Goal: Task Accomplishment & Management: Manage account settings

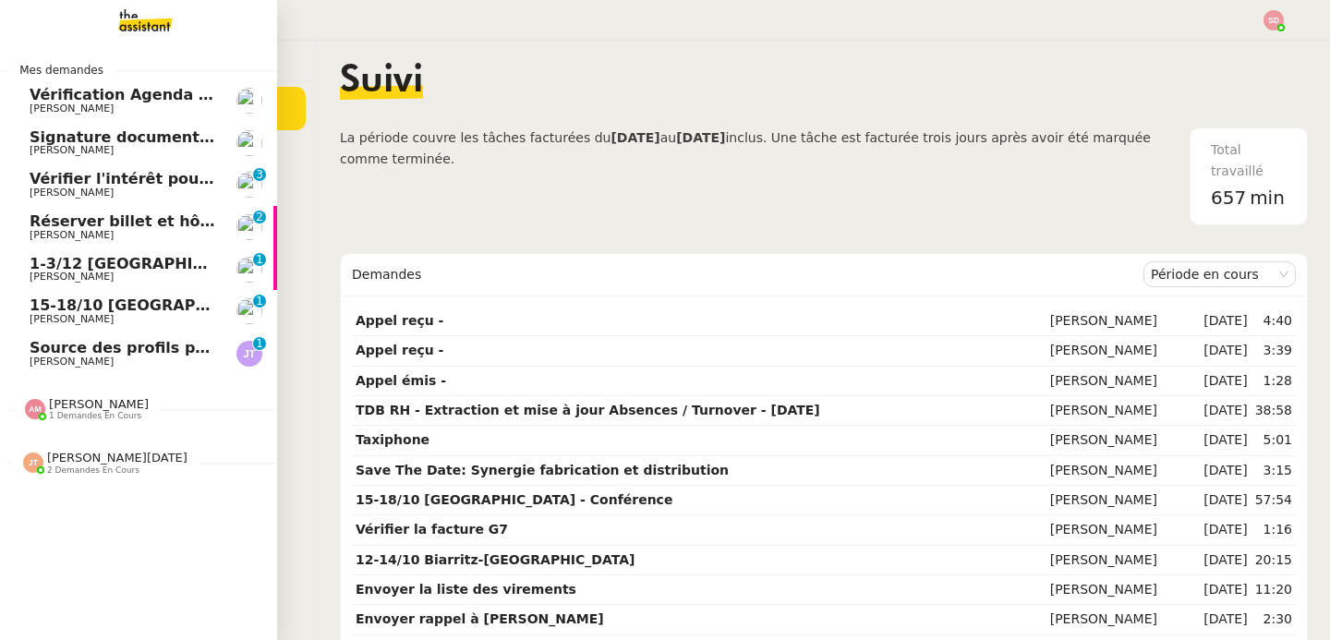
click at [168, 209] on link "Réserver billet et hôtel pour Maxime Axel BANDIAKY 0 1 2 3 4 5 6 7 8 9" at bounding box center [138, 227] width 277 height 42
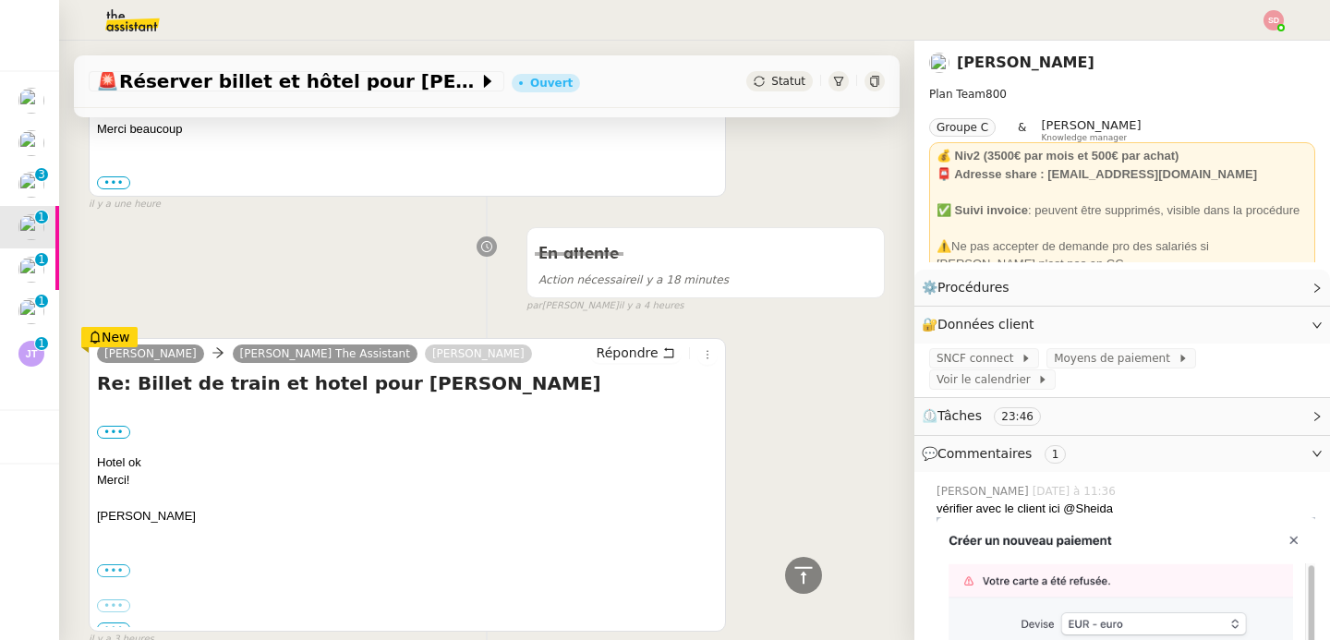
scroll to position [408, 0]
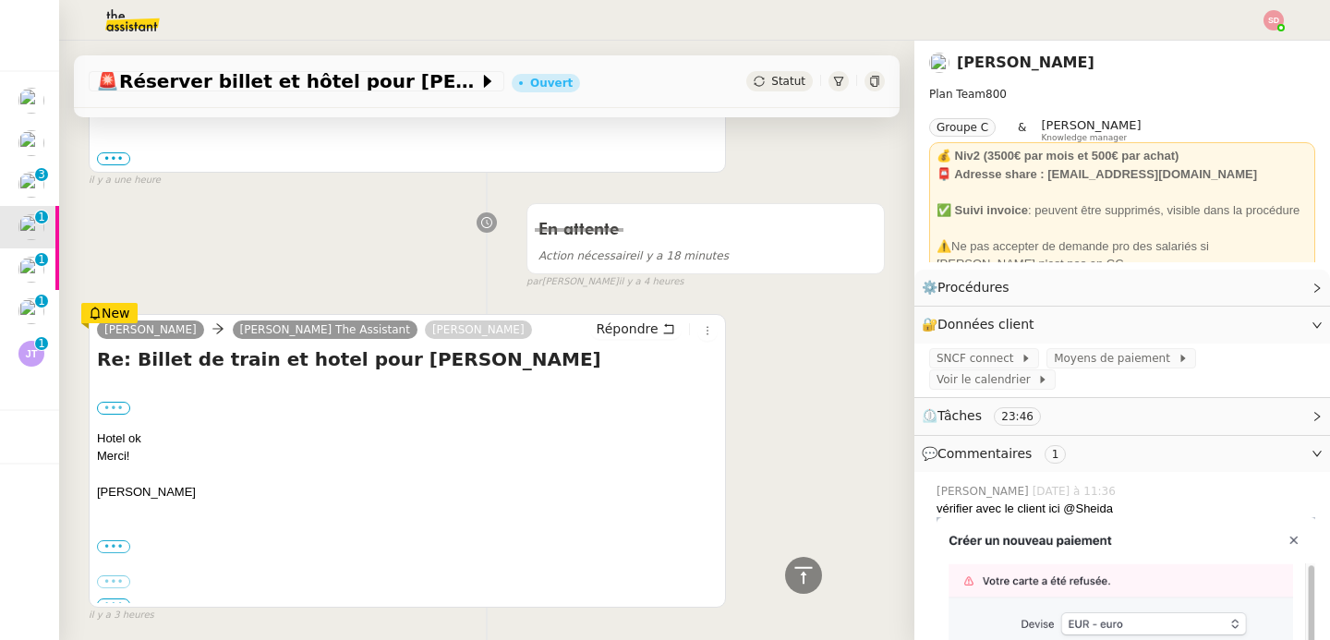
click at [121, 402] on label "•••" at bounding box center [113, 408] width 33 height 13
click at [0, 0] on input "•••" at bounding box center [0, 0] width 0 height 0
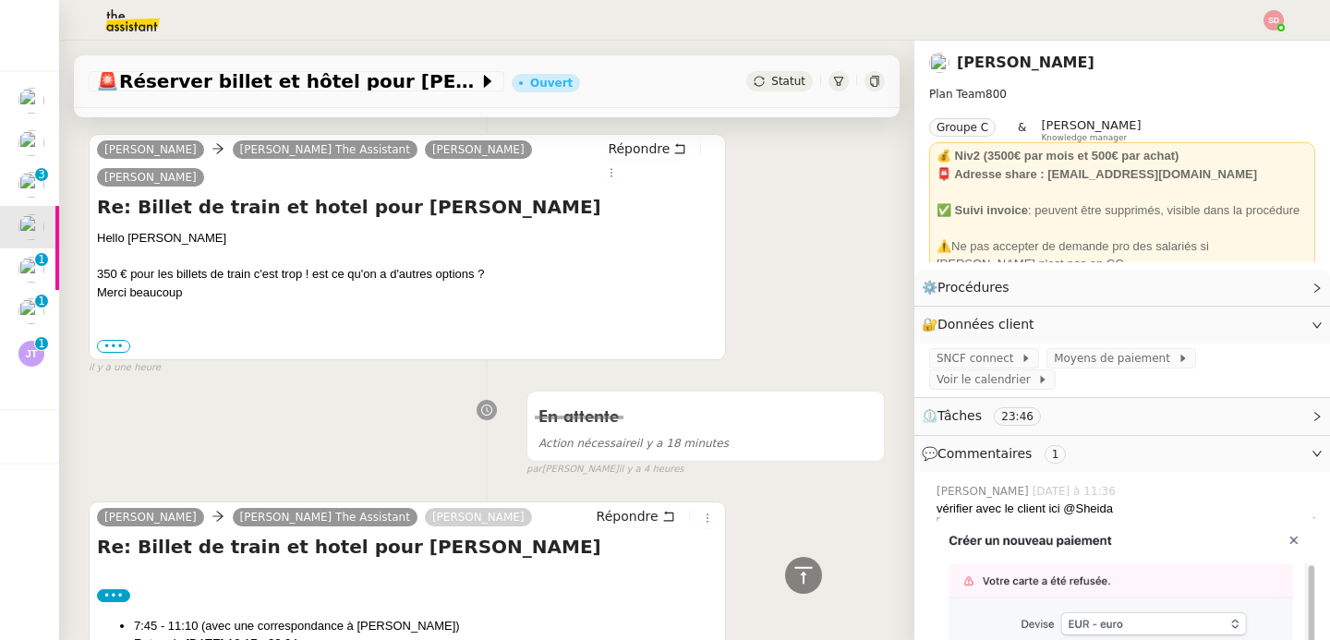
scroll to position [0, 0]
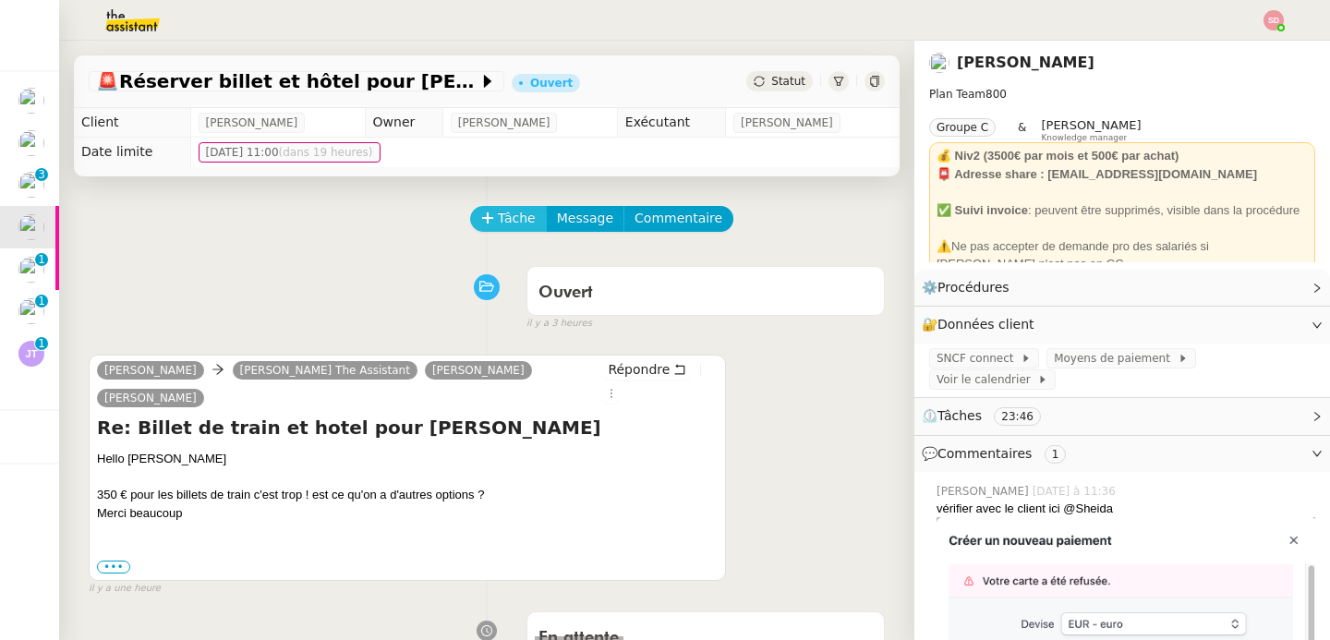
click at [500, 214] on span "Tâche" at bounding box center [517, 218] width 38 height 21
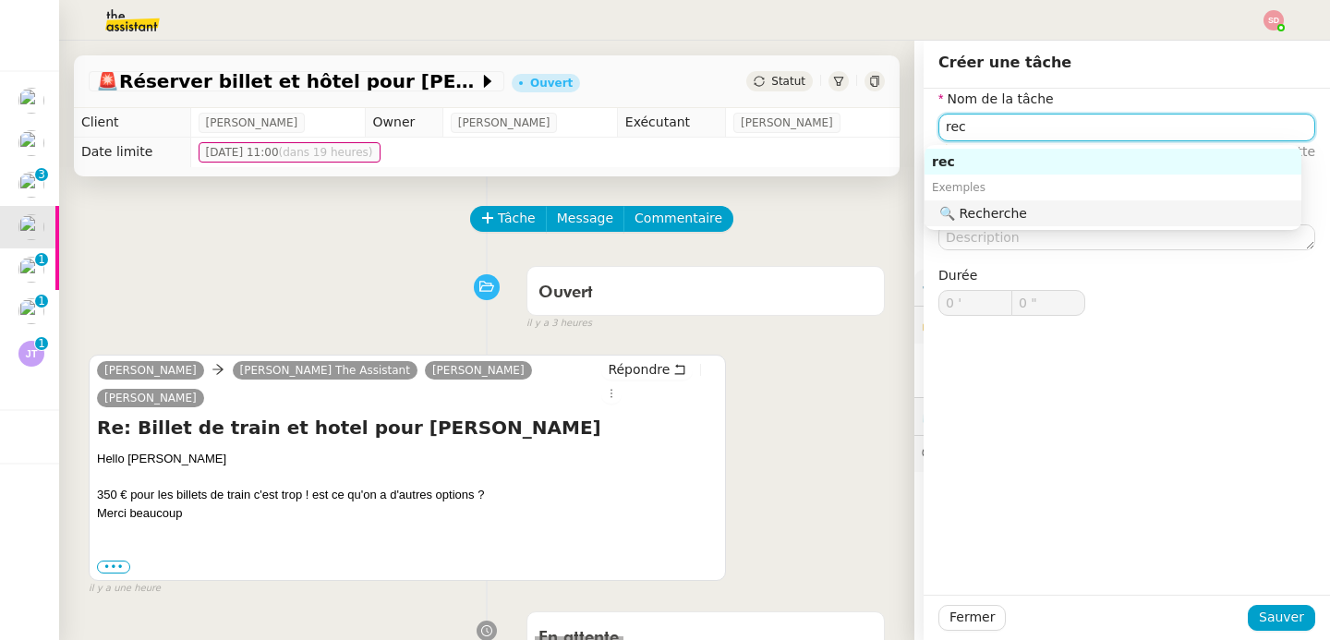
click at [1080, 215] on div "🔍 Recherche" at bounding box center [1117, 213] width 355 height 17
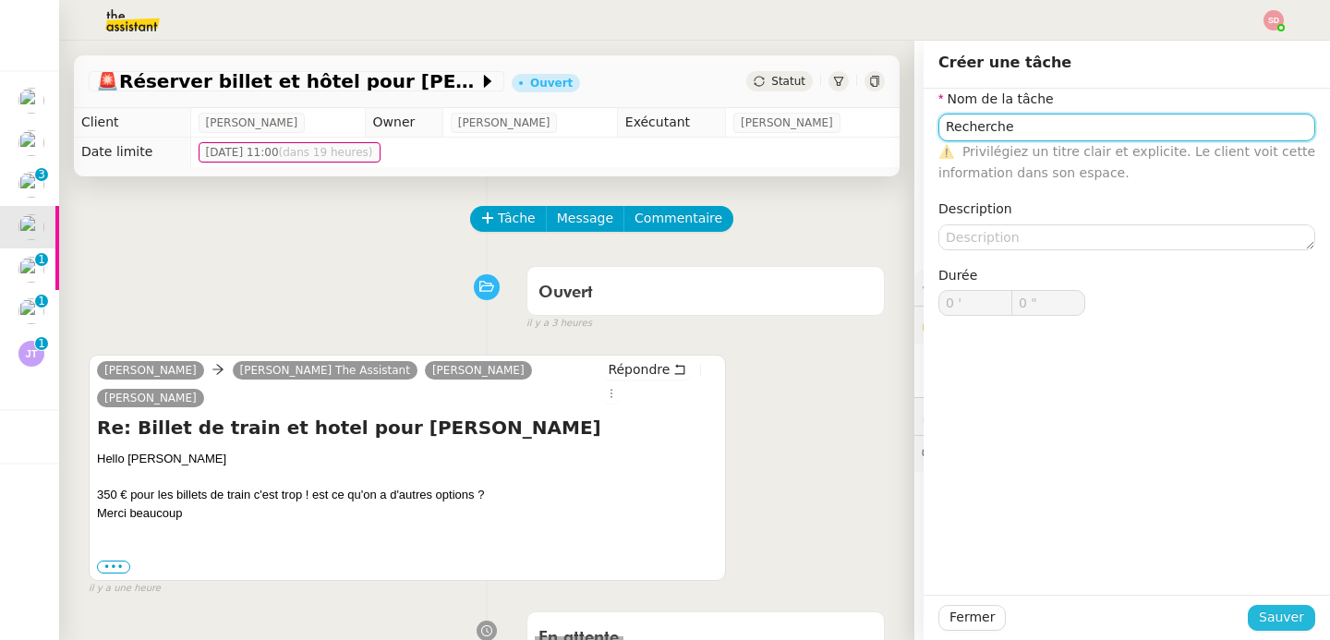
type input "Recherche"
click at [1263, 624] on span "Sauver" at bounding box center [1281, 617] width 45 height 21
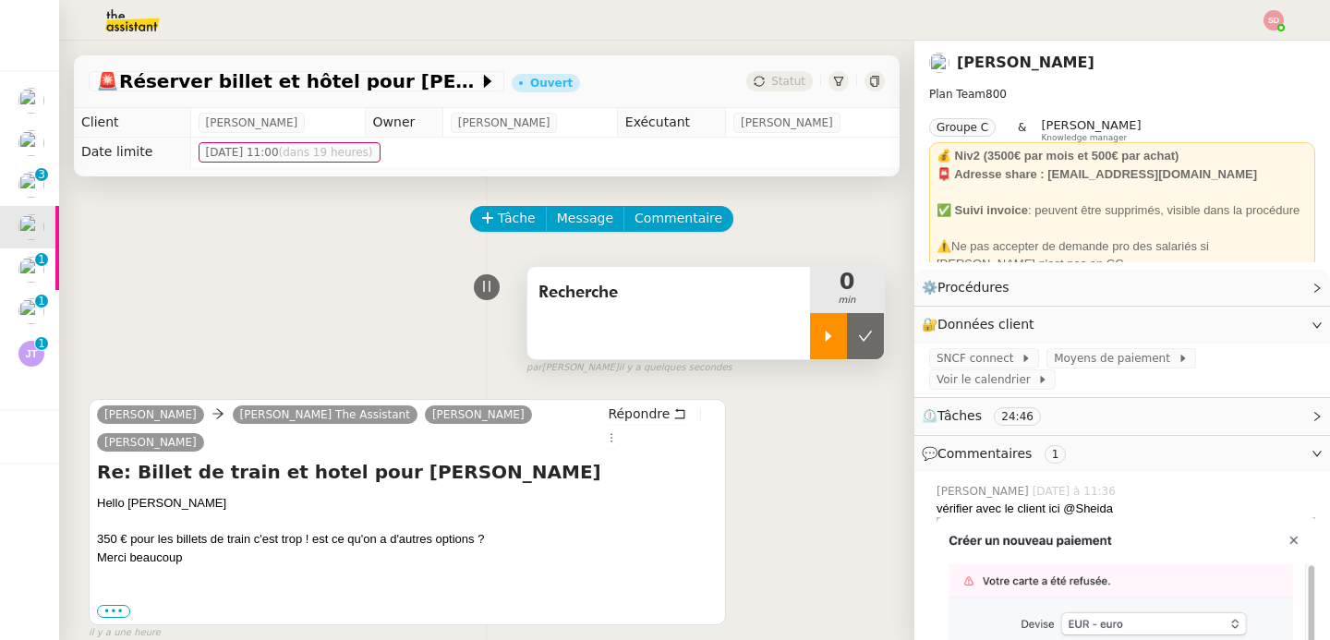
click at [821, 334] on icon at bounding box center [828, 336] width 15 height 15
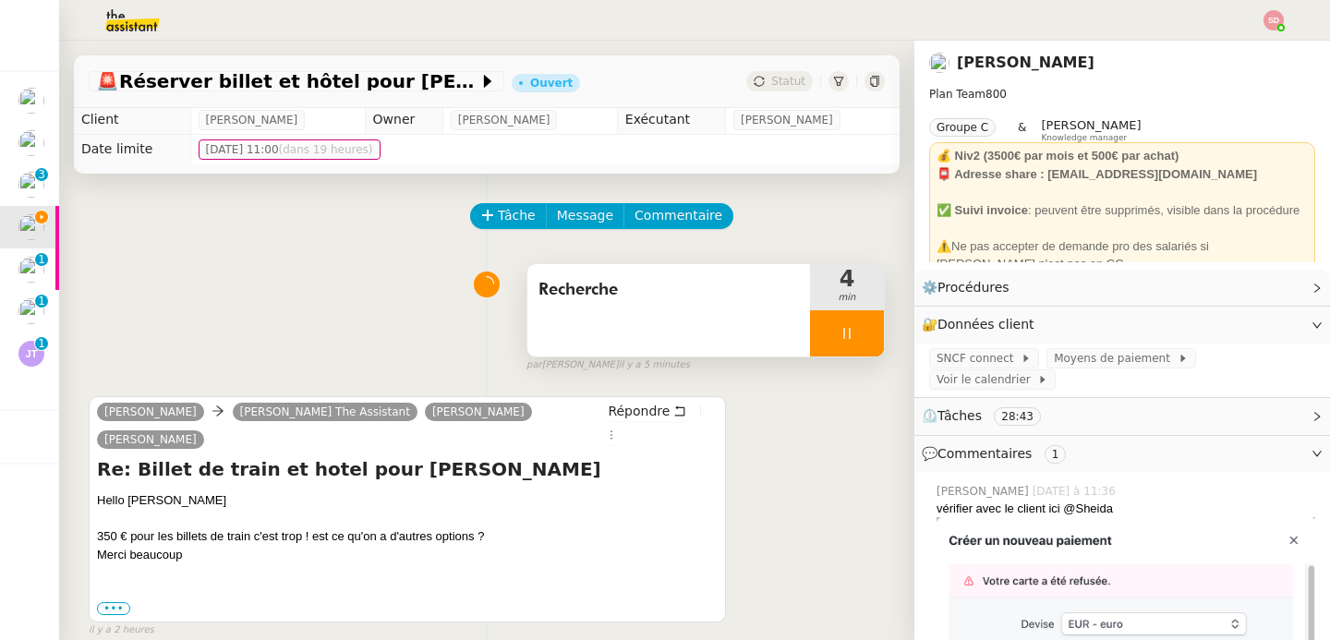
scroll to position [4, 0]
click at [639, 419] on button "Répondre" at bounding box center [646, 410] width 91 height 20
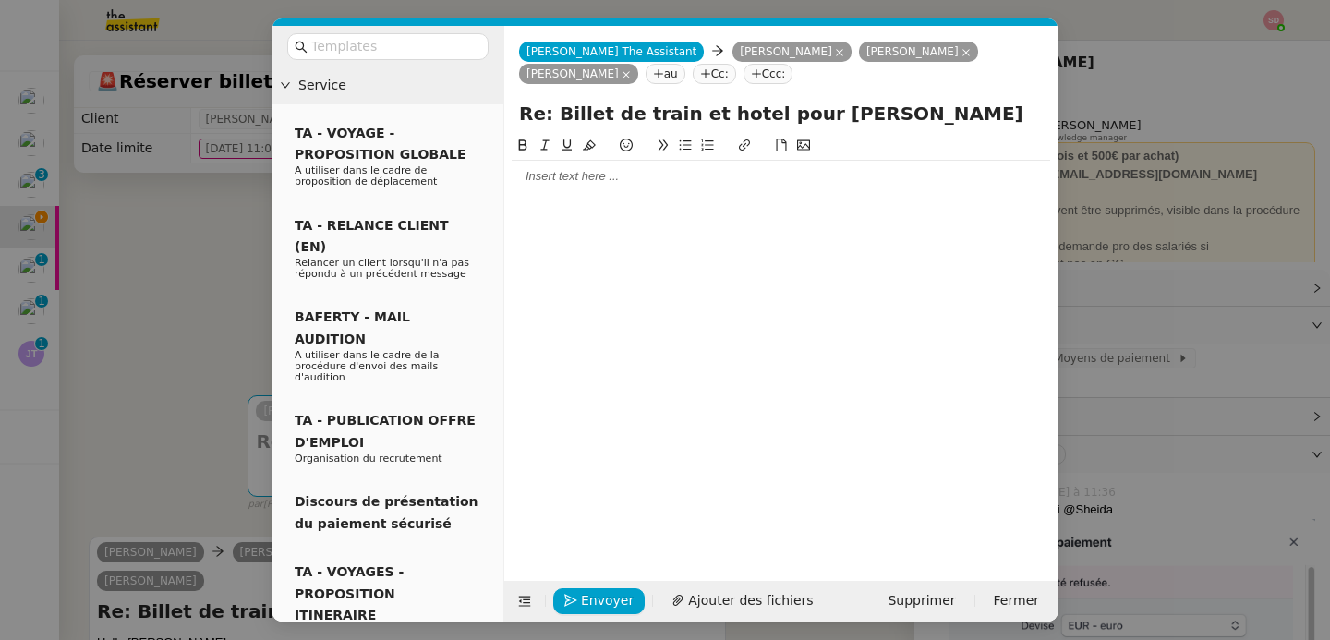
click at [618, 206] on div at bounding box center [781, 344] width 539 height 418
click at [620, 187] on div at bounding box center [781, 176] width 539 height 31
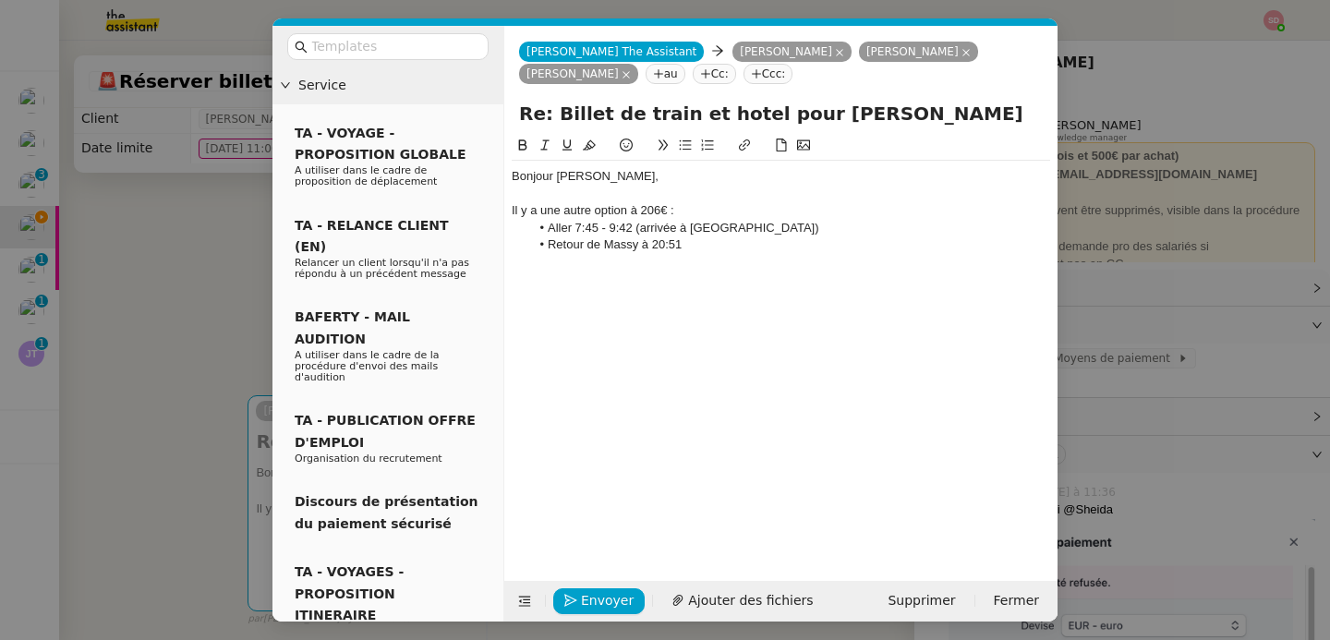
click at [765, 247] on li "Retour de Massy à 20:51" at bounding box center [790, 245] width 521 height 17
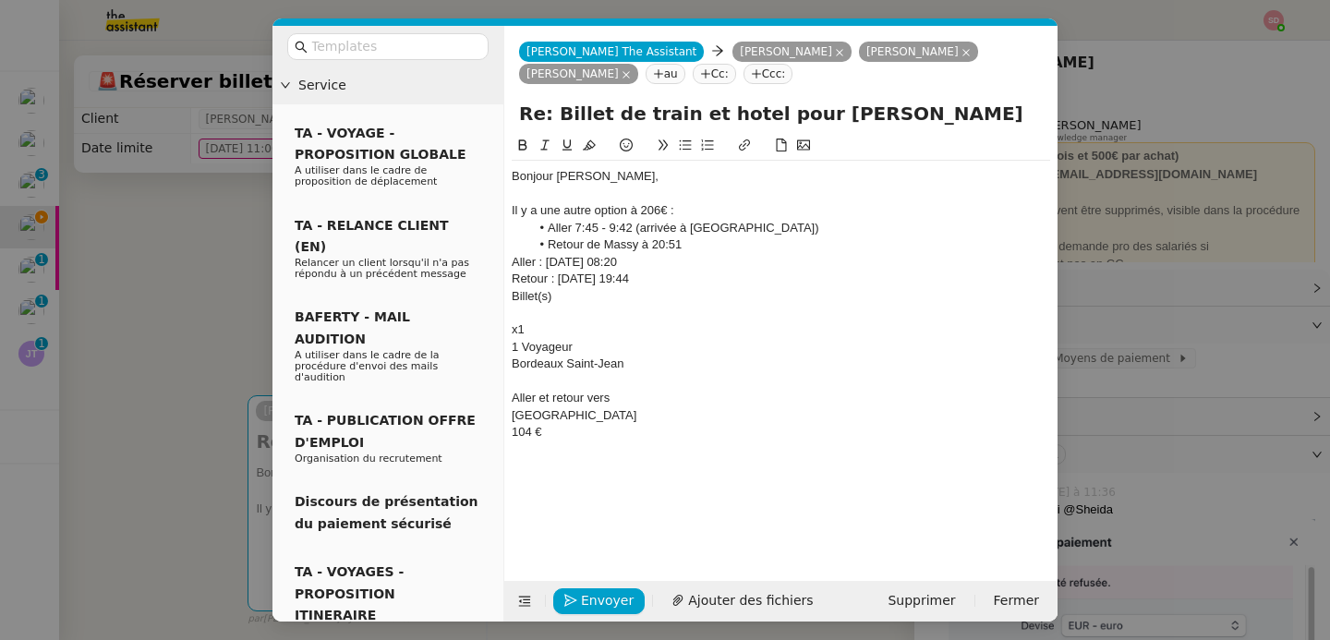
scroll to position [0, 0]
click at [714, 252] on li "Retour de Massy à 20:51" at bounding box center [790, 245] width 521 height 17
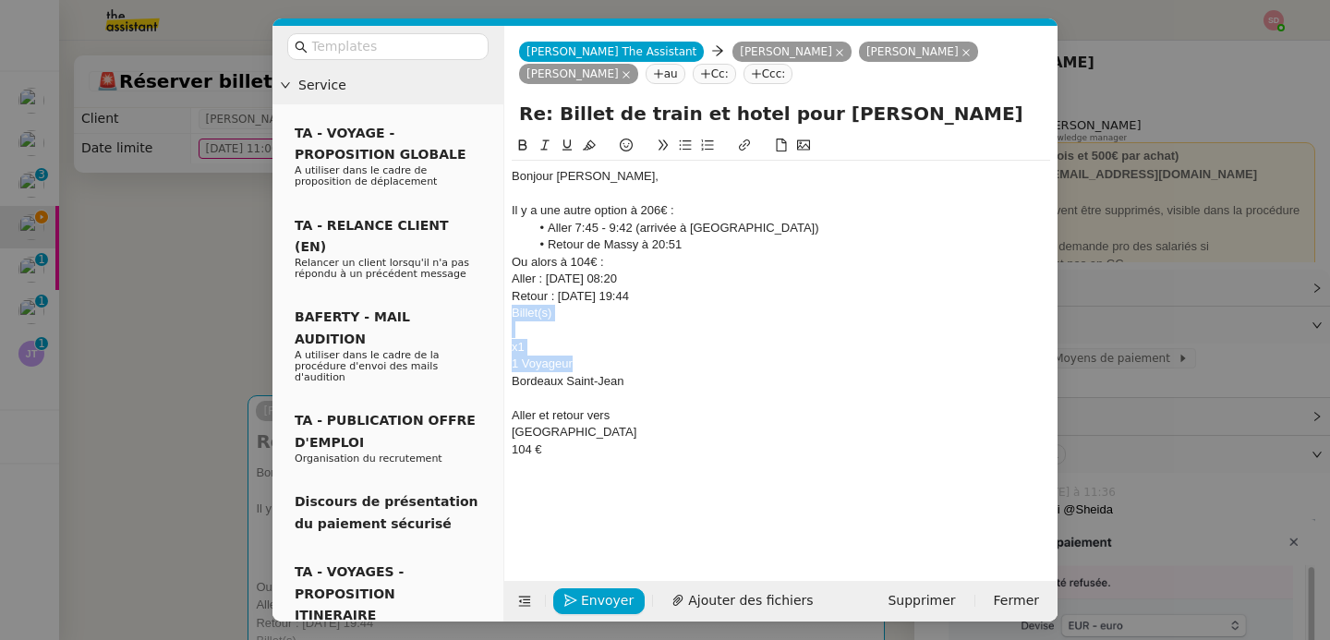
drag, startPoint x: 512, startPoint y: 310, endPoint x: 609, endPoint y: 365, distance: 111.3
click at [609, 365] on div "Bonjour Barbara, Il y a une autre option à 206€ : Aller 7:45 - 9:42 (arrivée à …" at bounding box center [781, 313] width 539 height 305
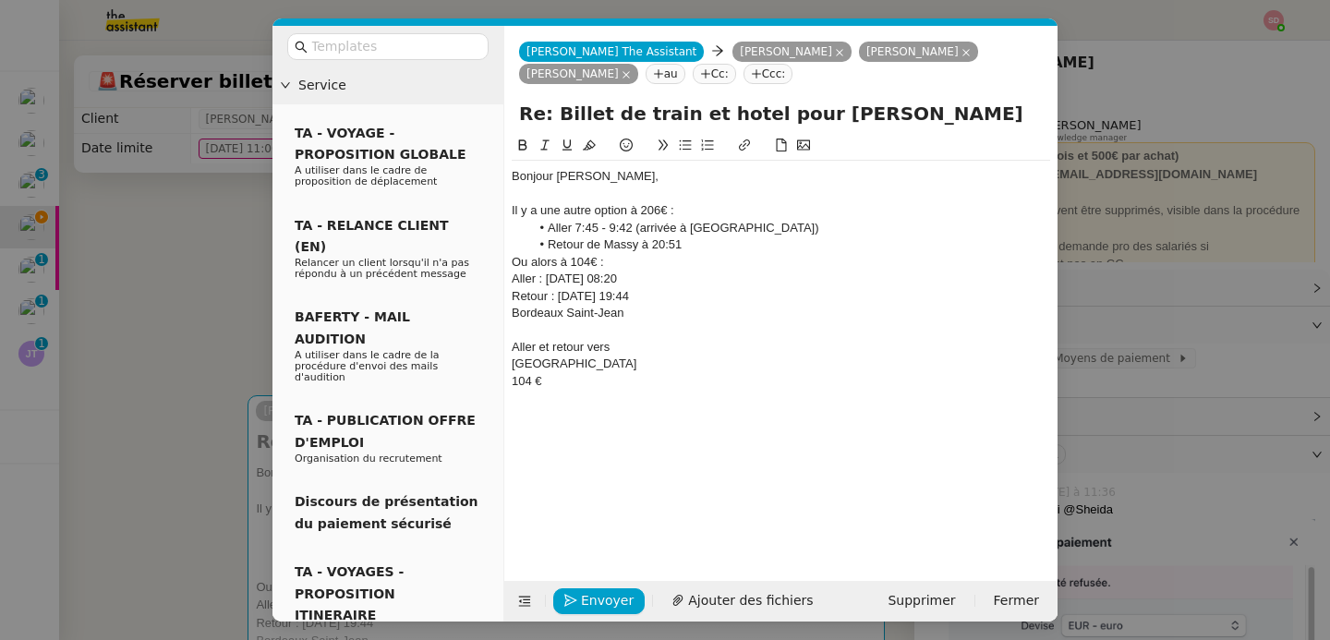
click at [542, 344] on div "Aller et retour vers" at bounding box center [781, 347] width 539 height 17
click at [539, 330] on div "104 €" at bounding box center [781, 330] width 539 height 17
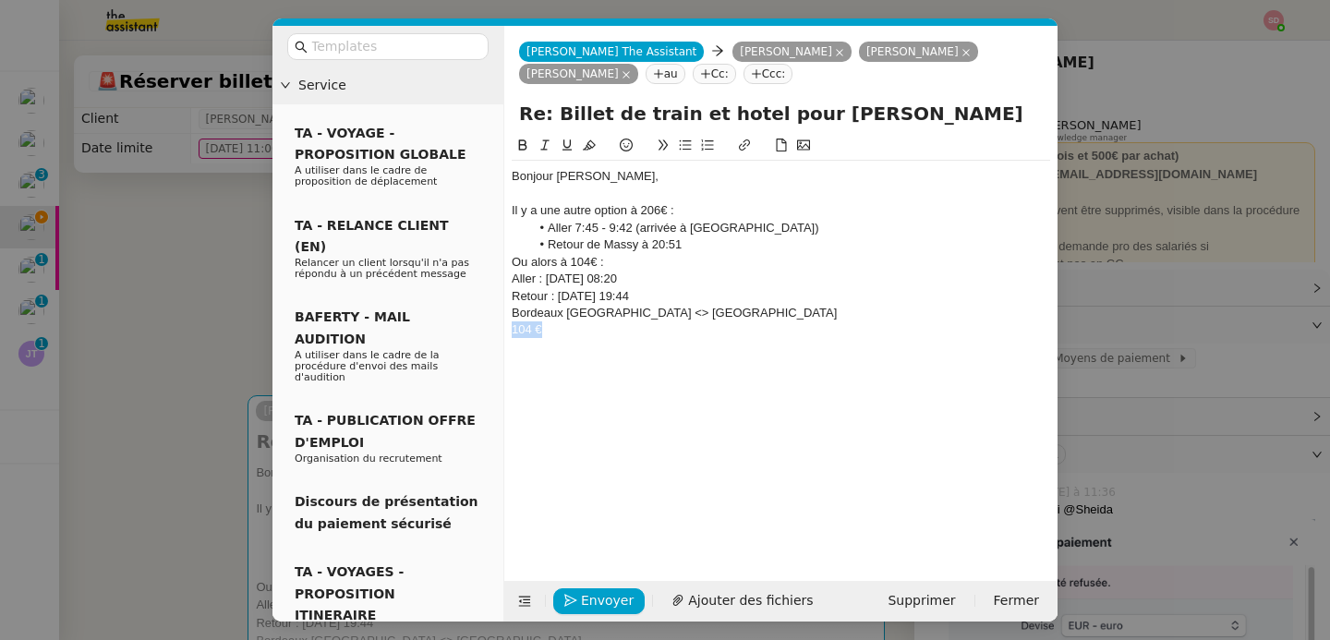
click at [539, 330] on div "104 €" at bounding box center [781, 330] width 539 height 17
drag, startPoint x: 670, startPoint y: 295, endPoint x: 504, endPoint y: 276, distance: 167.3
click at [504, 276] on form "Charlie The Assistant Charlie The Assistant Barbara Meyer Augustin DE BOISSE Ax…" at bounding box center [781, 324] width 554 height 596
click at [683, 147] on icon at bounding box center [685, 145] width 13 height 13
click at [710, 293] on li "Retour : Jeu. 9 oct. 19:44" at bounding box center [790, 296] width 521 height 17
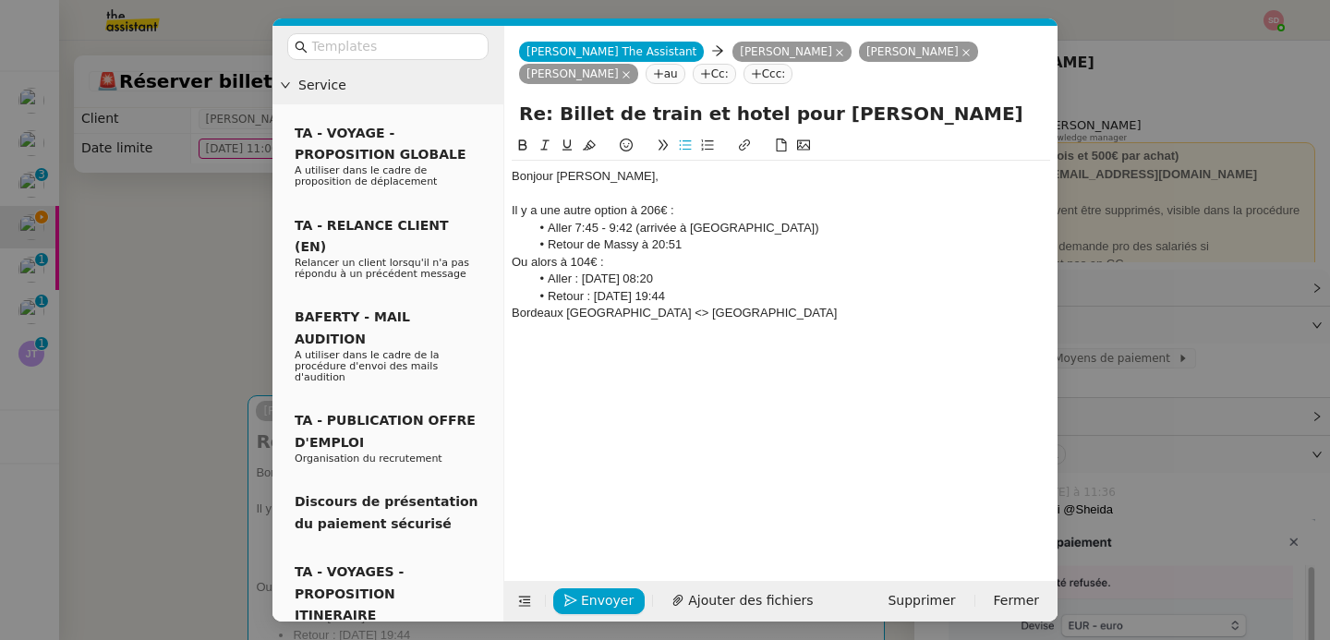
click at [512, 315] on div "Bordeaux Saint-Jean <> Paris Montparnasse" at bounding box center [781, 313] width 539 height 17
click at [684, 151] on icon at bounding box center [685, 145] width 13 height 13
click at [516, 601] on icon at bounding box center [525, 601] width 24 height 13
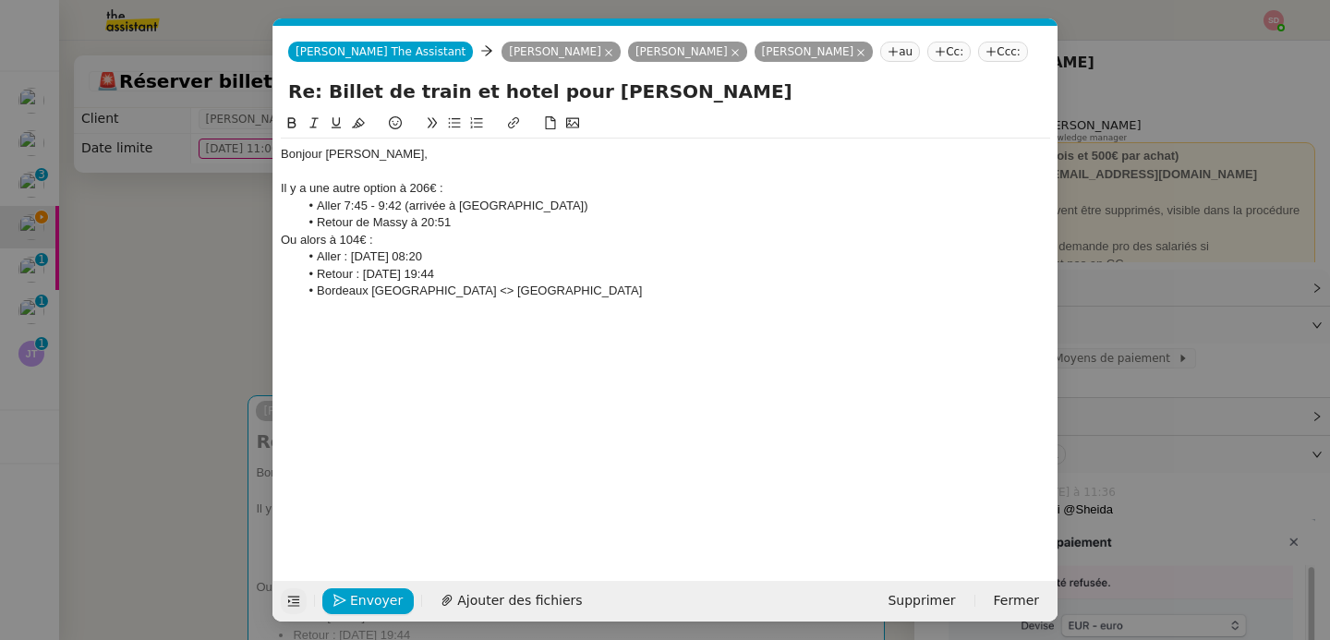
click at [620, 297] on li "Bordeaux Saint-Jean <> Paris Montparnasse" at bounding box center [675, 291] width 752 height 17
click at [517, 220] on li "Retour de Massy à 20:51" at bounding box center [675, 222] width 752 height 17
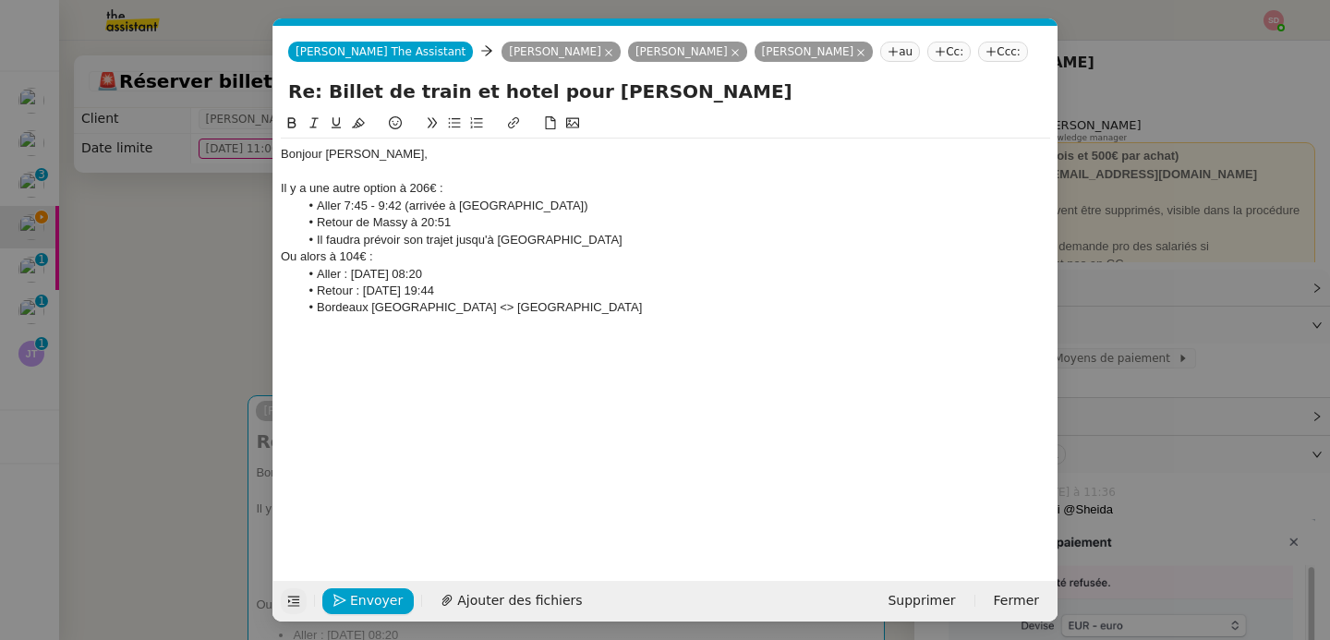
click at [512, 238] on li "Il faudra prévoir son trajet jusqu'à Roissy" at bounding box center [675, 240] width 752 height 17
click at [315, 118] on icon at bounding box center [313, 123] width 8 height 10
click at [600, 303] on li "Bordeaux [GEOGRAPHIC_DATA] <> [GEOGRAPHIC_DATA]" at bounding box center [675, 307] width 752 height 17
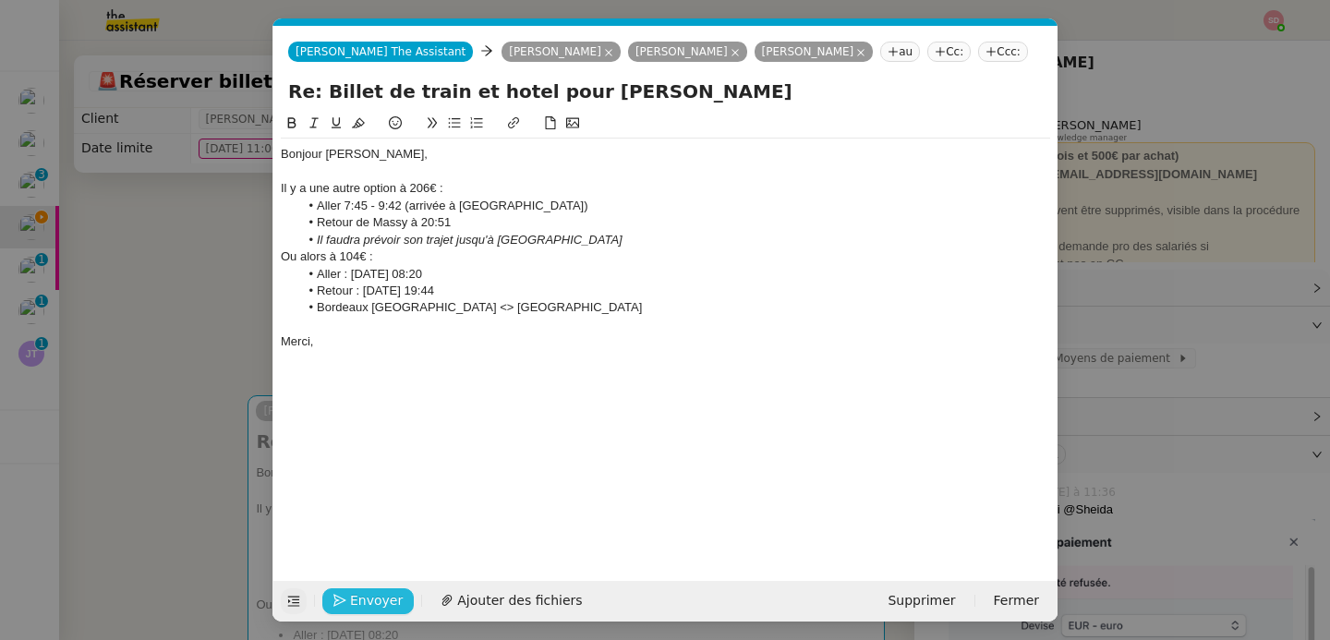
click at [330, 607] on button "Envoyer" at bounding box center [367, 602] width 91 height 26
click at [330, 607] on button "Confirmer l'envoi" at bounding box center [397, 602] width 150 height 26
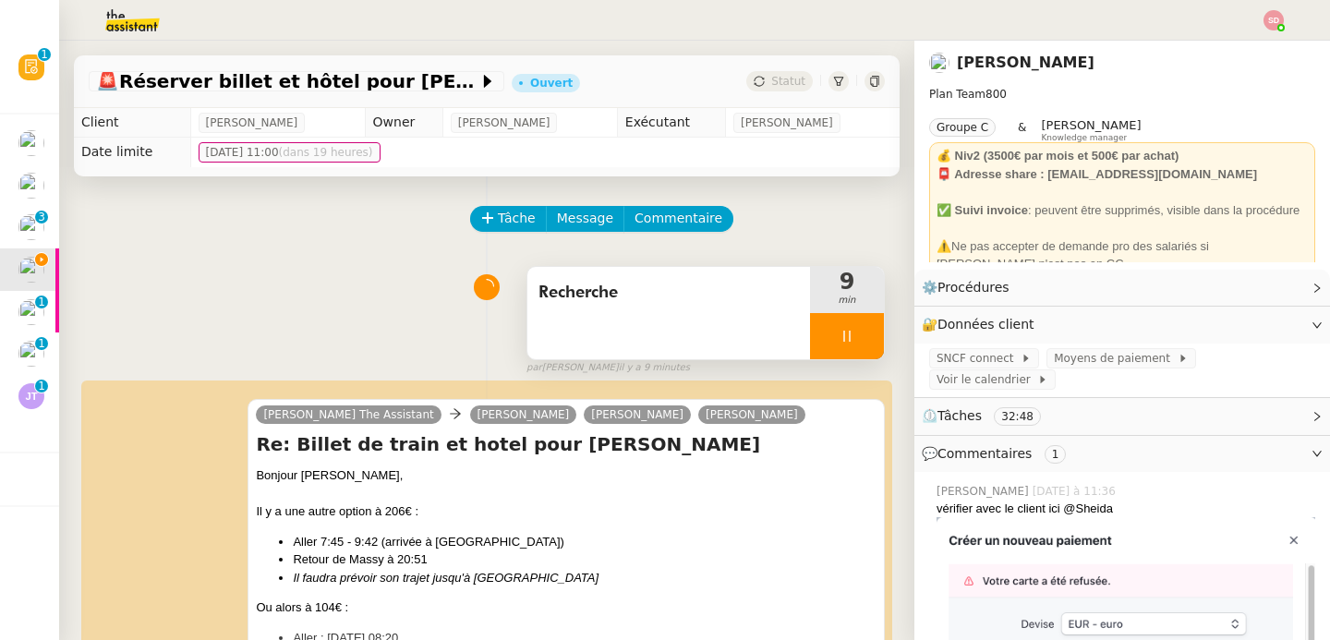
click at [840, 332] on icon at bounding box center [847, 336] width 15 height 15
click at [847, 332] on button at bounding box center [865, 336] width 37 height 46
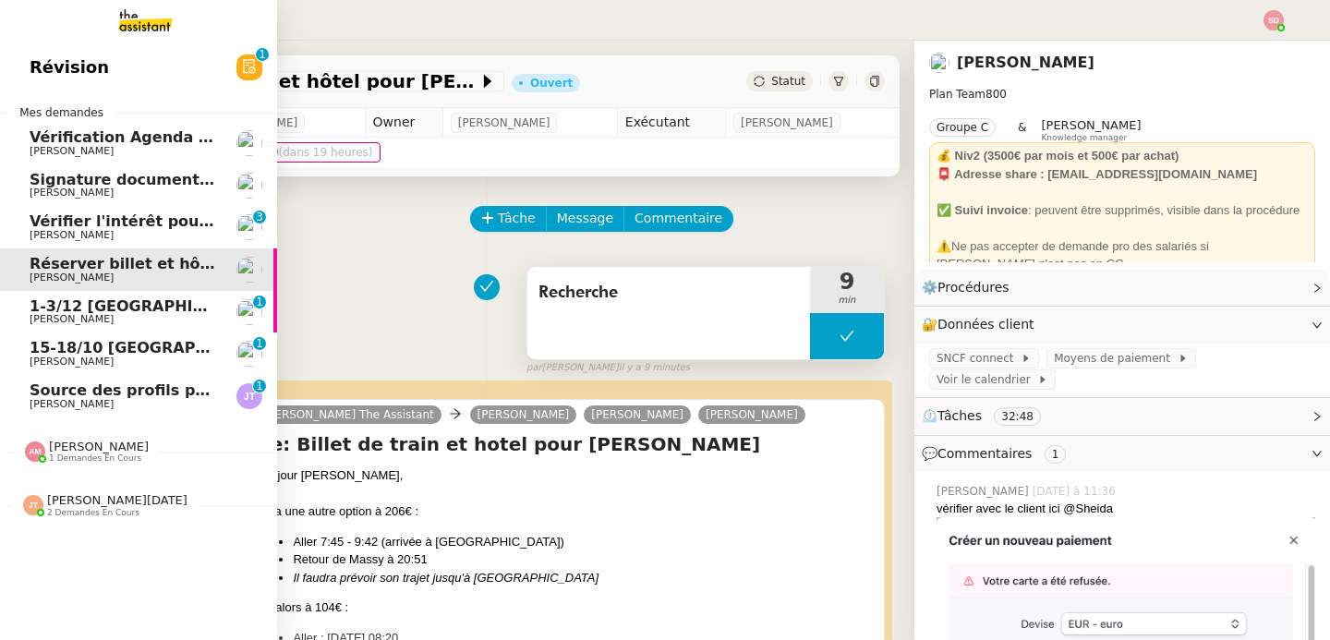
click at [39, 359] on span "[PERSON_NAME]" at bounding box center [72, 362] width 84 height 12
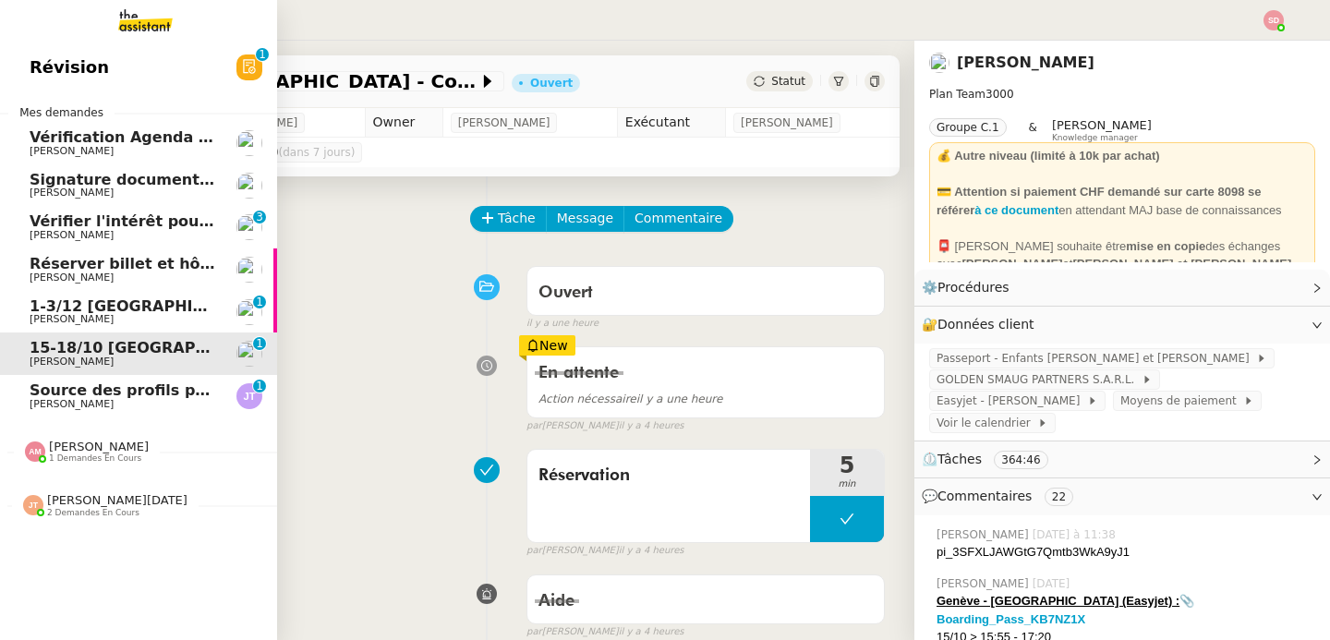
click at [145, 223] on span "Vérifier l'intérêt pour l'aviation privée" at bounding box center [188, 221] width 317 height 18
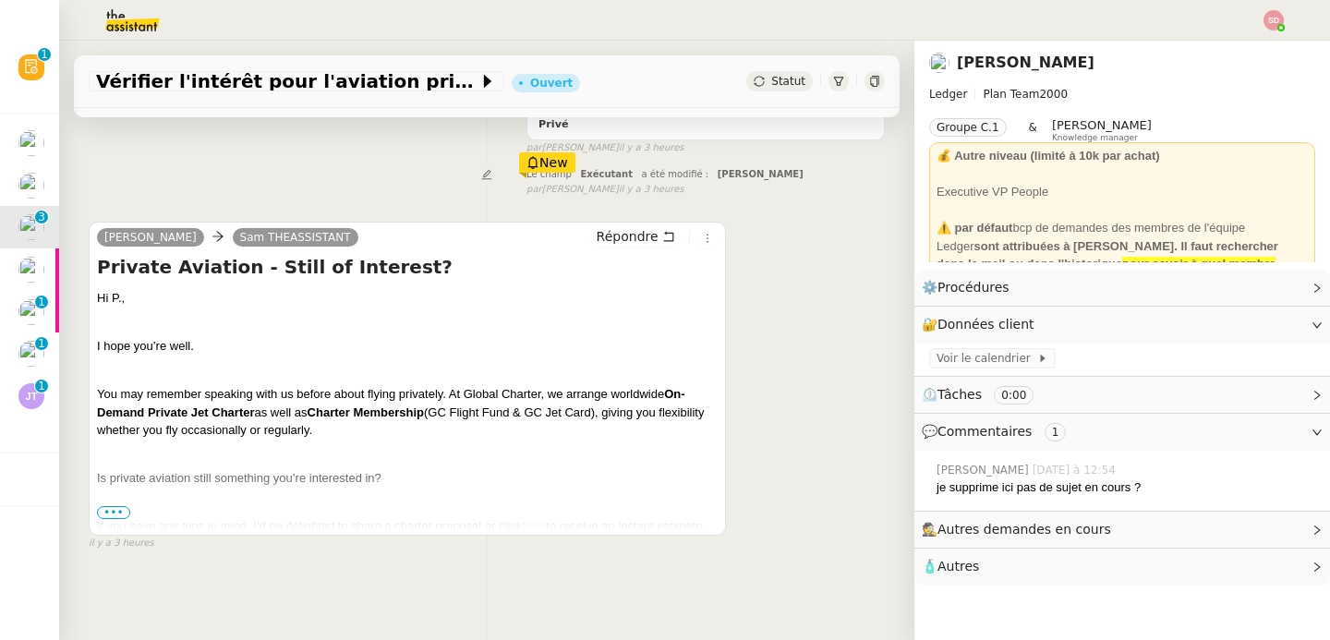
scroll to position [286, 0]
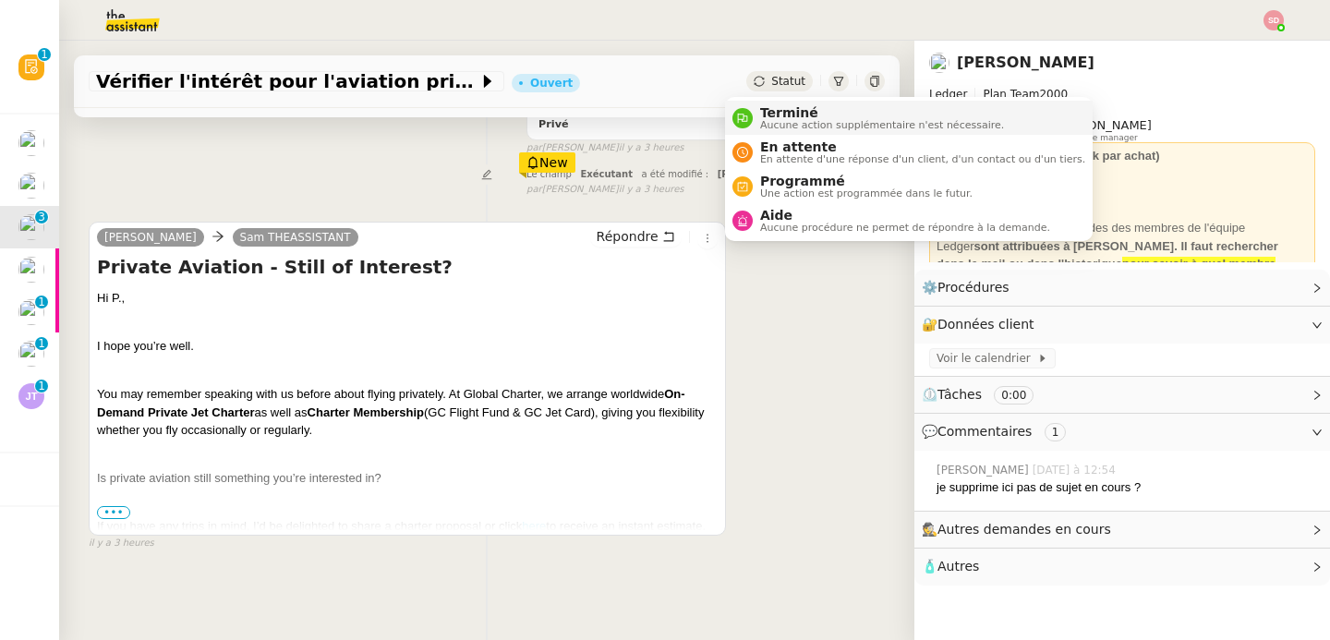
click at [746, 104] on li "Terminé Aucune action supplémentaire n'est nécessaire." at bounding box center [909, 118] width 368 height 34
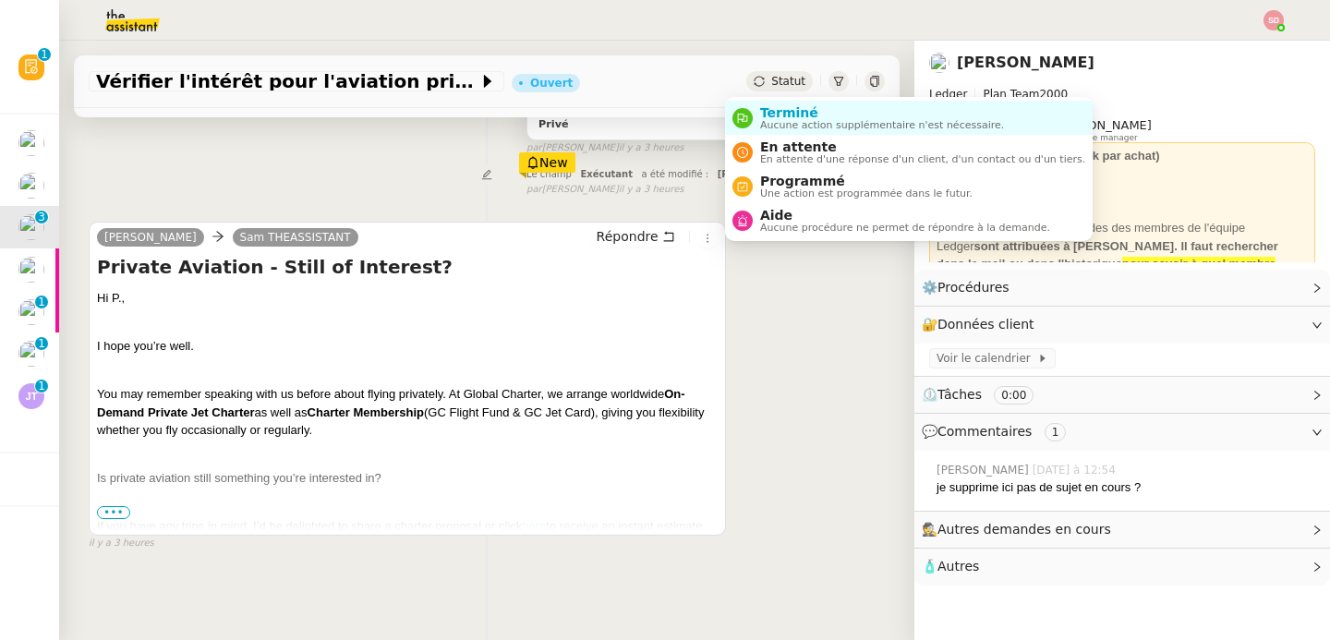
click at [746, 114] on div "Privé" at bounding box center [706, 123] width 334 height 21
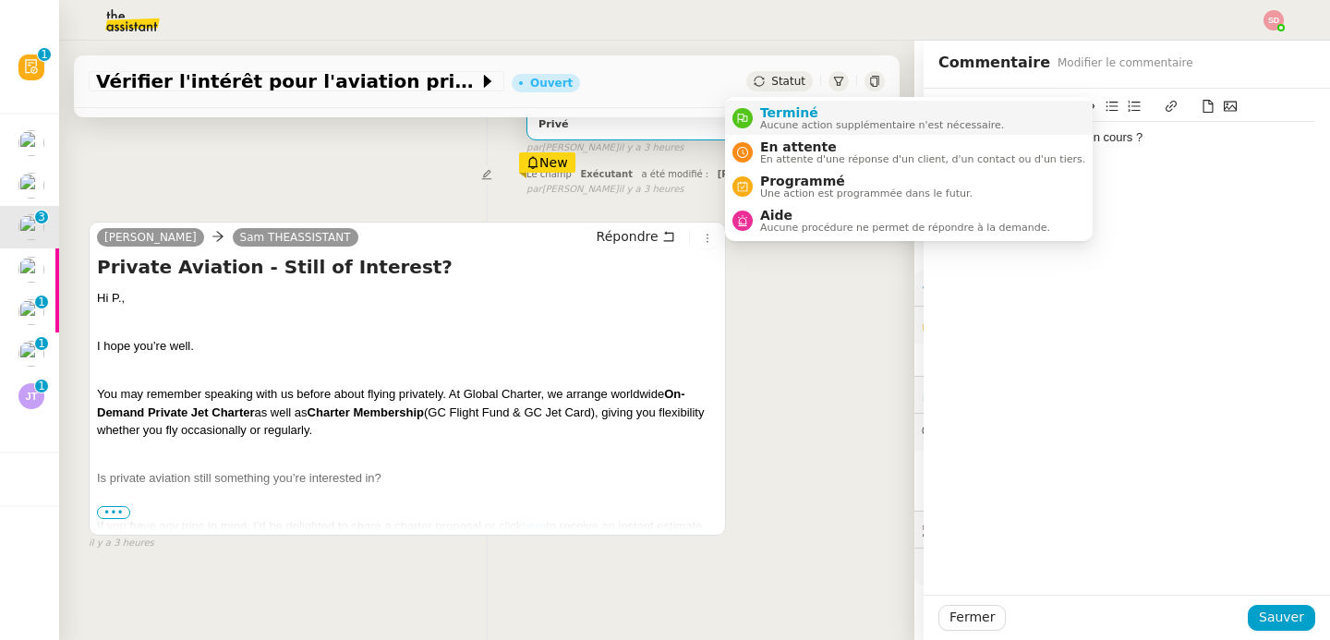
click at [783, 112] on span "Terminé" at bounding box center [882, 112] width 244 height 15
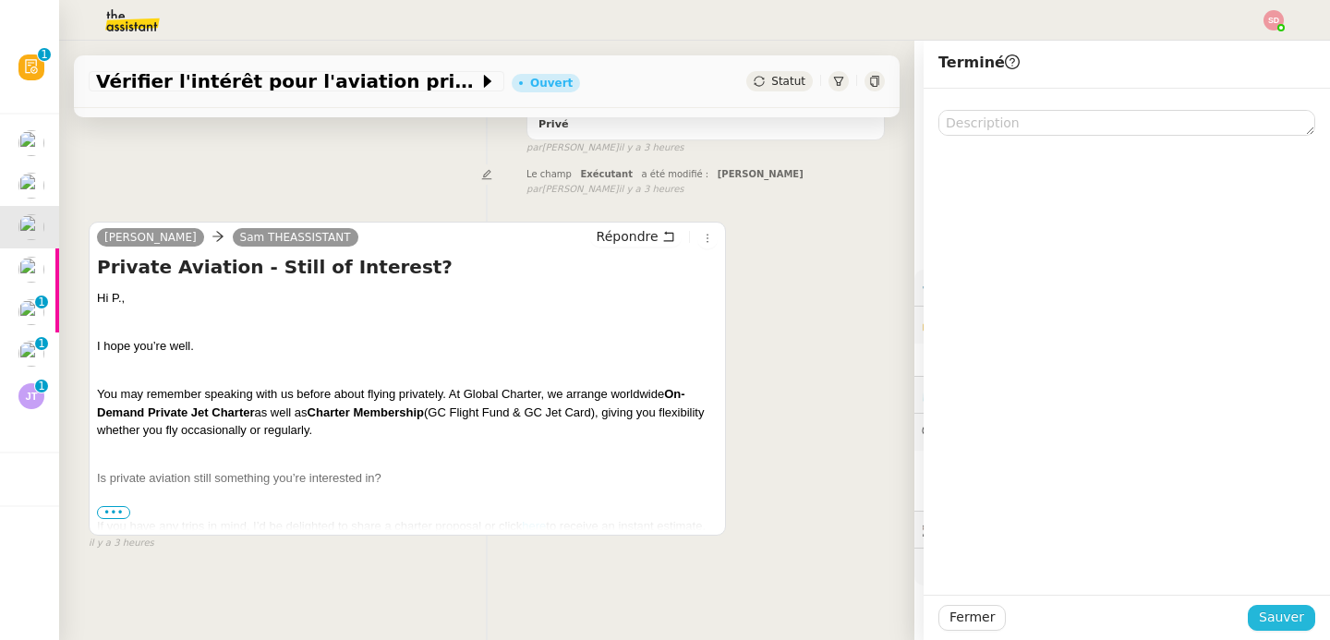
click at [1276, 610] on span "Sauver" at bounding box center [1281, 617] width 45 height 21
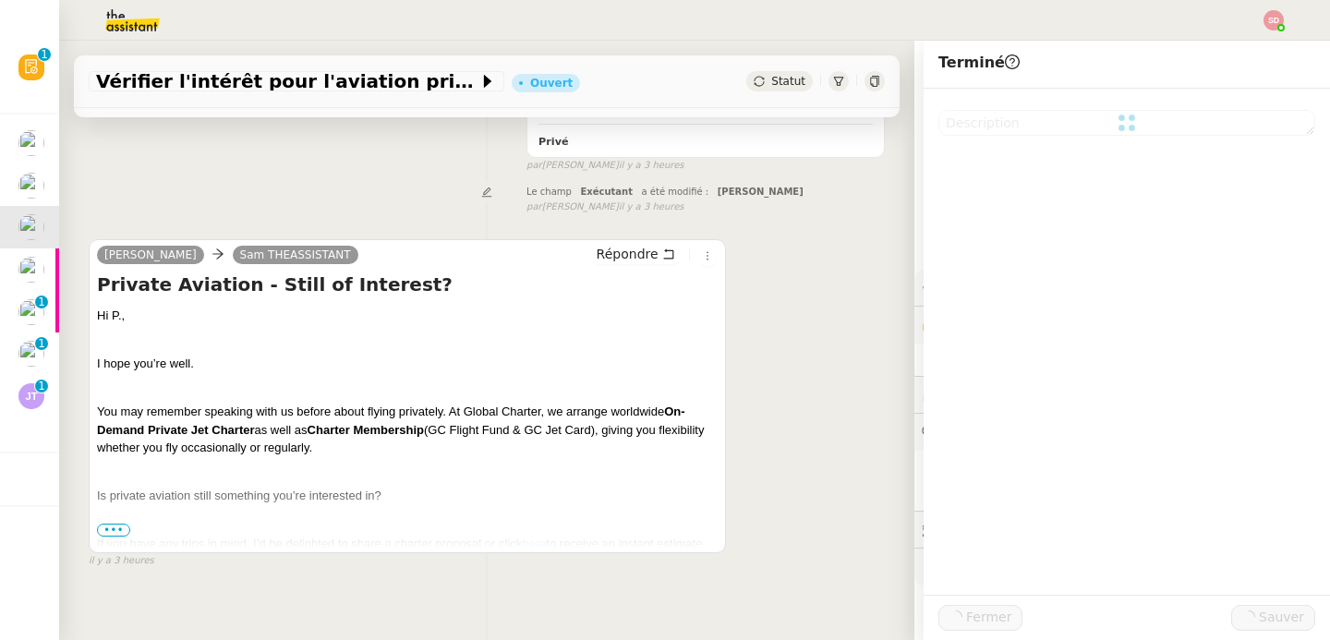
scroll to position [314, 0]
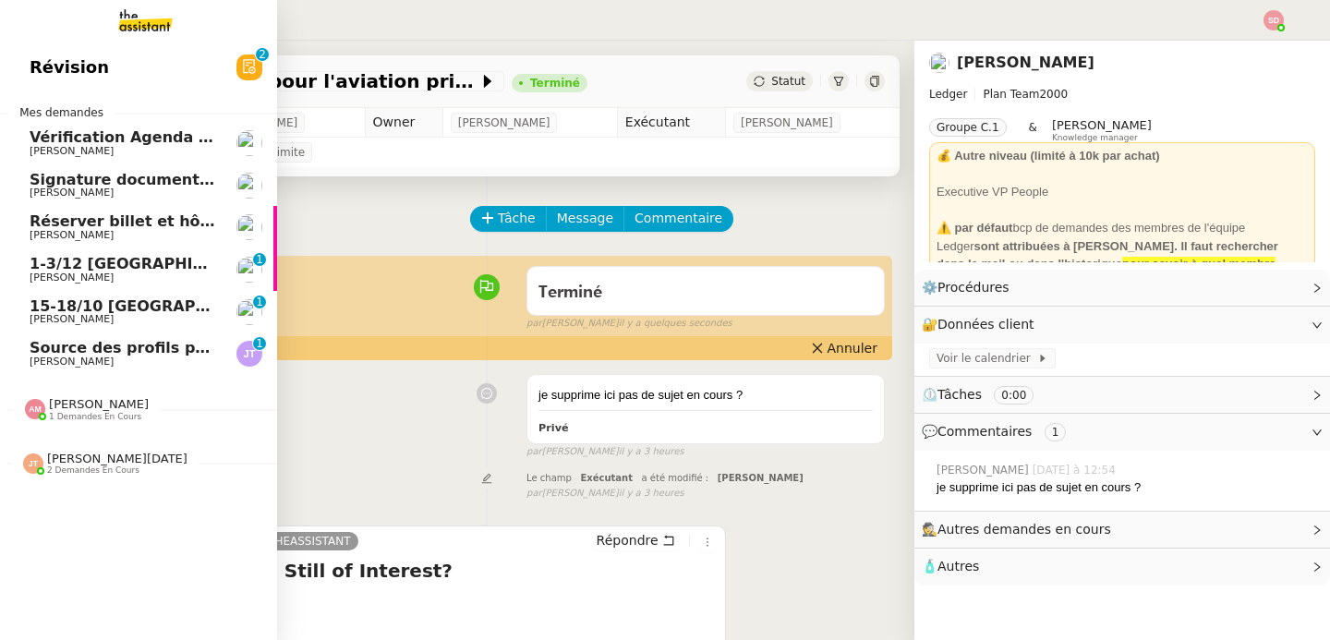
click at [57, 134] on span "Vérification Agenda + Chat + Wagram (9h et 14h)" at bounding box center [237, 137] width 415 height 18
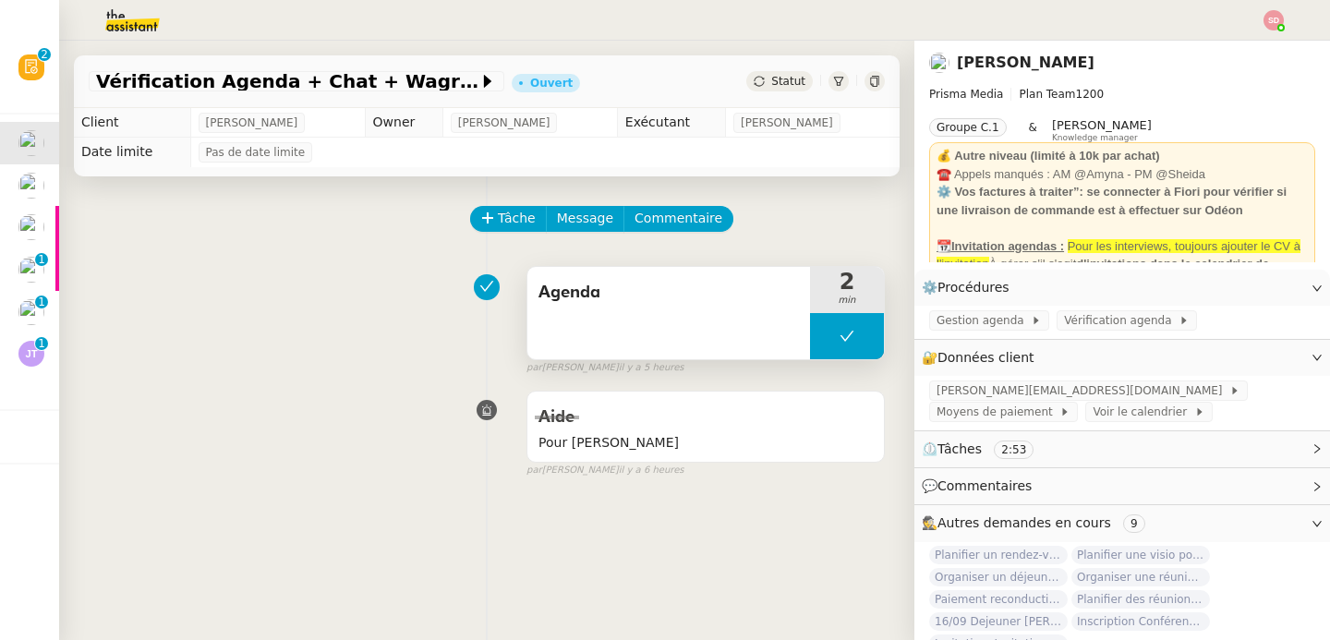
click at [810, 334] on button at bounding box center [847, 336] width 74 height 46
click at [821, 334] on icon at bounding box center [828, 336] width 15 height 15
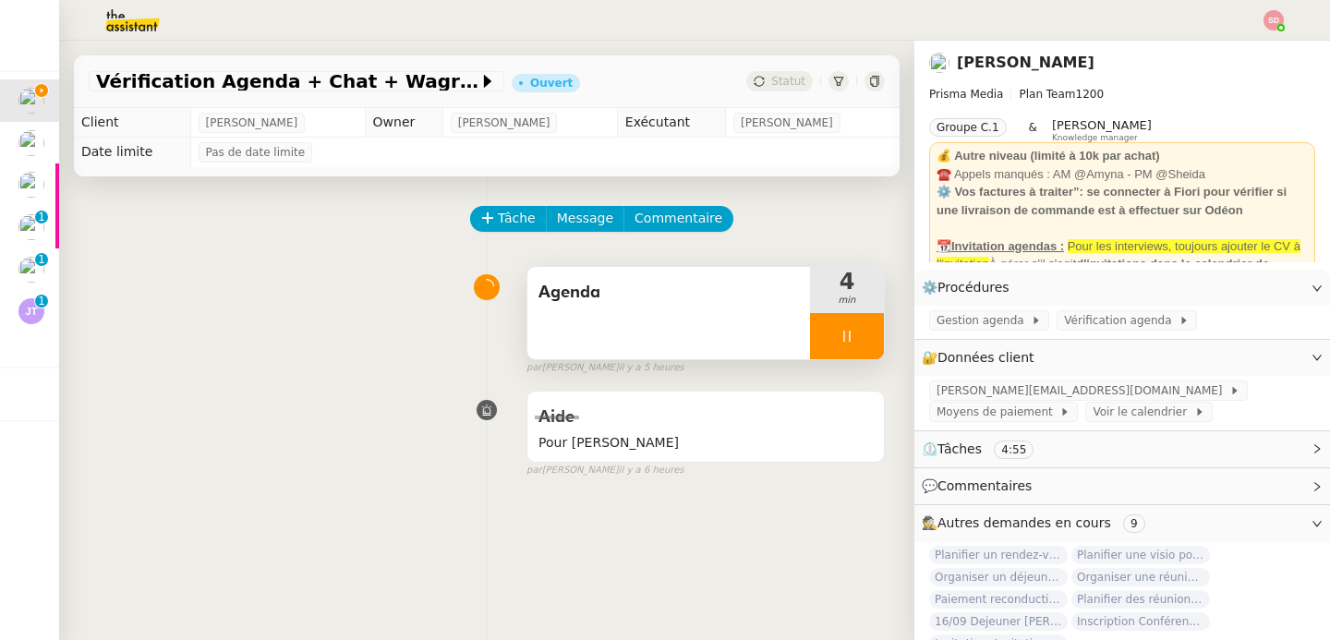
click at [832, 331] on div at bounding box center [847, 336] width 74 height 46
click at [884, 331] on button at bounding box center [884, 336] width 0 height 46
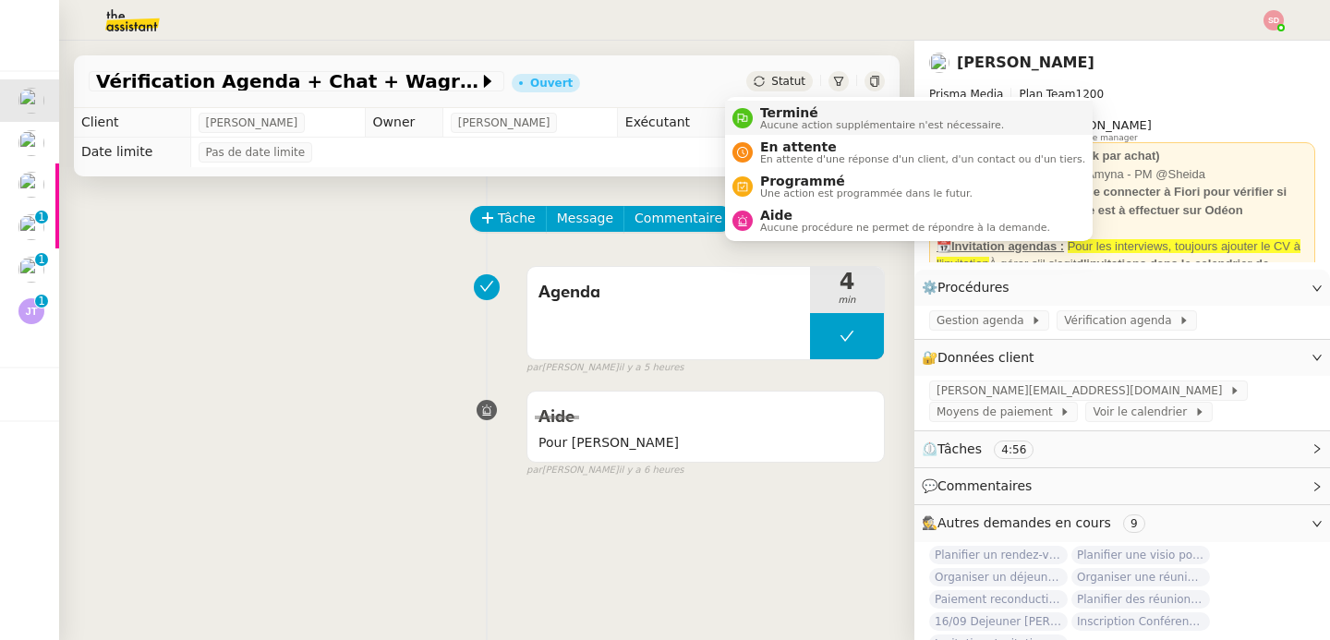
click at [765, 115] on span "Terminé" at bounding box center [882, 112] width 244 height 15
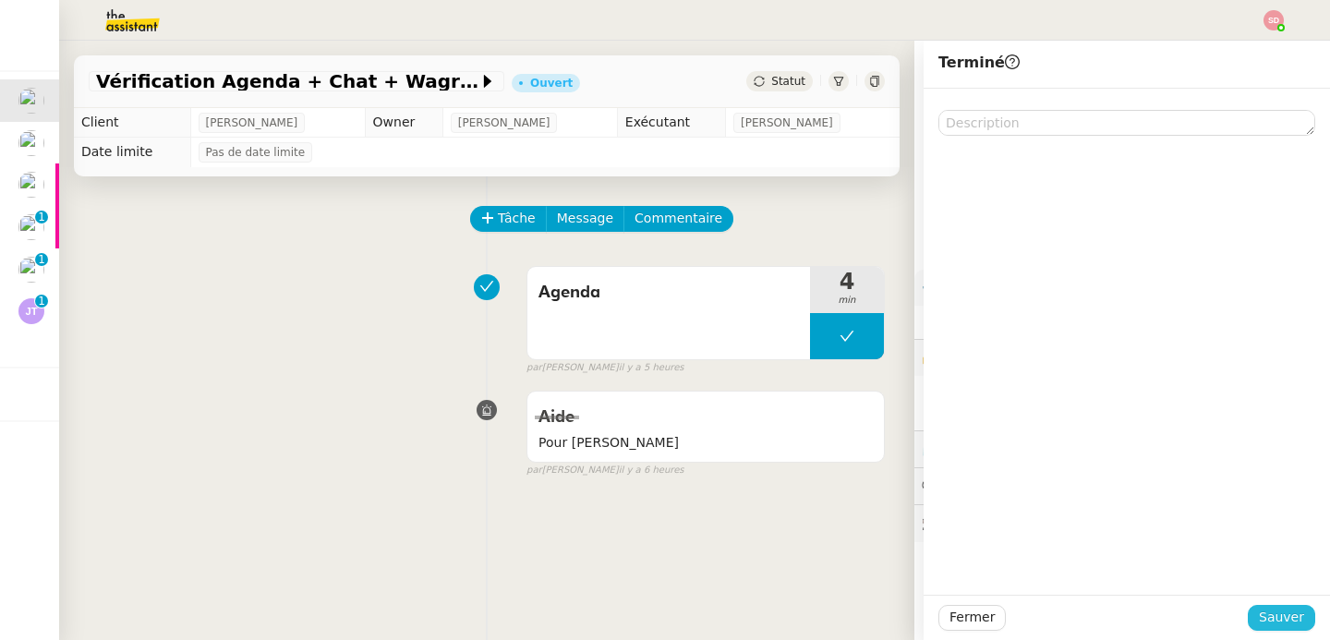
click at [1266, 620] on span "Sauver" at bounding box center [1281, 617] width 45 height 21
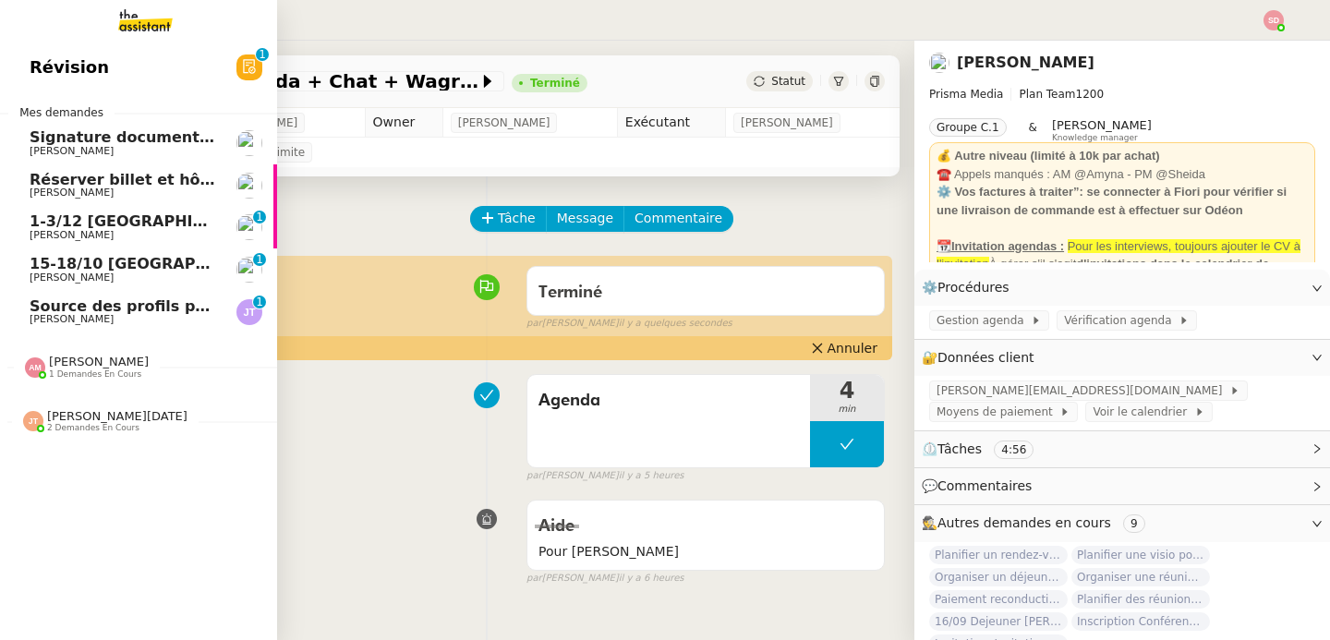
click at [42, 265] on span "15-18/10 [GEOGRAPHIC_DATA] - Conférence" at bounding box center [211, 264] width 362 height 18
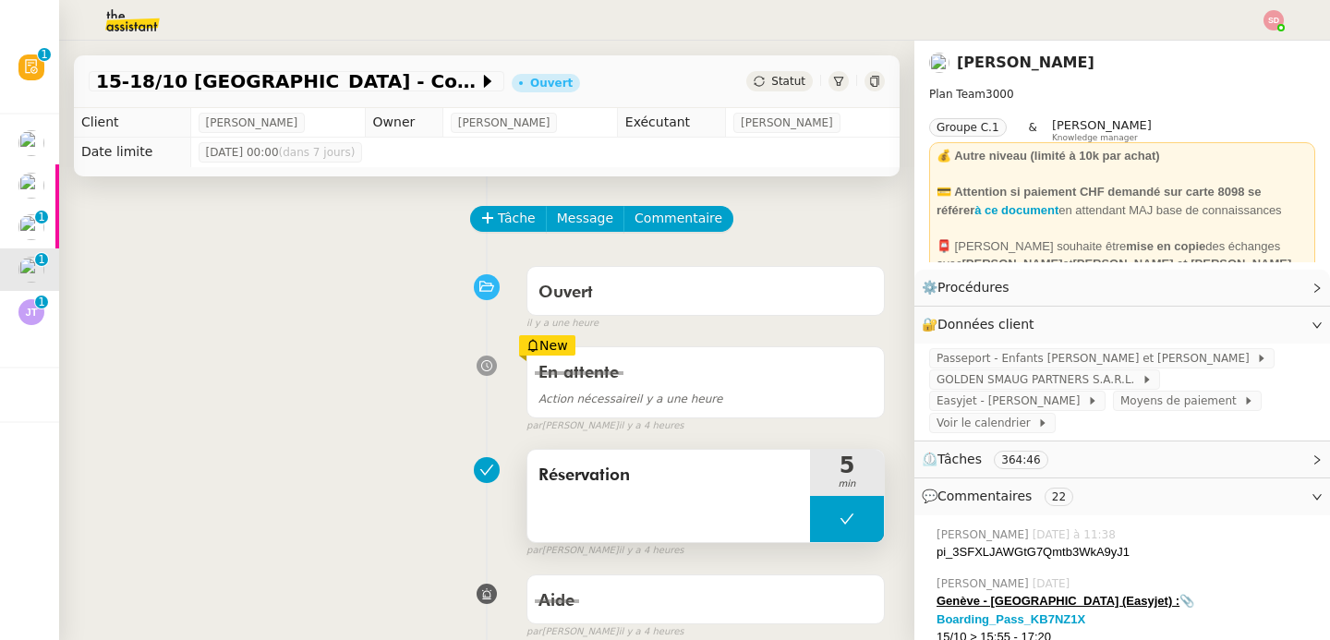
drag, startPoint x: 824, startPoint y: 519, endPoint x: 812, endPoint y: 525, distance: 13.2
click at [841, 520] on icon at bounding box center [848, 520] width 14 height 10
click at [812, 525] on div at bounding box center [828, 519] width 37 height 46
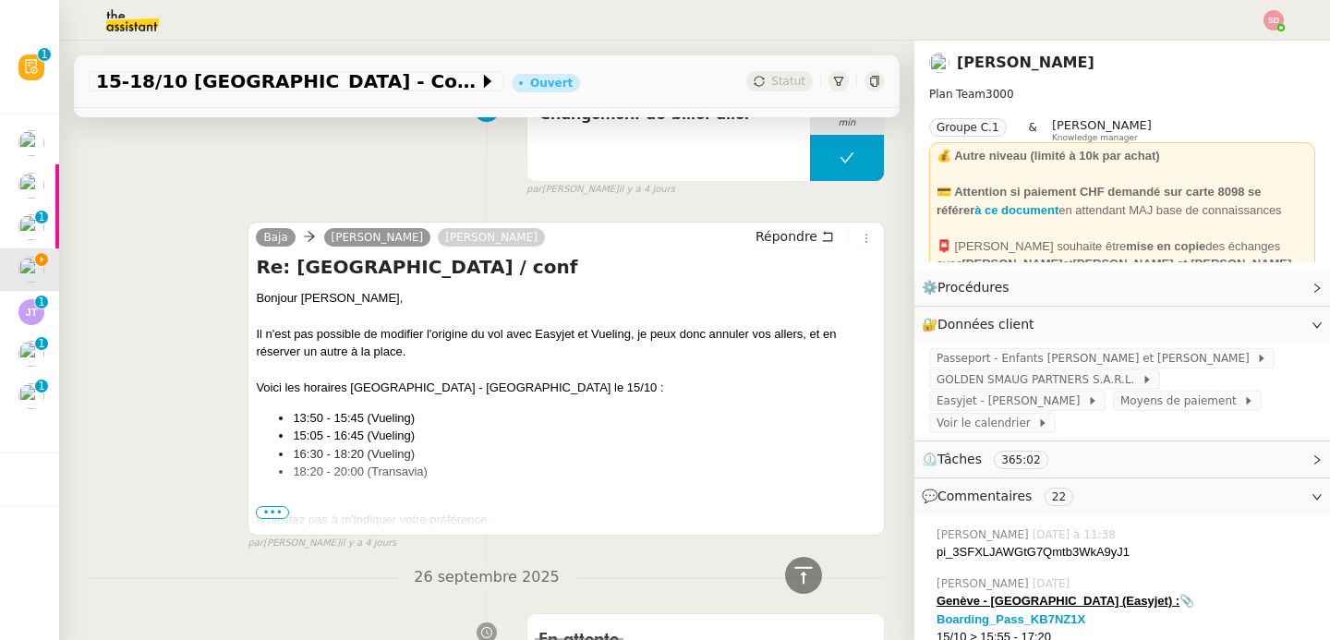
scroll to position [3132, 0]
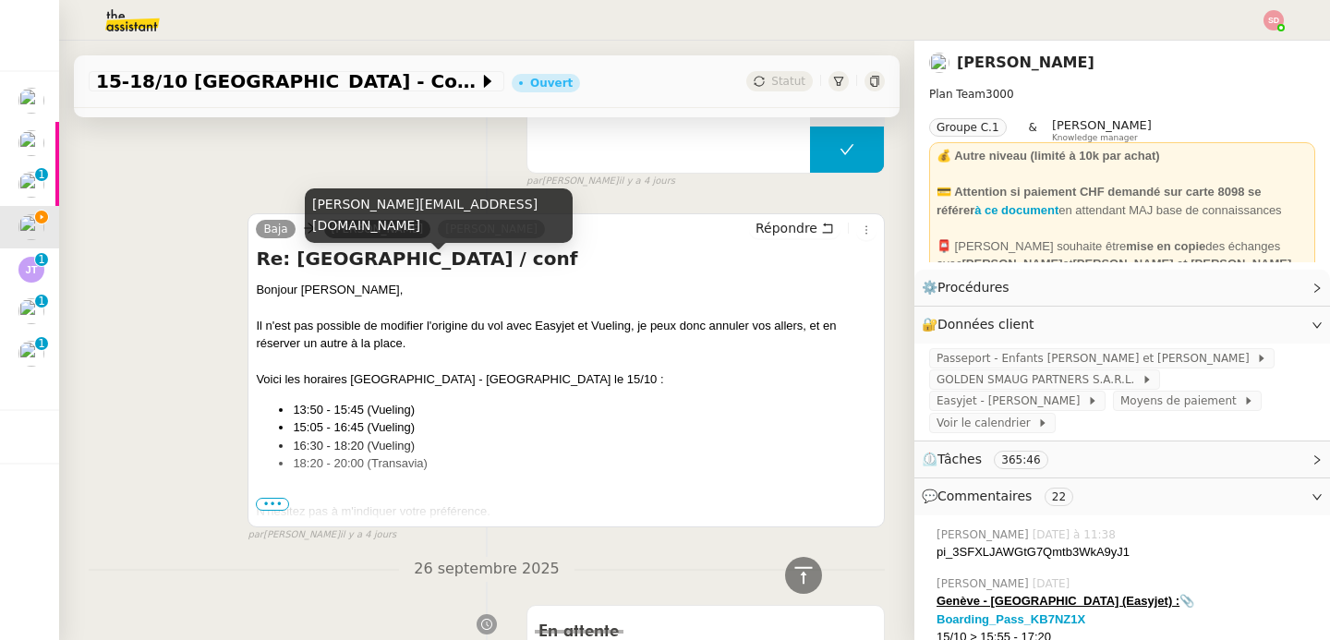
click at [379, 232] on div "raphael@teamg.ch" at bounding box center [439, 215] width 268 height 55
copy div "raphael@teamg.ch"
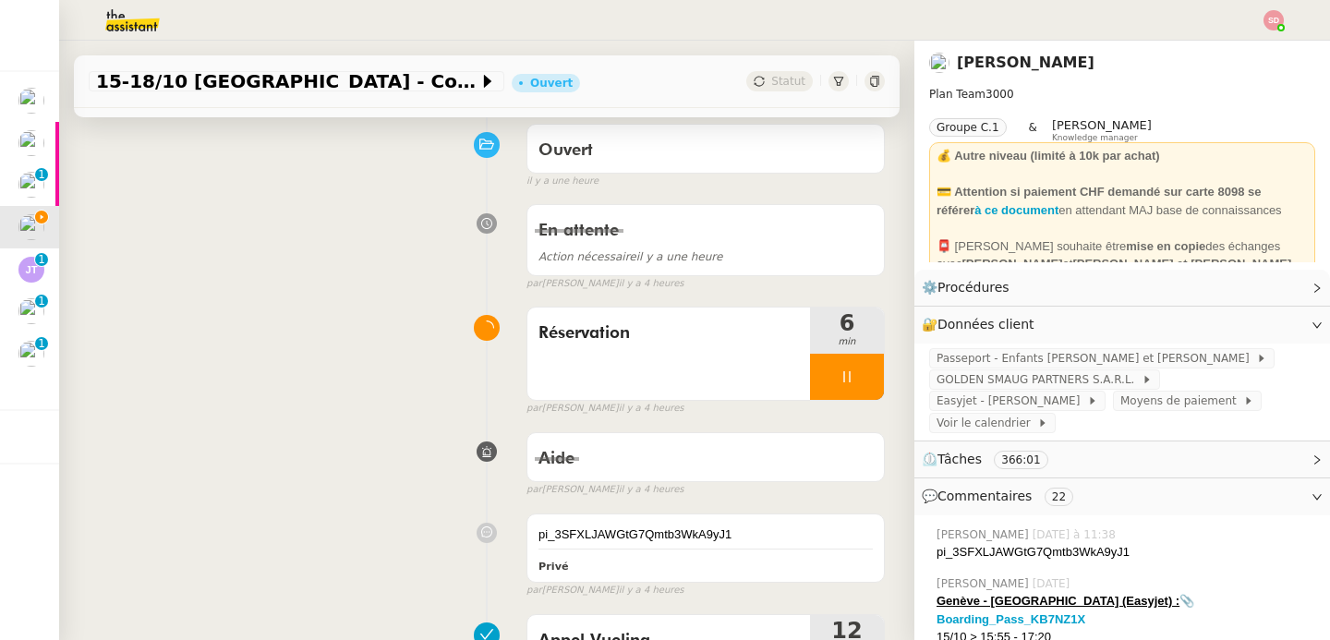
scroll to position [0, 0]
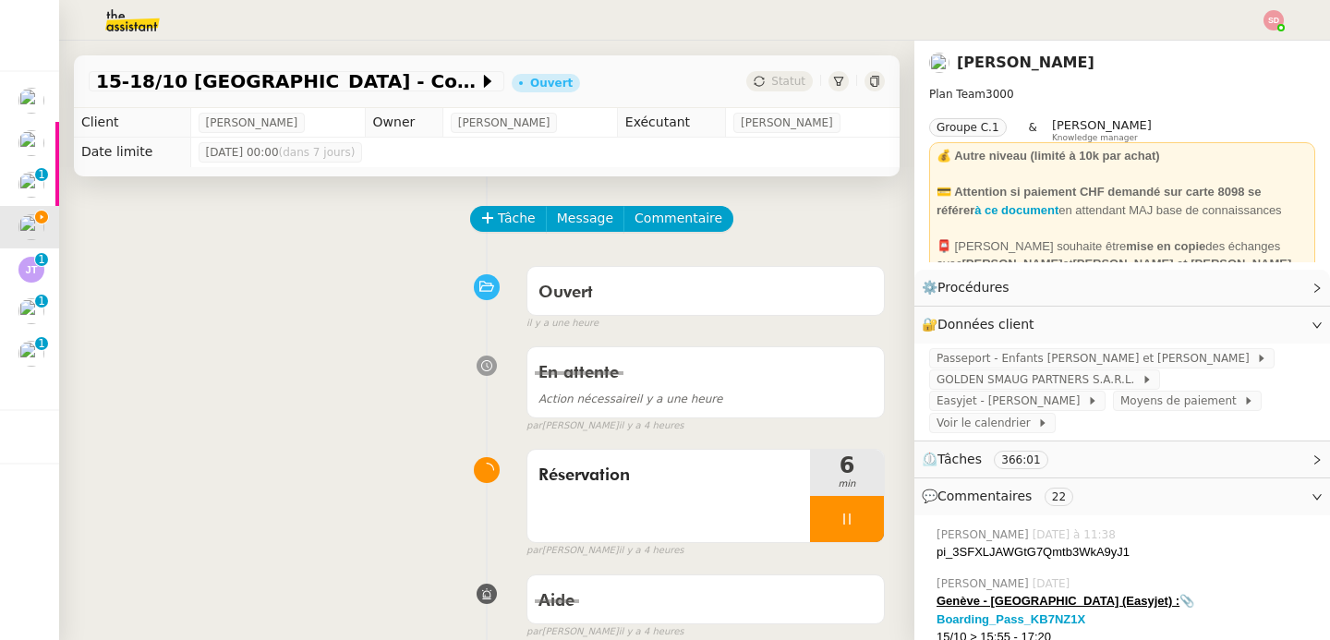
click at [141, 17] on img at bounding box center [117, 20] width 143 height 41
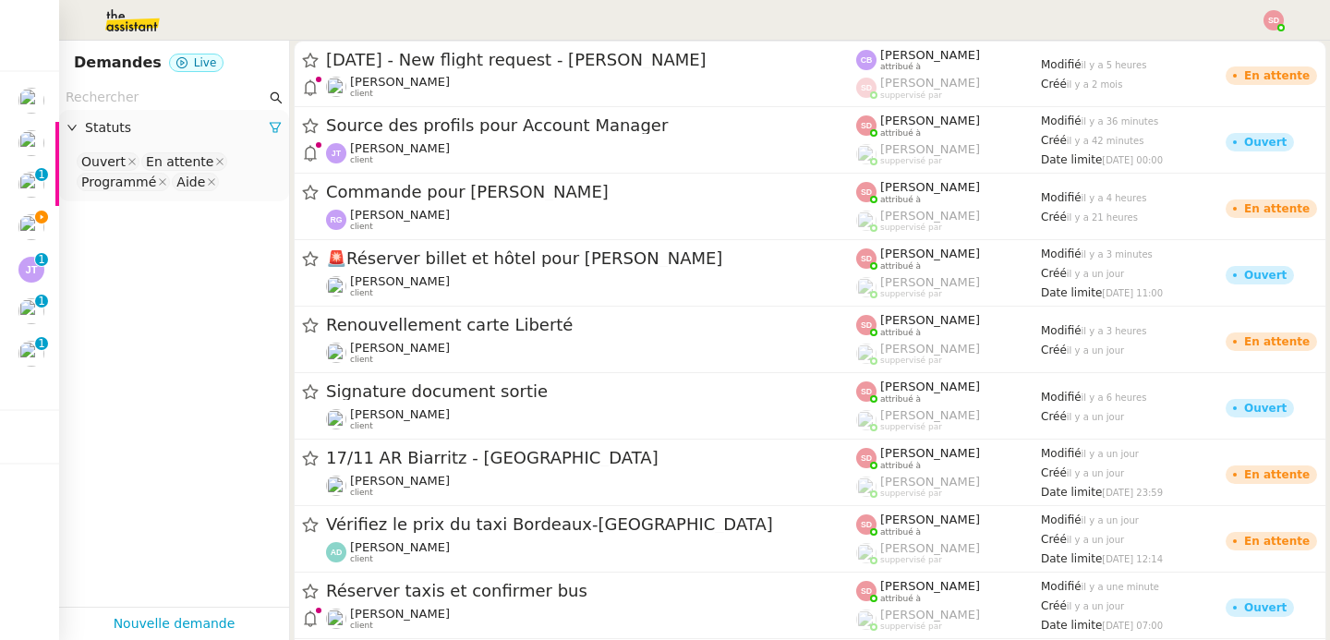
click at [152, 103] on input "text" at bounding box center [166, 97] width 200 height 21
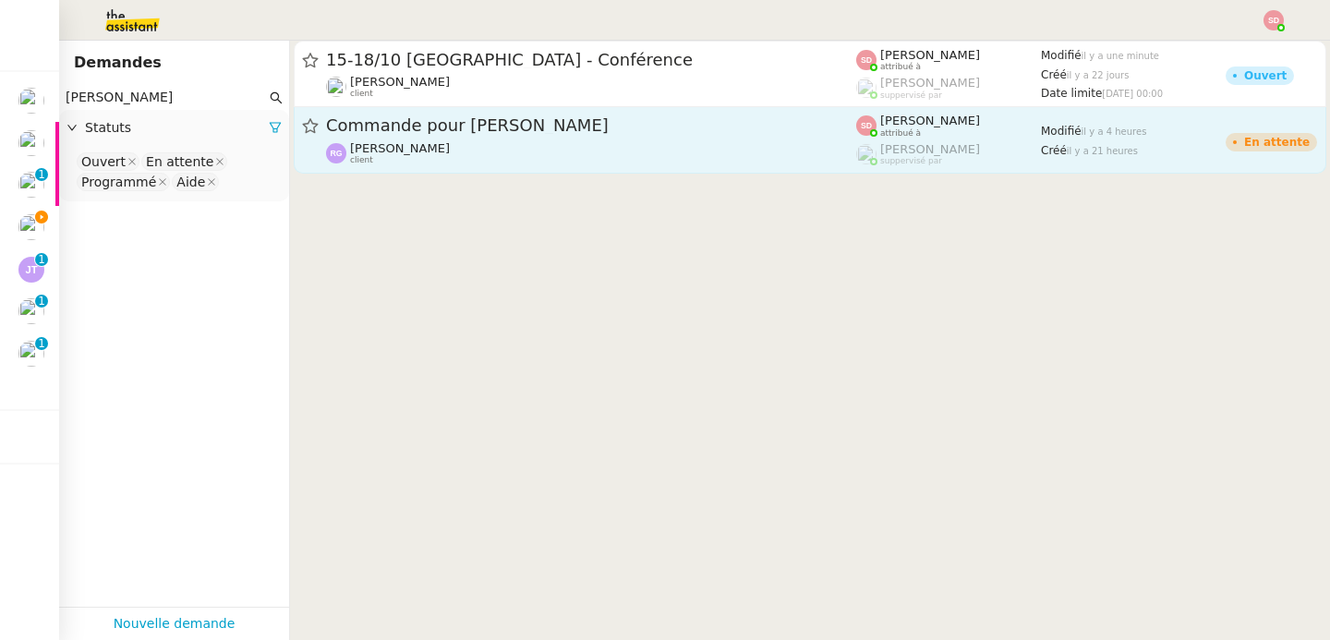
type input "raphael"
click at [645, 126] on span "Commande pour Pascal" at bounding box center [591, 125] width 530 height 17
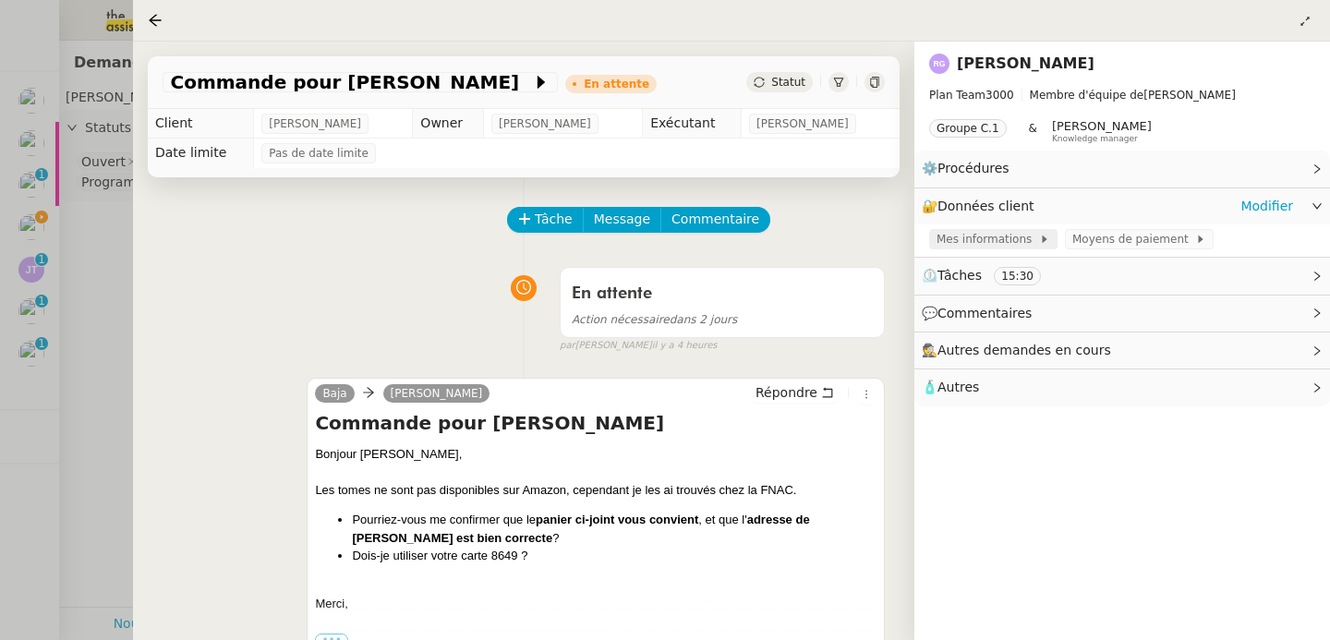
click at [979, 238] on span "Mes informations" at bounding box center [988, 239] width 103 height 18
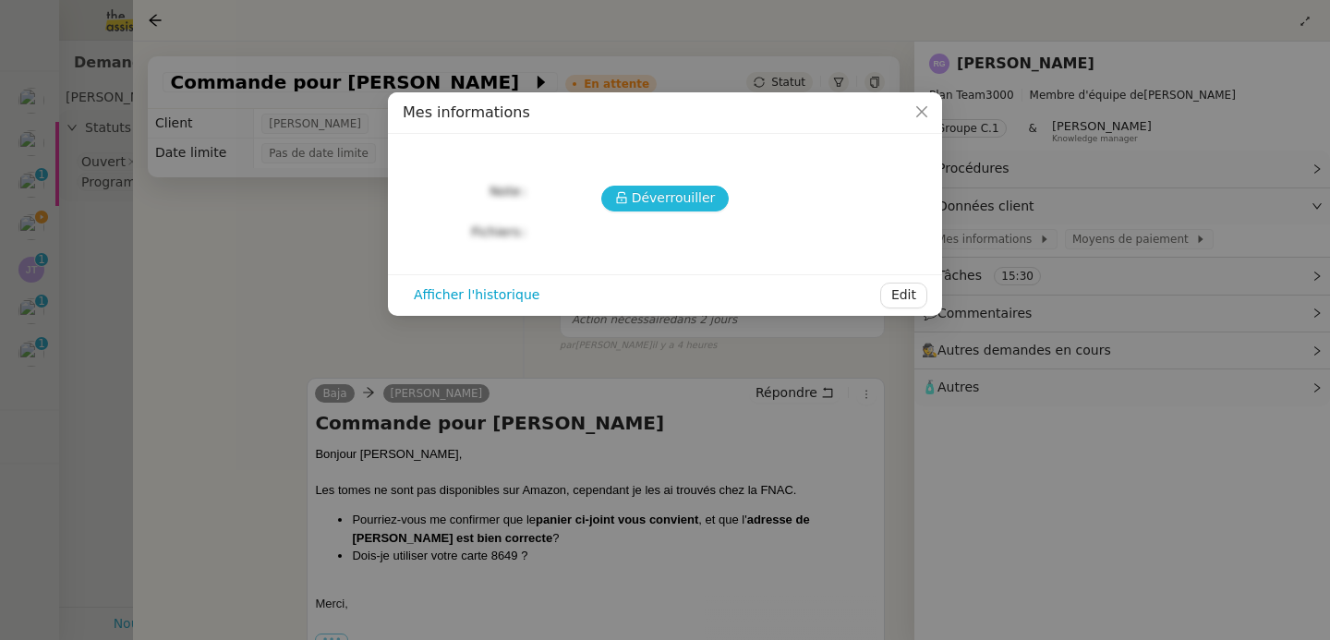
click at [704, 200] on span "Déverrouiller" at bounding box center [674, 198] width 84 height 21
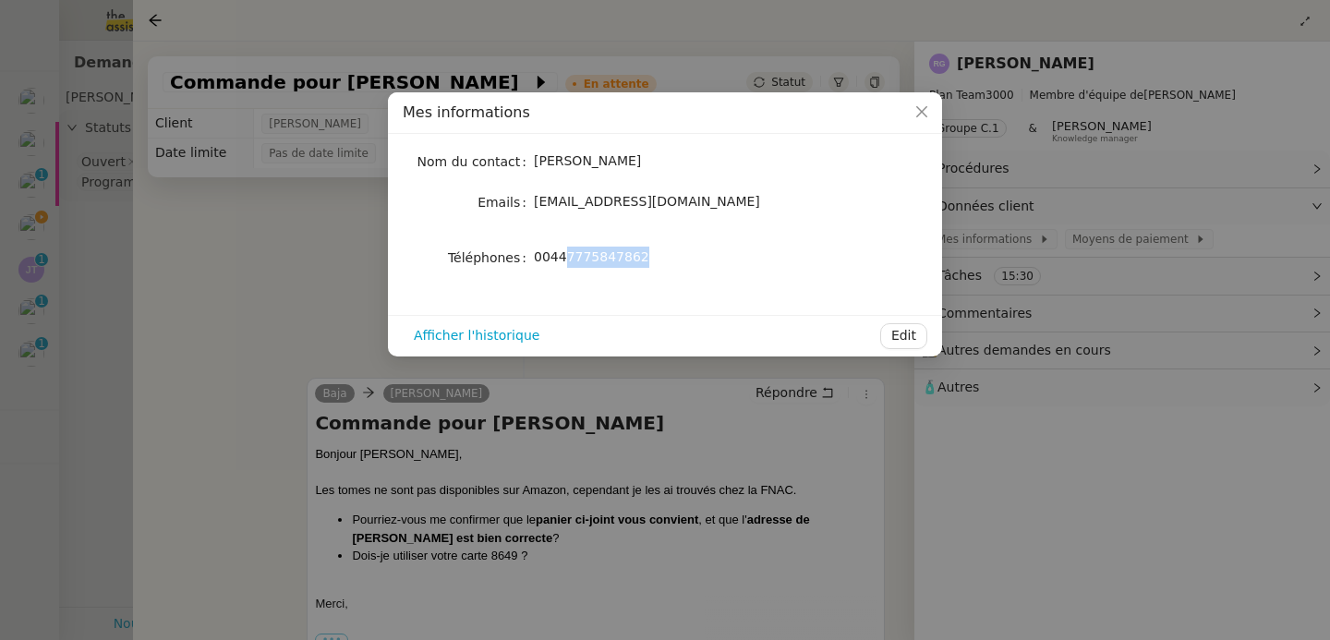
drag, startPoint x: 564, startPoint y: 260, endPoint x: 678, endPoint y: 255, distance: 113.7
click at [678, 255] on div "00447775847862" at bounding box center [687, 257] width 306 height 21
copy span "7775847862"
click at [256, 346] on nz-modal-container "Mes informations Nom du contact Raphael Gauthier Emails raphaelgauthiercri@gmai…" at bounding box center [665, 320] width 1330 height 640
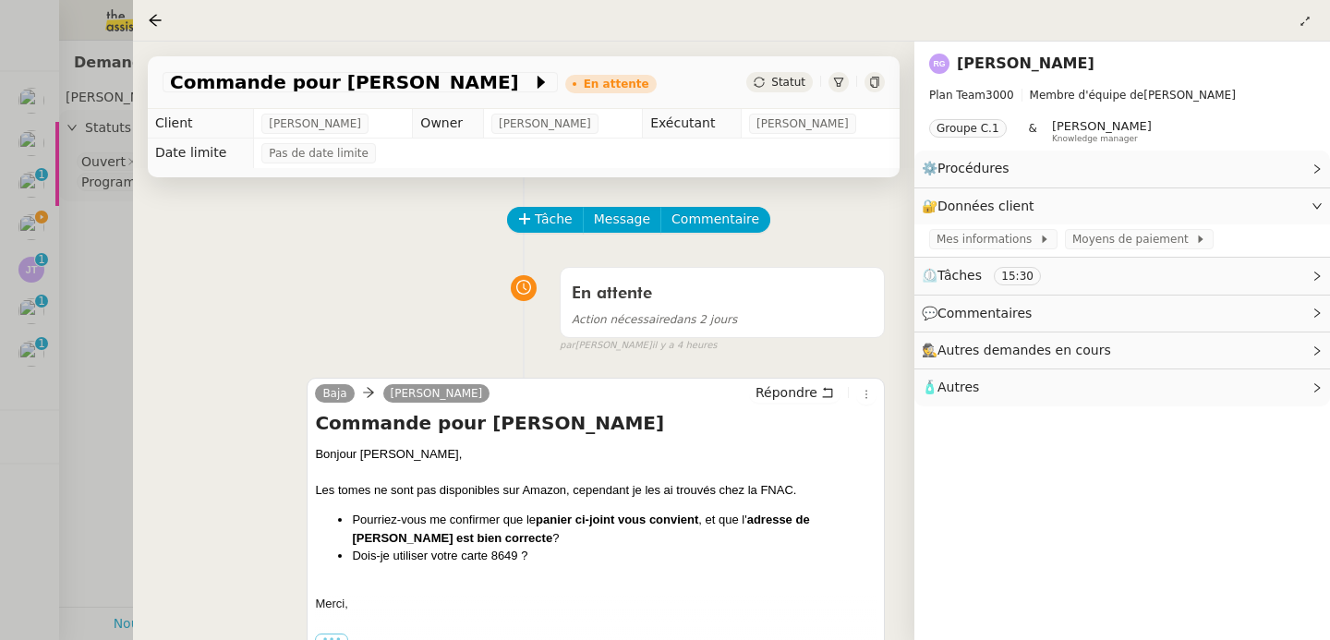
click at [51, 251] on div at bounding box center [665, 320] width 1330 height 640
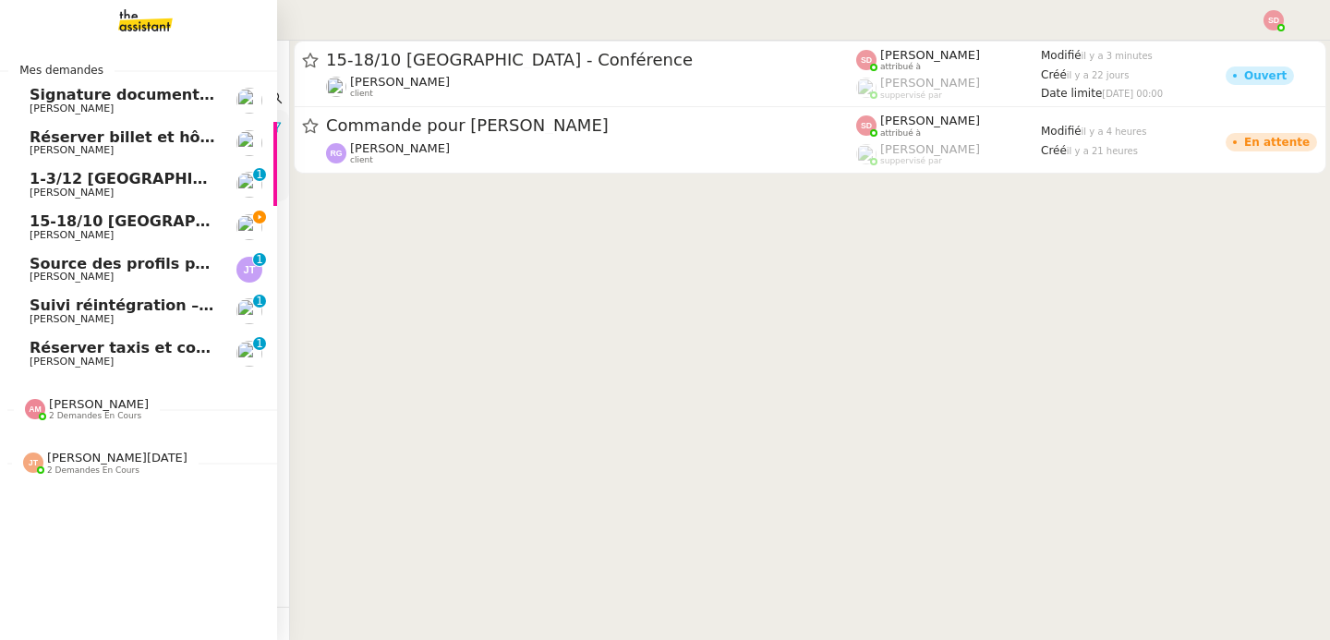
click at [39, 224] on link "15-18/10 Barcelone - Conférence Laurène Gauthier" at bounding box center [138, 227] width 277 height 42
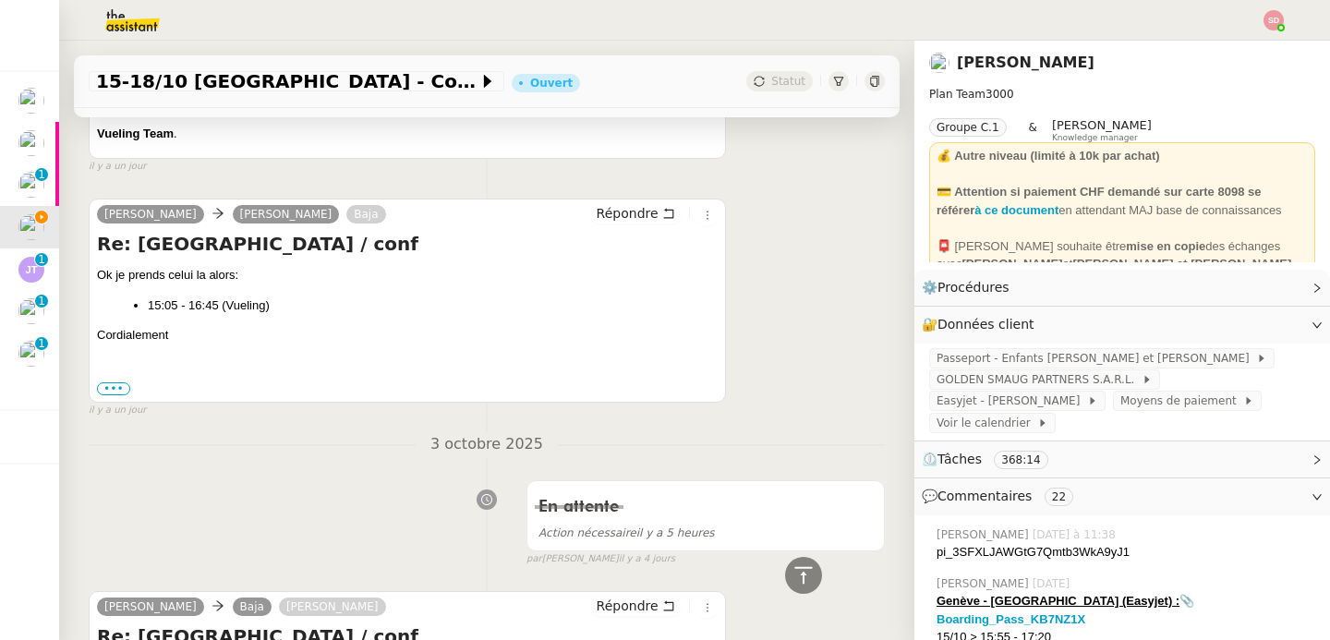
scroll to position [1622, 0]
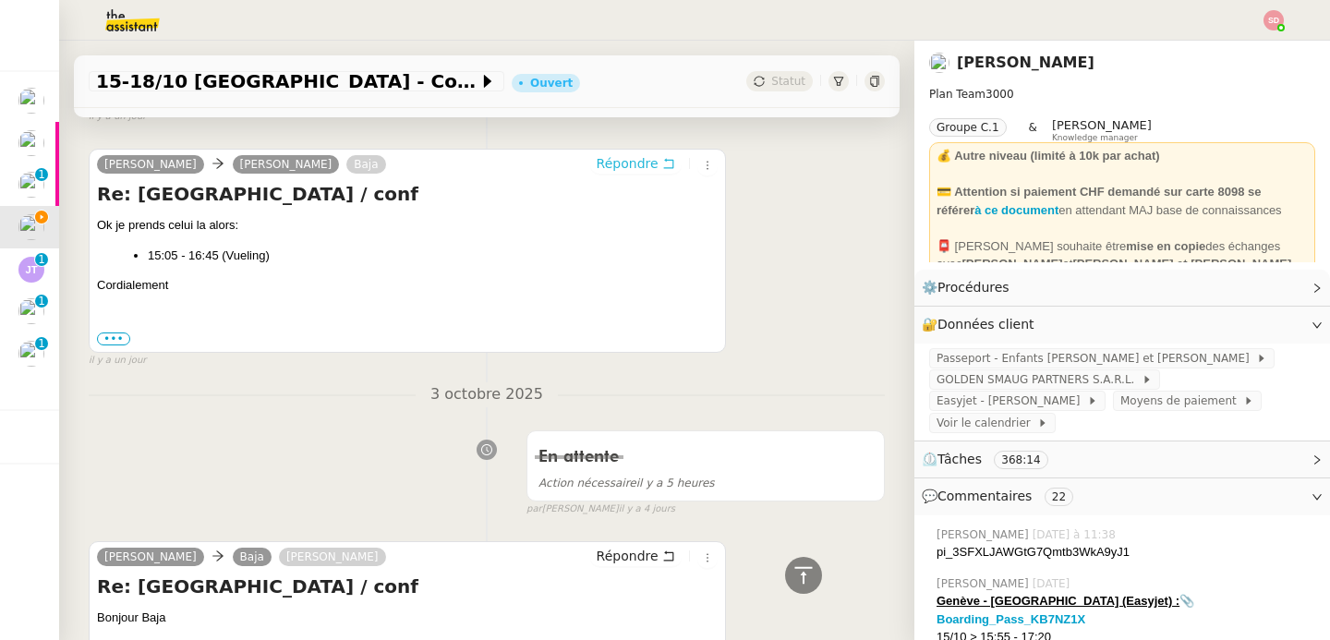
click at [625, 173] on span "Répondre" at bounding box center [628, 163] width 62 height 18
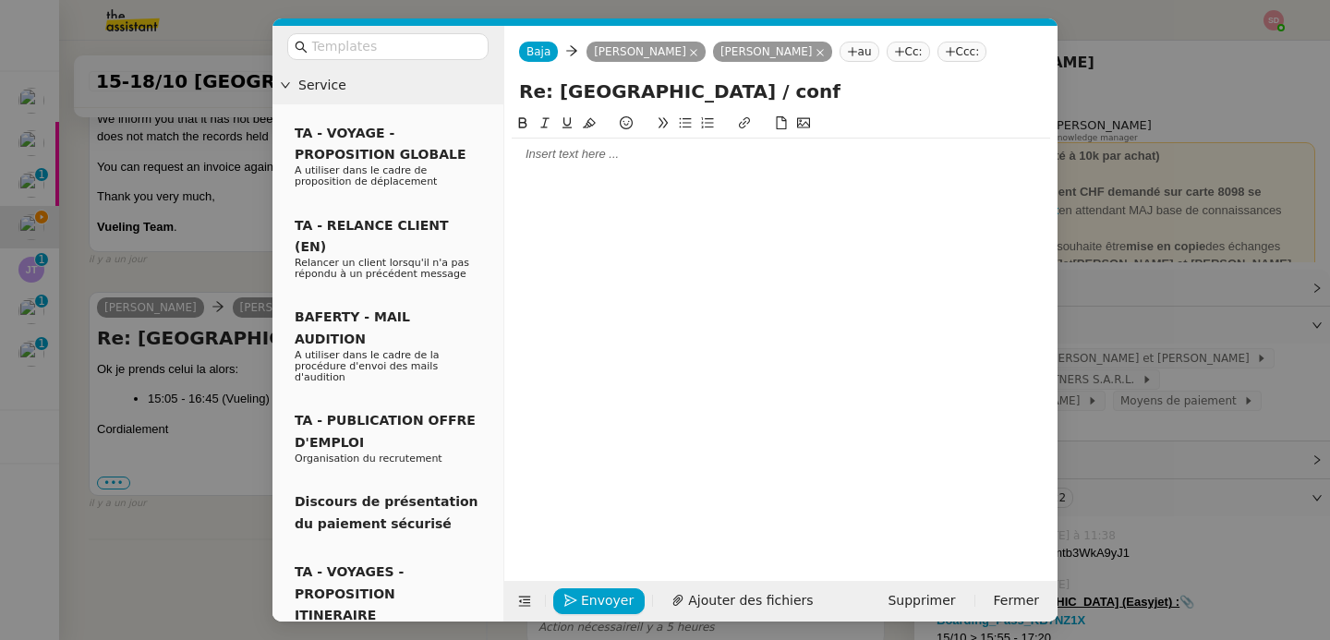
scroll to position [1766, 0]
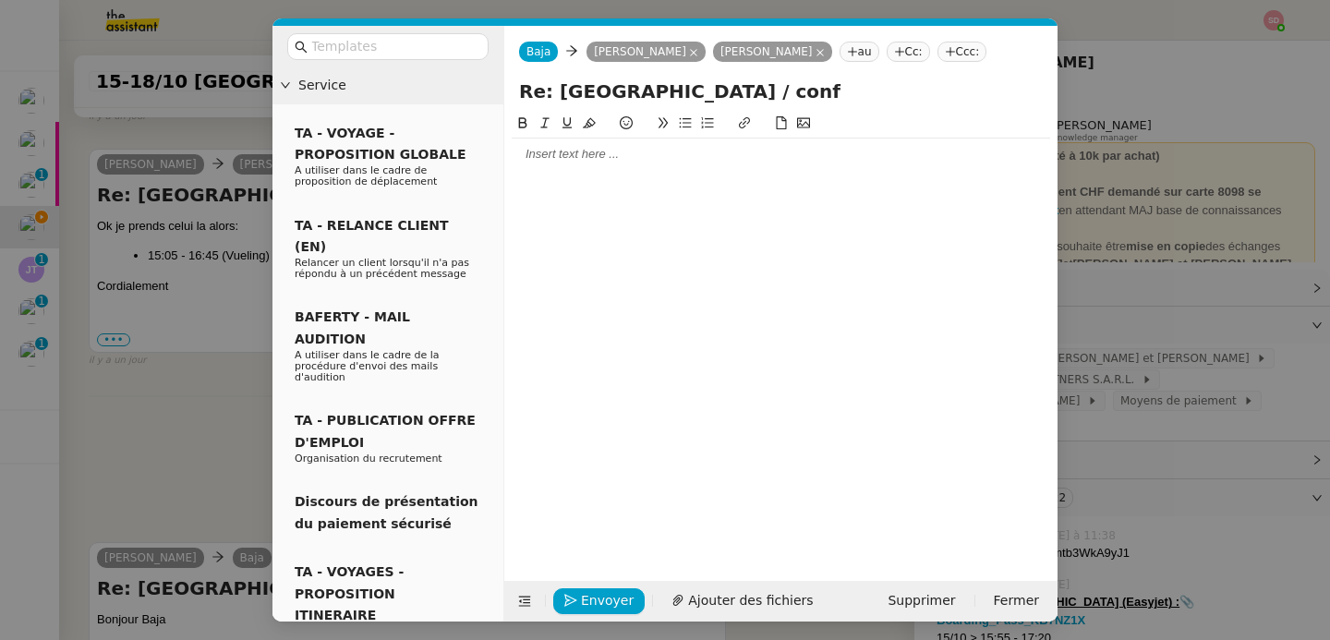
click at [597, 158] on div at bounding box center [781, 154] width 539 height 17
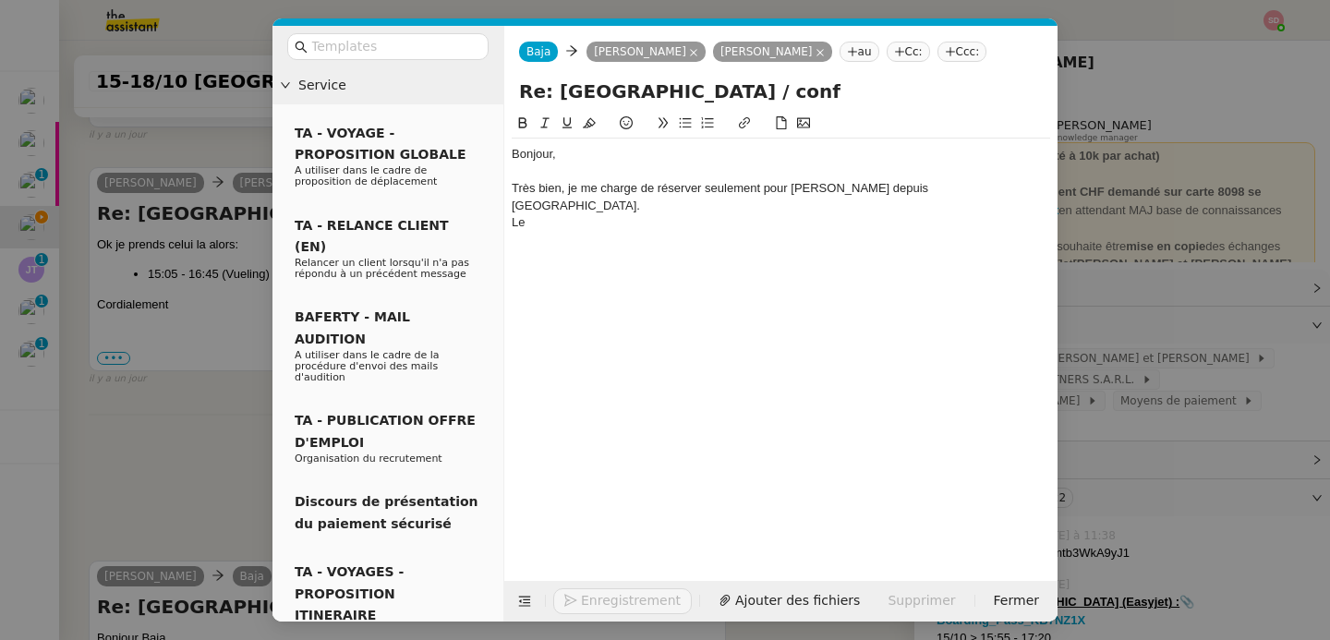
scroll to position [1838, 0]
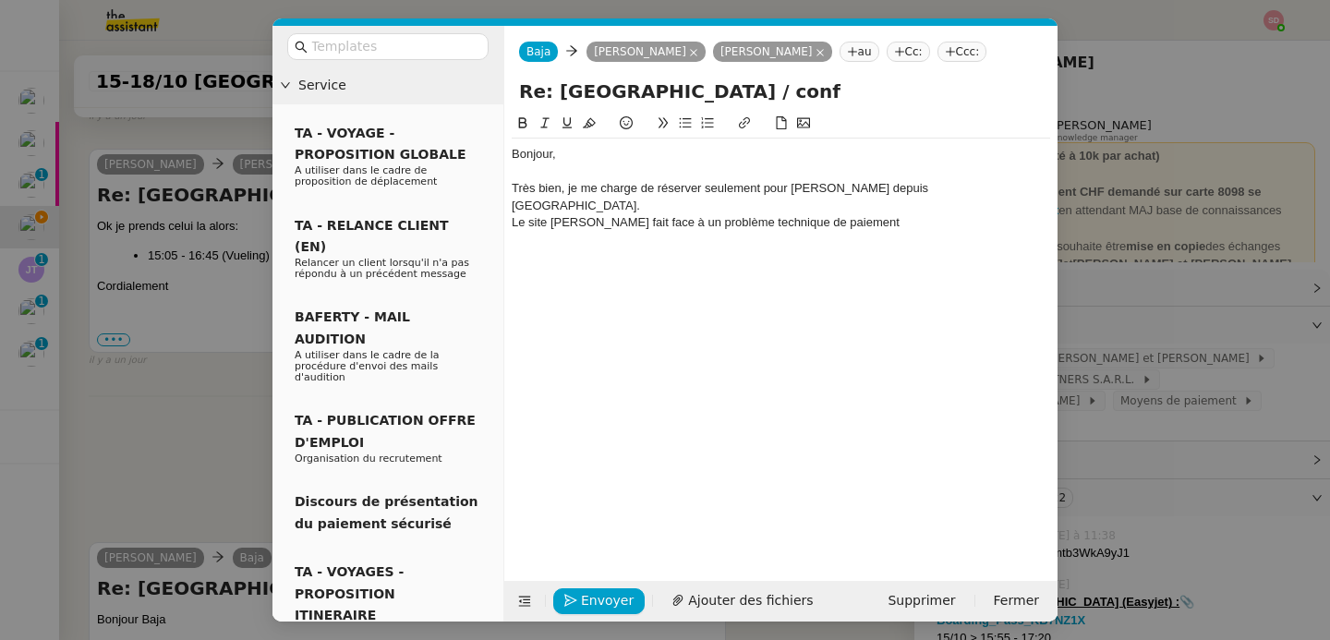
click at [517, 587] on div "Envoyer Ajouter des fichiers Supprimer Fermer" at bounding box center [780, 601] width 553 height 41
click at [856, 214] on div "Le site Vueling fait face à un problème technique de paiement" at bounding box center [781, 222] width 539 height 17
click at [520, 605] on icon at bounding box center [524, 601] width 13 height 13
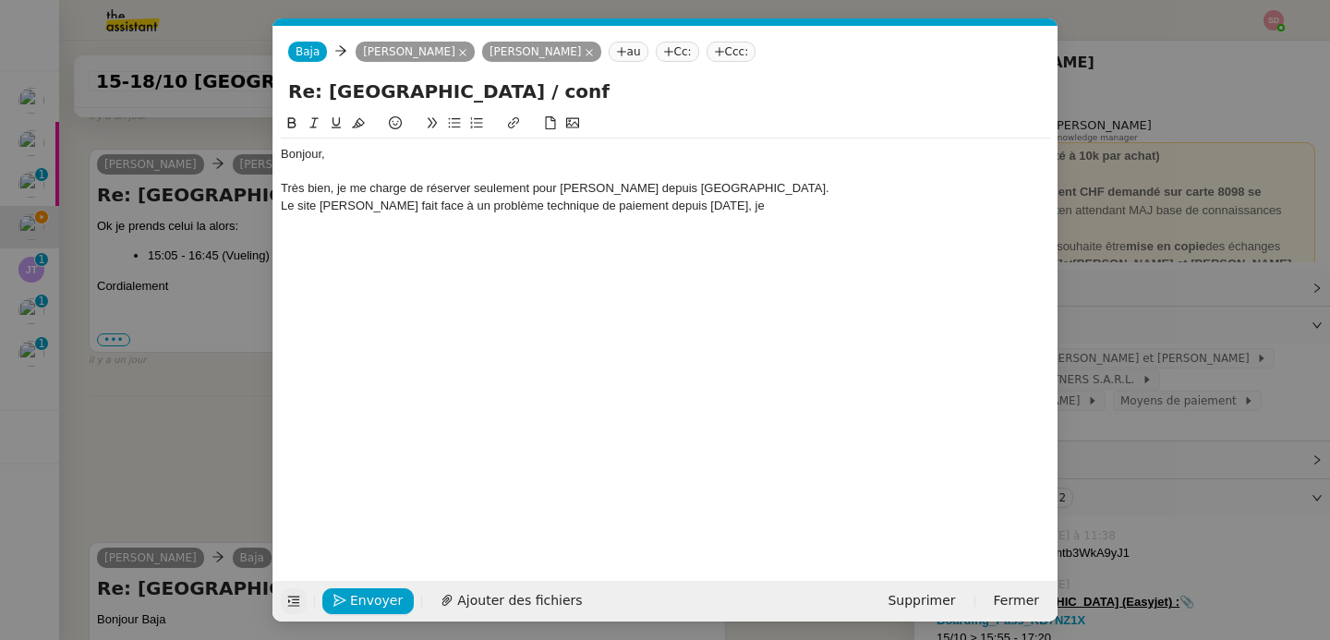
click at [755, 211] on div "Le site Vueling fait face à un problème technique de paiement depuis hier, je" at bounding box center [666, 206] width 770 height 17
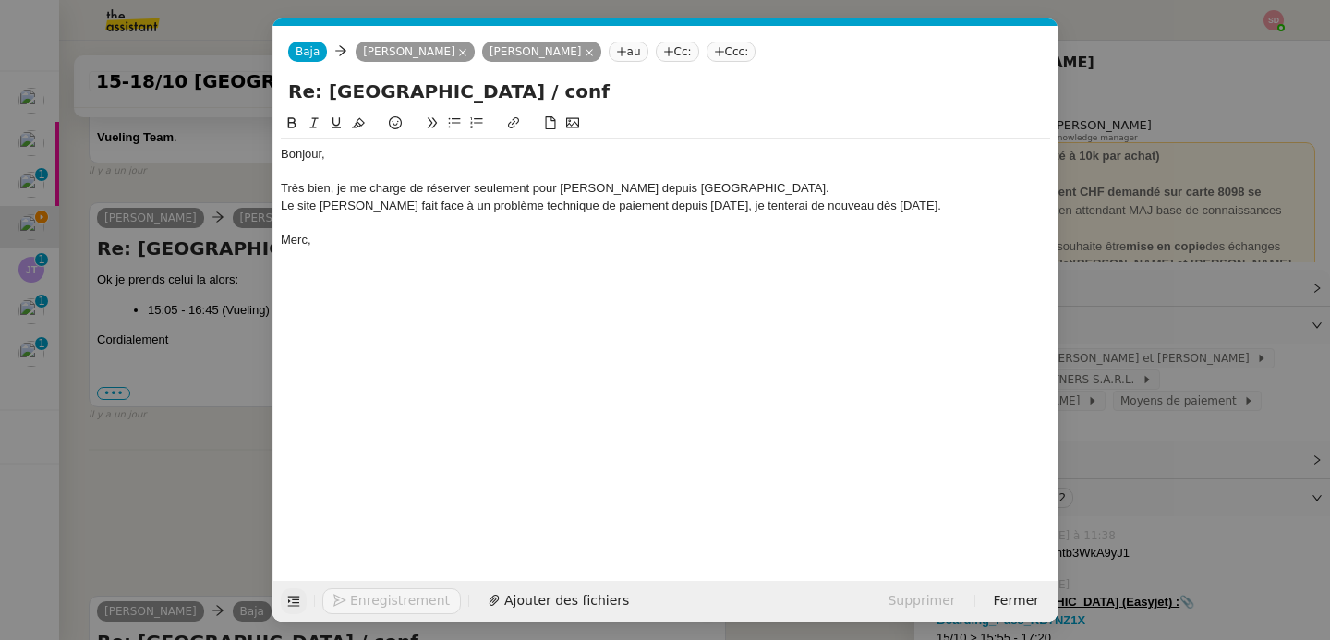
scroll to position [1874, 0]
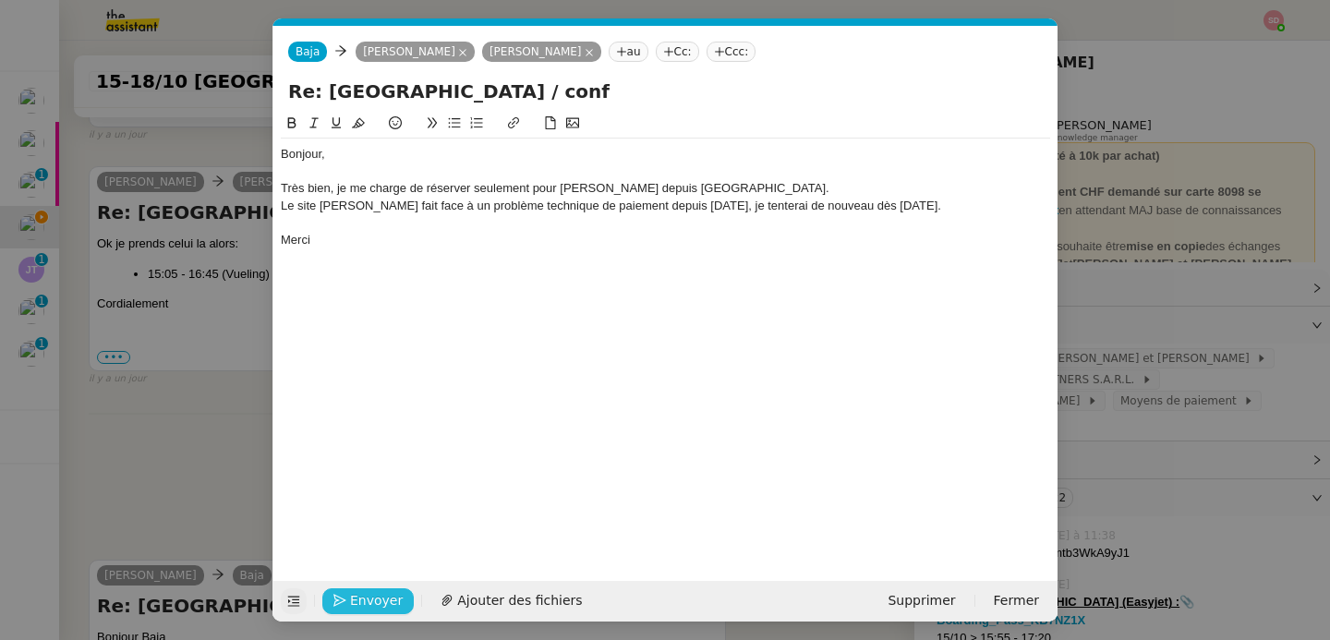
click at [337, 600] on icon "button" at bounding box center [340, 601] width 13 height 13
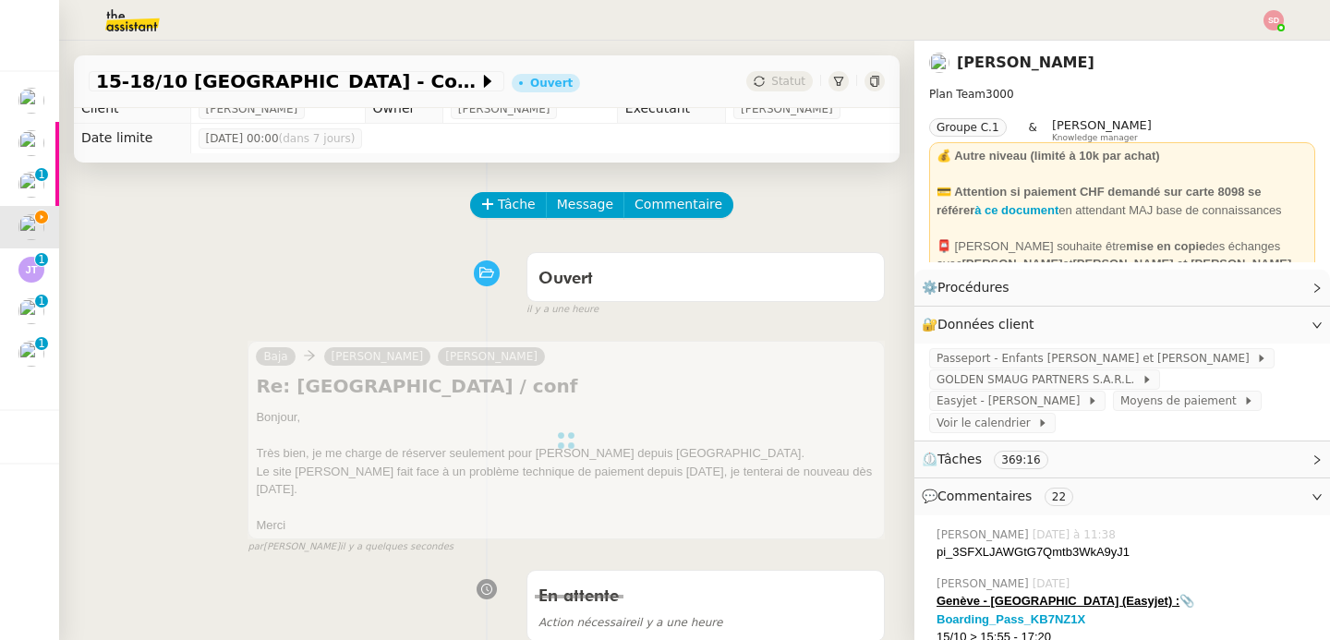
scroll to position [372, 0]
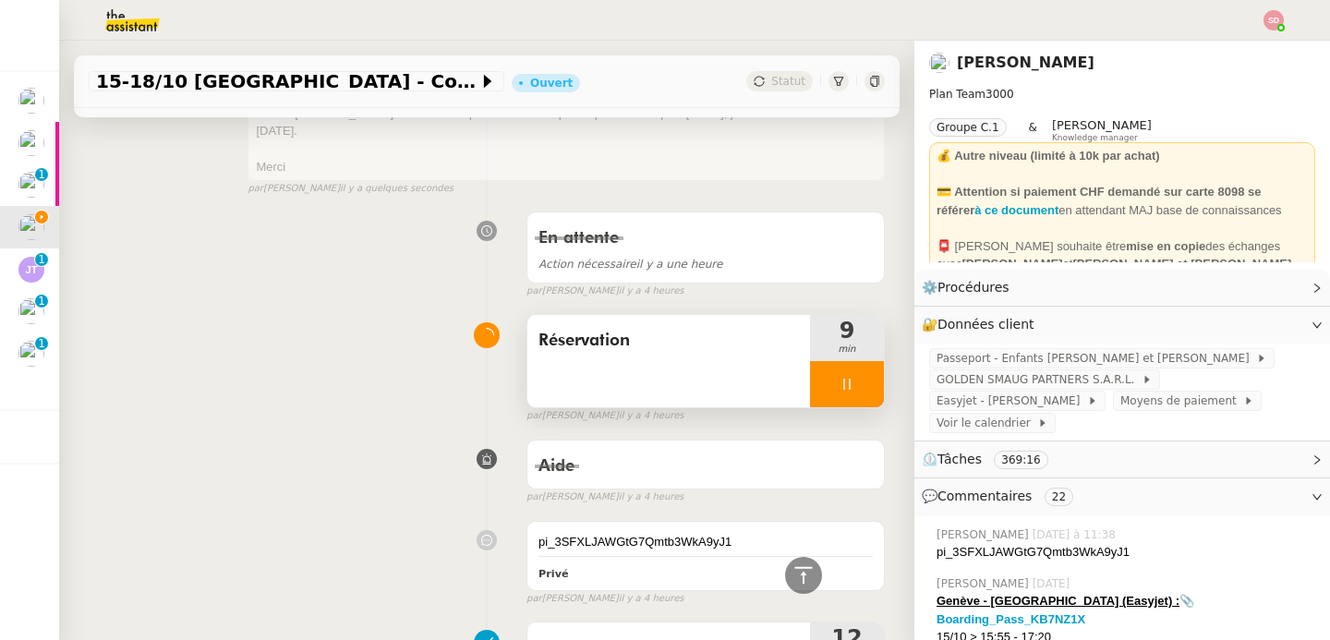
click at [832, 361] on div at bounding box center [847, 384] width 74 height 46
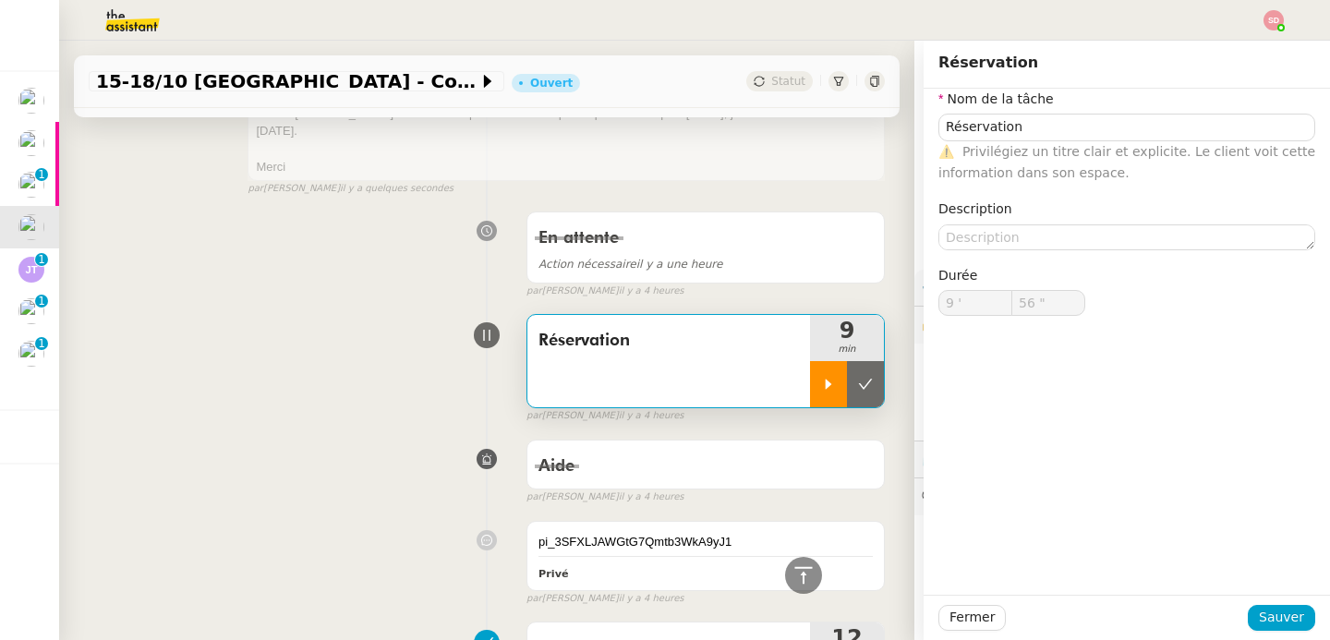
type input "Réservation"
type input "9 '"
type input "56 ""
click at [847, 388] on button at bounding box center [865, 384] width 37 height 46
type input "Réservation"
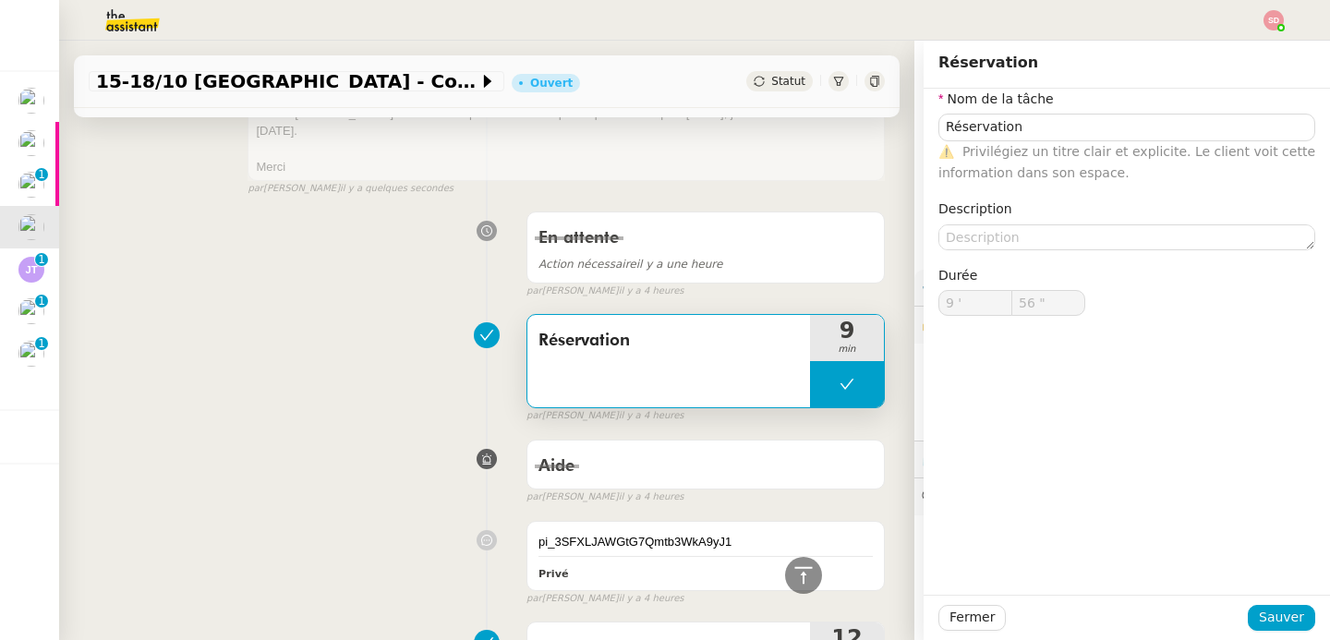
type input "9 '"
type input "56 ""
type input "Réservation"
type input "9 '"
type input "56 ""
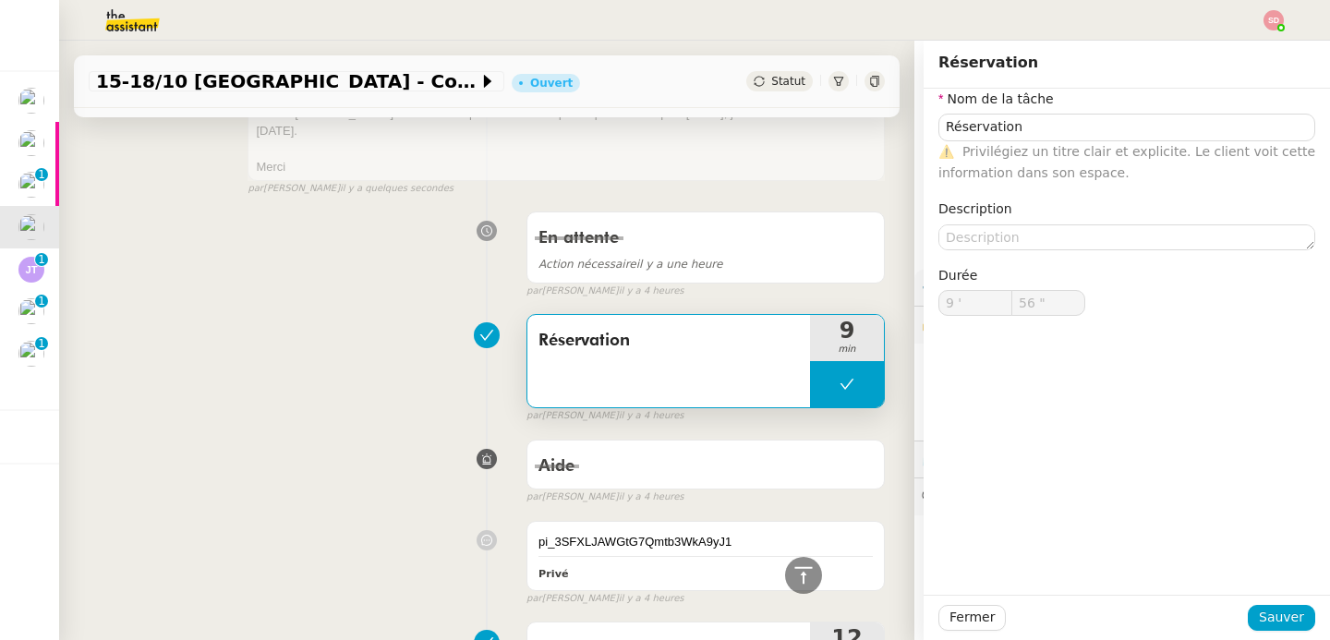
type input "Réservation"
type input "9 '"
type input "56 ""
click at [835, 371] on button at bounding box center [847, 384] width 74 height 46
type input "Réservation"
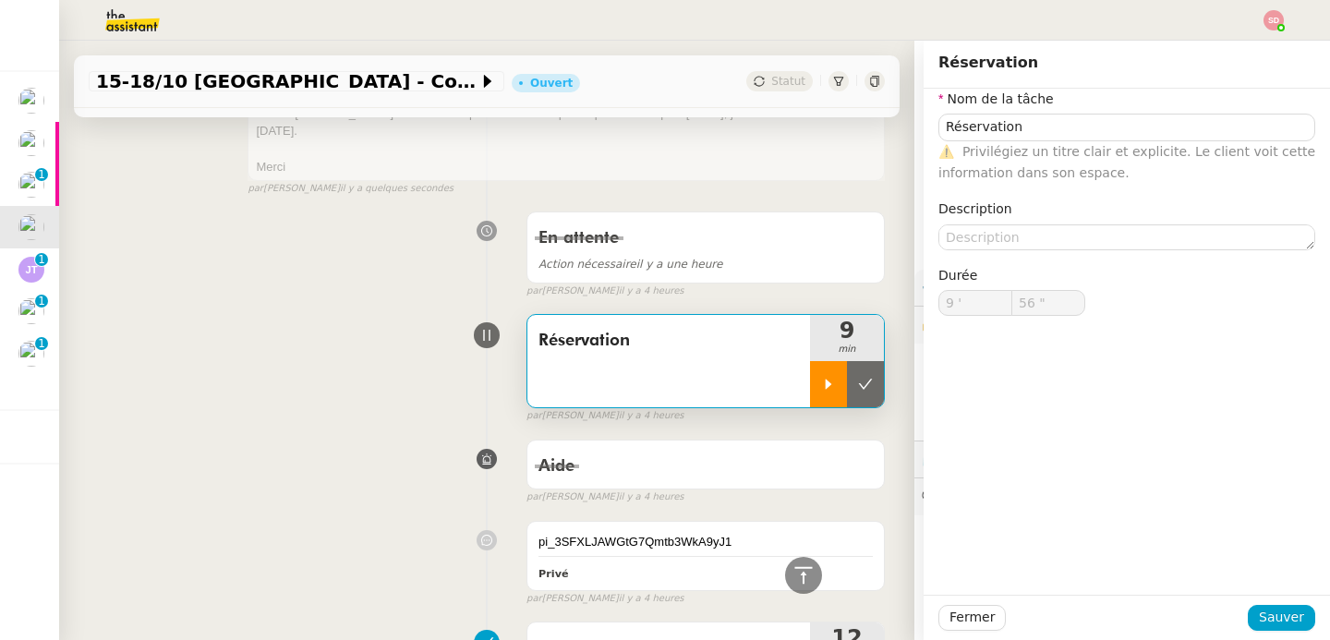
type input "9 '"
type input "56 ""
type input "Réservation"
type input "9 '"
type input "56 ""
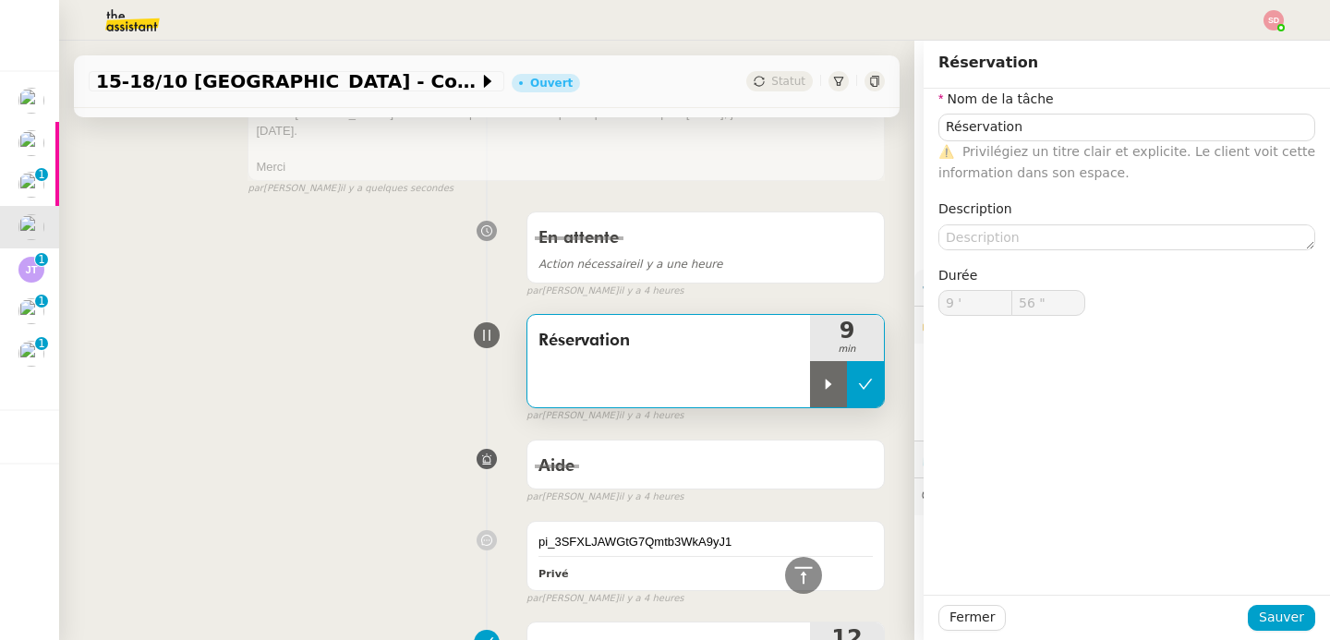
click at [847, 367] on button at bounding box center [865, 384] width 37 height 46
type input "Réservation"
type input "9 '"
type input "56 ""
click at [401, 361] on div "Réservation 9 min false par Sheida D. il y a 4 heures" at bounding box center [487, 365] width 796 height 118
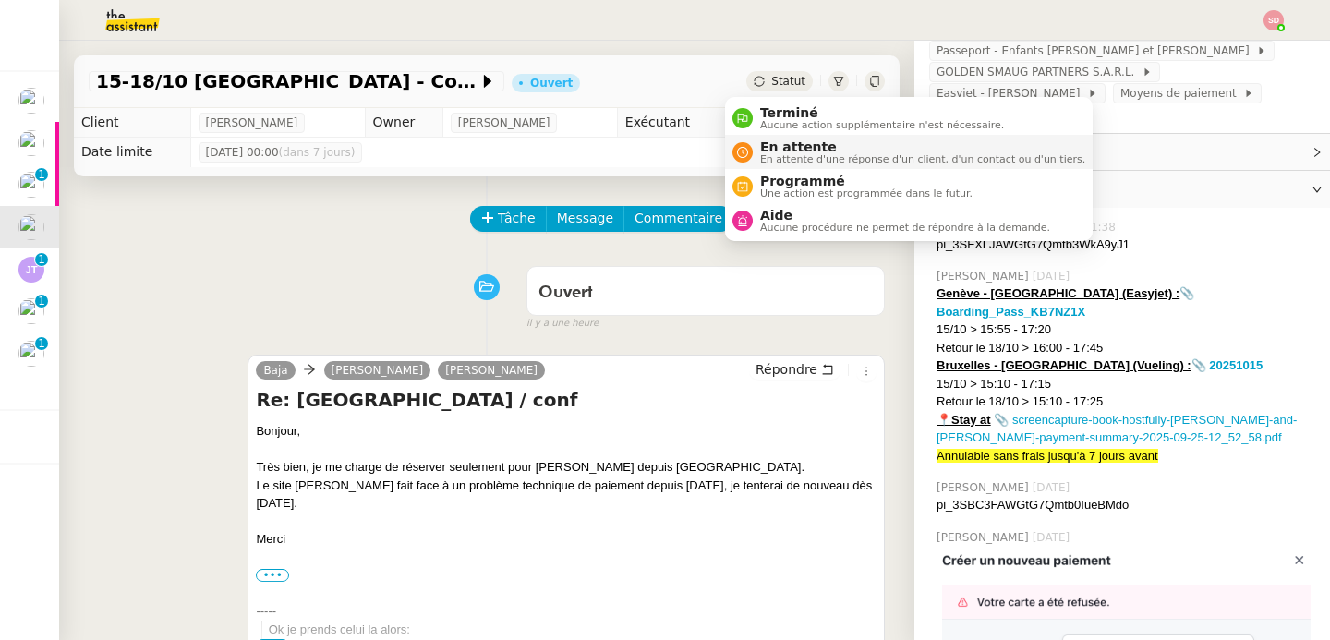
click at [745, 149] on icon at bounding box center [742, 152] width 11 height 11
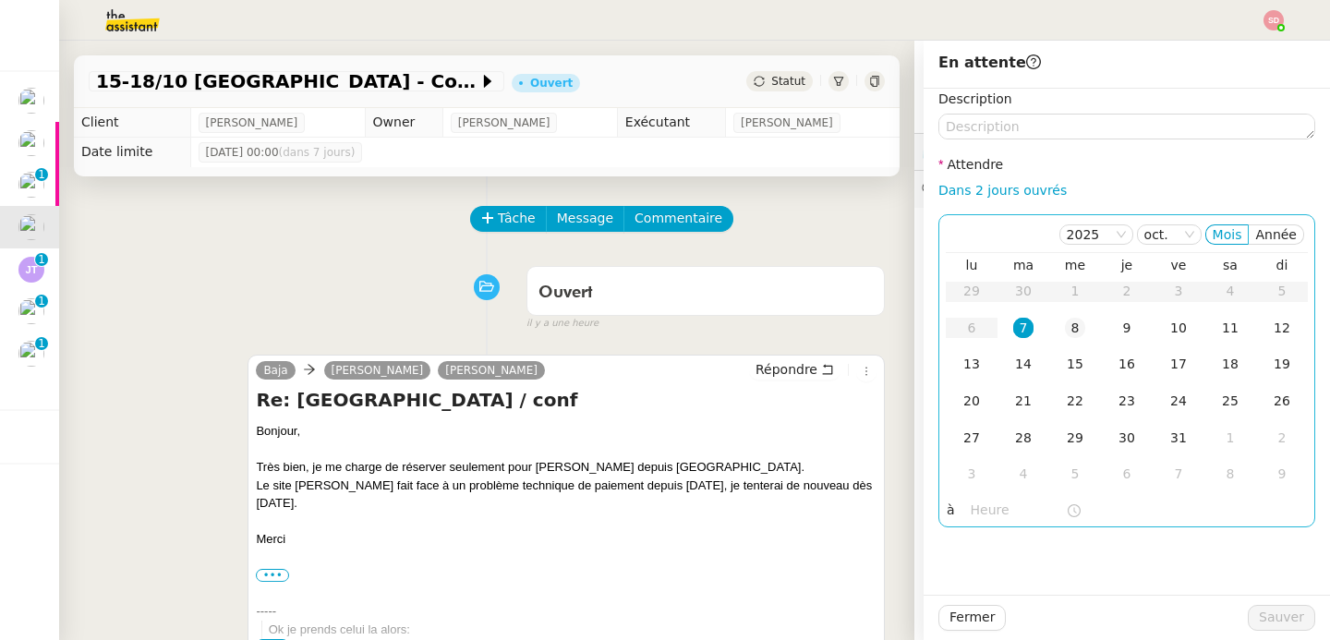
click at [1065, 333] on div "8" at bounding box center [1075, 328] width 20 height 20
click at [978, 513] on input "text" at bounding box center [1018, 510] width 95 height 21
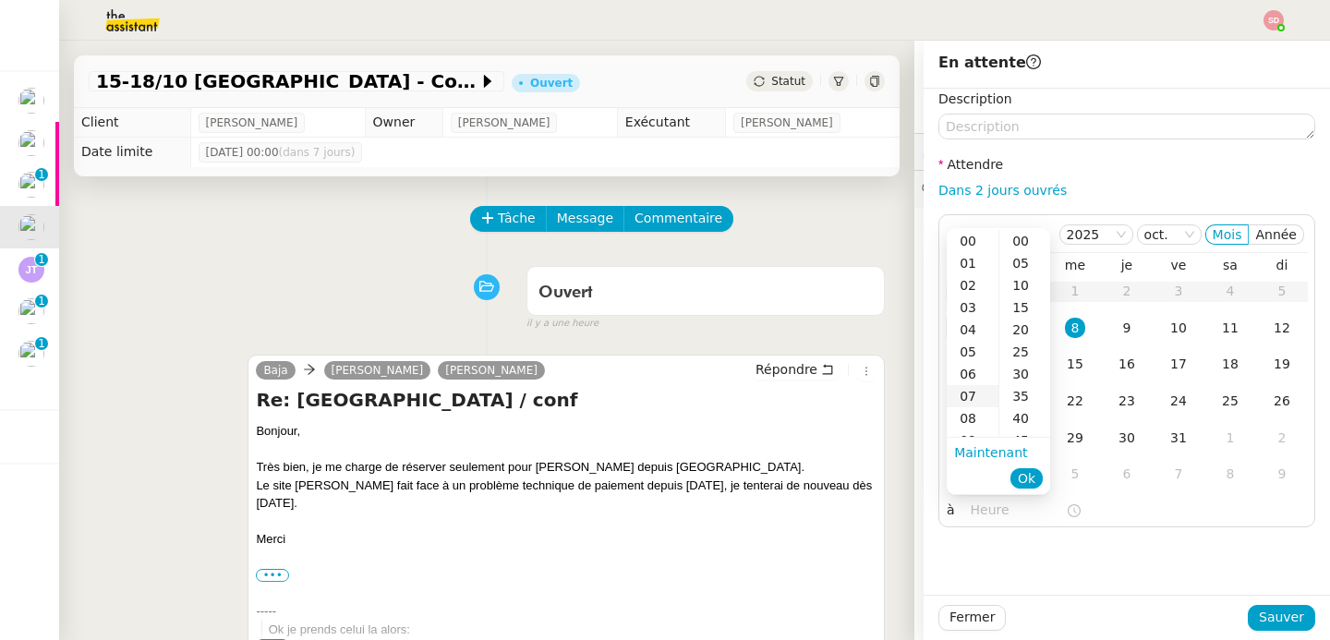
scroll to position [158, 0]
click at [974, 302] on div "10" at bounding box center [973, 305] width 52 height 22
click at [1023, 358] on div "30" at bounding box center [1025, 352] width 51 height 22
type input "10:30"
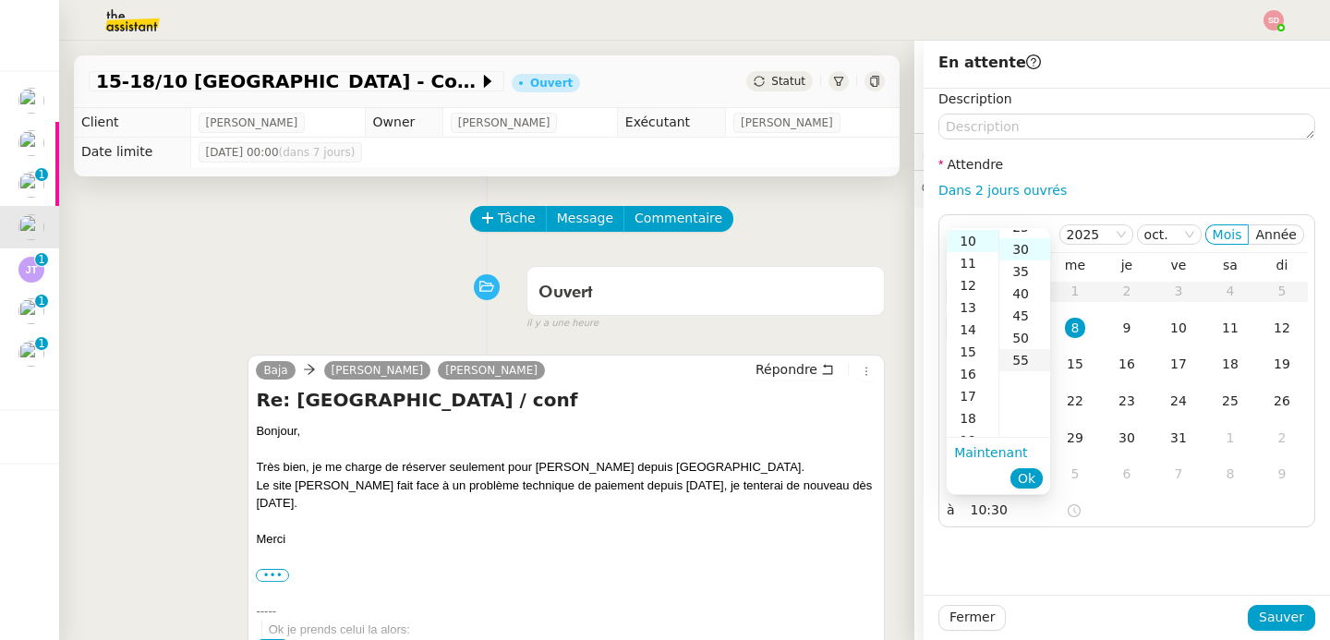
scroll to position [133, 0]
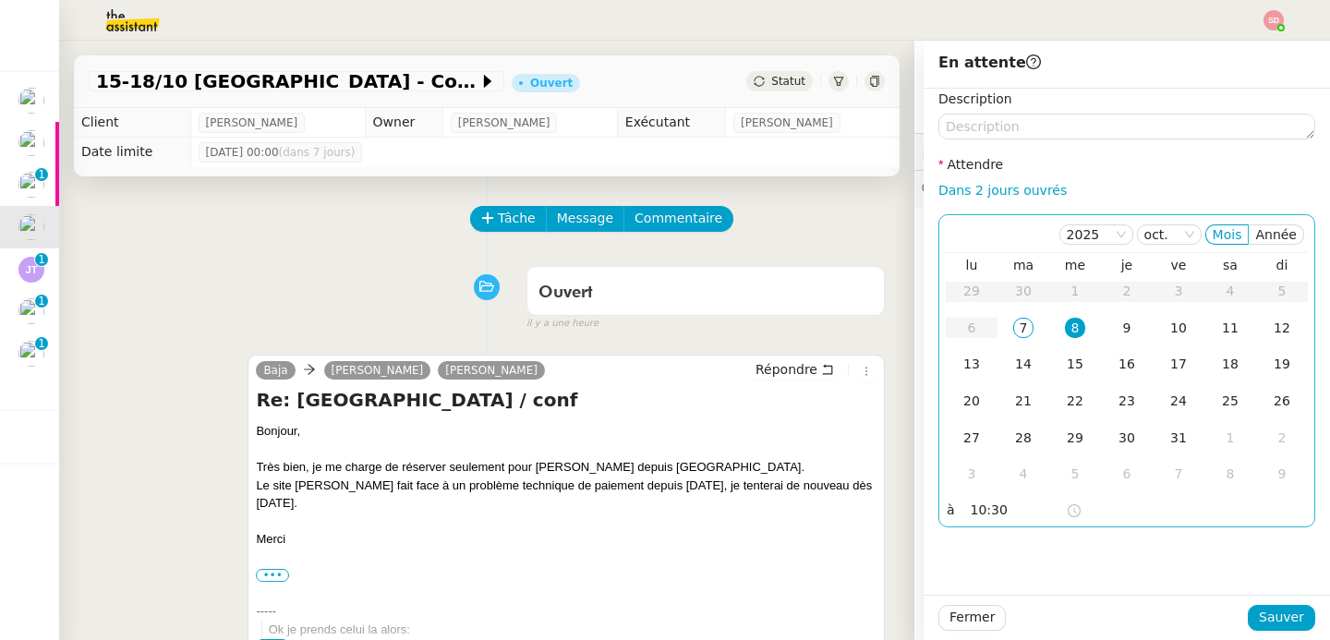
click at [1065, 328] on div "8" at bounding box center [1075, 328] width 20 height 20
click at [1262, 612] on span "Sauver" at bounding box center [1281, 617] width 45 height 21
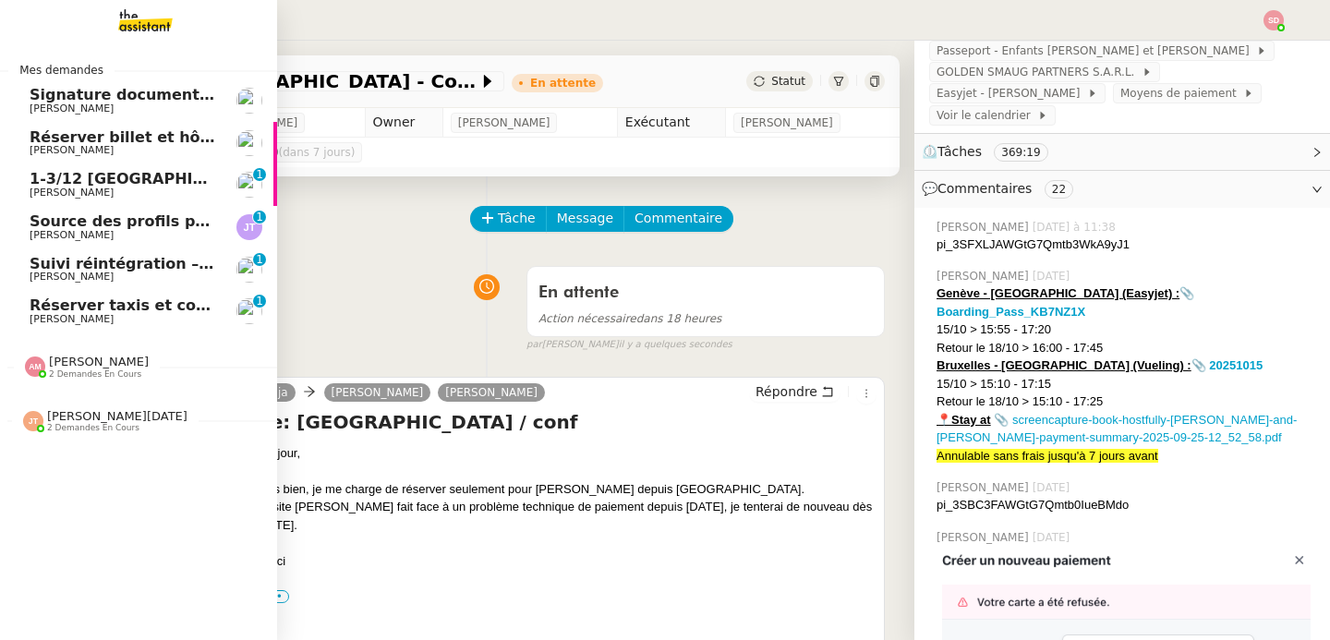
click at [84, 181] on span "1-3/12 Lyon" at bounding box center [145, 179] width 231 height 18
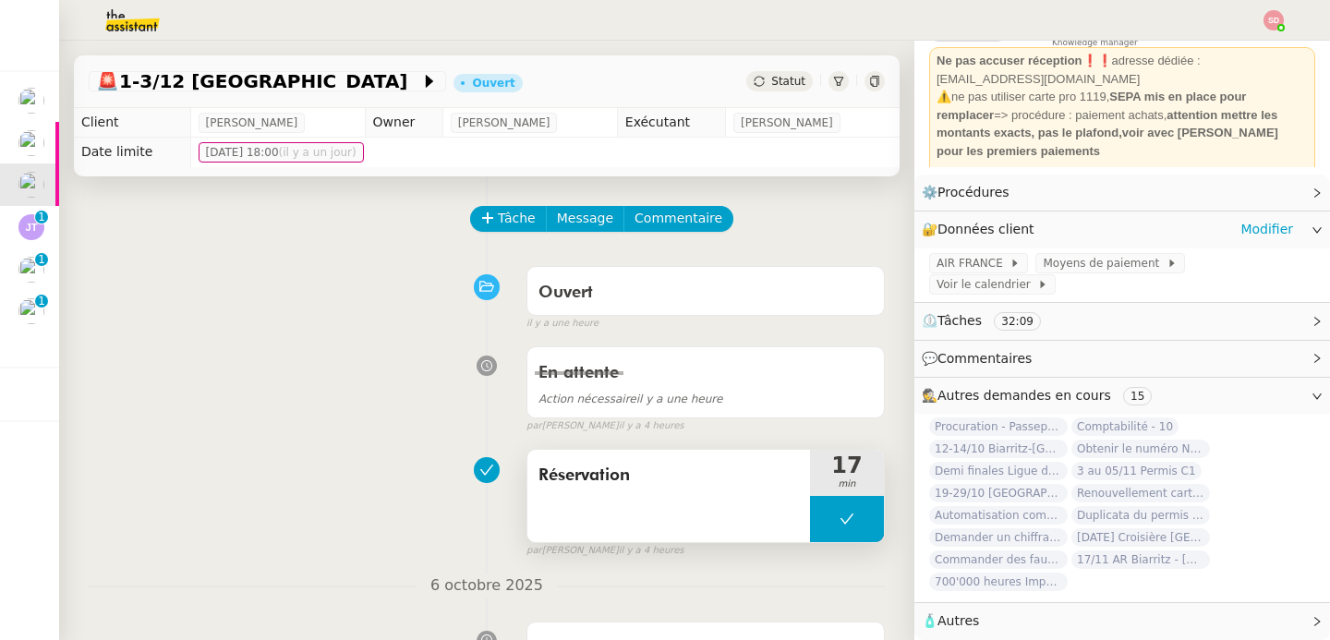
click at [805, 542] on div "Réservation 17 min" at bounding box center [706, 496] width 358 height 94
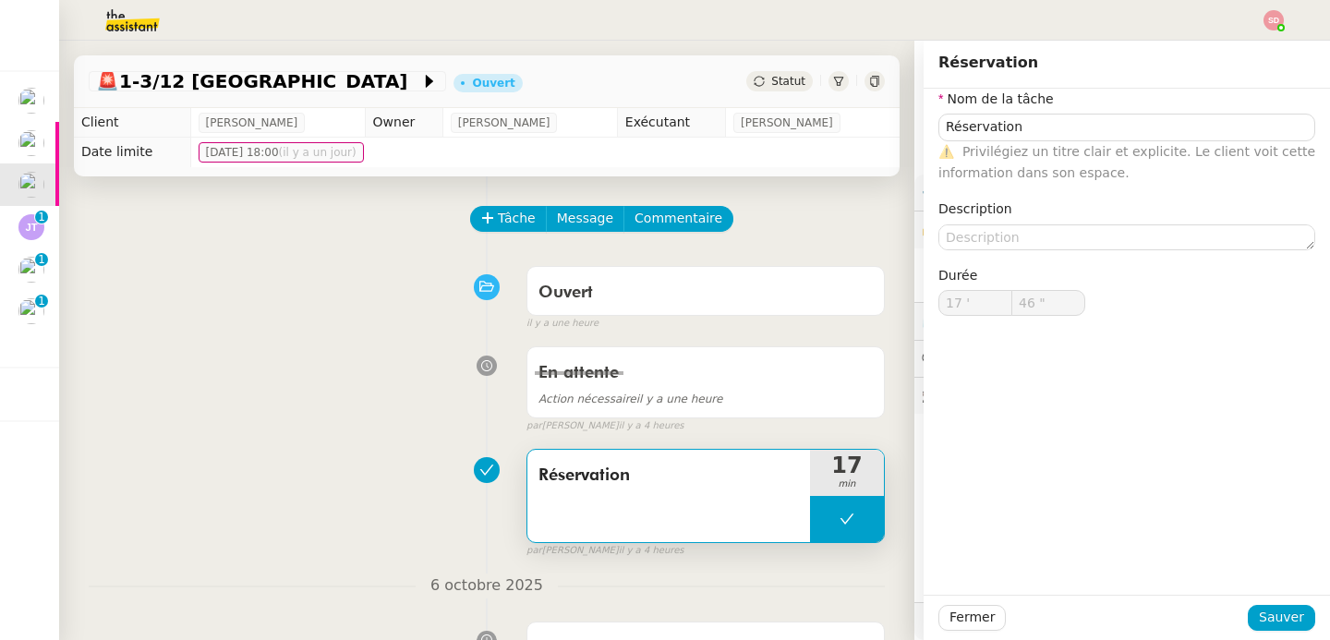
click at [810, 516] on button at bounding box center [847, 519] width 74 height 46
type input "Réservation"
type input "17 '"
type input "46 ""
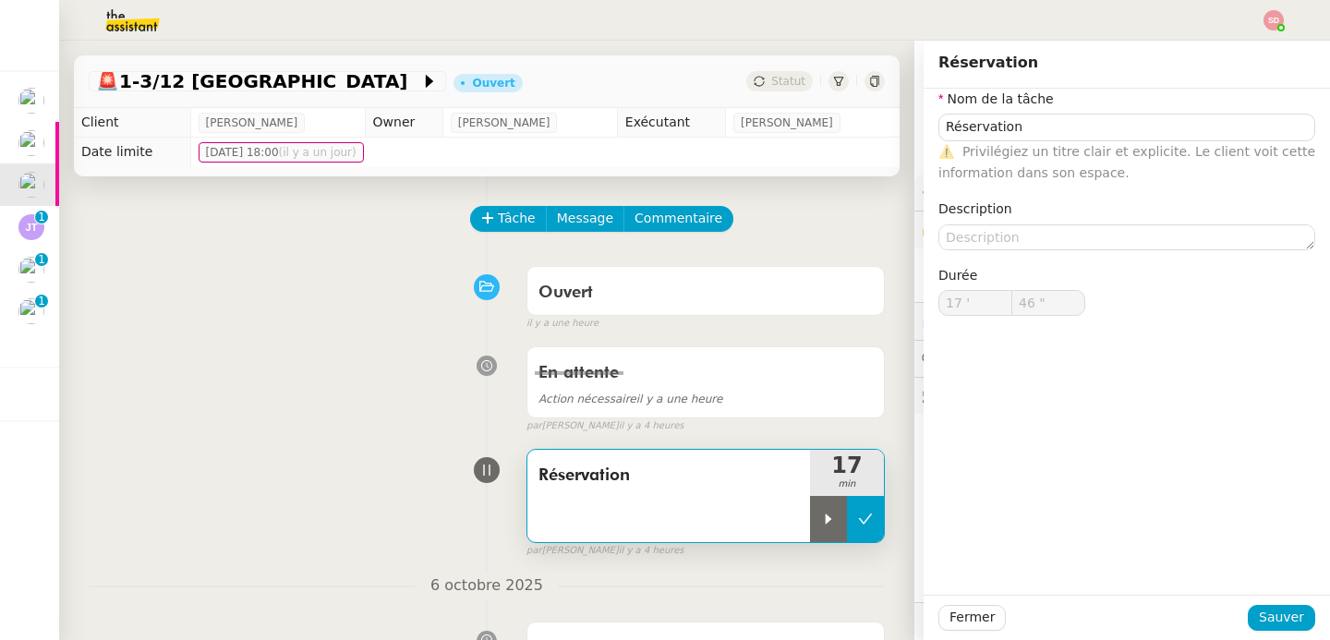
click at [826, 516] on icon at bounding box center [829, 520] width 6 height 10
type input "Réservation"
type input "17 '"
type input "46 ""
type input "Réservation"
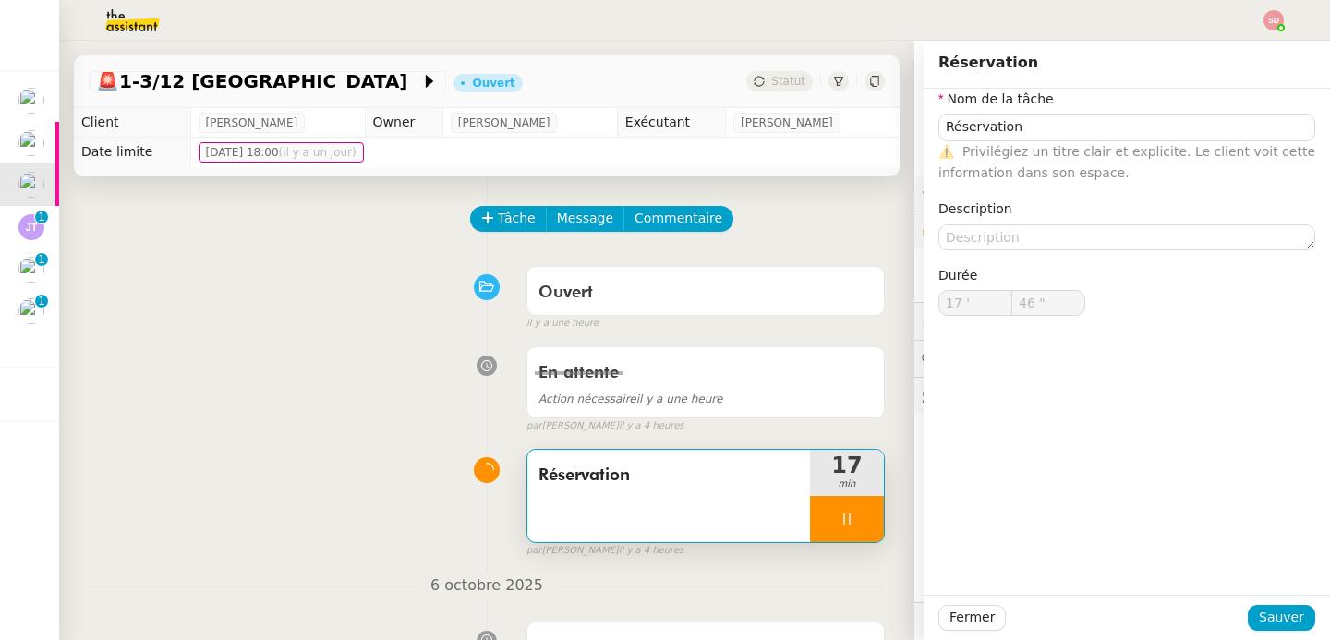
type input "17 '"
type input "47 ""
type input "Réservation"
type input "17 '"
type input "59 ""
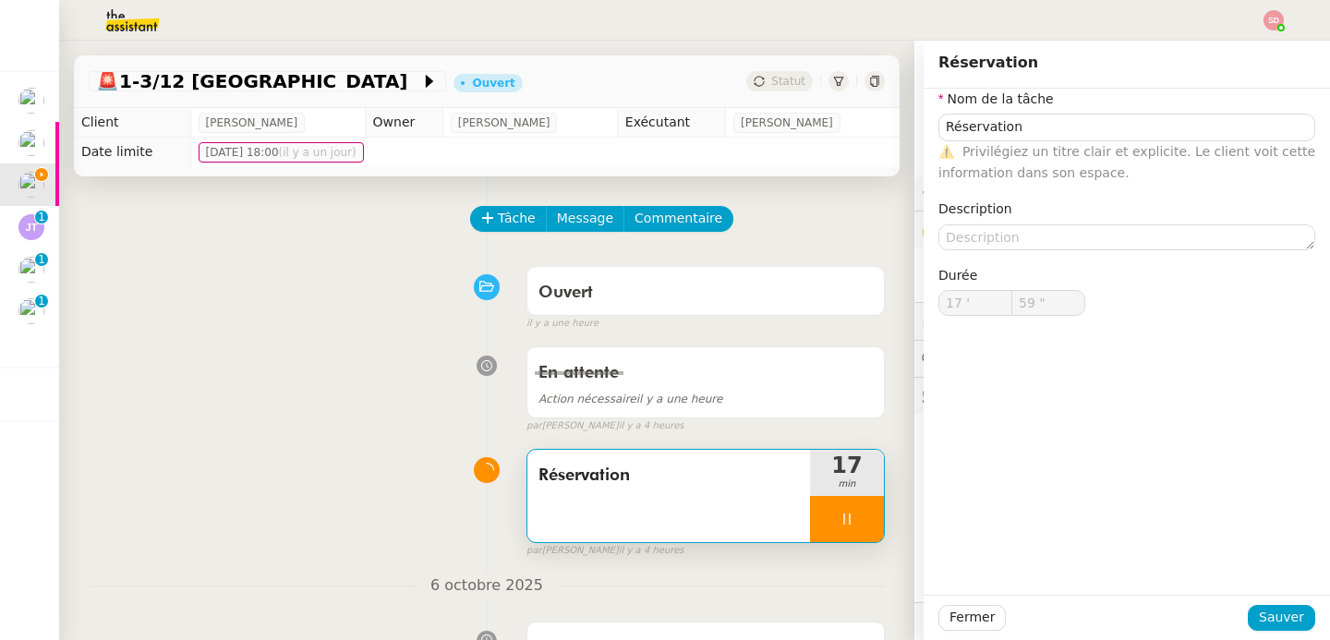
type input "18 '"
type input "58 ""
type input "19 '"
type input "32 ""
type input "20 '"
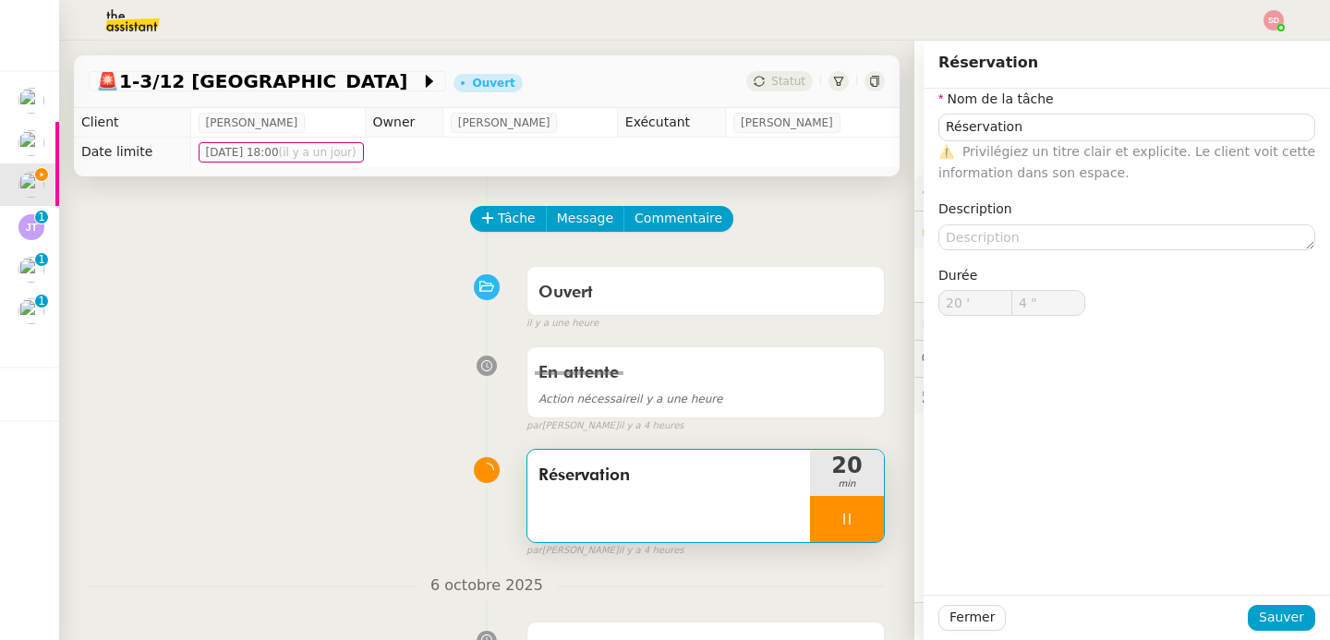
type input "5 ""
click at [372, 526] on div "Réservation 20 min false par Sheida D. il y a 4 heures" at bounding box center [487, 500] width 796 height 118
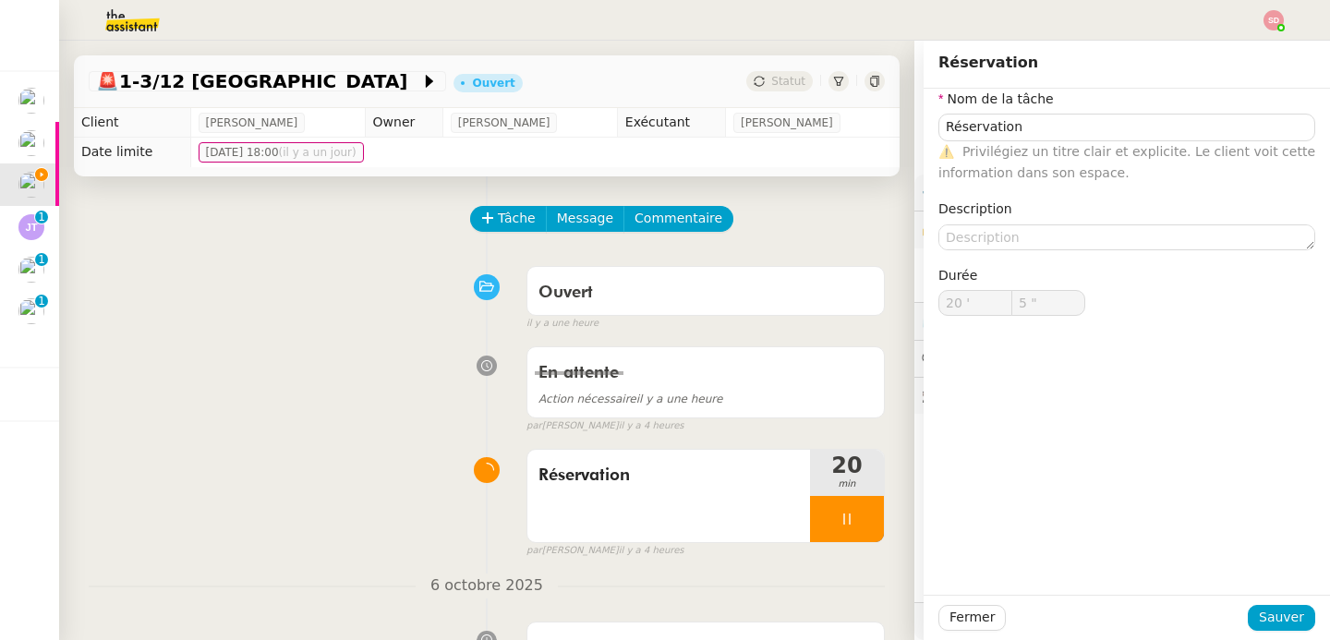
scroll to position [104, 0]
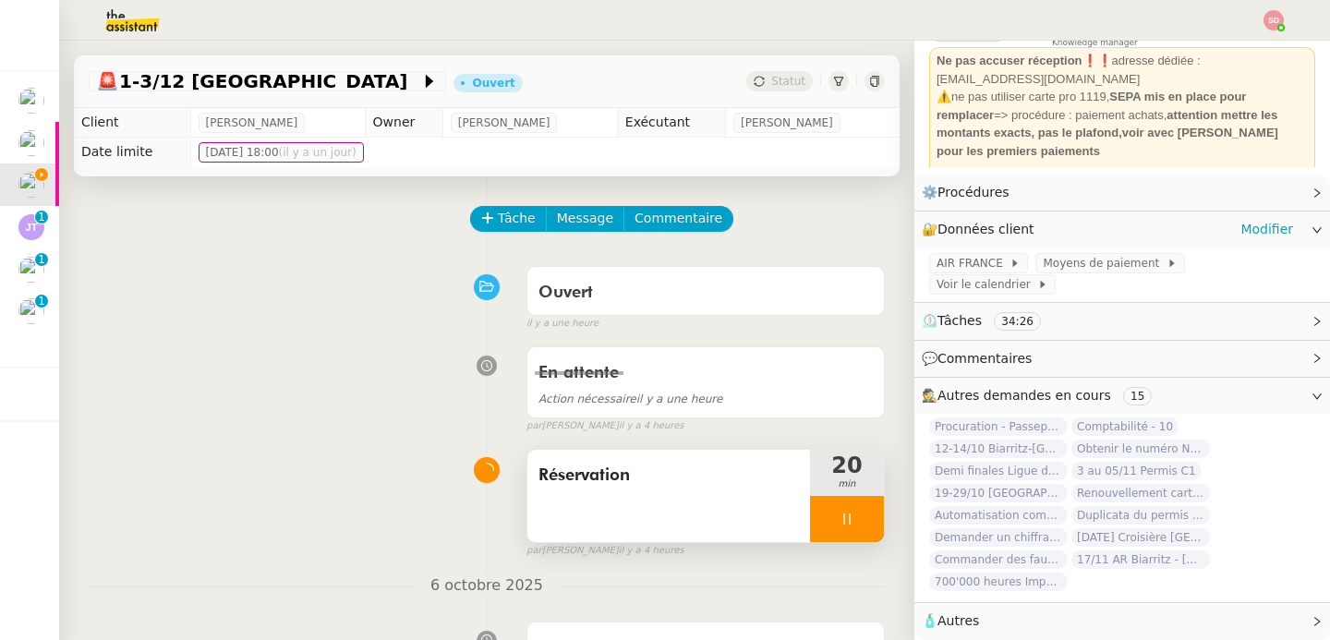
click at [848, 514] on div at bounding box center [847, 519] width 74 height 46
click at [858, 514] on icon at bounding box center [865, 519] width 15 height 15
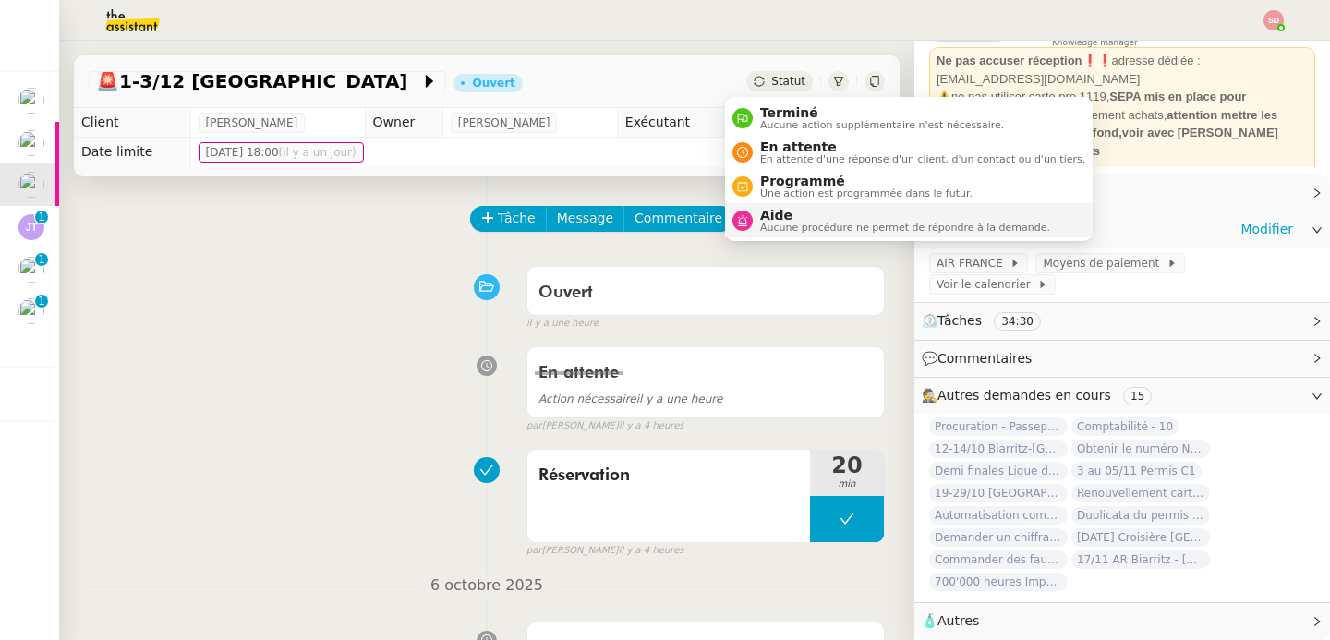
click at [742, 229] on nz-avatar at bounding box center [743, 221] width 20 height 20
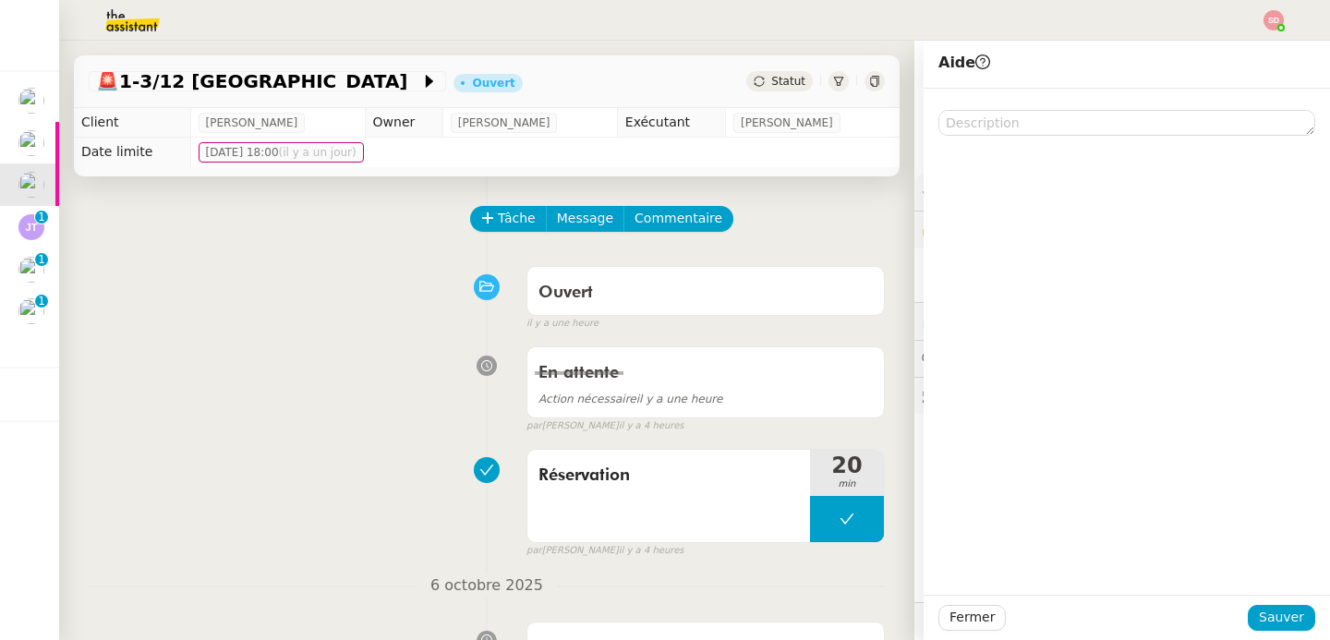
scroll to position [104, 0]
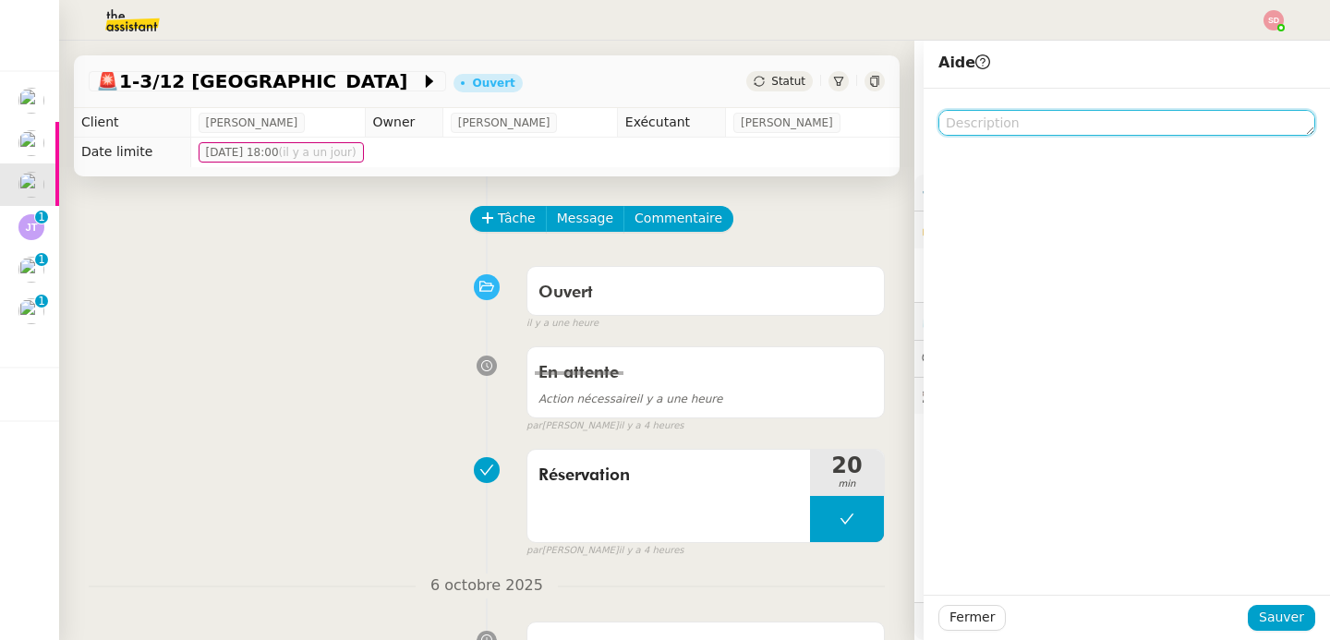
click at [1040, 133] on textarea at bounding box center [1127, 123] width 377 height 26
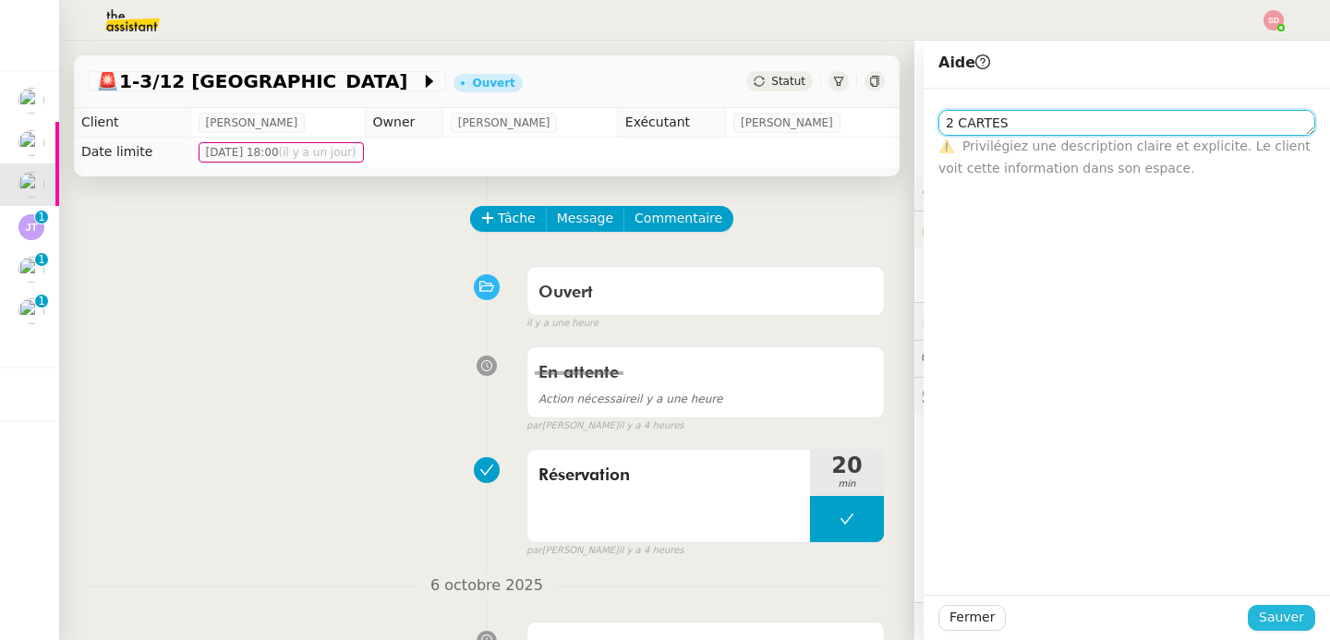
type textarea "2 CARTES"
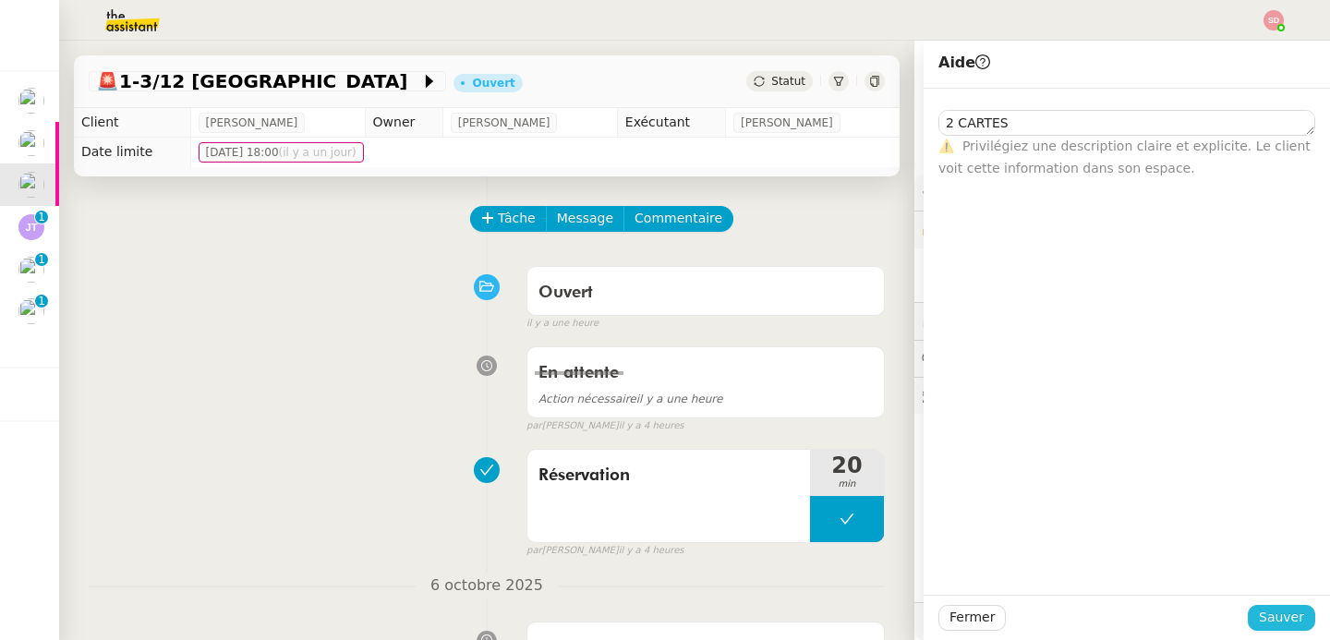
click at [1263, 615] on span "Sauver" at bounding box center [1281, 617] width 45 height 21
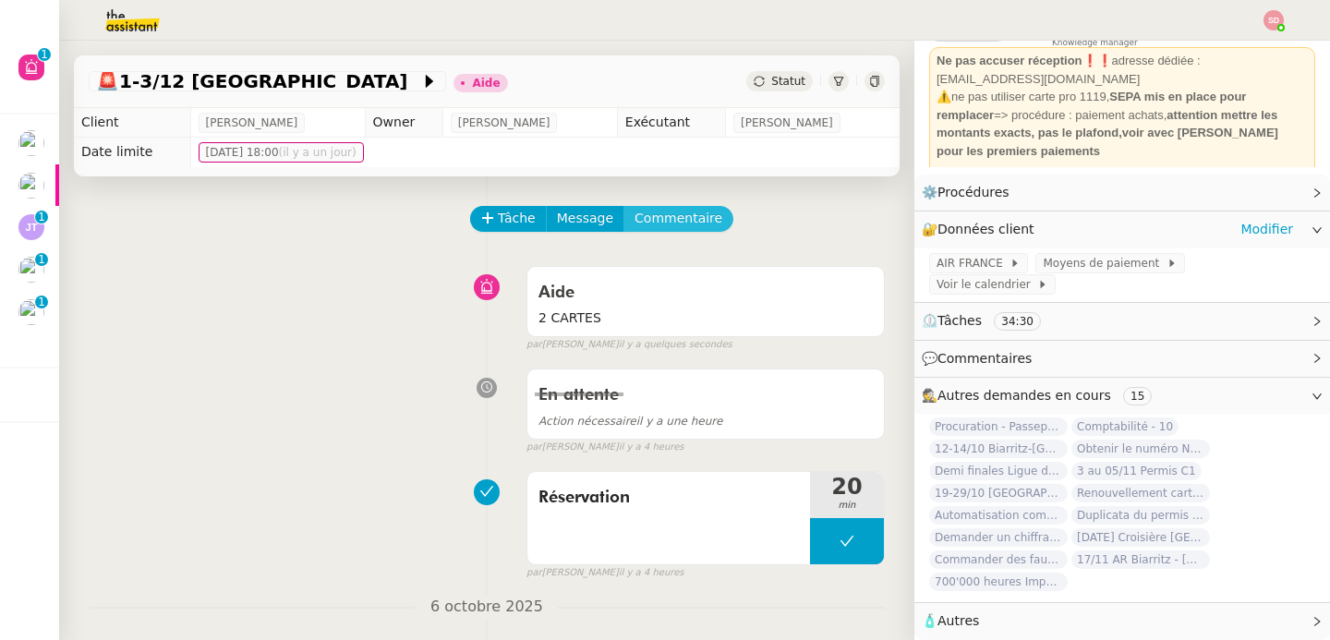
click at [682, 212] on span "Commentaire" at bounding box center [679, 218] width 88 height 21
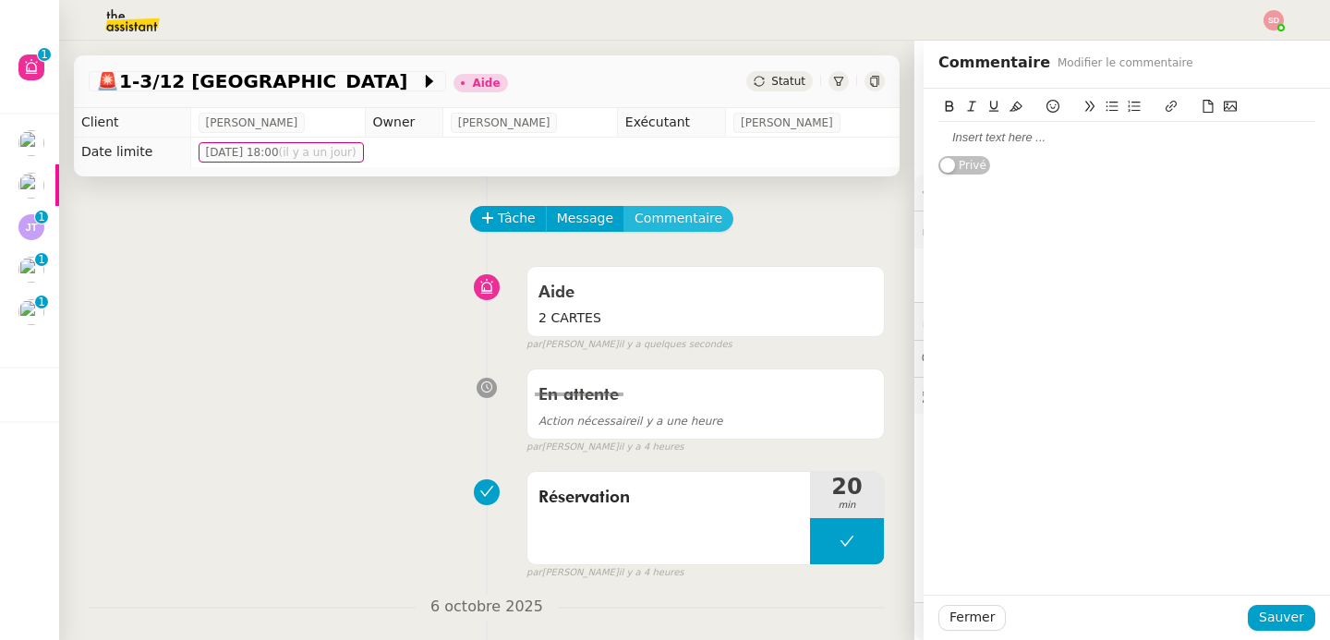
scroll to position [104, 0]
click at [1224, 106] on icon at bounding box center [1230, 106] width 13 height 13
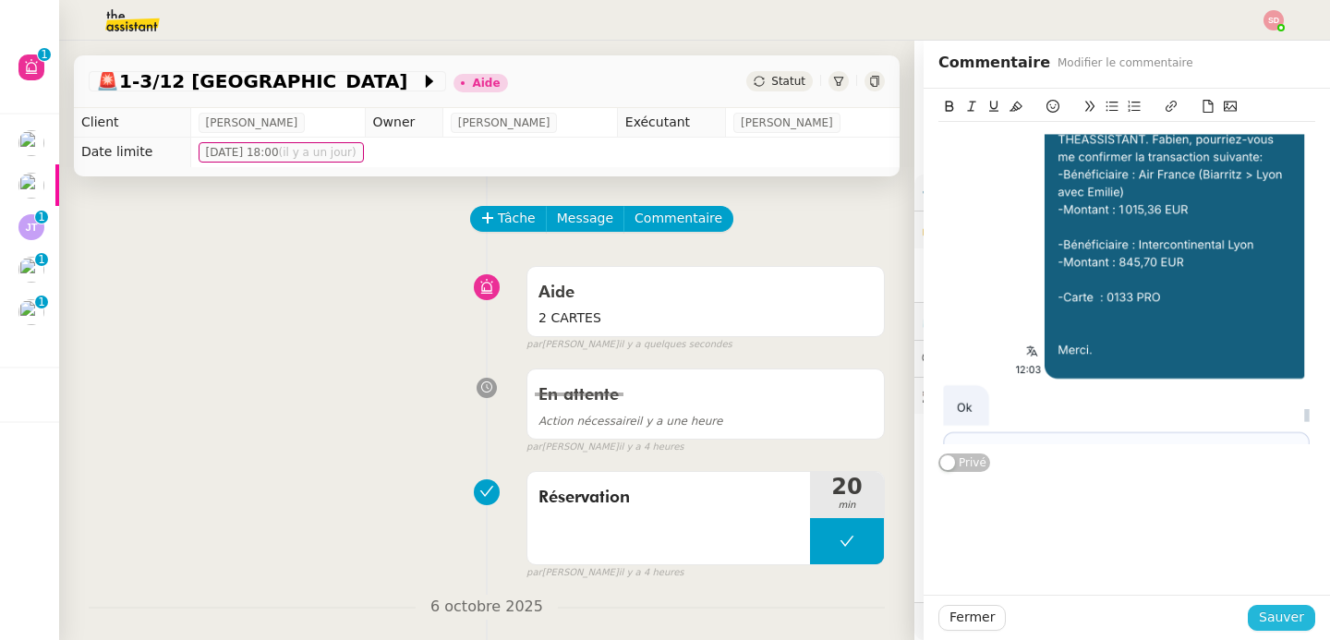
click at [1285, 624] on span "Sauver" at bounding box center [1281, 617] width 45 height 21
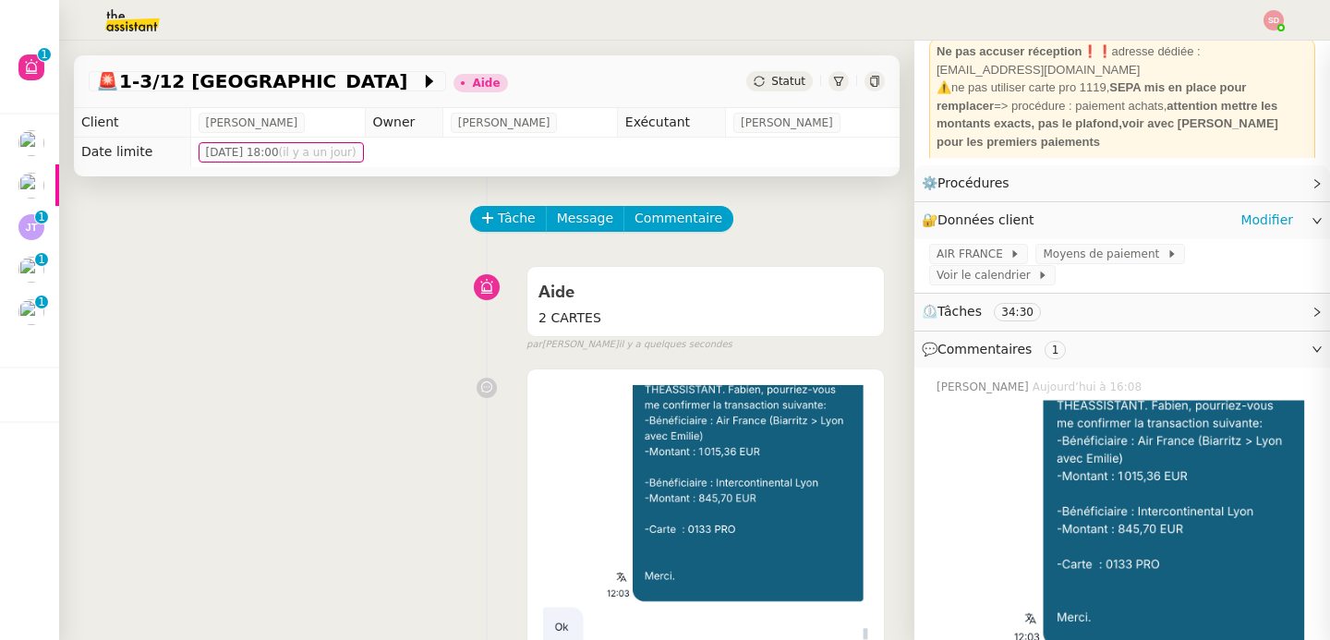
scroll to position [264, 0]
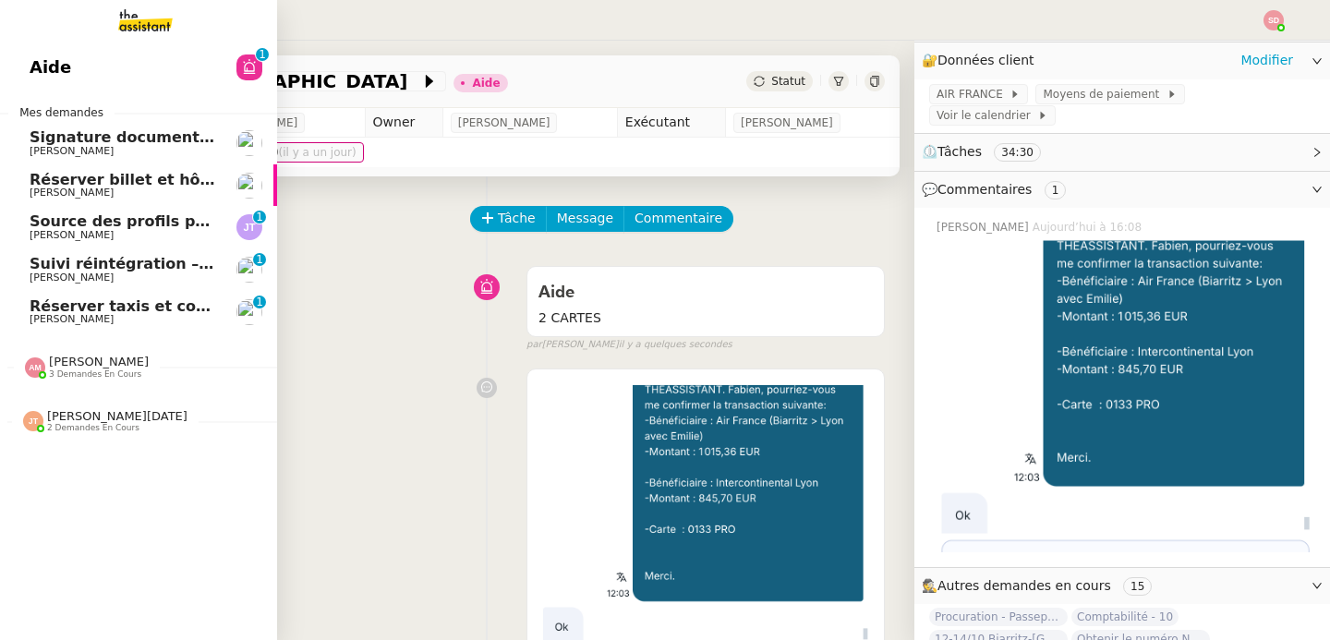
click at [30, 311] on span "Réserver taxis et confirmer bus" at bounding box center [161, 306] width 263 height 18
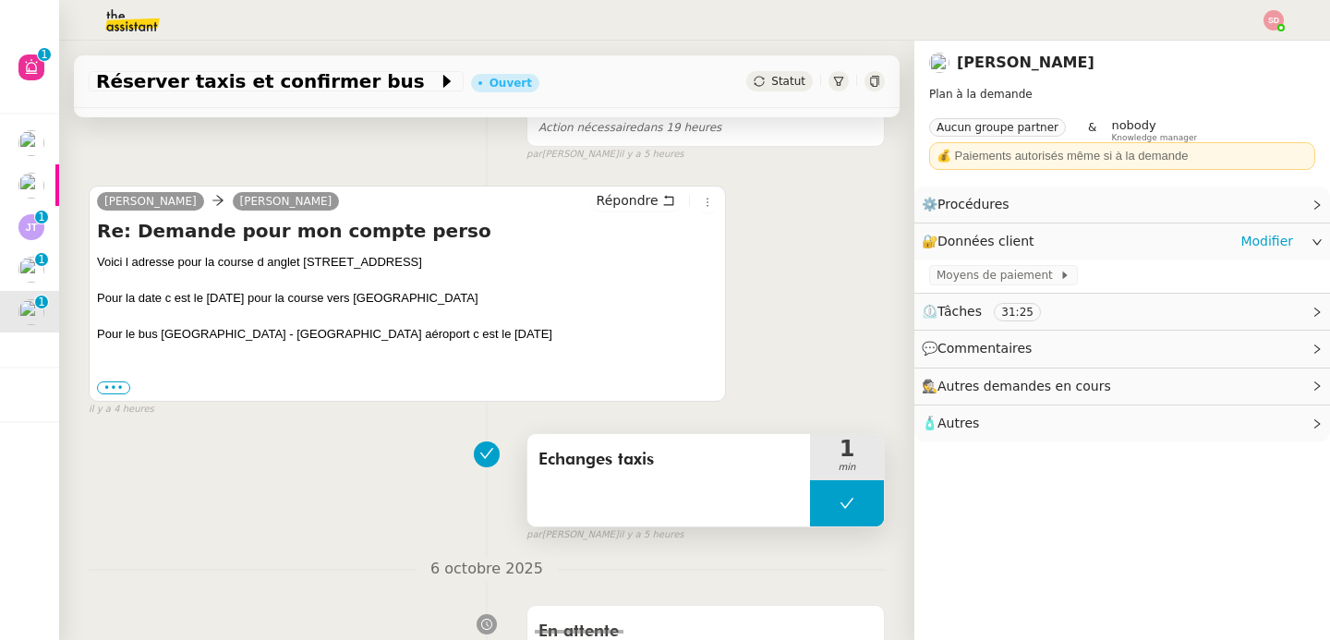
scroll to position [449, 0]
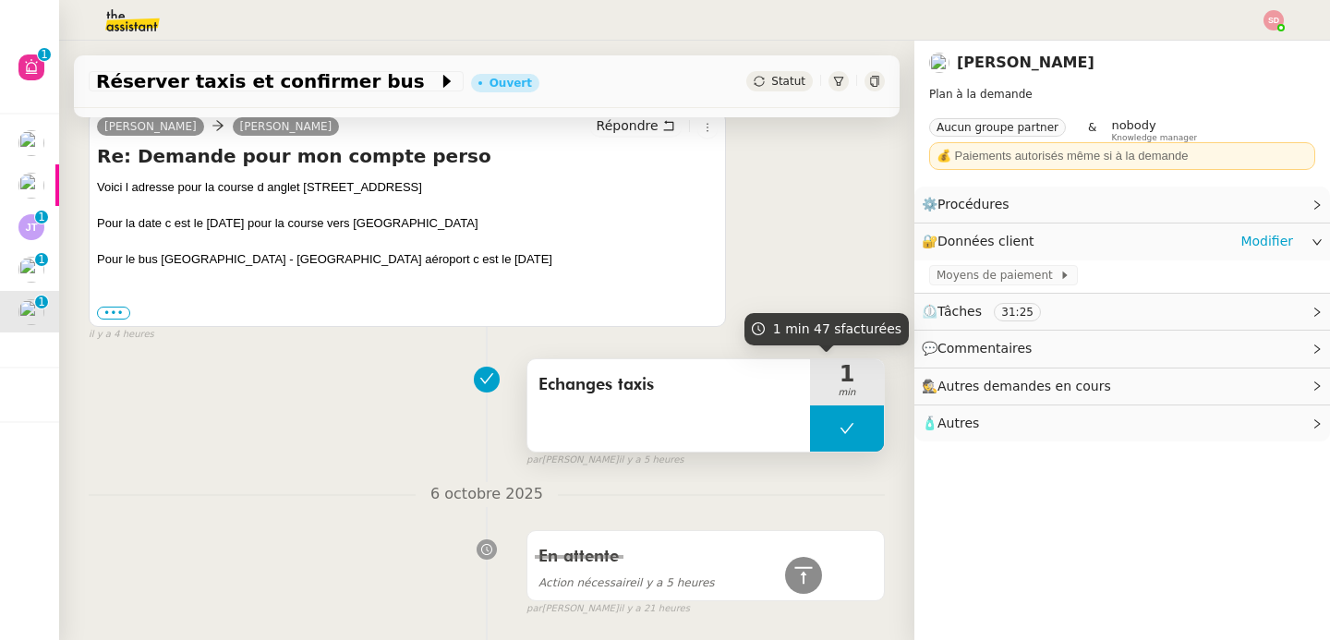
click at [810, 414] on button at bounding box center [847, 429] width 74 height 46
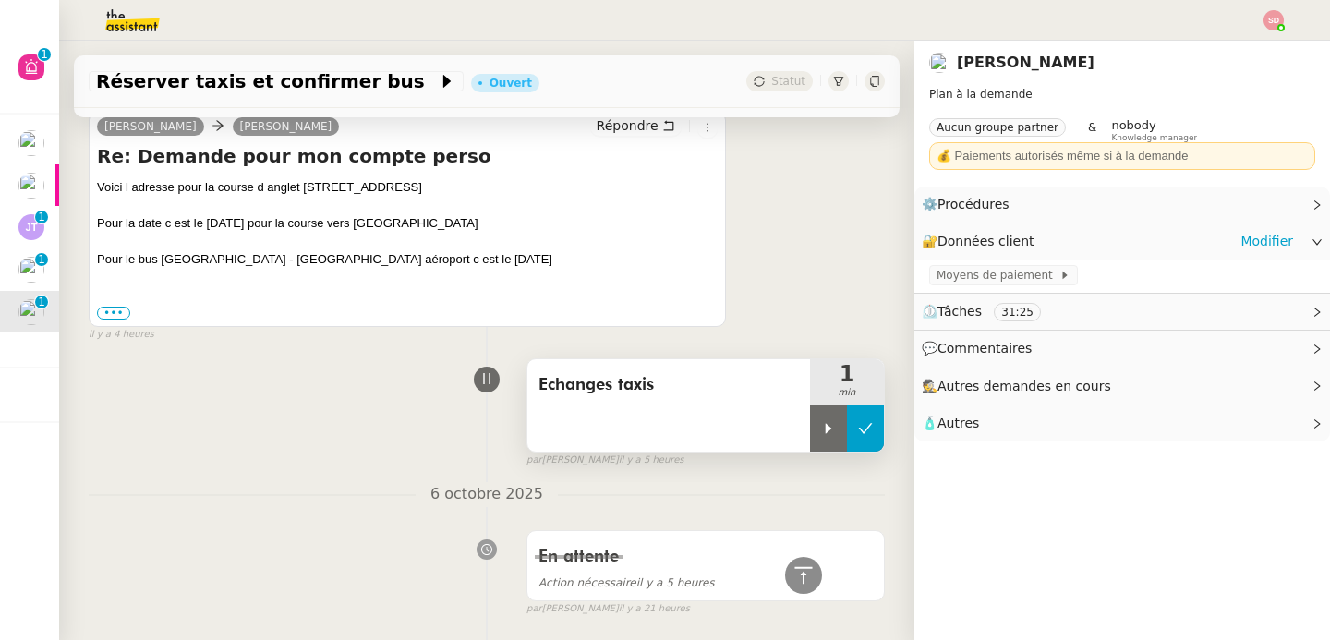
click at [810, 414] on div at bounding box center [828, 429] width 37 height 46
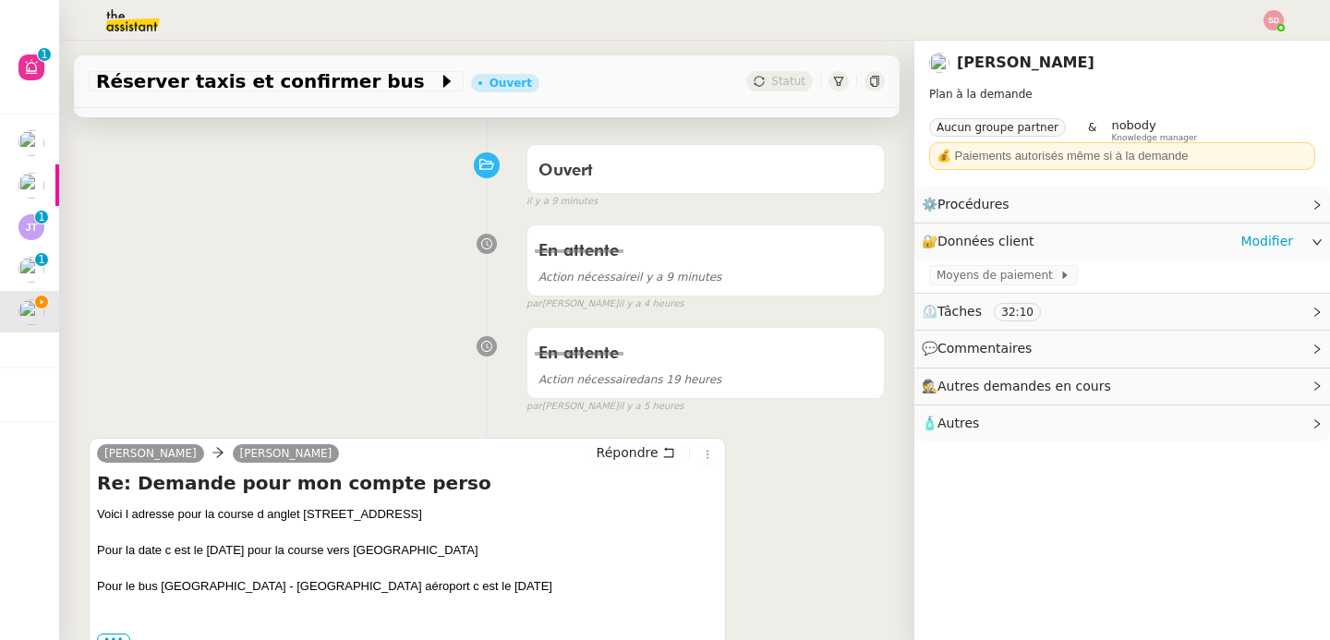
scroll to position [363, 0]
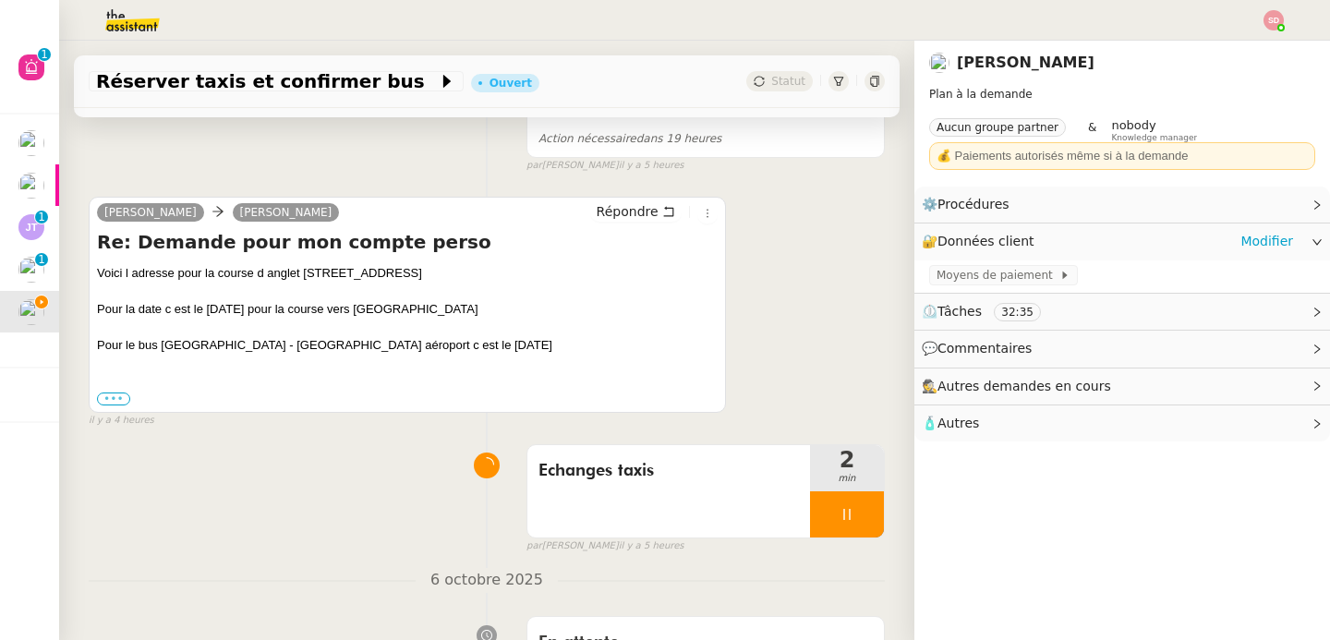
click at [123, 400] on label "•••" at bounding box center [113, 399] width 33 height 13
click at [0, 0] on input "•••" at bounding box center [0, 0] width 0 height 0
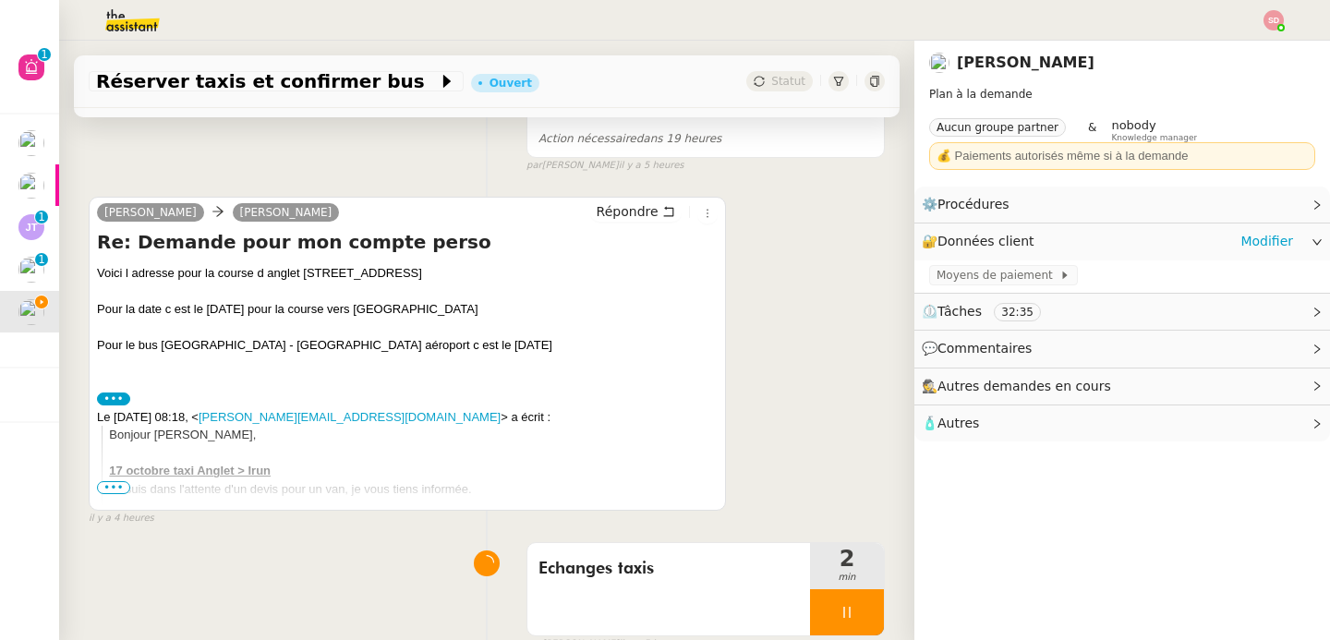
click at [123, 400] on label "•••" at bounding box center [113, 399] width 33 height 13
click at [0, 0] on input "•••" at bounding box center [0, 0] width 0 height 0
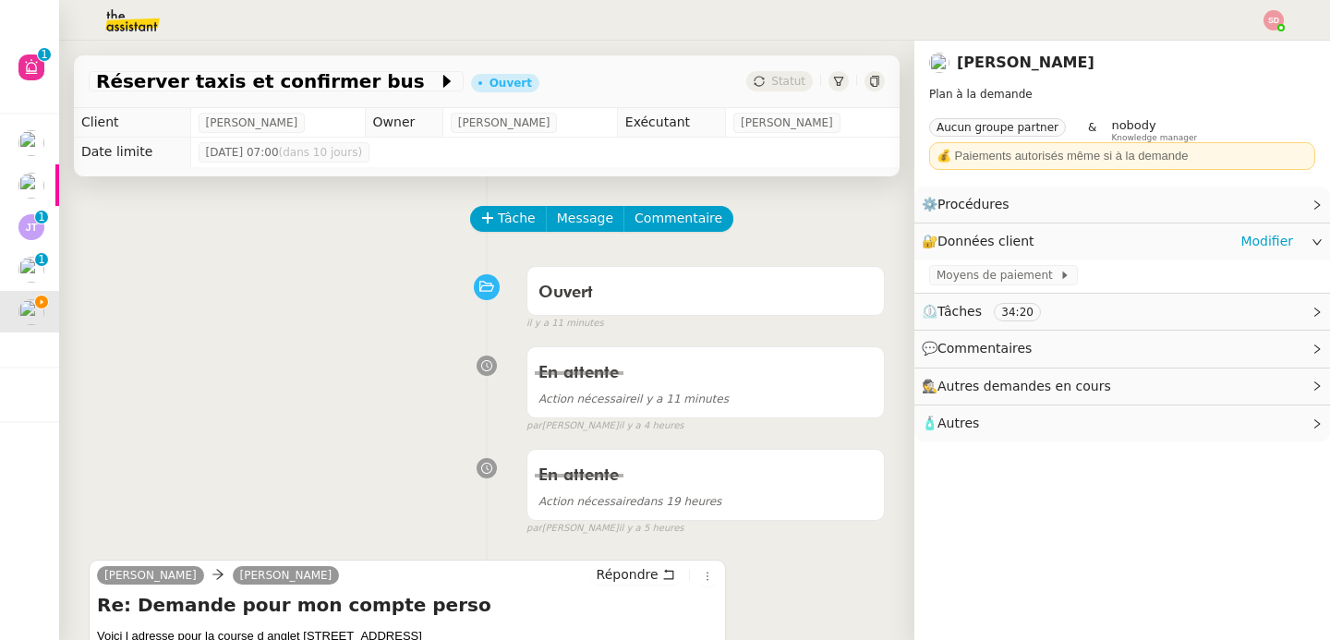
scroll to position [361, 0]
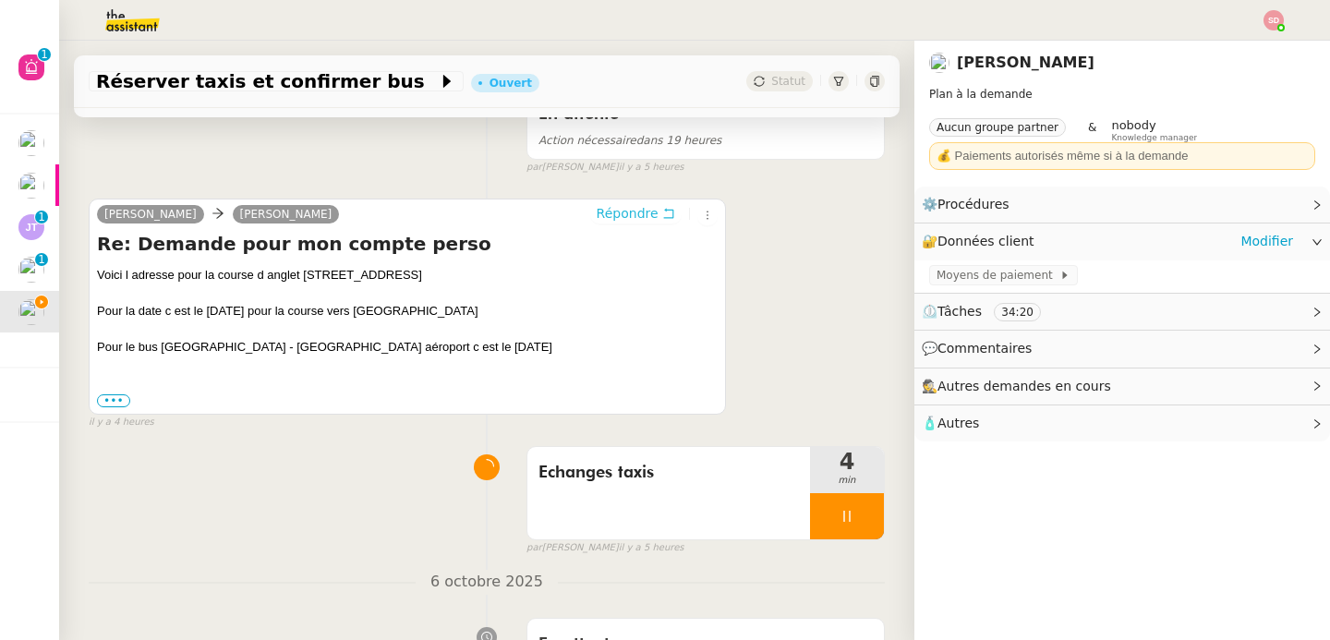
click at [610, 207] on span "Répondre" at bounding box center [628, 213] width 62 height 18
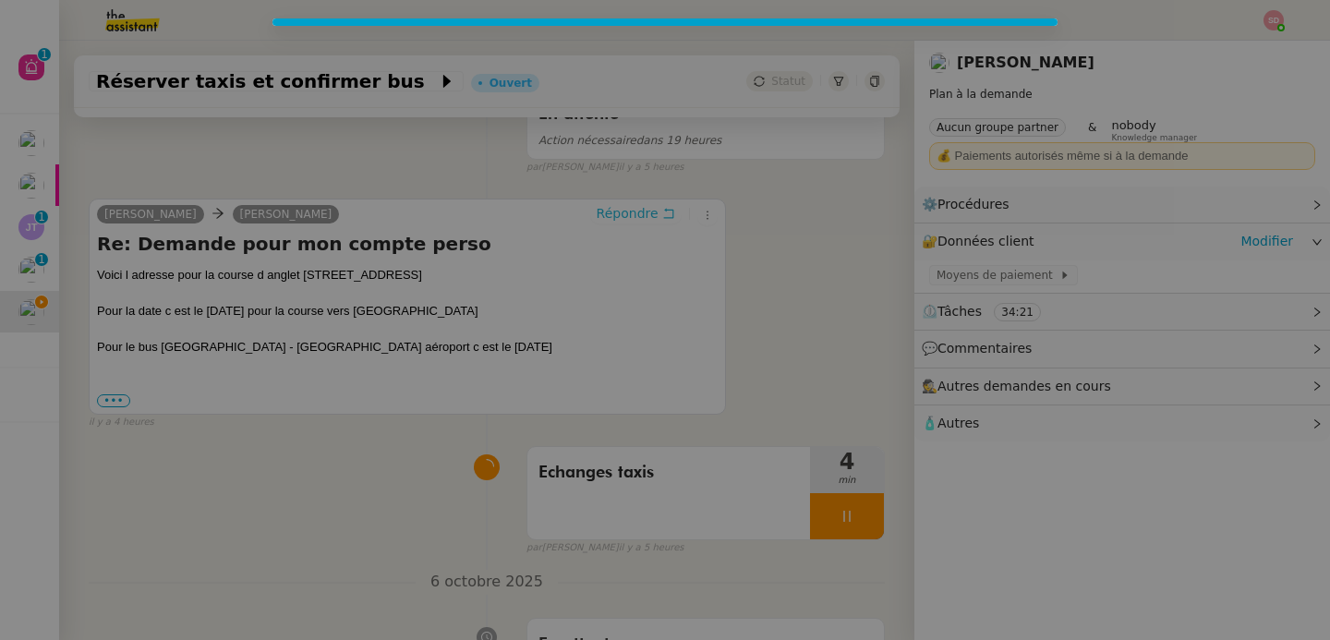
scroll to position [502, 0]
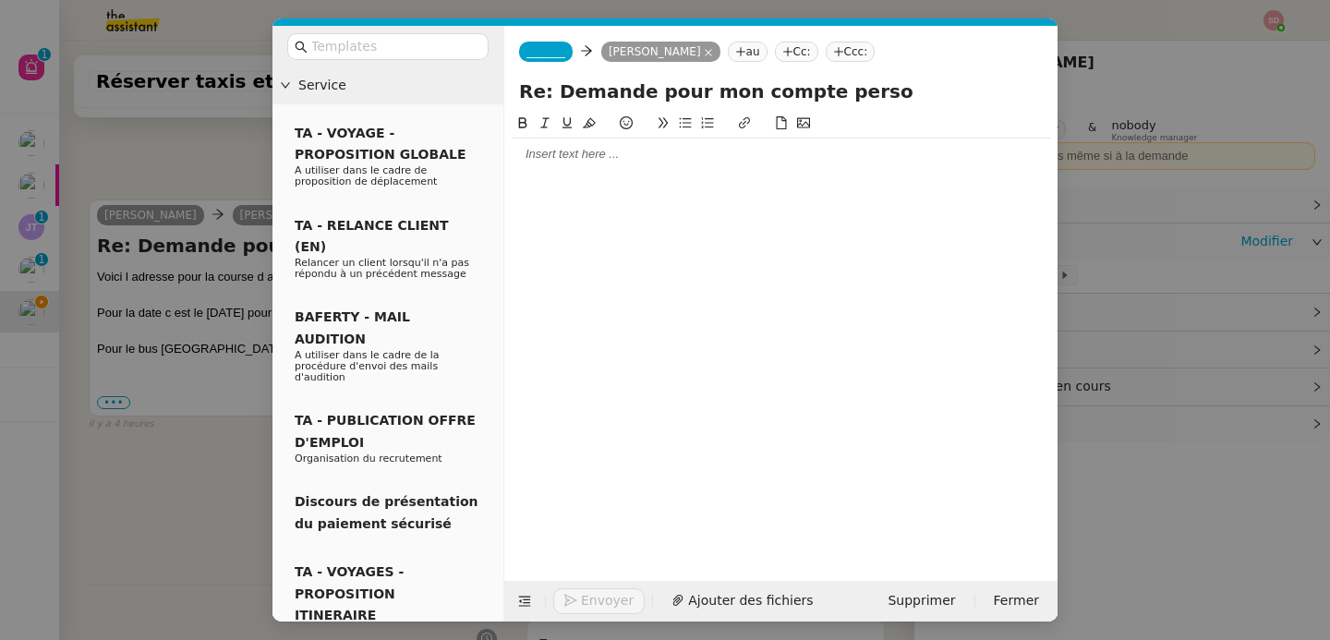
click at [552, 46] on span "_______" at bounding box center [546, 51] width 39 height 13
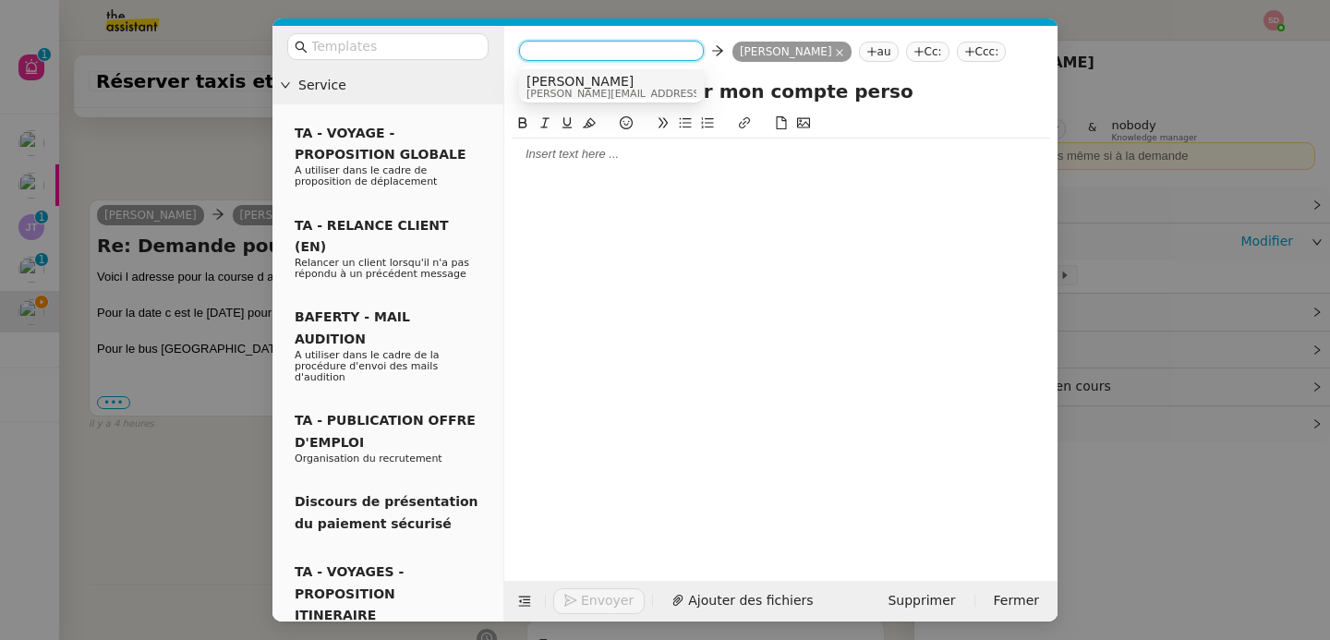
click at [575, 85] on span "Anna" at bounding box center [658, 81] width 262 height 15
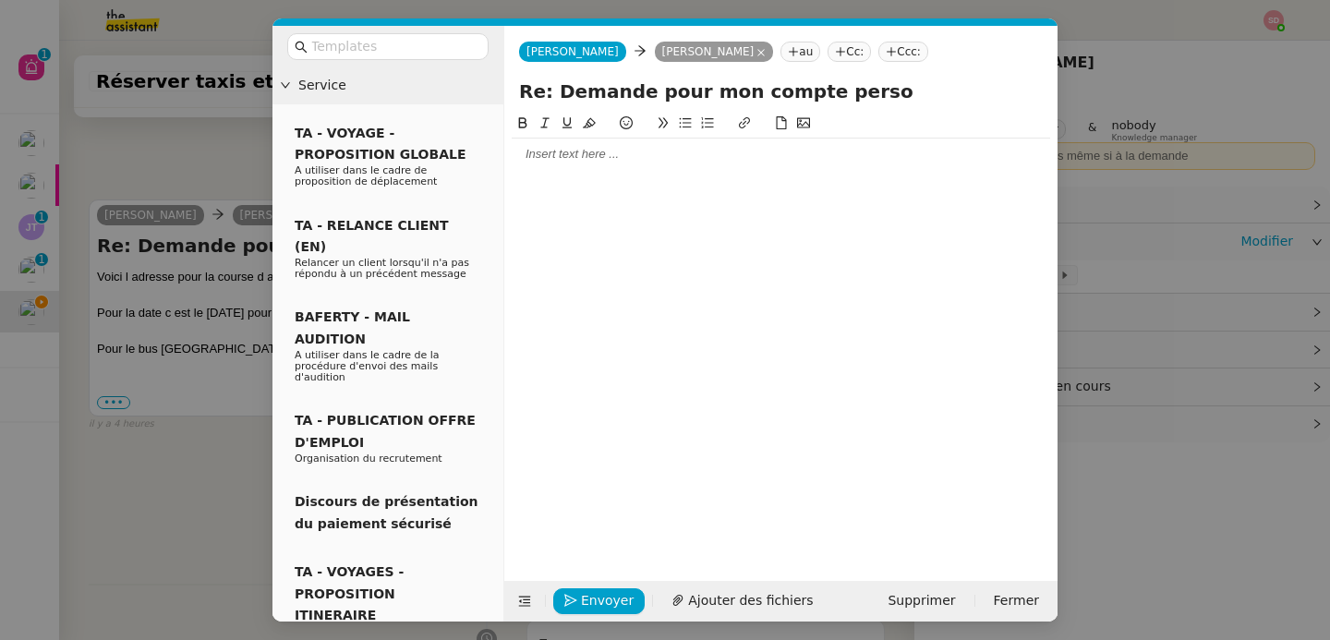
click at [194, 192] on nz-modal-container "Service TA - VOYAGE - PROPOSITION GLOBALE A utiliser dans le cadre de propositi…" at bounding box center [665, 320] width 1330 height 640
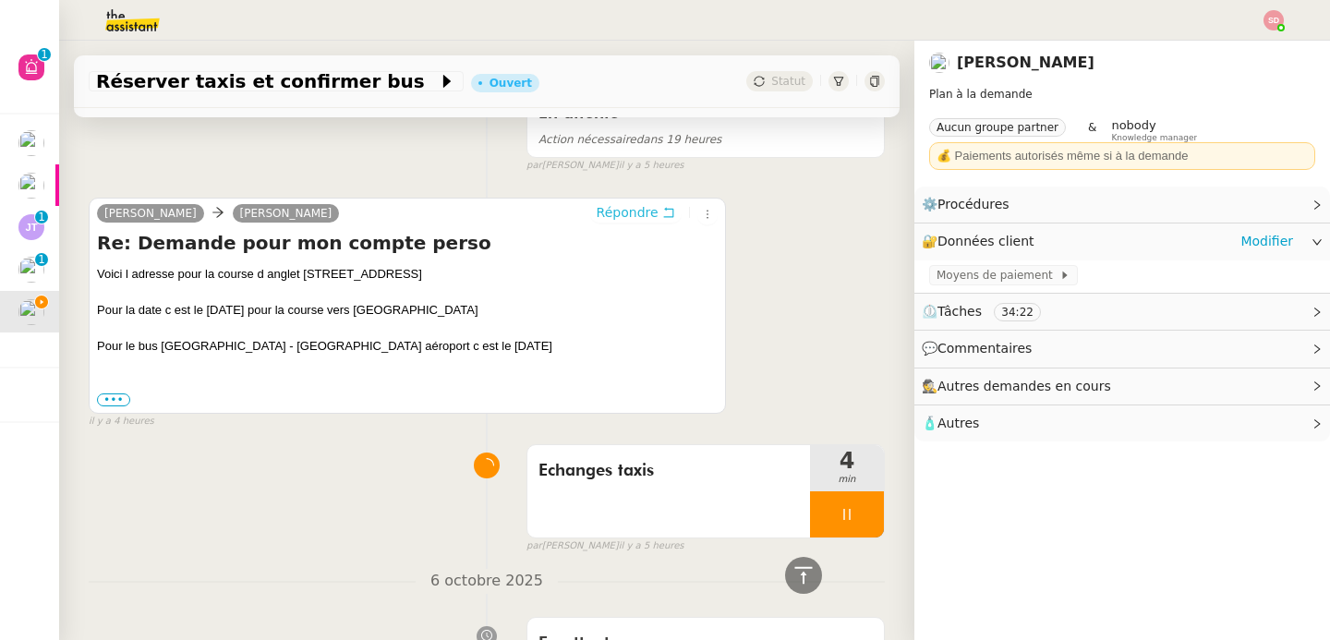
scroll to position [500, 0]
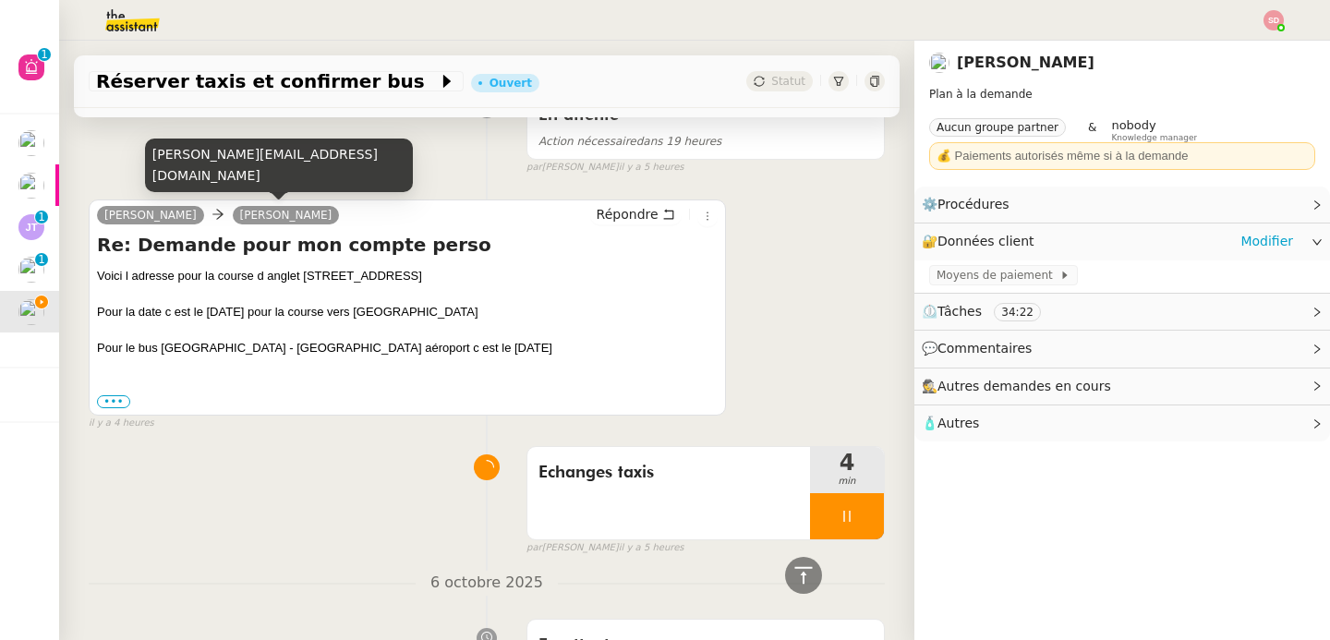
click at [233, 166] on div "camille@theassistant.com" at bounding box center [279, 166] width 268 height 55
click at [230, 171] on div "camille@theassistant.com" at bounding box center [279, 166] width 268 height 55
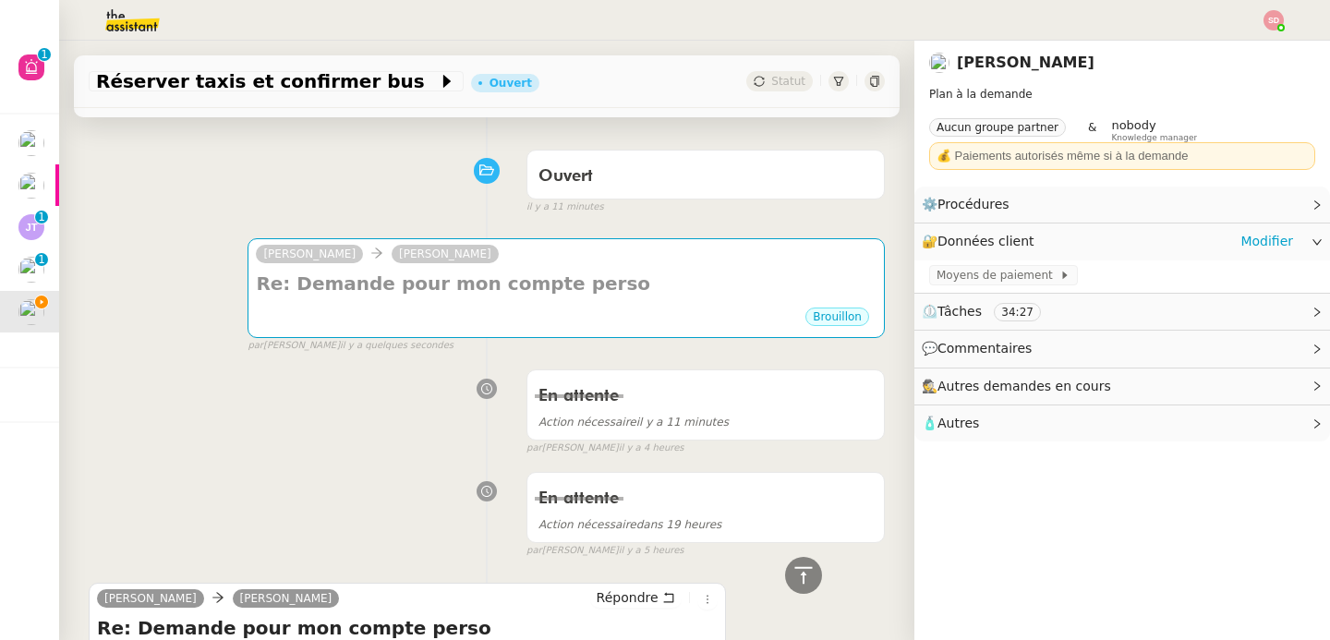
scroll to position [0, 0]
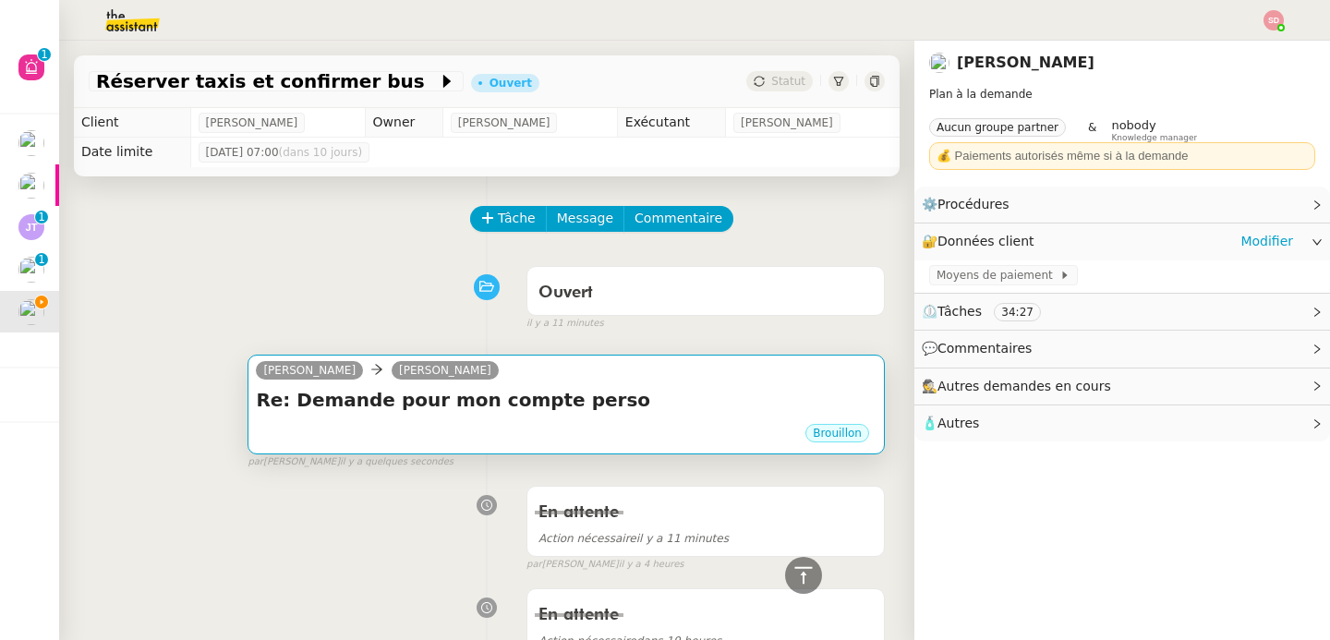
click at [457, 415] on div "Re: Demande pour mon compte perso •••" at bounding box center [566, 404] width 621 height 35
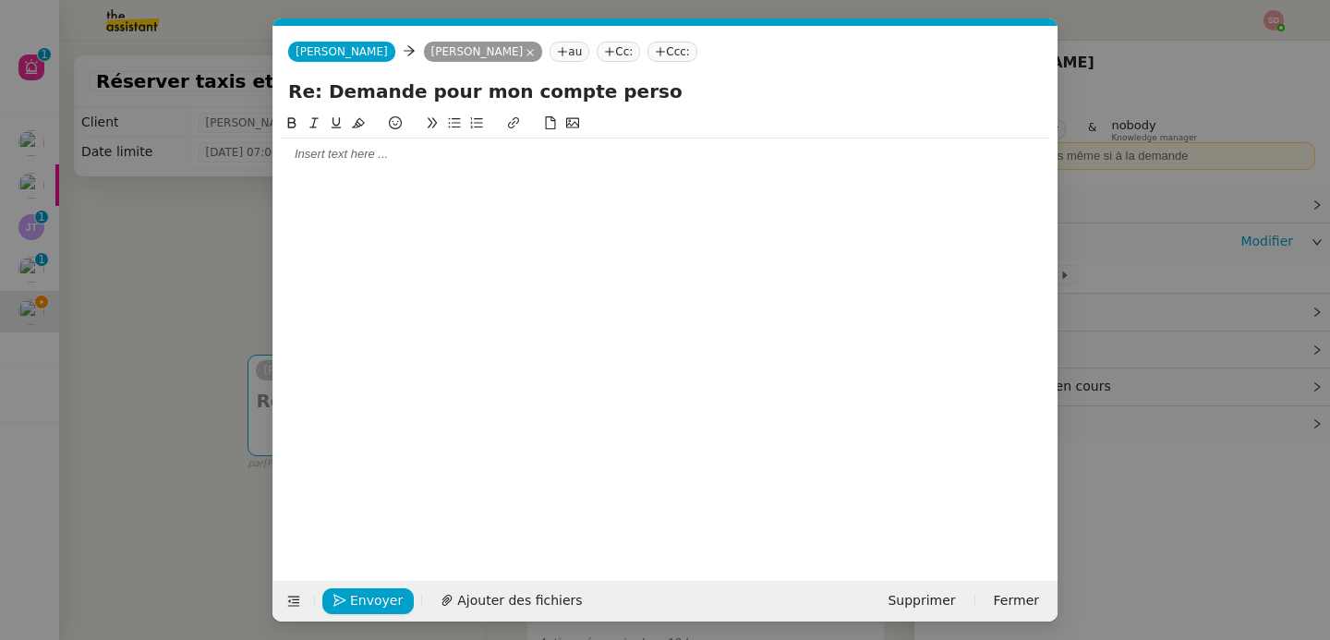
scroll to position [0, 39]
click at [309, 58] on nz-tag "Anna" at bounding box center [341, 52] width 107 height 20
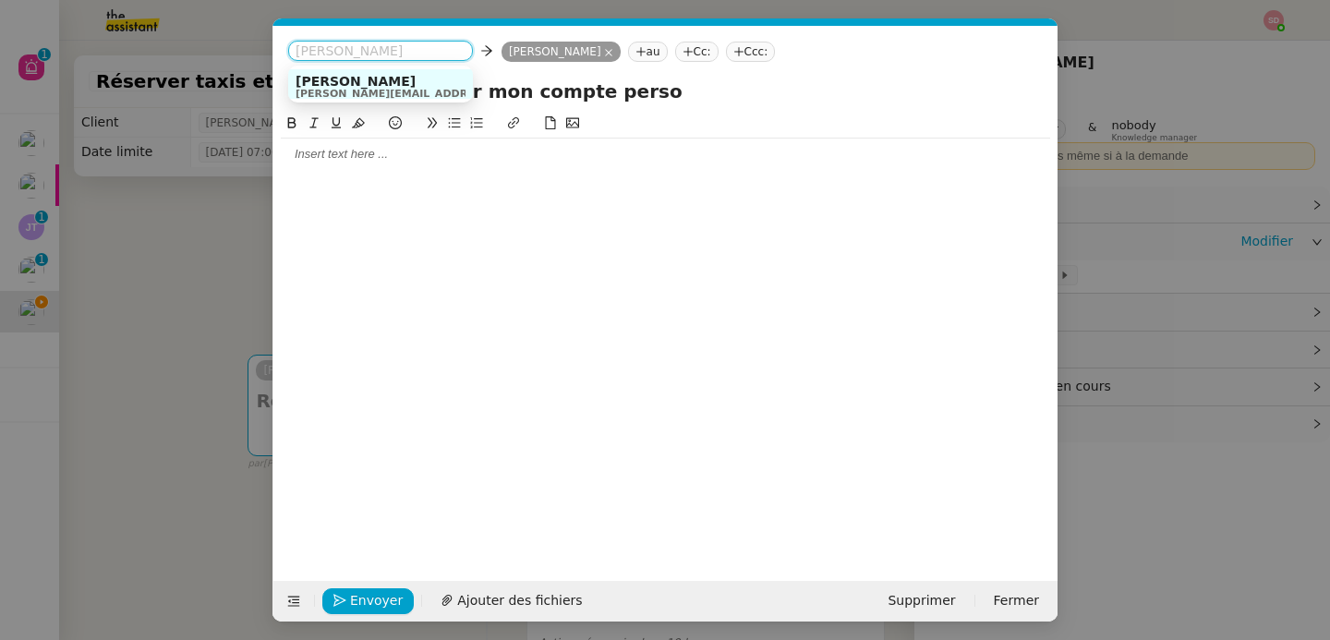
paste input "Fabien Bornancin - Intercontinental Lyon - 846 - EUR - Euros - 133 - 3iELCXNebE…"
type input "Fabien Bornancin - Intercontinental Lyon - 846 - EUR - Euros - 133 - 3iELCXNebE…"
click at [217, 330] on nz-modal-container "Service TA - VOYAGE - PROPOSITION GLOBALE A utiliser dans le cadre de propositi…" at bounding box center [665, 320] width 1330 height 640
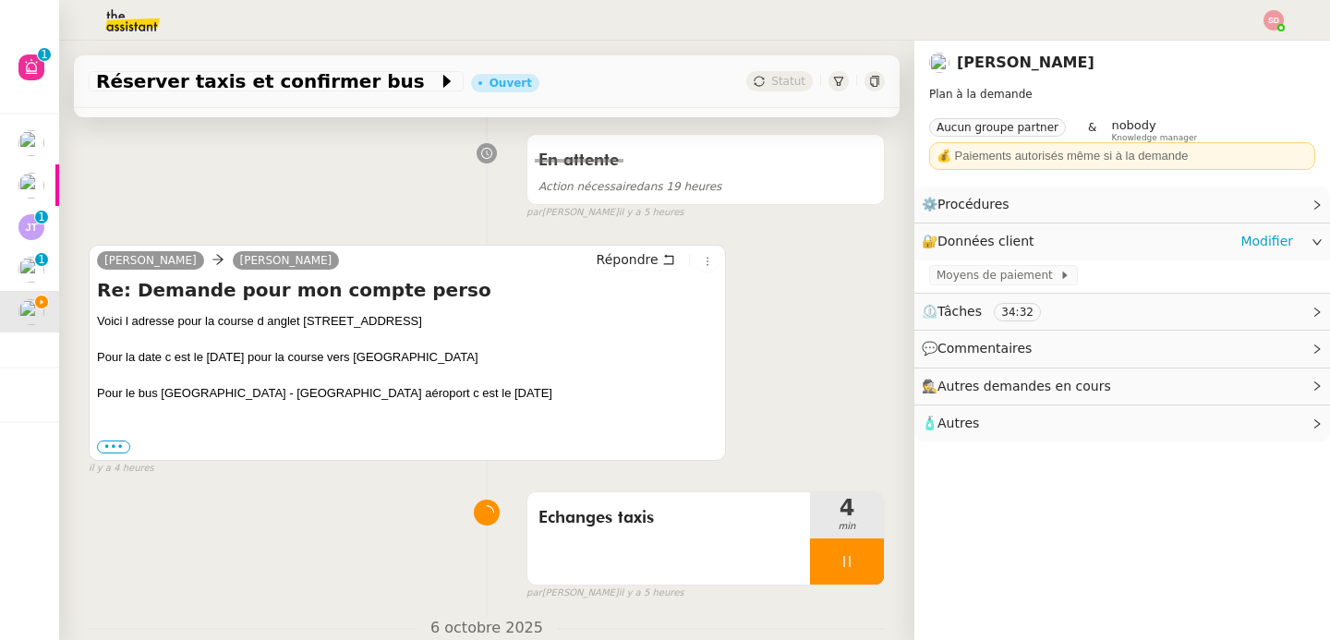
scroll to position [496, 0]
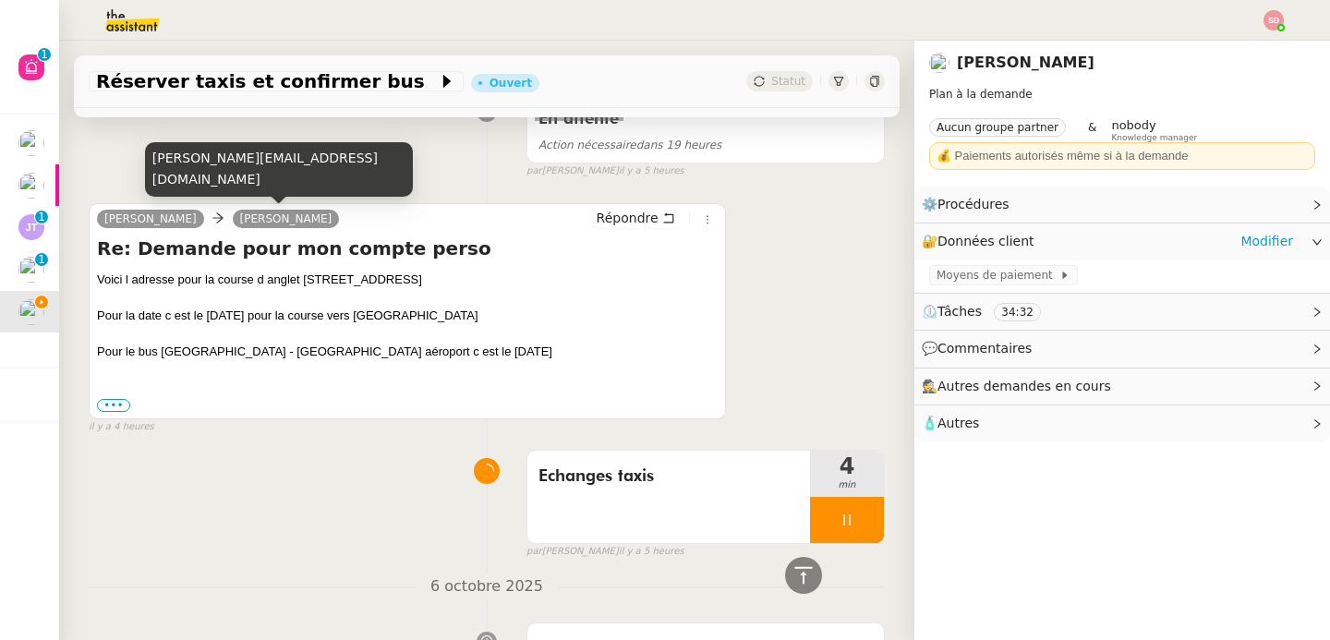
click at [237, 187] on div "camille@theassistant.com" at bounding box center [279, 169] width 268 height 55
copy div "camille@theassistant.com"
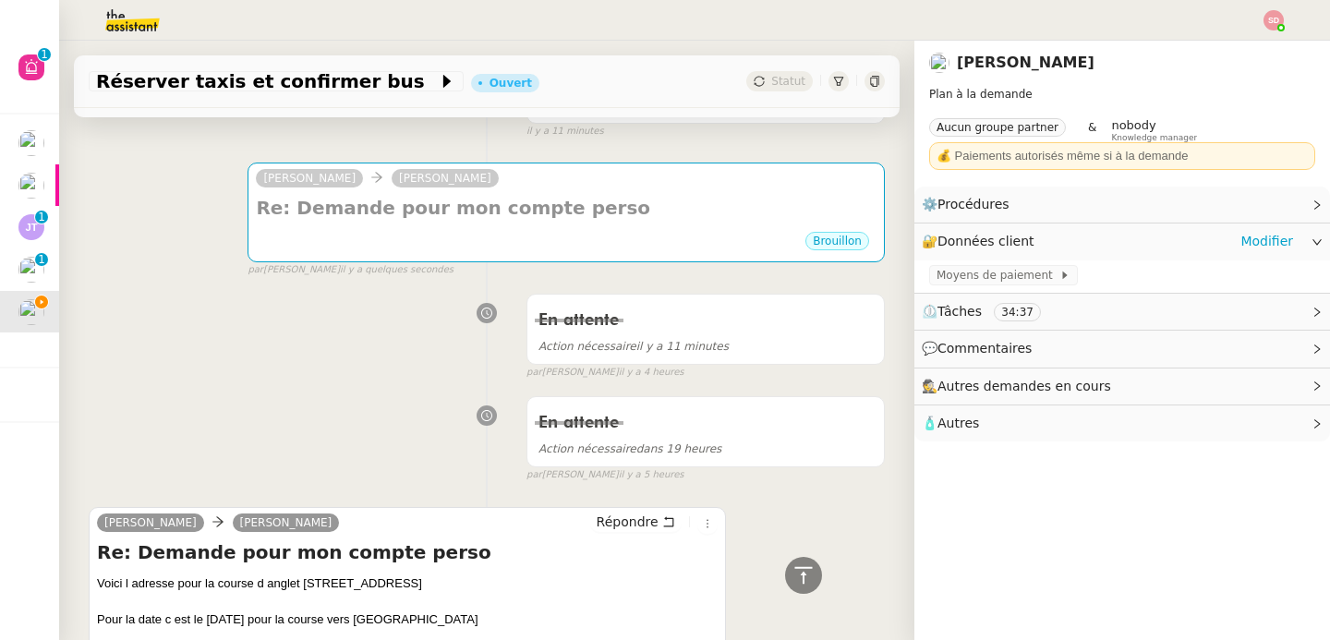
scroll to position [0, 0]
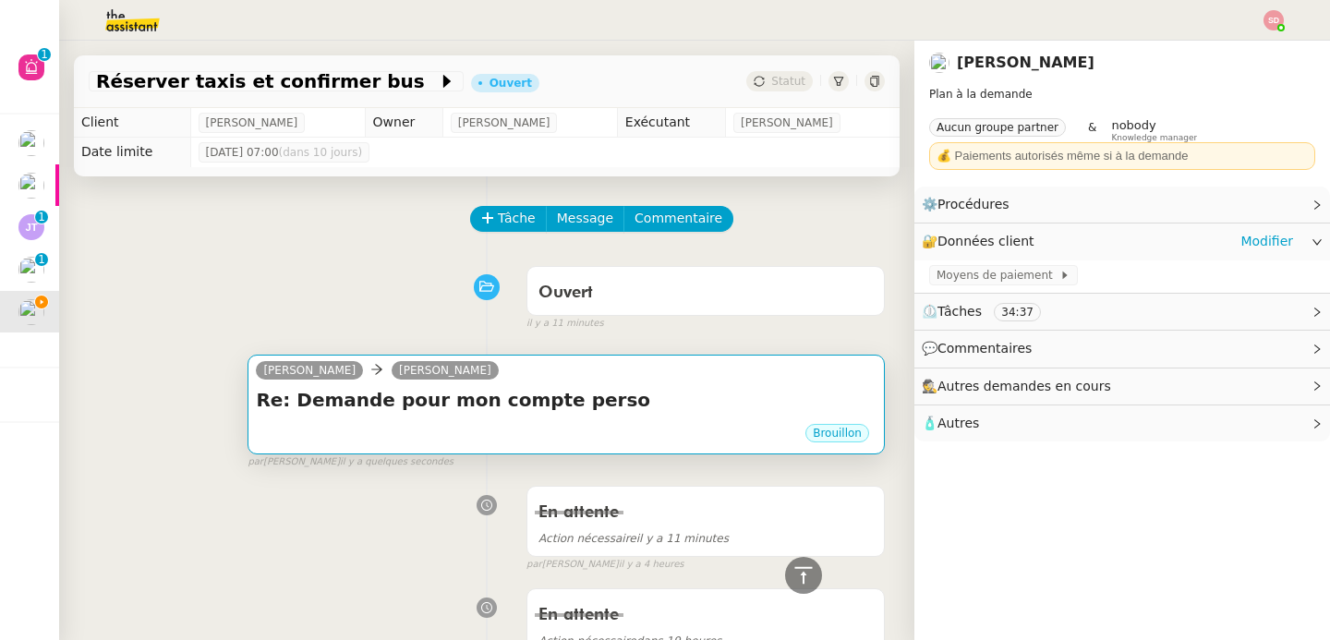
click at [447, 391] on h4 "Re: Demande pour mon compte perso" at bounding box center [566, 400] width 621 height 26
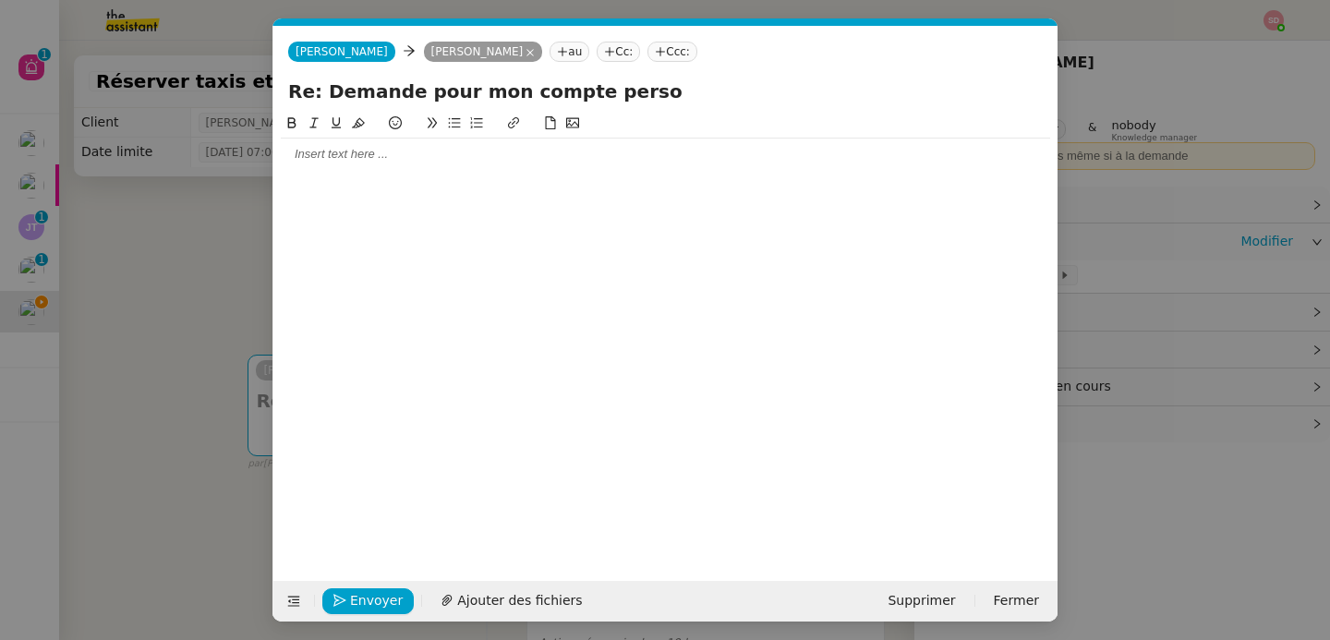
scroll to position [0, 39]
click at [305, 55] on span "Anna" at bounding box center [342, 51] width 92 height 13
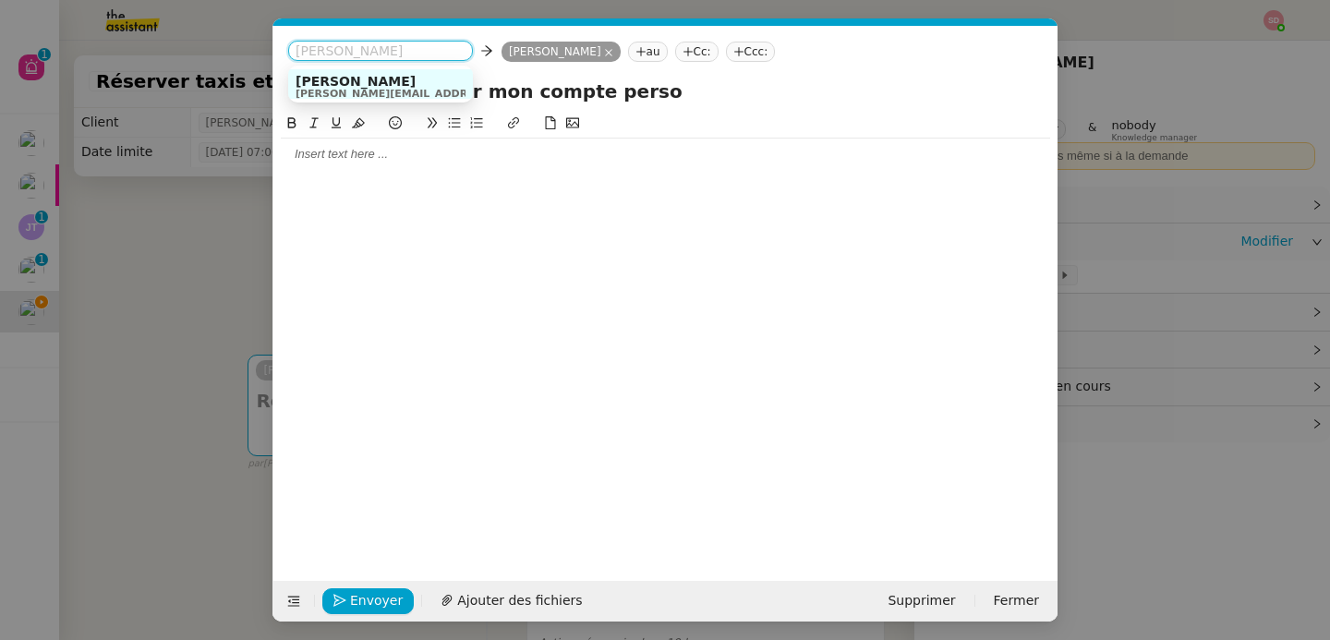
paste input "camille@theassistant.com"
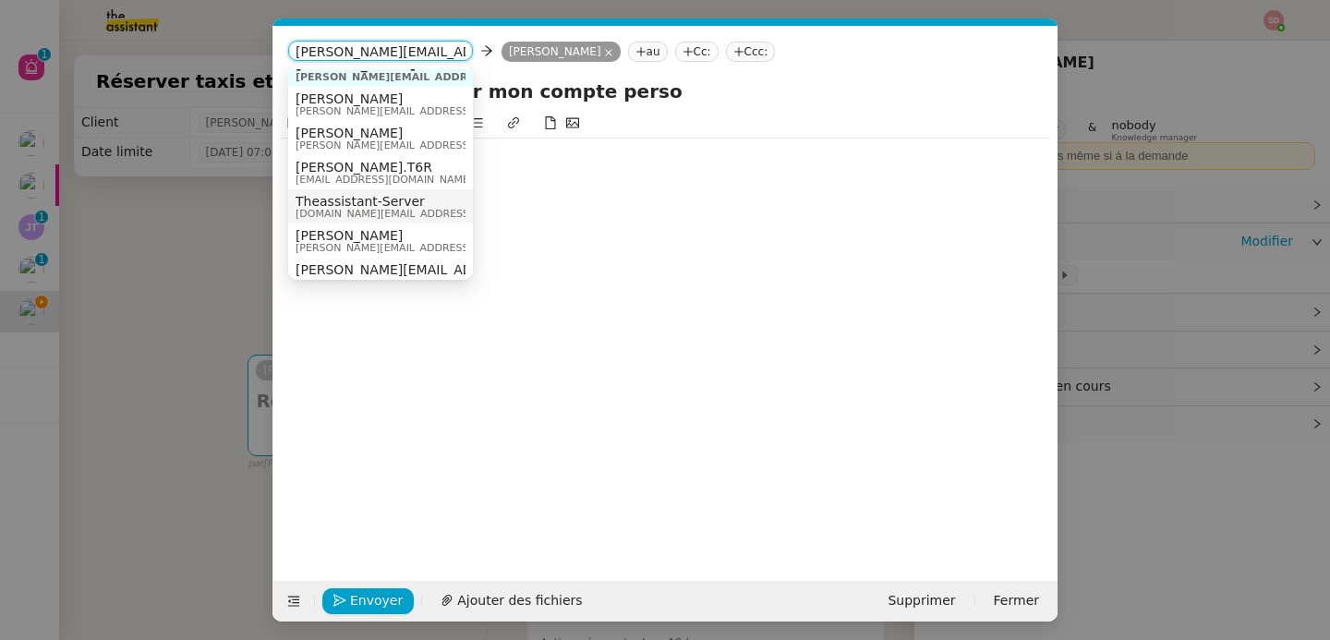
scroll to position [24, 0]
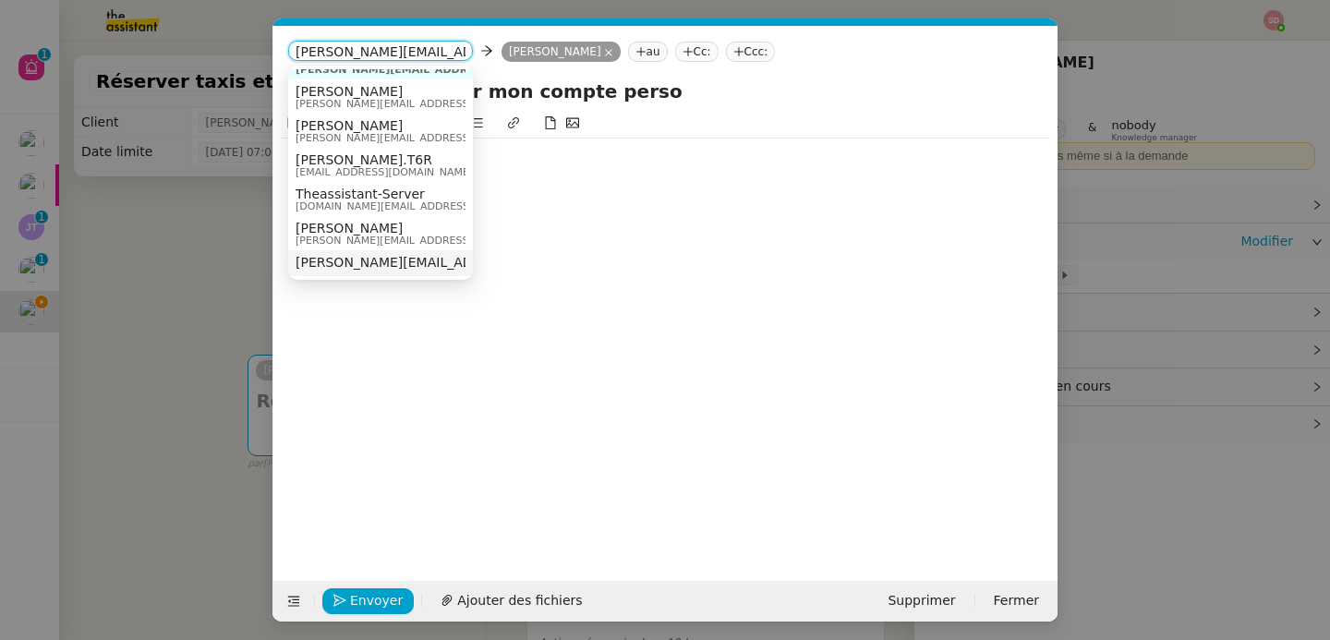
type input "camille@theassistant.com"
click at [348, 260] on span "camille@theassistant.com" at bounding box center [463, 262] width 334 height 15
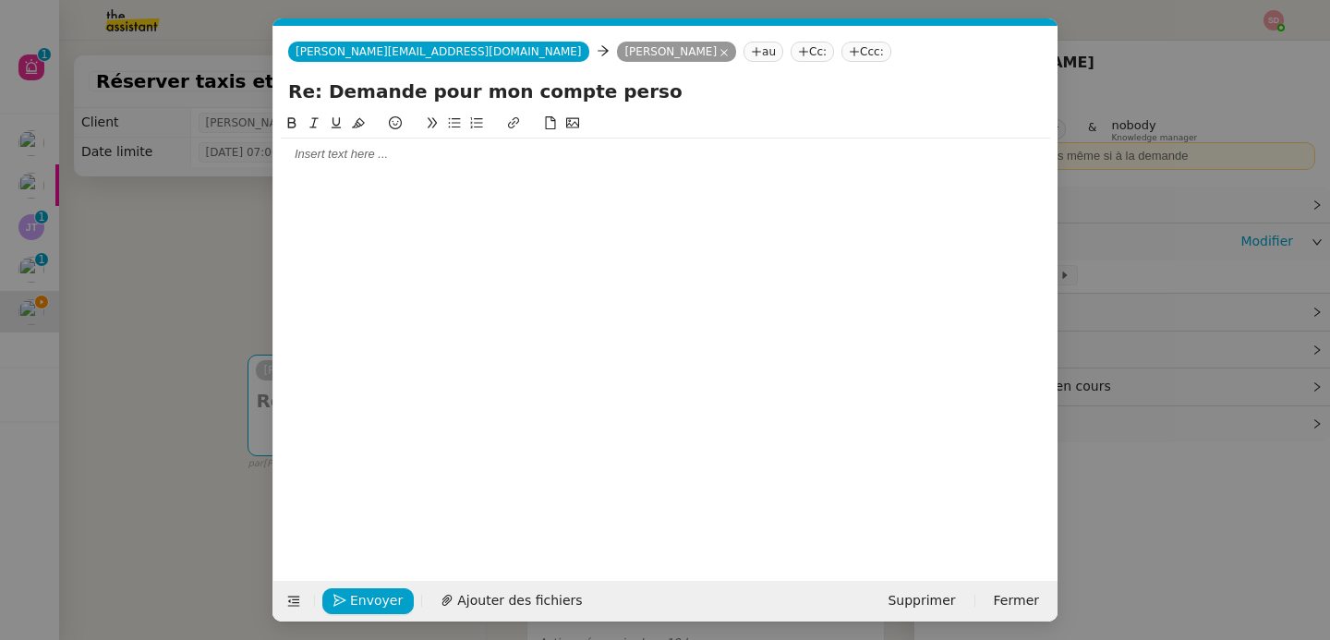
scroll to position [0, 0]
click at [349, 150] on div at bounding box center [666, 154] width 770 height 17
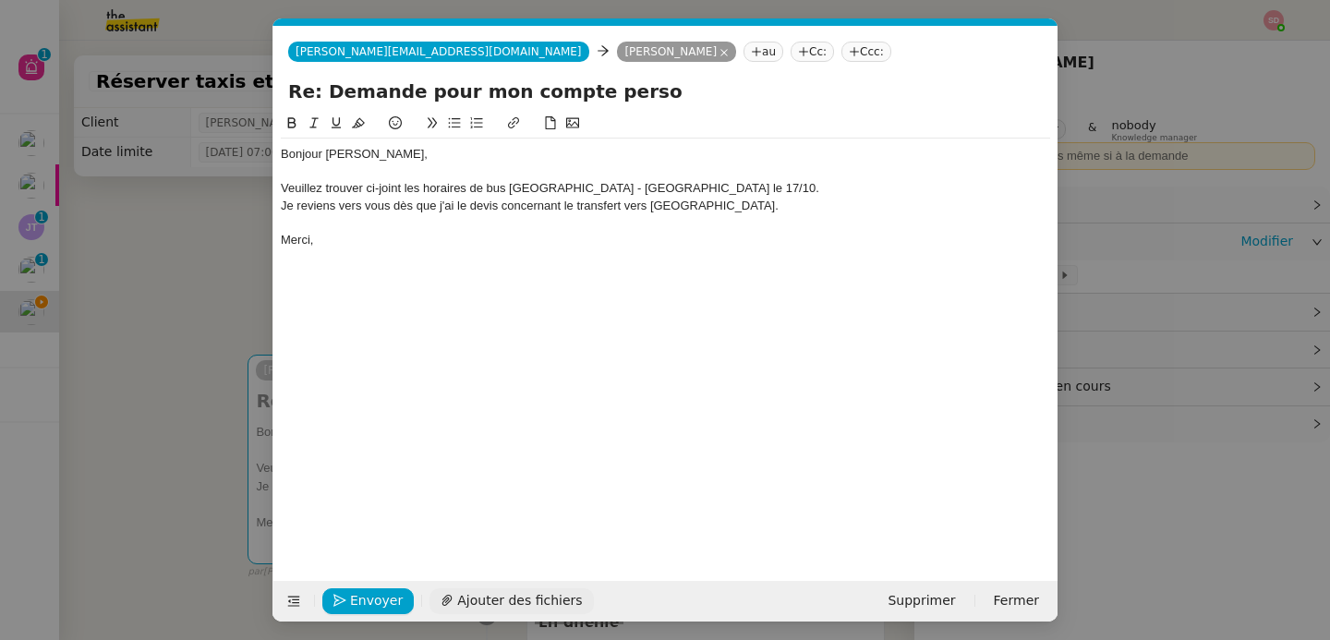
click at [478, 597] on span "Ajouter des fichiers" at bounding box center [519, 600] width 125 height 21
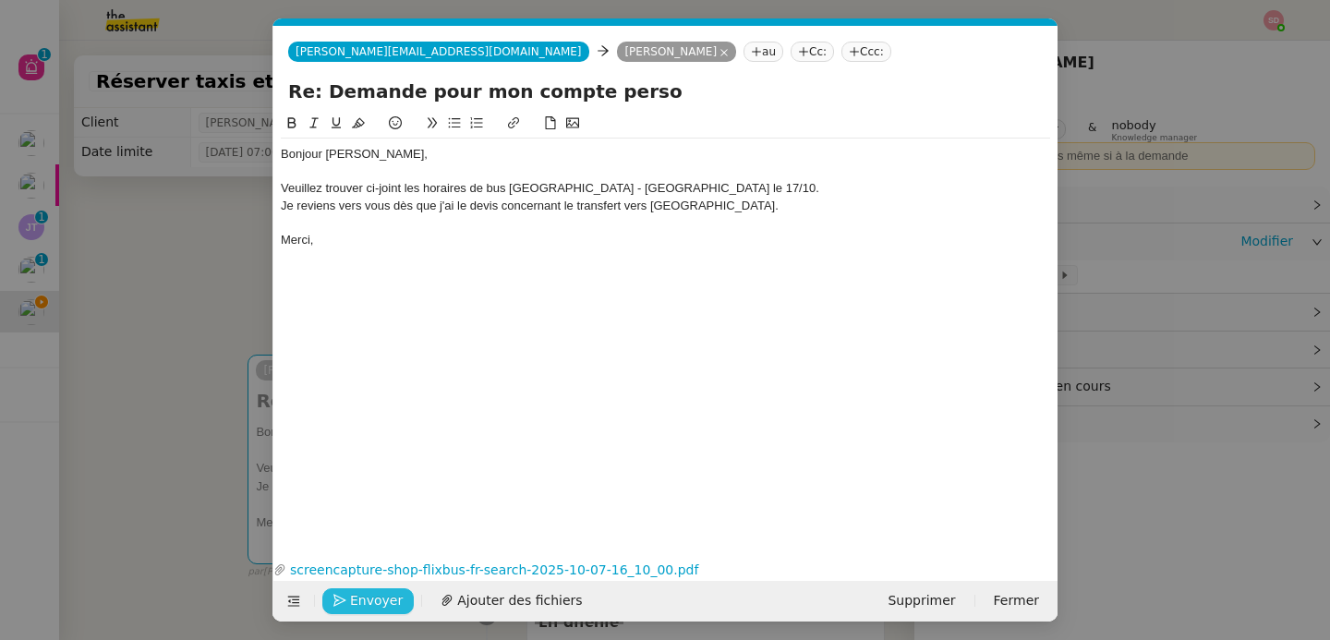
click at [351, 598] on button "Envoyer" at bounding box center [367, 602] width 91 height 26
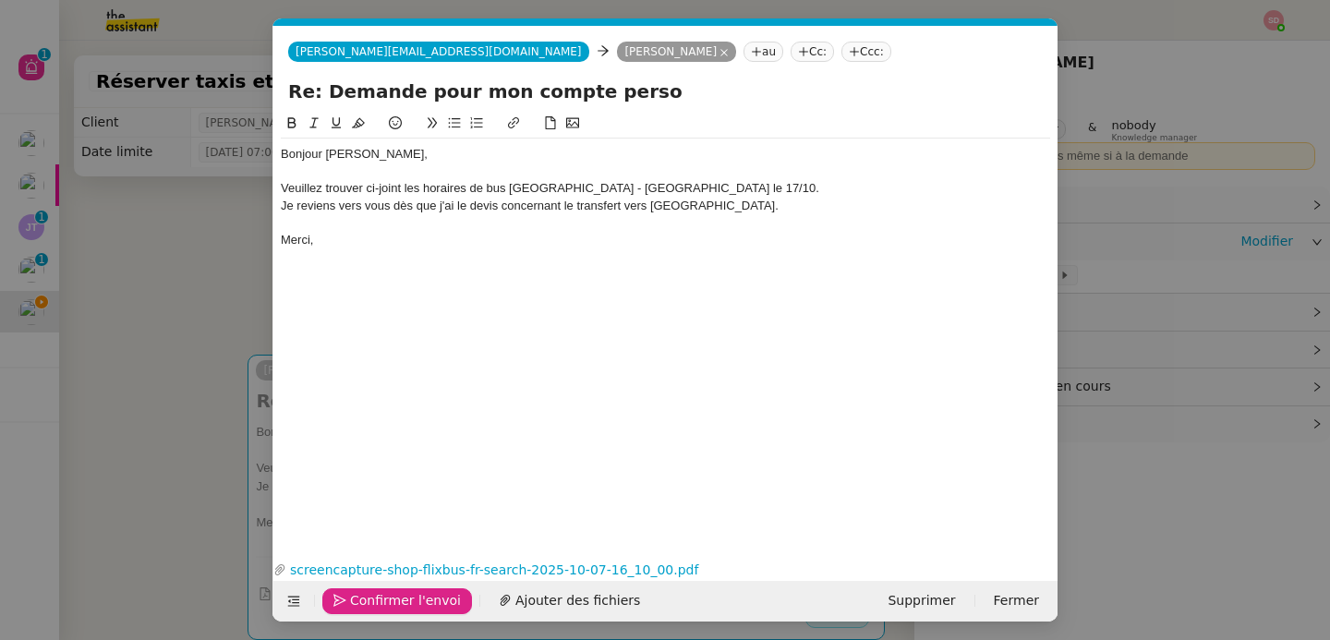
click at [351, 598] on span "Confirmer l'envoi" at bounding box center [405, 600] width 111 height 21
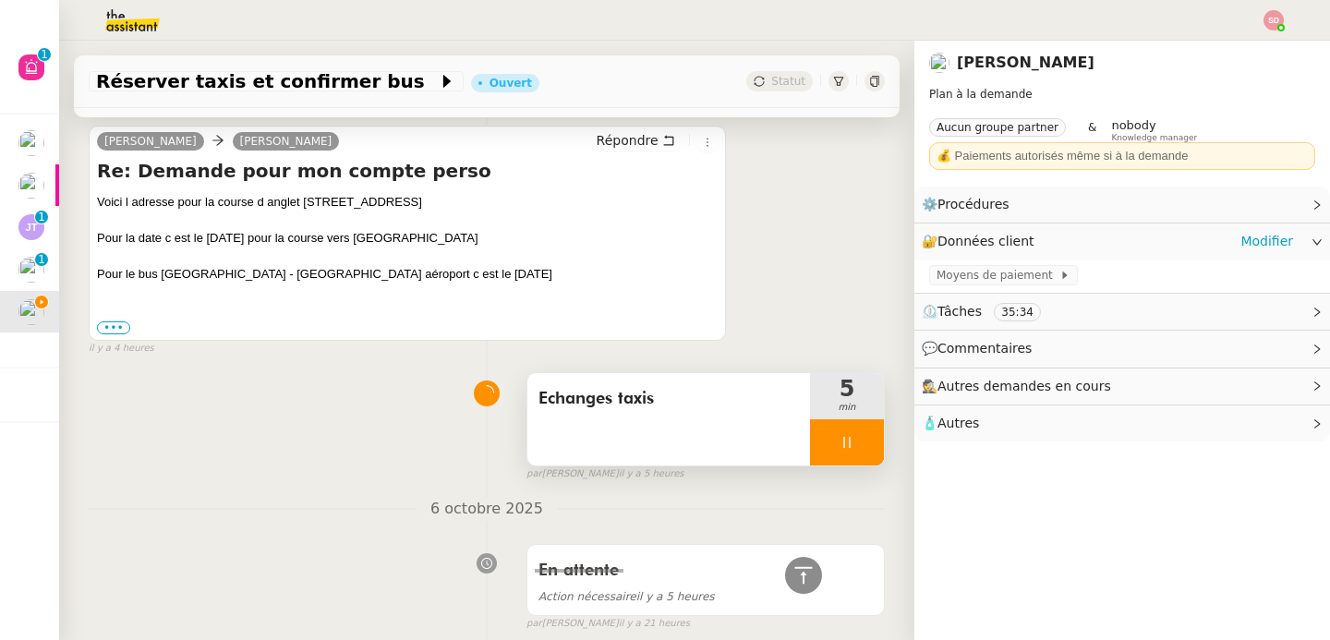
click at [845, 460] on div at bounding box center [847, 442] width 74 height 46
click at [847, 460] on button at bounding box center [865, 442] width 37 height 46
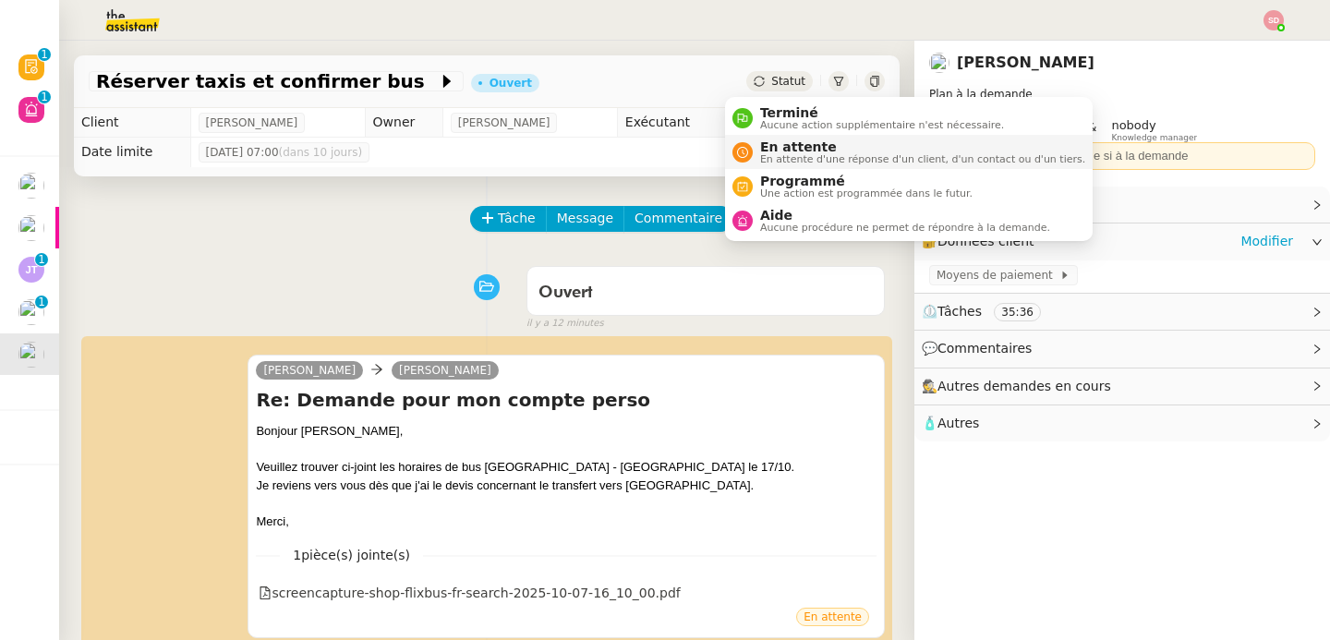
click at [744, 143] on nz-avatar at bounding box center [743, 152] width 20 height 20
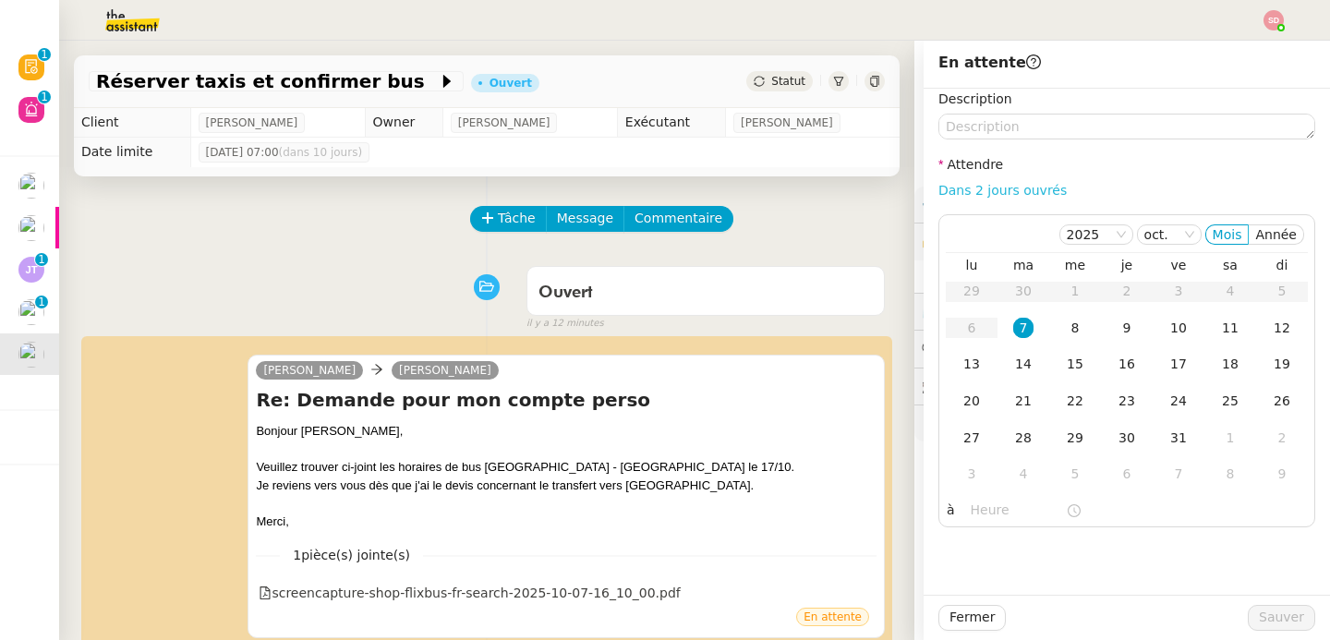
click at [1029, 188] on link "Dans 2 jours ouvrés" at bounding box center [1003, 190] width 128 height 15
type input "07:00"
click at [1065, 334] on div "8" at bounding box center [1075, 328] width 20 height 20
click at [1248, 612] on button "Sauver" at bounding box center [1281, 618] width 67 height 26
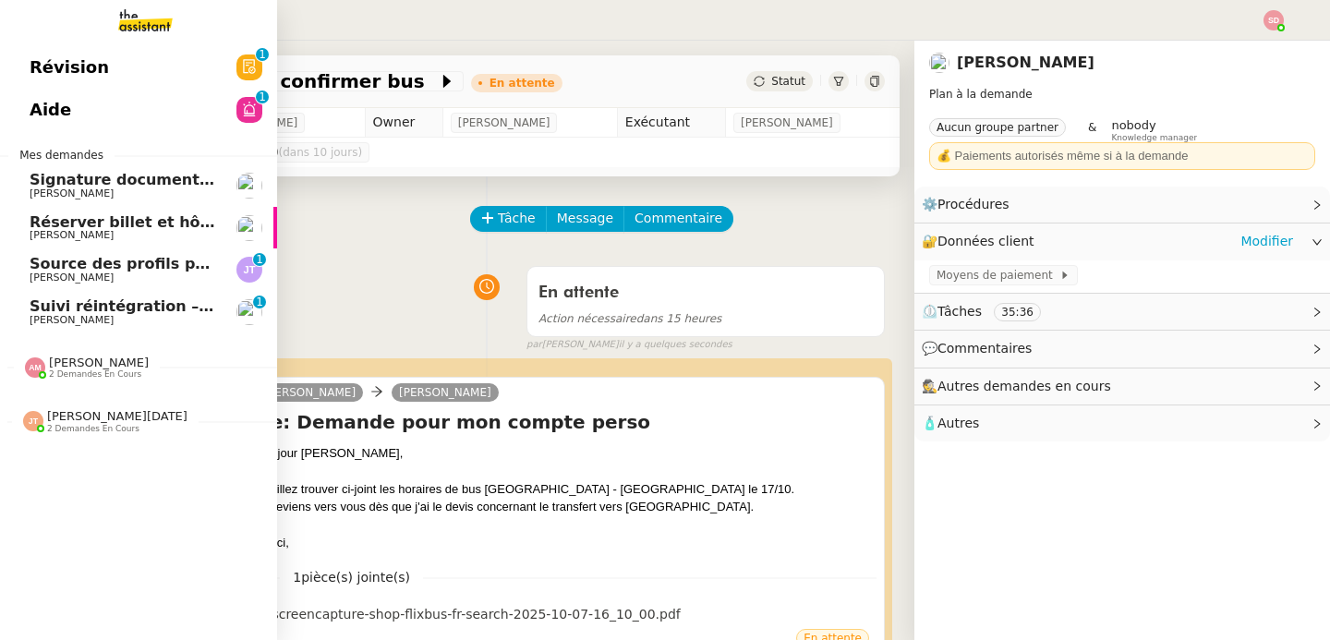
click at [101, 243] on link "Réserver billet et hôtel pour Maxime Axel BANDIAKY" at bounding box center [138, 228] width 277 height 42
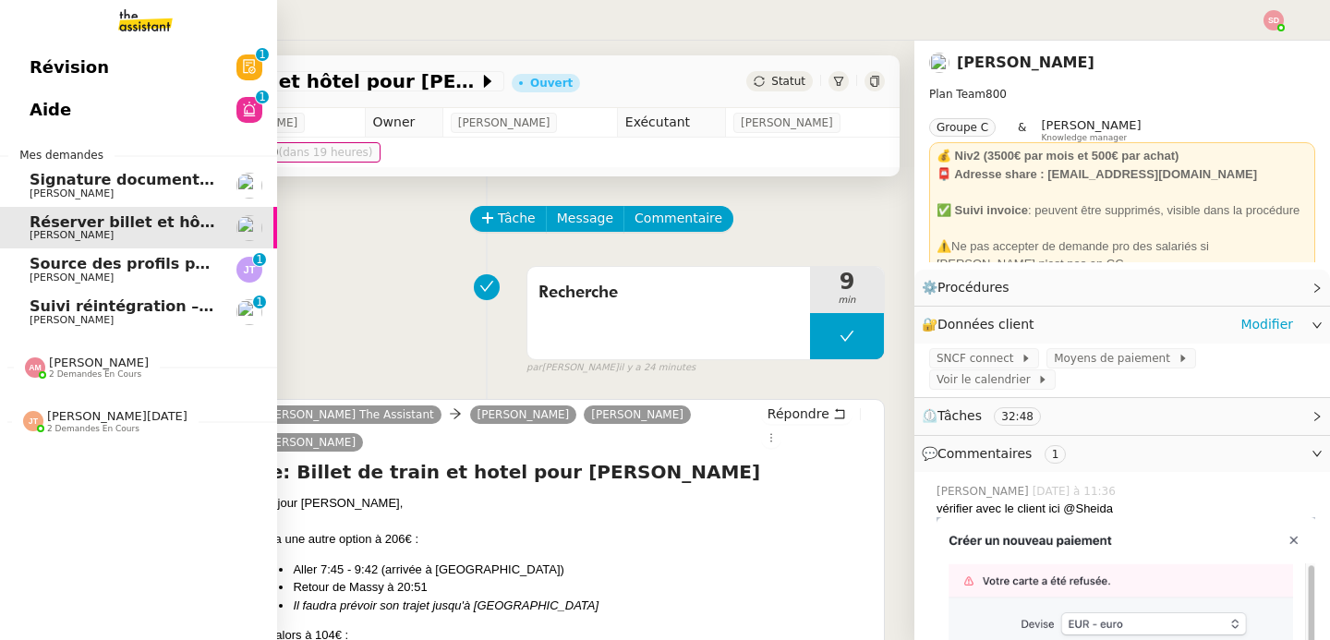
click at [139, 277] on span "Jalil Taibi" at bounding box center [123, 278] width 187 height 11
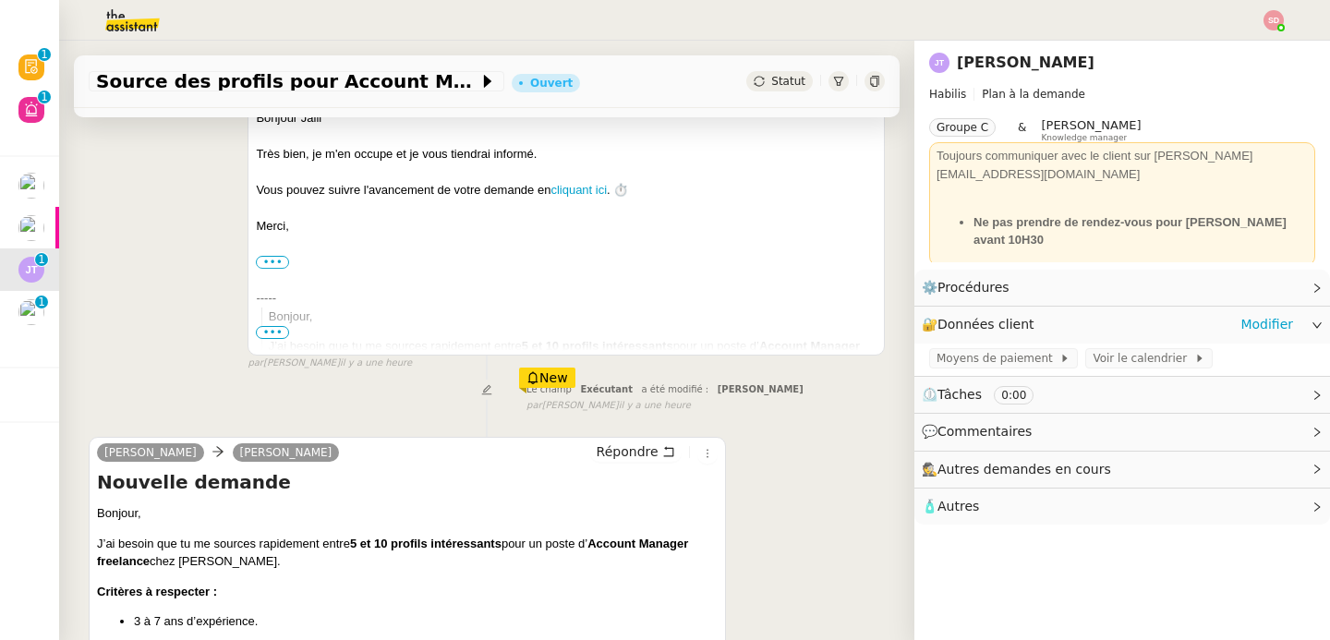
scroll to position [539, 0]
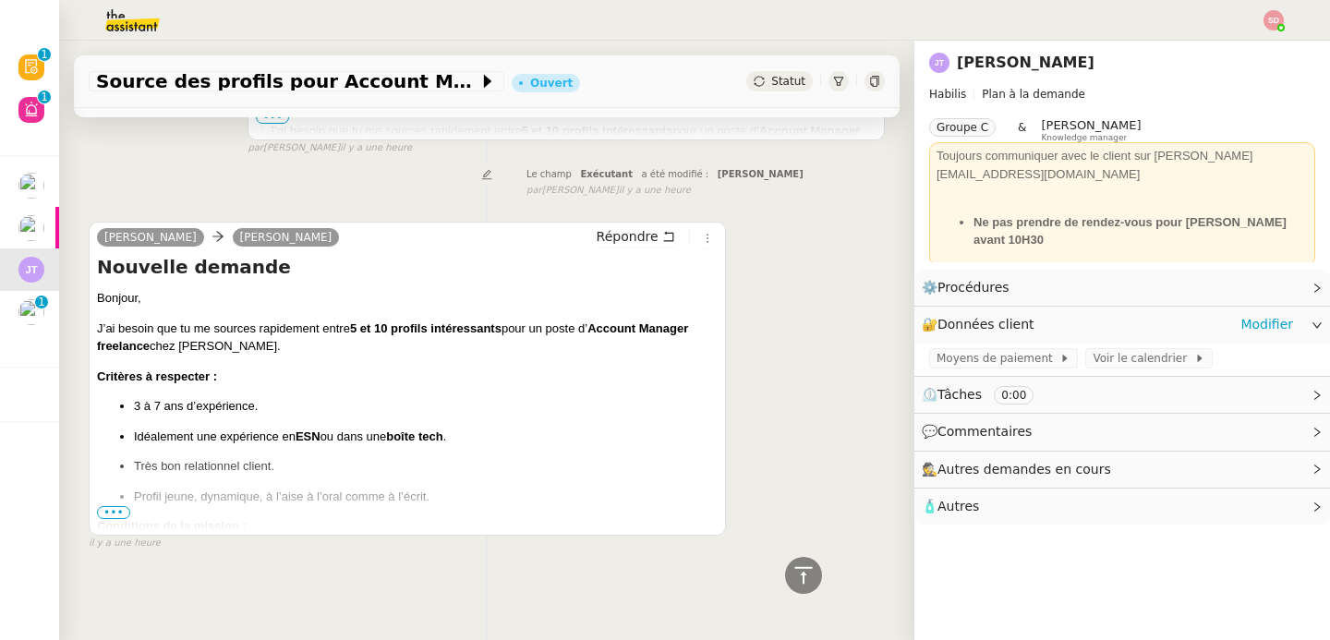
click at [121, 506] on span "•••" at bounding box center [113, 512] width 33 height 13
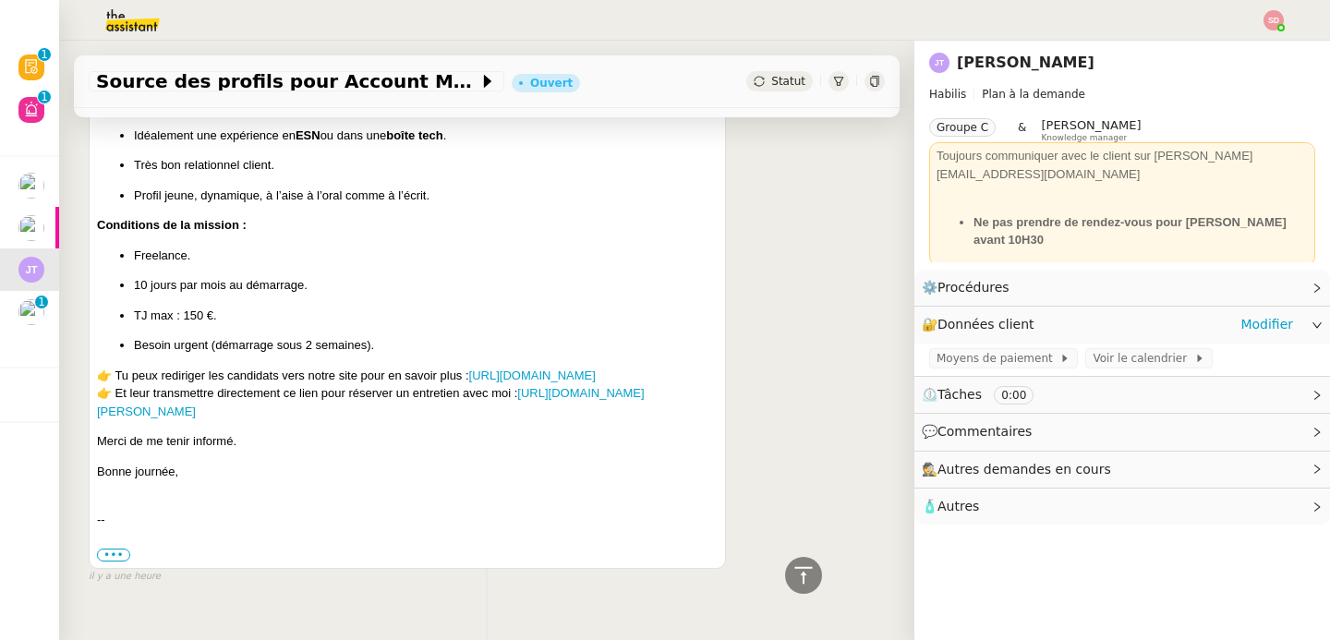
scroll to position [872, 0]
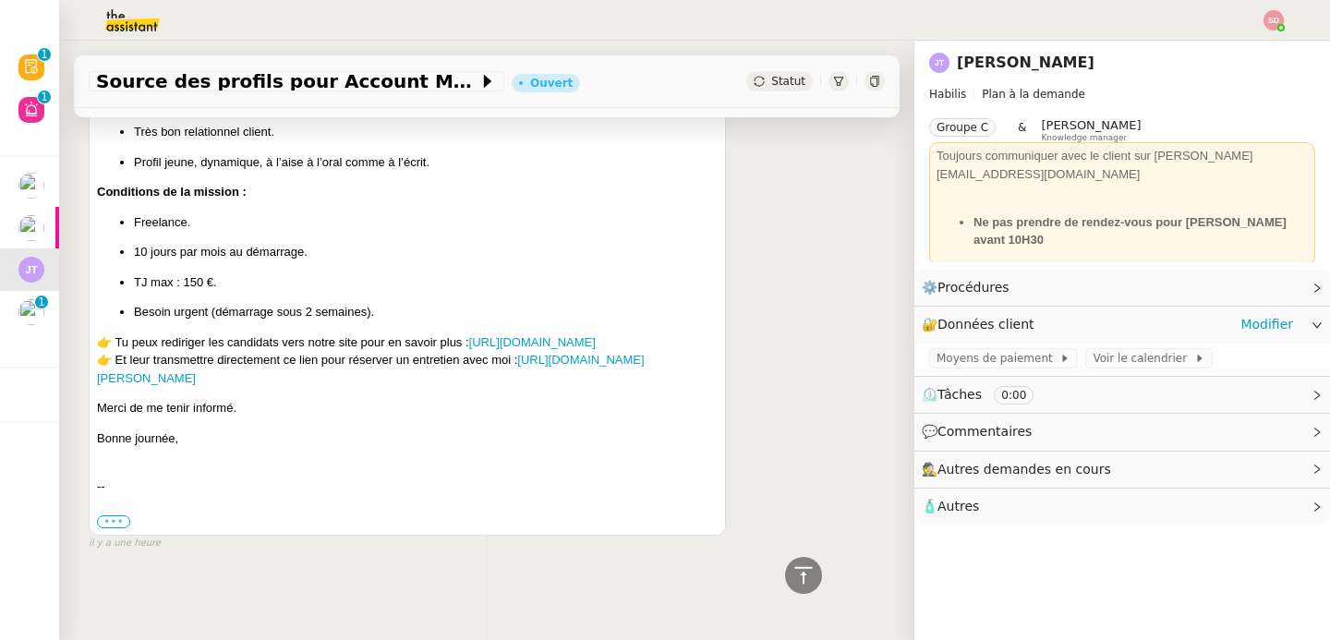
click at [109, 516] on label "•••" at bounding box center [113, 522] width 33 height 13
click at [0, 0] on input "•••" at bounding box center [0, 0] width 0 height 0
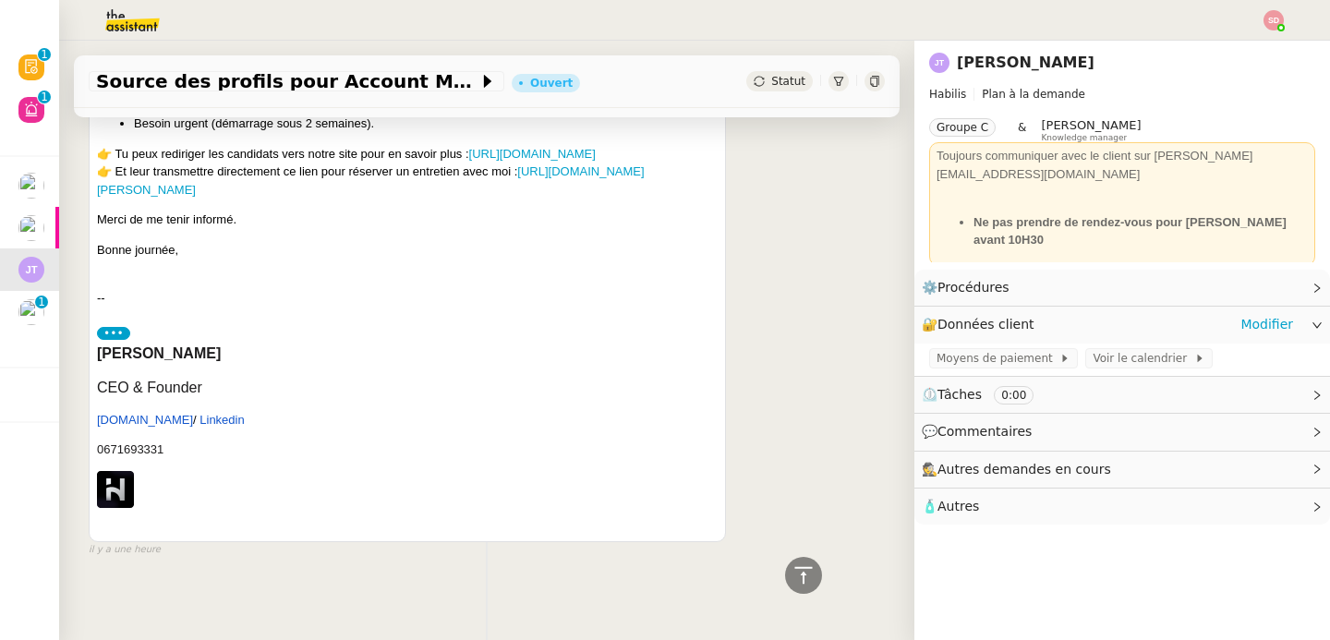
scroll to position [1068, 0]
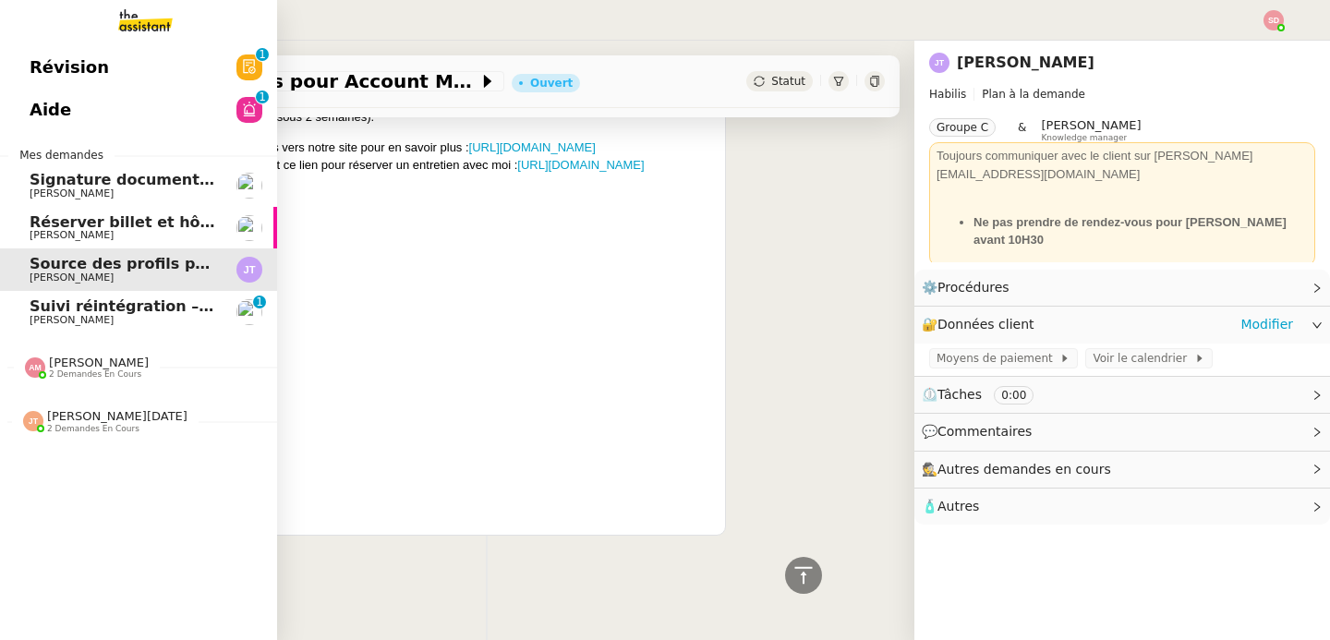
click at [60, 429] on span "2 demandes en cours" at bounding box center [93, 429] width 92 height 10
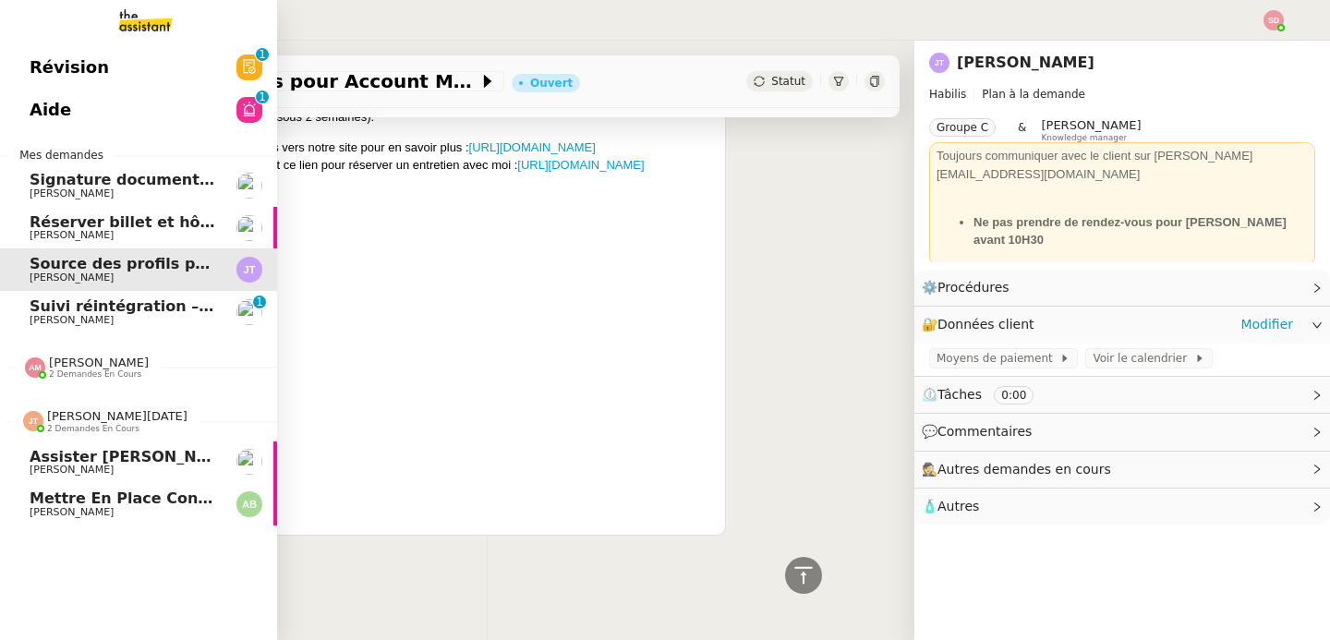
click at [60, 429] on span "2 demandes en cours" at bounding box center [93, 429] width 92 height 10
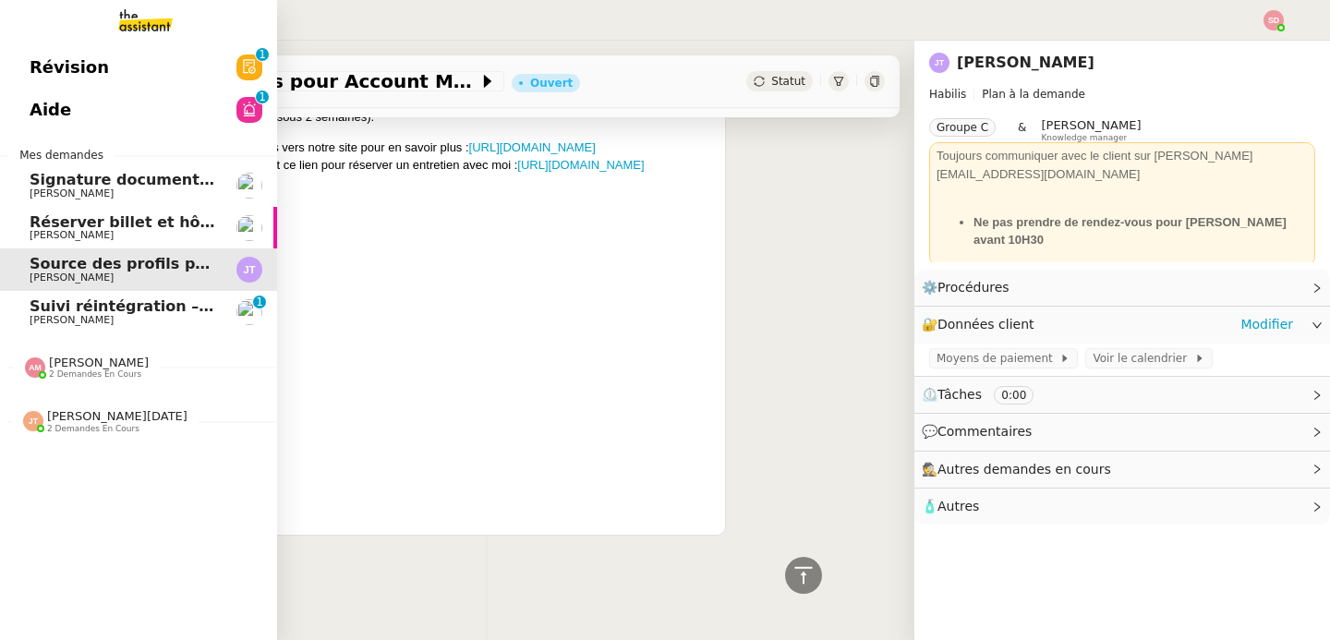
click at [99, 352] on span "Amyna Mehrez 2 demandes en cours" at bounding box center [145, 360] width 277 height 39
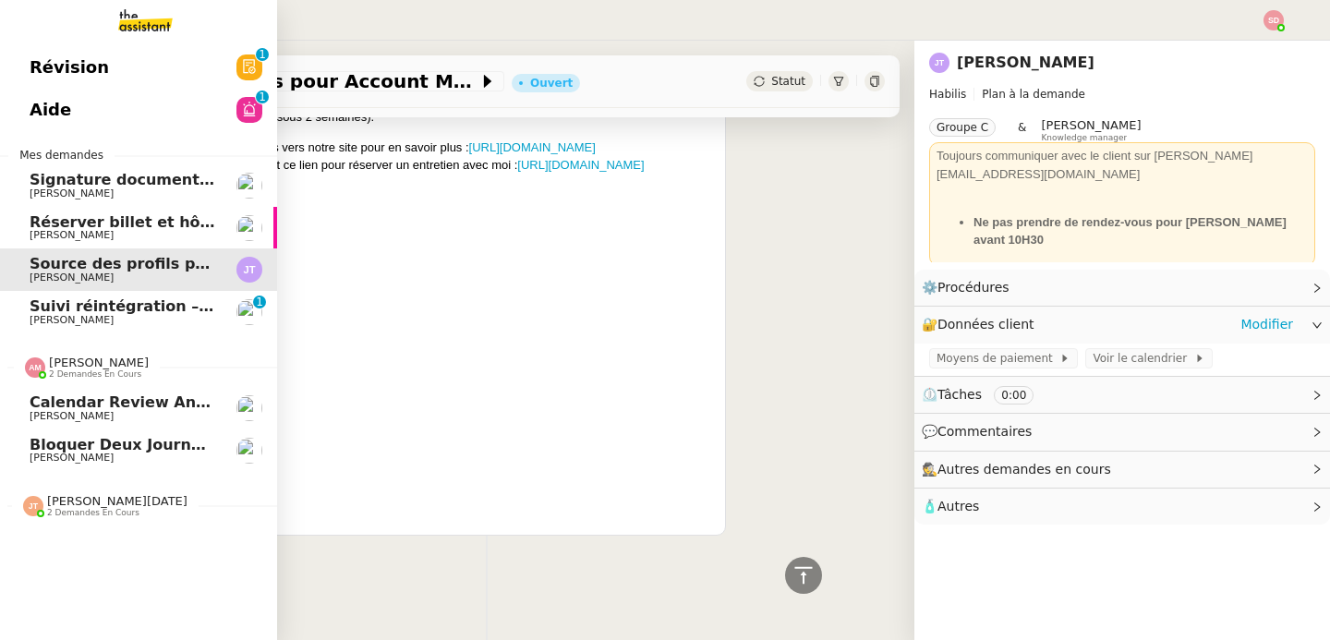
click at [99, 444] on span "Bloquer deux journées" at bounding box center [125, 445] width 190 height 18
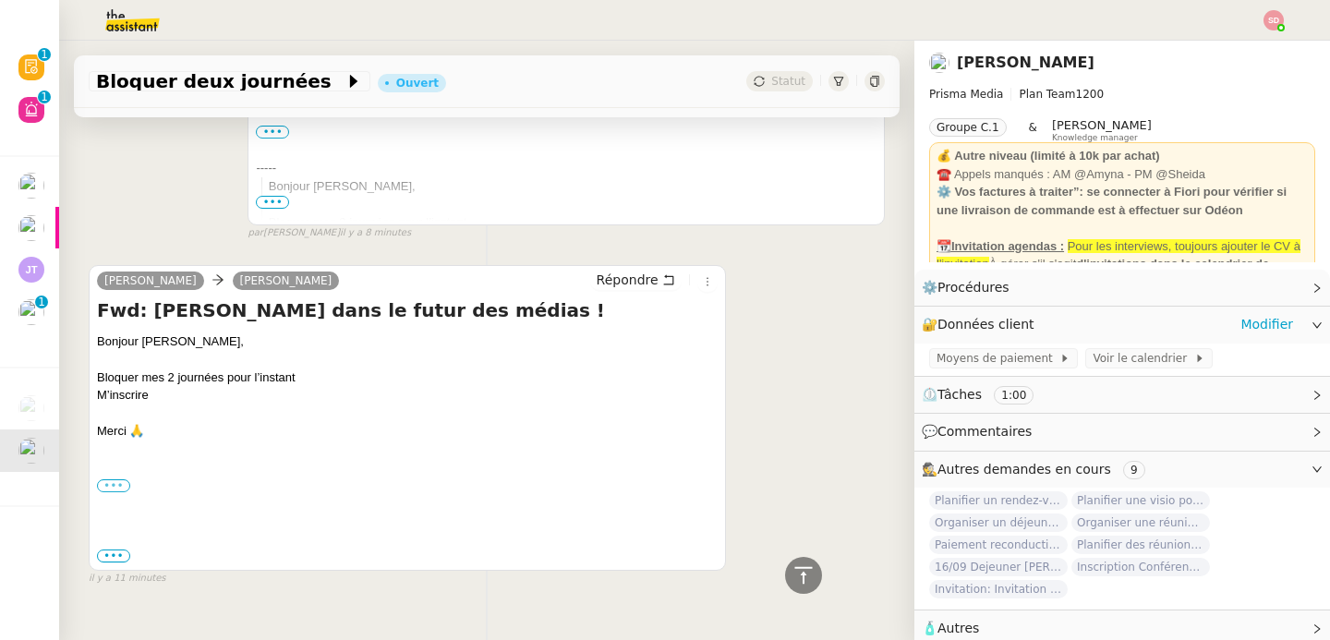
click at [101, 479] on label "•••" at bounding box center [113, 485] width 33 height 13
click at [0, 0] on input "•••" at bounding box center [0, 0] width 0 height 0
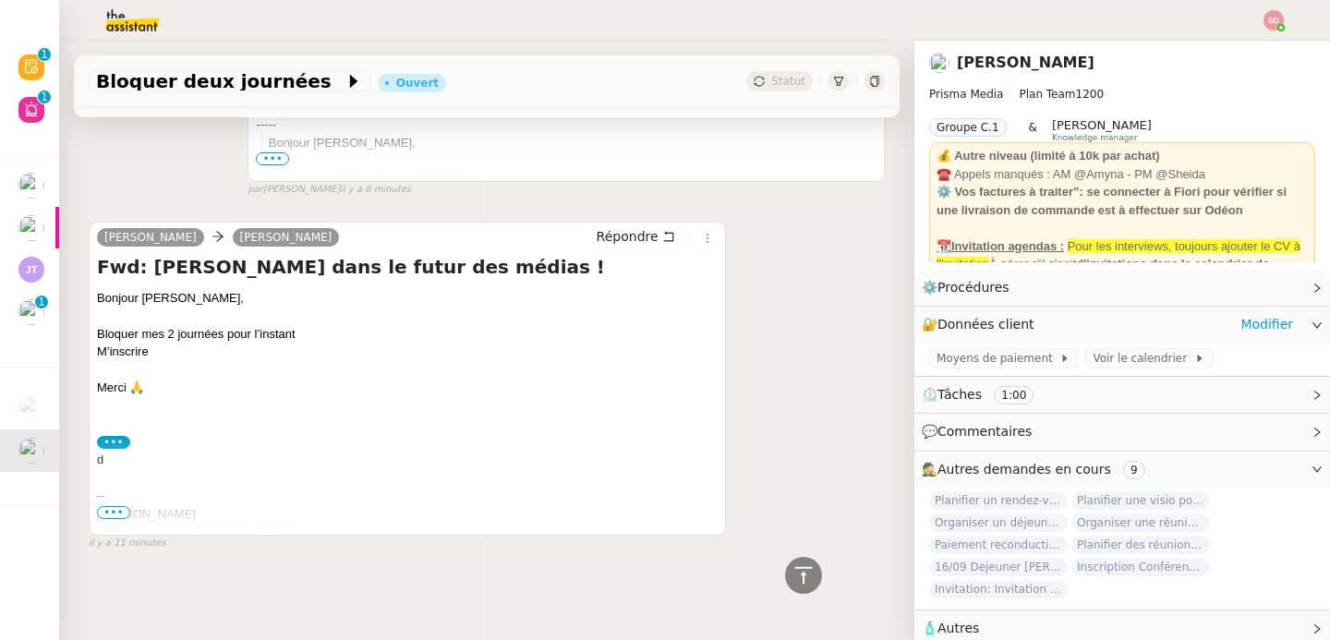
click at [115, 508] on span "•••" at bounding box center [113, 512] width 33 height 13
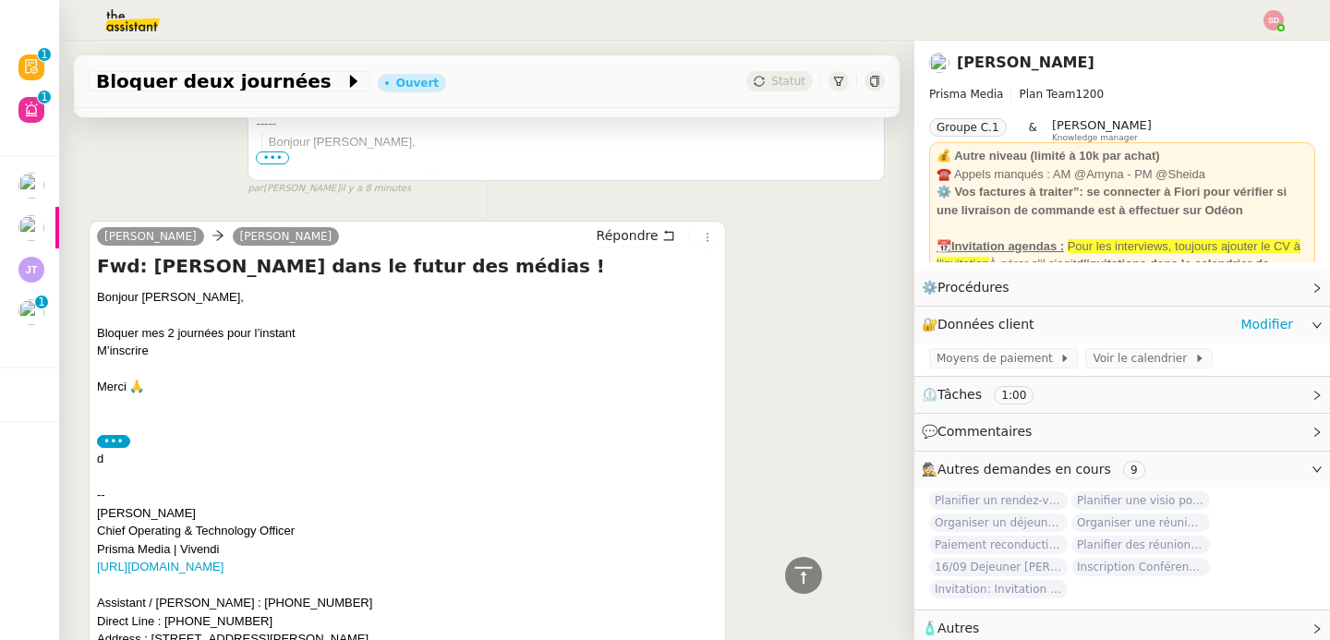
scroll to position [767, 0]
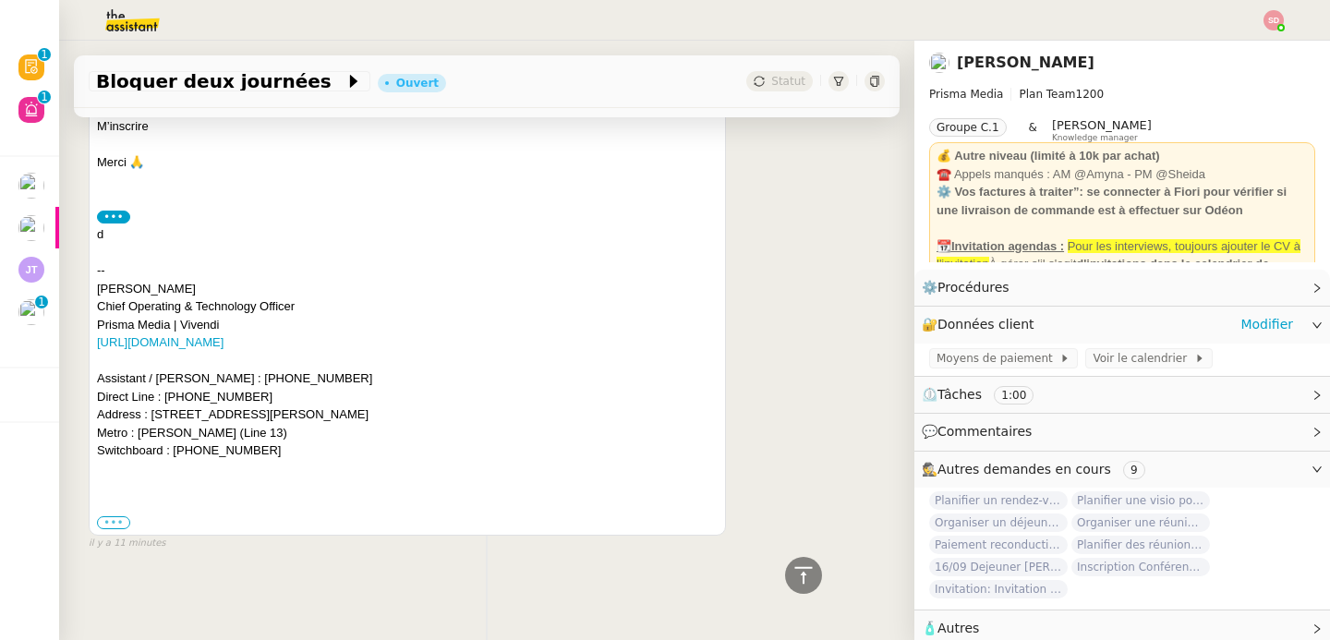
click at [115, 516] on label "•••" at bounding box center [113, 522] width 33 height 13
click at [0, 0] on input "•••" at bounding box center [0, 0] width 0 height 0
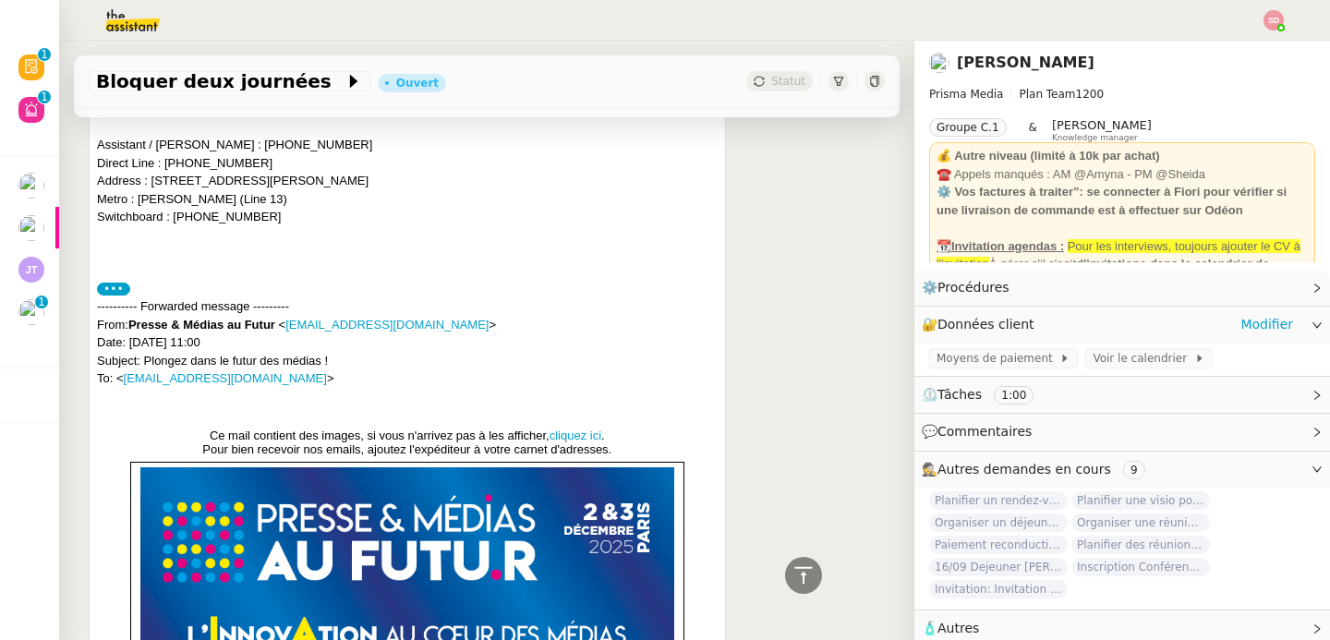
scroll to position [1243, 0]
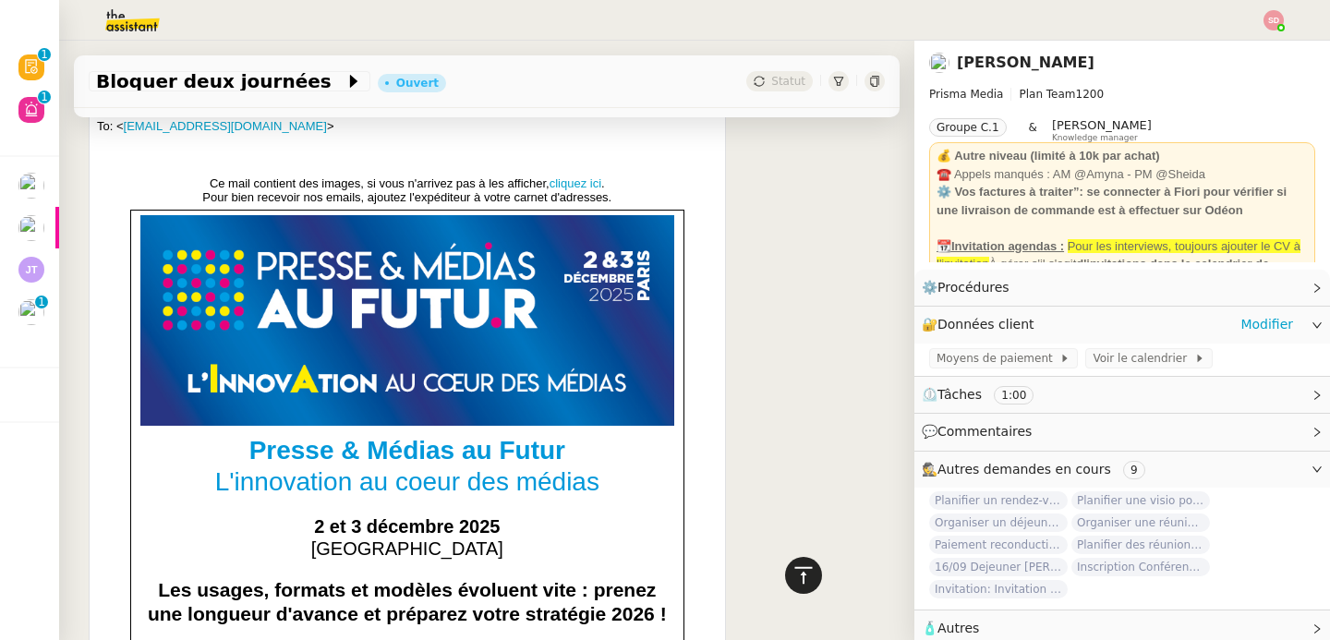
click at [793, 568] on icon at bounding box center [804, 575] width 22 height 22
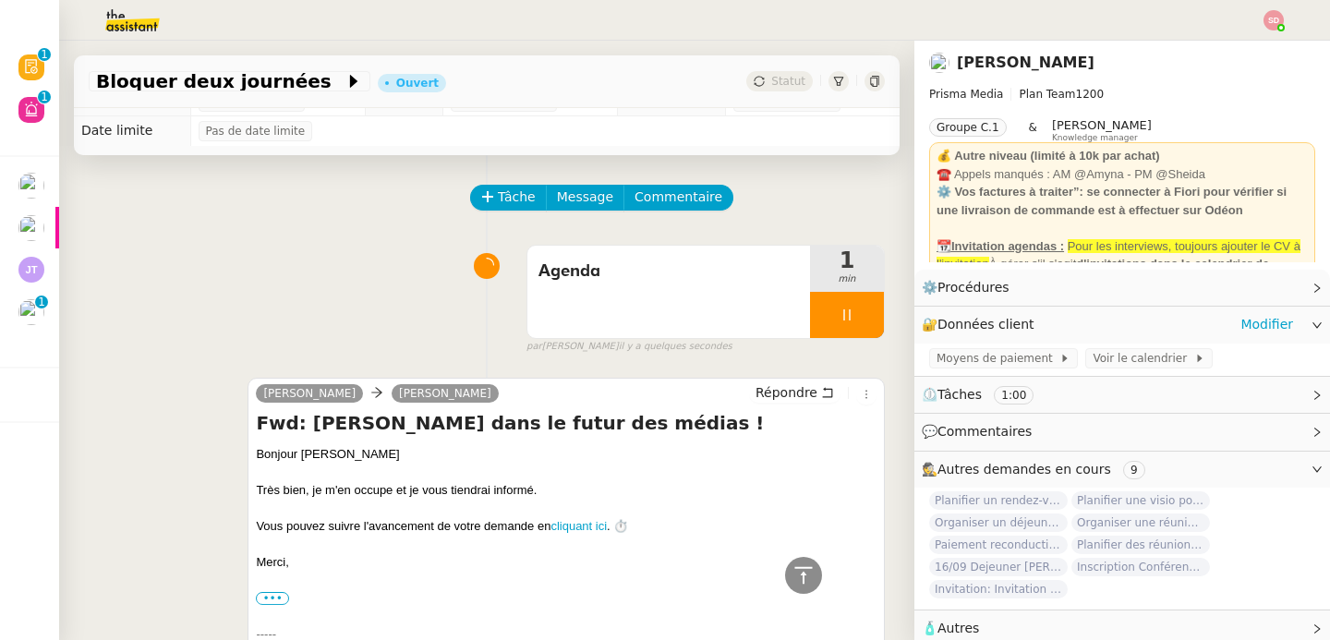
scroll to position [0, 0]
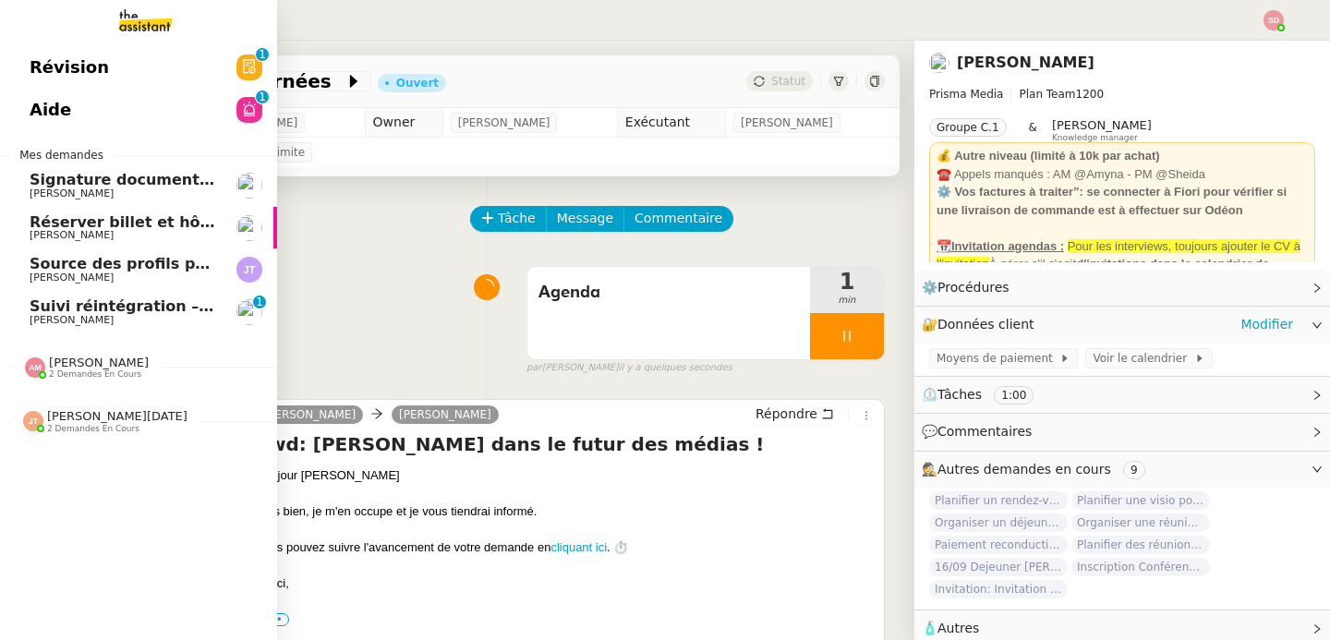
click at [25, 364] on img at bounding box center [35, 368] width 20 height 20
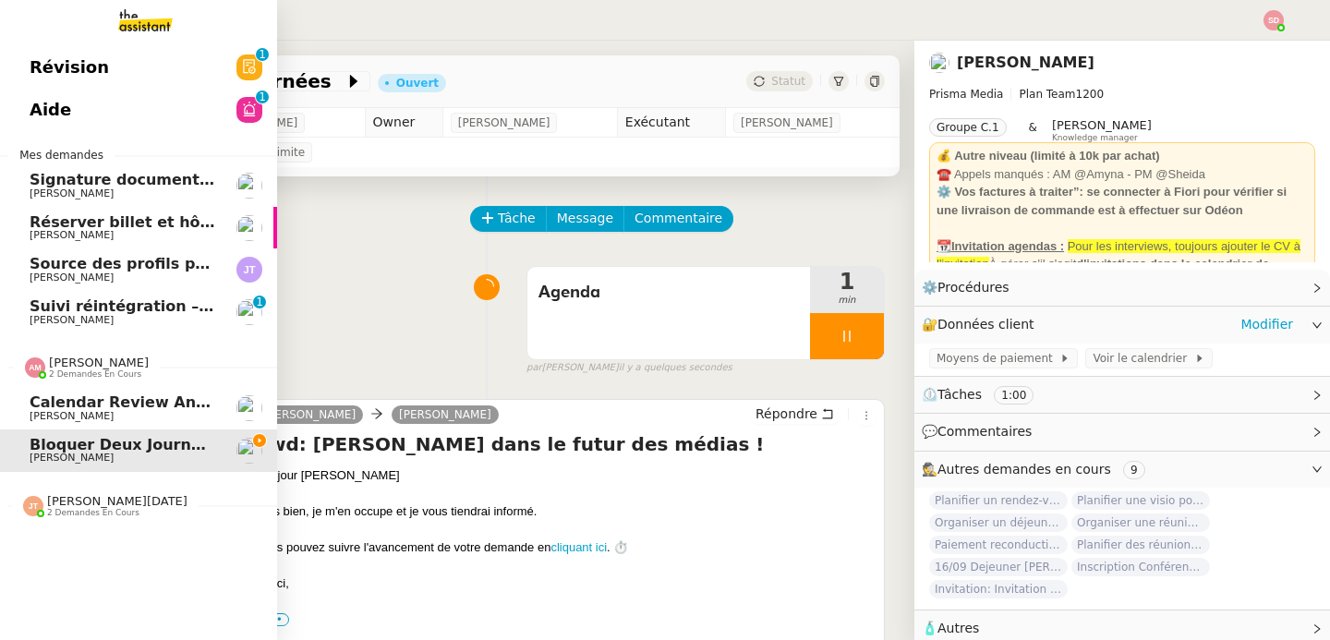
click at [25, 364] on img at bounding box center [35, 368] width 20 height 20
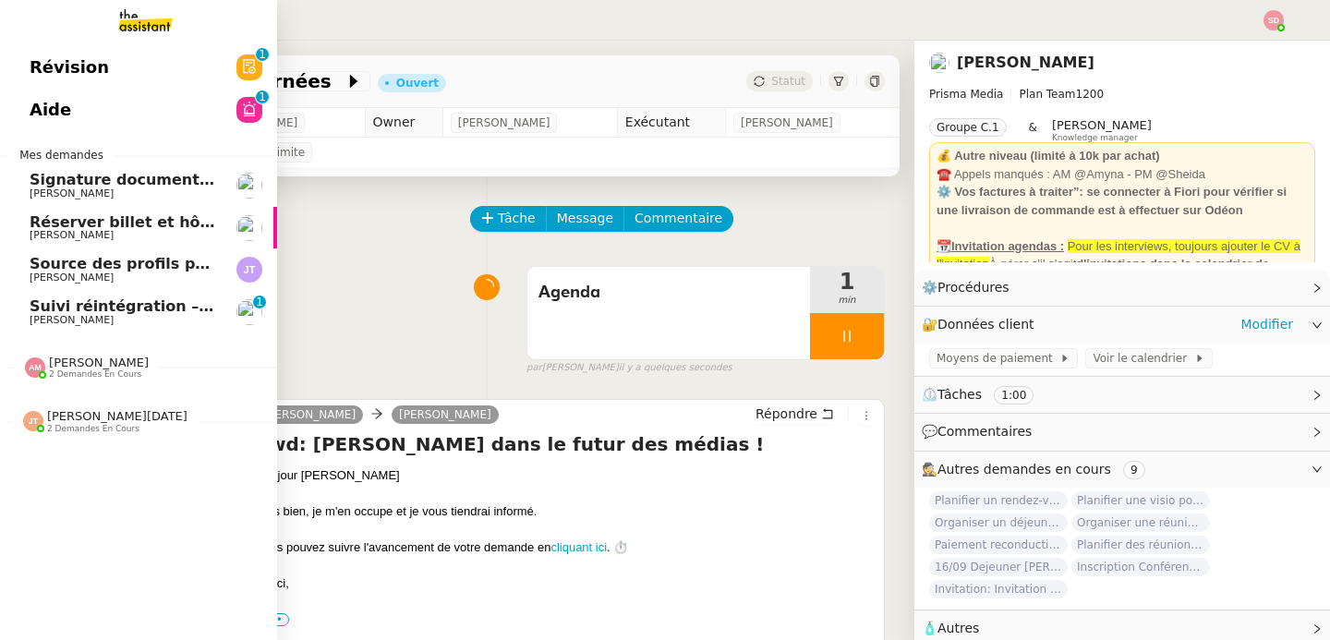
click at [138, 187] on span "Signature document sortie" at bounding box center [142, 180] width 224 height 18
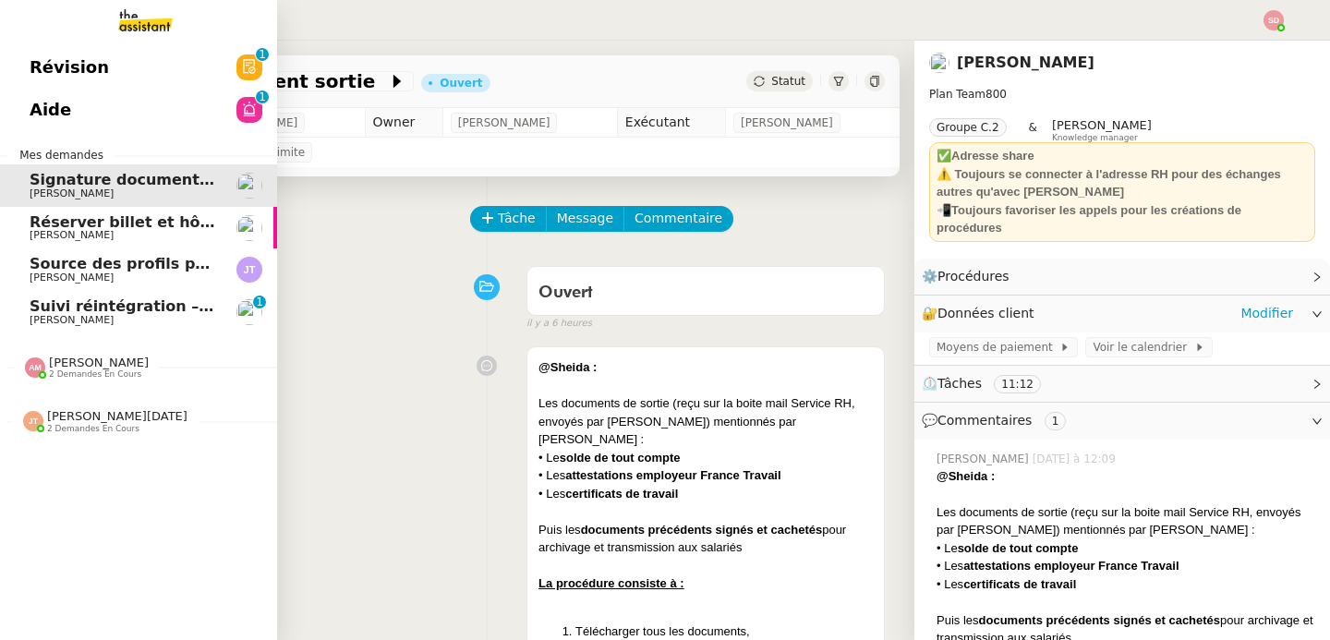
click at [56, 310] on span "Suivi réintégration – Médecine du travail (PST35) + paiements effectués" at bounding box center [331, 306] width 603 height 18
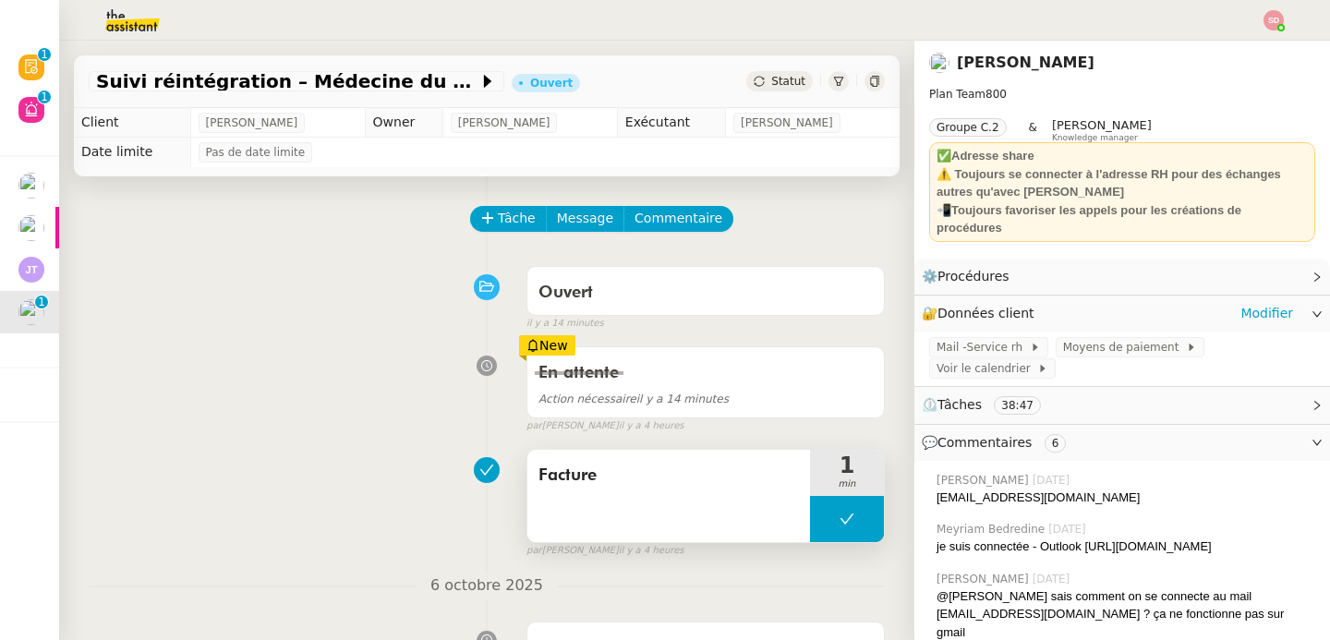
click at [810, 530] on button at bounding box center [847, 519] width 74 height 46
click at [810, 530] on div at bounding box center [828, 519] width 37 height 46
click at [983, 352] on span "Mail -Service rh" at bounding box center [983, 347] width 93 height 18
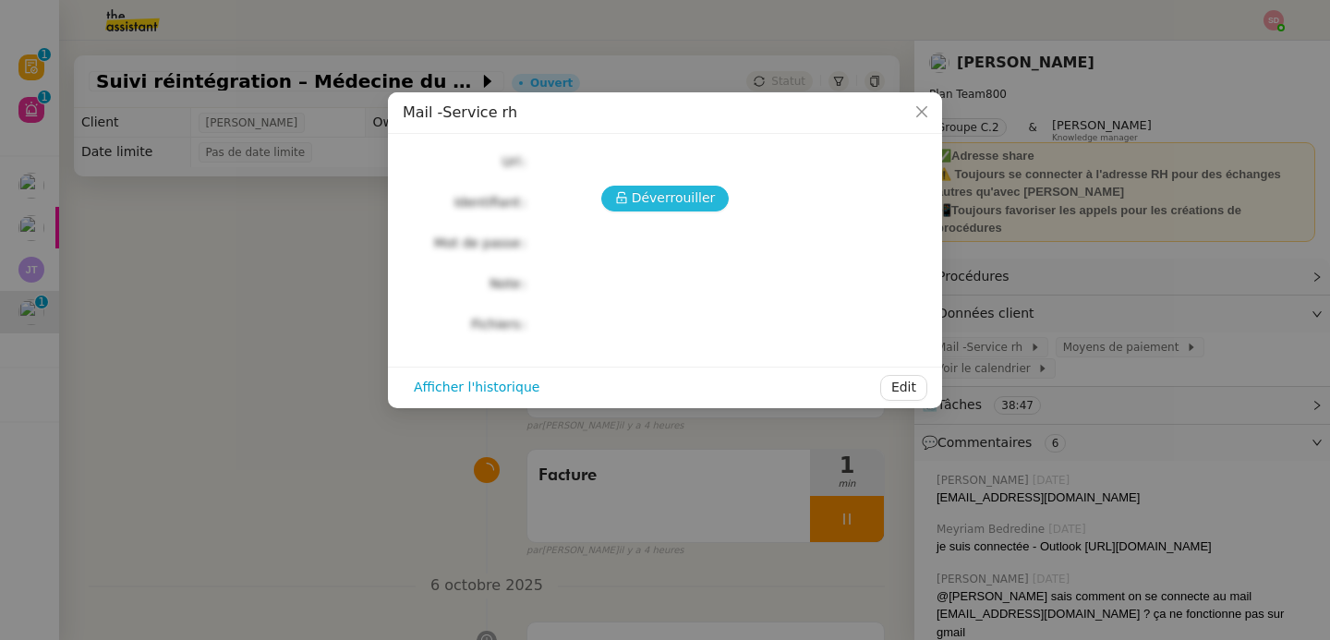
click at [628, 194] on icon at bounding box center [621, 197] width 13 height 13
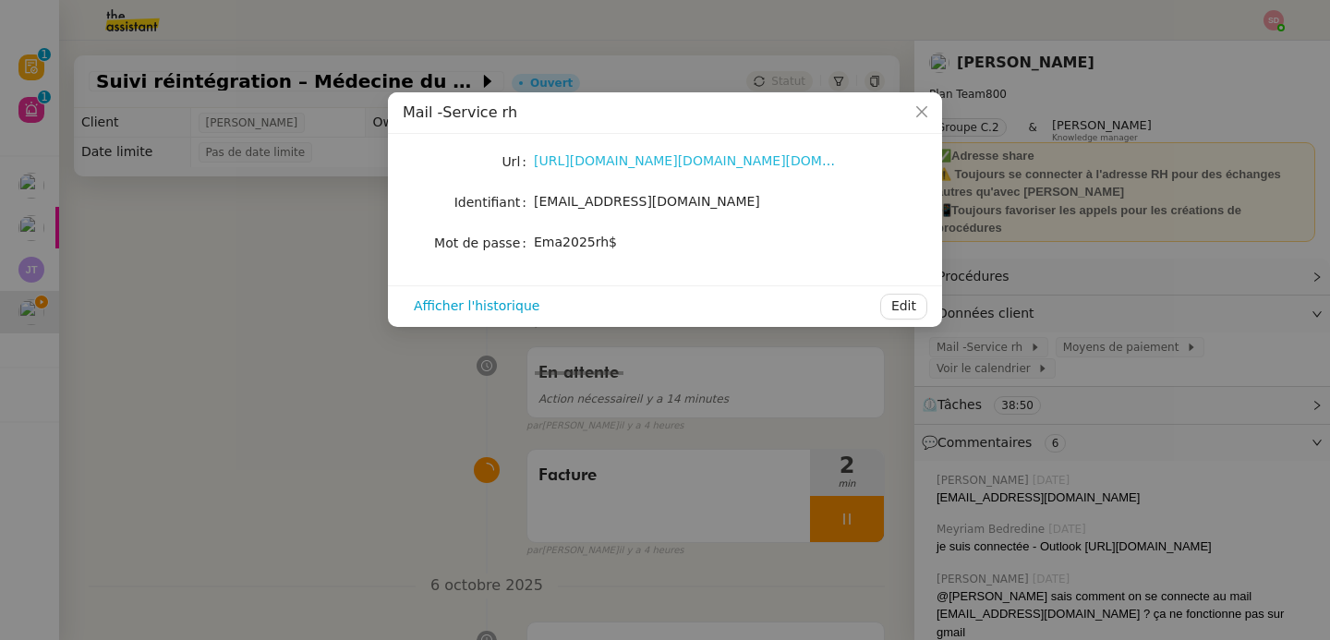
click at [630, 166] on link "https://login.microsoftonline.com/common/oauth2/v2.0/authorize?client_id=9199bf…" at bounding box center [714, 160] width 360 height 15
click at [259, 292] on nz-modal-container "Mail -Service rh Url https://login.microsoftonline.com/common/oauth2/v2.0/autho…" at bounding box center [665, 320] width 1330 height 640
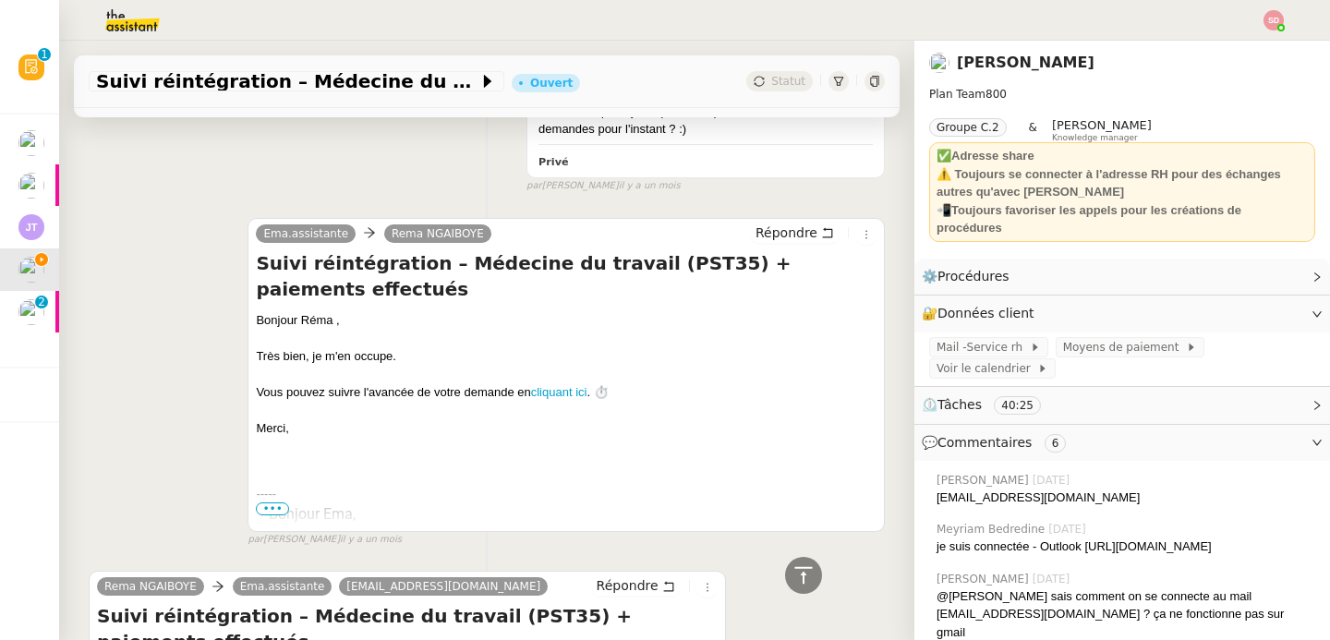
scroll to position [10608, 0]
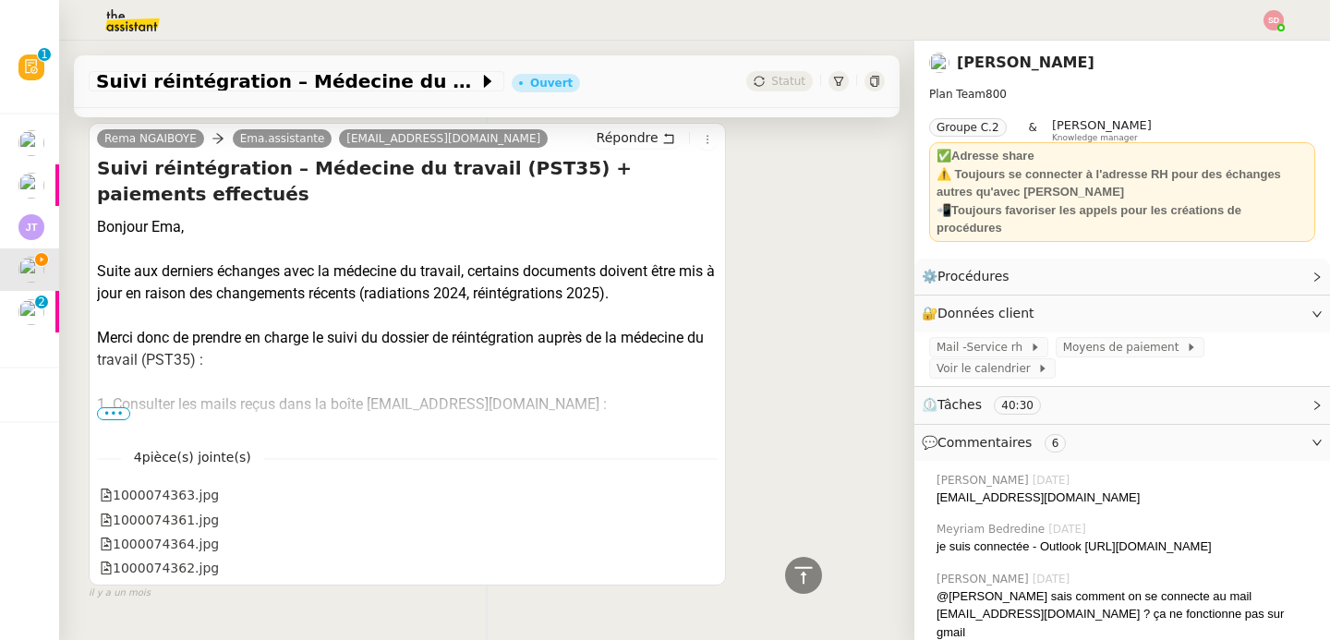
click at [118, 407] on span "•••" at bounding box center [113, 413] width 33 height 13
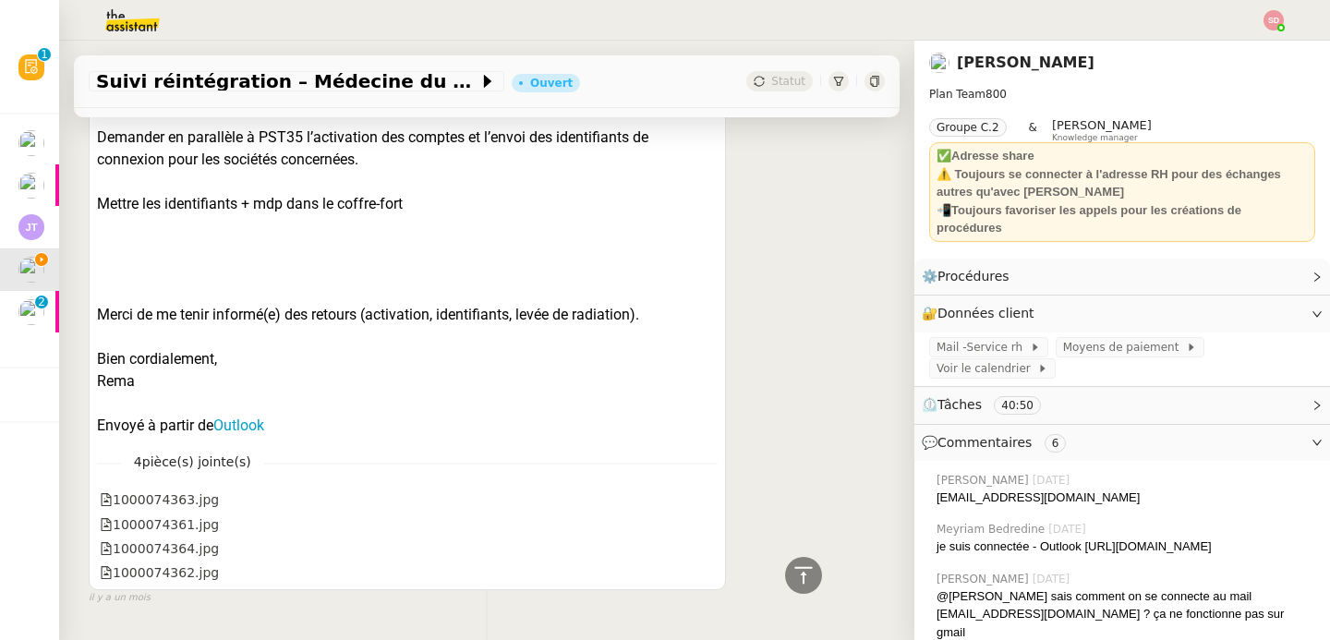
scroll to position [11500, 0]
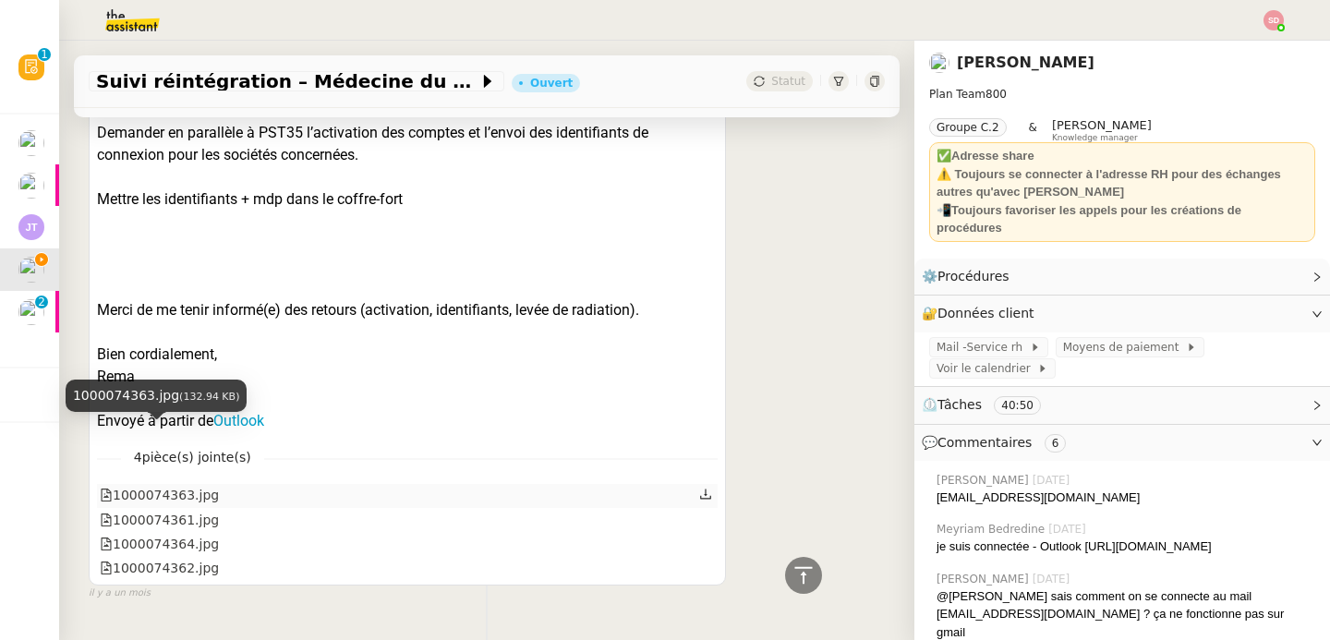
click at [161, 485] on div "1000074363.jpg" at bounding box center [159, 495] width 119 height 21
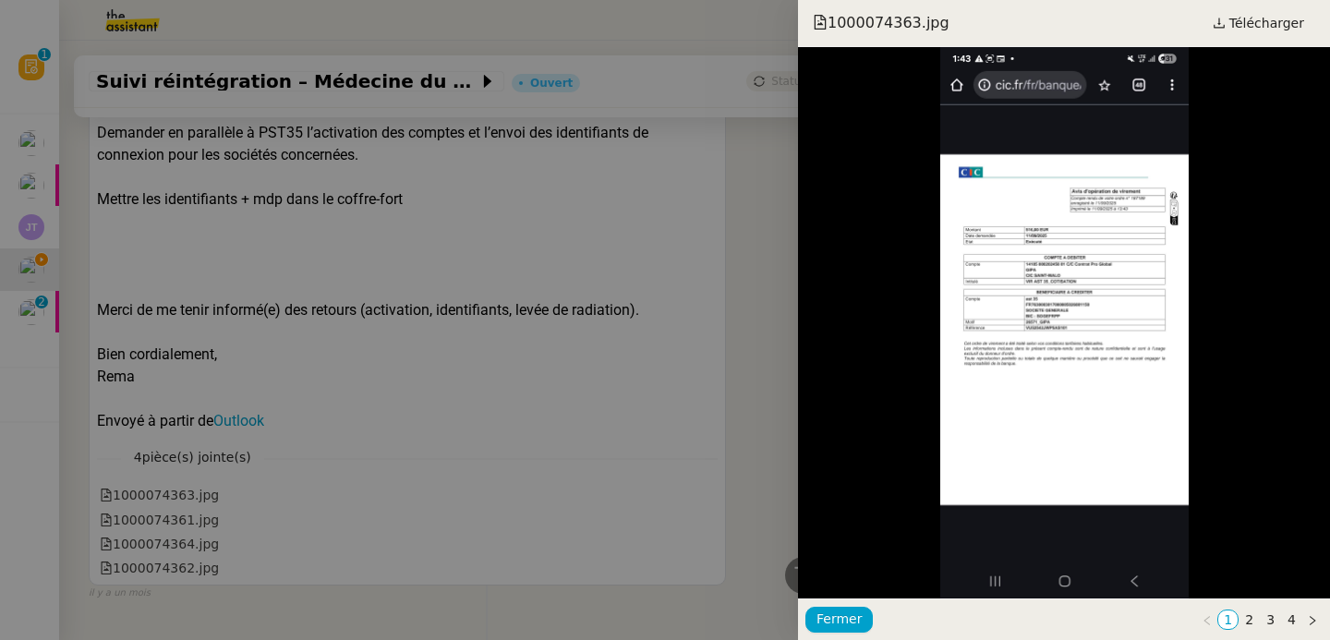
click at [164, 455] on div at bounding box center [665, 320] width 1330 height 640
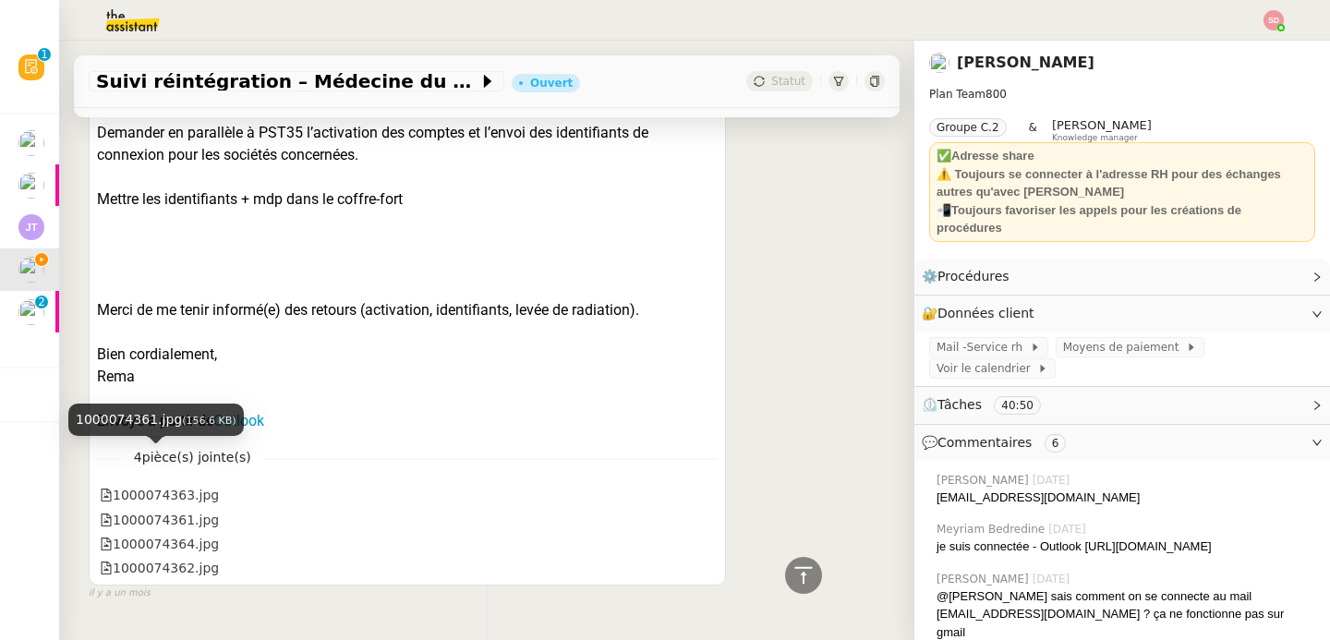
click at [160, 510] on div "1000074361.jpg" at bounding box center [159, 520] width 119 height 21
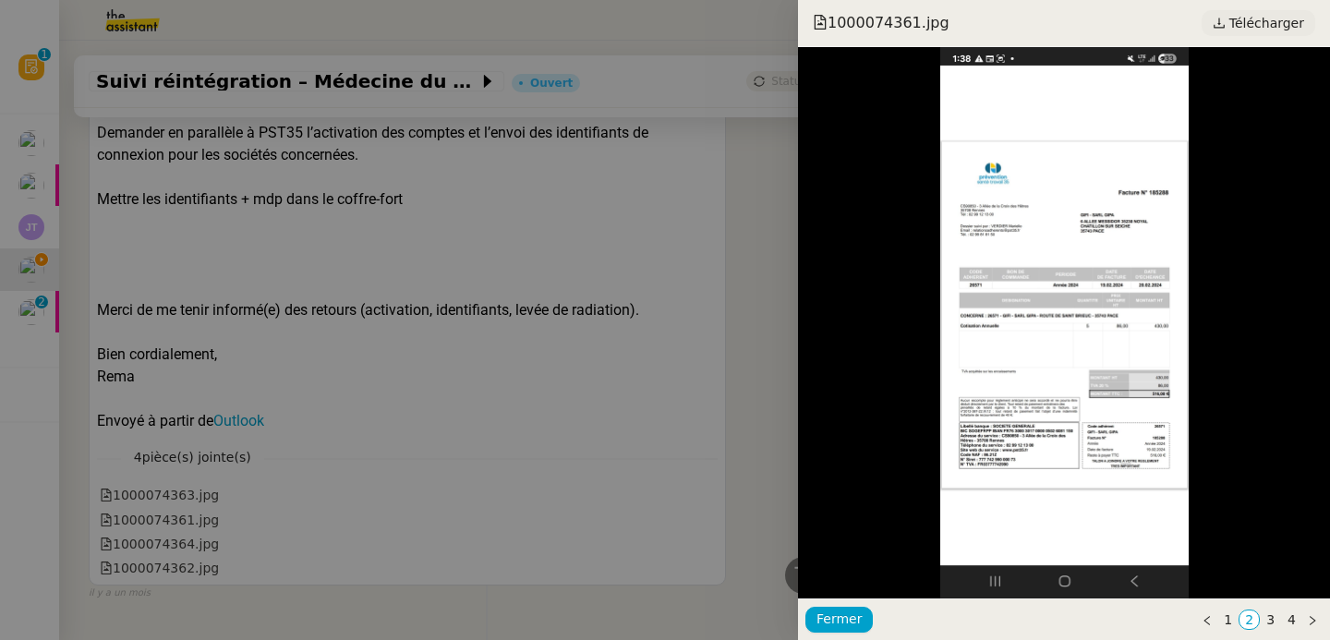
click at [1269, 23] on span "Télécharger" at bounding box center [1267, 23] width 75 height 24
click at [201, 494] on div at bounding box center [665, 320] width 1330 height 640
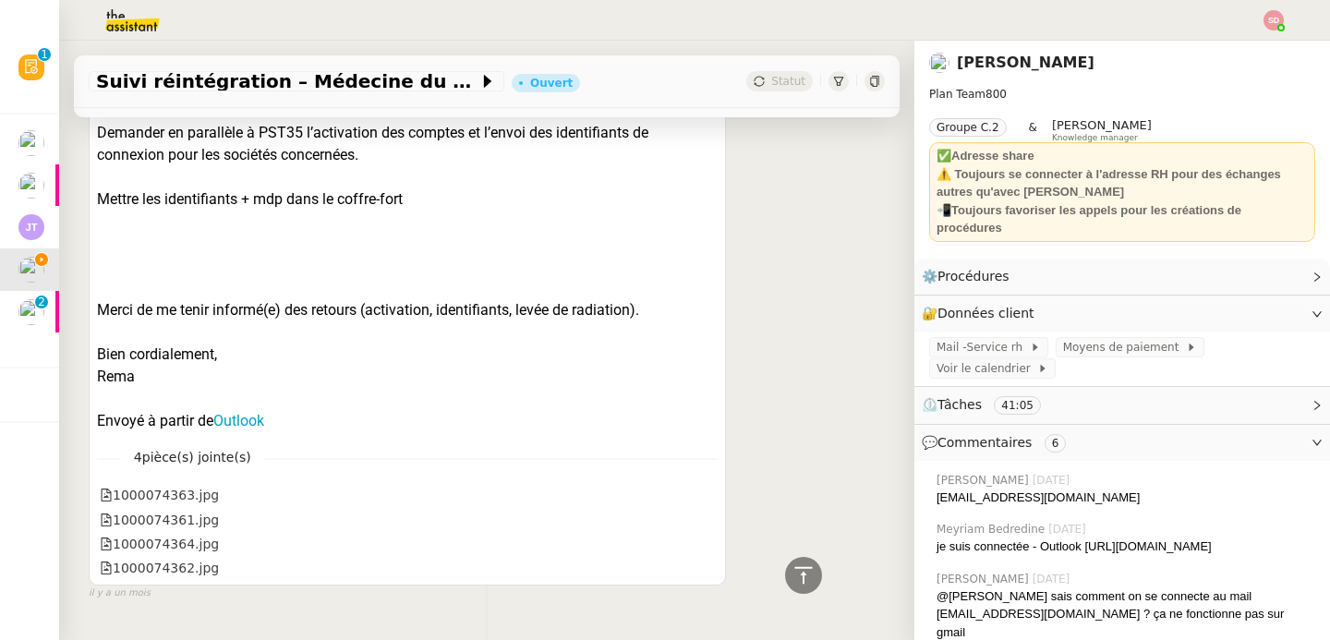
click at [161, 534] on div "1000074364.jpg" at bounding box center [159, 544] width 119 height 21
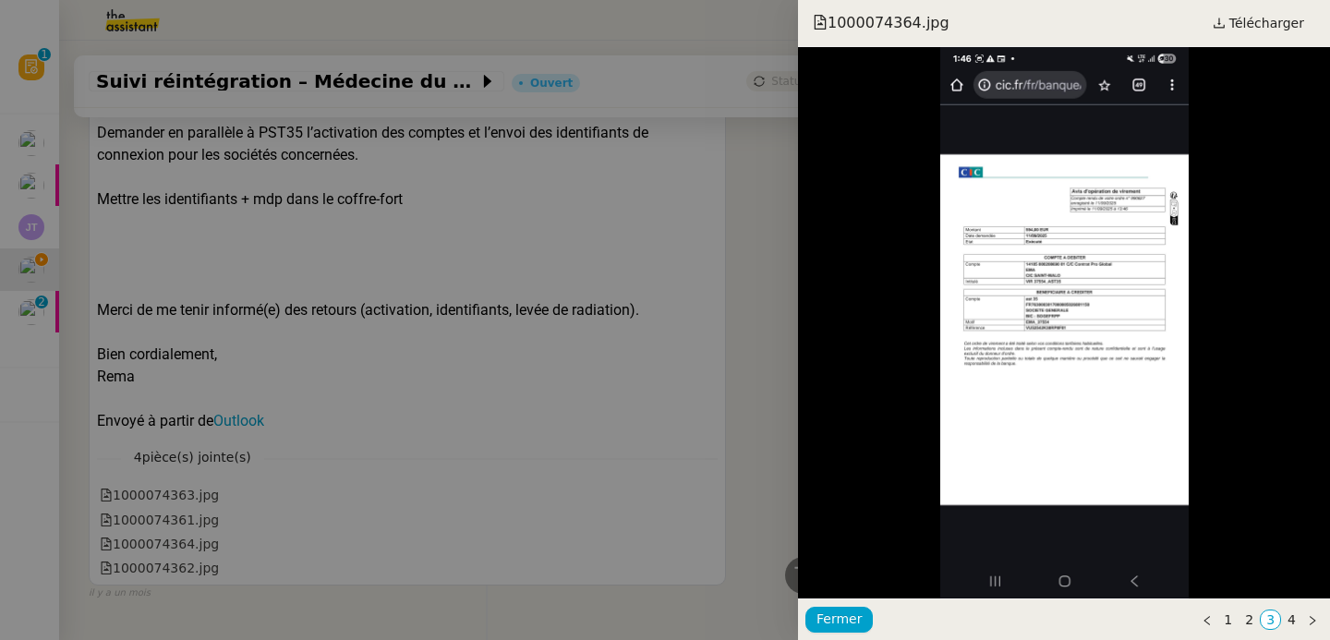
click at [207, 506] on div at bounding box center [665, 320] width 1330 height 640
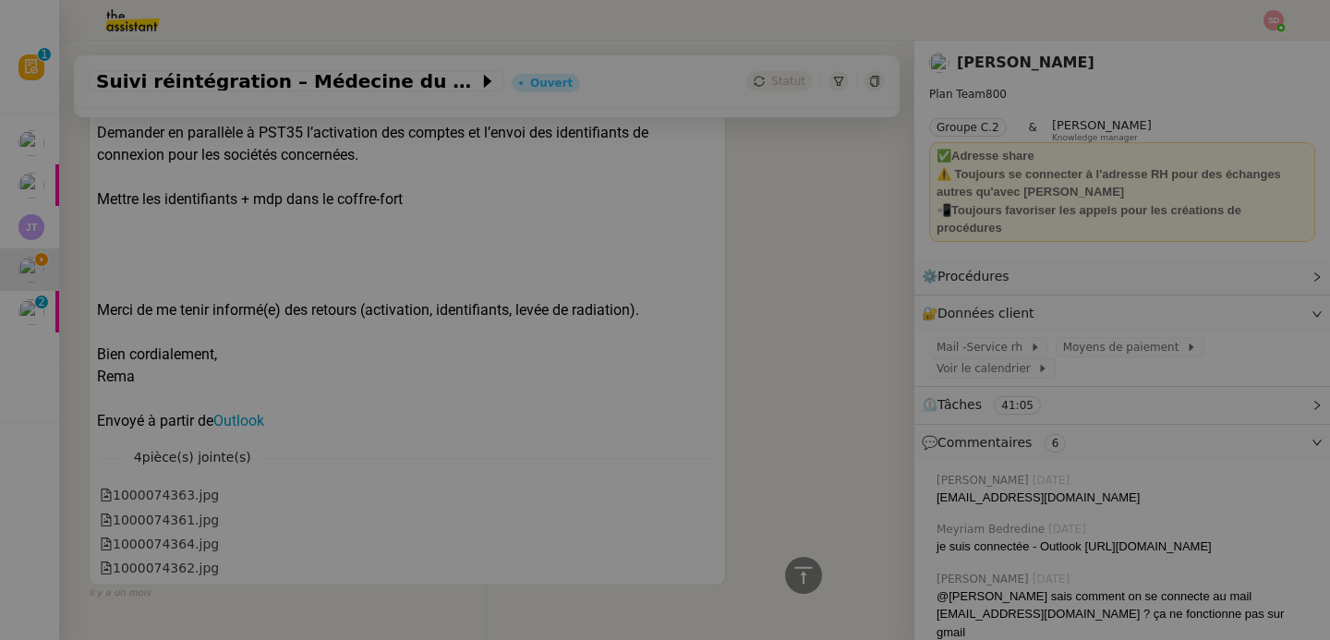
click at [196, 558] on div "1000074362.jpg" at bounding box center [159, 568] width 119 height 21
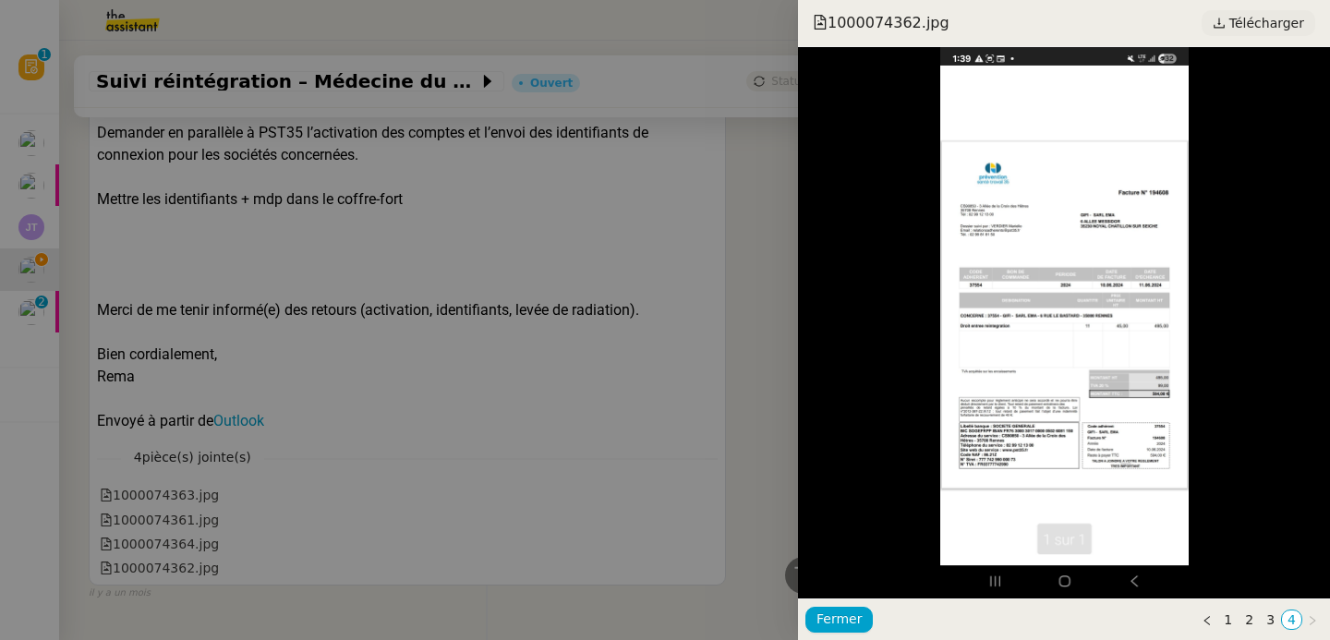
click at [1279, 29] on span "Télécharger" at bounding box center [1267, 23] width 75 height 24
click at [487, 225] on div at bounding box center [665, 320] width 1330 height 640
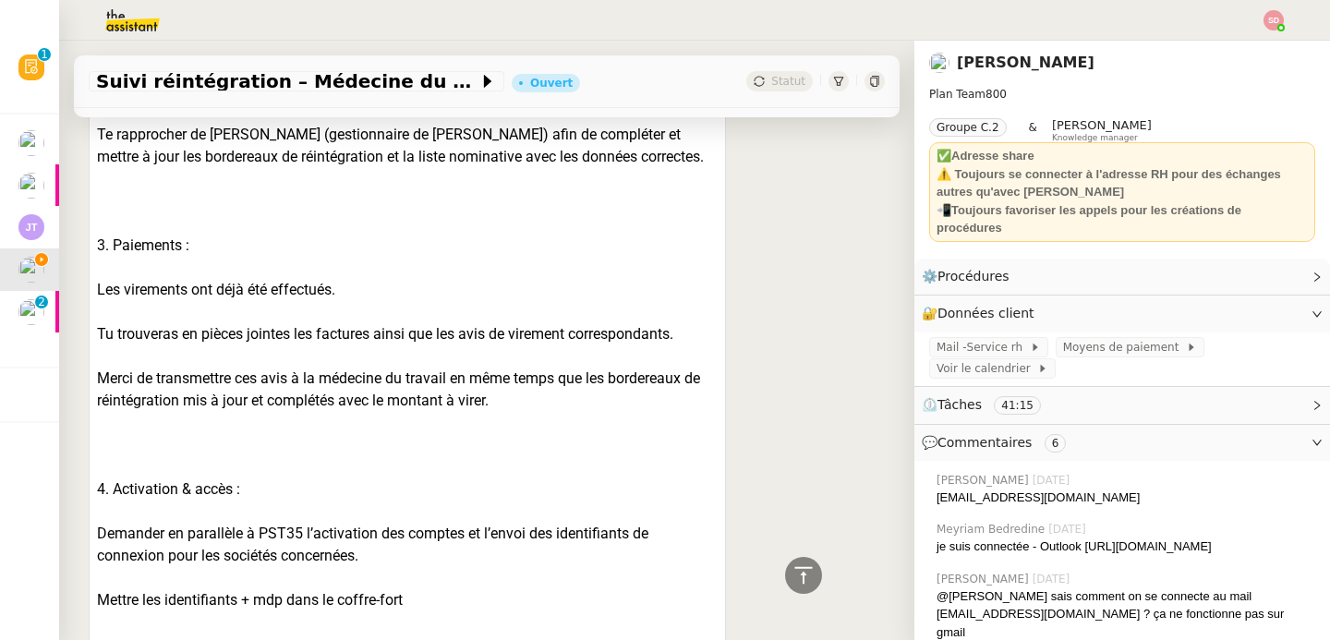
scroll to position [10988, 0]
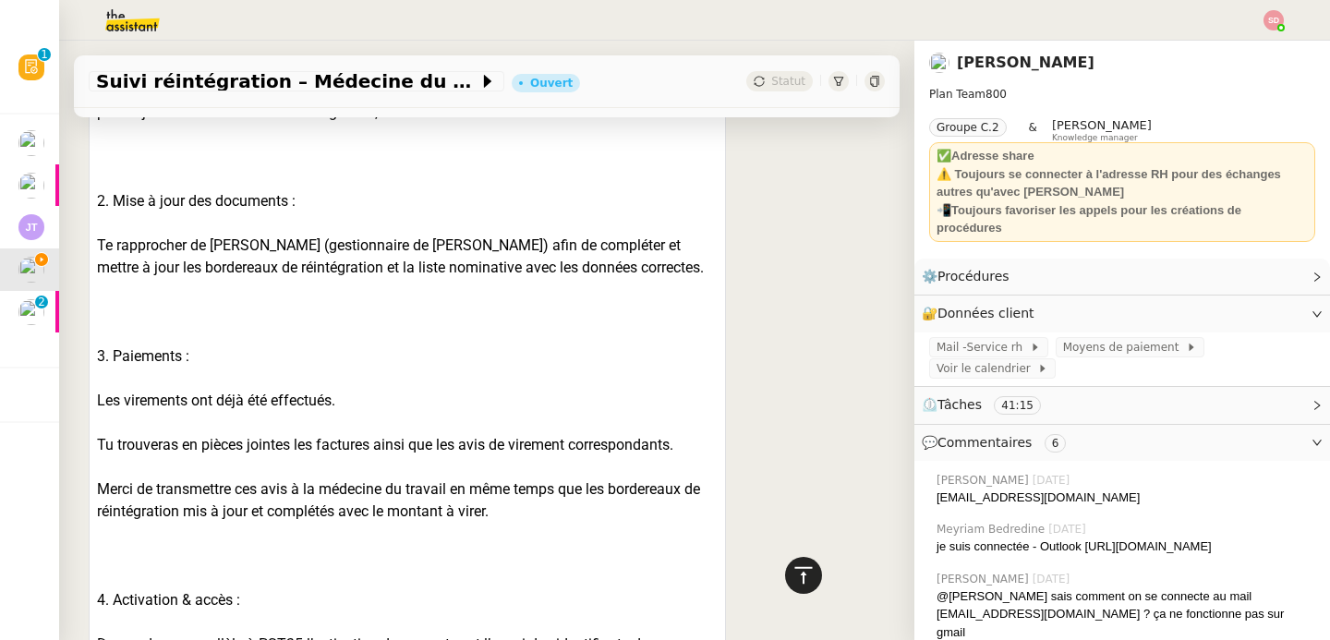
click at [793, 570] on icon at bounding box center [804, 575] width 22 height 22
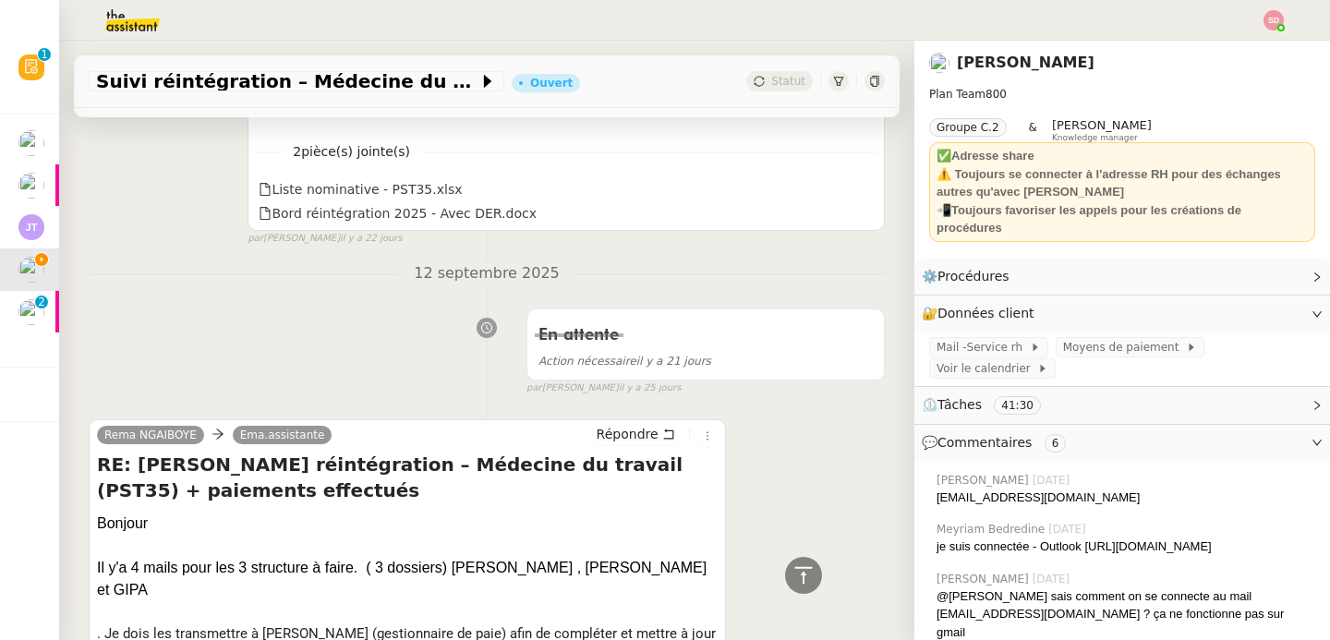
scroll to position [8054, 0]
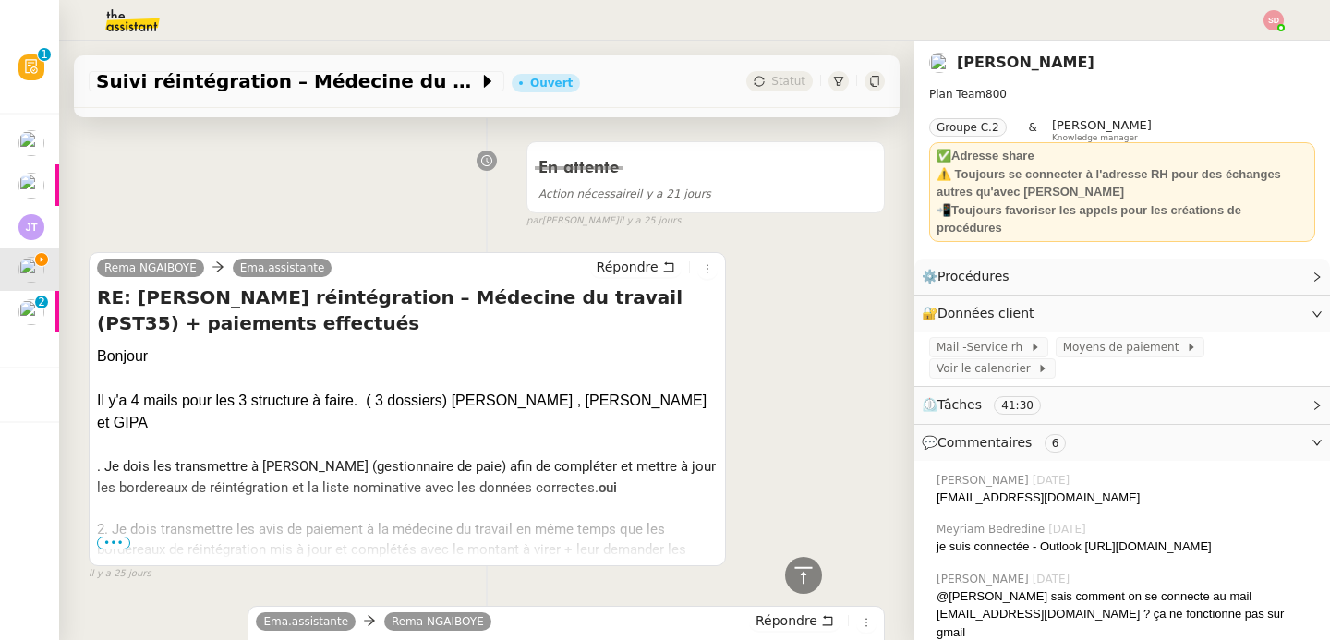
click at [116, 537] on span "•••" at bounding box center [113, 543] width 33 height 13
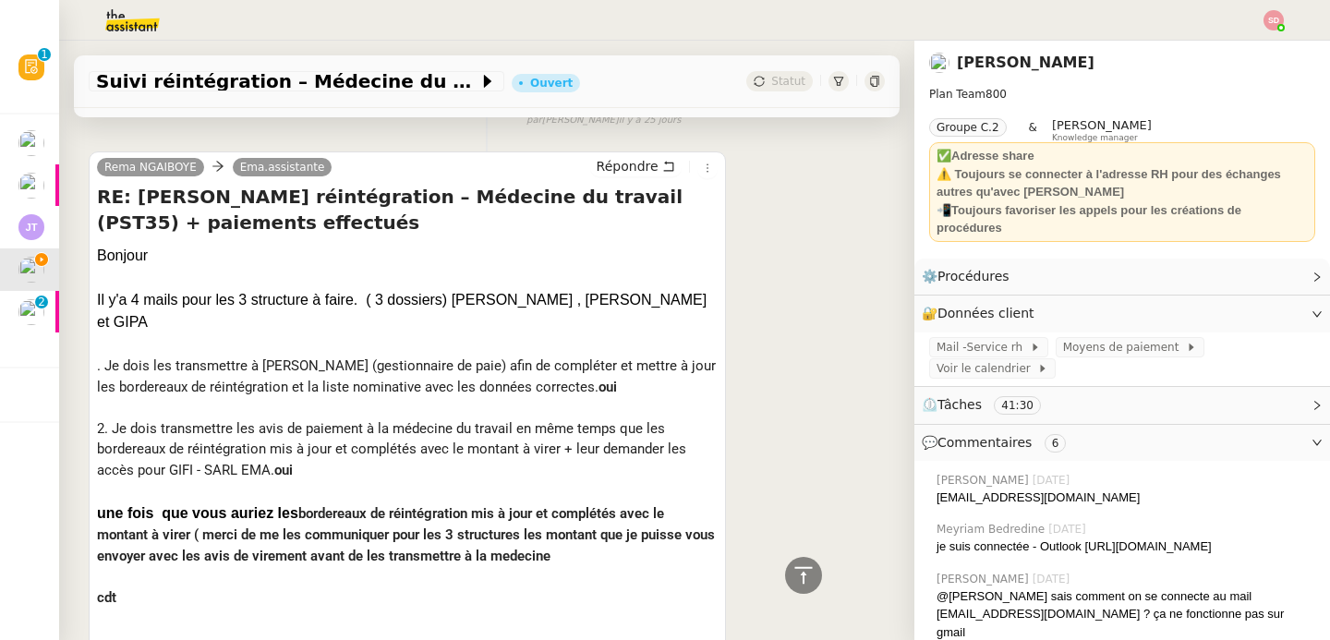
scroll to position [8193, 0]
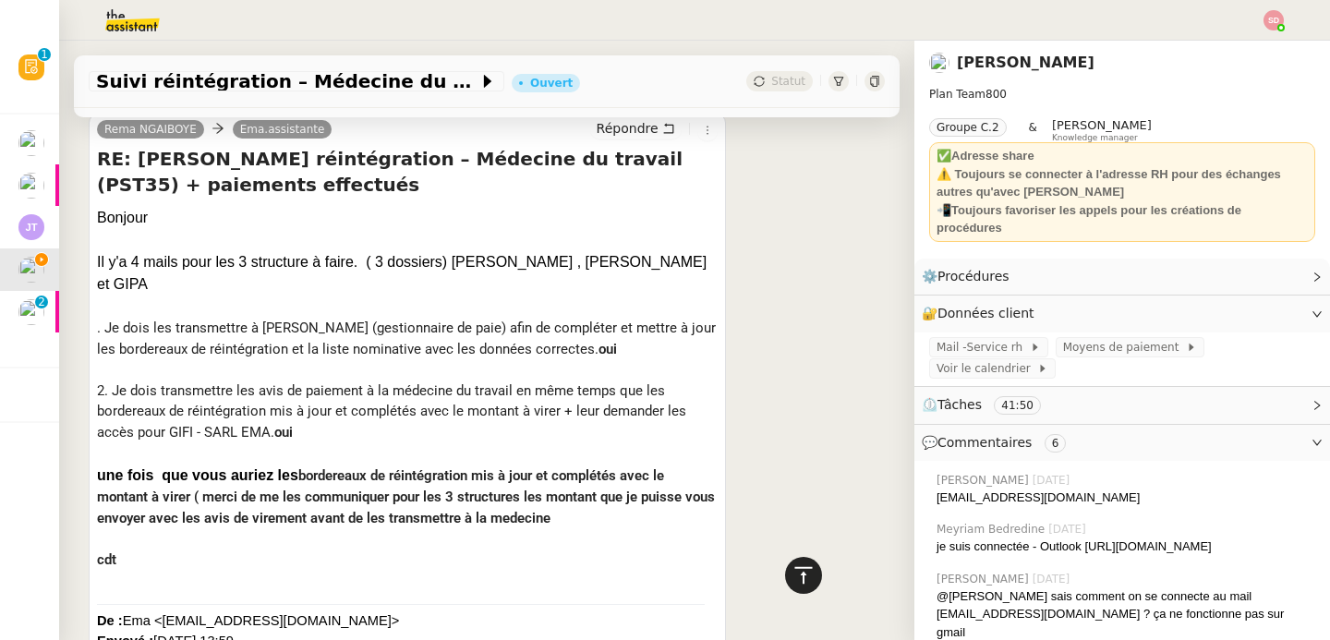
click at [801, 584] on div at bounding box center [803, 575] width 37 height 37
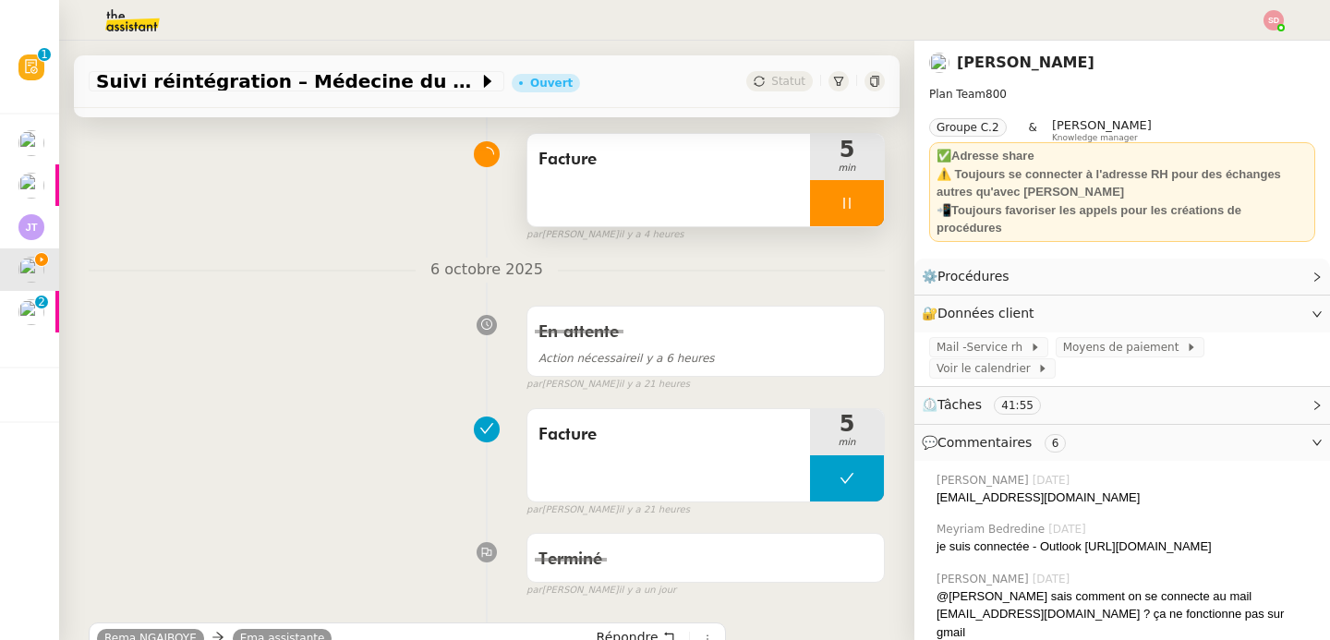
scroll to position [716, 0]
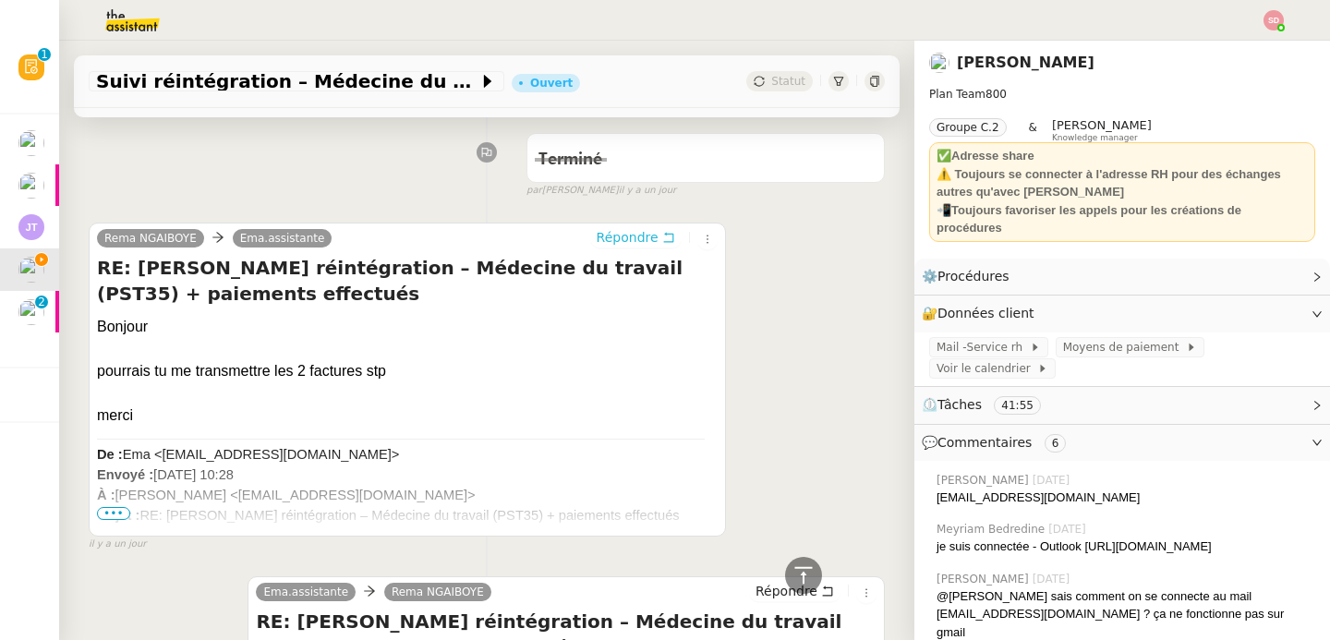
click at [610, 234] on span "Répondre" at bounding box center [628, 237] width 62 height 18
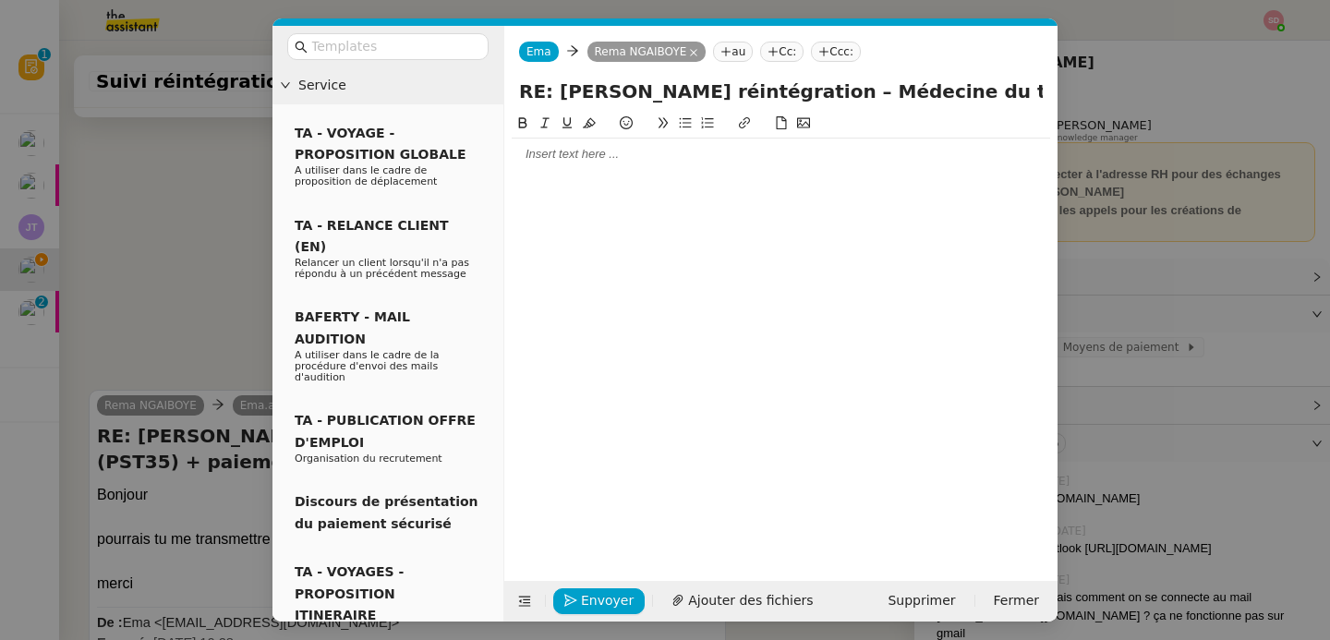
scroll to position [883, 0]
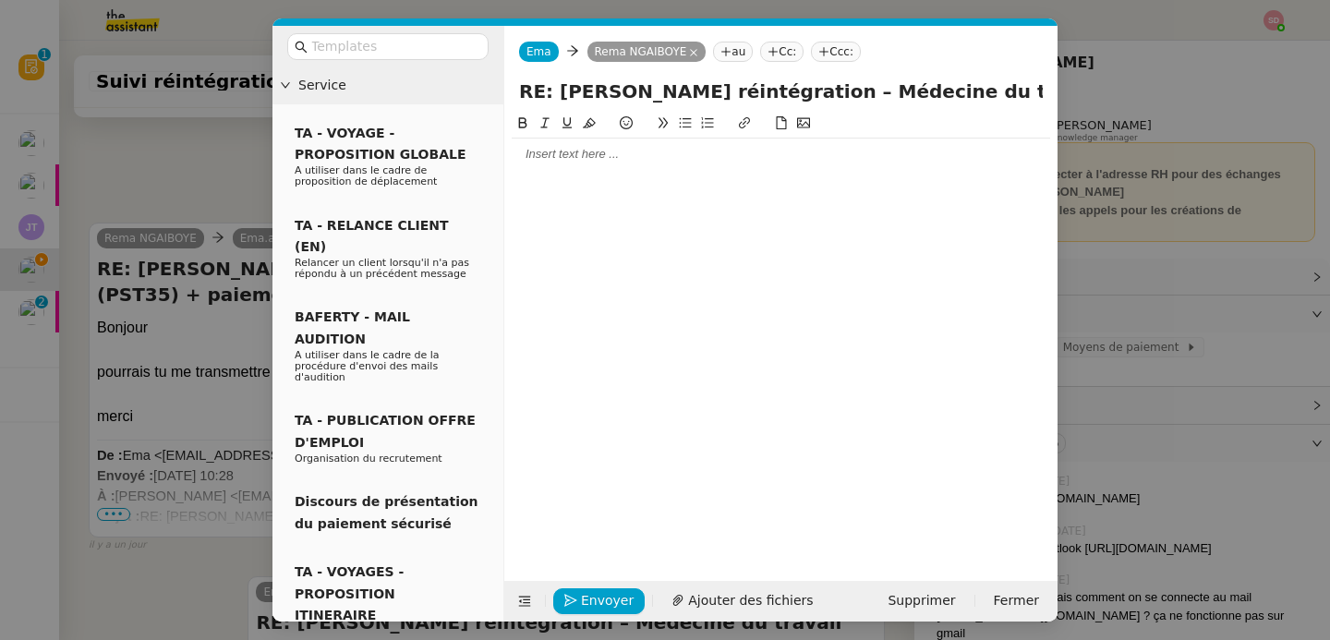
click at [615, 156] on div at bounding box center [781, 154] width 539 height 17
click at [753, 604] on span "Ajouter des fichiers" at bounding box center [750, 600] width 125 height 21
click at [704, 596] on span "Ajouter des fichiers" at bounding box center [750, 600] width 125 height 21
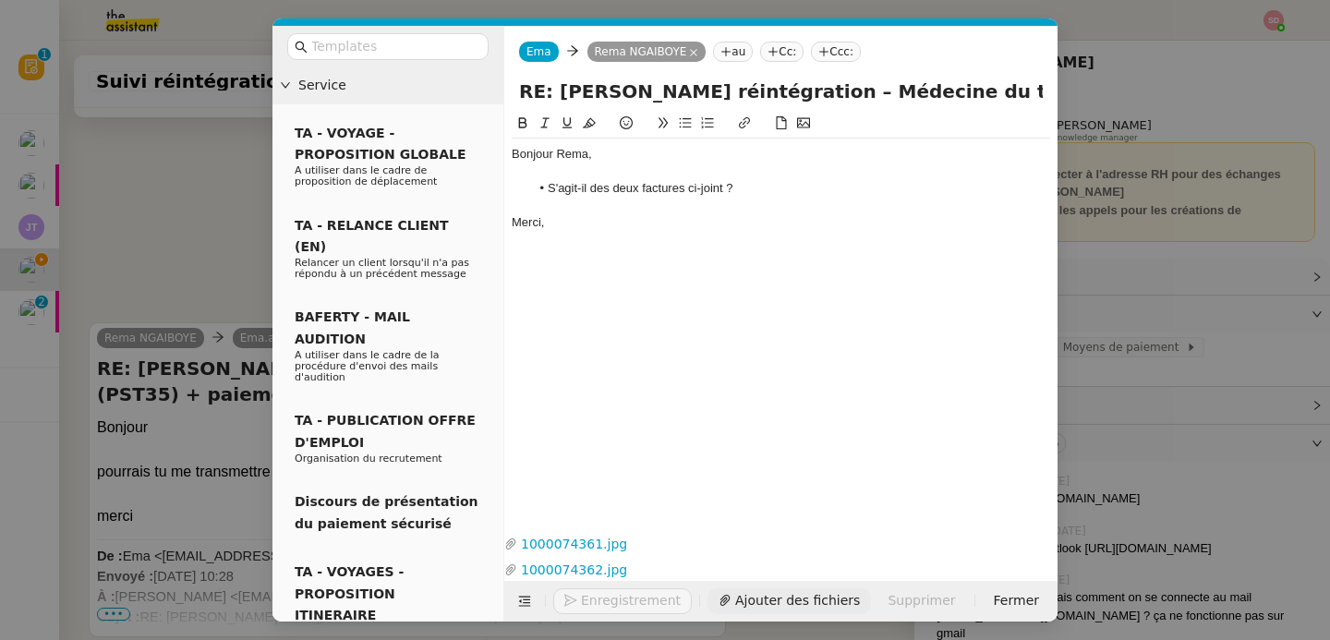
scroll to position [1097, 0]
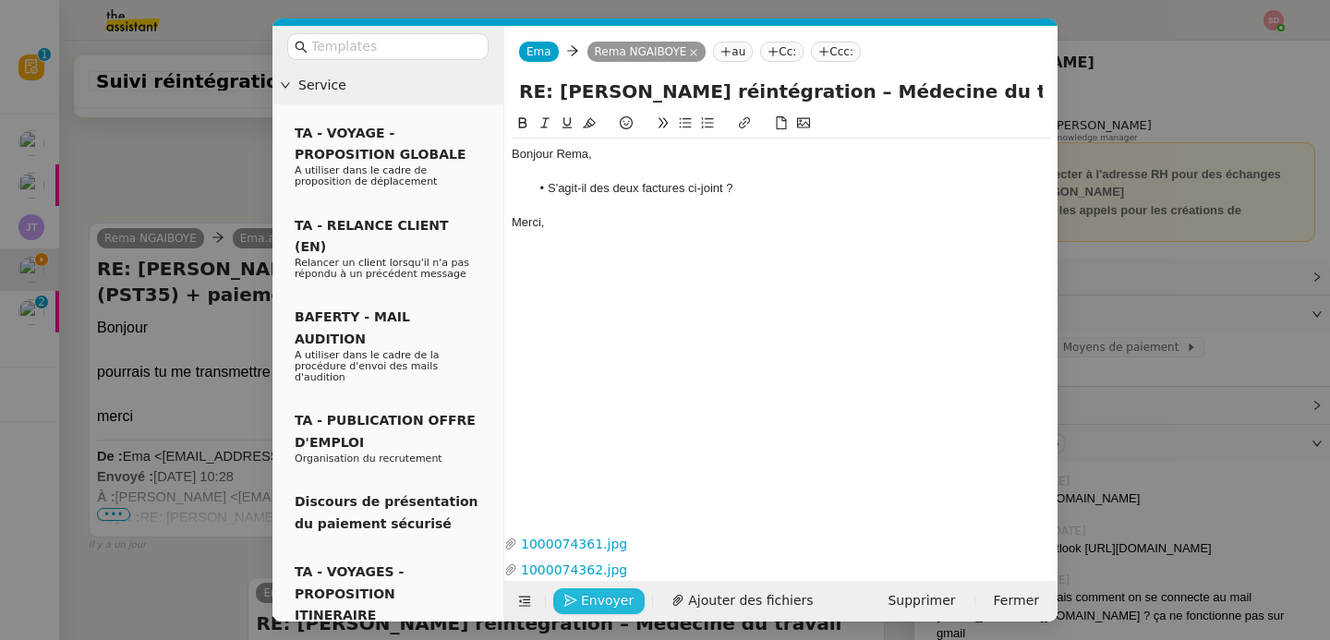
click at [592, 593] on span "Envoyer" at bounding box center [607, 600] width 53 height 21
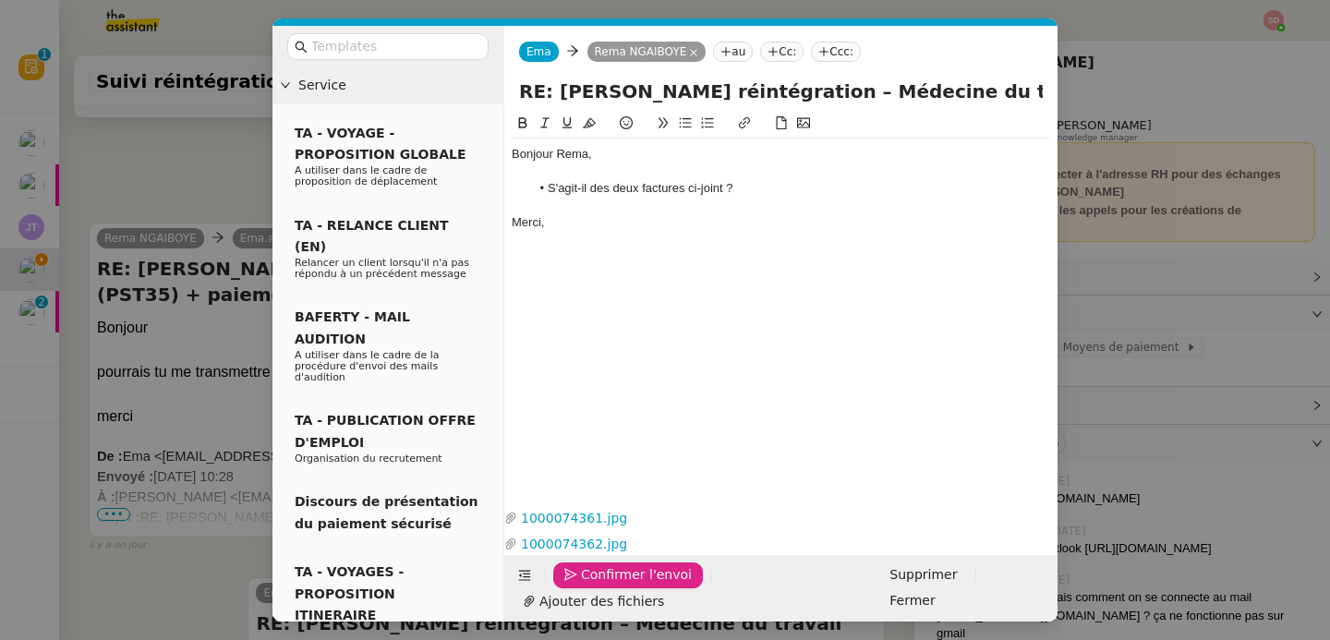
click at [592, 586] on span "Confirmer l'envoi" at bounding box center [636, 574] width 111 height 21
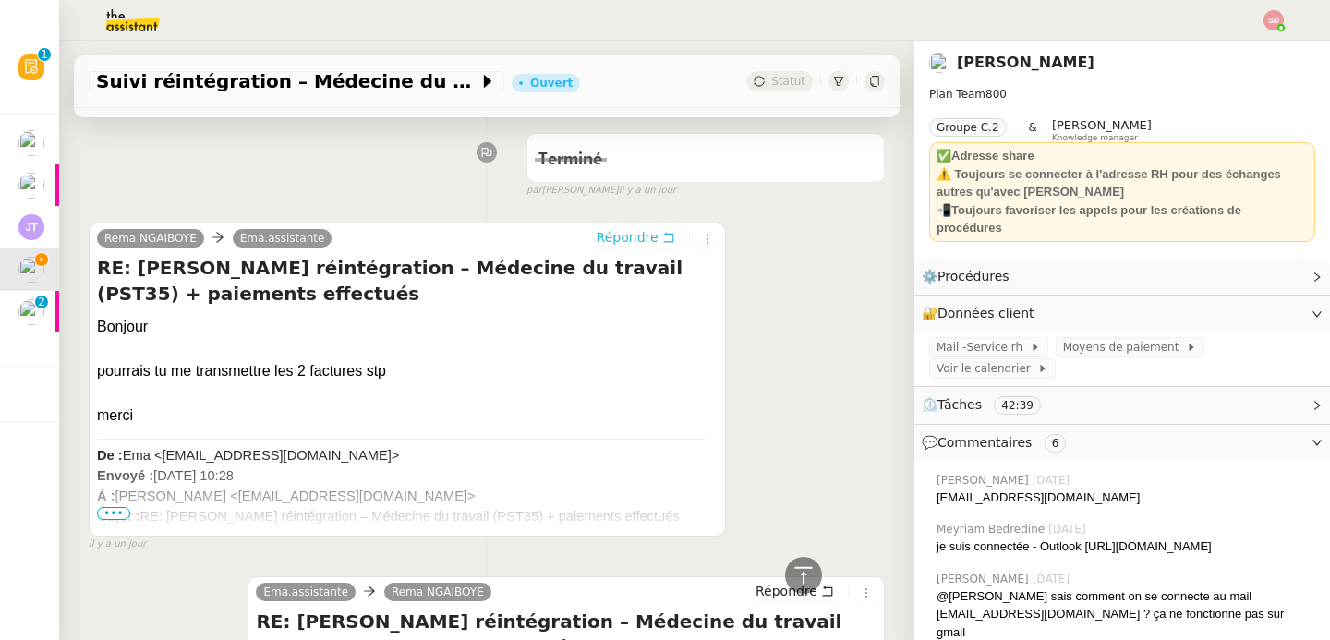
scroll to position [1067, 0]
click at [797, 573] on icon at bounding box center [804, 575] width 22 height 22
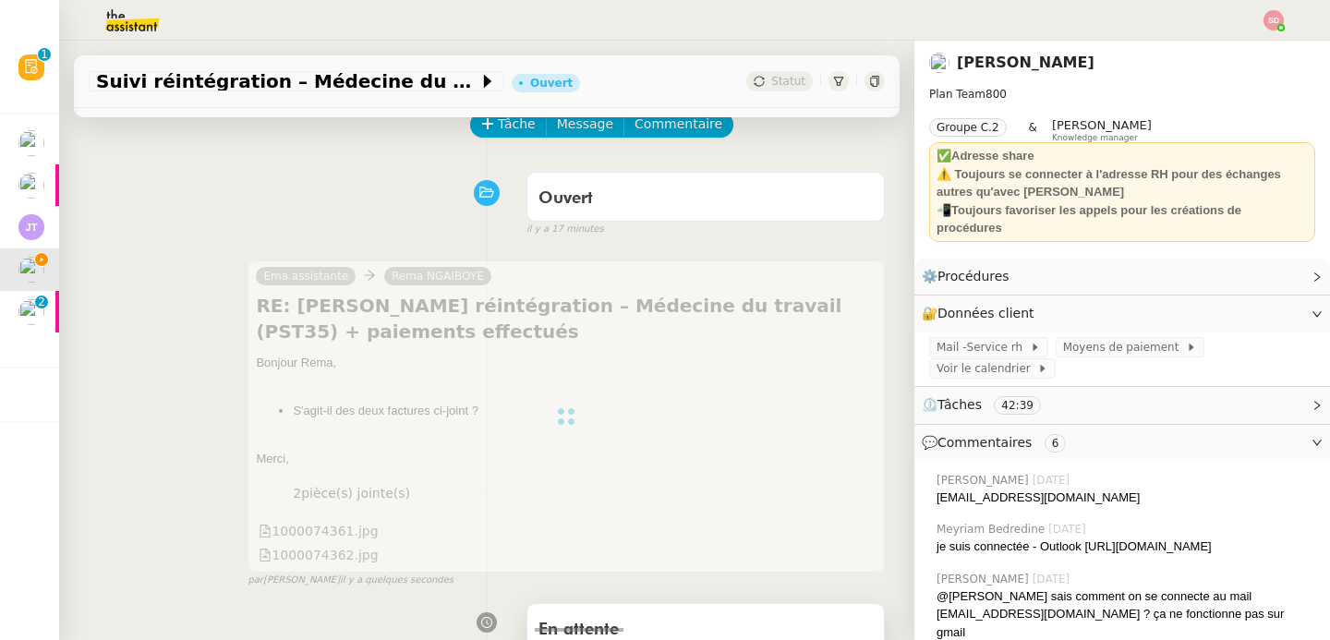
scroll to position [328, 0]
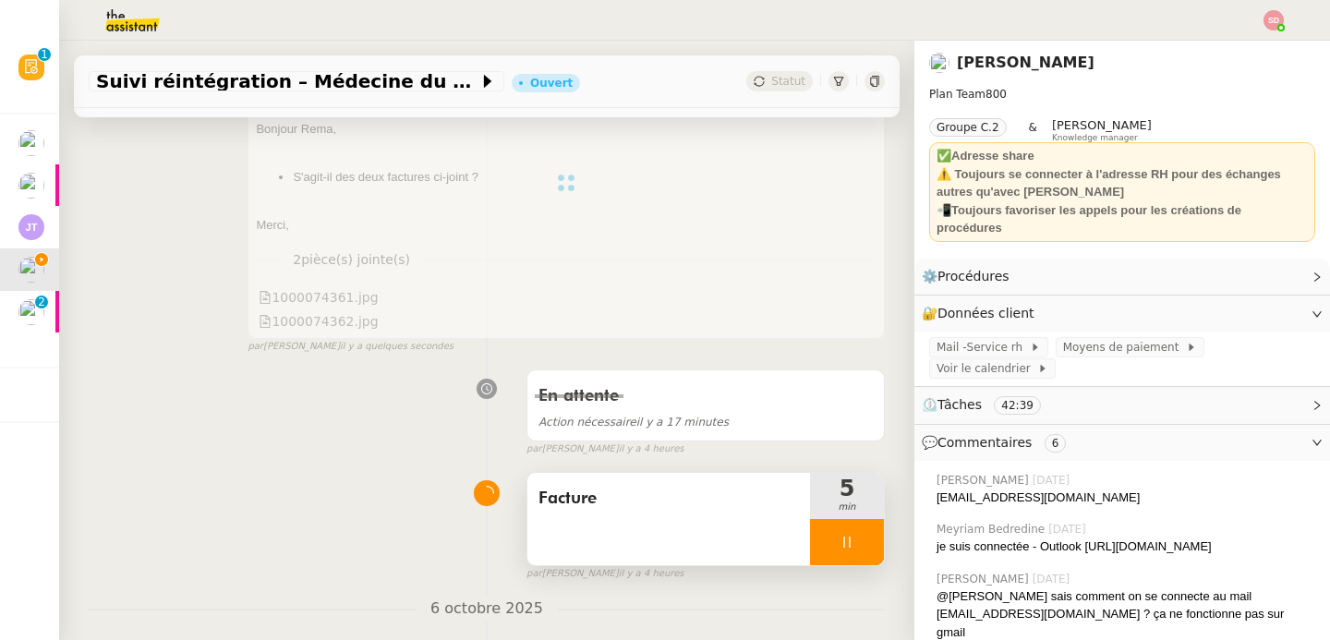
click at [838, 528] on div at bounding box center [847, 542] width 74 height 46
click at [884, 528] on button at bounding box center [884, 542] width 0 height 46
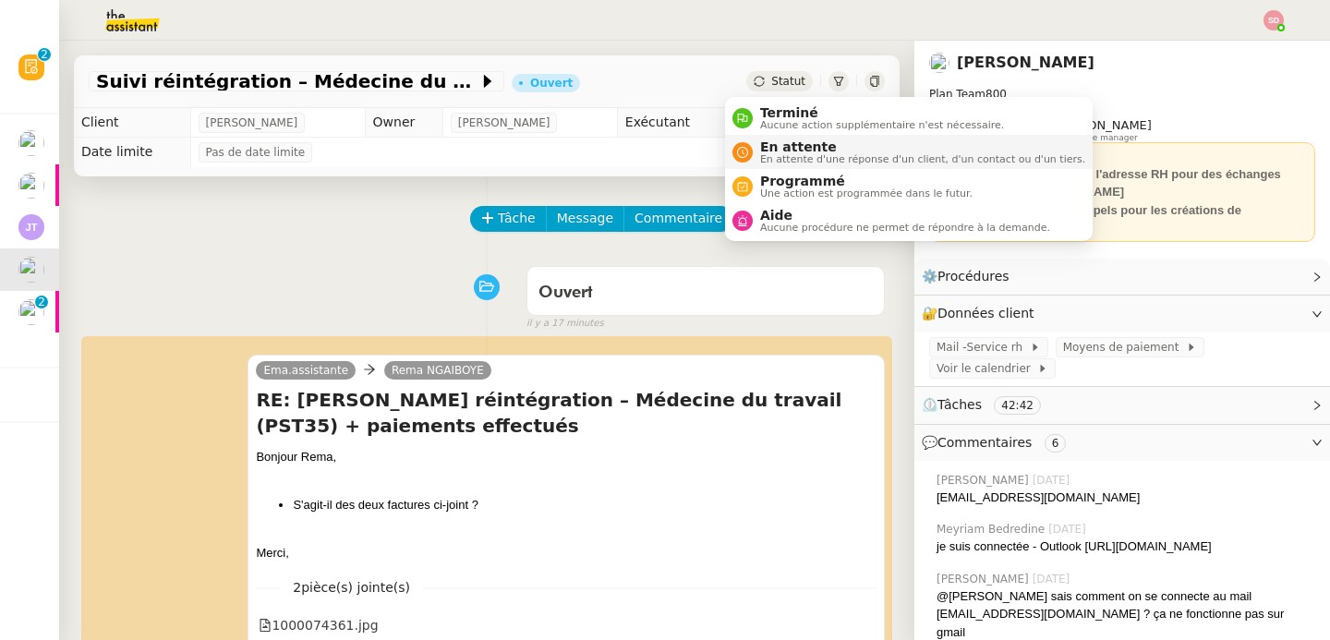
click at [743, 147] on icon at bounding box center [742, 152] width 11 height 11
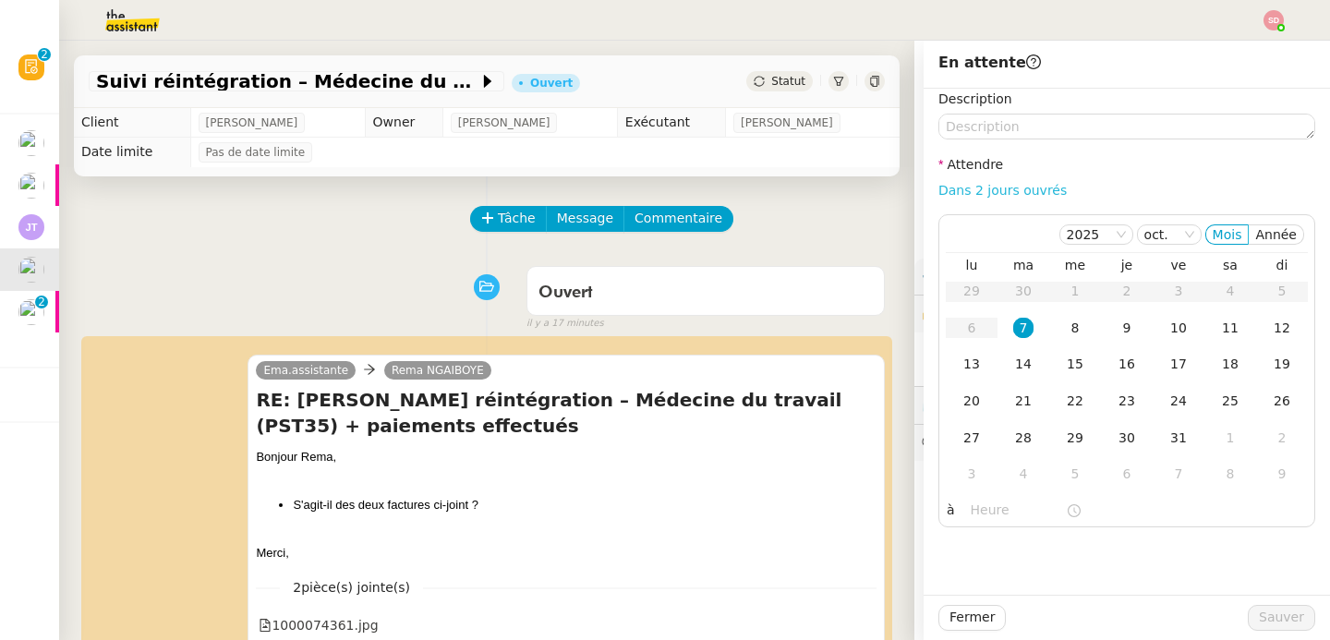
click at [986, 197] on link "Dans 2 jours ouvrés" at bounding box center [1003, 190] width 128 height 15
click at [971, 511] on input "07:00" at bounding box center [1018, 510] width 95 height 21
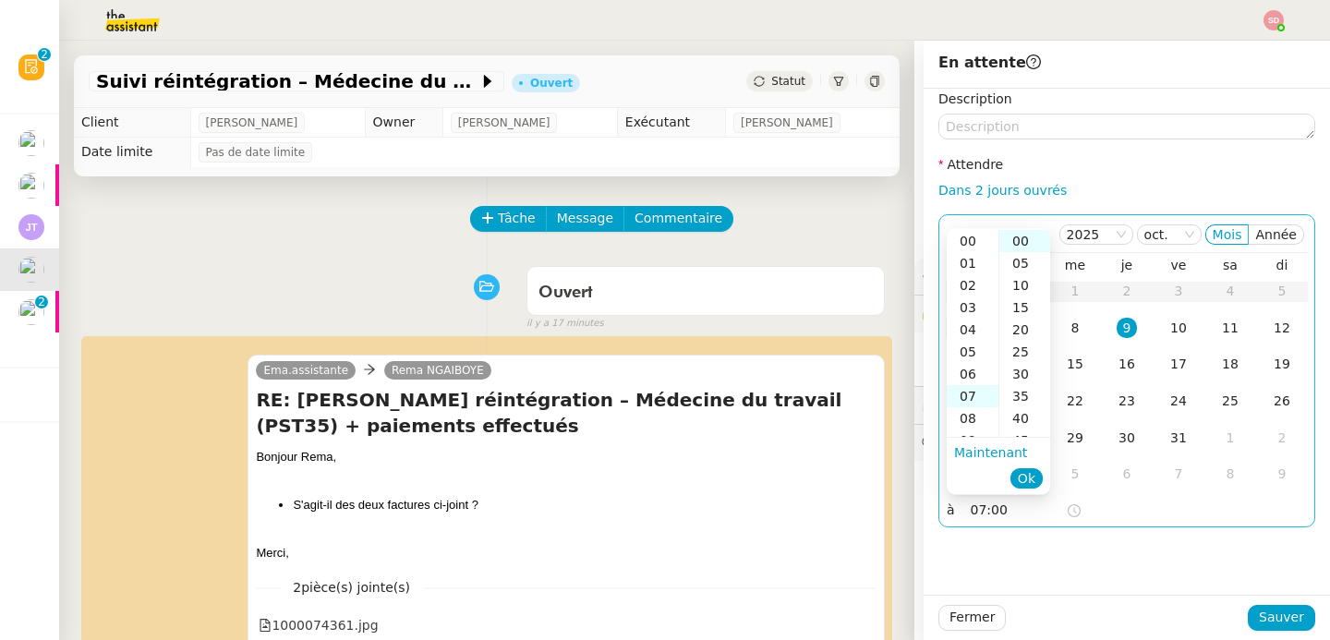
scroll to position [155, 0]
click at [968, 330] on div "11" at bounding box center [973, 330] width 52 height 22
type input "11:00"
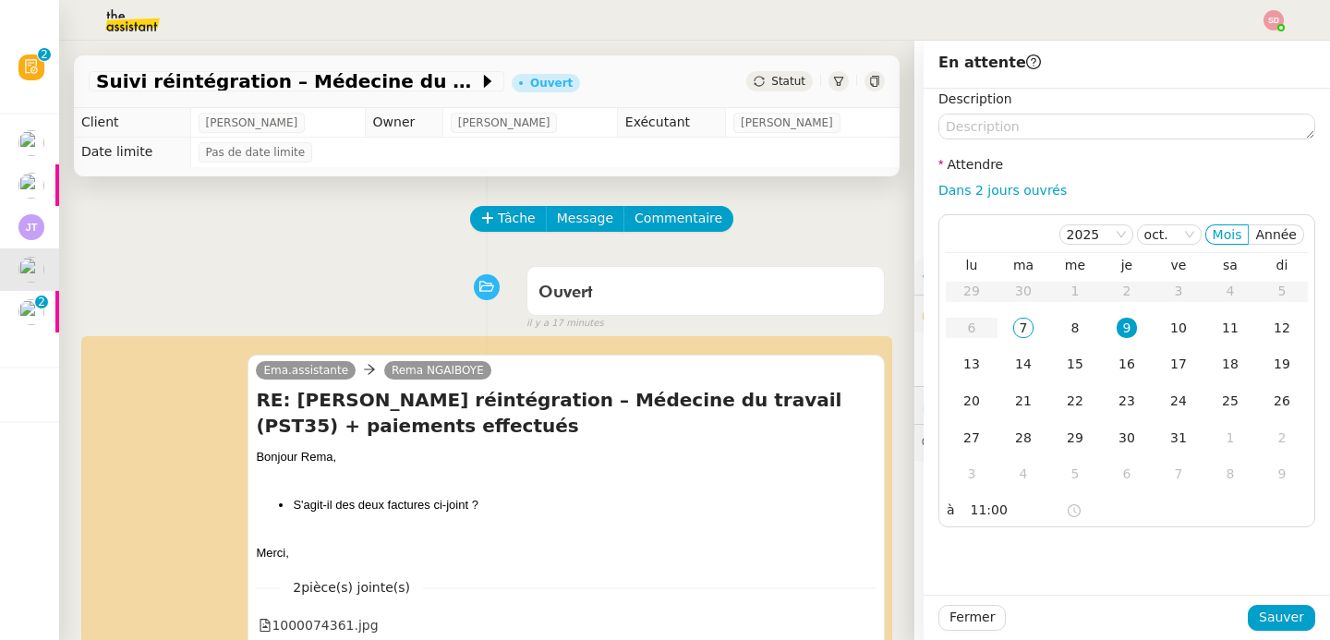
click at [1256, 604] on div "Fermer Sauver" at bounding box center [1127, 617] width 407 height 45
click at [1259, 607] on span "Sauver" at bounding box center [1281, 617] width 45 height 21
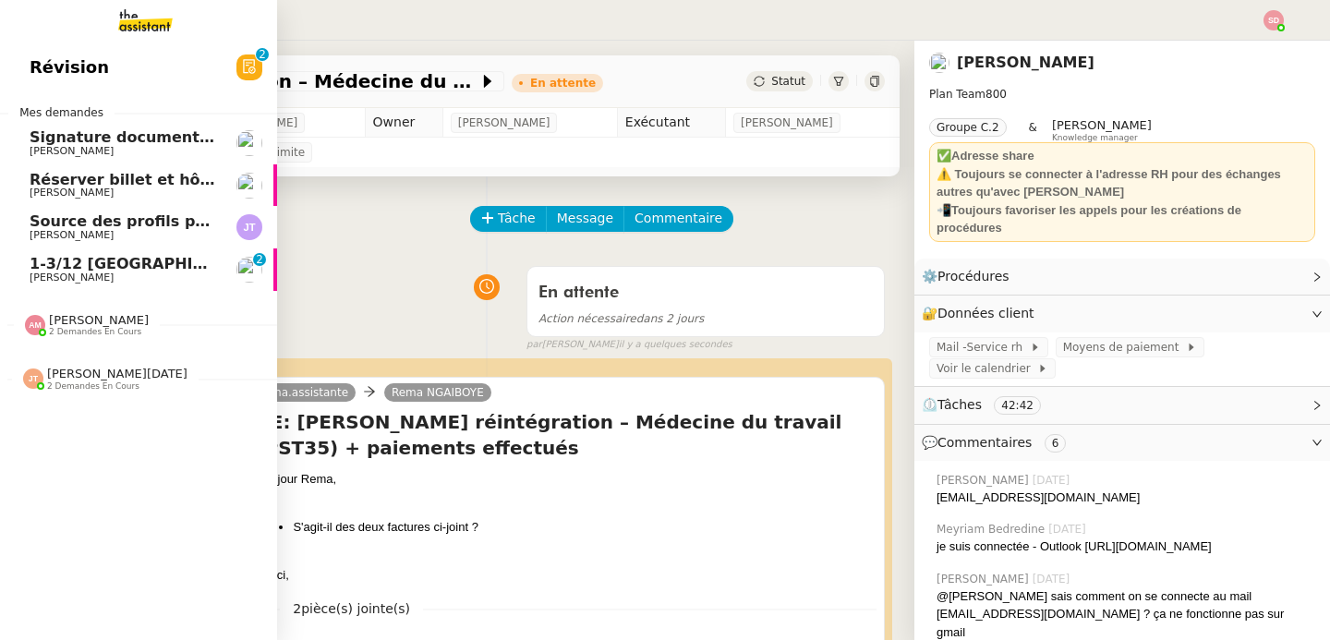
click at [45, 265] on span "1-3/12 Lyon" at bounding box center [145, 264] width 231 height 18
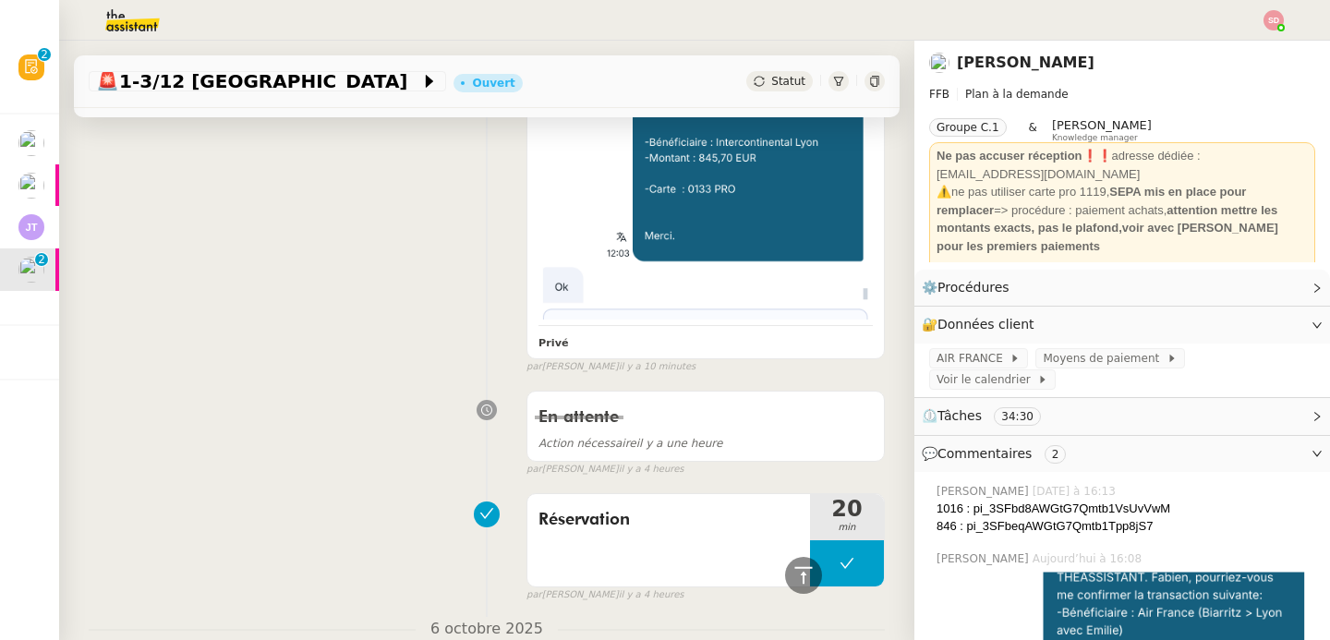
scroll to position [631, 0]
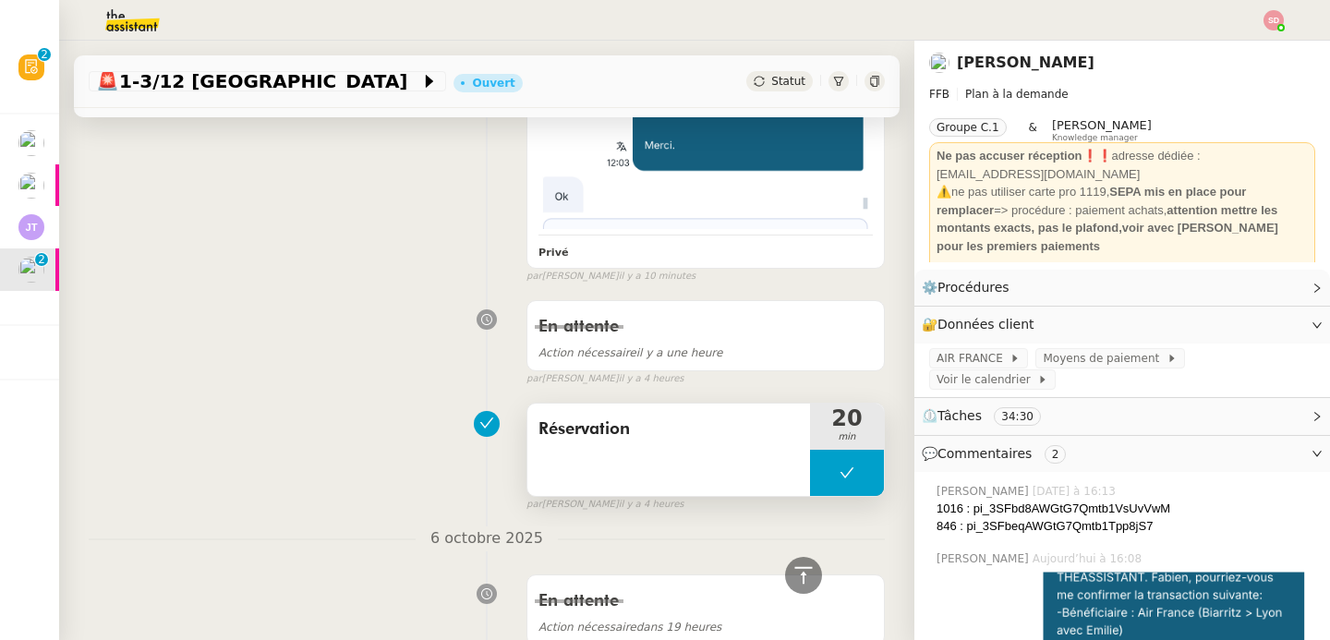
click at [841, 467] on icon at bounding box center [848, 472] width 14 height 10
click at [812, 469] on div at bounding box center [828, 473] width 37 height 46
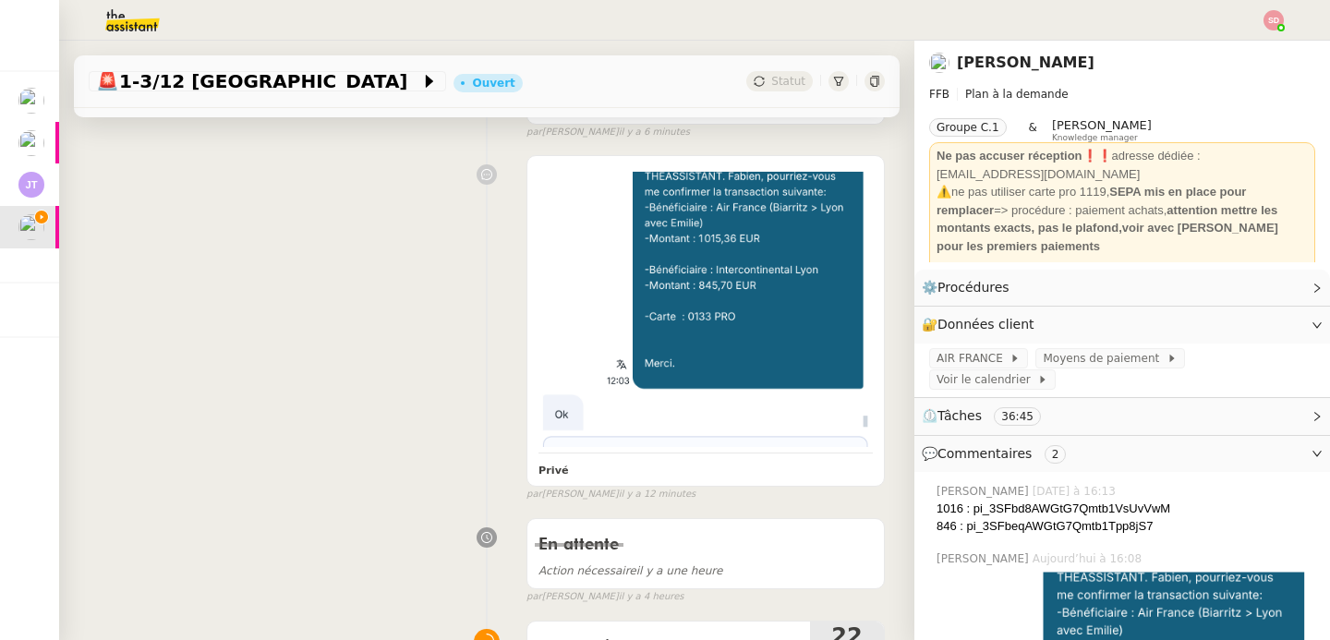
scroll to position [524, 0]
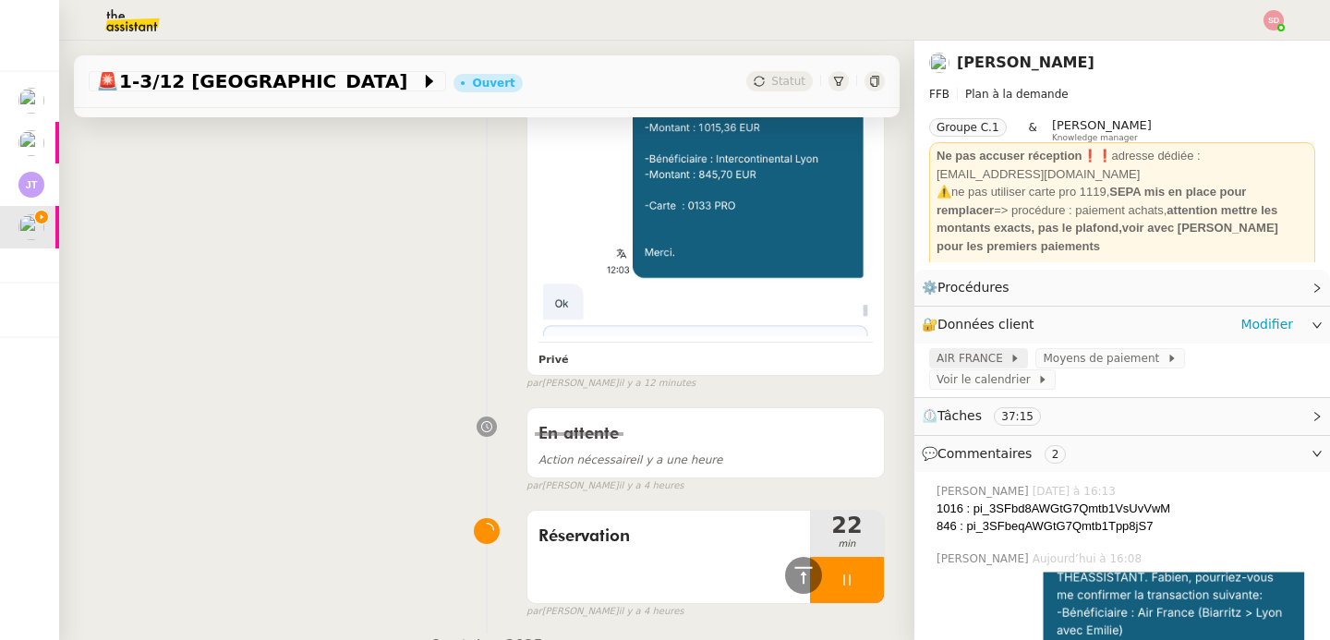
click at [978, 361] on span "AIR FRANCE" at bounding box center [973, 358] width 73 height 18
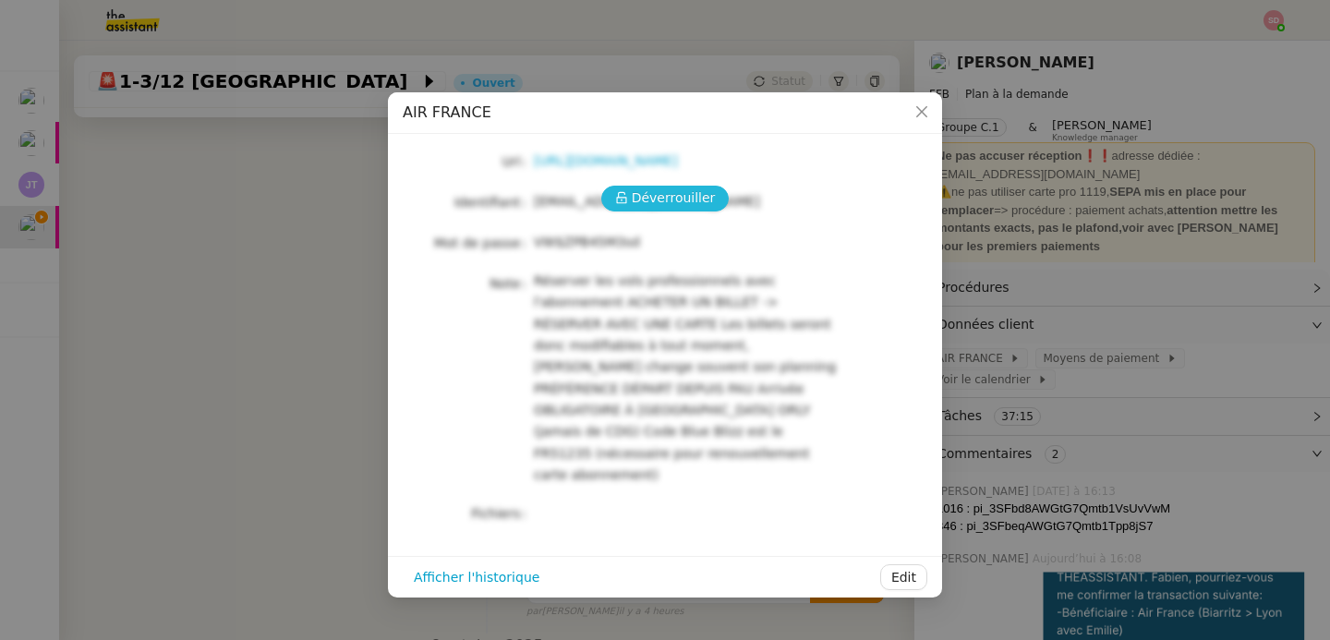
click at [668, 200] on span "Déverrouiller" at bounding box center [674, 198] width 84 height 21
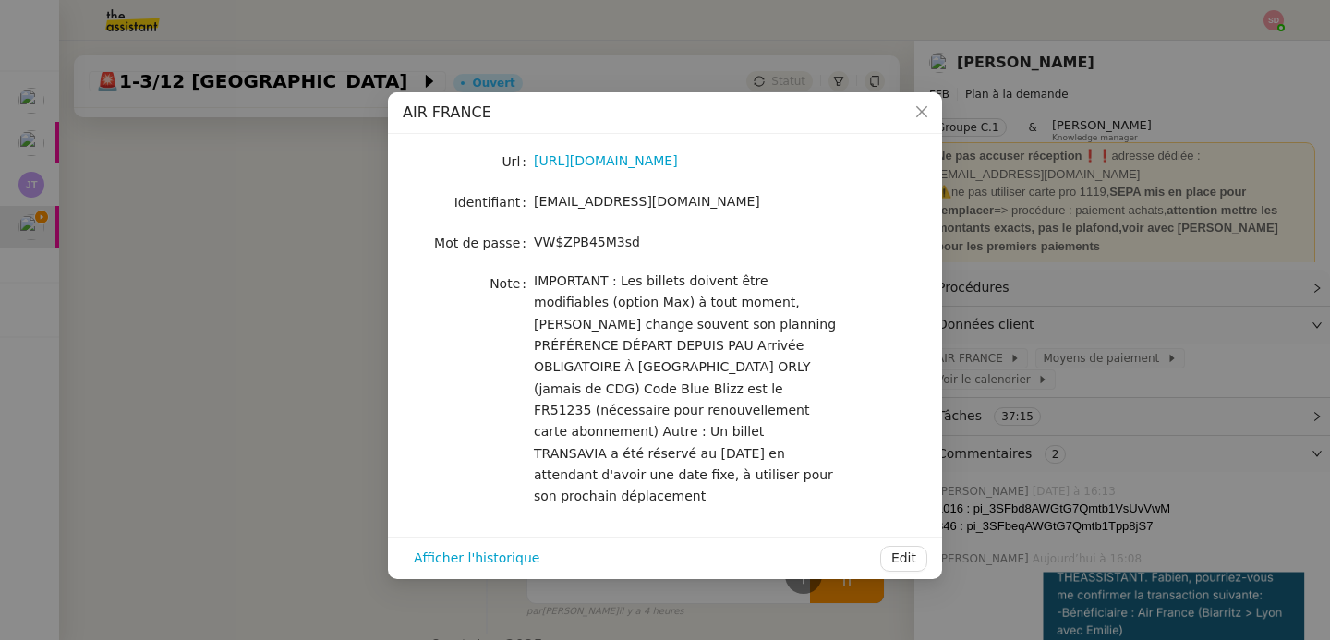
click at [668, 200] on span "fabien.uhz@access.theassistant.com" at bounding box center [647, 201] width 226 height 15
copy span "fabien.uhz@access.theassistant.com"
click at [337, 362] on nz-modal-container "AIR FRANCE Url https://www.airfrance.fr/ Identifiant fabien.uhz@access.theassis…" at bounding box center [665, 320] width 1330 height 640
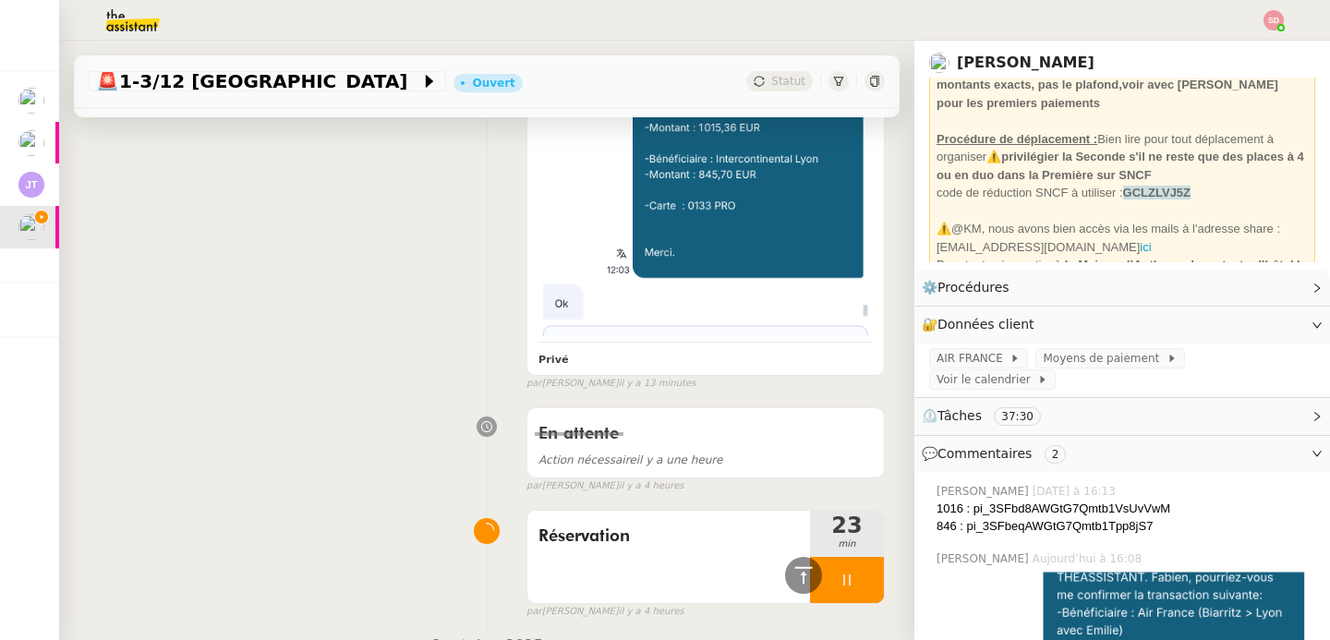
scroll to position [144, 0]
click at [1140, 245] on link "ici" at bounding box center [1145, 246] width 11 height 14
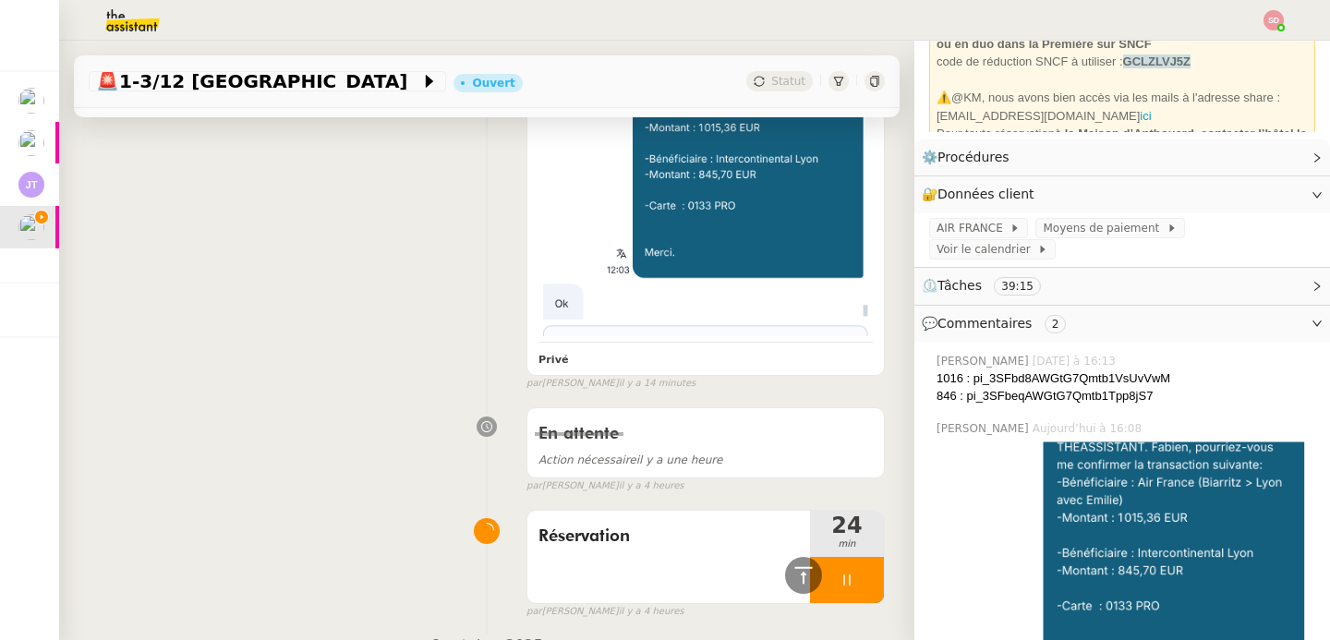
scroll to position [236, 0]
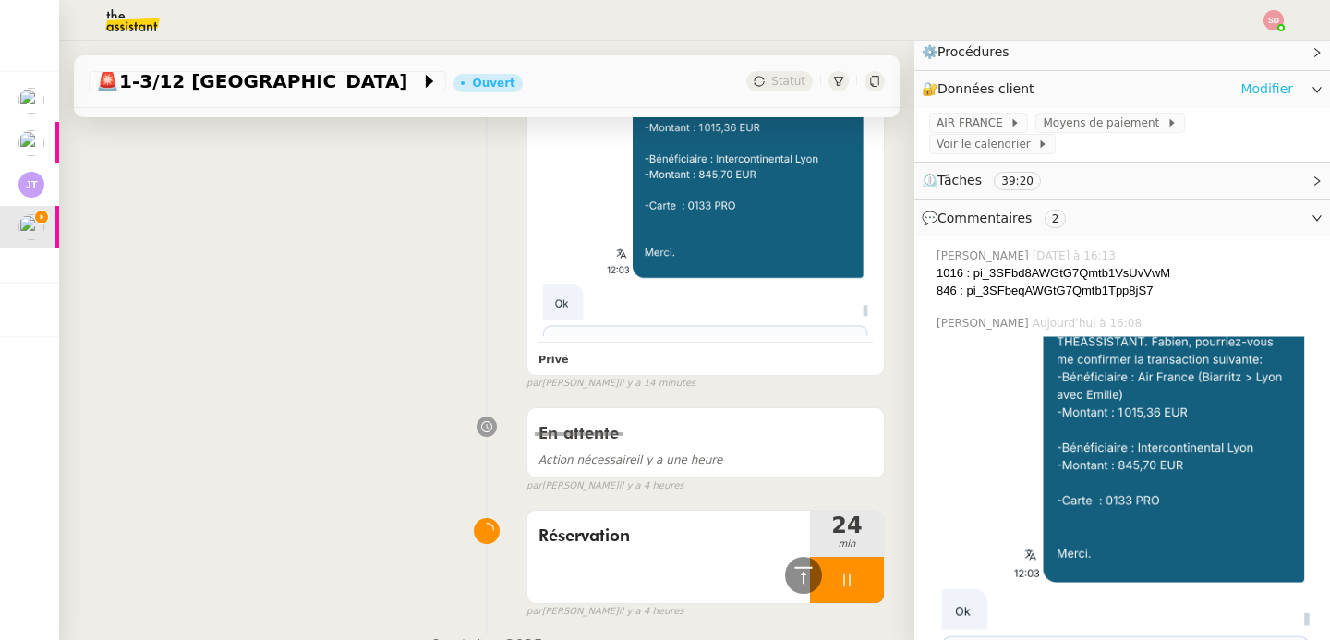
click at [1258, 88] on link "Modifier" at bounding box center [1267, 89] width 53 height 21
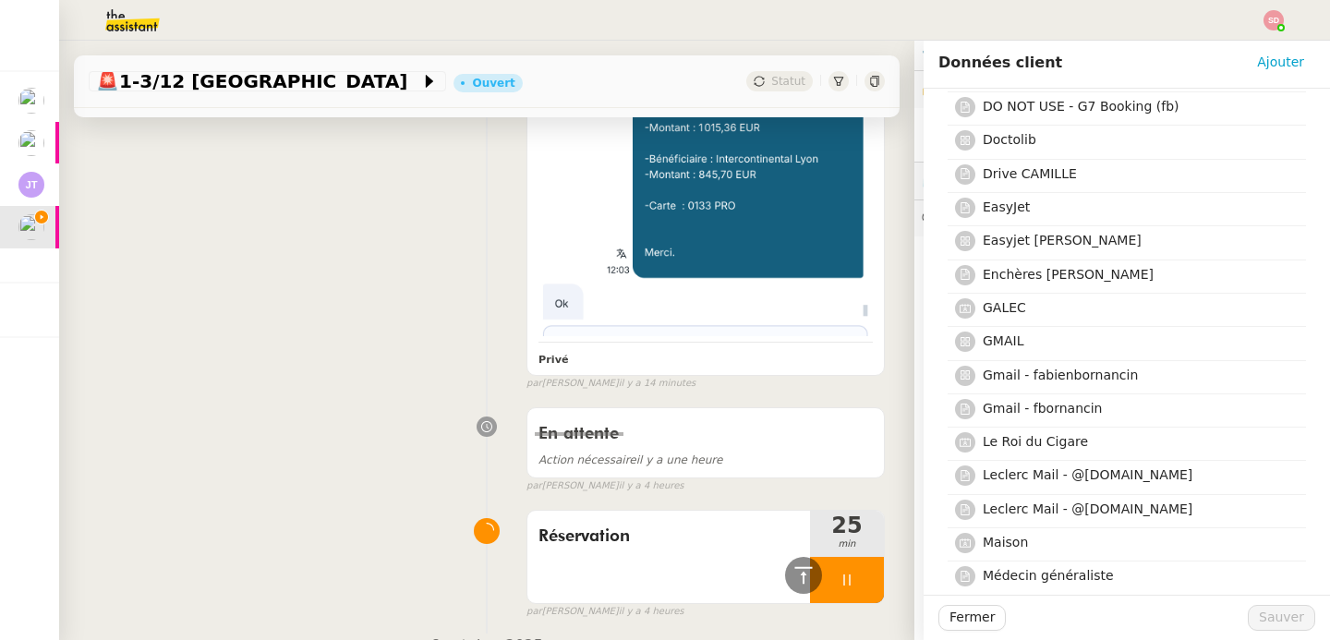
scroll to position [1013, 0]
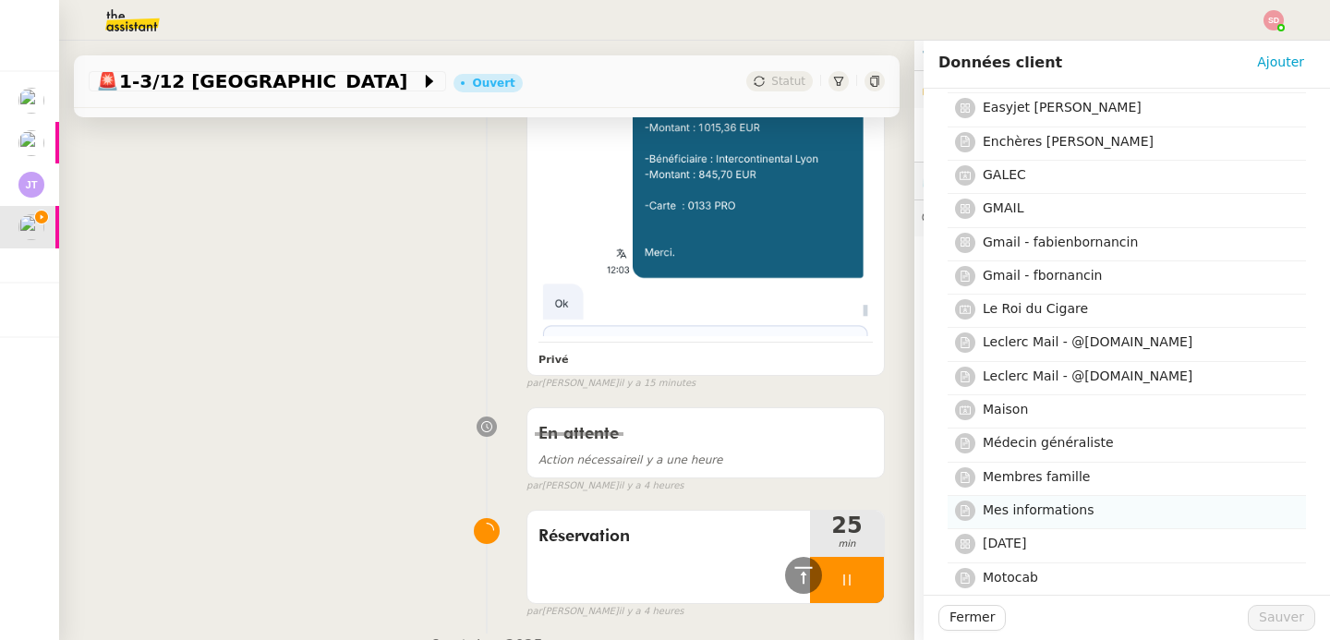
click at [1113, 521] on h4 "Mes informations" at bounding box center [1139, 510] width 312 height 21
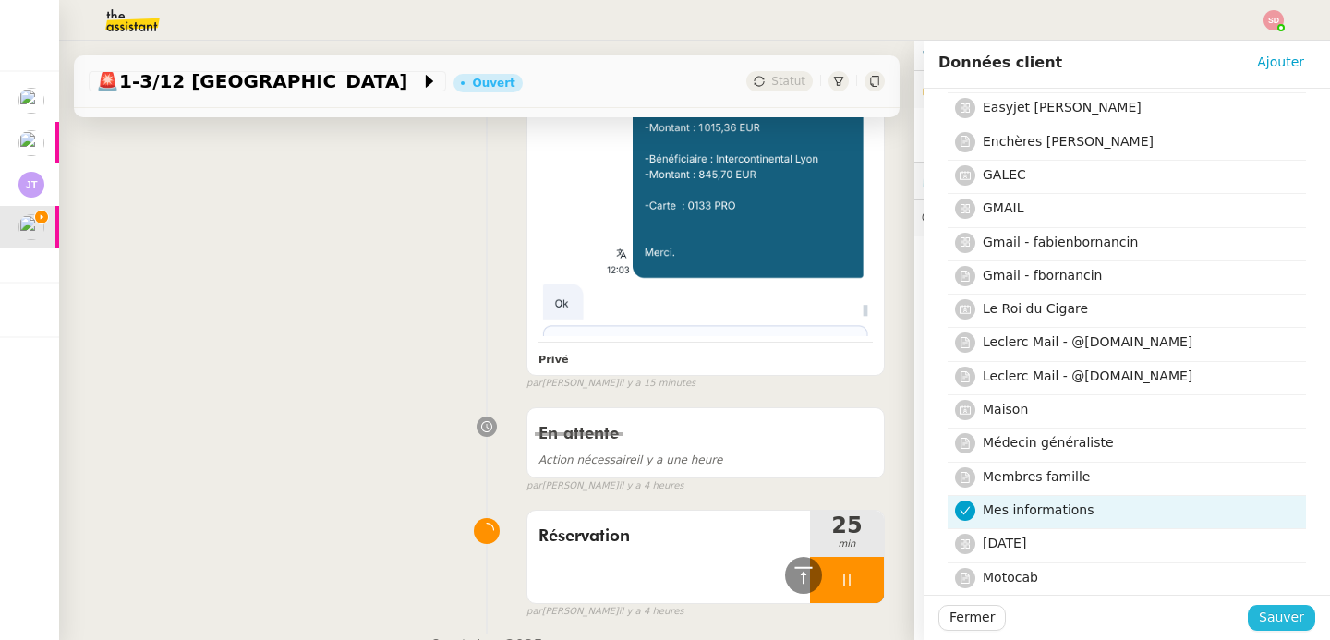
click at [1279, 609] on span "Sauver" at bounding box center [1281, 617] width 45 height 21
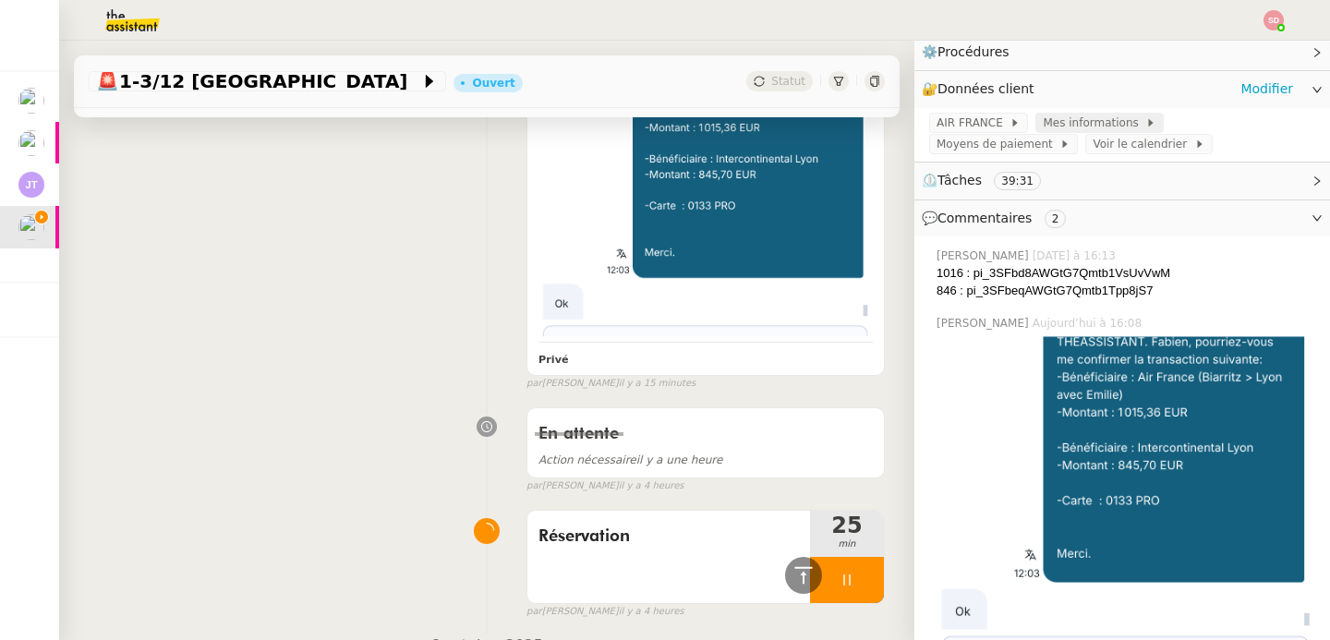
click at [1072, 120] on span "Mes informations" at bounding box center [1094, 123] width 103 height 18
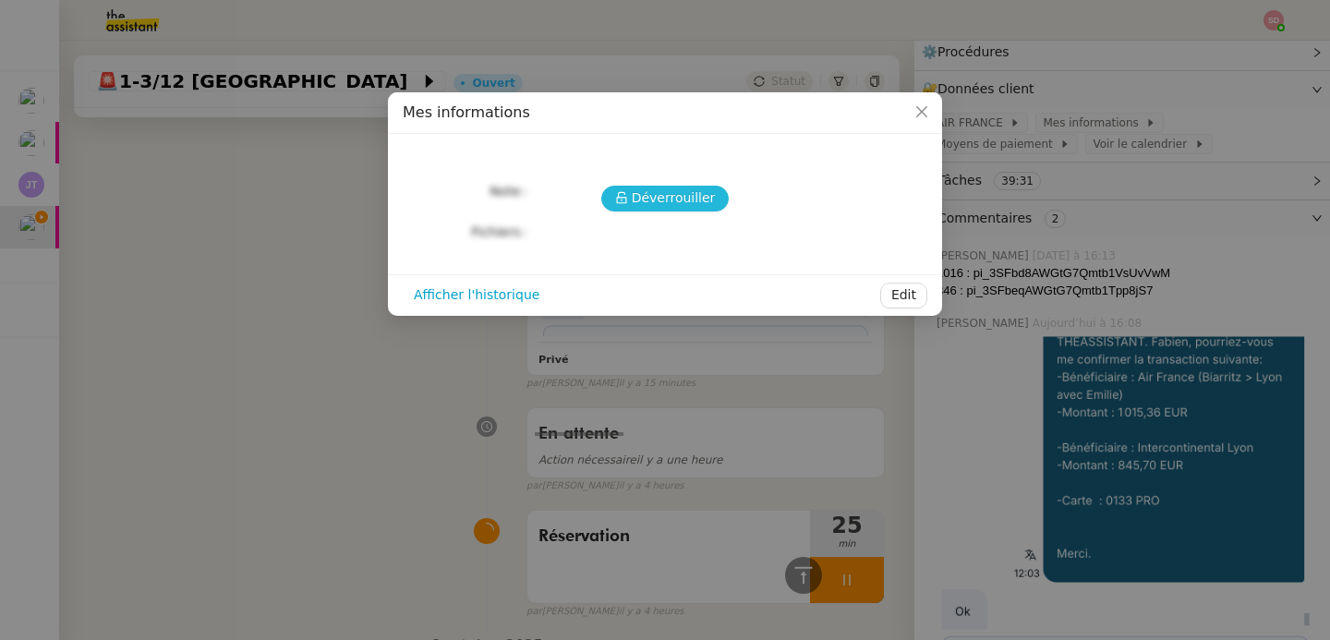
click at [677, 202] on span "Déverrouiller" at bounding box center [674, 198] width 84 height 21
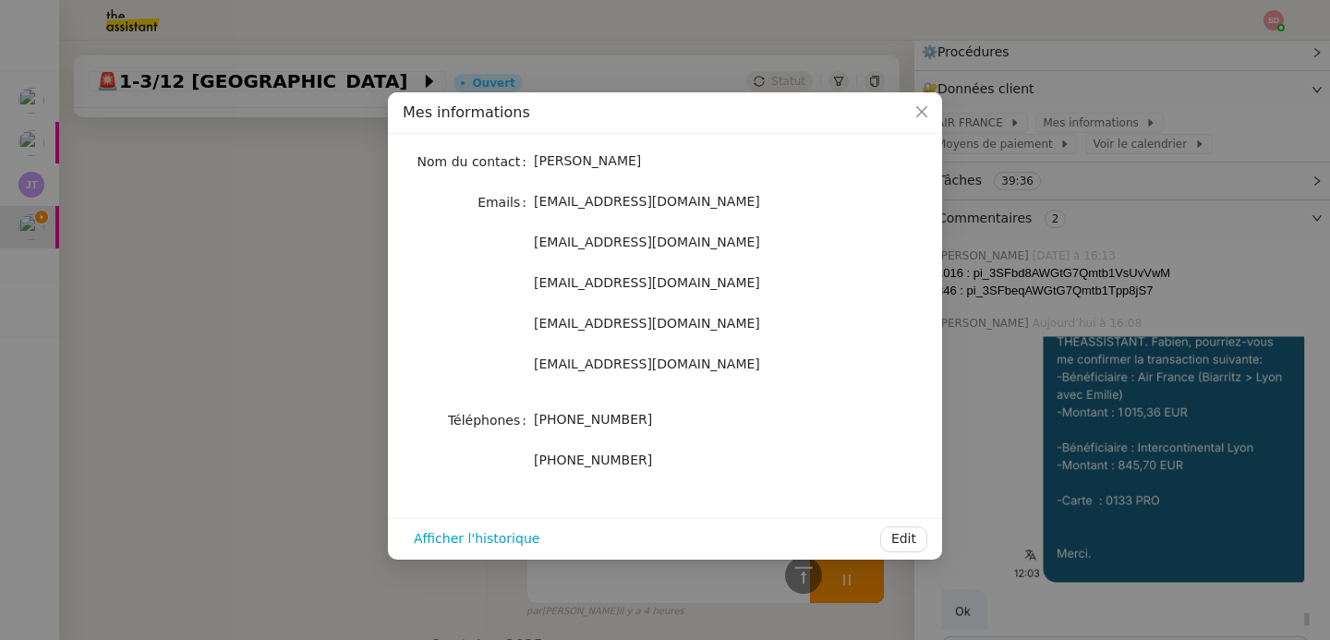
click at [570, 204] on span "fbornancin@gmail.com" at bounding box center [647, 201] width 226 height 15
copy span "fbornancin@gmail.com"
click at [238, 284] on nz-modal-container "Mes informations Nom du contact Fabien Bornancin Emails fbornancin@gmail.com fb…" at bounding box center [665, 320] width 1330 height 640
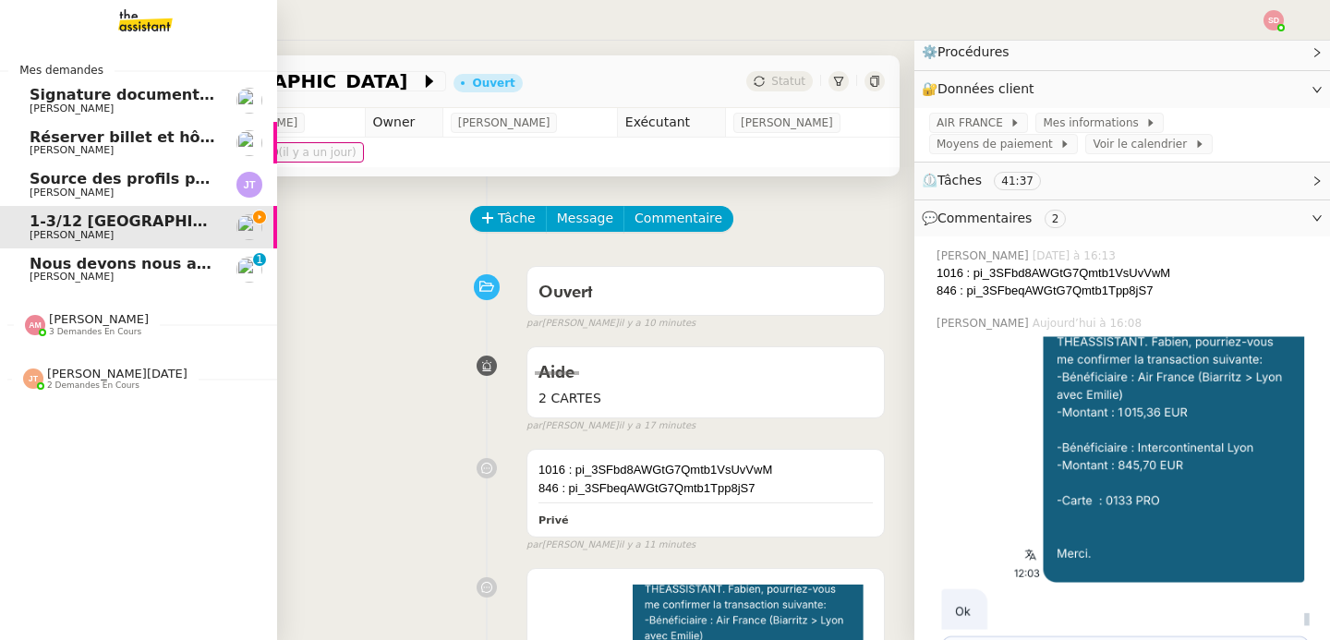
click at [147, 264] on span "Nous devons nous assurer de votre identité" at bounding box center [212, 264] width 365 height 18
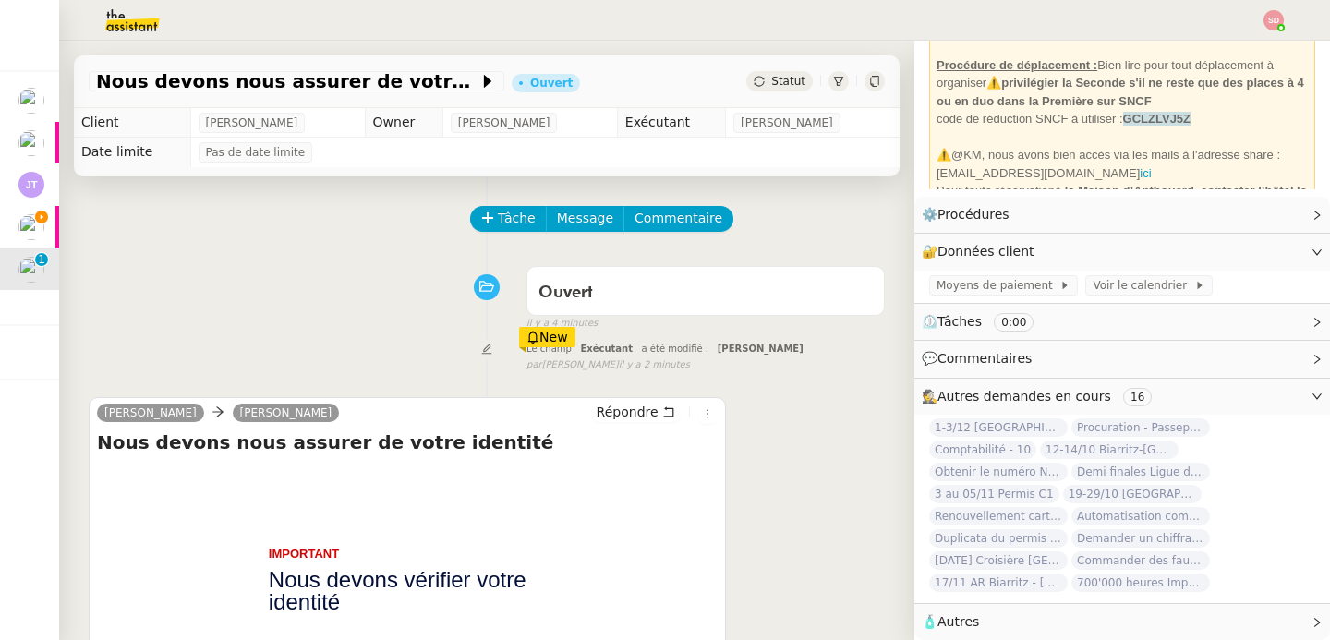
scroll to position [83, 0]
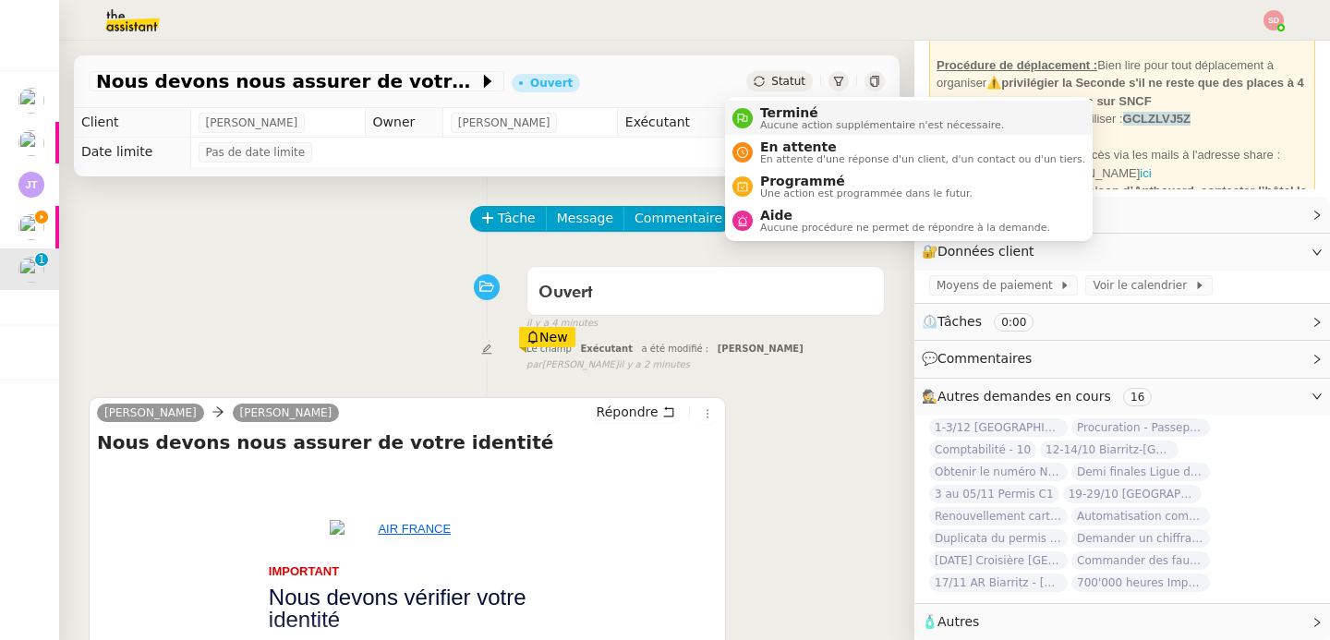
click at [770, 105] on span "Terminé" at bounding box center [882, 112] width 244 height 15
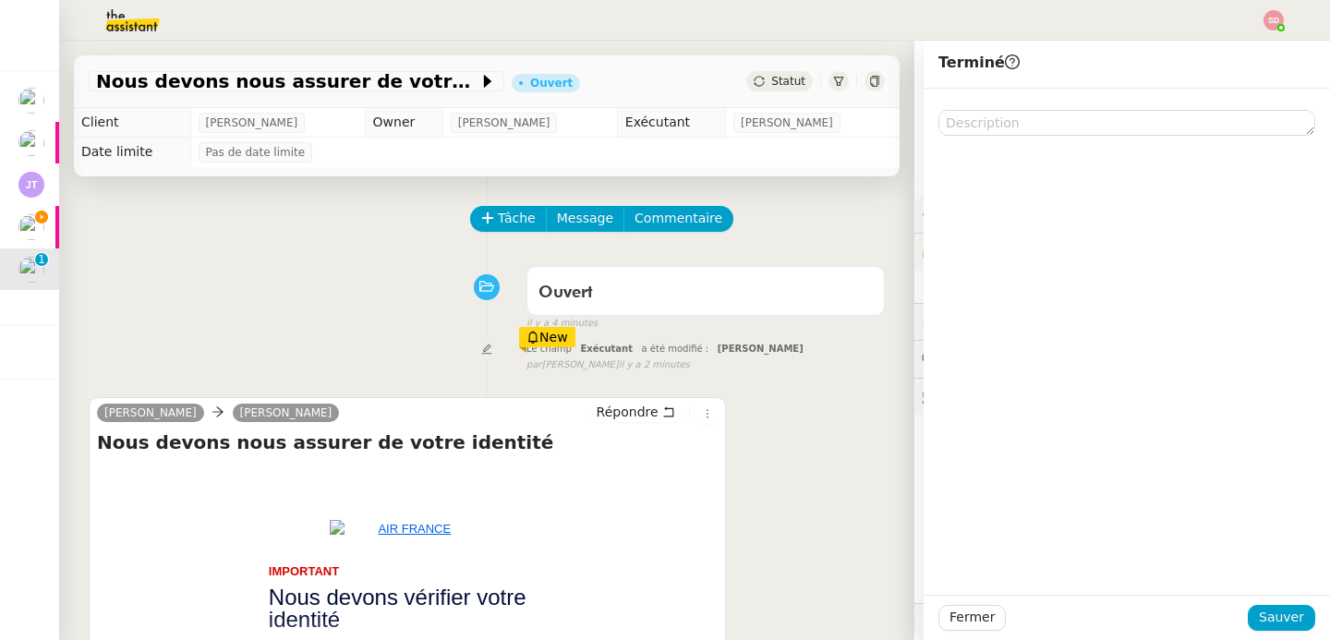
scroll to position [83, 0]
click at [1259, 618] on span "Sauver" at bounding box center [1281, 617] width 45 height 21
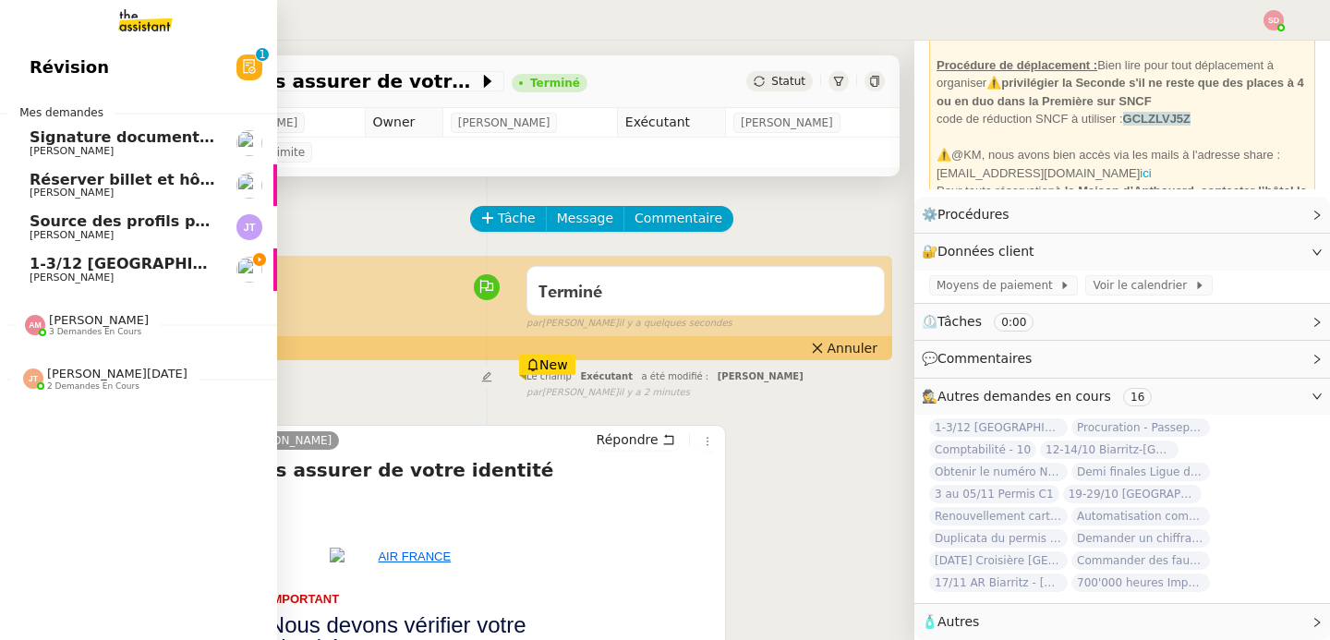
scroll to position [83, 0]
click at [186, 273] on span "Fabien Bornancin" at bounding box center [123, 278] width 187 height 11
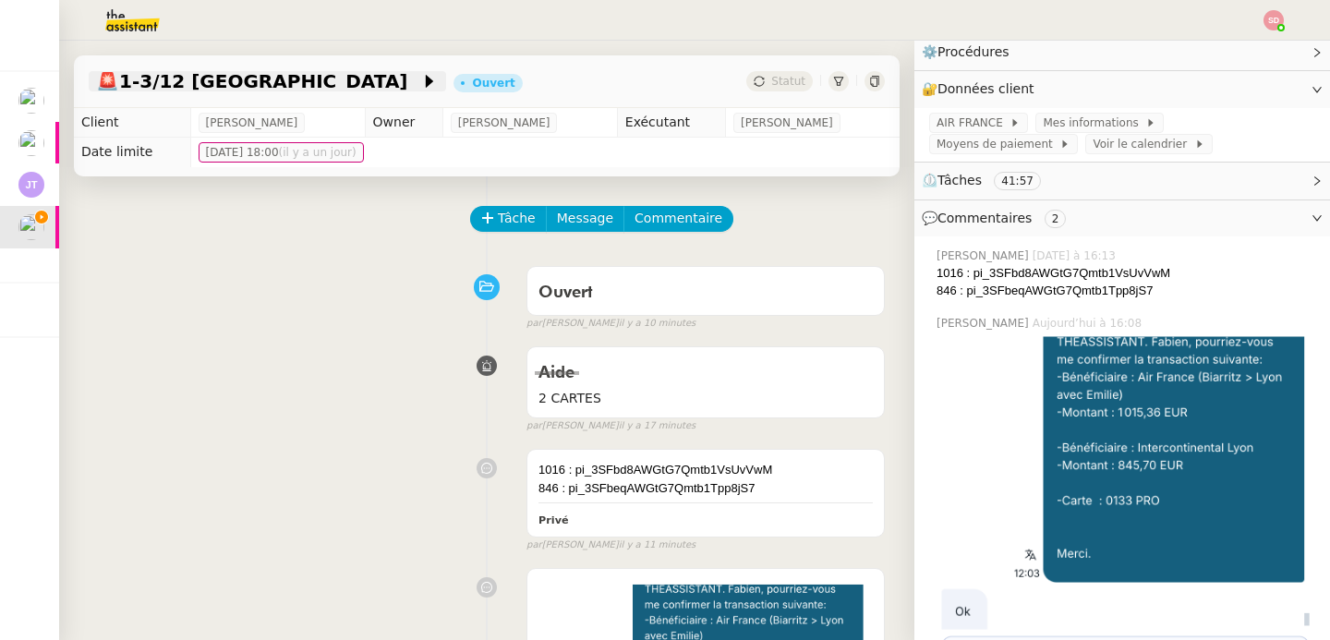
click at [176, 87] on span "🚨 1-3/12 Lyon" at bounding box center [258, 81] width 324 height 18
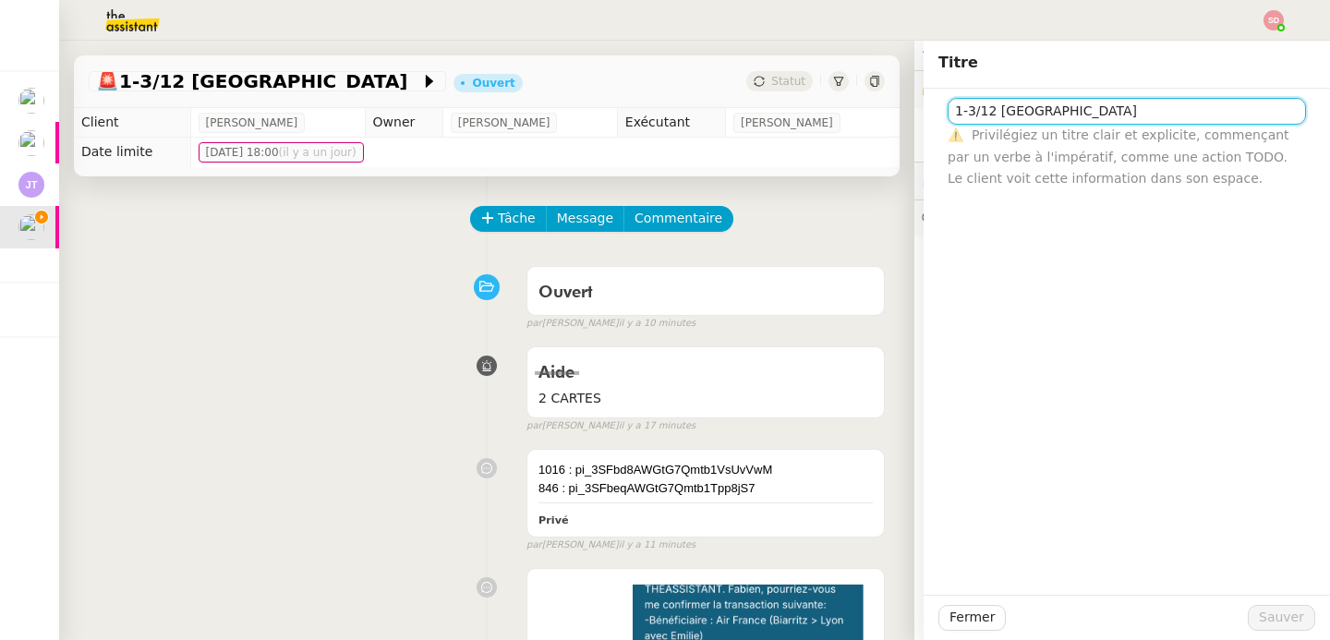
click at [983, 116] on input "1-3/12 Lyon" at bounding box center [1127, 111] width 358 height 27
type input "1-3/12 Biarritz - Lyon"
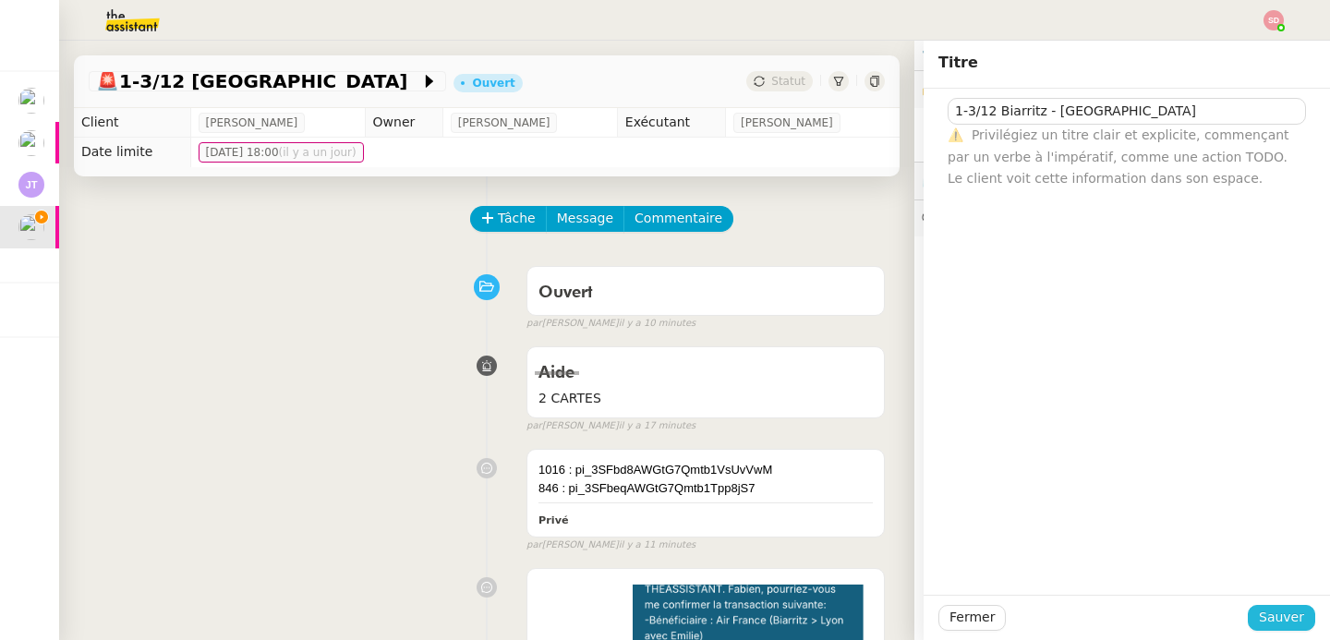
click at [1292, 619] on button "Sauver" at bounding box center [1281, 618] width 67 height 26
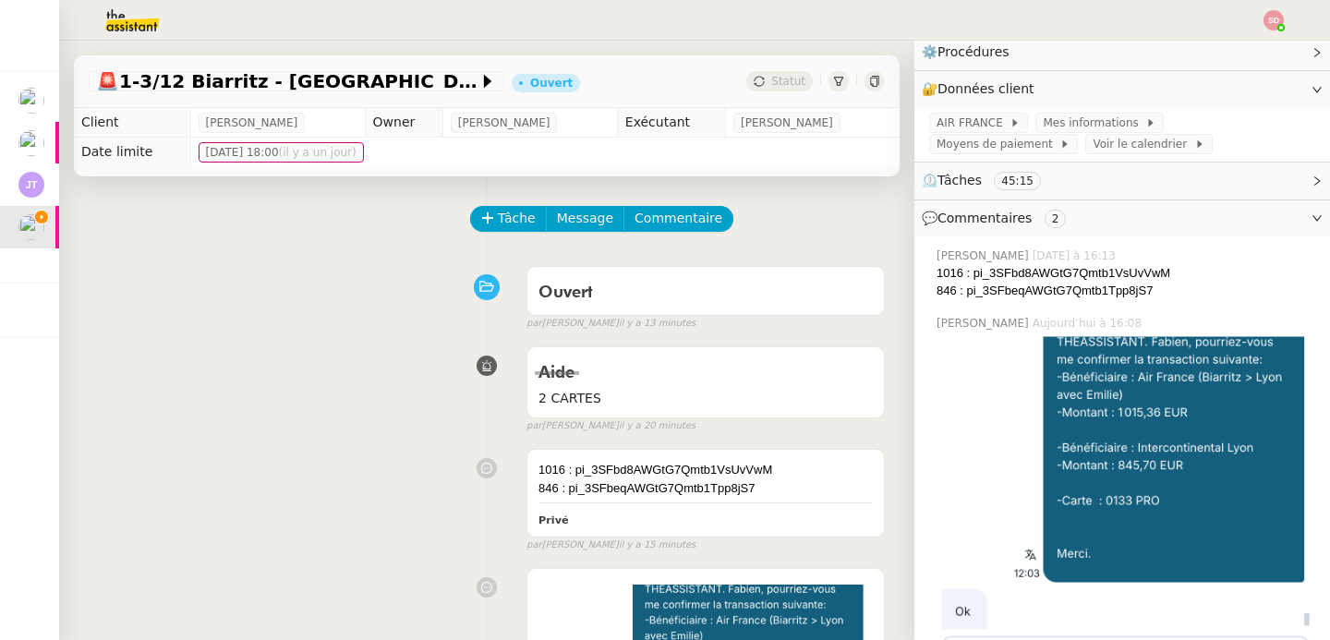
click at [993, 226] on span "💬 Commentaires 2" at bounding box center [1107, 218] width 371 height 21
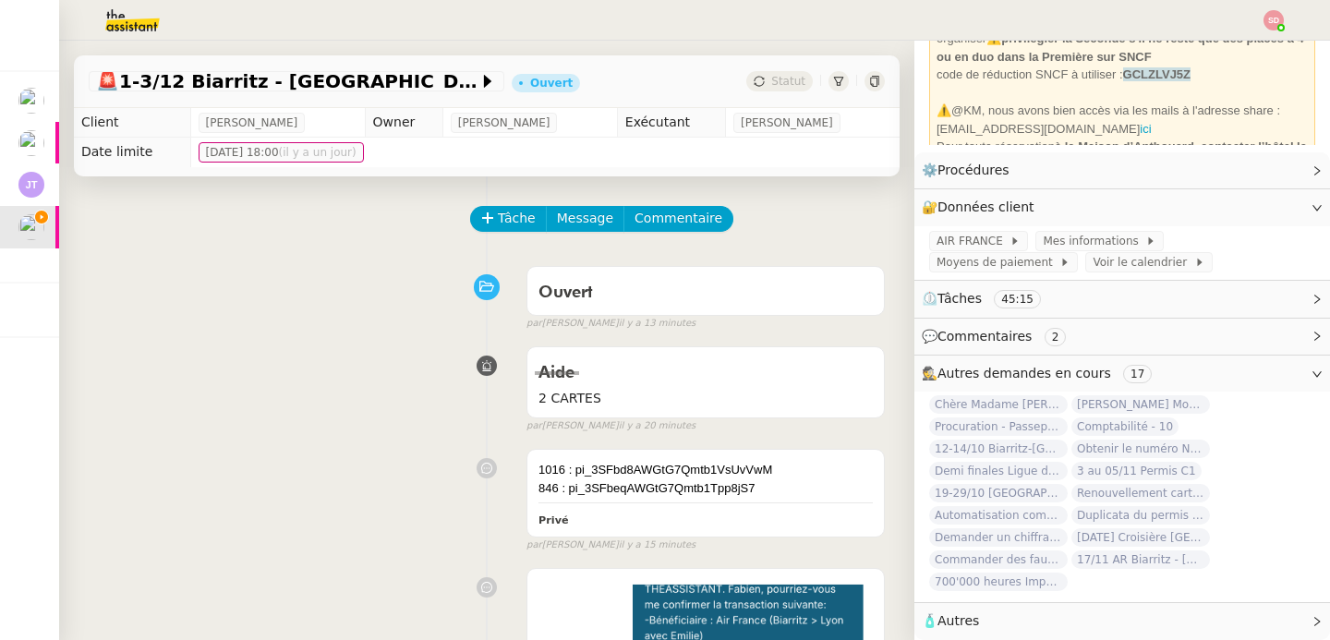
click at [1023, 366] on span "Autres demandes en cours" at bounding box center [1025, 373] width 174 height 15
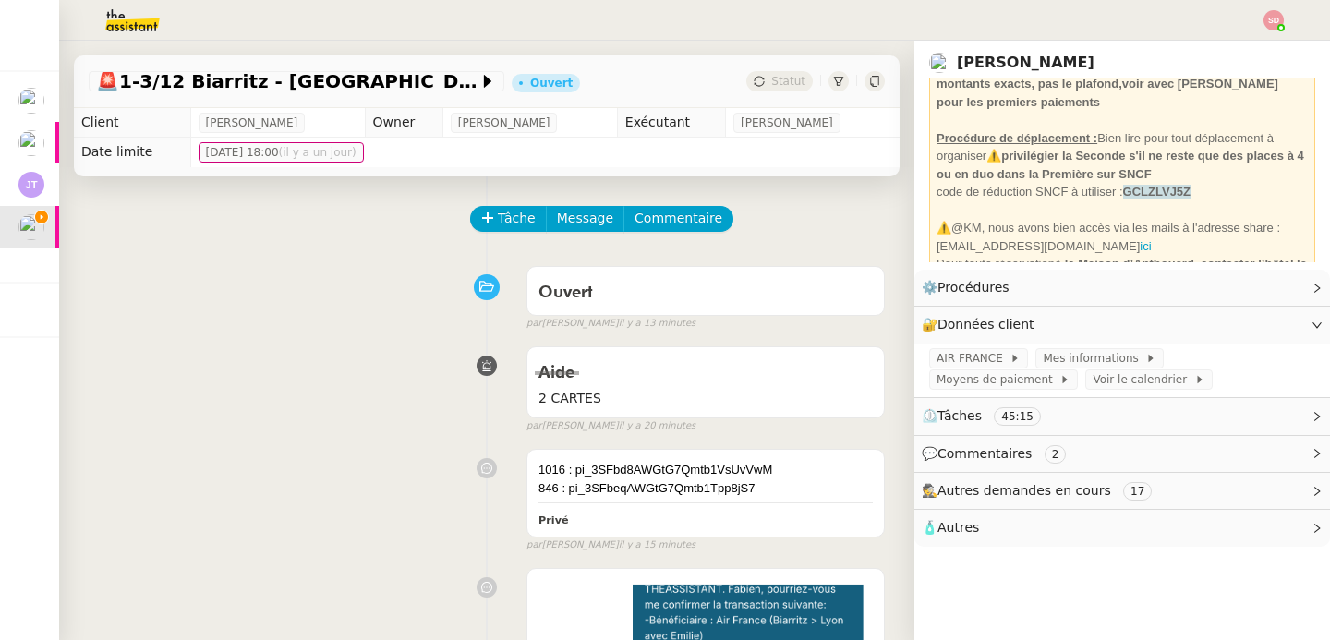
scroll to position [0, 0]
click at [1017, 530] on span "🧴 Autres" at bounding box center [1107, 527] width 371 height 21
click at [983, 560] on span "Créer un email dédié" at bounding box center [995, 561] width 116 height 13
click at [976, 564] on icon "button" at bounding box center [980, 560] width 8 height 11
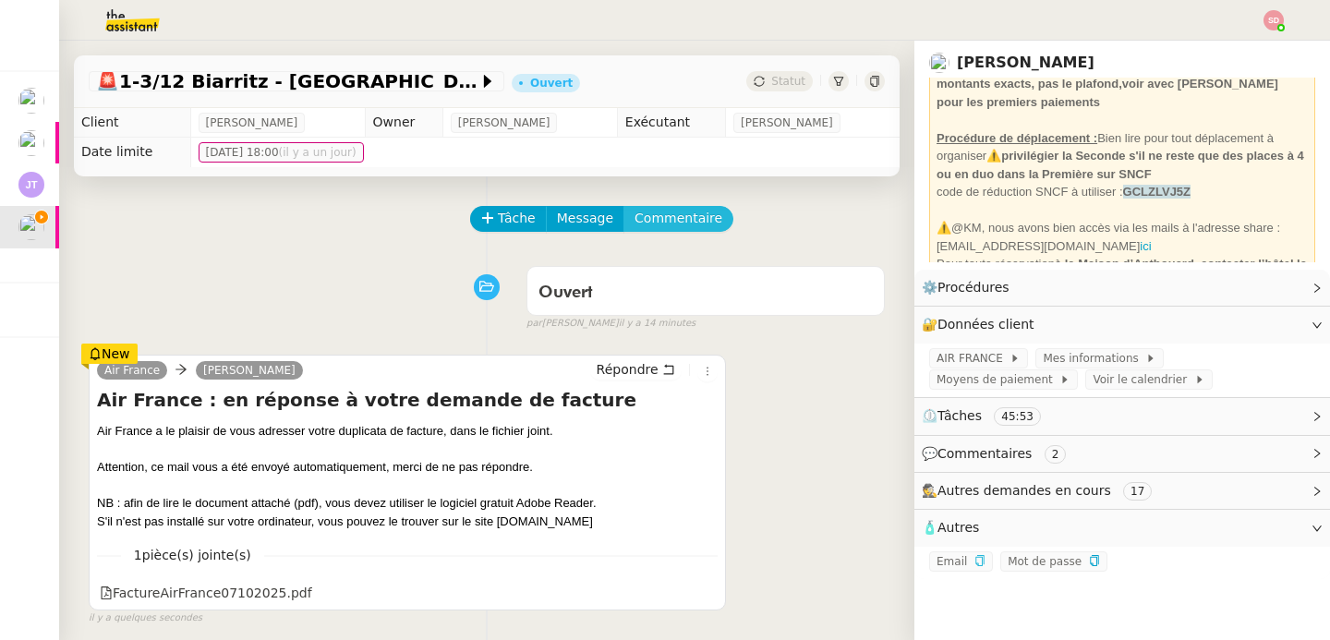
click at [648, 222] on span "Commentaire" at bounding box center [679, 218] width 88 height 21
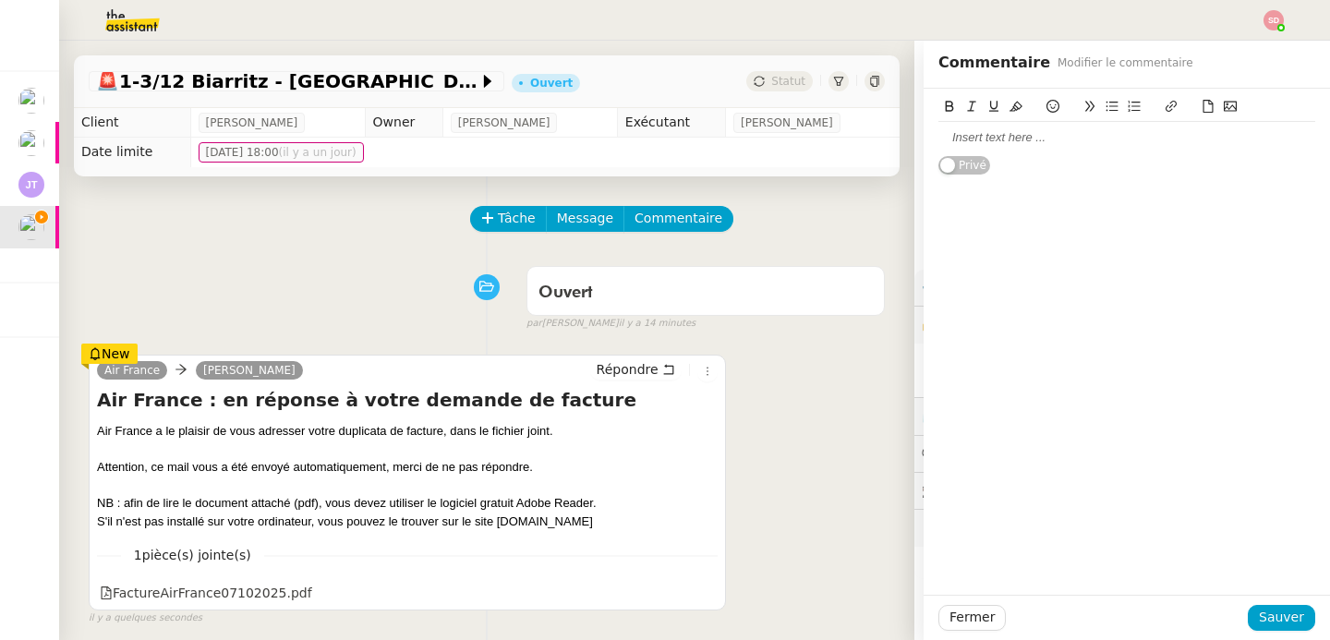
click at [1016, 138] on div at bounding box center [1127, 137] width 377 height 17
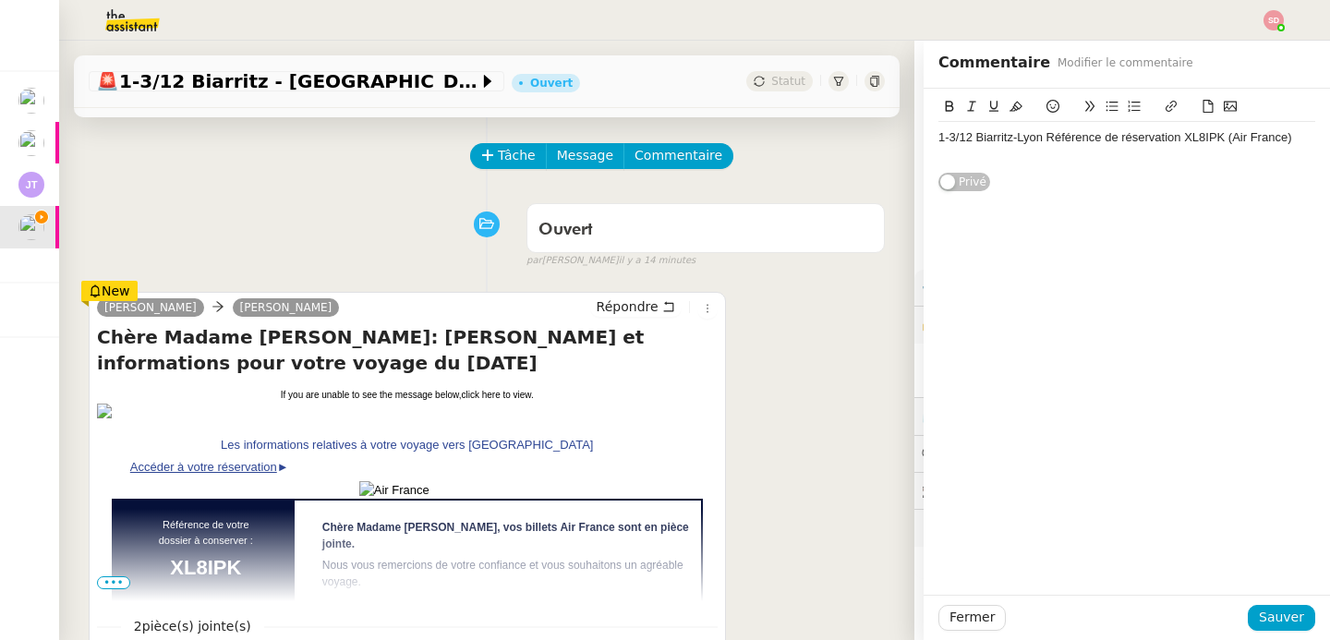
scroll to position [283, 0]
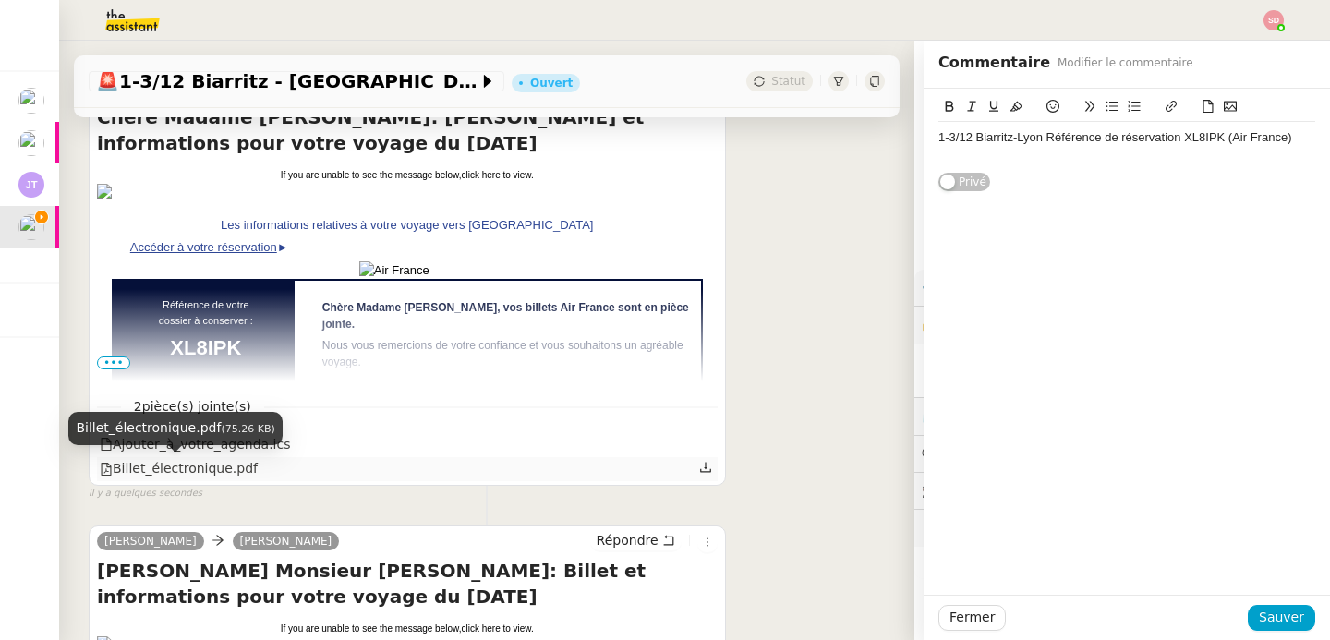
click at [194, 468] on div "Billet_électronique.pdf" at bounding box center [179, 468] width 158 height 21
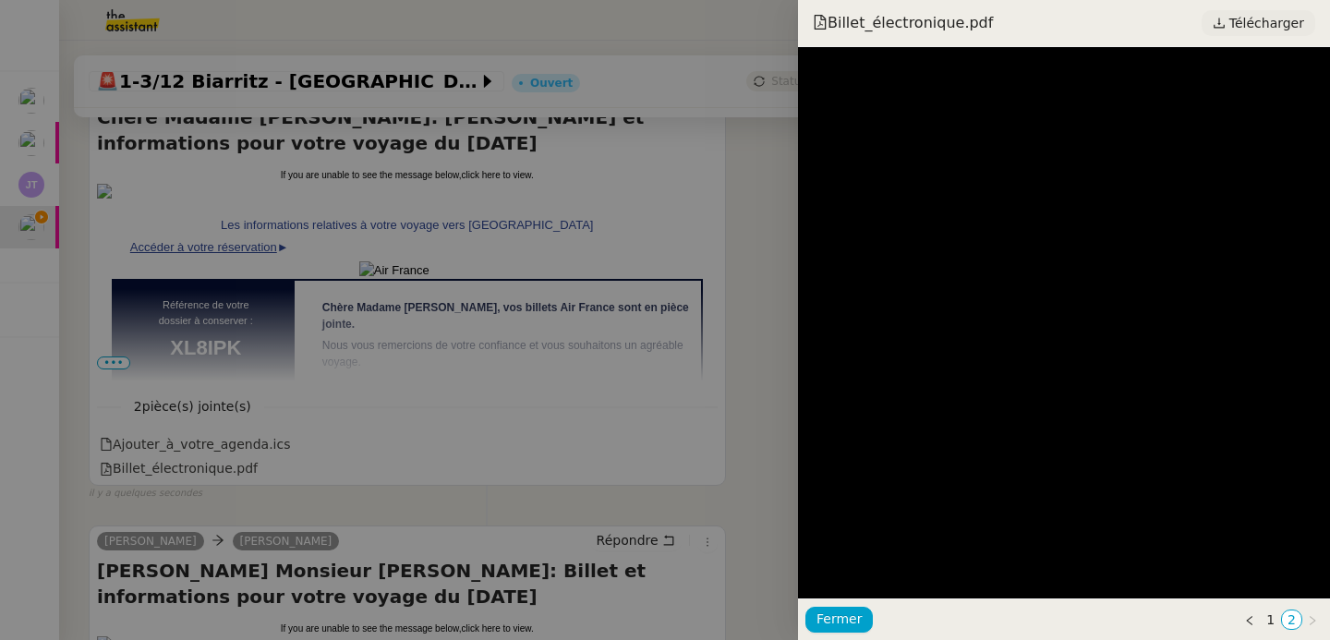
click at [1249, 23] on span "Télécharger" at bounding box center [1267, 23] width 75 height 24
click at [470, 275] on div at bounding box center [665, 320] width 1330 height 640
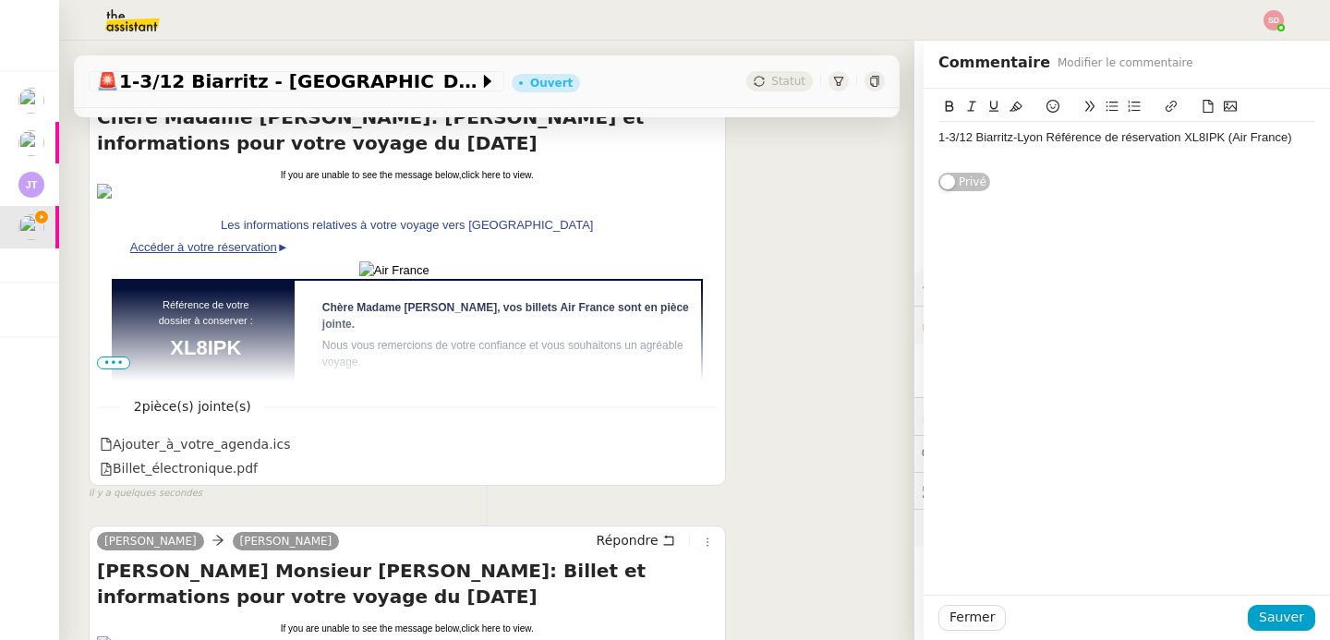
click at [1042, 150] on div at bounding box center [1127, 155] width 377 height 17
click at [1202, 103] on icon at bounding box center [1208, 106] width 13 height 13
click at [953, 131] on div "1-3/12 Biarritz-Lyon Référence de réservation XL8IPK (Air France)" at bounding box center [1127, 137] width 377 height 17
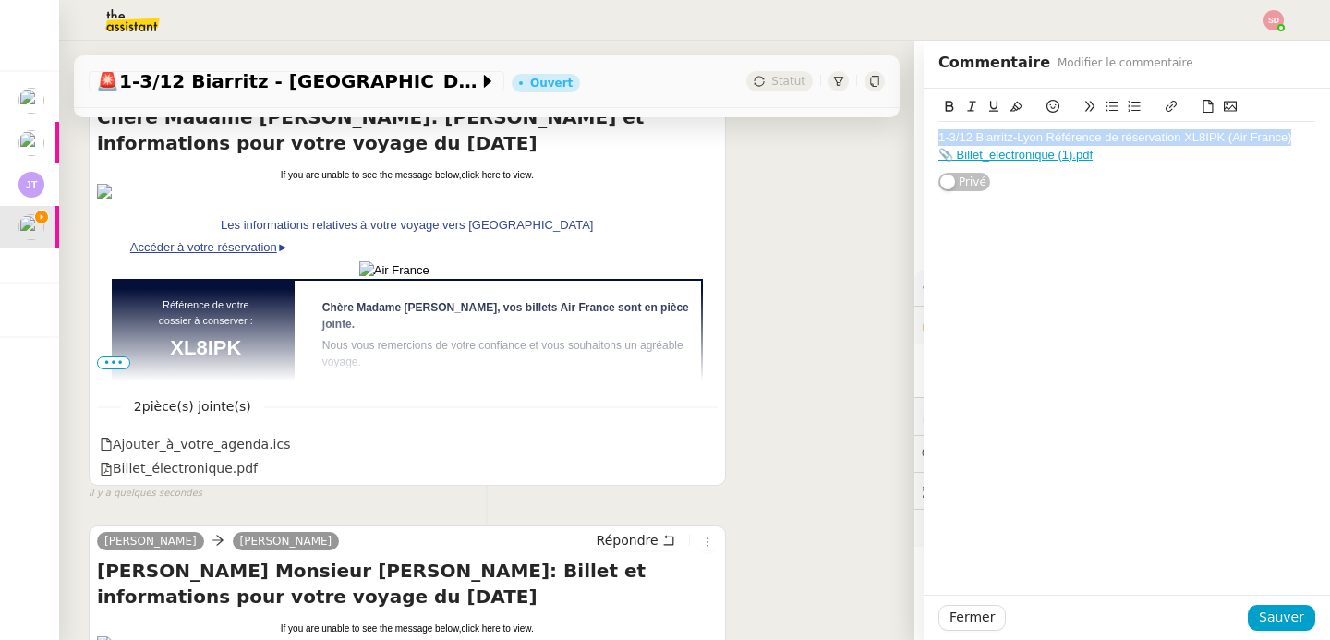
click at [939, 106] on button at bounding box center [950, 106] width 22 height 21
click at [983, 103] on button at bounding box center [994, 106] width 22 height 21
click at [939, 138] on u "1-3/12 Biarritz-Lyon Référence de réservation XL8IPK (Air France)" at bounding box center [1126, 137] width 374 height 14
click at [1047, 107] on icon at bounding box center [1053, 106] width 13 height 13
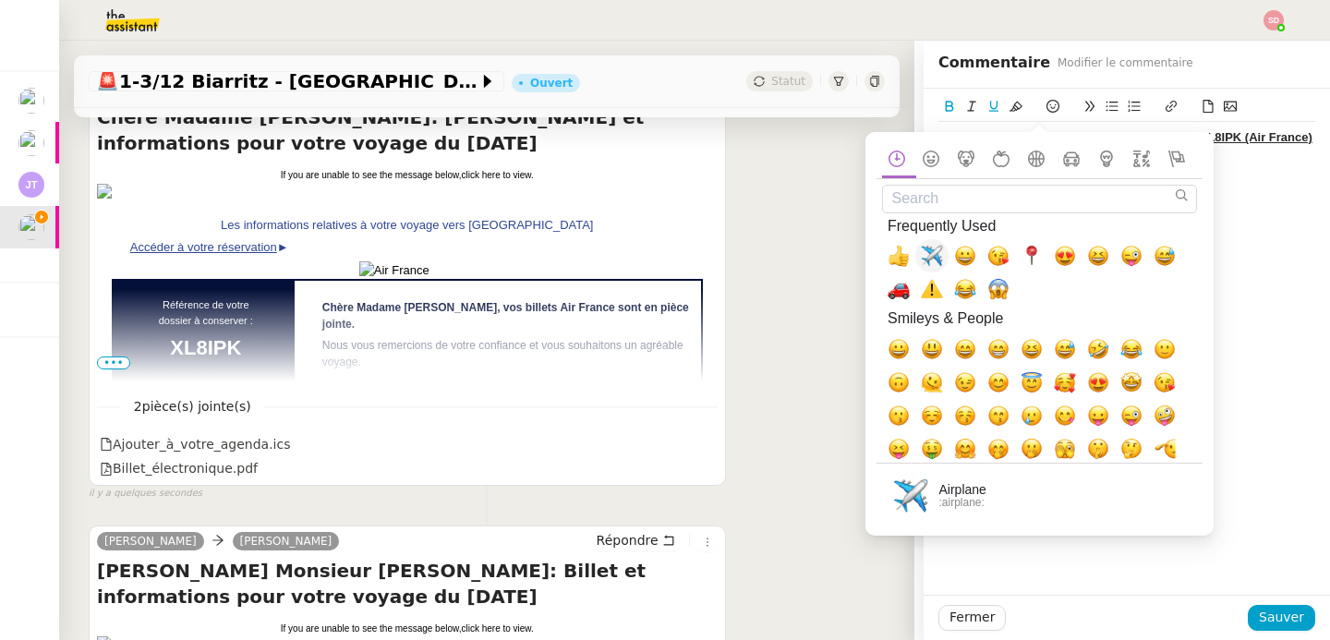
click at [936, 261] on span "✈️, airplane" at bounding box center [932, 256] width 22 height 22
click at [1243, 167] on div "📎 Billet_électronique (1).pdf" at bounding box center [1127, 172] width 377 height 17
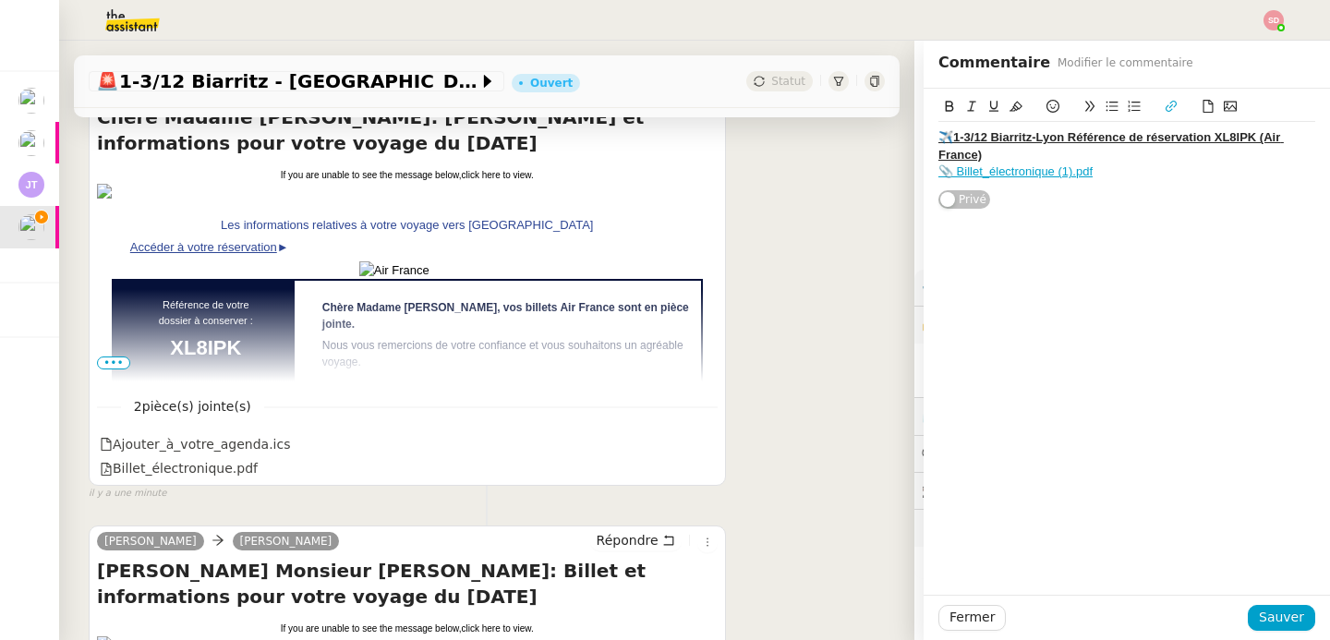
click at [939, 140] on u "✈️1-3/12 Biarritz-Lyon Référence de réservation XL8IPK (Air France)" at bounding box center [1112, 145] width 346 height 30
click at [1259, 623] on span "Sauver" at bounding box center [1281, 617] width 45 height 21
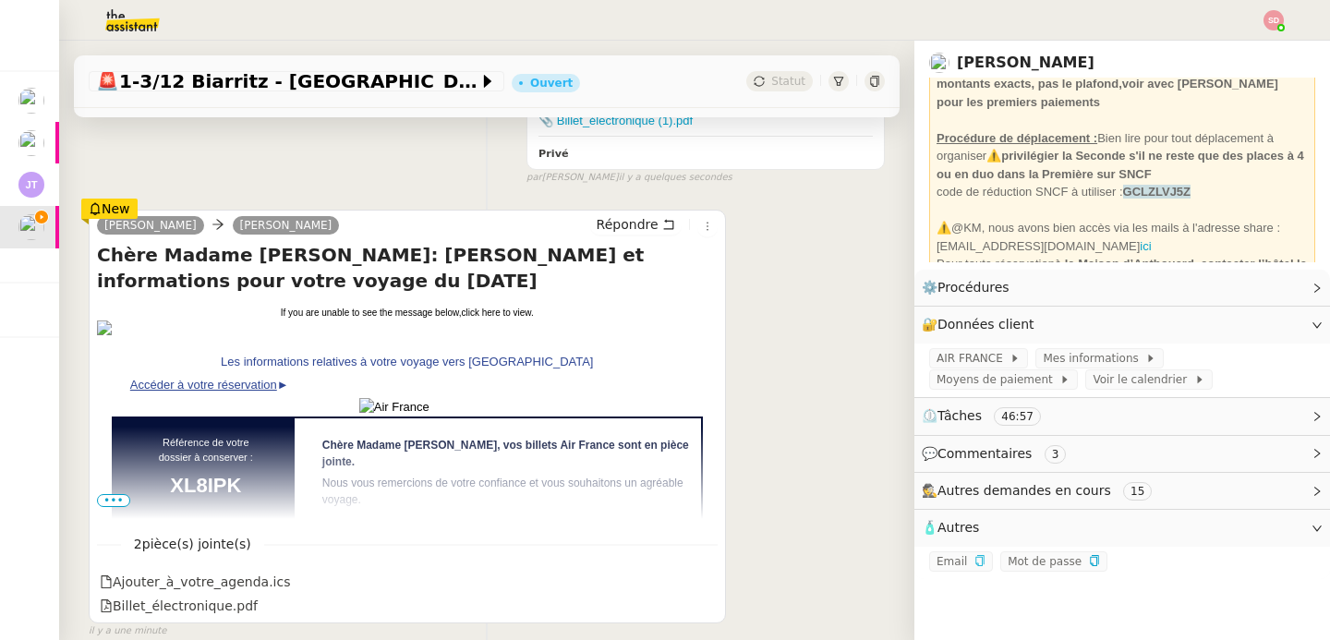
click at [1057, 458] on span "💬 Commentaires 3" at bounding box center [1107, 453] width 371 height 21
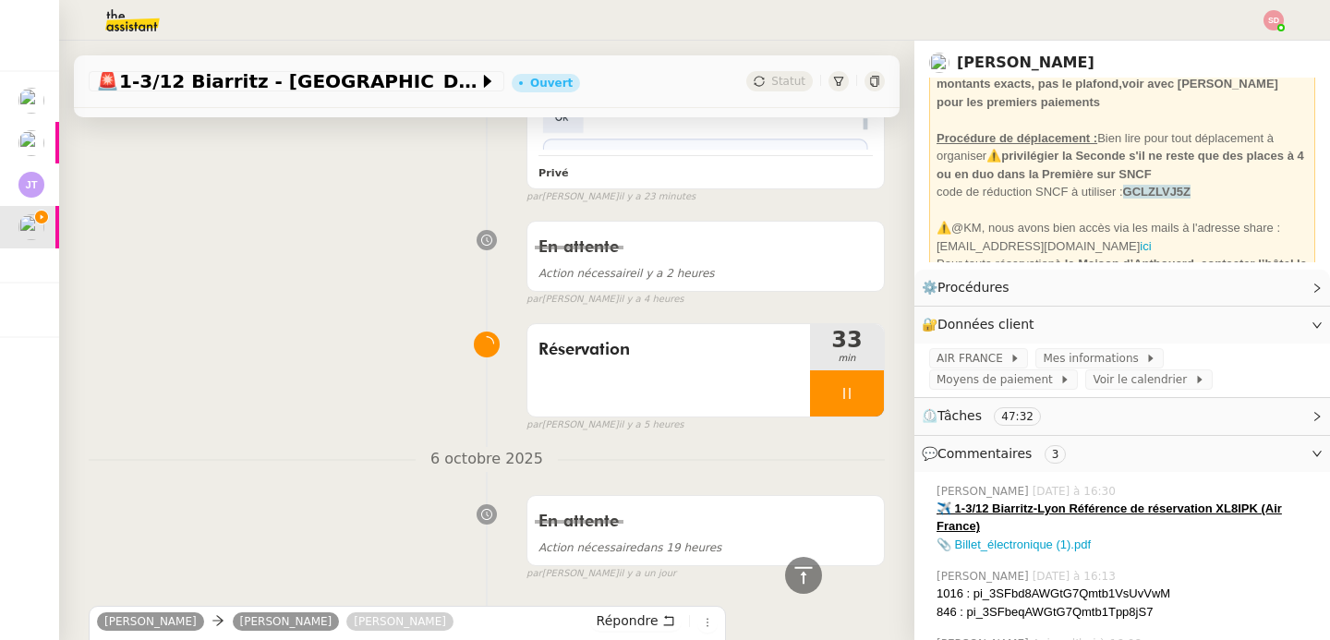
scroll to position [2338, 0]
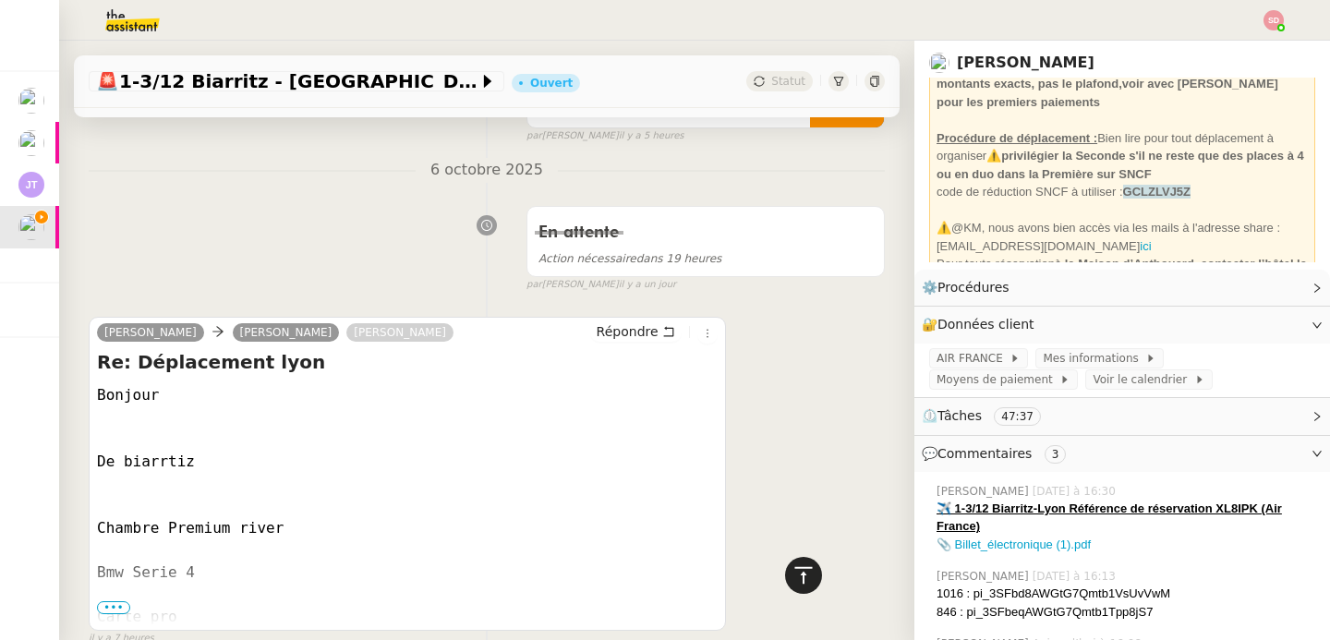
click at [796, 568] on icon at bounding box center [804, 574] width 18 height 17
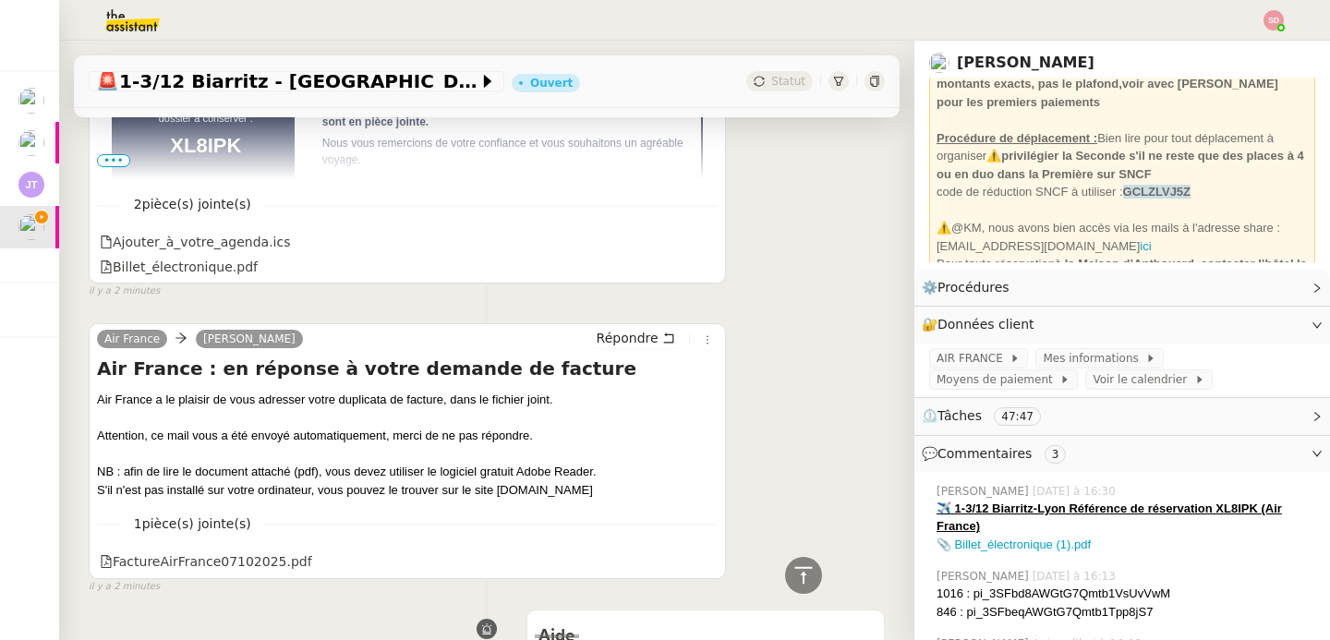
scroll to position [1313, 0]
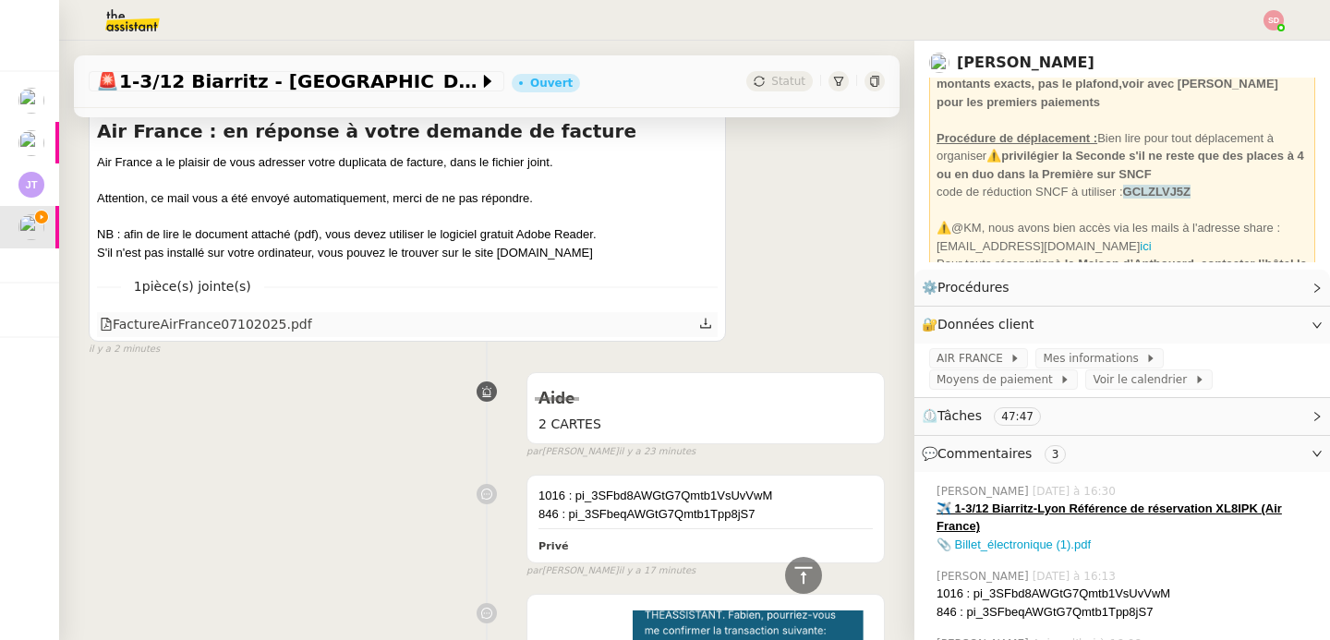
click at [258, 322] on div "FactureAirFrance07102025.pdf" at bounding box center [206, 324] width 212 height 21
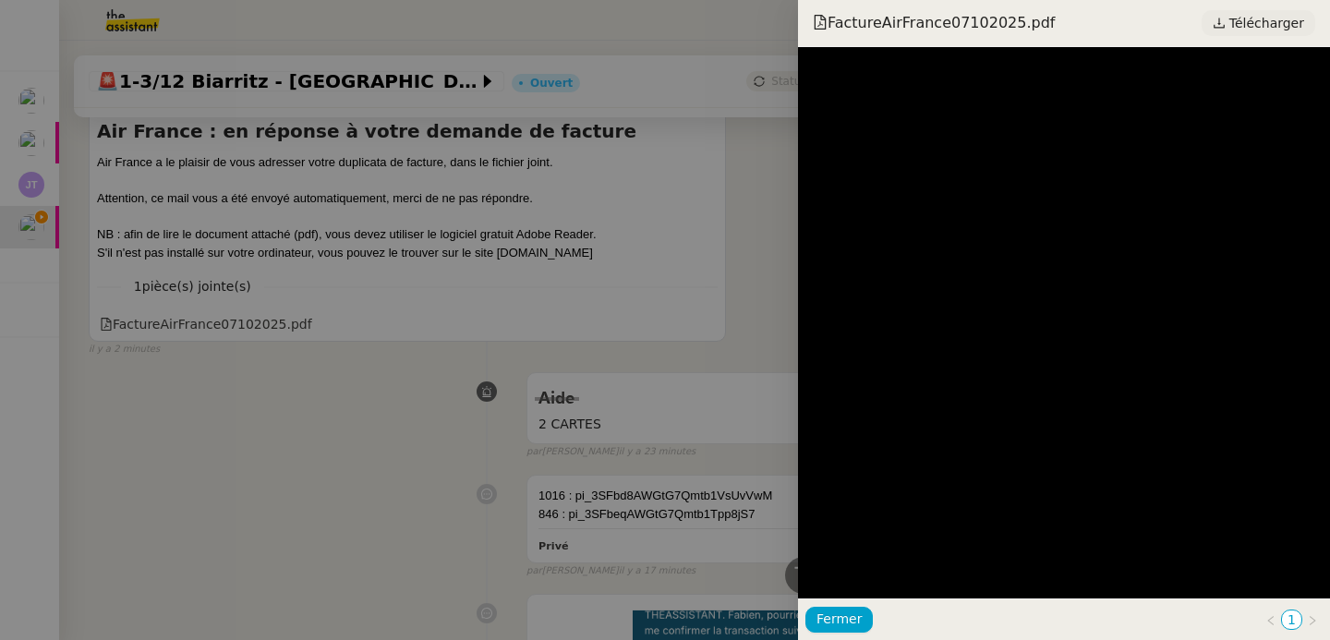
click at [1246, 27] on span "Télécharger" at bounding box center [1267, 23] width 75 height 24
click at [249, 351] on div at bounding box center [665, 320] width 1330 height 640
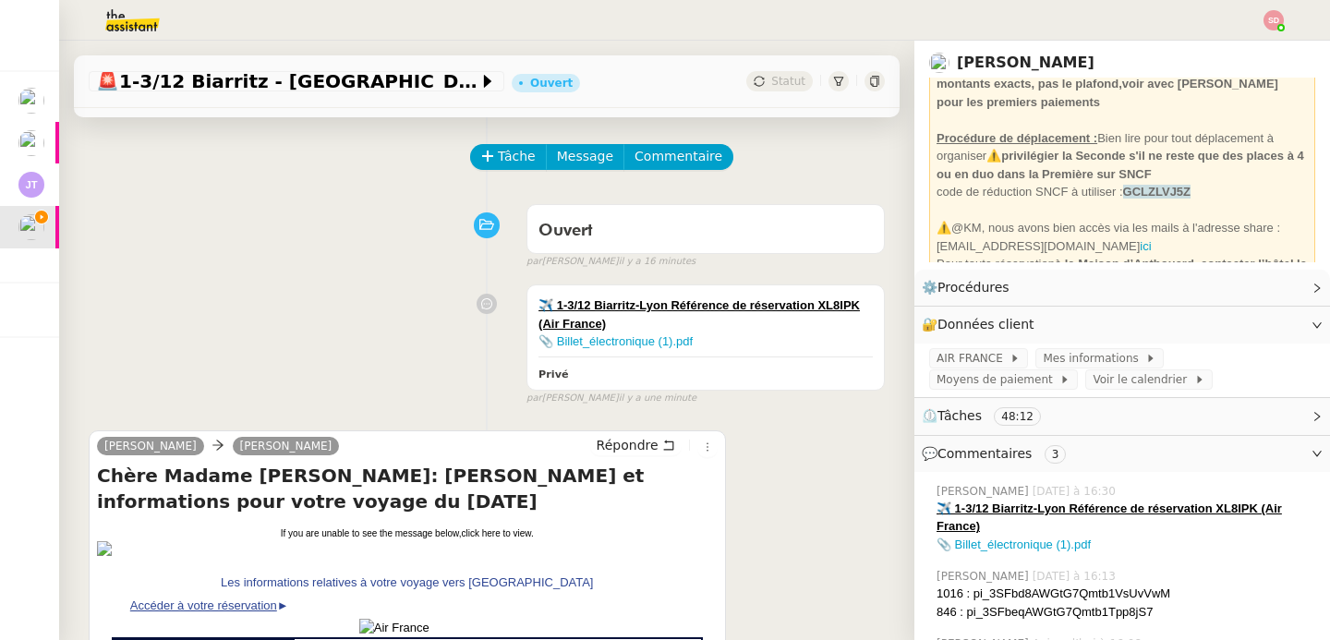
scroll to position [389, 0]
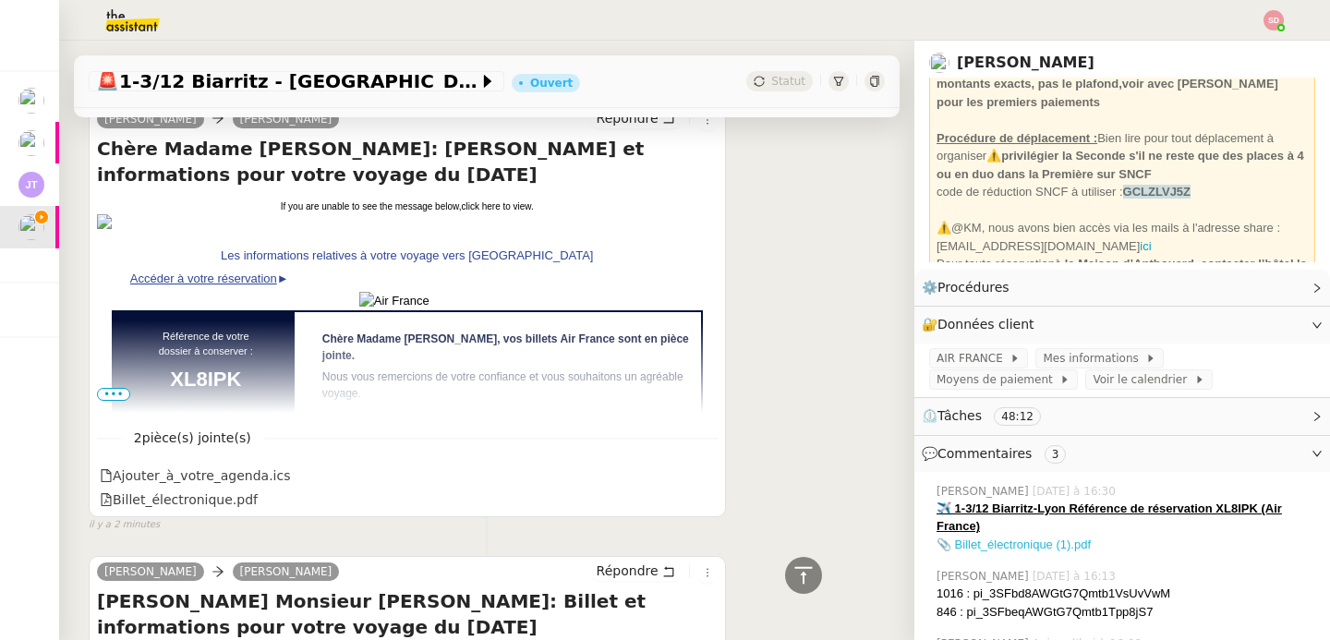
click at [986, 538] on link "📎 Billet_électronique (1).pdf" at bounding box center [1014, 545] width 154 height 14
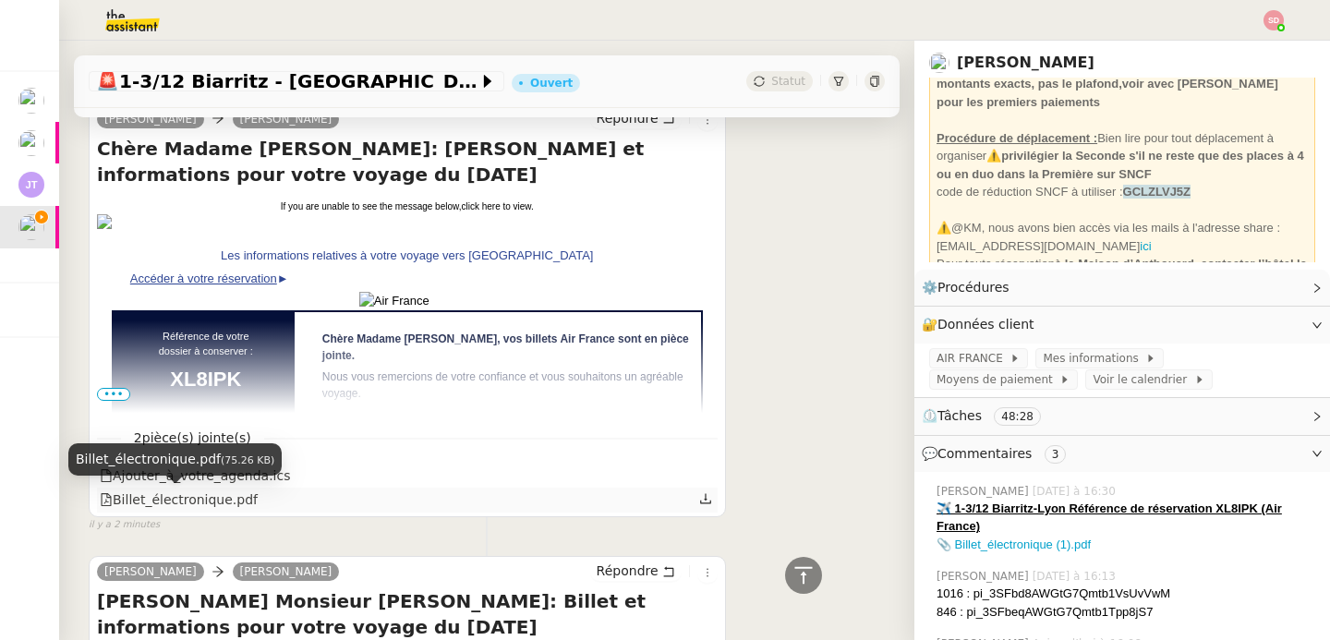
click at [217, 506] on div "Billet_électronique.pdf" at bounding box center [179, 500] width 158 height 21
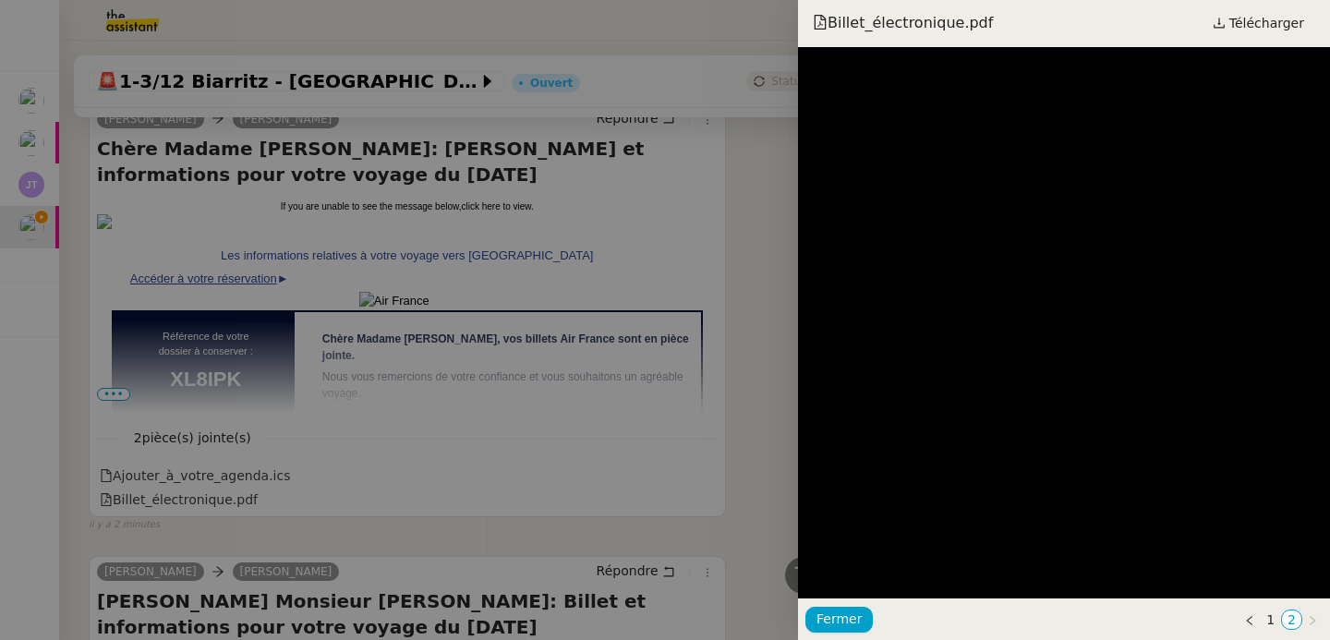
click at [614, 261] on div at bounding box center [665, 320] width 1330 height 640
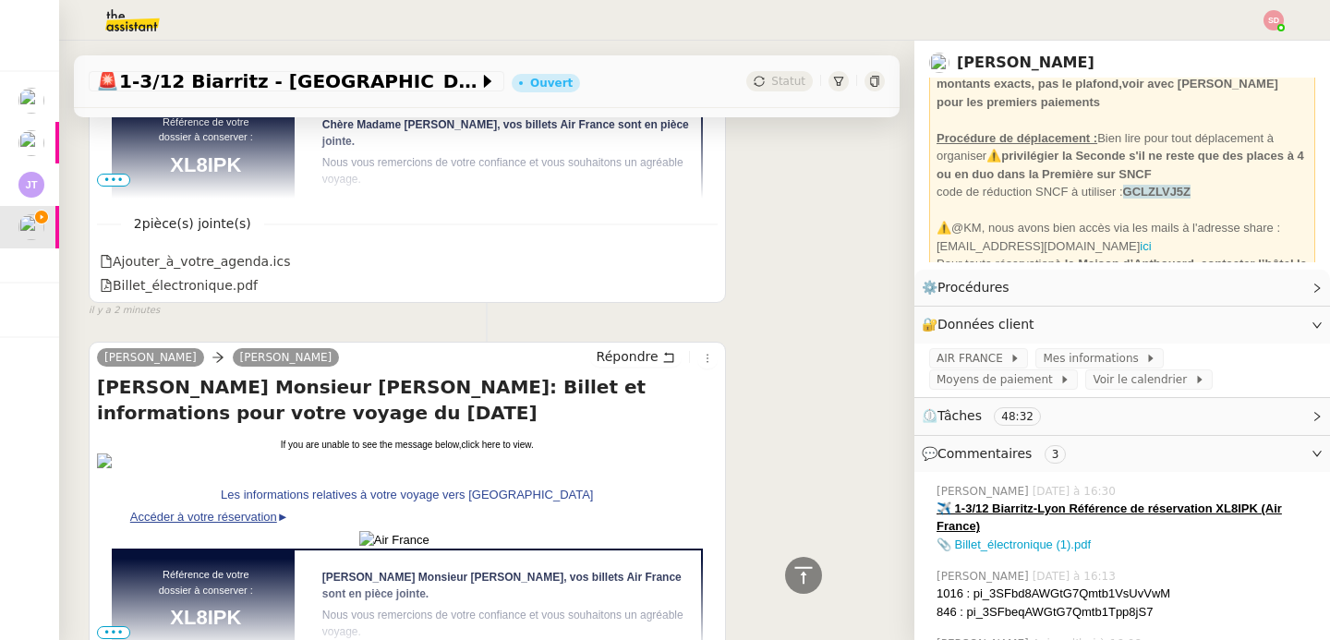
scroll to position [745, 0]
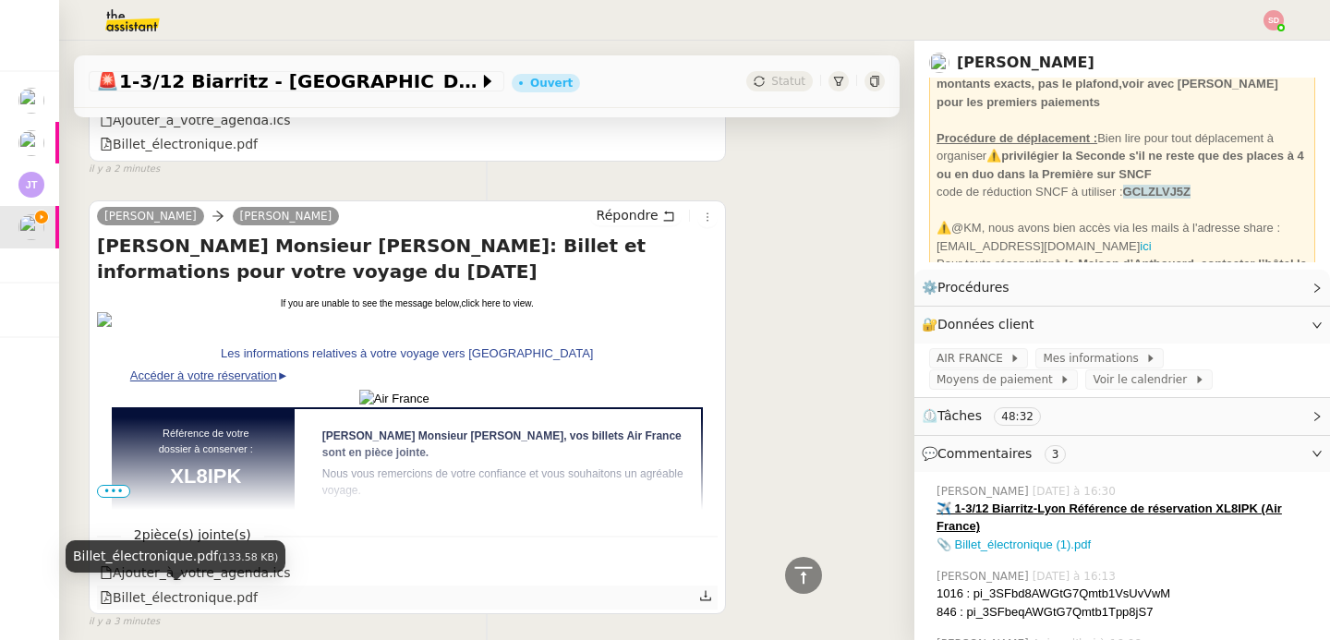
click at [222, 598] on div "Billet_électronique.pdf" at bounding box center [179, 598] width 158 height 21
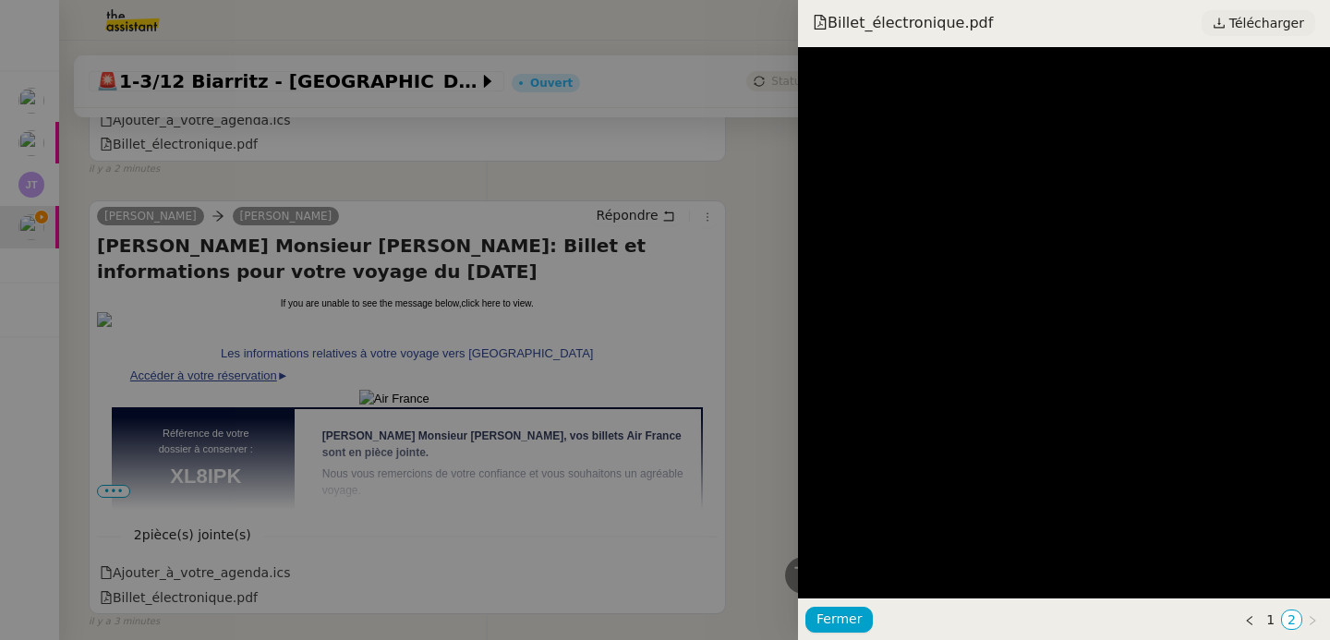
click at [1257, 18] on span "Télécharger" at bounding box center [1267, 23] width 75 height 24
click at [708, 273] on div at bounding box center [665, 320] width 1330 height 640
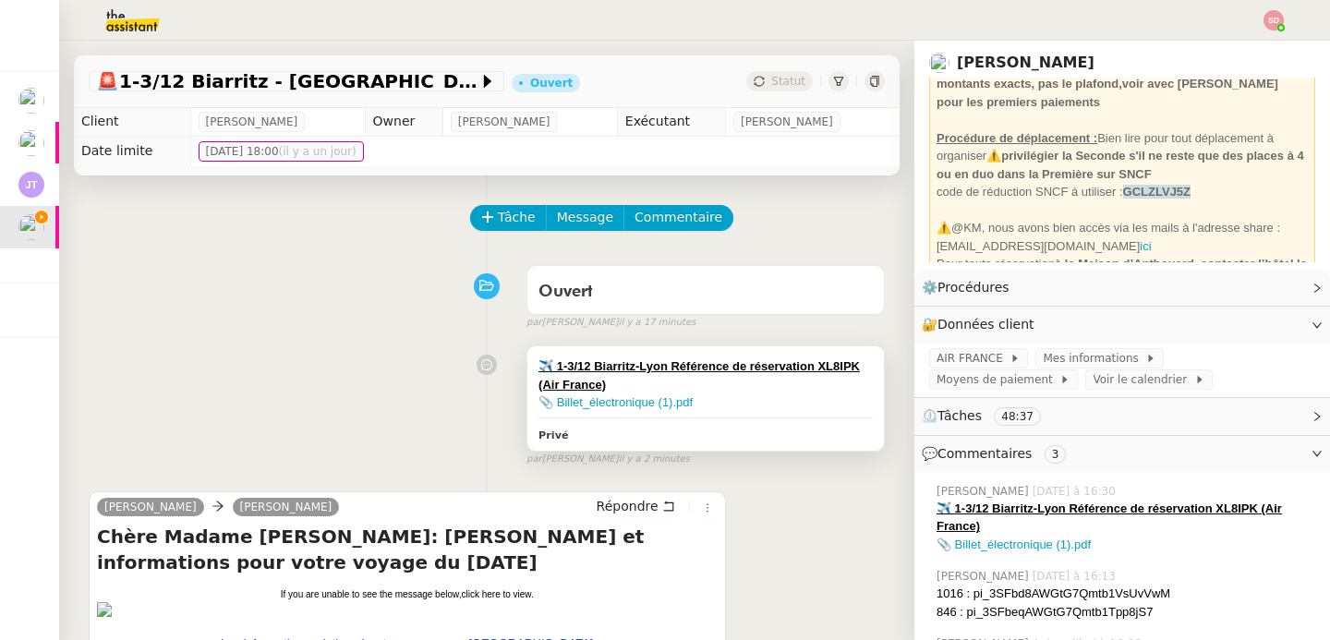
scroll to position [0, 0]
click at [728, 401] on div "📎 Billet_électronique (1).pdf" at bounding box center [706, 403] width 334 height 18
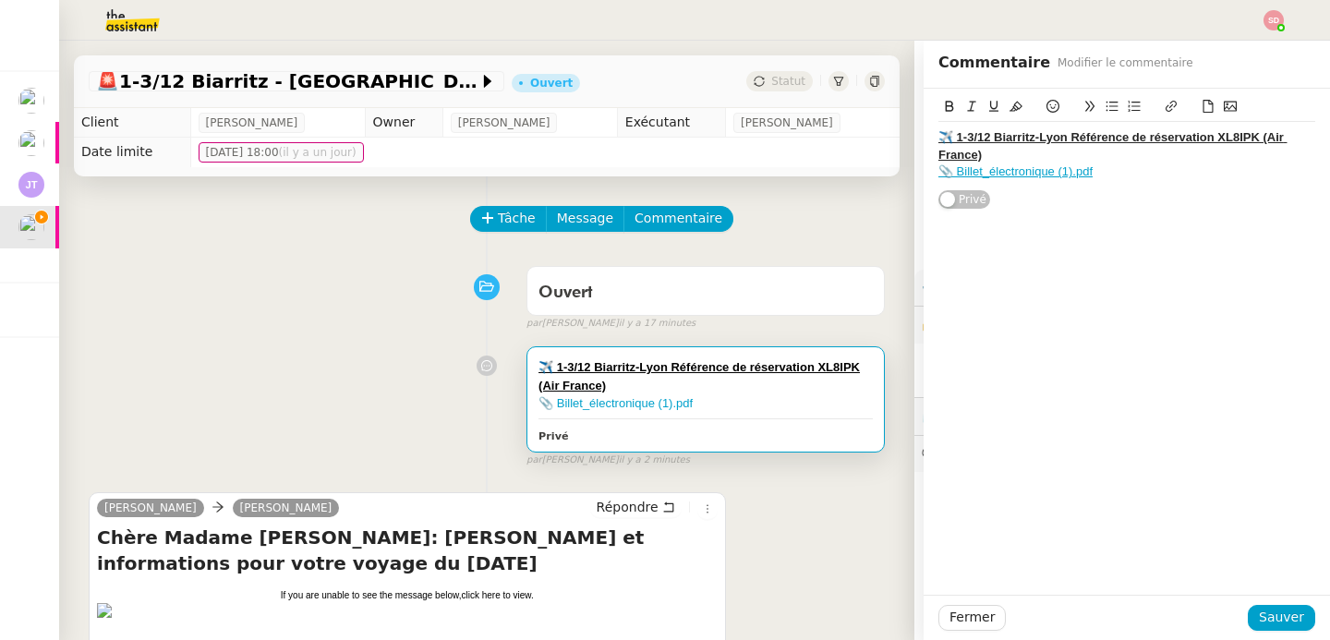
click at [1100, 172] on div "📎 Billet_électronique (1).pdf" at bounding box center [1127, 172] width 377 height 17
click at [1204, 100] on icon at bounding box center [1209, 106] width 10 height 13
click at [1297, 620] on button "Sauver" at bounding box center [1281, 618] width 67 height 26
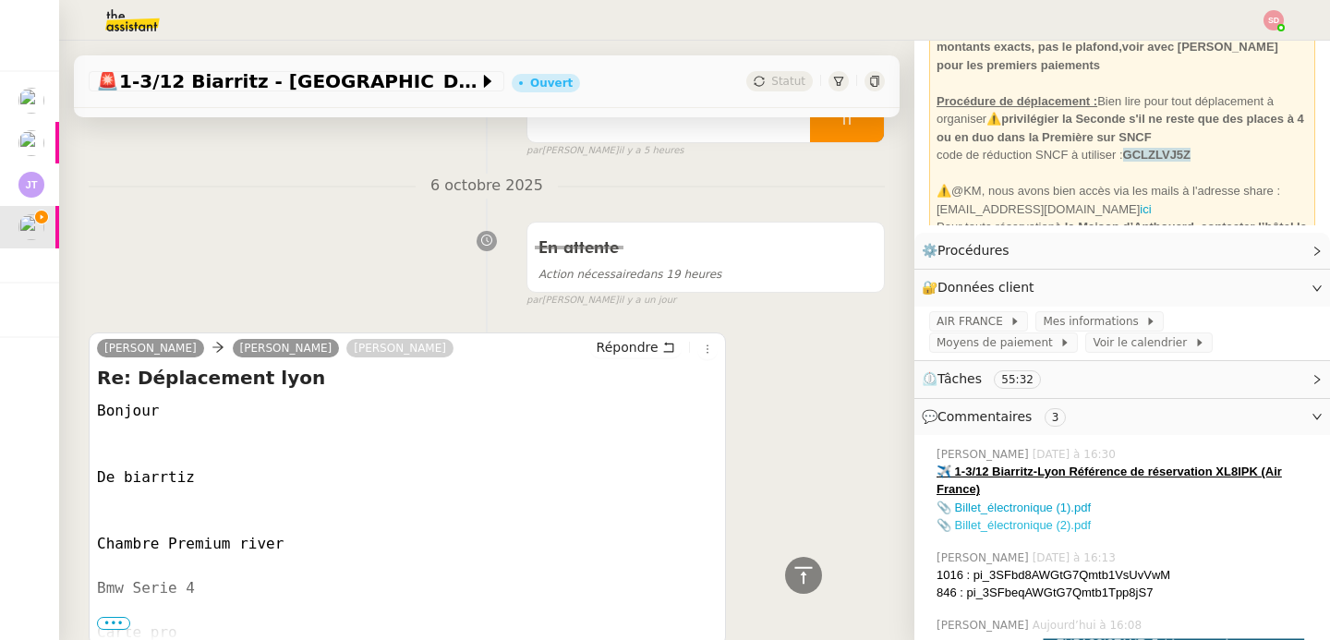
scroll to position [132, 0]
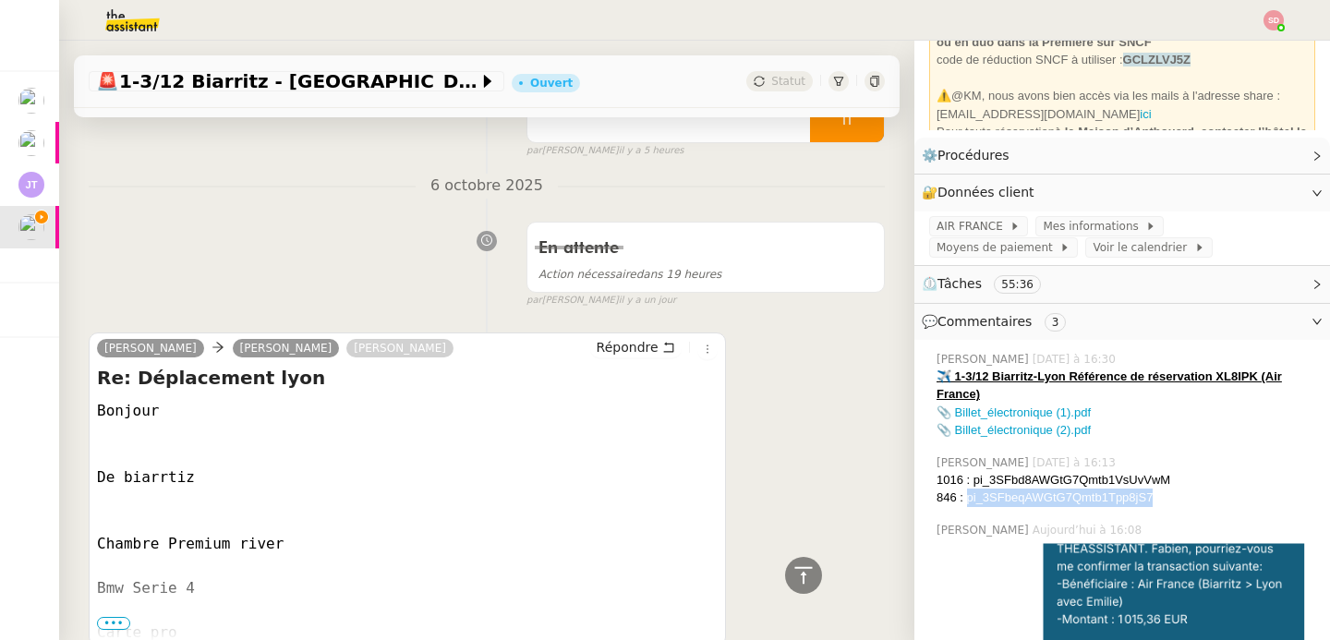
drag, startPoint x: 953, startPoint y: 499, endPoint x: 1176, endPoint y: 496, distance: 222.7
click at [1176, 496] on div "846 : pi_3SFbeqAWGtG7Qmtb1Tpp8jS7" at bounding box center [1126, 498] width 379 height 18
copy div "pi_3SFbeqAWGtG7Qmtb1Tpp8jS7"
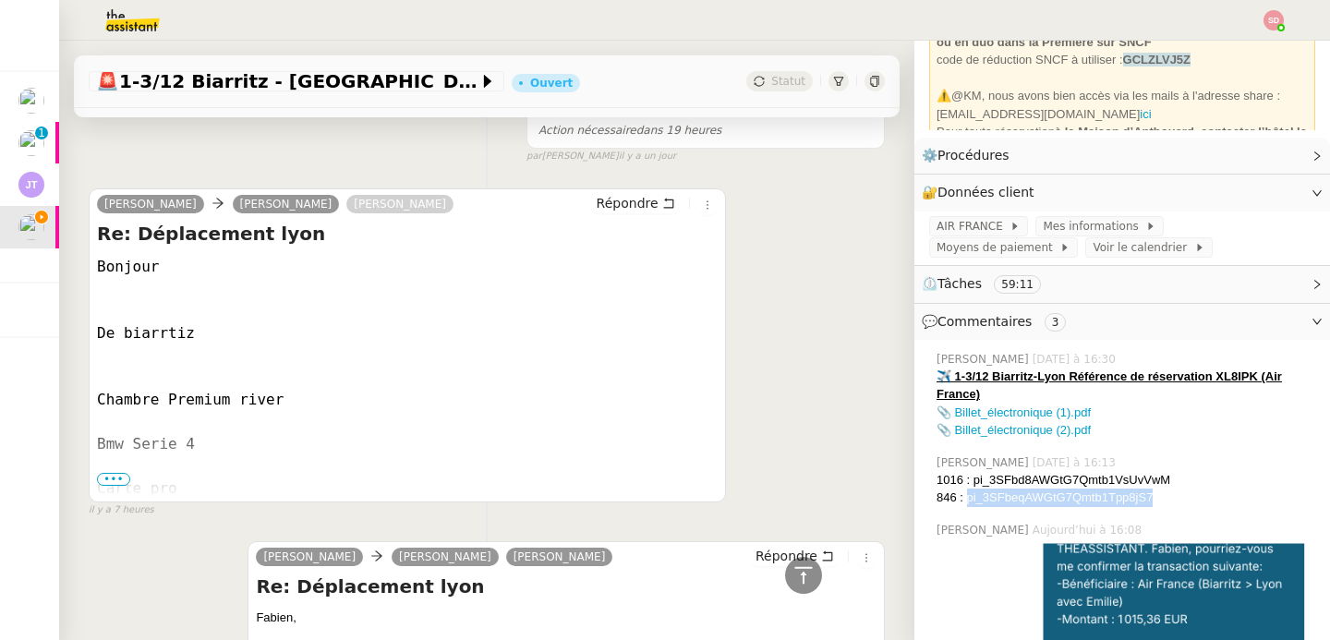
scroll to position [2485, 0]
click at [102, 473] on span "•••" at bounding box center [113, 479] width 33 height 13
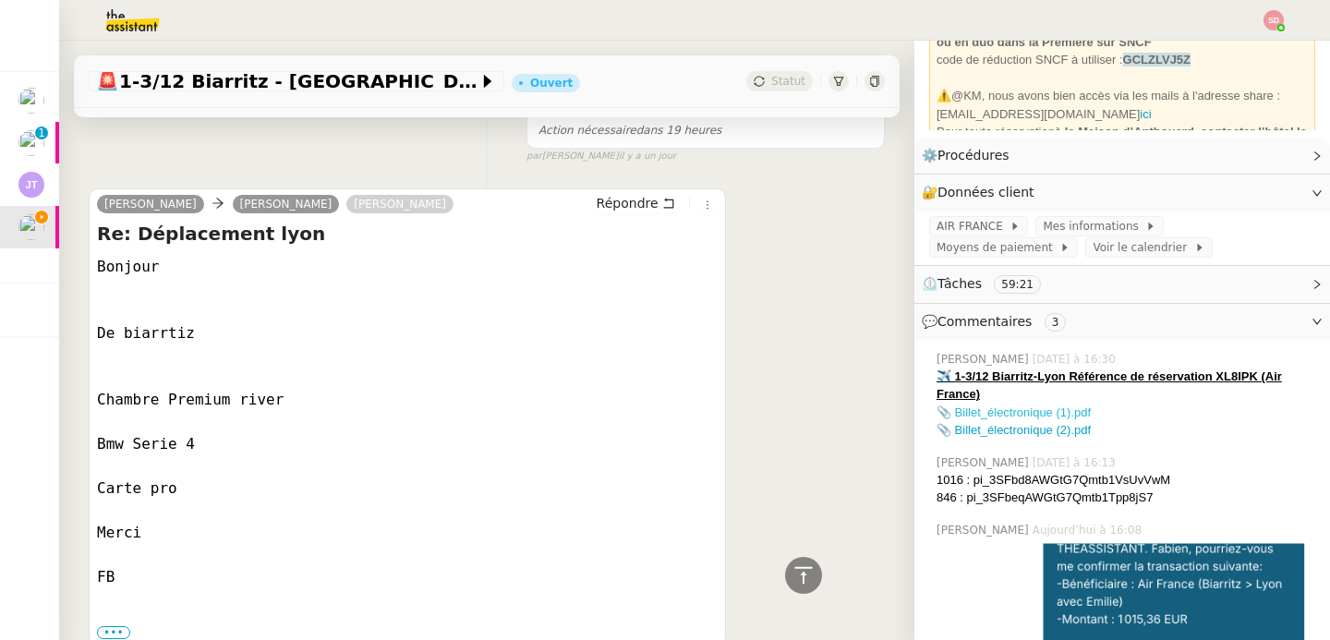
click at [979, 406] on link "📎 Billet_électronique (1).pdf" at bounding box center [1014, 413] width 154 height 14
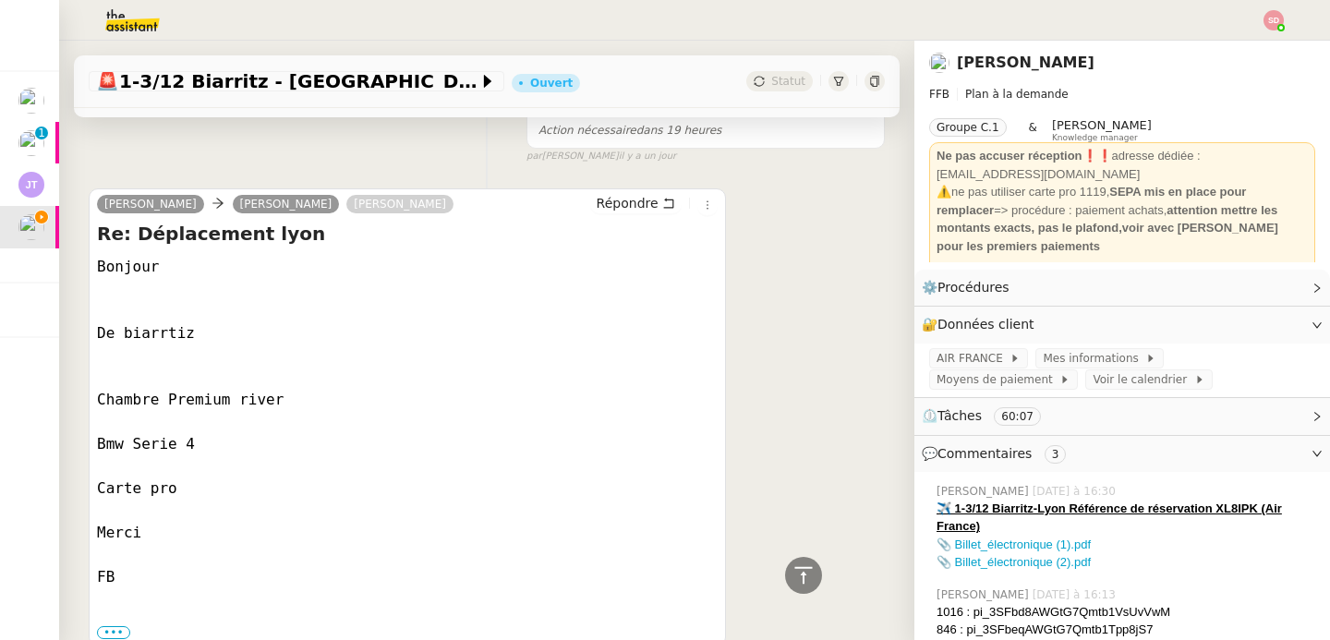
scroll to position [144, 0]
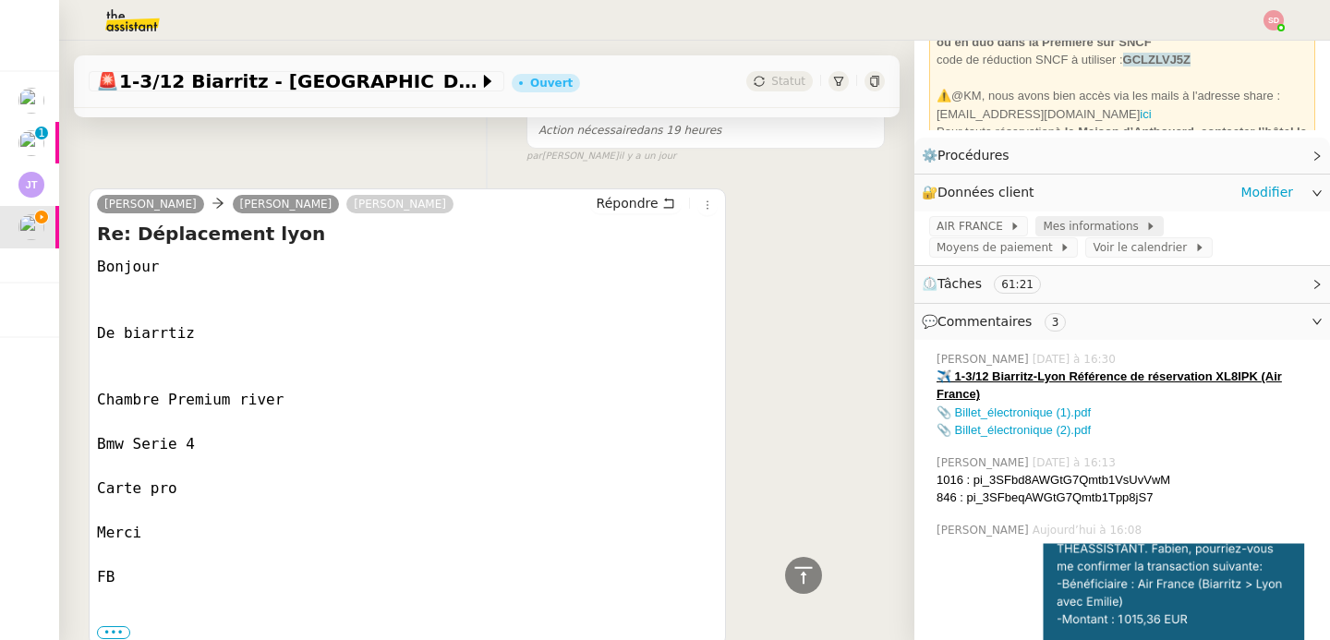
click at [1091, 231] on span "Mes informations" at bounding box center [1094, 226] width 103 height 18
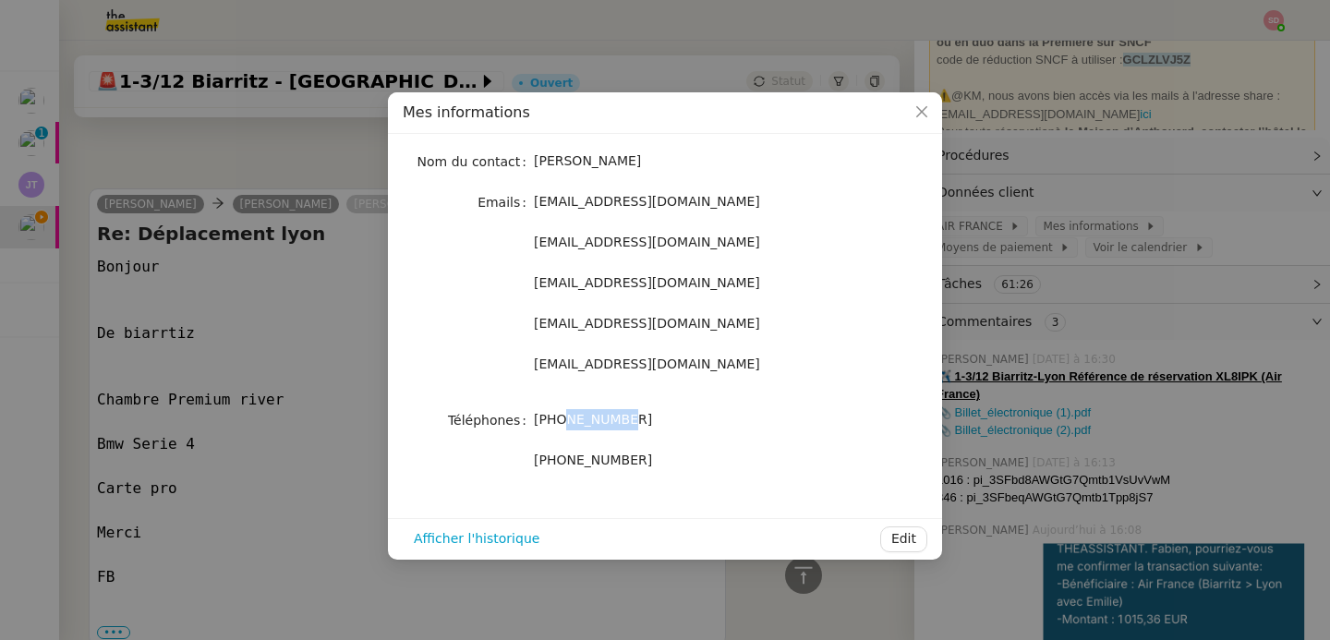
drag, startPoint x: 567, startPoint y: 423, endPoint x: 677, endPoint y: 419, distance: 110.0
click at [677, 419] on div "+33673077153" at bounding box center [687, 419] width 306 height 21
copy span "73077153"
drag, startPoint x: 558, startPoint y: 422, endPoint x: 669, endPoint y: 419, distance: 110.9
click at [669, 419] on div "+33673077153" at bounding box center [687, 419] width 306 height 21
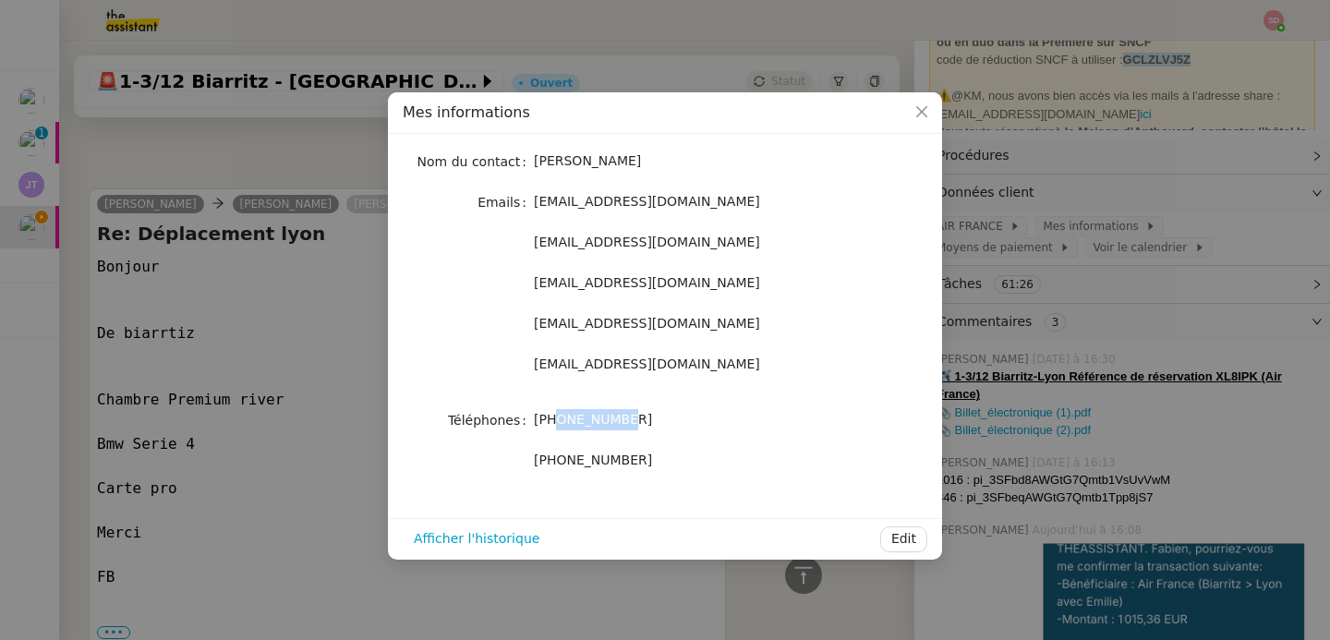
copy span "673077153"
click at [252, 286] on nz-modal-container "Mes informations Nom du contact Fabien Bornancin Emails fbornancin@gmail.com fb…" at bounding box center [665, 320] width 1330 height 640
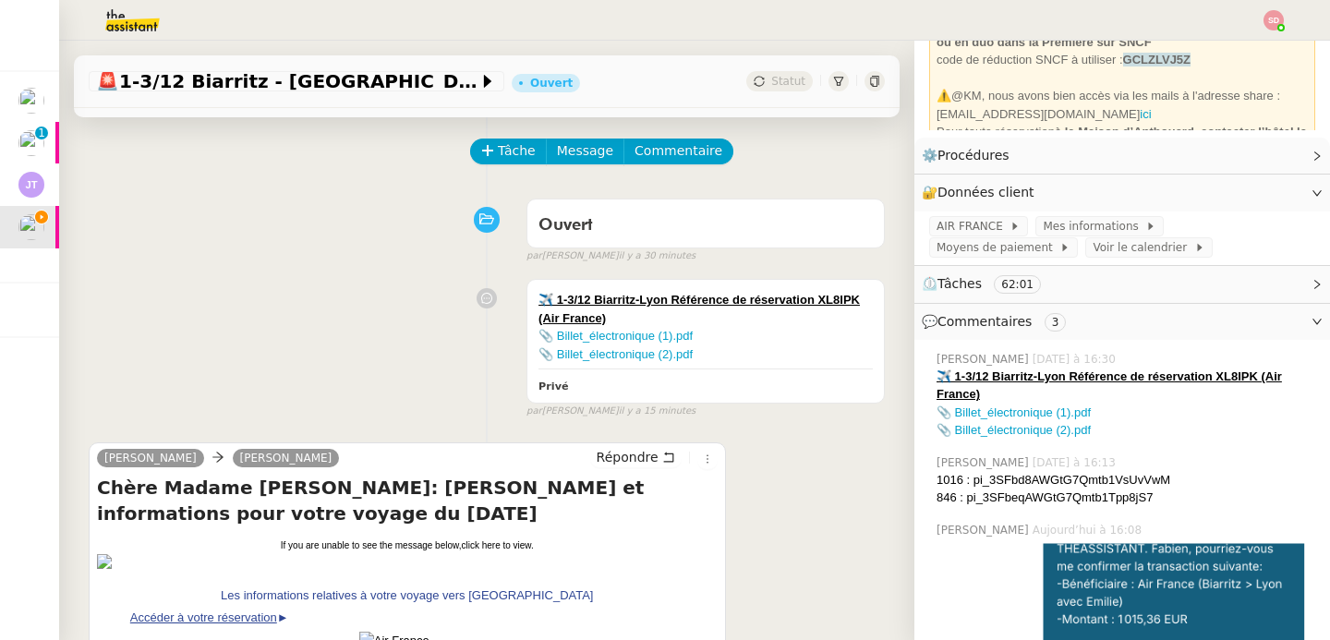
scroll to position [0, 0]
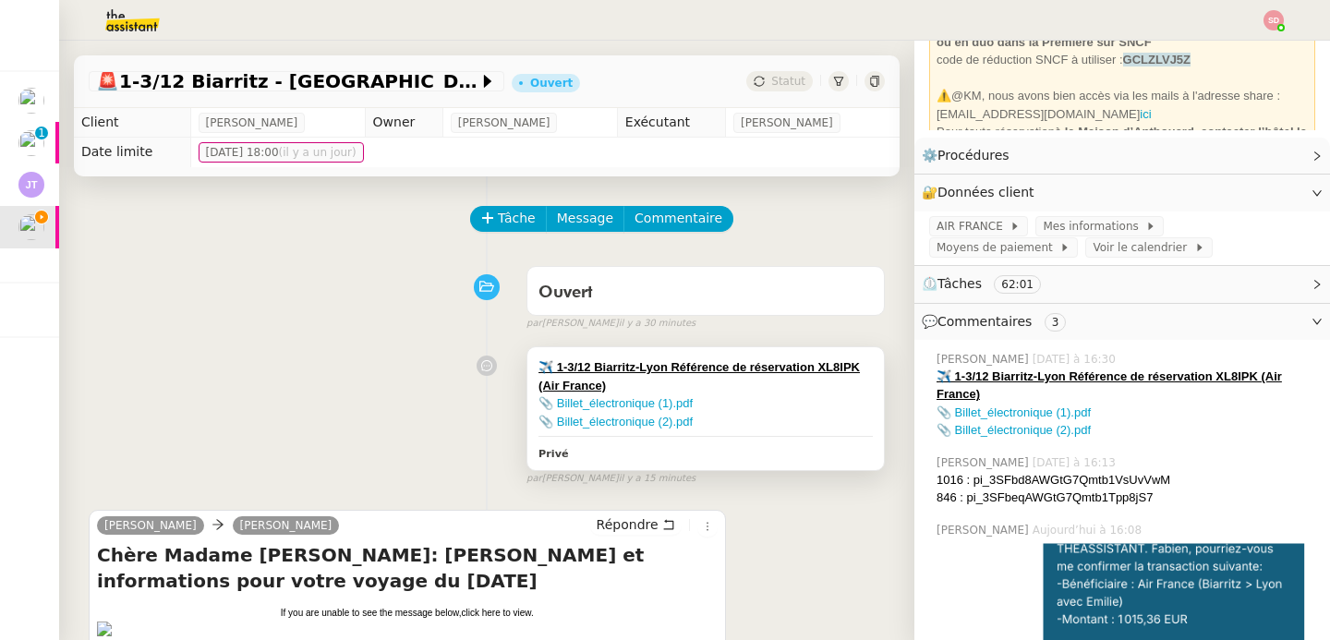
click at [764, 398] on div "📎 Billet_électronique (1).pdf" at bounding box center [706, 403] width 334 height 18
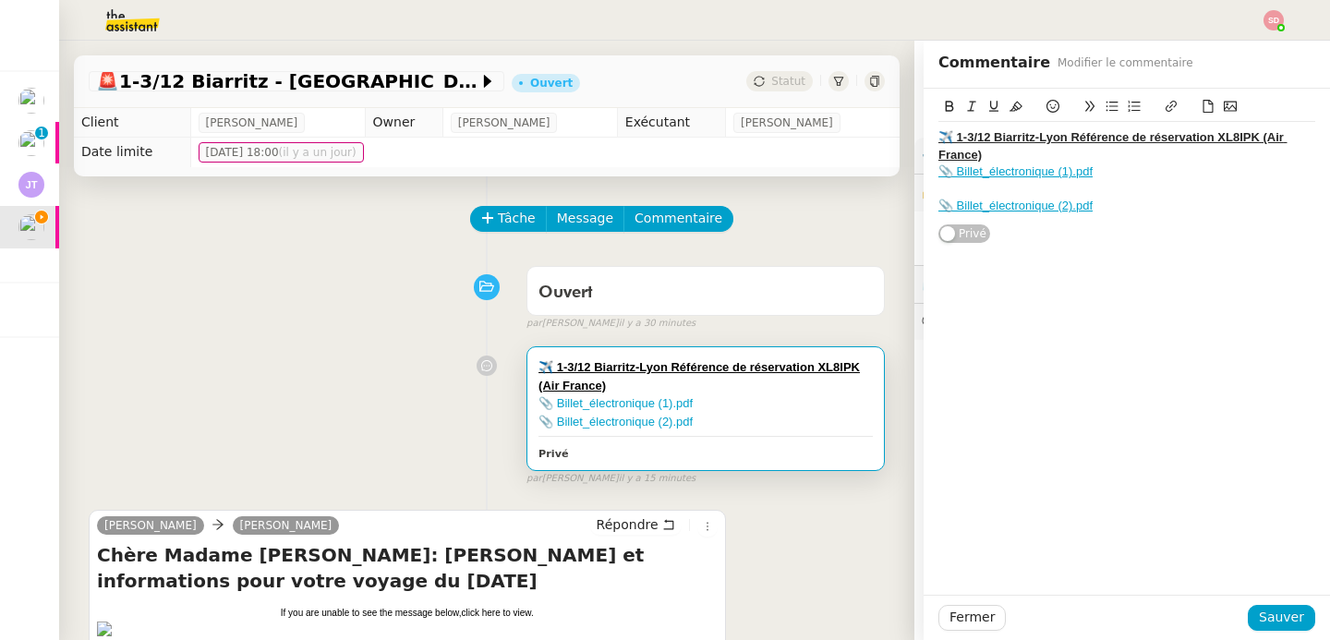
click at [1116, 211] on div "📎 Billet_électronique (2).pdf" at bounding box center [1127, 206] width 377 height 17
click at [1054, 187] on div at bounding box center [1127, 189] width 377 height 17
click at [1128, 195] on div "📎 Billet_électronique (2).pdf" at bounding box center [1127, 189] width 377 height 17
click at [1047, 109] on icon at bounding box center [1053, 106] width 13 height 13
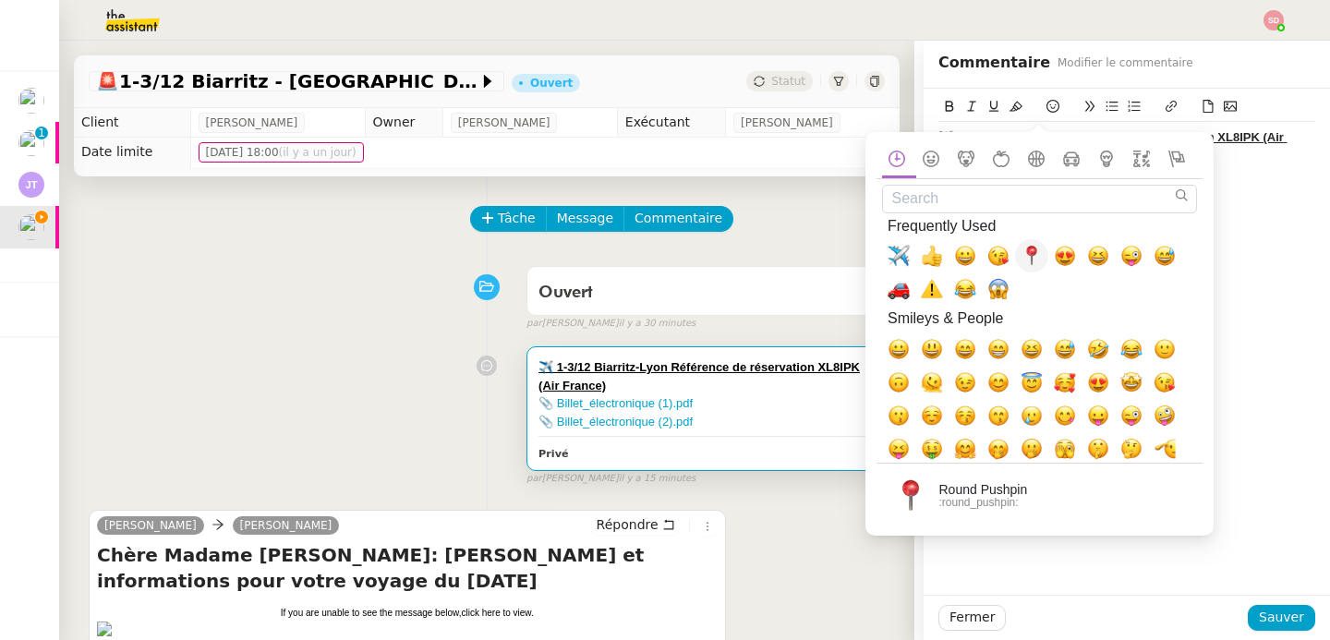
click at [1021, 260] on span "📍, round_pushpin" at bounding box center [1032, 256] width 22 height 22
click at [1280, 212] on div "📍" at bounding box center [1127, 206] width 377 height 17
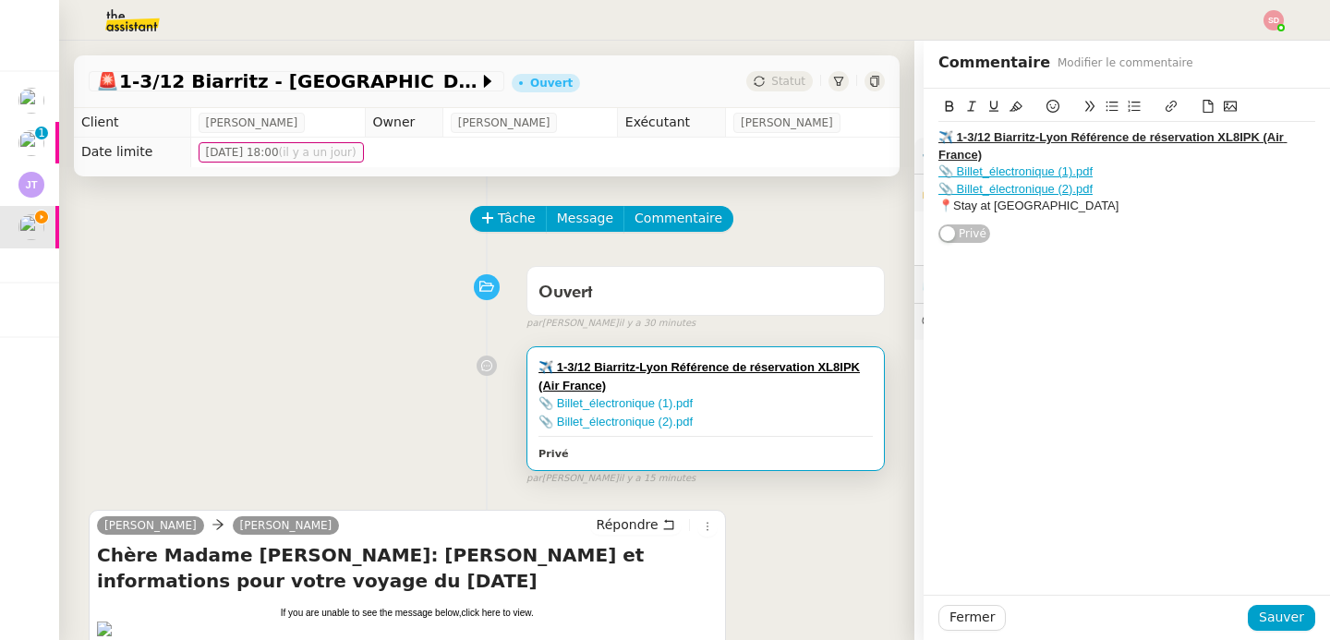
click at [1202, 103] on icon at bounding box center [1208, 106] width 13 height 13
click at [1162, 204] on link "📎 Confirmation.pdf" at bounding box center [1172, 206] width 106 height 14
click at [1098, 234] on link "https://dashboard.theassistant.com/file/EMvW5oSL3siYgzlQG7IB" at bounding box center [1111, 240] width 127 height 24
drag, startPoint x: 1087, startPoint y: 206, endPoint x: 923, endPoint y: 212, distance: 164.5
click at [924, 212] on div "Confirmation.pdf ✈️ 1-3/12 Biarritz-Lyon Référence de réservation XL8IPK (Air F…" at bounding box center [1127, 166] width 407 height 155
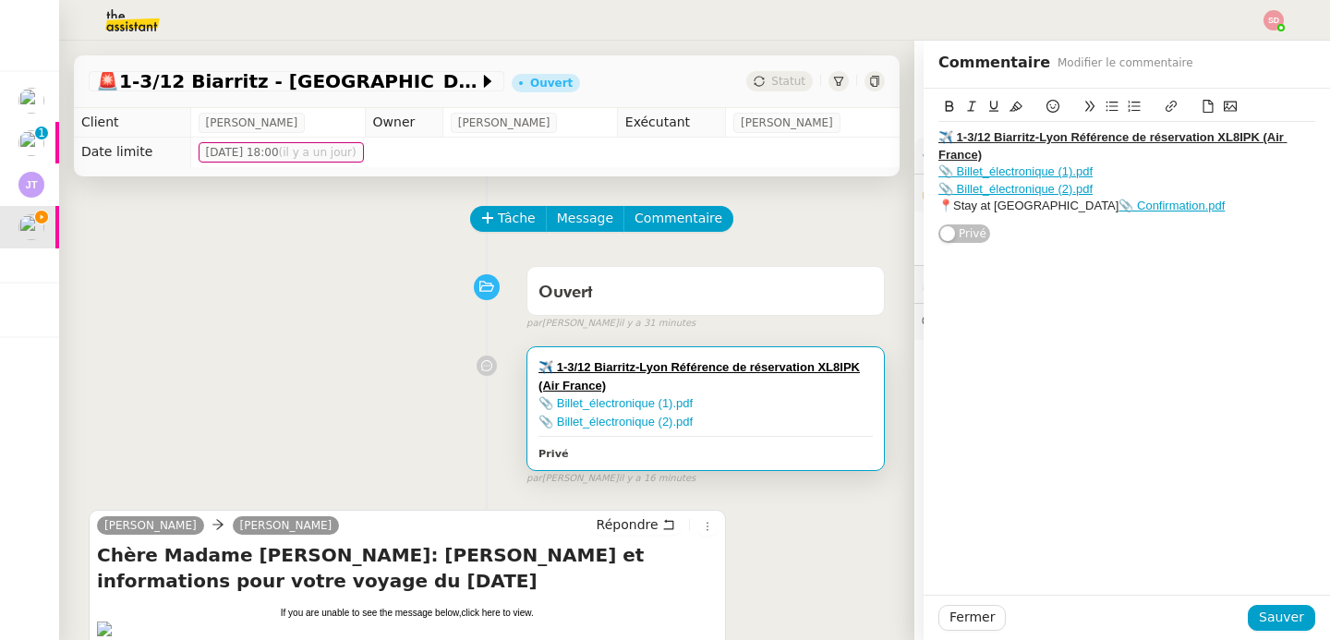
click at [943, 112] on icon at bounding box center [949, 106] width 13 height 13
click at [988, 108] on icon at bounding box center [994, 106] width 13 height 13
click at [1252, 218] on div "✈️ 1-3/12 Biarritz-Lyon Référence de réservation XL8IPK (Air France) 📎 Billet_e…" at bounding box center [1127, 172] width 377 height 100
click at [1165, 104] on icon at bounding box center [1171, 106] width 13 height 13
click at [1202, 106] on icon at bounding box center [1208, 106] width 13 height 13
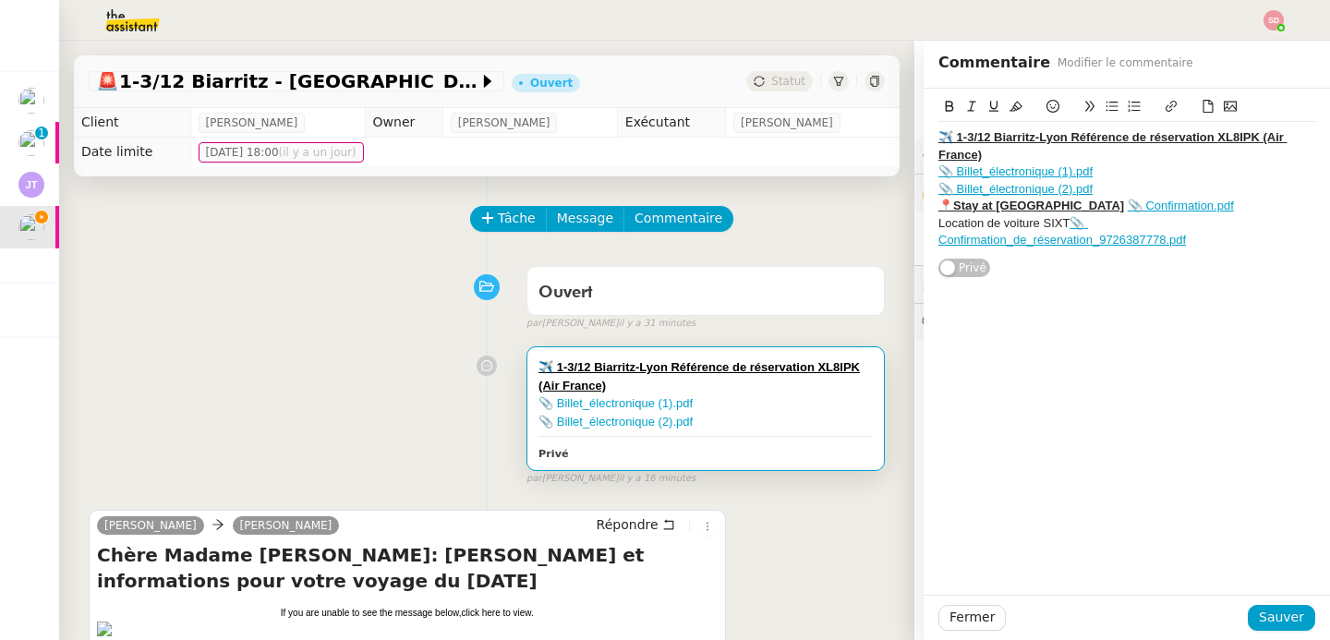
click at [939, 220] on div "Location de voiture SIXT 📎 Confirmation_de_réservation_9726387778.pdf" at bounding box center [1127, 232] width 377 height 34
click at [1047, 108] on icon at bounding box center [1053, 106] width 13 height 13
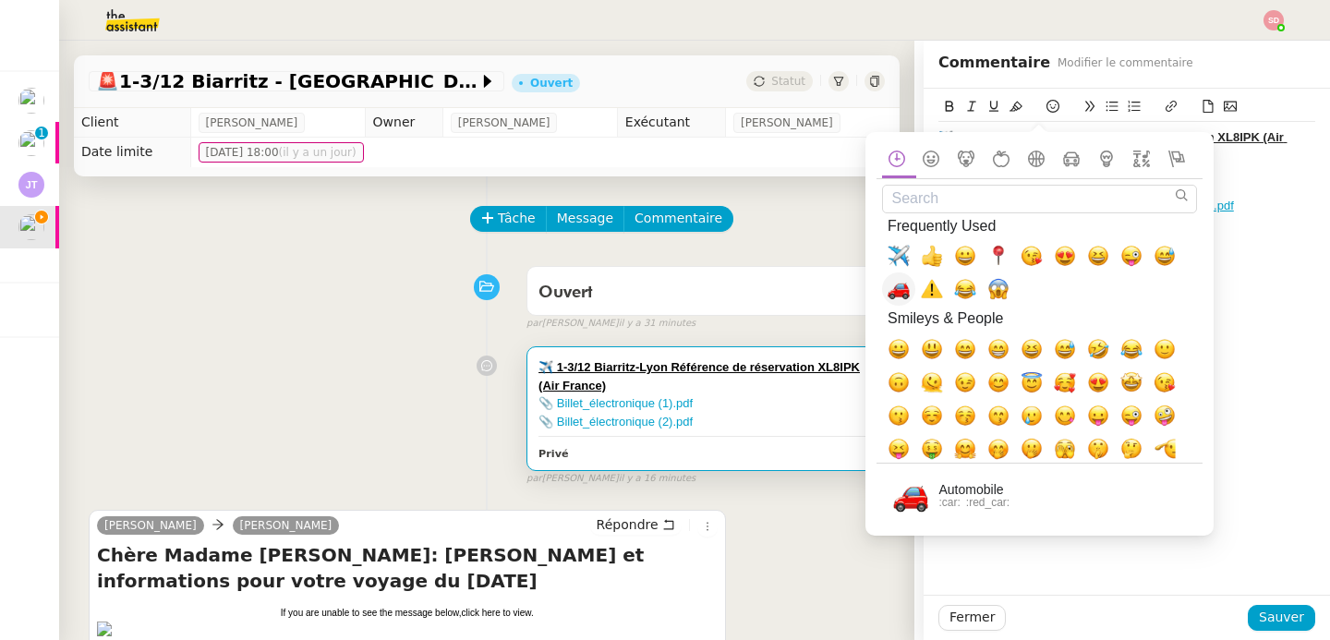
click at [897, 297] on span "🚗, car, red_car" at bounding box center [899, 289] width 22 height 22
click at [1244, 211] on div "📍Stay at Intercontinental Lyon 📎 Confirmation.pdf" at bounding box center [1127, 206] width 377 height 17
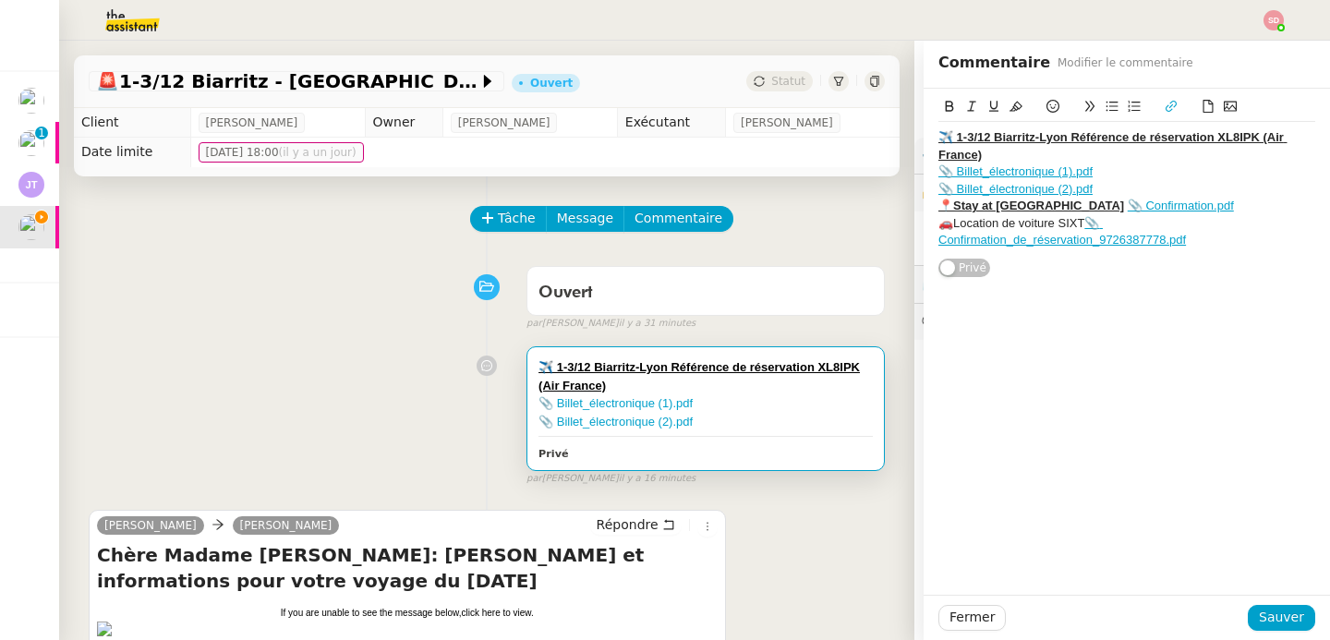
click at [939, 226] on div "🚗Location de voiture SIXT 📎 Confirmation_de_réservation_9726387778.pdf" at bounding box center [1127, 232] width 377 height 34
drag, startPoint x: 1069, startPoint y: 225, endPoint x: 908, endPoint y: 219, distance: 160.8
click at [908, 219] on app-ticket "🚨 1-3/12 Biarritz - Lyon Ouvert Statut Client Fabien Bornancin Owner Frédérique…" at bounding box center [694, 341] width 1271 height 600
click at [943, 110] on icon at bounding box center [949, 106] width 13 height 13
click at [988, 103] on icon at bounding box center [994, 106] width 13 height 13
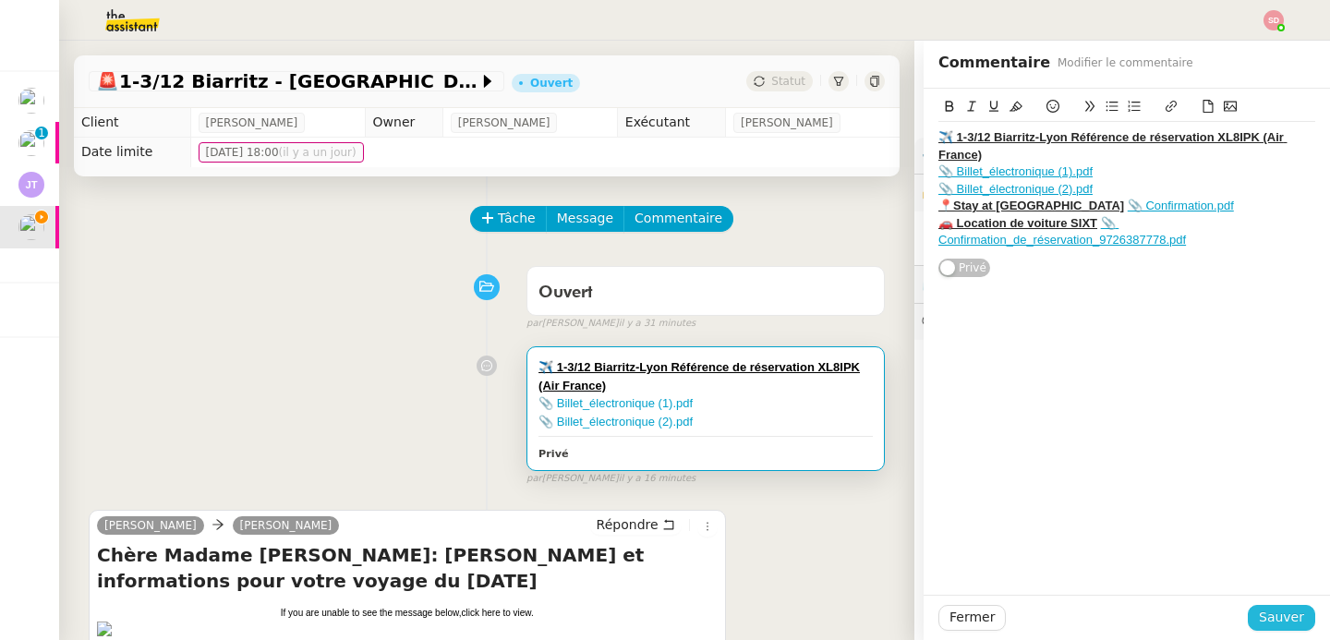
click at [1259, 625] on span "Sauver" at bounding box center [1281, 617] width 45 height 21
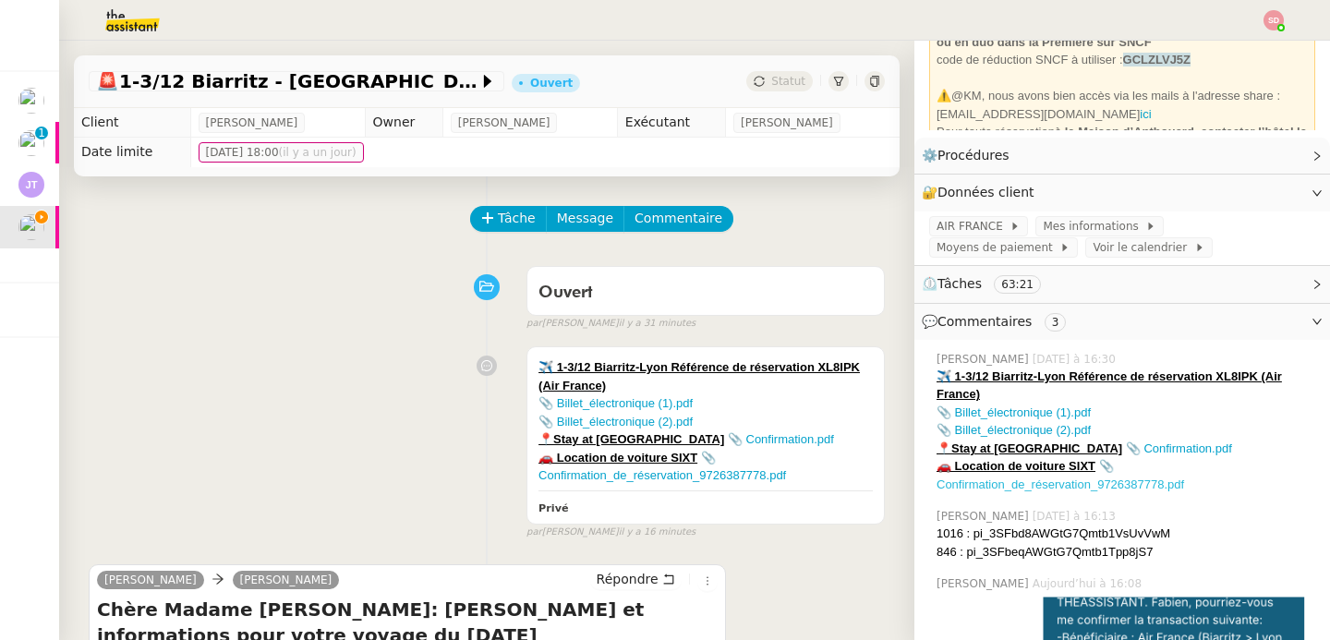
click at [1008, 482] on link "📎 Confirmation_de_réservation_9726387778.pdf" at bounding box center [1061, 475] width 248 height 32
click at [1147, 246] on span "Voir le calendrier" at bounding box center [1143, 247] width 101 height 18
click at [1021, 409] on link "📎 Billet_électronique (1).pdf" at bounding box center [1014, 413] width 154 height 14
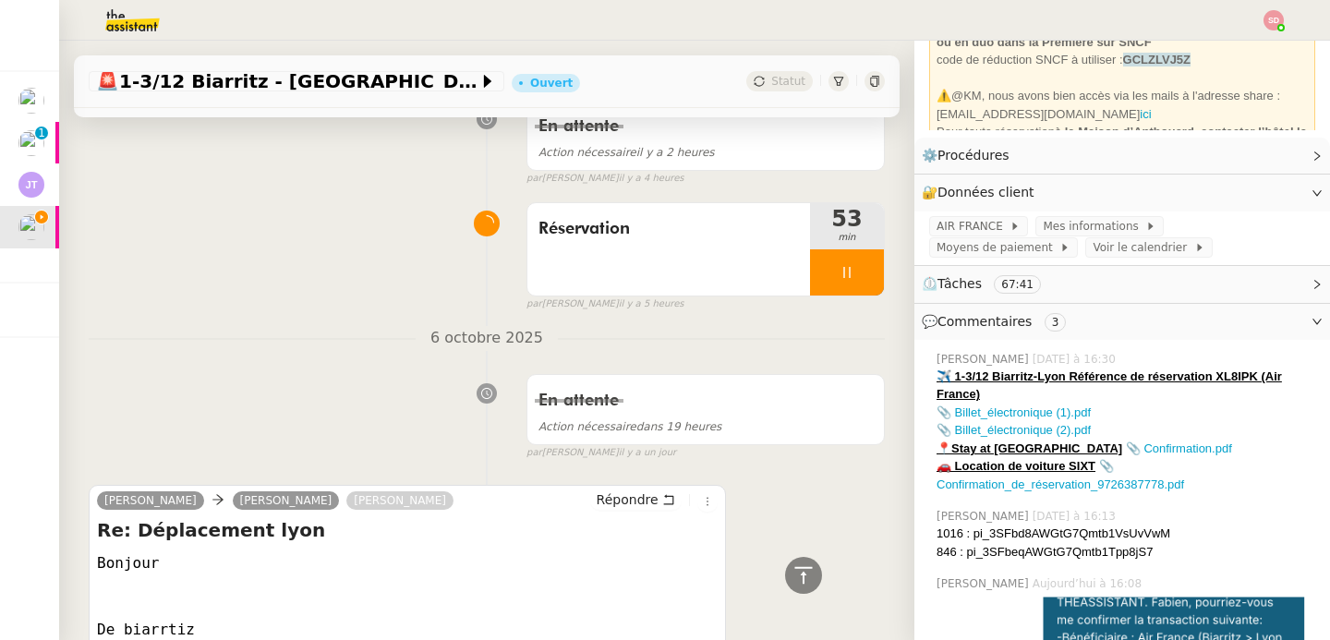
scroll to position [2243, 0]
click at [631, 491] on span "Répondre" at bounding box center [628, 499] width 62 height 18
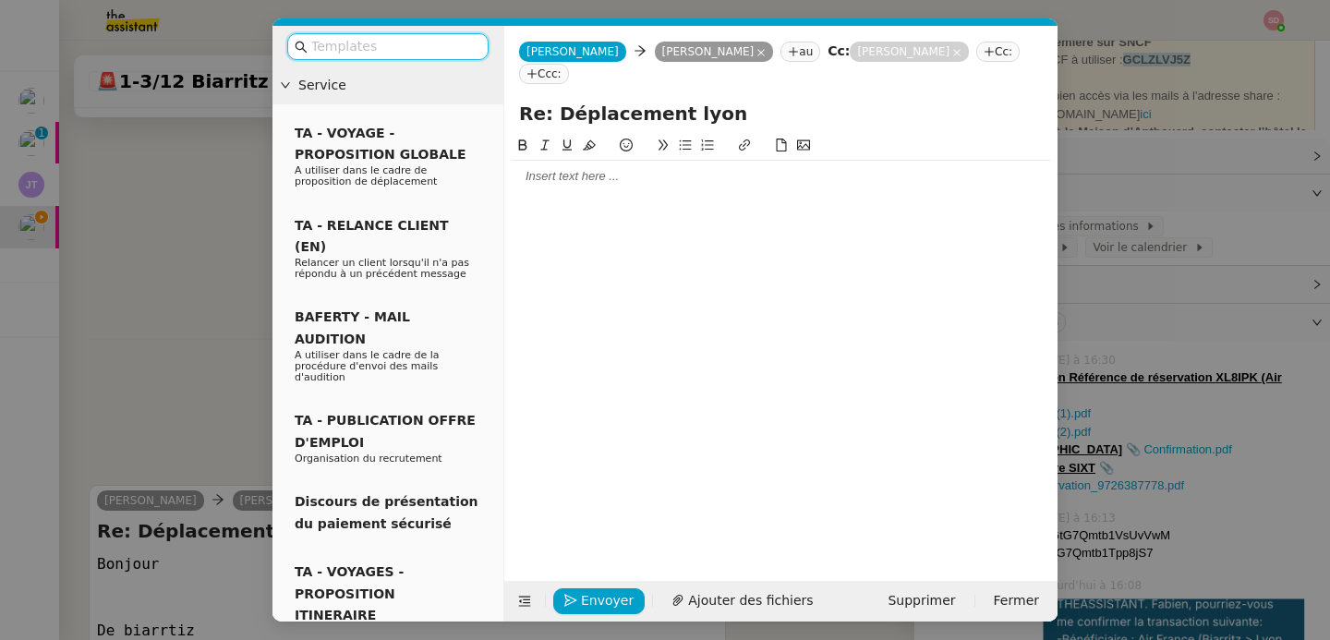
scroll to position [2387, 0]
click at [586, 164] on div at bounding box center [781, 176] width 539 height 31
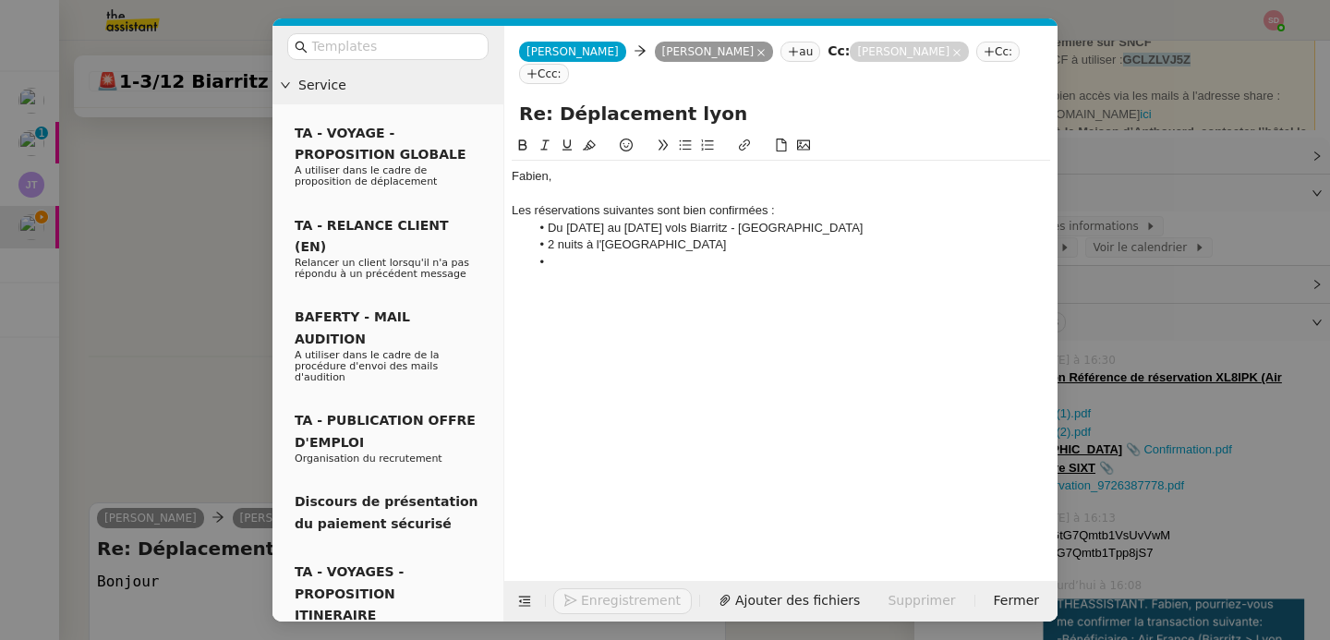
scroll to position [2519, 0]
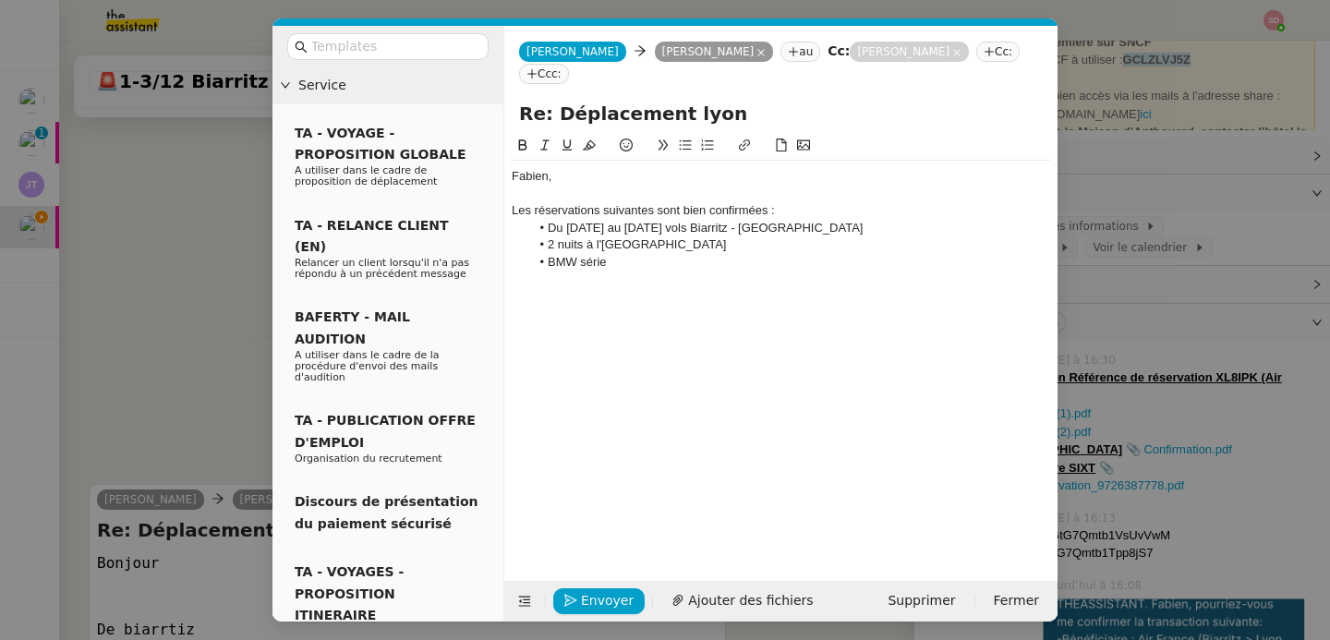
click at [210, 369] on nz-modal-container "Service TA - VOYAGE - PROPOSITION GLOBALE A utiliser dans le cadre de propositi…" at bounding box center [665, 320] width 1330 height 640
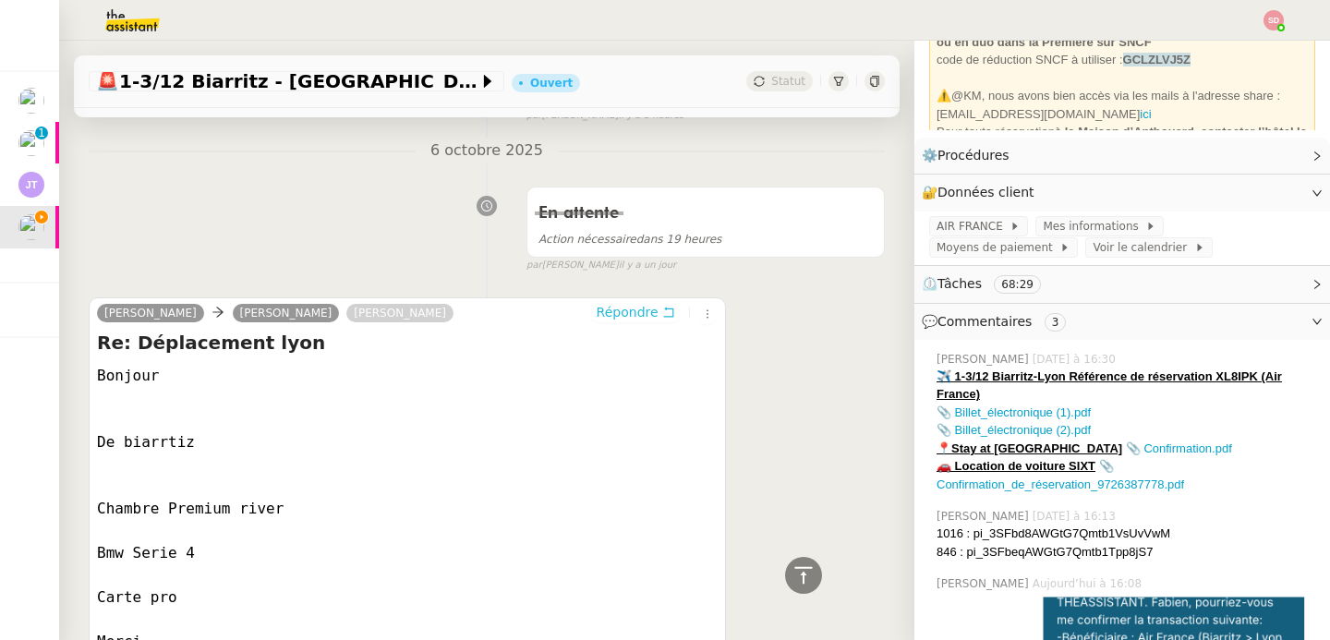
scroll to position [2768, 0]
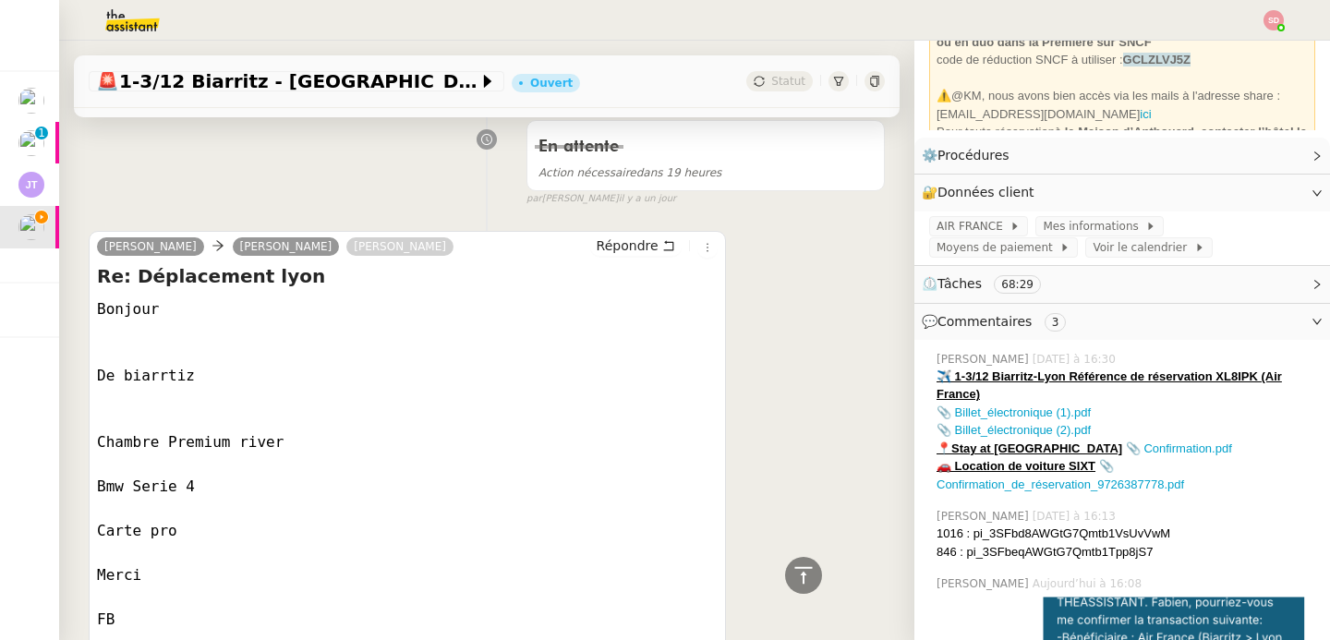
click at [204, 346] on div at bounding box center [407, 354] width 621 height 22
click at [183, 189] on div "En attente Action nécessaire dans 19 heures false par Sheida D. il y a un jour" at bounding box center [487, 159] width 796 height 95
click at [732, 220] on div "Fabien Bornancin camille Emilie Bornancin Répondre Re: Déplacement lyon Bonjour…" at bounding box center [487, 459] width 796 height 491
click at [706, 261] on div "Fabien Bornancin camille Emilie Bornancin Répondre Re: Déplacement lyon Bonjour…" at bounding box center [407, 460] width 637 height 458
click at [219, 263] on h4 "Re: Déplacement lyon" at bounding box center [407, 276] width 621 height 26
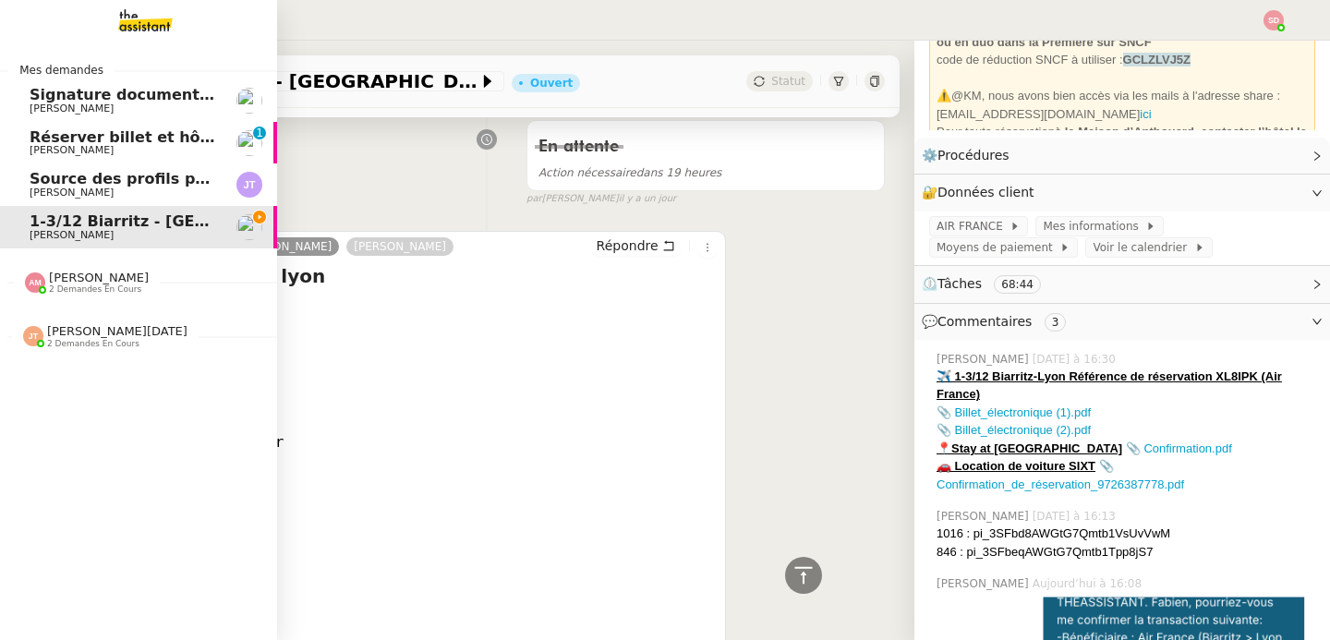
click at [182, 230] on span "Fabien Bornancin" at bounding box center [123, 235] width 187 height 11
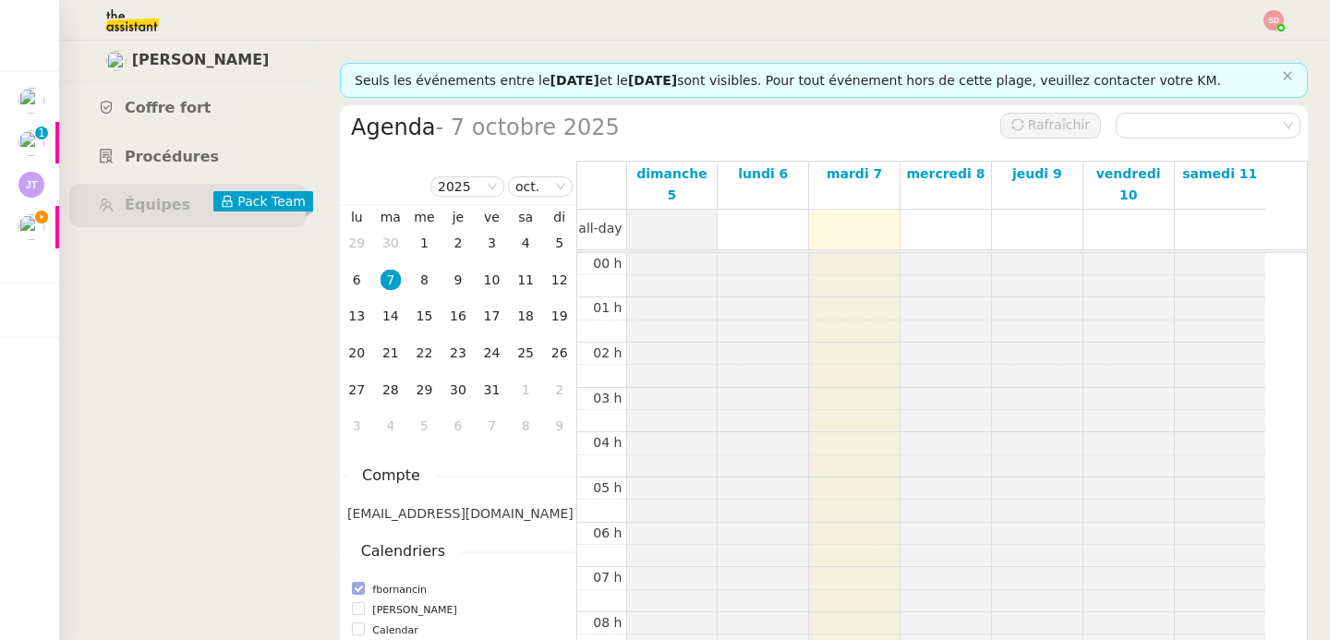
scroll to position [271, 0]
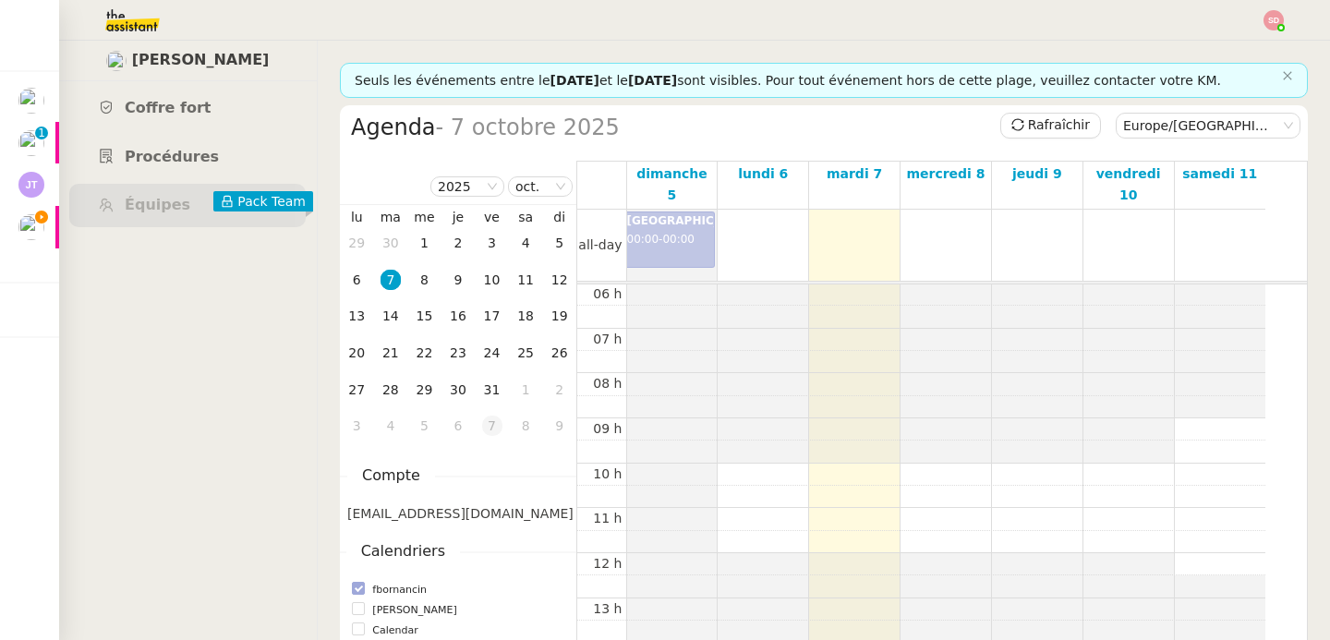
click at [485, 421] on div "7" at bounding box center [492, 426] width 20 height 20
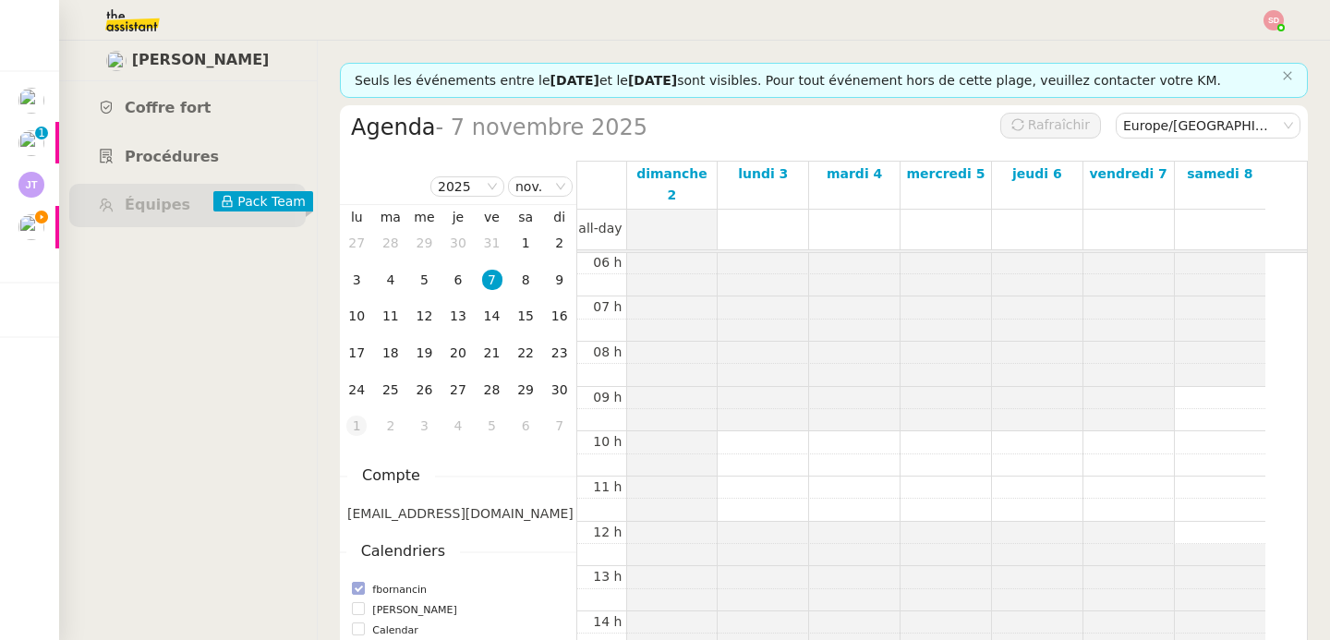
click at [364, 423] on div "1" at bounding box center [356, 426] width 20 height 20
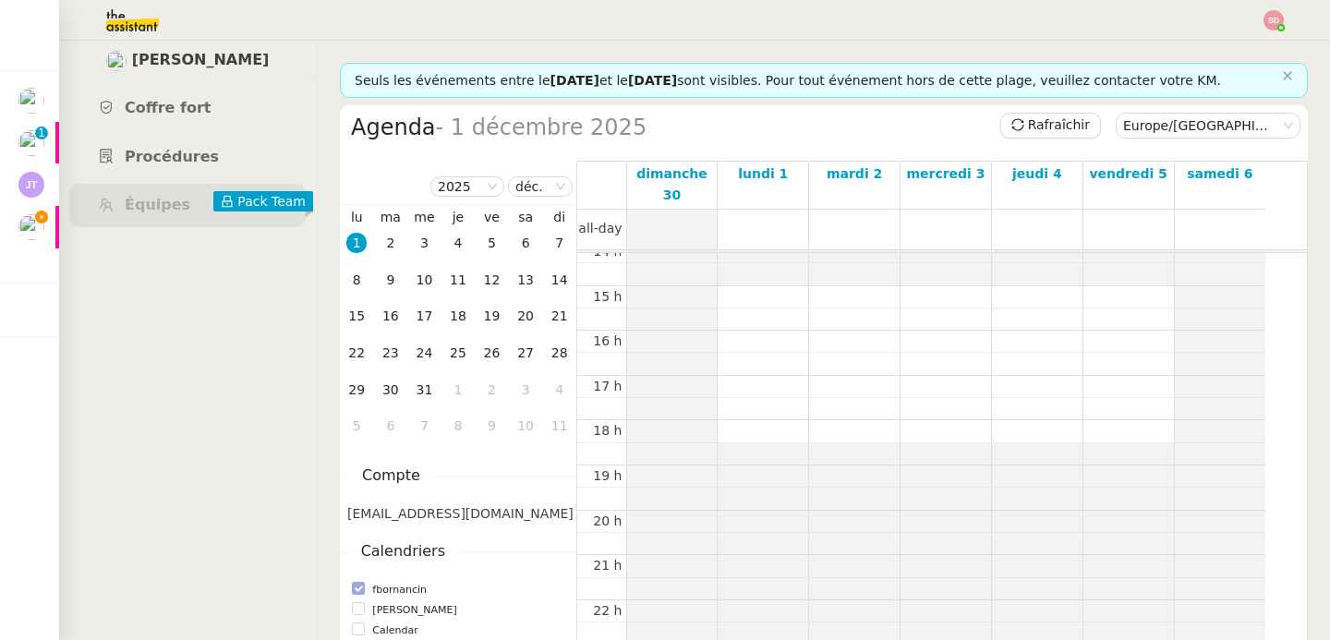
scroll to position [641, 0]
click at [779, 210] on div at bounding box center [763, 230] width 91 height 40
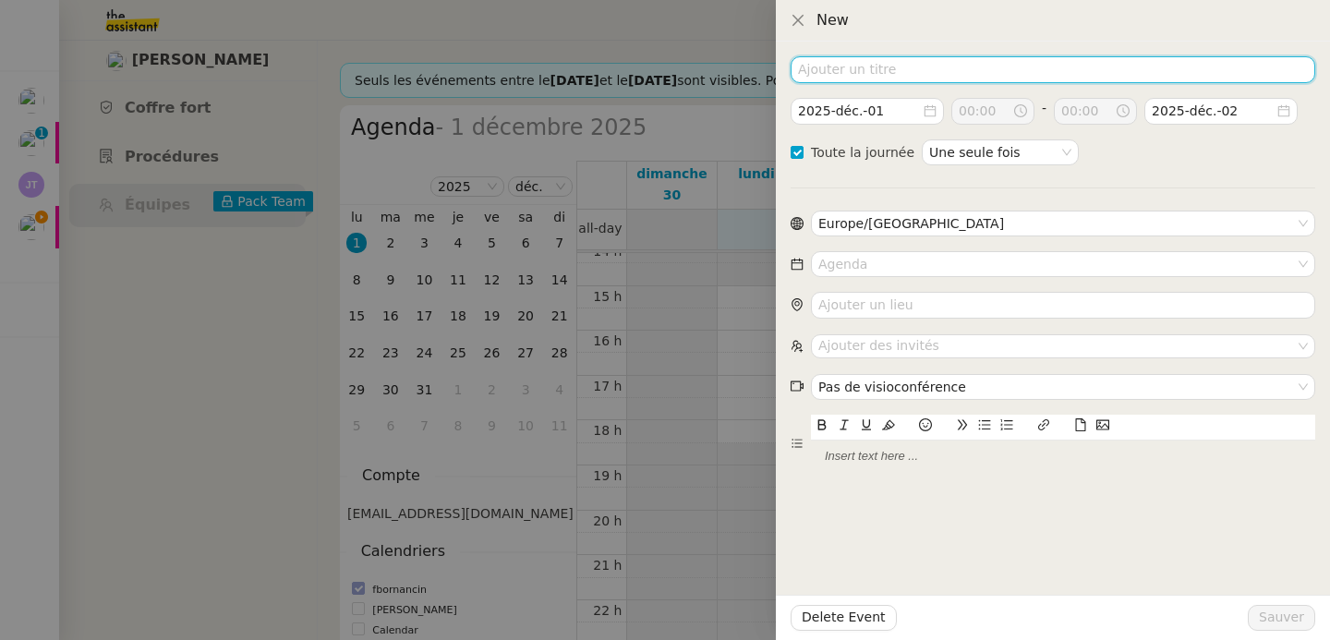
click at [900, 73] on input at bounding box center [1053, 69] width 525 height 27
type input "[GEOGRAPHIC_DATA]"
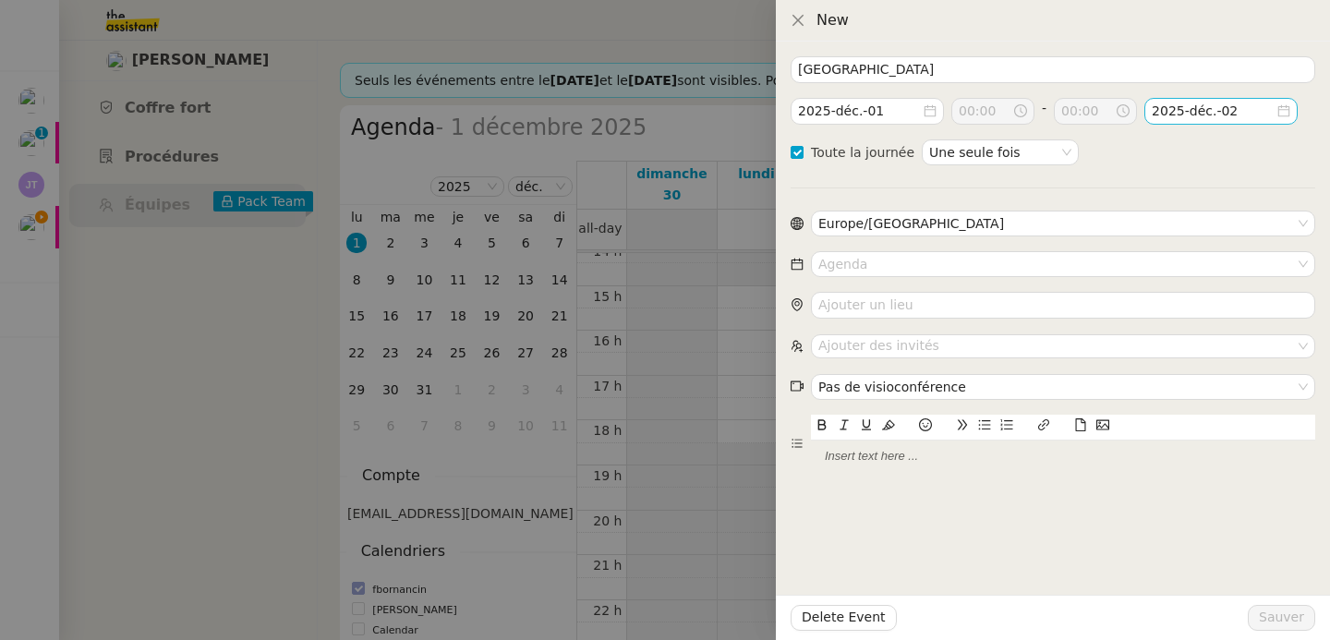
click at [1181, 112] on input "2025-déc.-02" at bounding box center [1214, 111] width 124 height 21
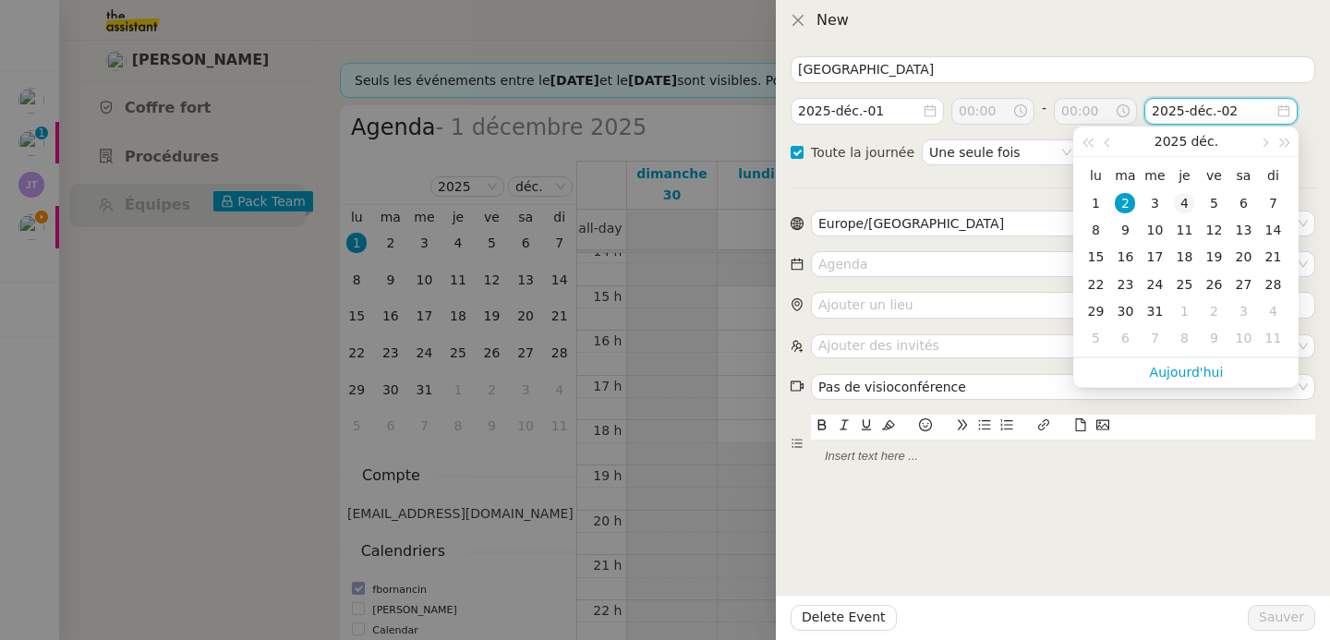
click at [1188, 200] on div "4" at bounding box center [1184, 203] width 20 height 20
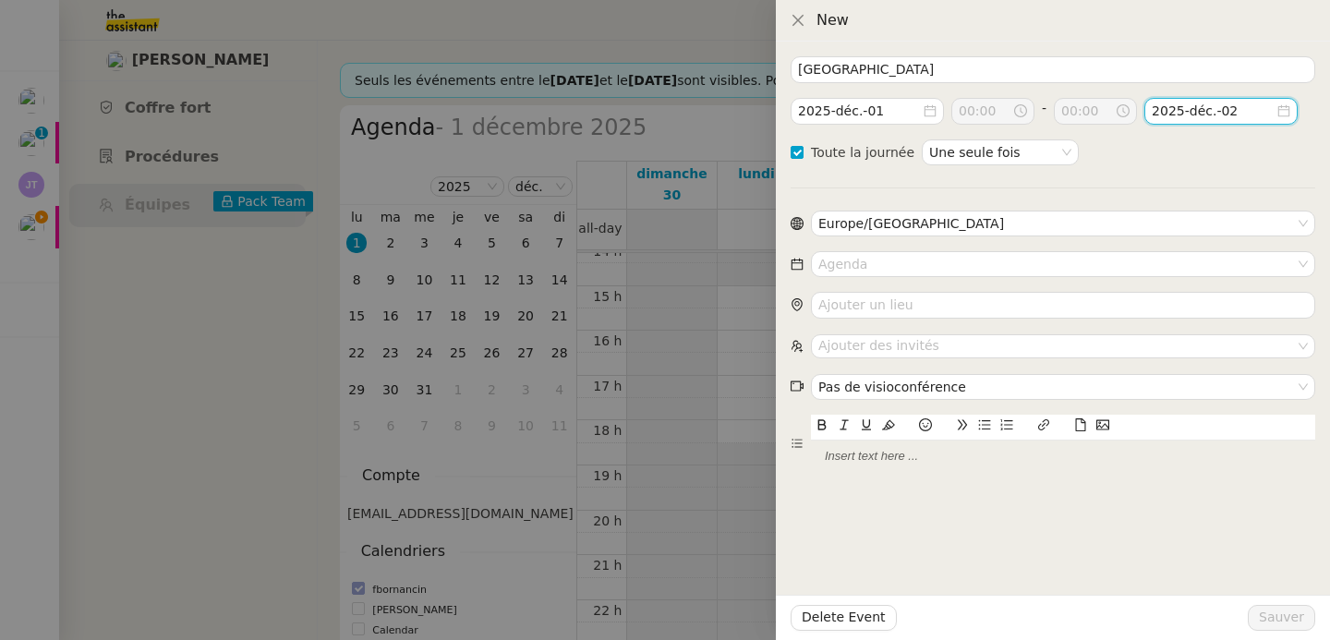
type input "2025-déc.-04"
click at [930, 262] on input at bounding box center [1057, 264] width 477 height 24
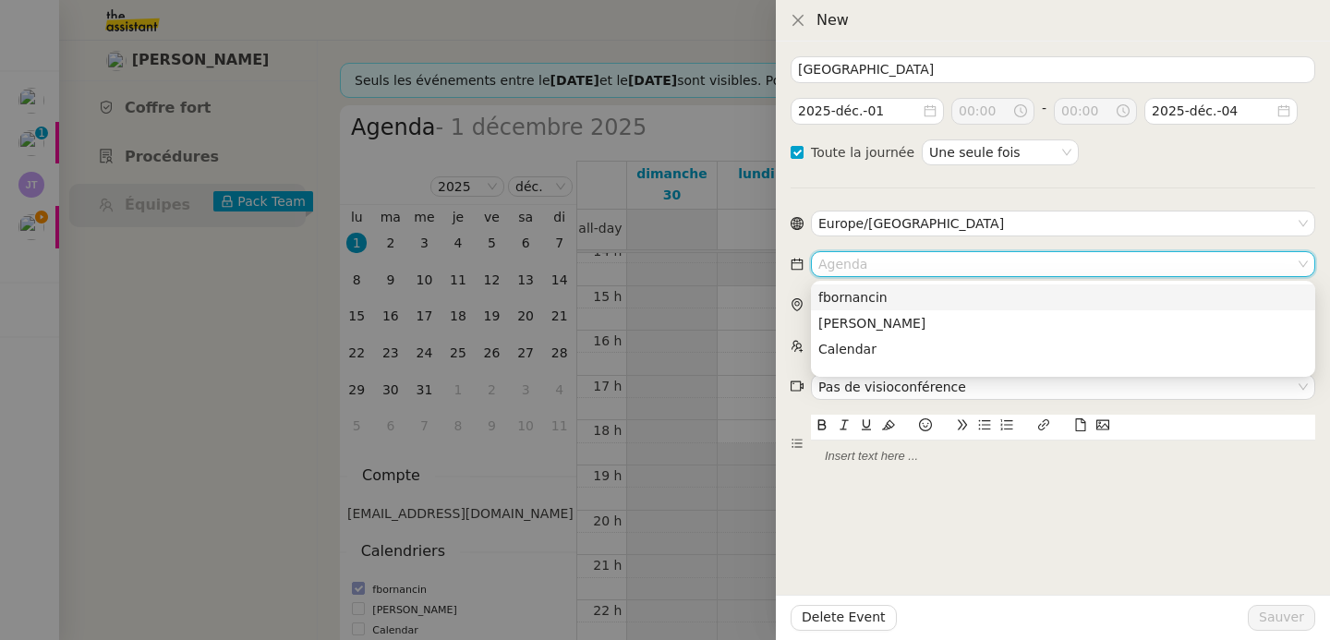
click at [925, 301] on div "fbornancin" at bounding box center [1064, 297] width 490 height 17
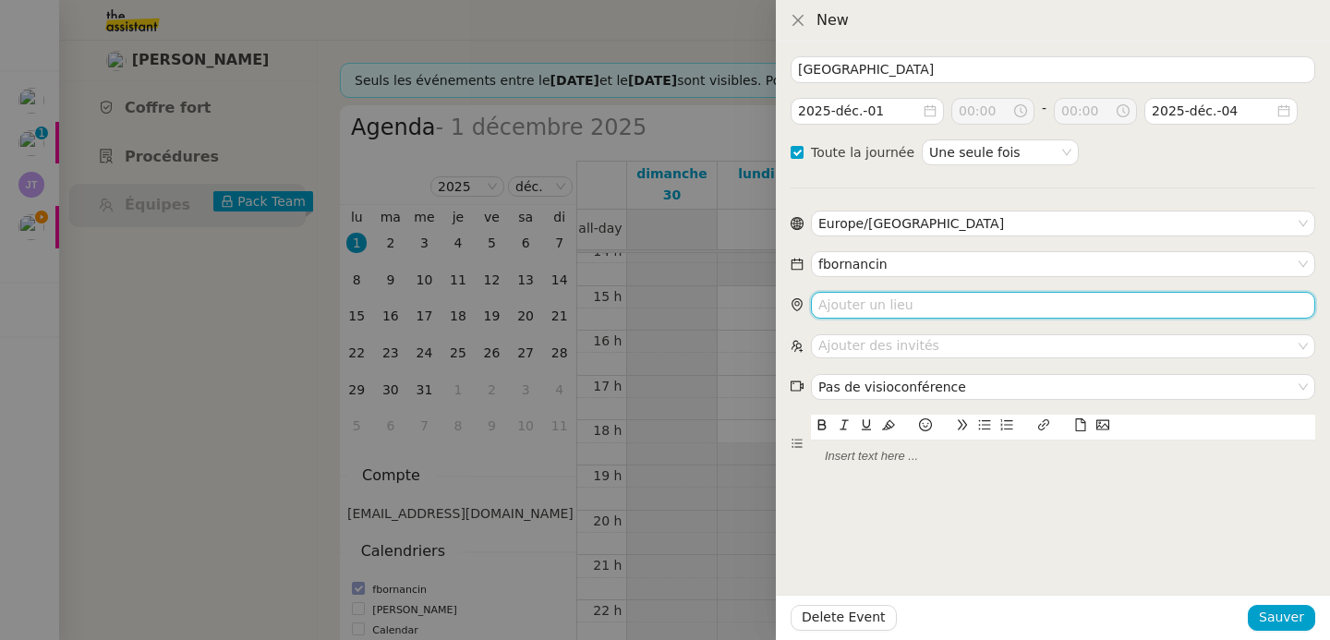
click at [917, 309] on input "search" at bounding box center [1063, 305] width 504 height 27
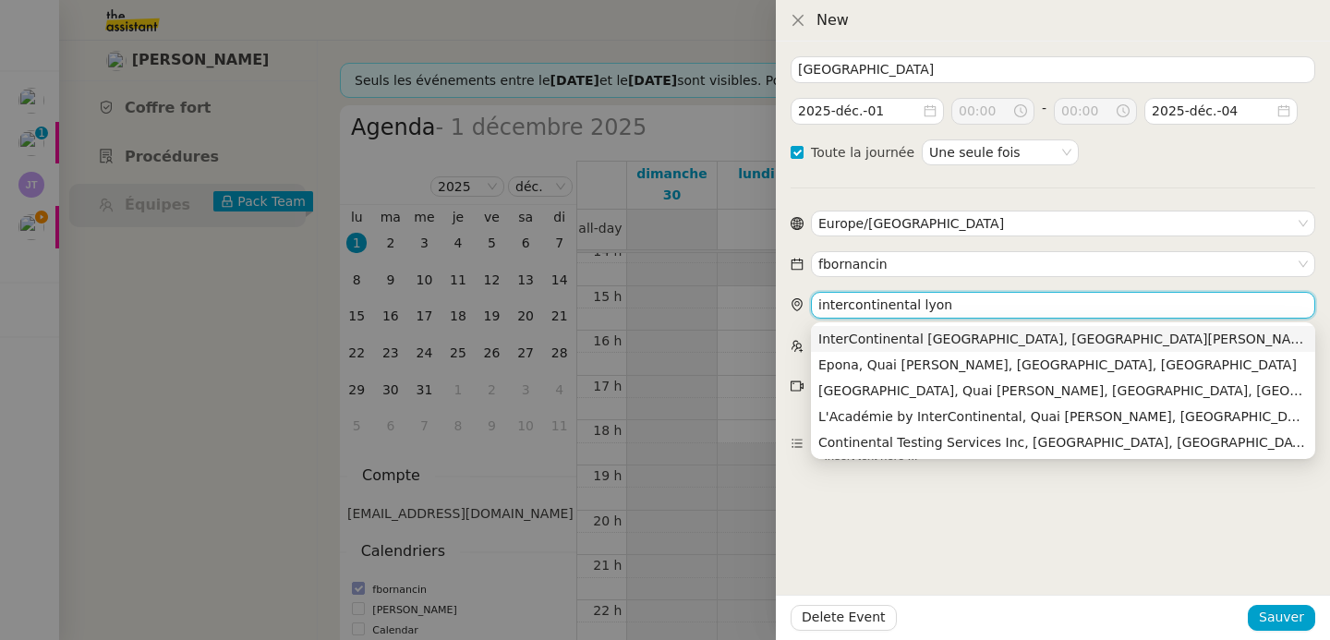
click at [1026, 330] on nz-auto-option "InterContinental Lyon - Hotel Dieu, Quai Jules Courmont, Lyon, France" at bounding box center [1063, 339] width 504 height 26
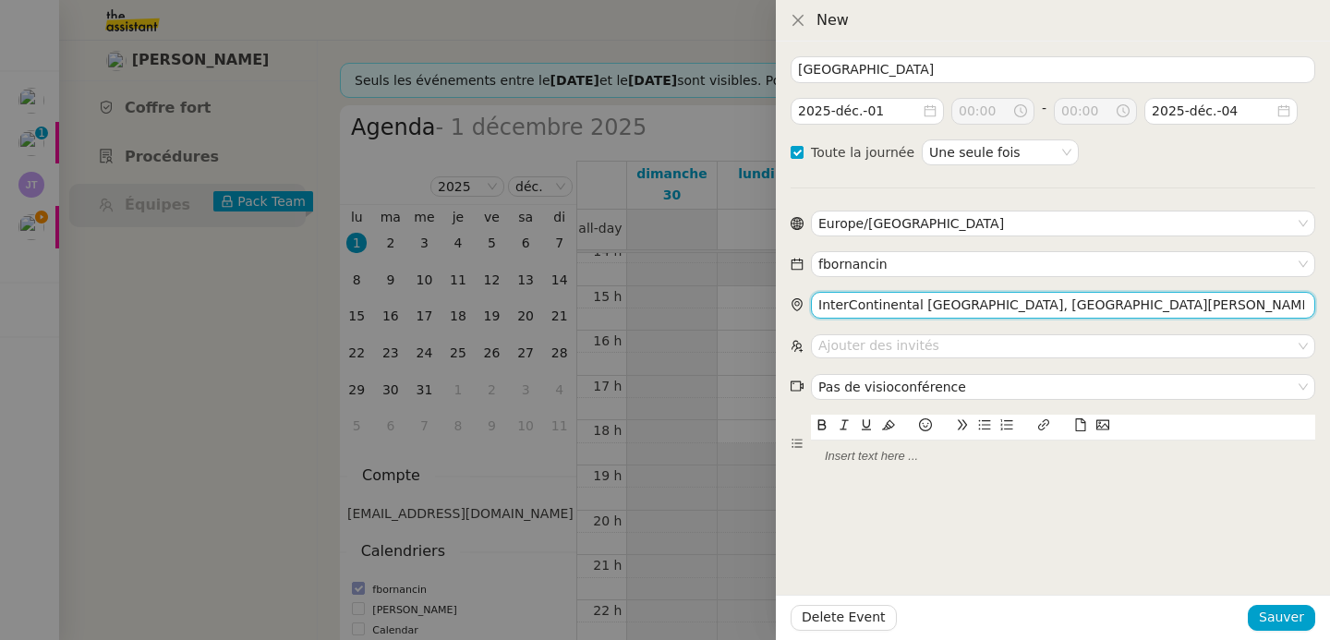
type input "InterContinental Lyon - Hotel Dieu, Quai Jules Courmont, Lyon, France"
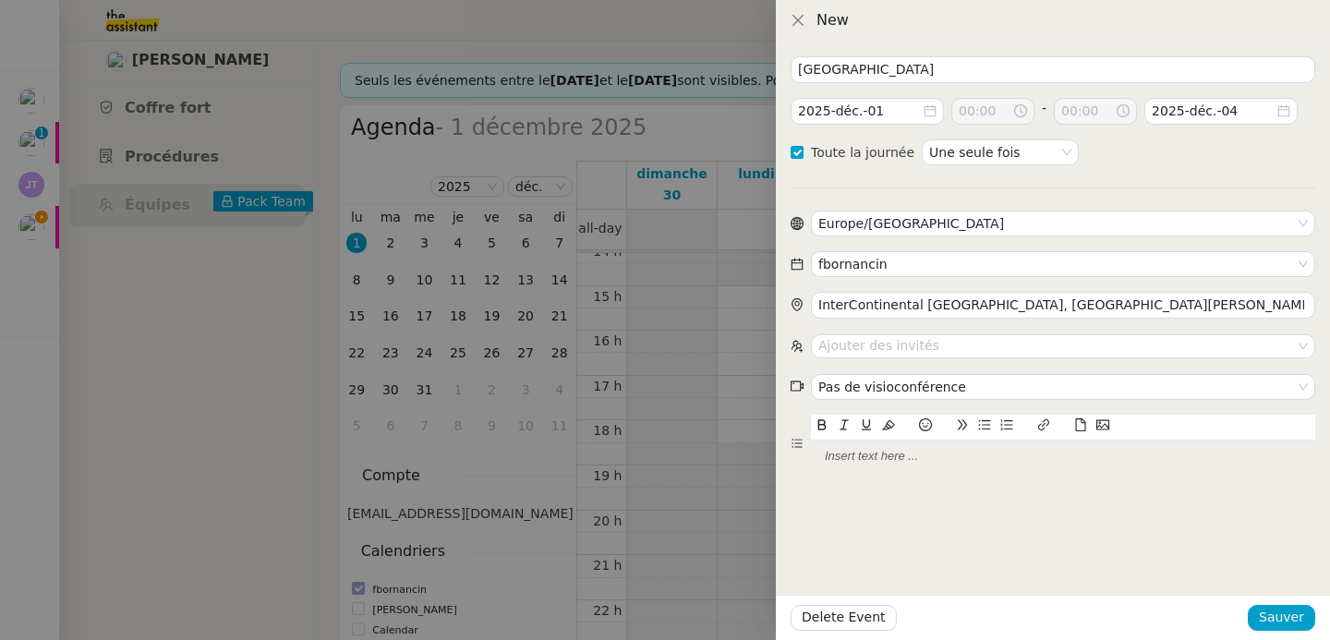
click at [976, 332] on form "Lyon 2025-déc.-01 00:00 - 00:00 2025-déc.-04 Toute la journée Une seule fois Eu…" at bounding box center [1053, 264] width 525 height 417
click at [968, 351] on nz-select-top-control "Ajouter des invités" at bounding box center [1063, 345] width 504 height 23
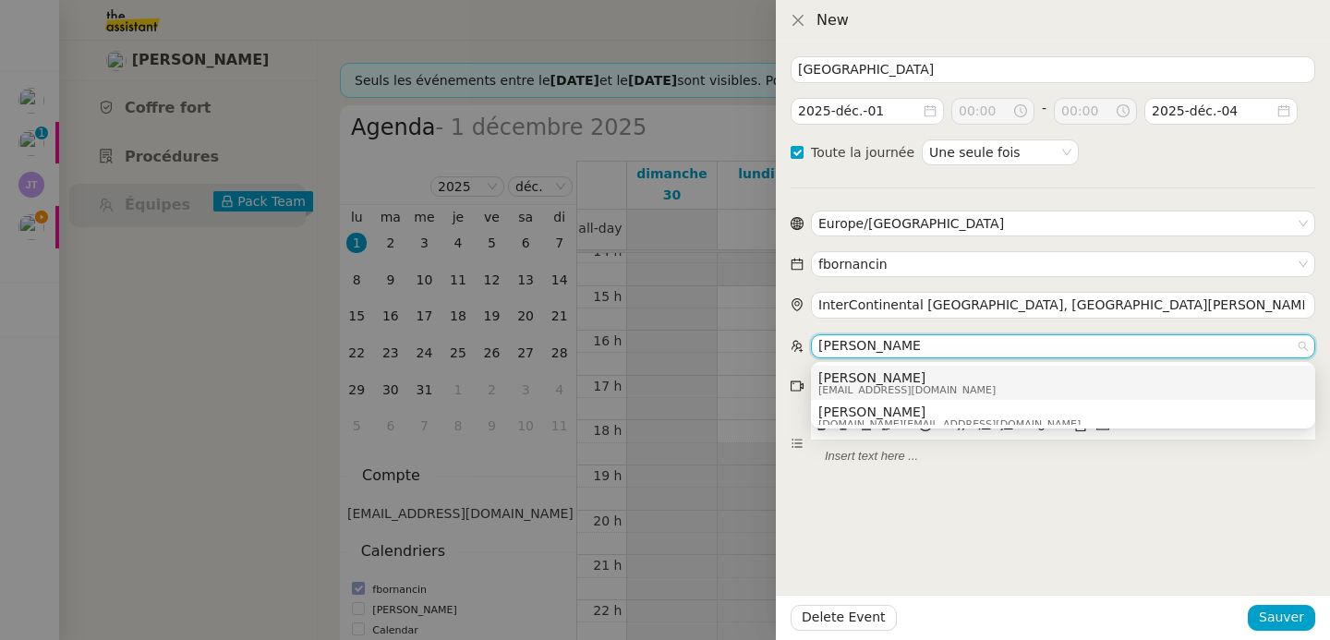
type input "emilie bornancin"
click at [956, 370] on div "Emilie Bornancin emiliebornancin@gmail.com" at bounding box center [914, 382] width 191 height 25
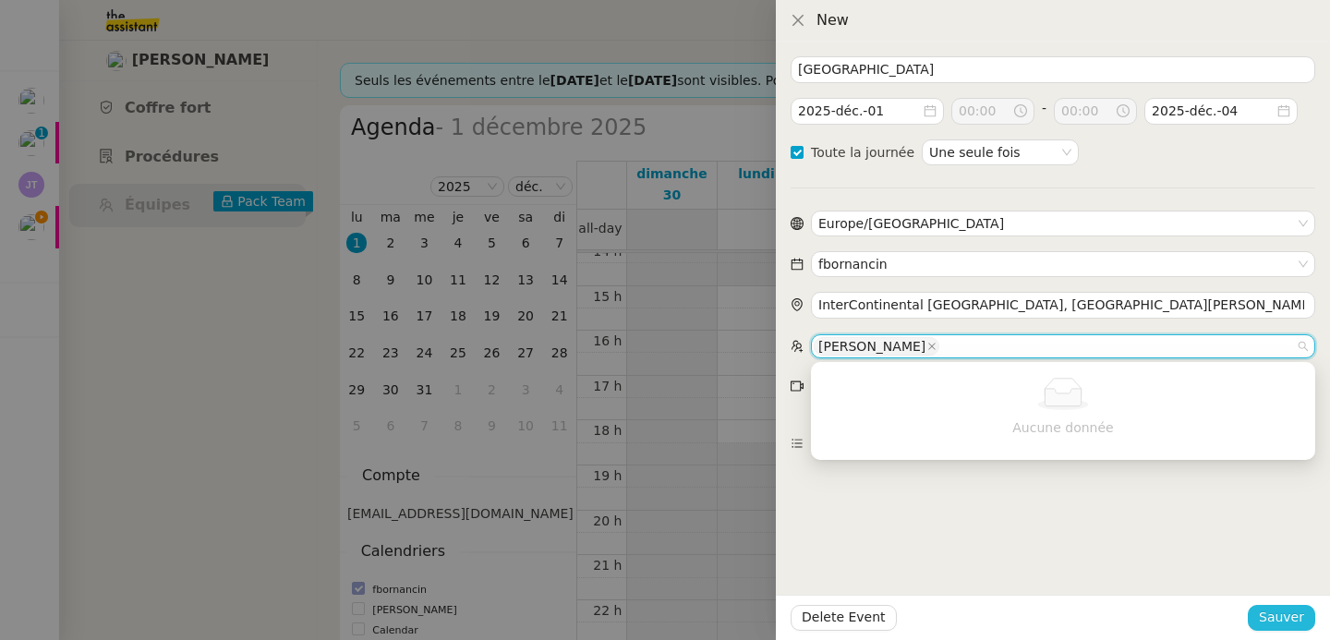
click at [1300, 615] on span "Sauver" at bounding box center [1281, 617] width 45 height 21
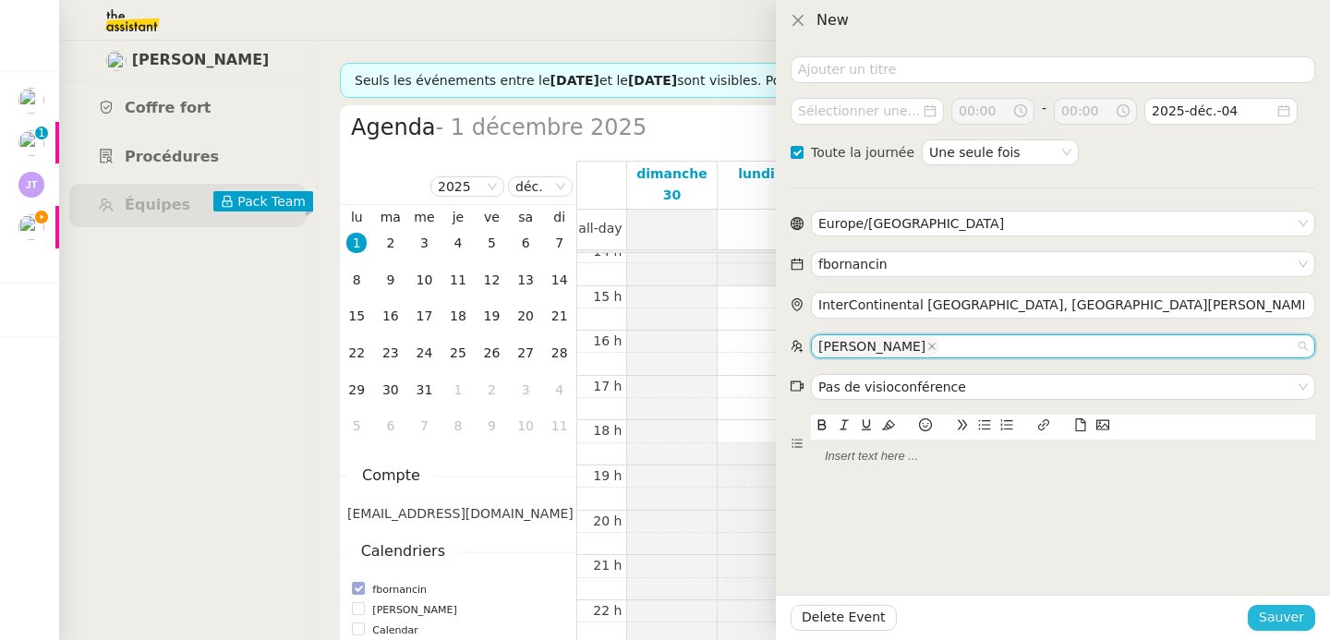
checkbox input "false"
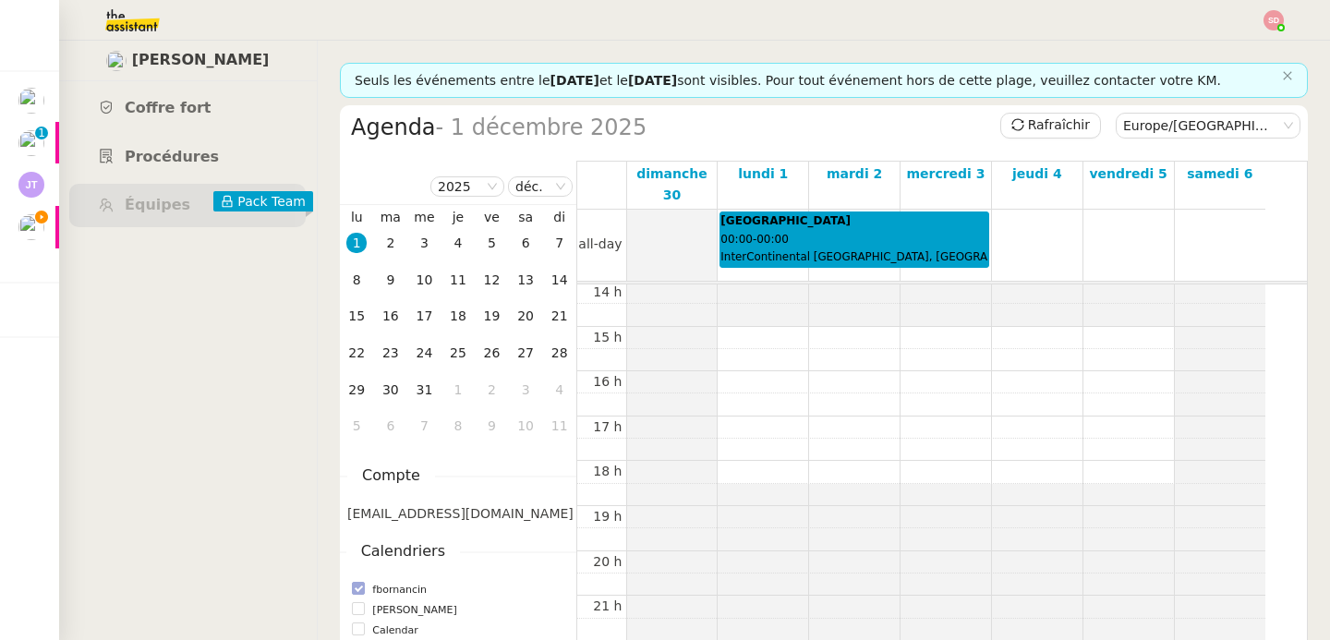
scroll to position [631, 0]
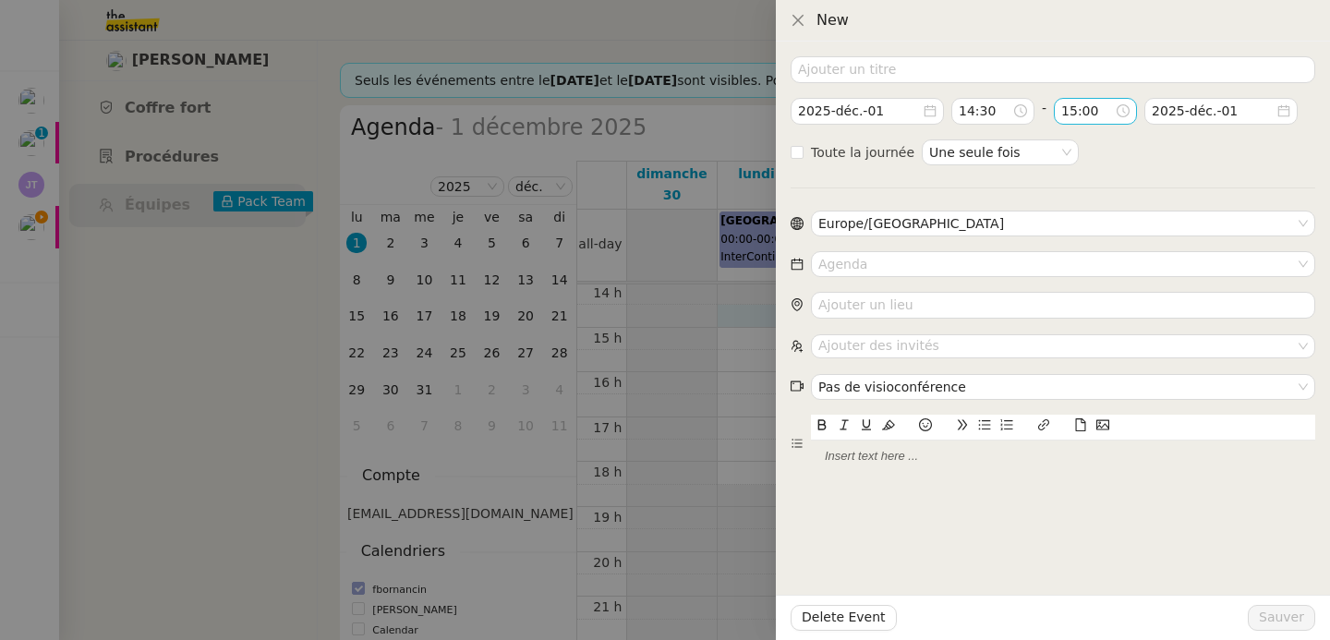
click at [1087, 114] on input "15:00" at bounding box center [1089, 111] width 54 height 21
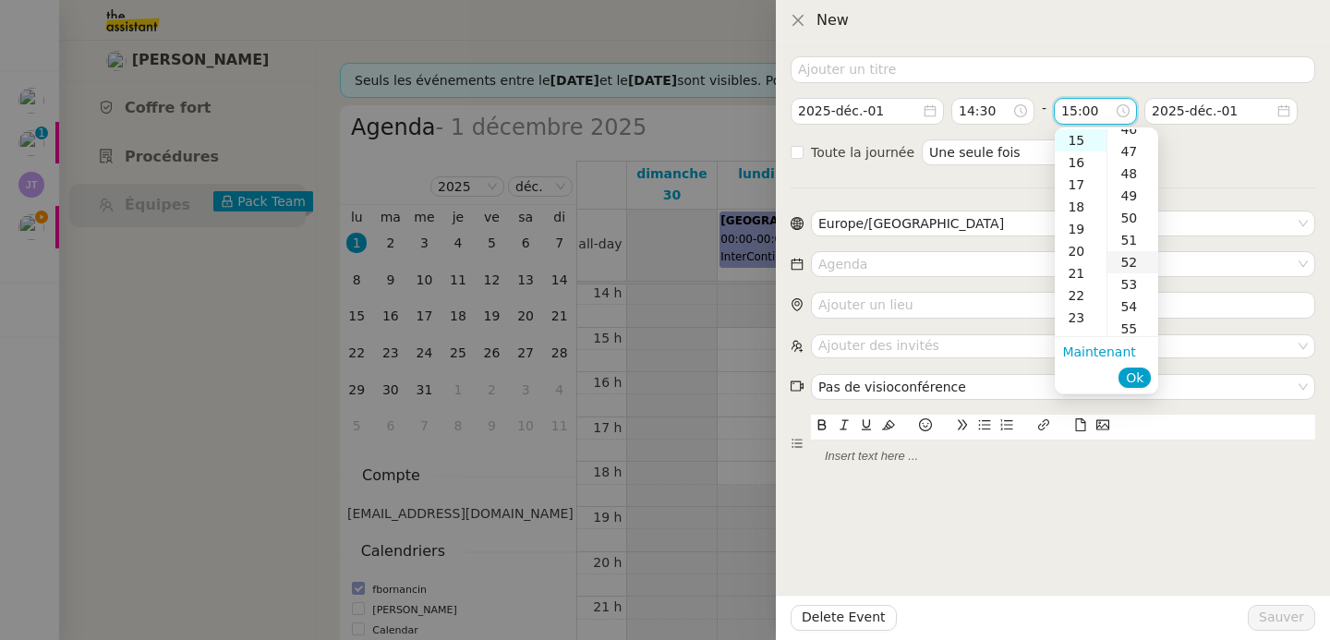
scroll to position [1017, 0]
click at [1132, 192] on div "45" at bounding box center [1133, 191] width 51 height 22
type input "15:45"
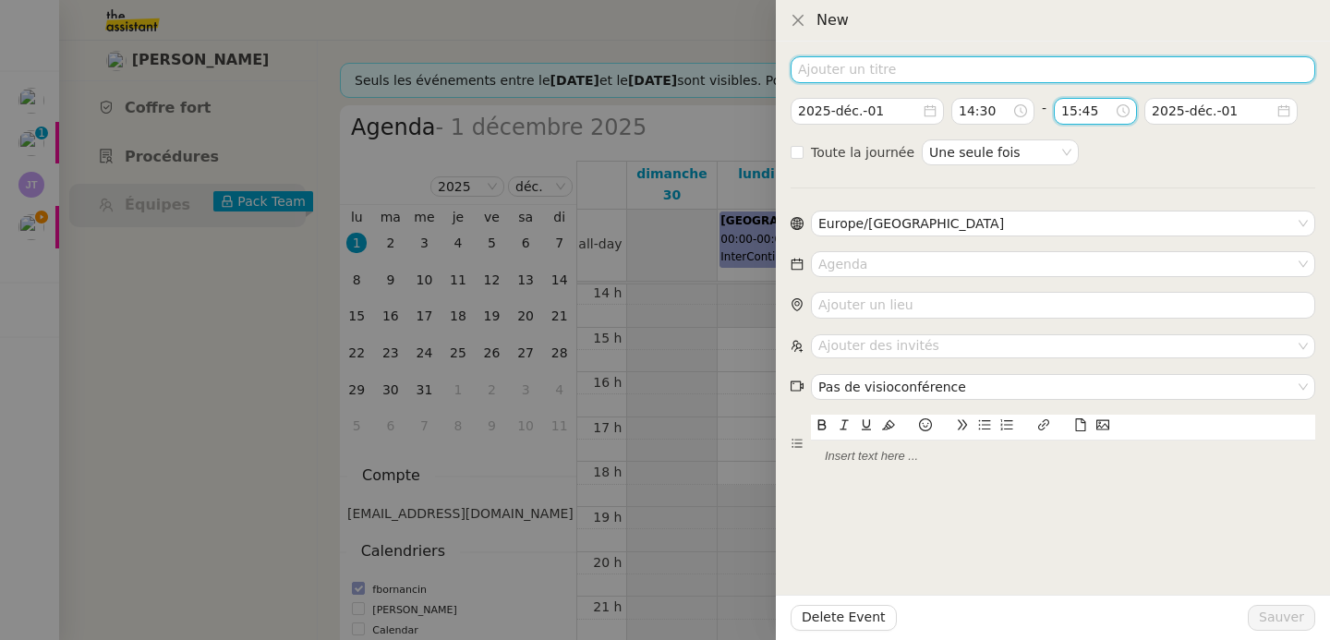
click at [882, 67] on input at bounding box center [1053, 69] width 525 height 27
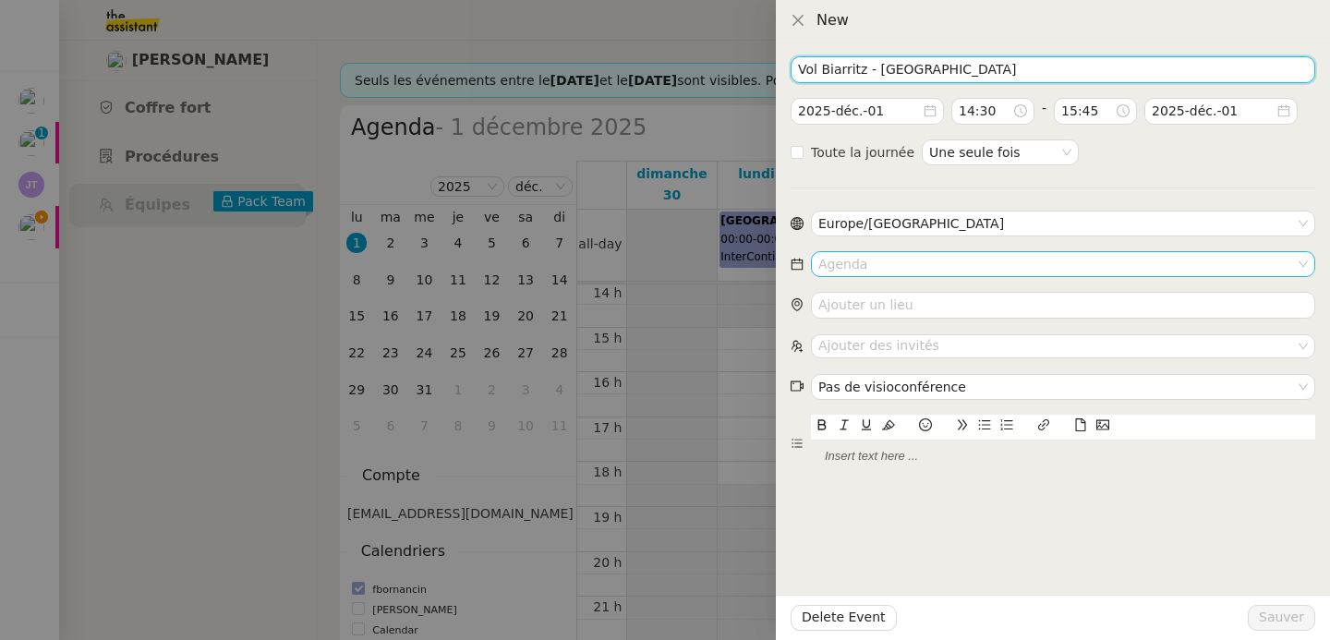
type input "Vol Biarritz - Lyon"
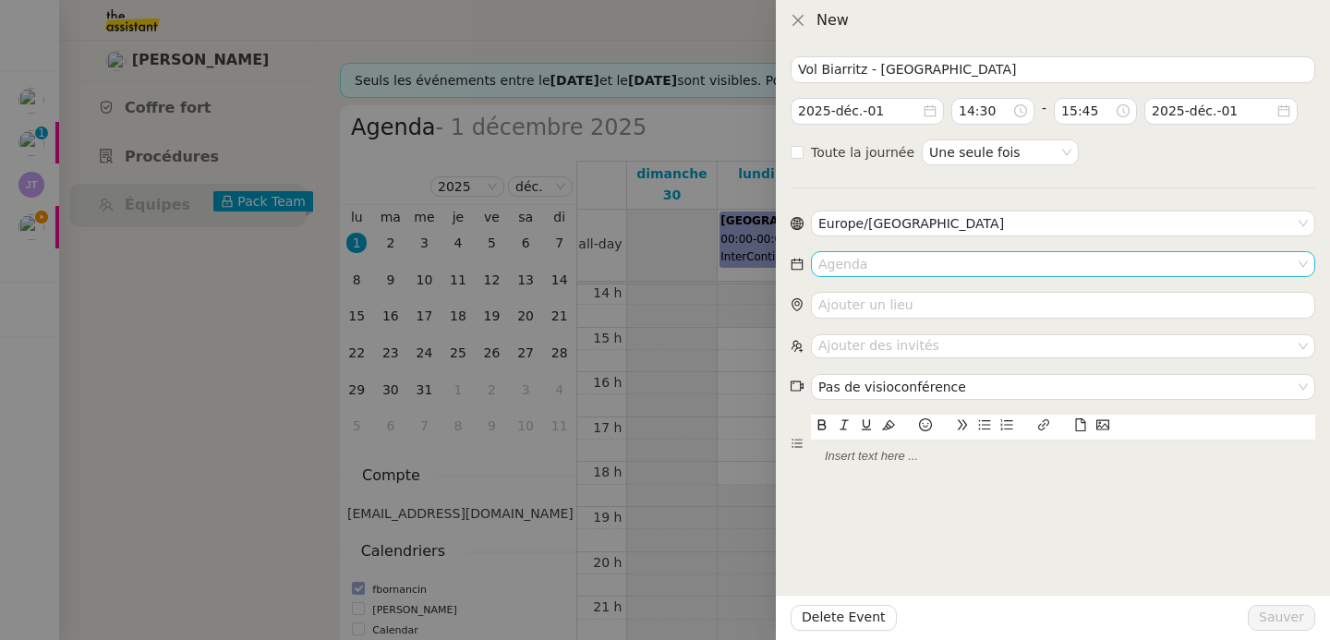
click at [870, 255] on input at bounding box center [1057, 264] width 477 height 24
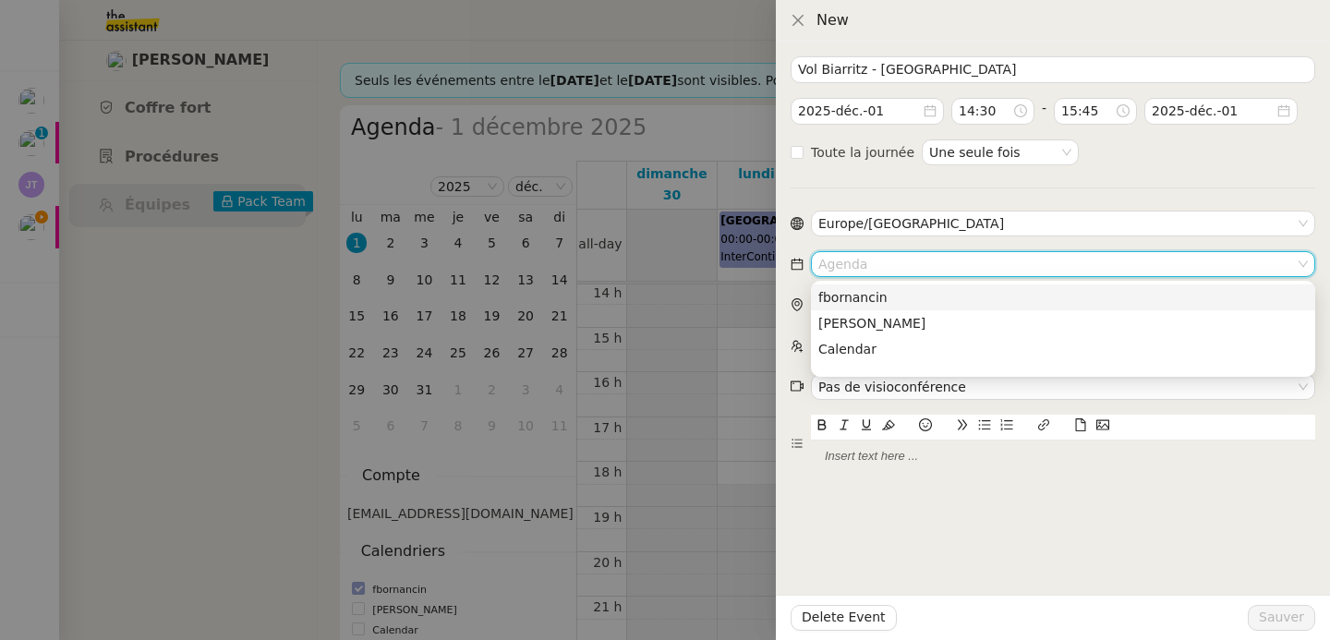
click at [869, 286] on nz-option-item "fbornancin" at bounding box center [1063, 298] width 504 height 26
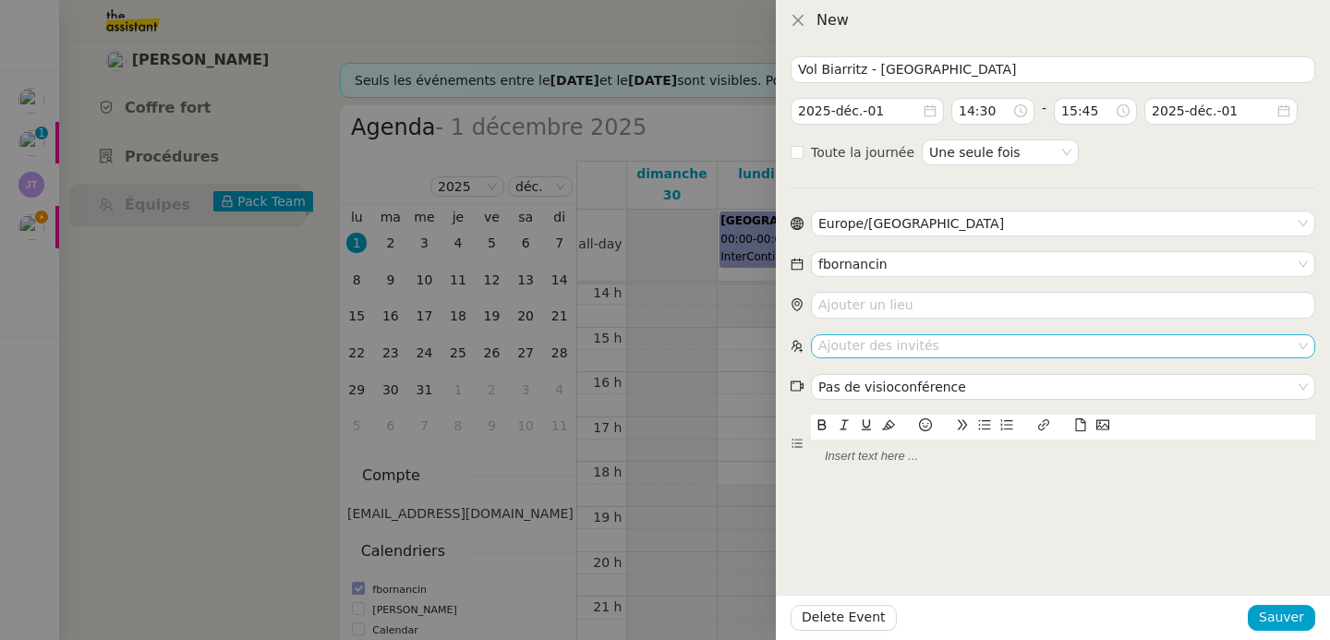
click at [872, 346] on nz-select-top-control "Ajouter des invités" at bounding box center [1063, 345] width 504 height 23
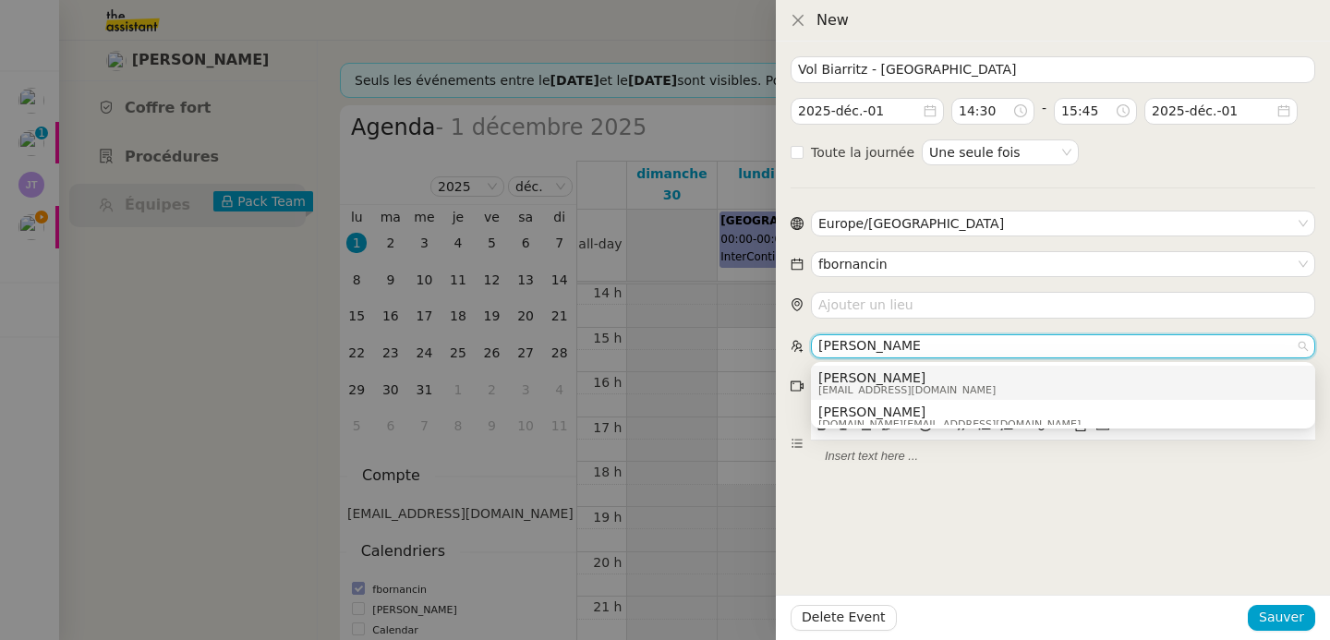
type input "emilie bornancin"
click at [874, 382] on span "[PERSON_NAME]" at bounding box center [907, 377] width 177 height 15
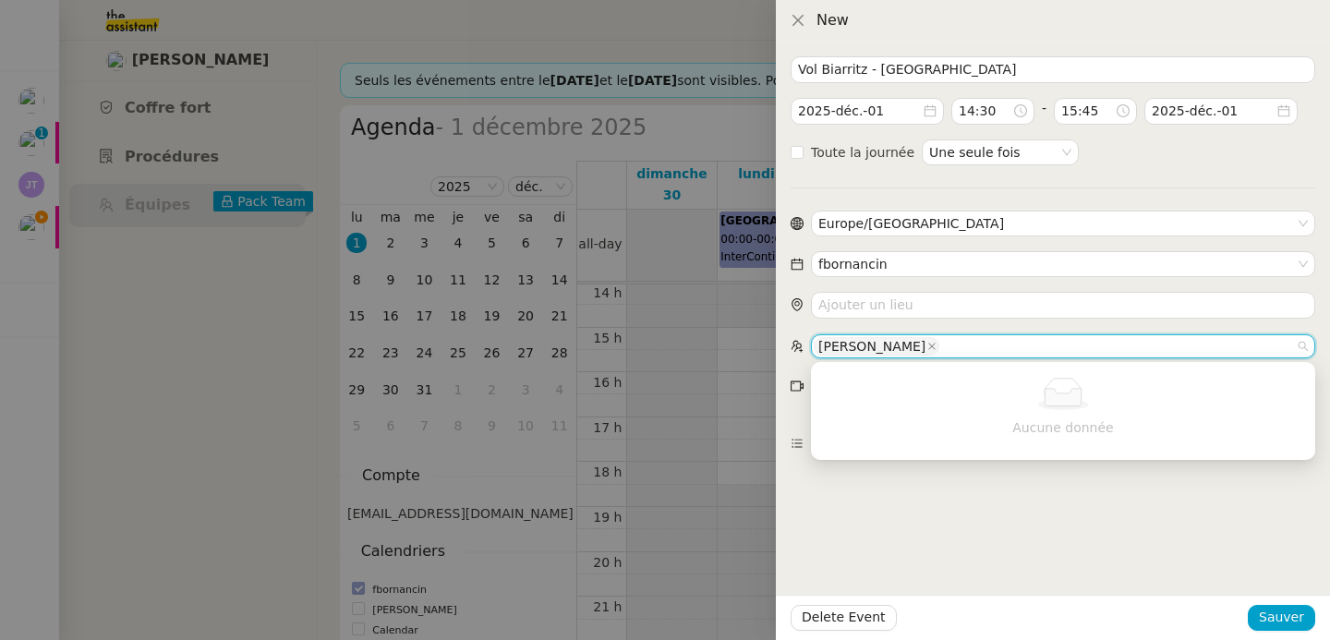
click at [1098, 506] on div "Vol Biarritz - Lyon 2025-déc.-01 14:30 - 15:45 2025-déc.-01 Toute la journée Un…" at bounding box center [1053, 341] width 554 height 599
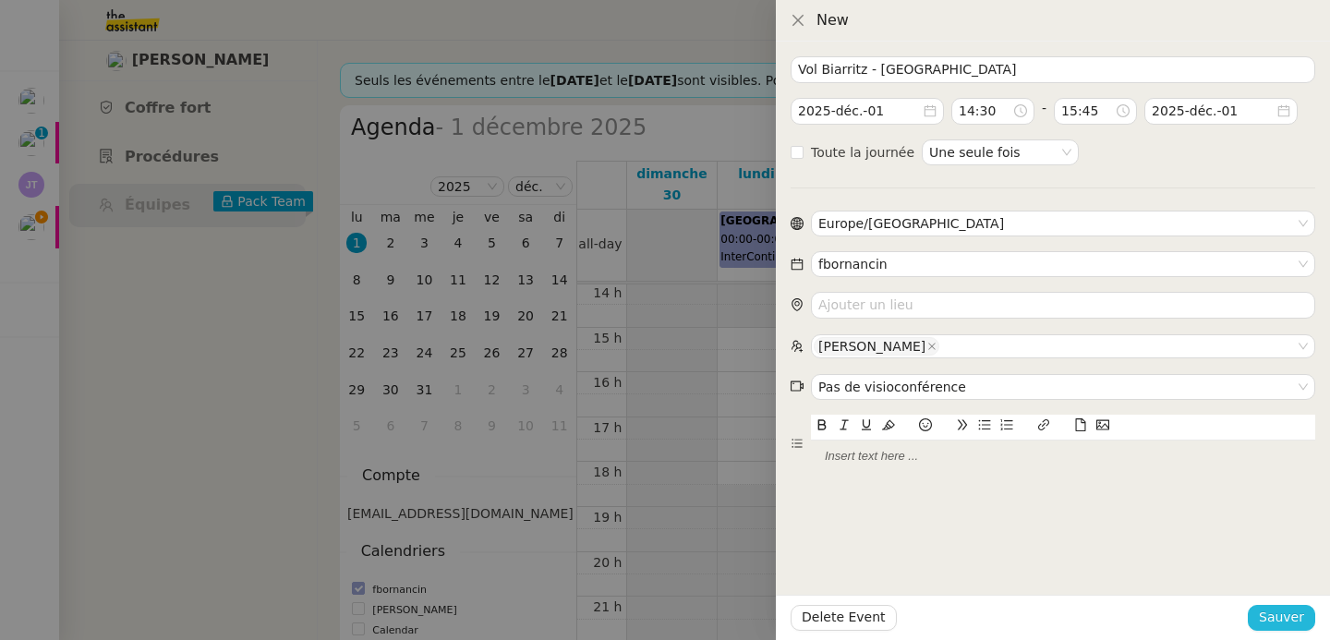
click at [1265, 612] on span "Sauver" at bounding box center [1281, 617] width 45 height 21
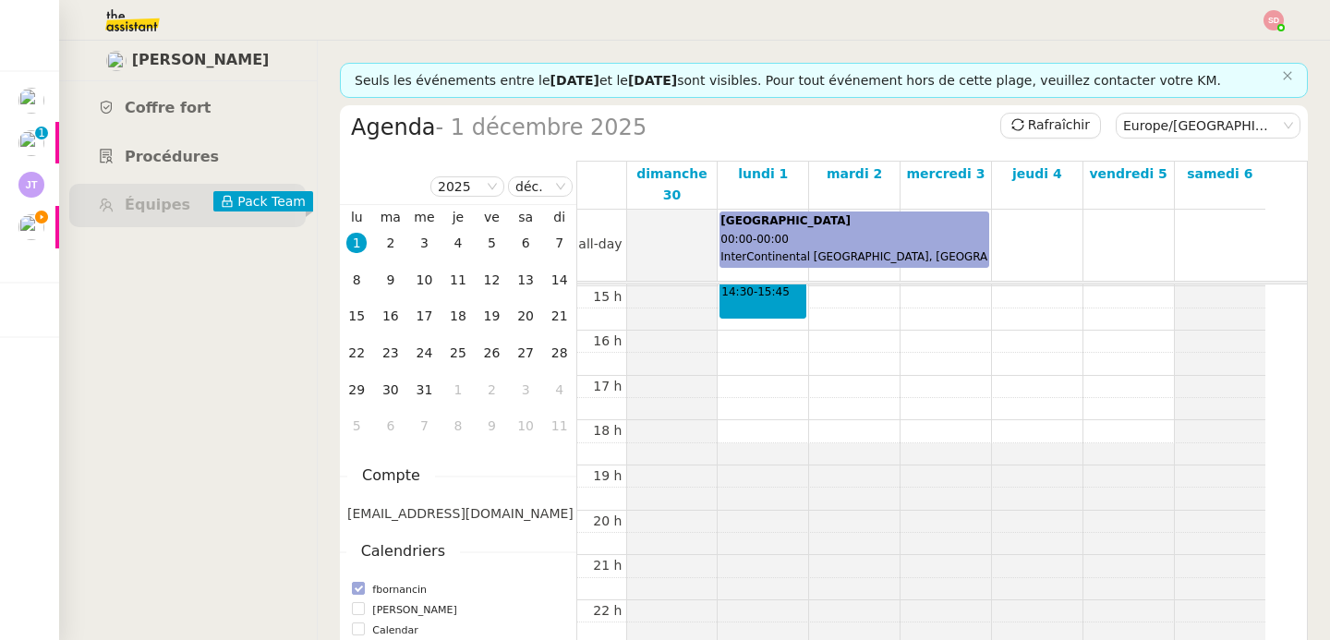
scroll to position [654, 0]
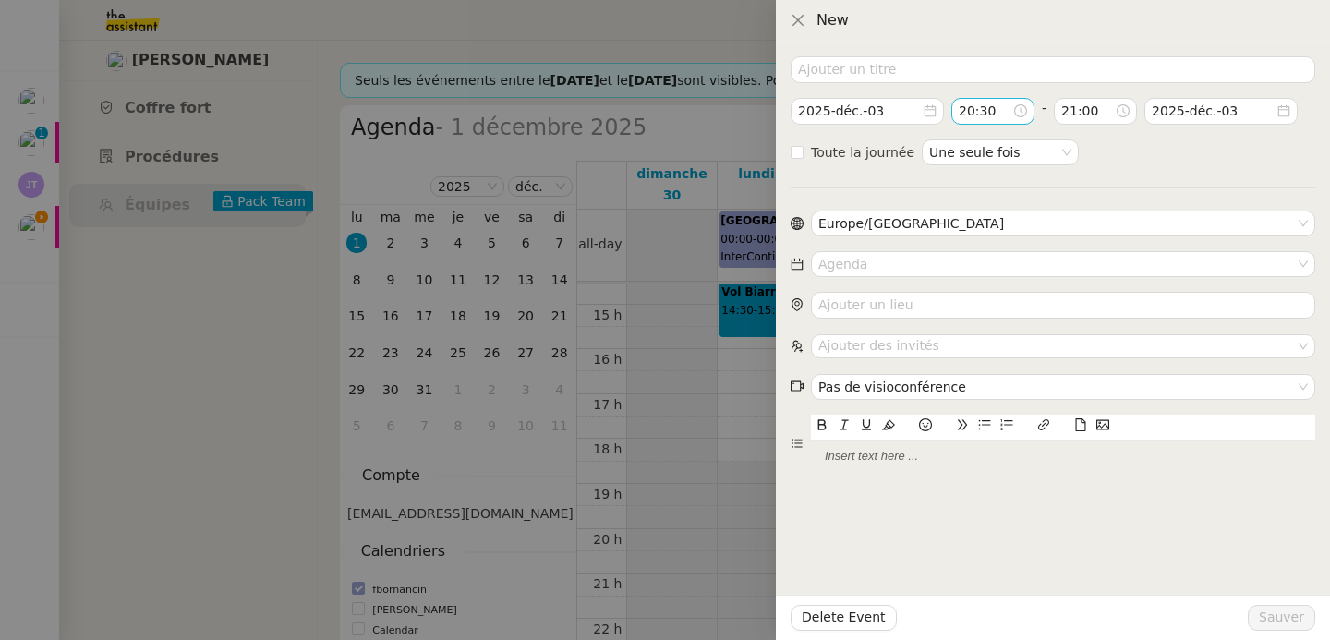
click at [989, 112] on input "20:30" at bounding box center [986, 111] width 54 height 21
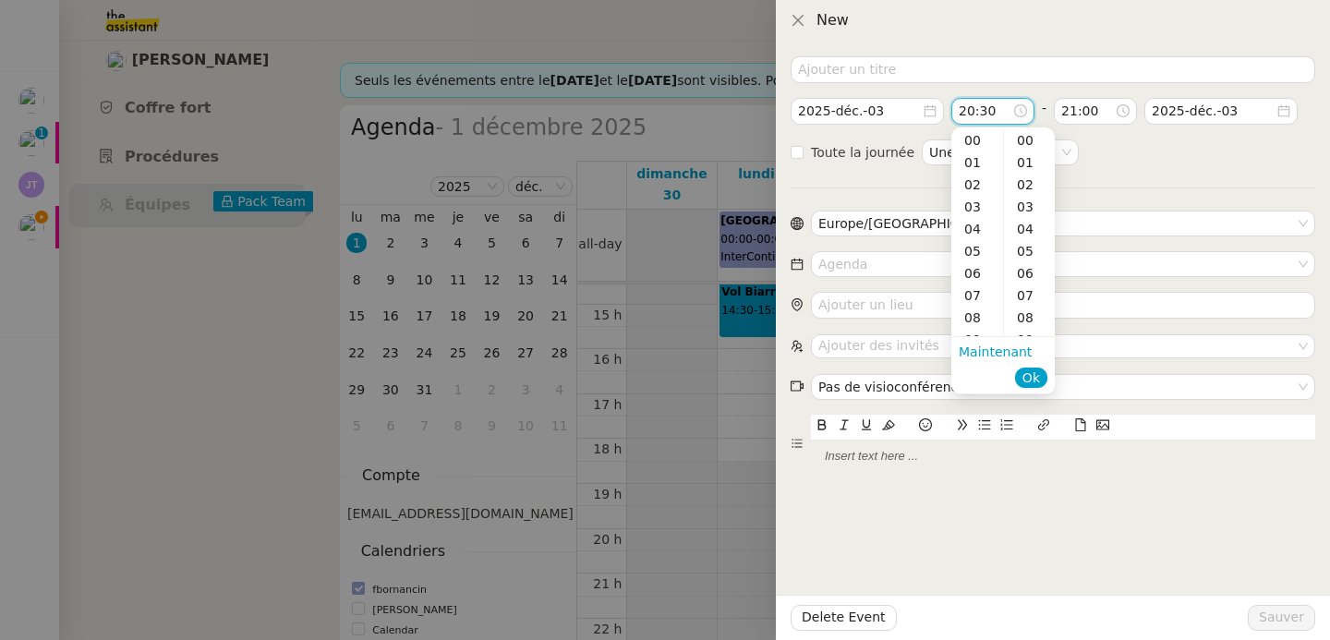
scroll to position [443, 0]
click at [1027, 237] on div "20" at bounding box center [1029, 238] width 51 height 22
type input "20:20"
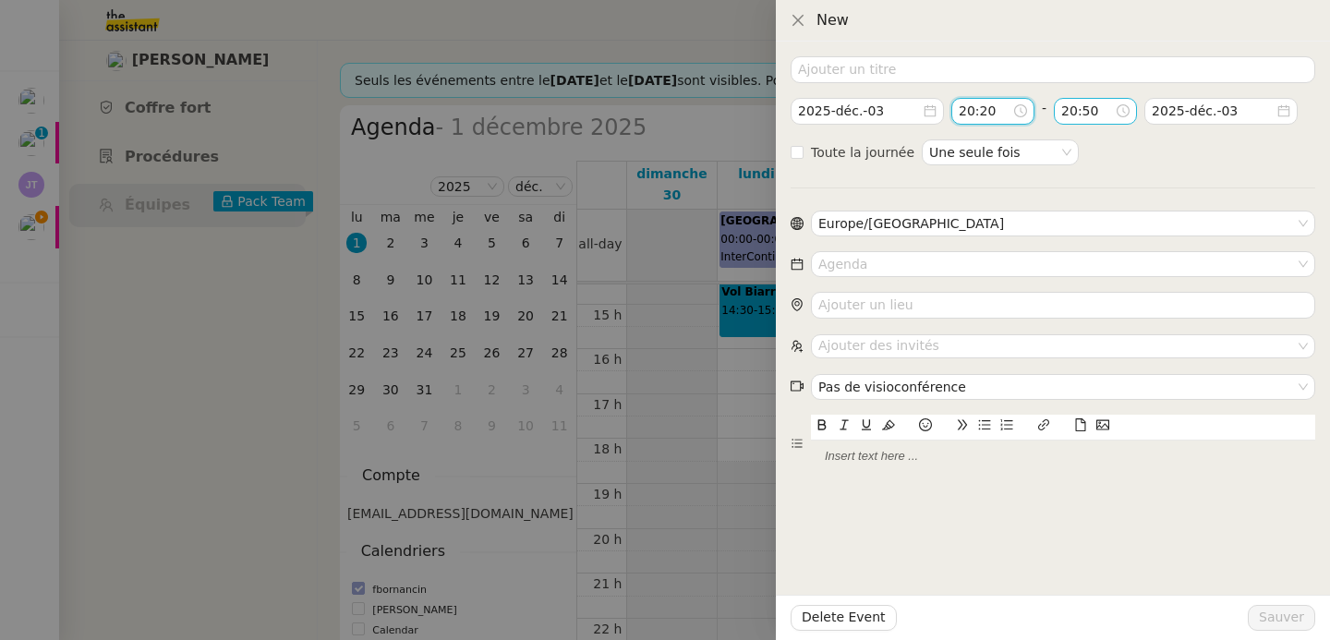
click at [1086, 111] on input "20:50" at bounding box center [1089, 111] width 54 height 21
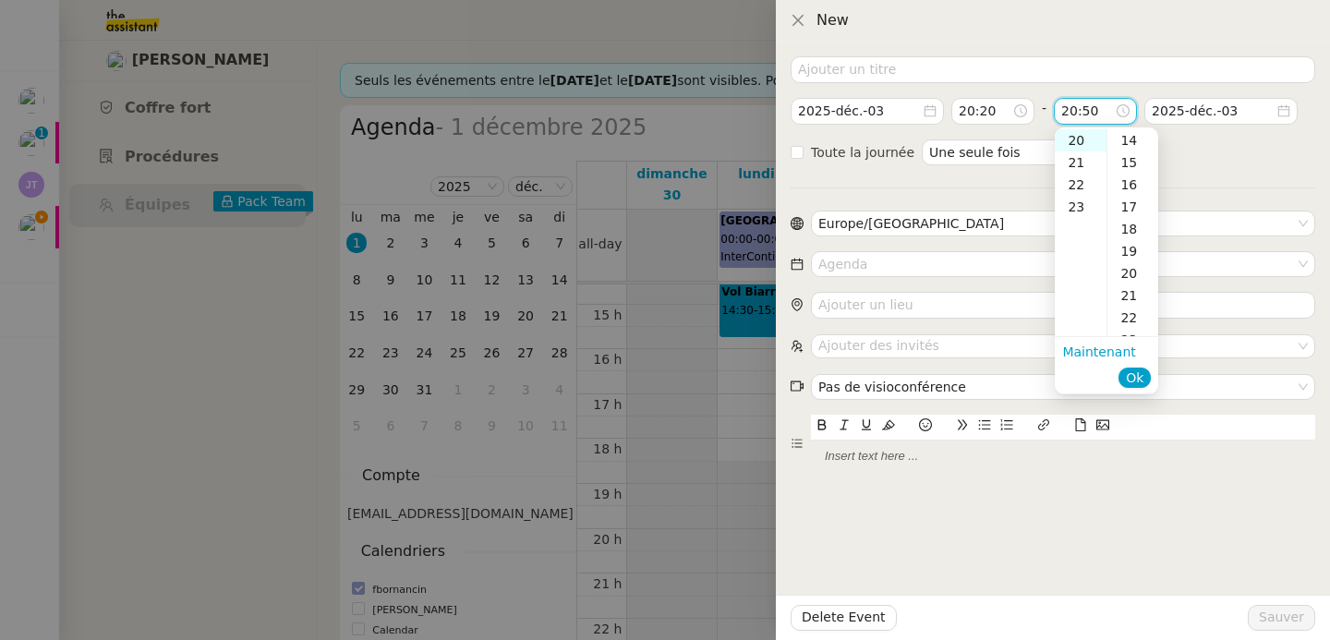
scroll to position [449, 0]
click at [1131, 317] on div "35" at bounding box center [1133, 315] width 51 height 22
type input "20:35"
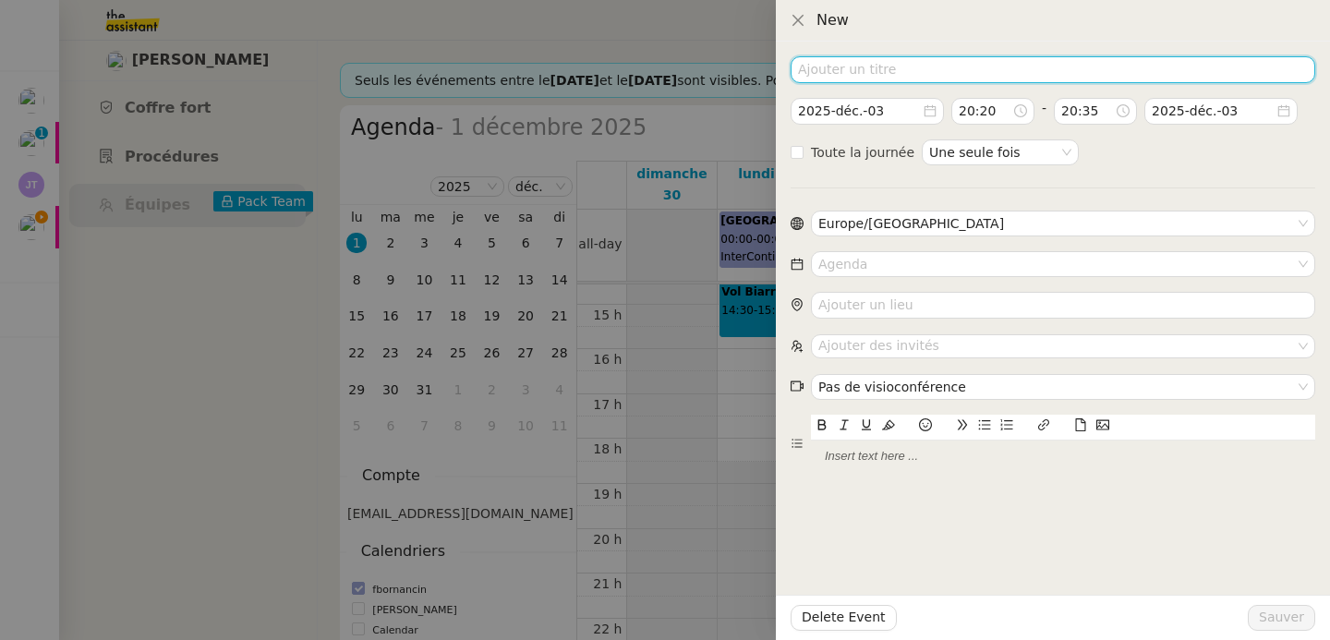
click at [889, 74] on input at bounding box center [1053, 69] width 525 height 27
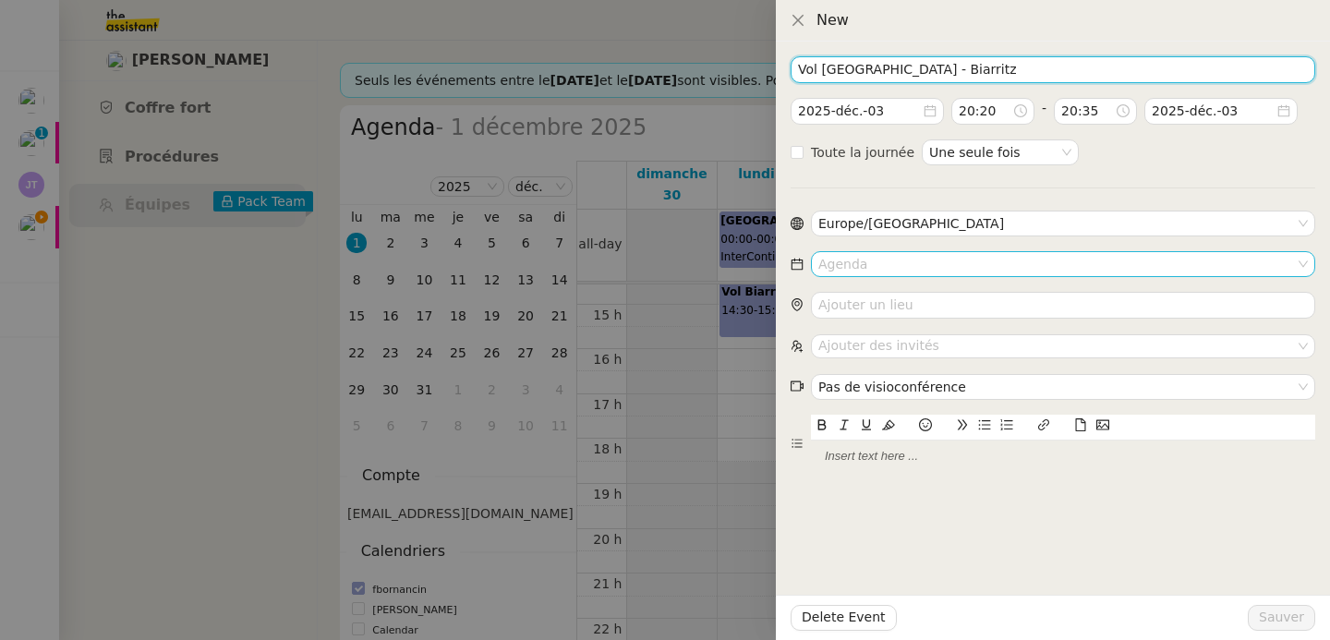
type input "Vol Lyon - Biarritz"
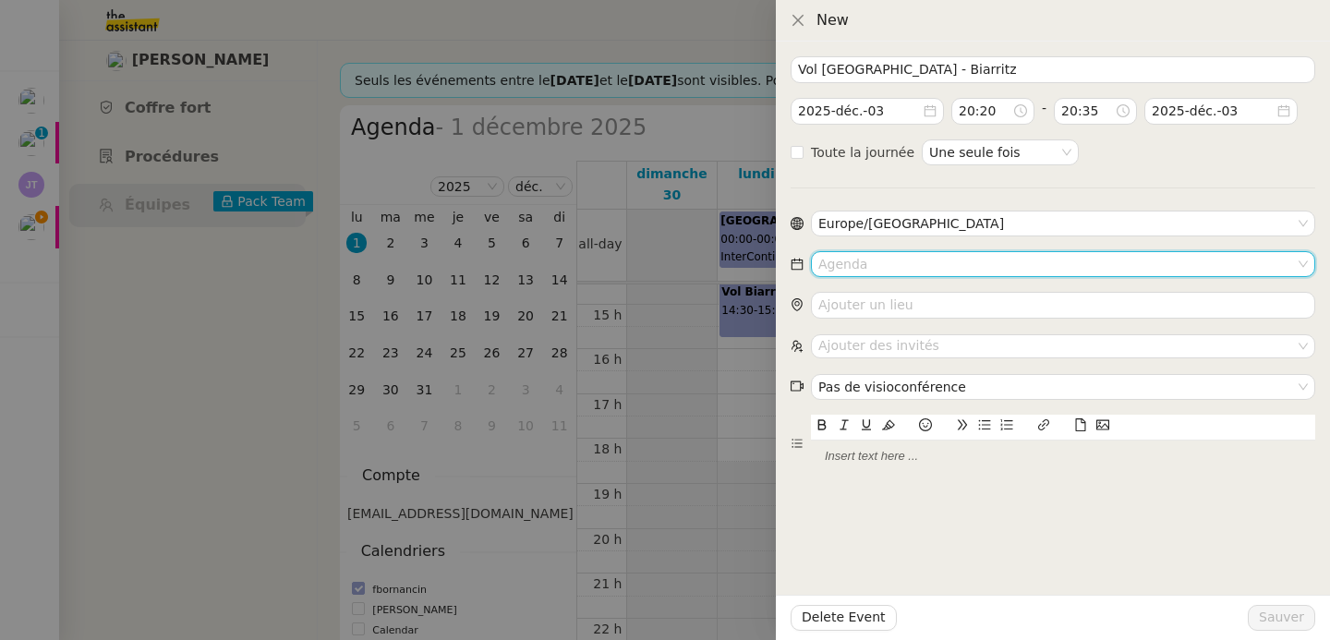
click at [870, 264] on input at bounding box center [1057, 264] width 477 height 24
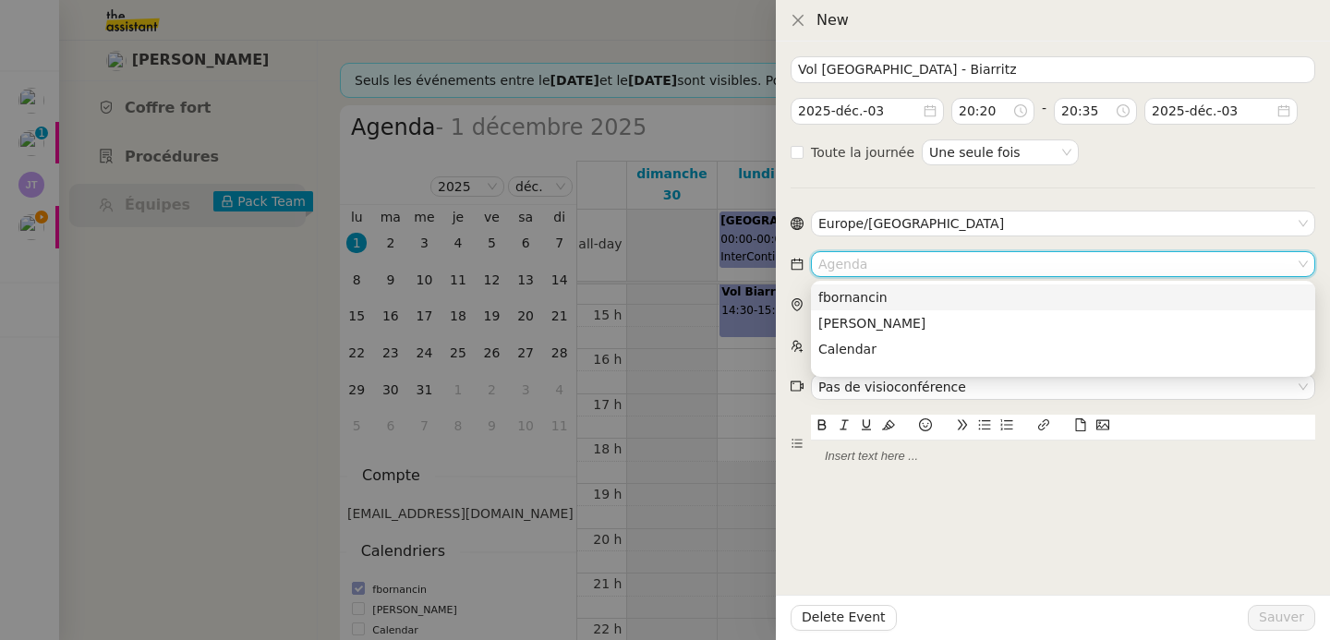
click at [870, 285] on nz-option-item "fbornancin" at bounding box center [1063, 298] width 504 height 26
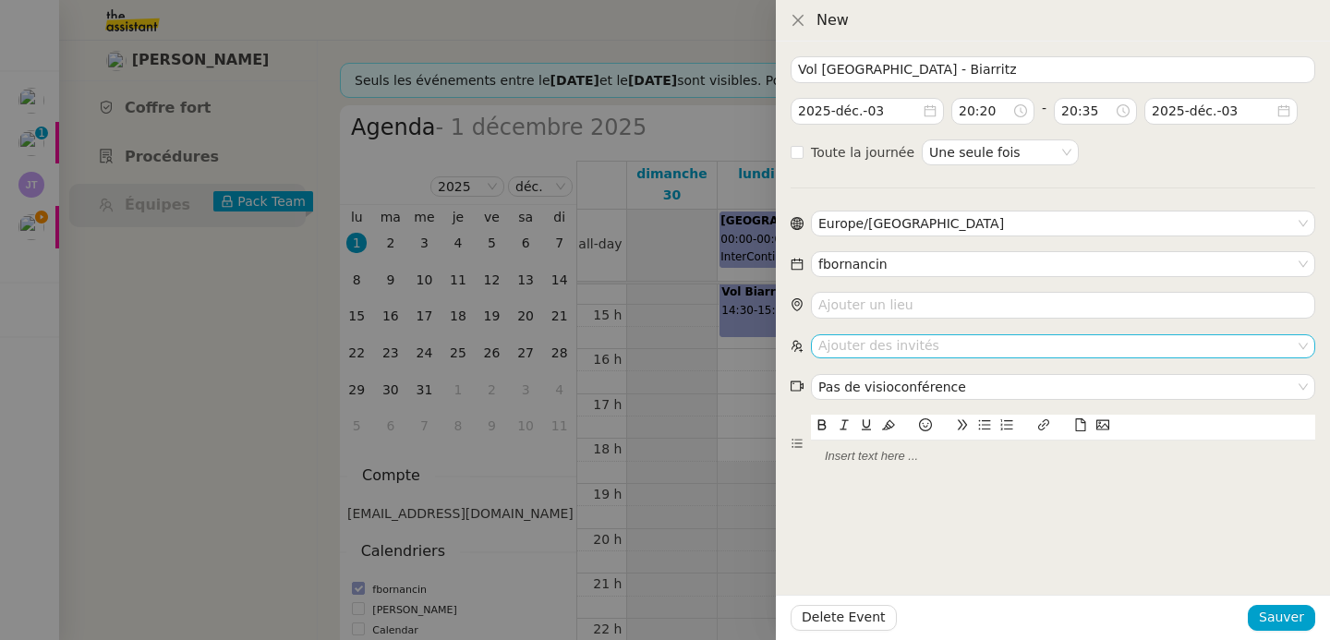
click at [894, 347] on nz-select-top-control "Ajouter des invités" at bounding box center [1063, 345] width 504 height 23
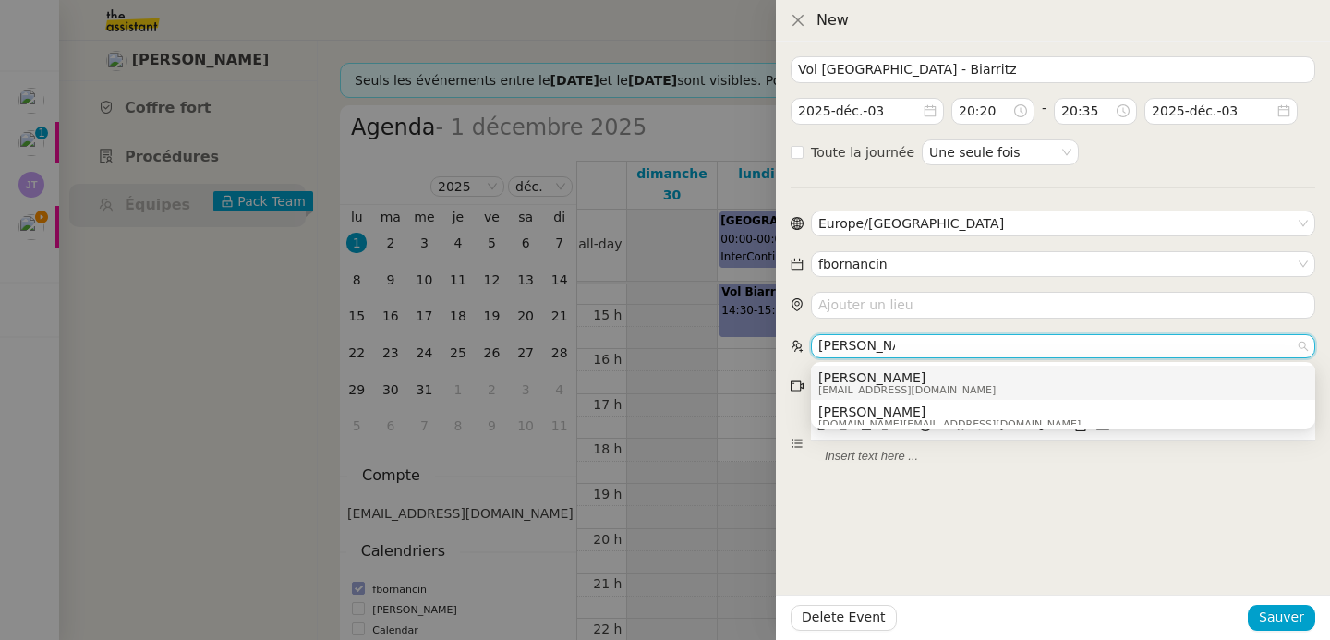
type input "emilie borna"
click at [904, 385] on span "emiliebornancin@gmail.com" at bounding box center [907, 390] width 177 height 10
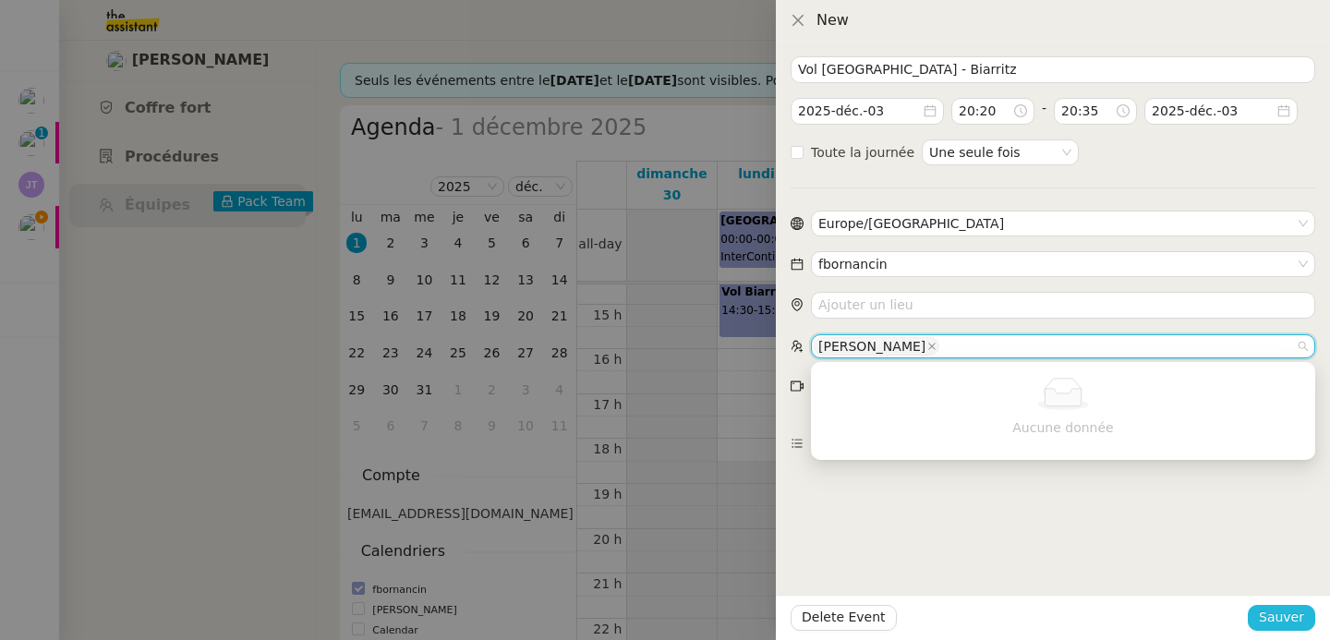
click at [1288, 620] on span "Sauver" at bounding box center [1281, 617] width 45 height 21
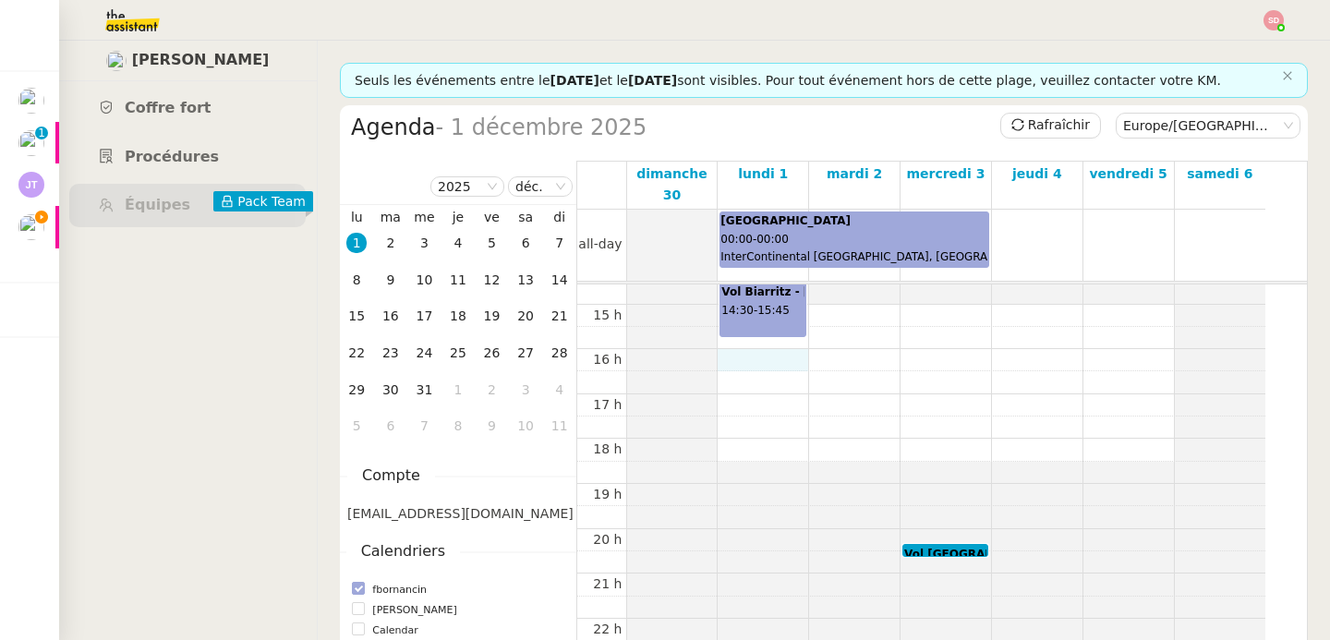
click at [754, 339] on div "00 h 01 h 02 h 03 h 04 h 05 h 06 h 07 h 08 h 09 h 10 h 11 h 12 h 13 h 14 h 15 h…" at bounding box center [921, 169] width 688 height 1078
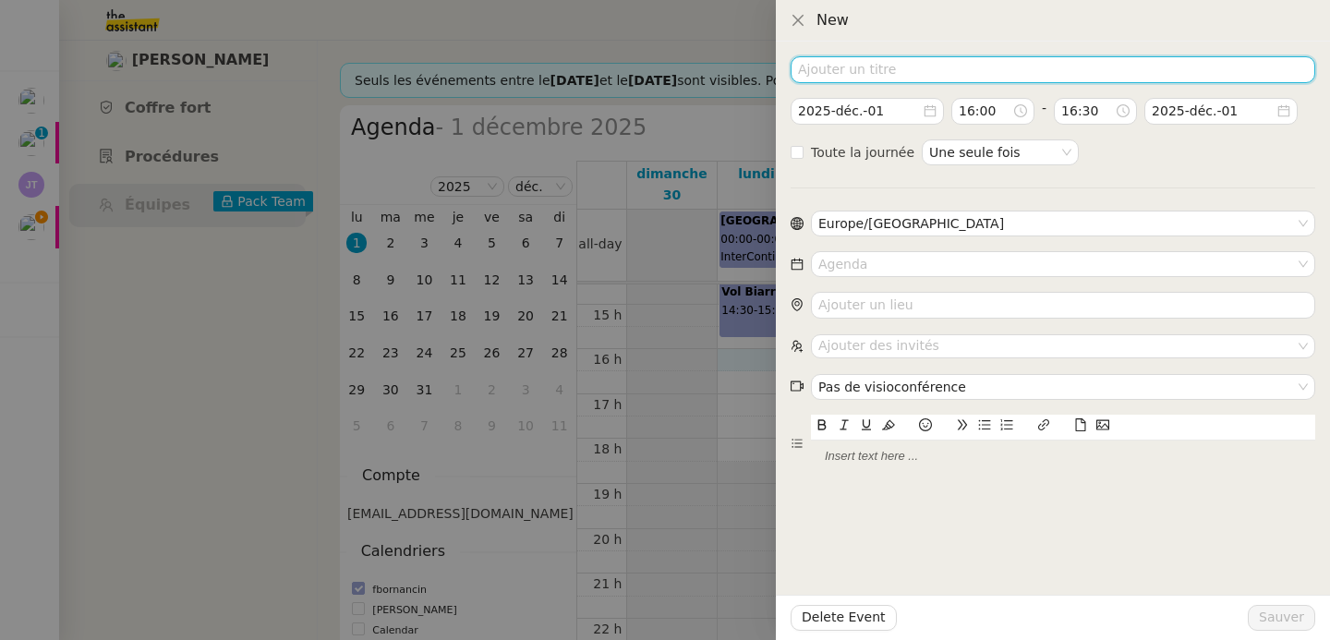
click at [879, 62] on input at bounding box center [1053, 69] width 525 height 27
type input "Réservation SIXT"
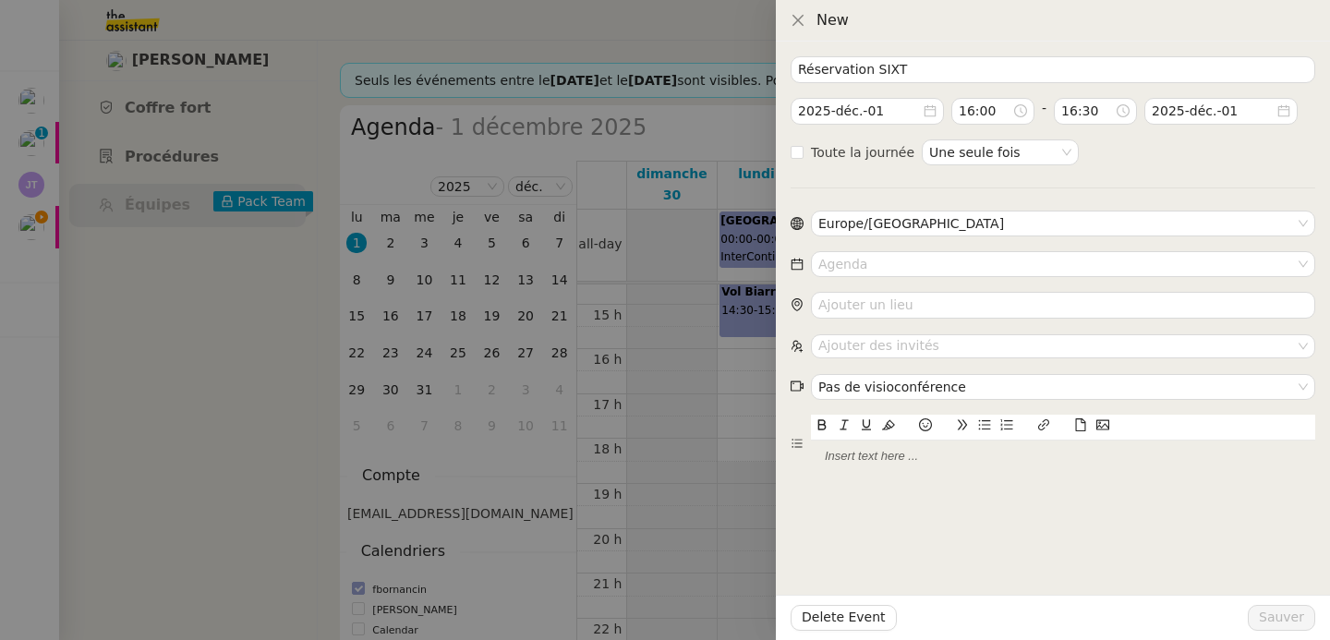
click at [1081, 424] on icon at bounding box center [1080, 425] width 13 height 13
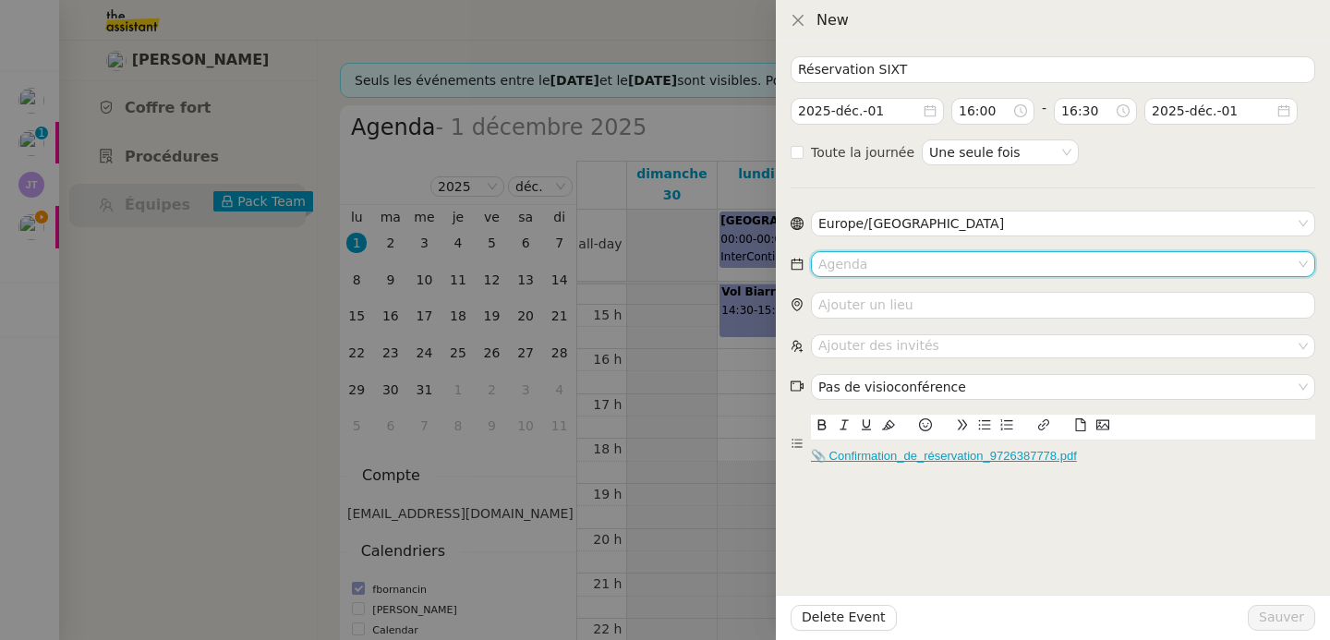
click at [941, 259] on input at bounding box center [1057, 264] width 477 height 24
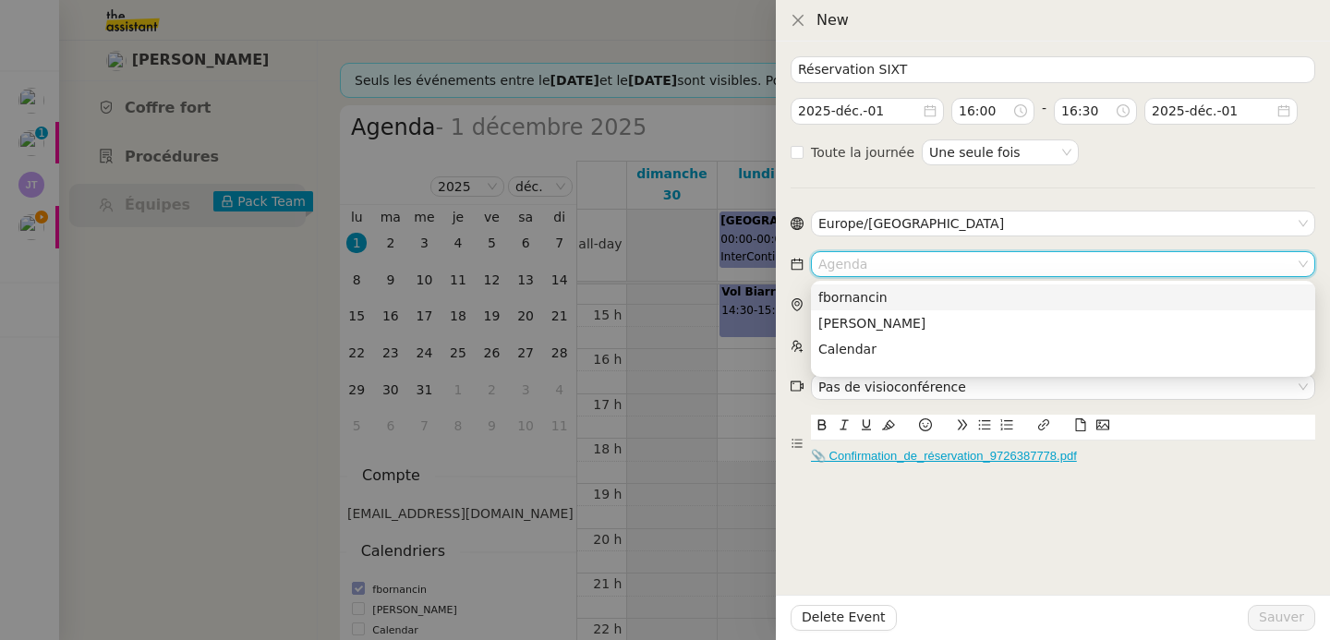
click at [935, 287] on nz-option-item "fbornancin" at bounding box center [1063, 298] width 504 height 26
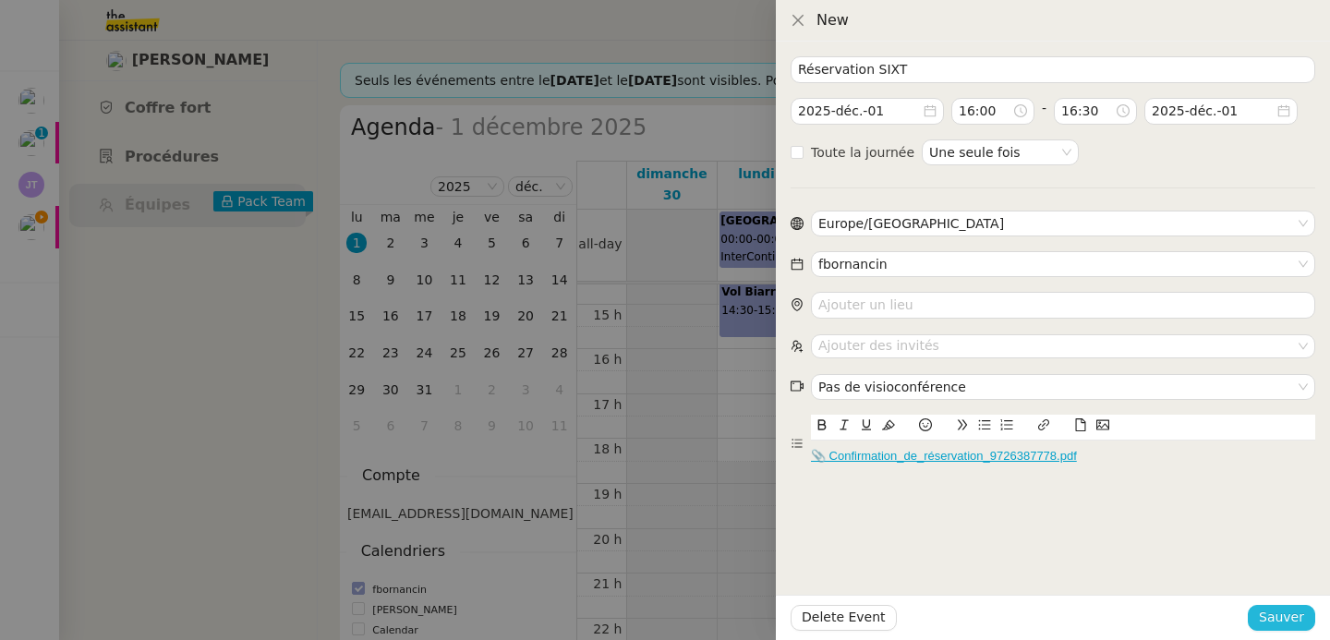
click at [1280, 616] on span "Sauver" at bounding box center [1281, 617] width 45 height 21
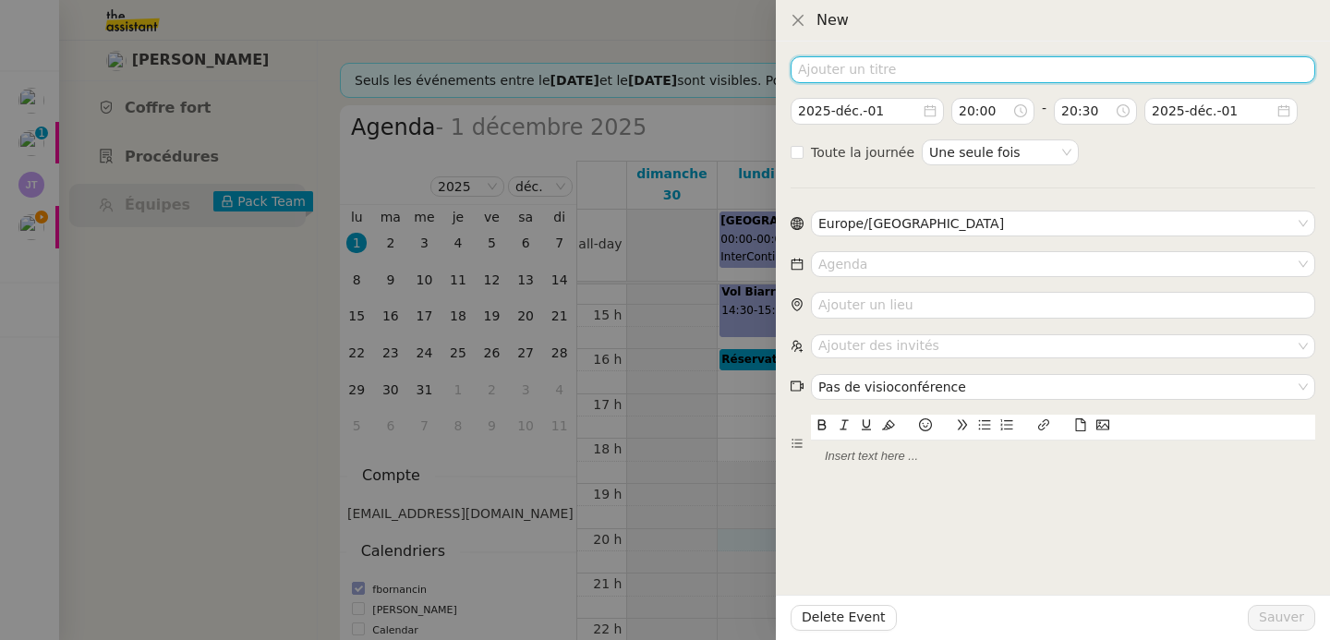
click at [918, 71] on input at bounding box center [1053, 69] width 525 height 27
type input "Stay at Intercontinental Lyon"
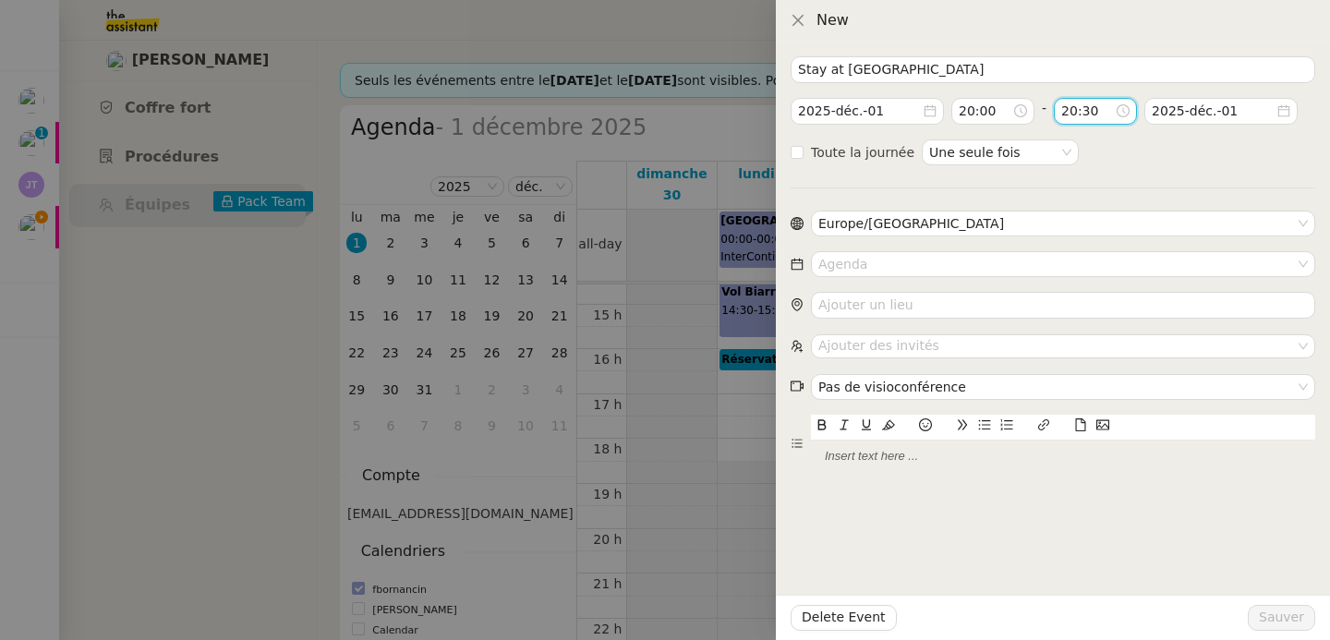
click at [1070, 113] on input "20:30" at bounding box center [1089, 111] width 54 height 21
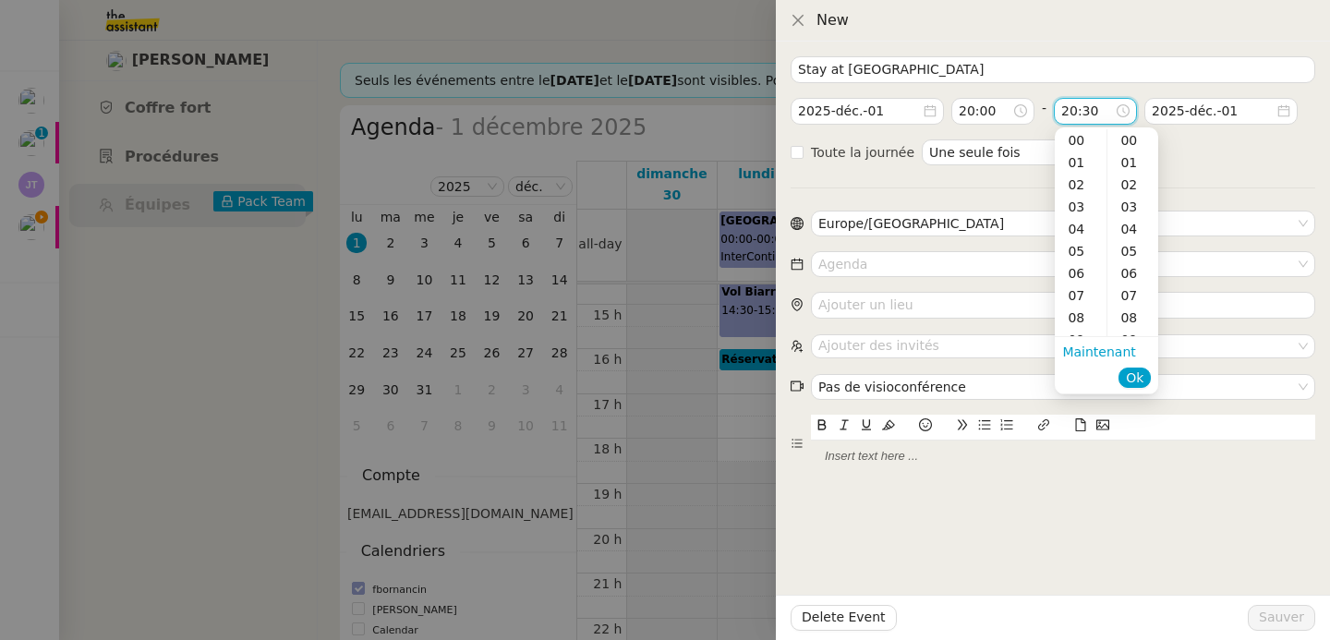
scroll to position [665, 0]
click at [1074, 205] on div "23" at bounding box center [1081, 207] width 52 height 22
type input "23:30"
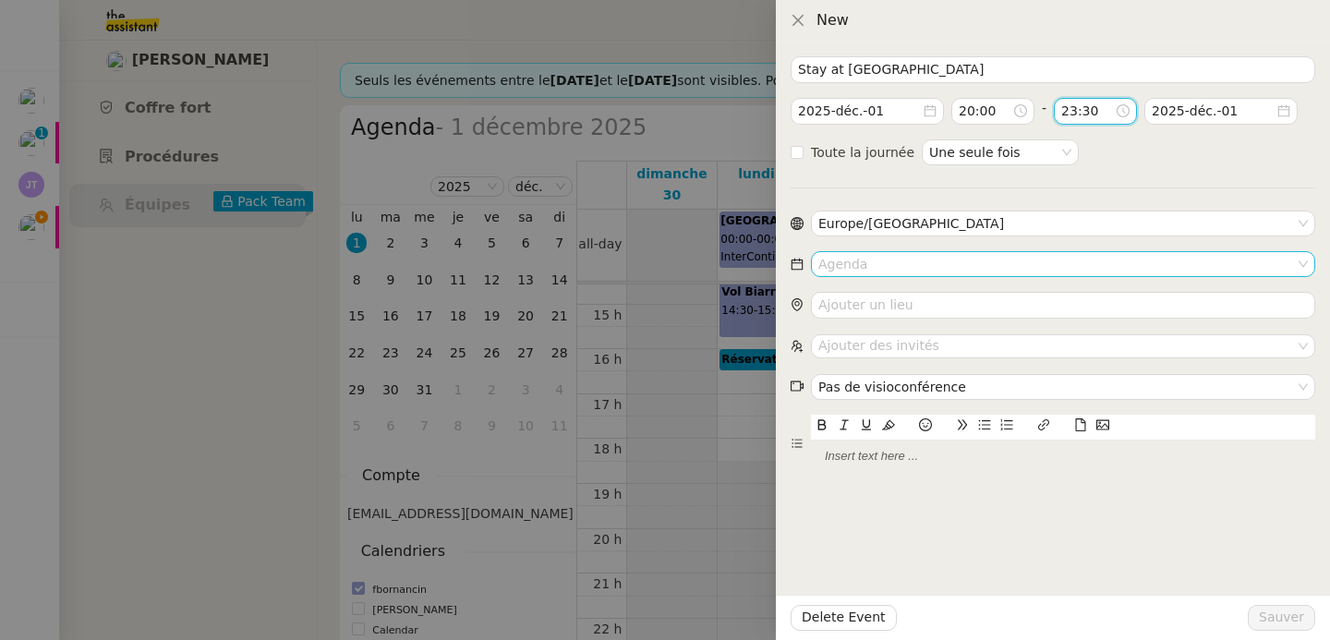
click at [904, 260] on input at bounding box center [1057, 264] width 477 height 24
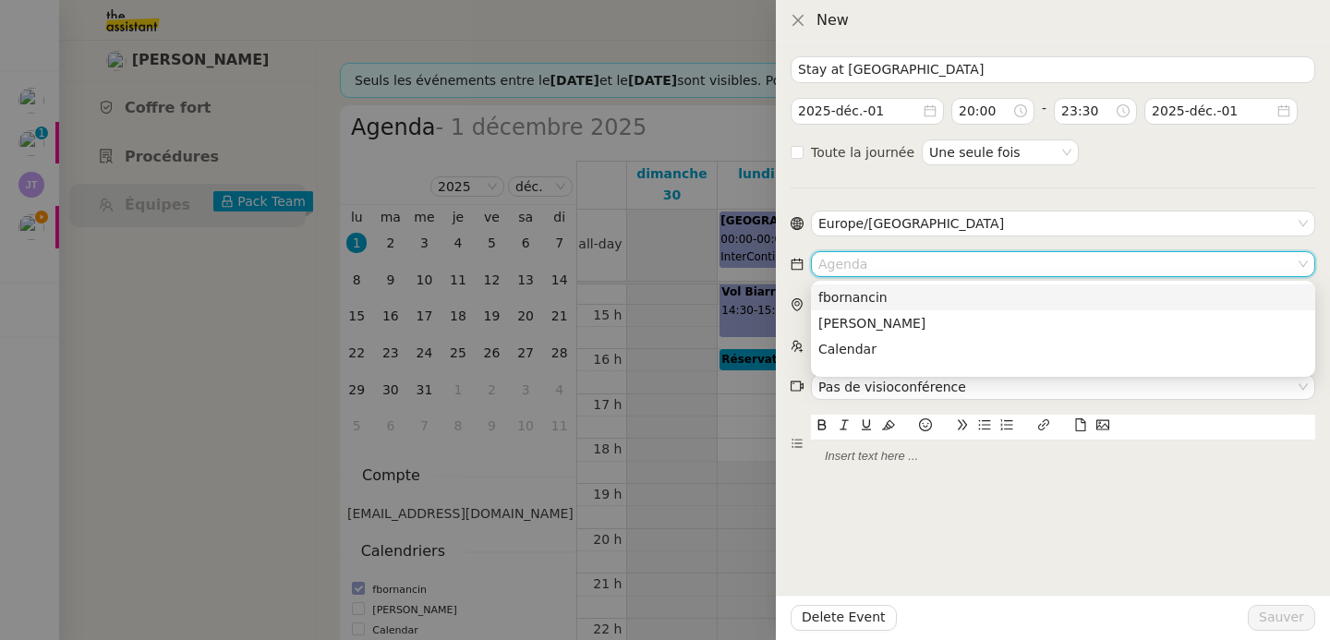
click at [899, 302] on div "fbornancin" at bounding box center [1064, 297] width 490 height 17
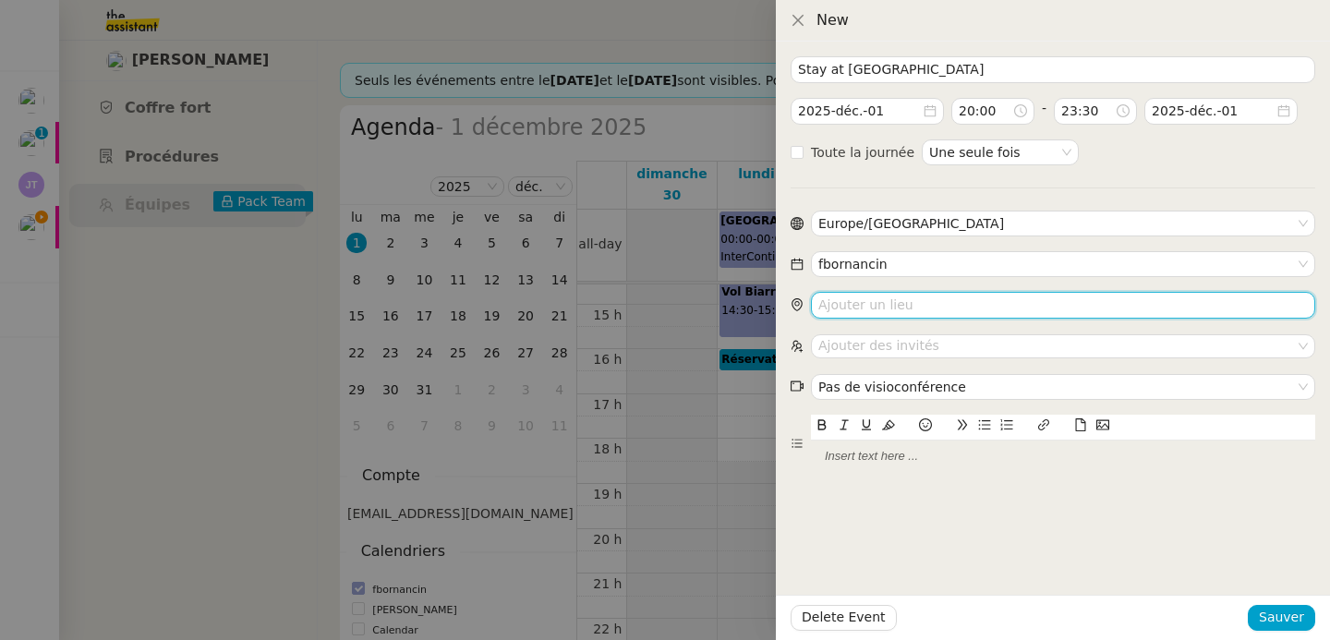
click at [905, 314] on input "search" at bounding box center [1063, 305] width 504 height 27
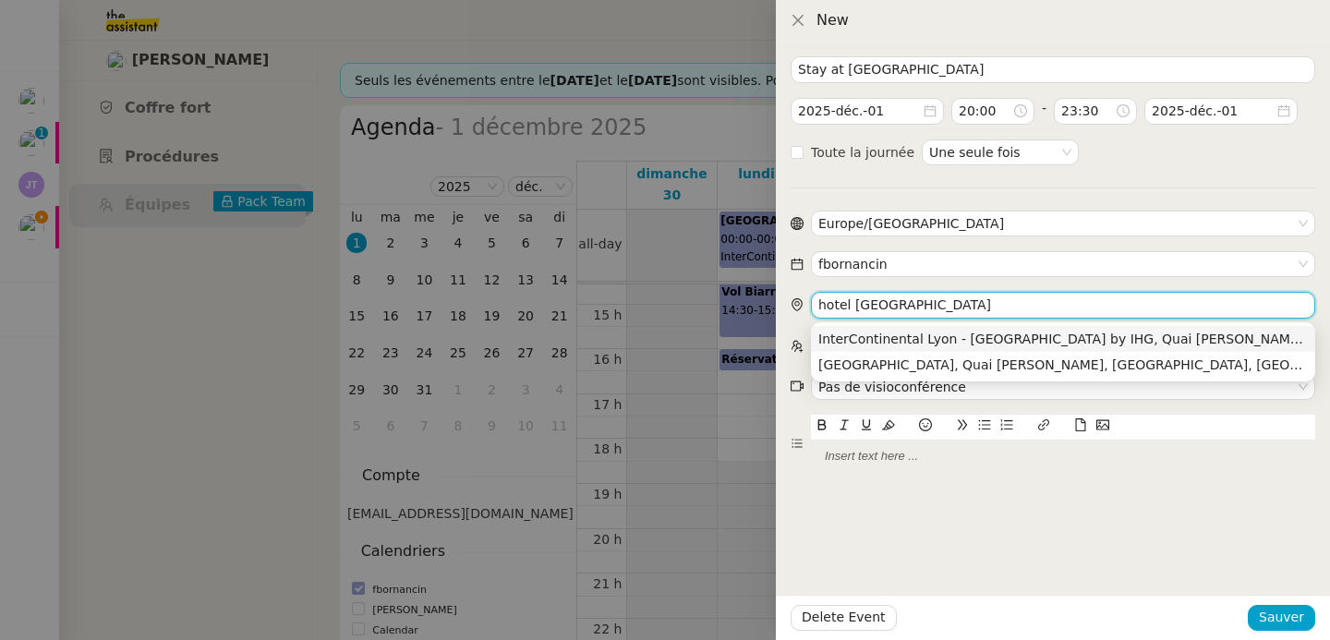
click at [928, 335] on div "InterContinental Lyon - Hotel Dieu by IHG, Quai Jules Courmont, Lyon, France" at bounding box center [1064, 339] width 490 height 17
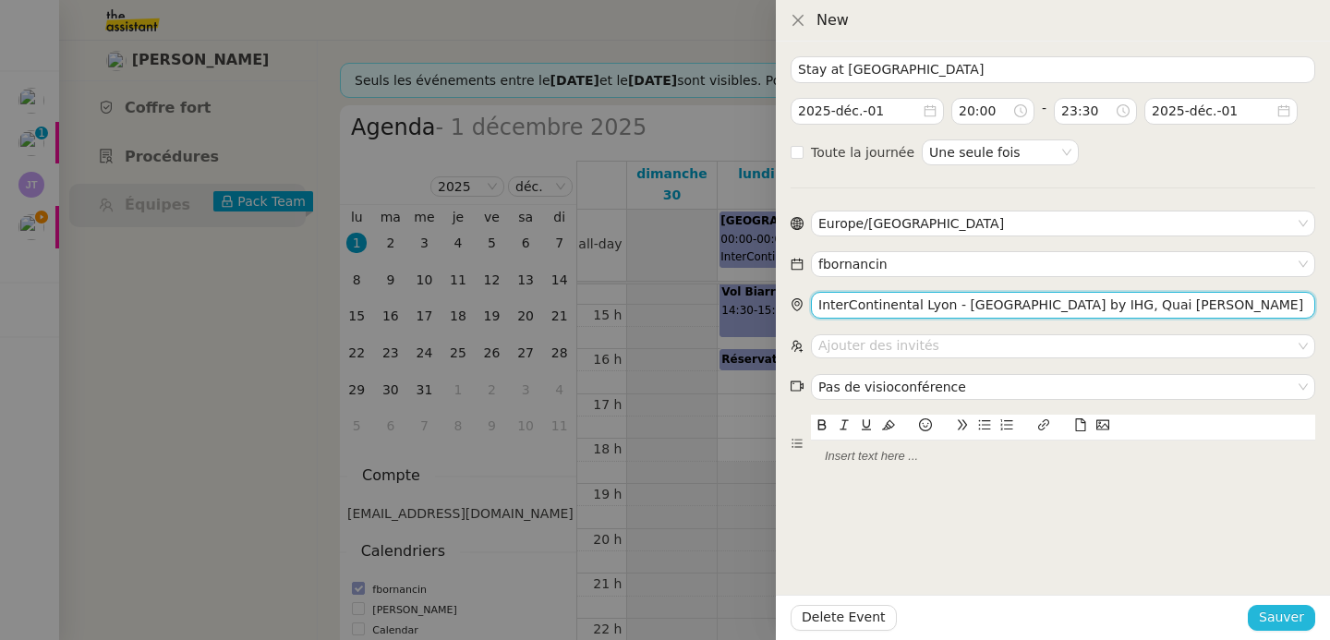
type input "InterContinental Lyon - Hotel Dieu by IHG, Quai Jules Courmont, Lyon, France"
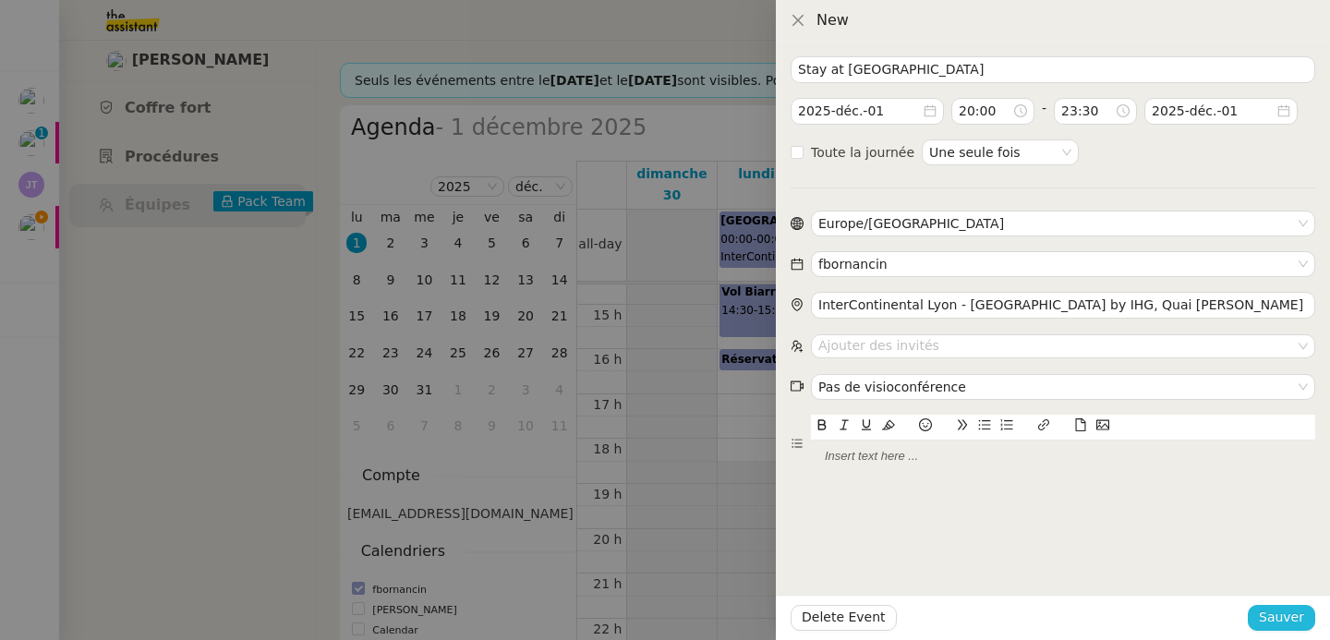
click at [1289, 610] on span "Sauver" at bounding box center [1281, 617] width 45 height 21
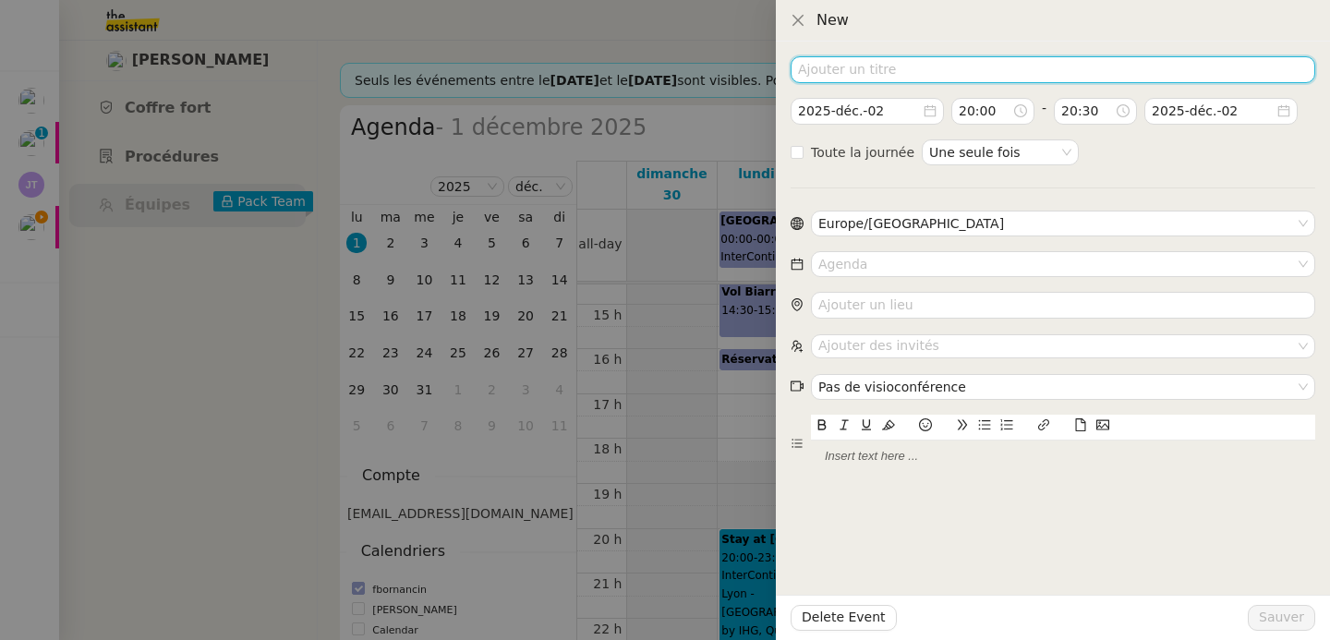
drag, startPoint x: 966, startPoint y: 81, endPoint x: 964, endPoint y: 57, distance: 24.2
click at [966, 81] on input at bounding box center [1053, 69] width 525 height 27
type input "Stay at Intercontinental Lyon"
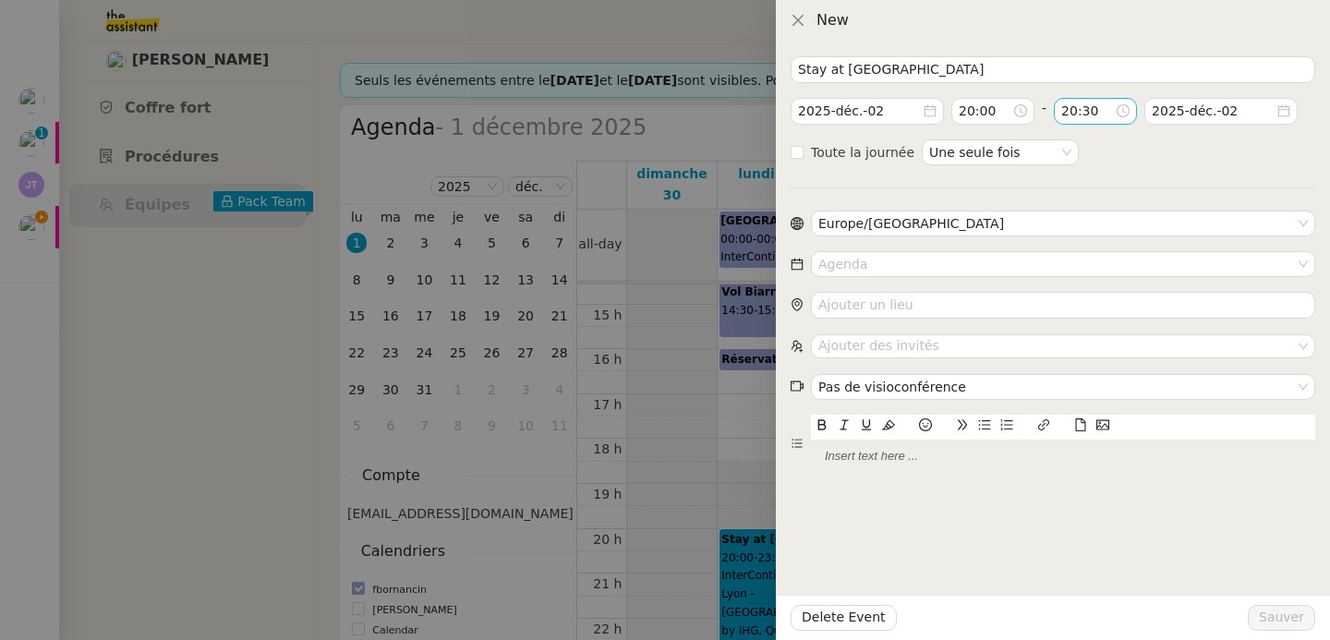
click at [1074, 112] on input "20:30" at bounding box center [1089, 111] width 54 height 21
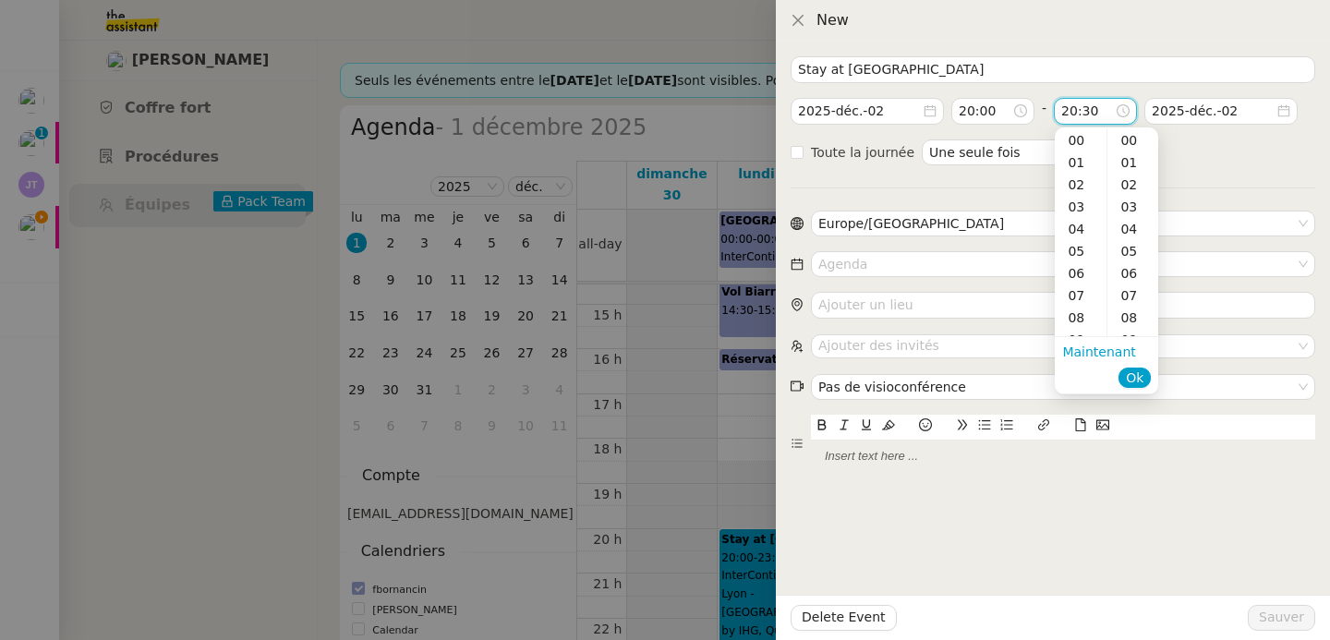
scroll to position [665, 0]
click at [1070, 207] on div "23" at bounding box center [1081, 207] width 52 height 22
type input "23:30"
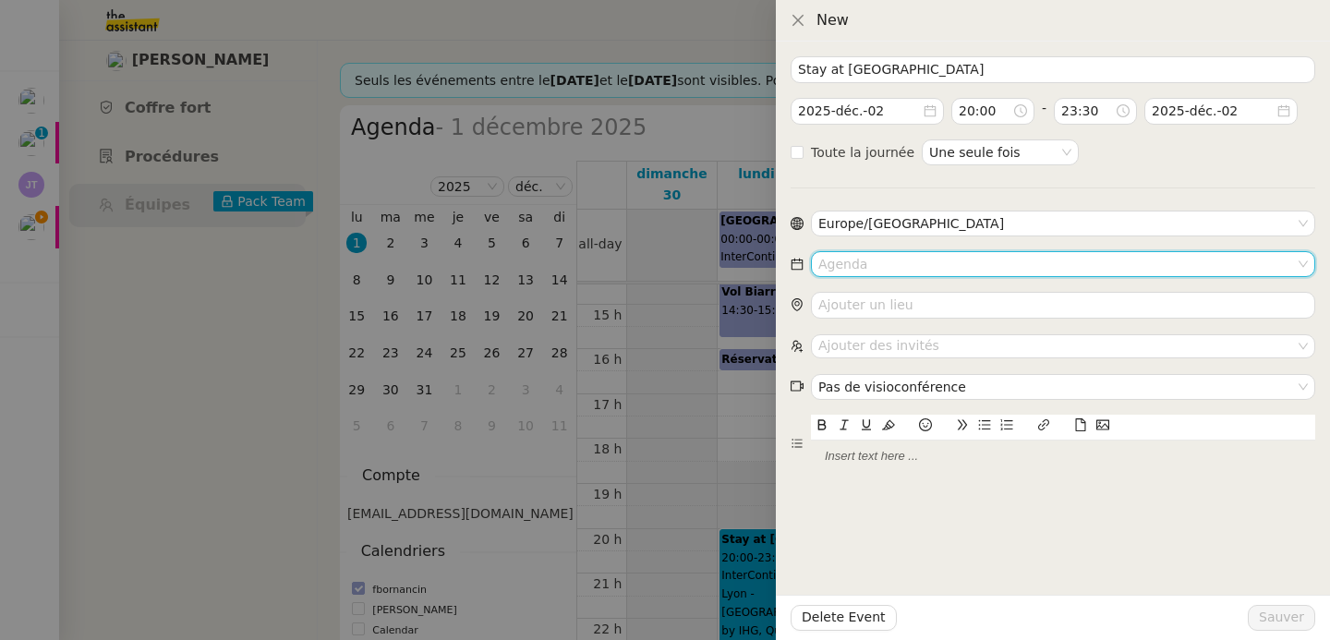
click at [922, 261] on input at bounding box center [1057, 264] width 477 height 24
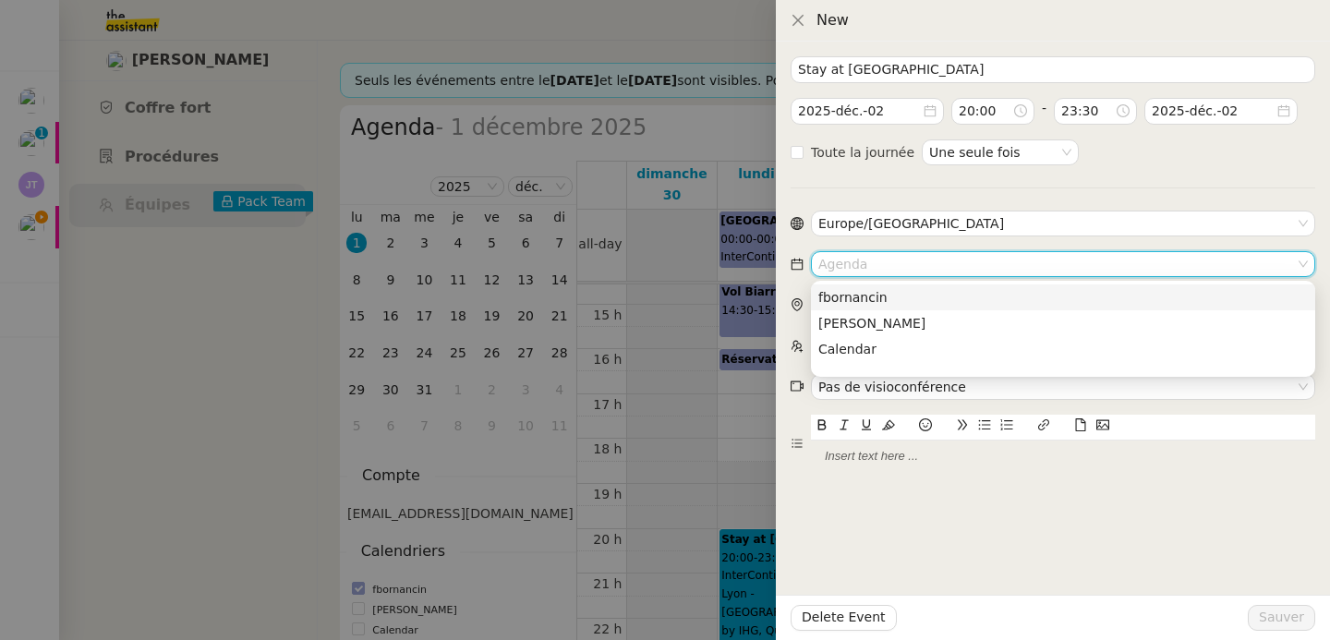
click at [903, 286] on nz-option-item "fbornancin" at bounding box center [1063, 298] width 504 height 26
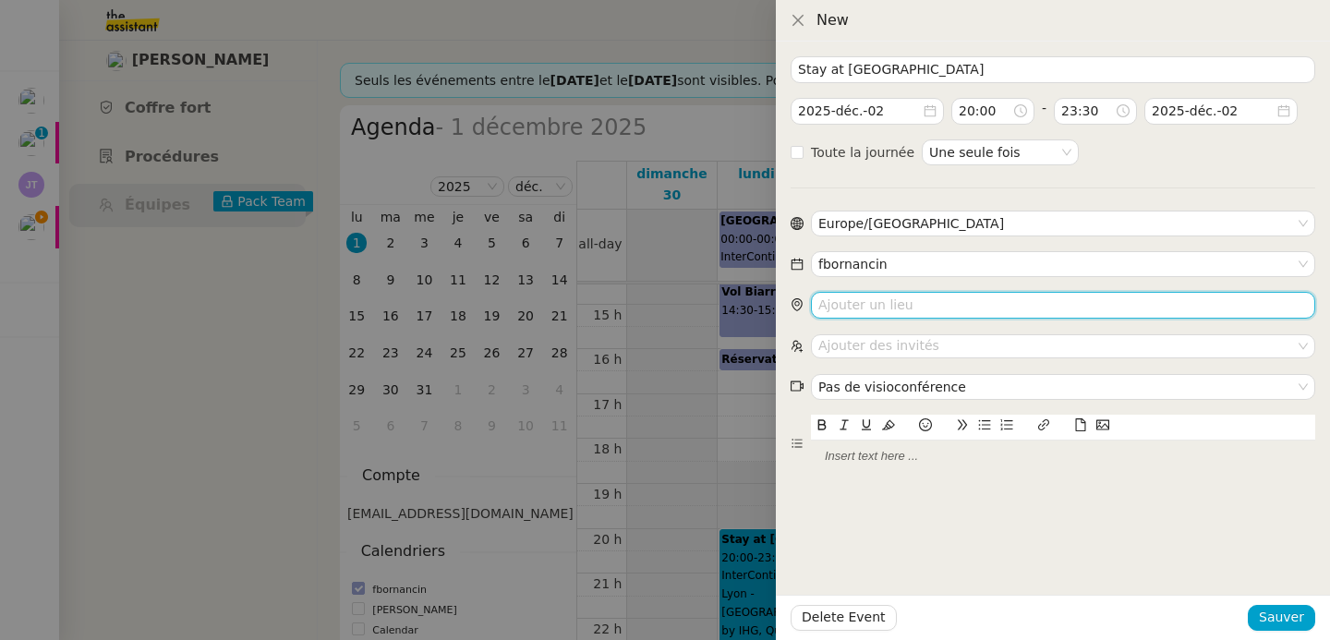
click at [895, 307] on input "search" at bounding box center [1063, 305] width 504 height 27
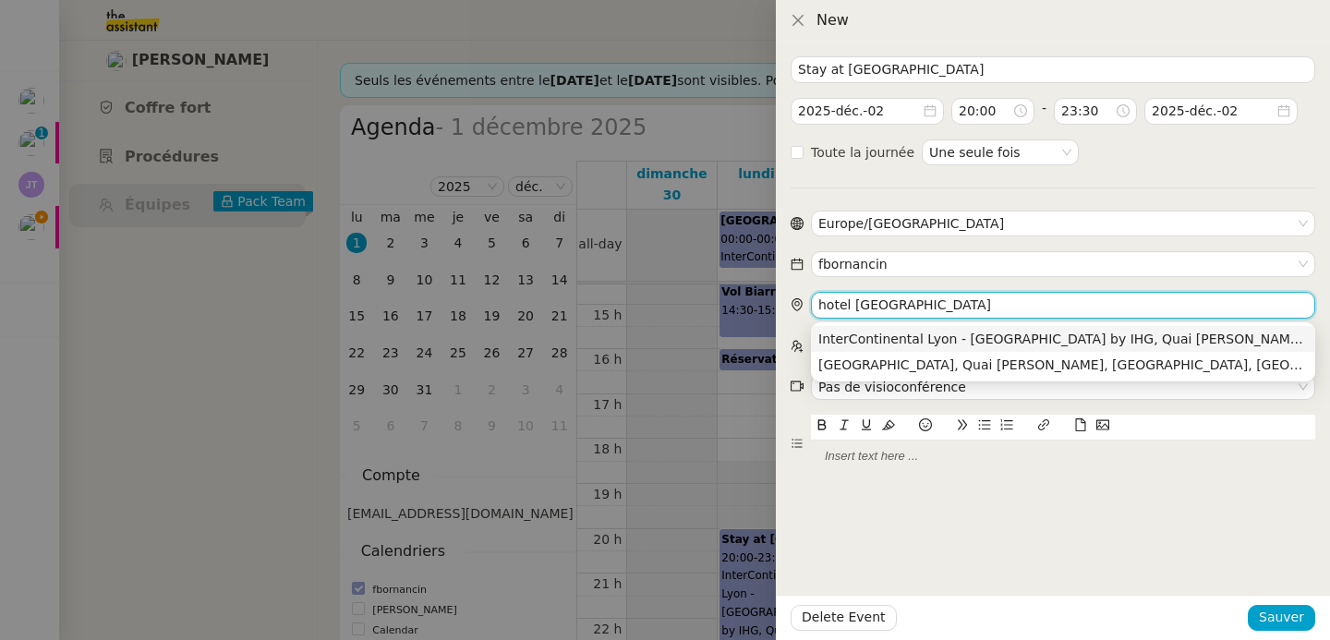
click at [897, 334] on div "InterContinental Lyon - Hotel Dieu by IHG, Quai Jules Courmont, Lyon, France" at bounding box center [1064, 339] width 490 height 17
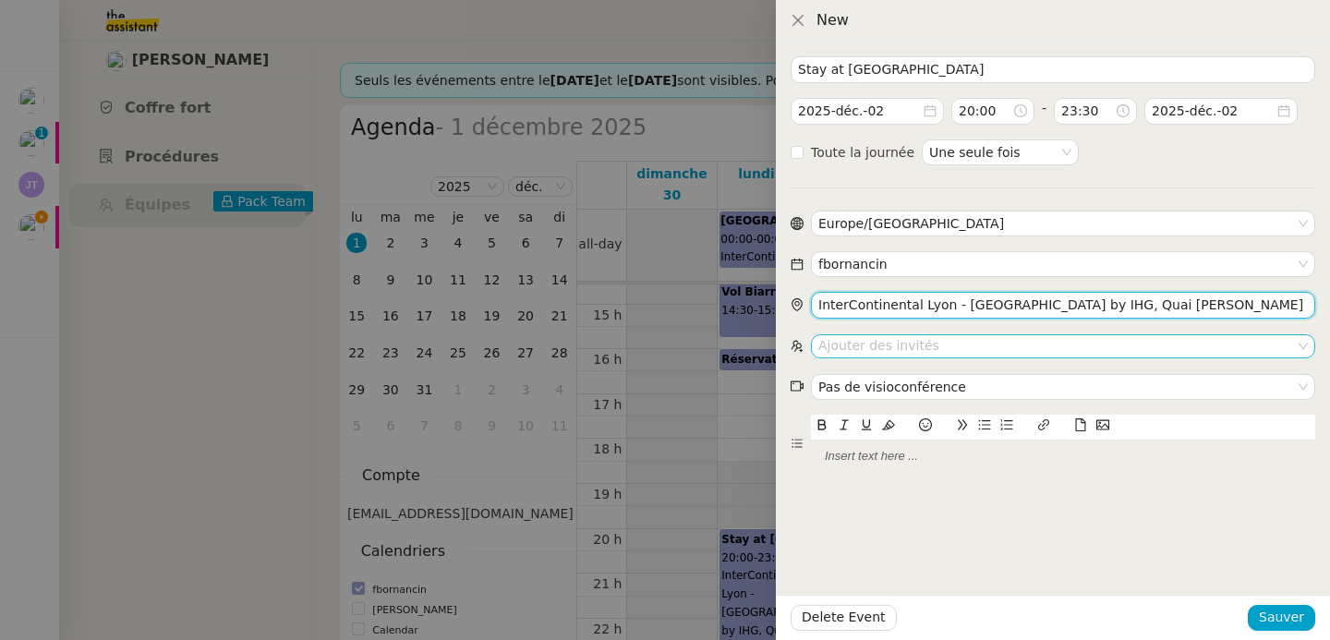
type input "InterContinental Lyon - Hotel Dieu by IHG, Quai Jules Courmont, Lyon, France"
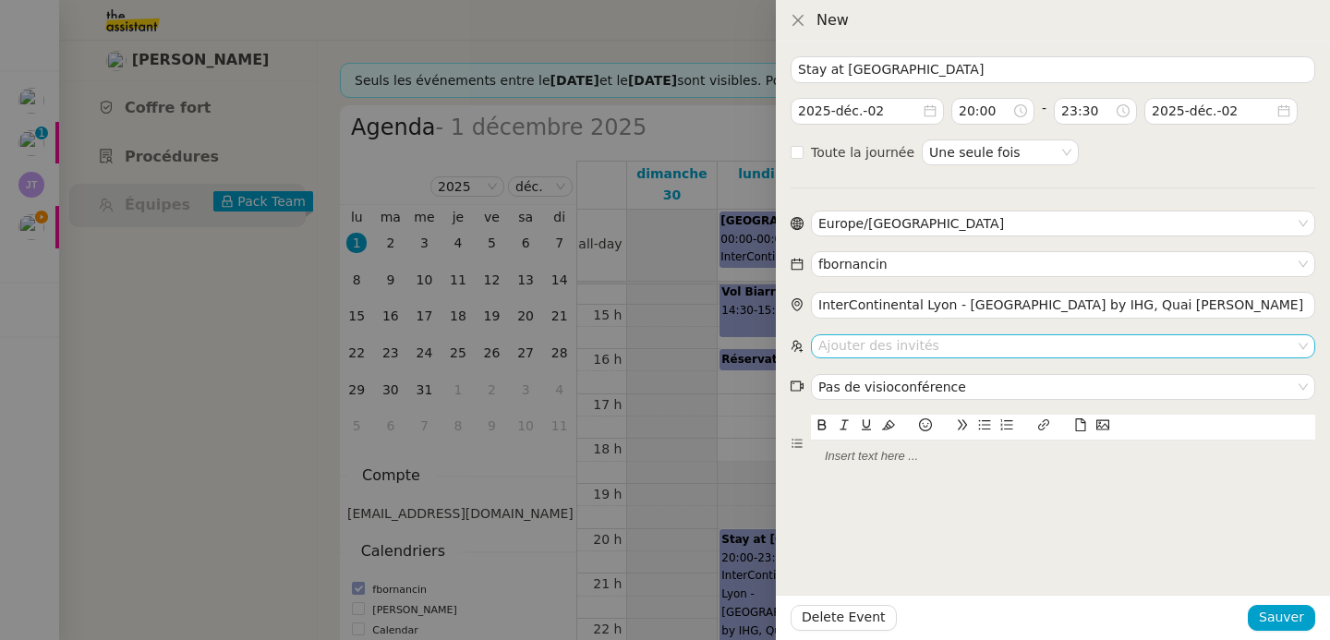
click at [905, 343] on nz-select-top-control "Ajouter des invités" at bounding box center [1063, 345] width 504 height 23
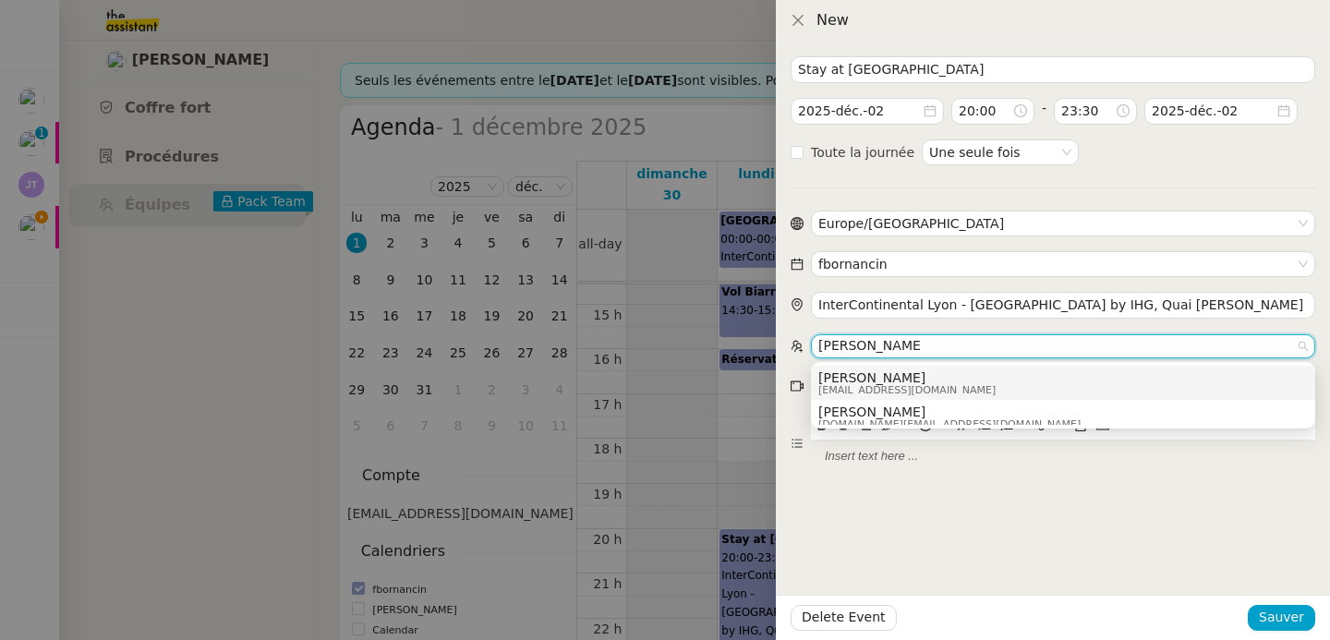
type input "emilie bornancin"
click at [918, 387] on span "emiliebornancin@gmail.com" at bounding box center [907, 390] width 177 height 10
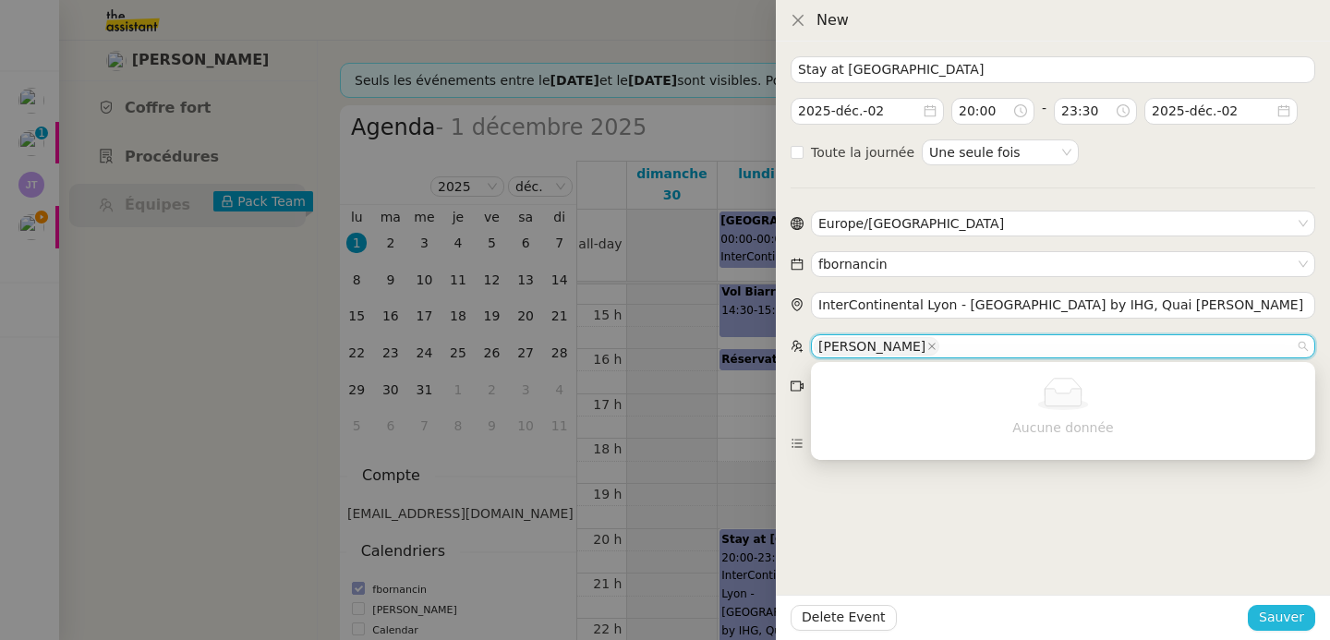
click at [1279, 620] on span "Sauver" at bounding box center [1281, 617] width 45 height 21
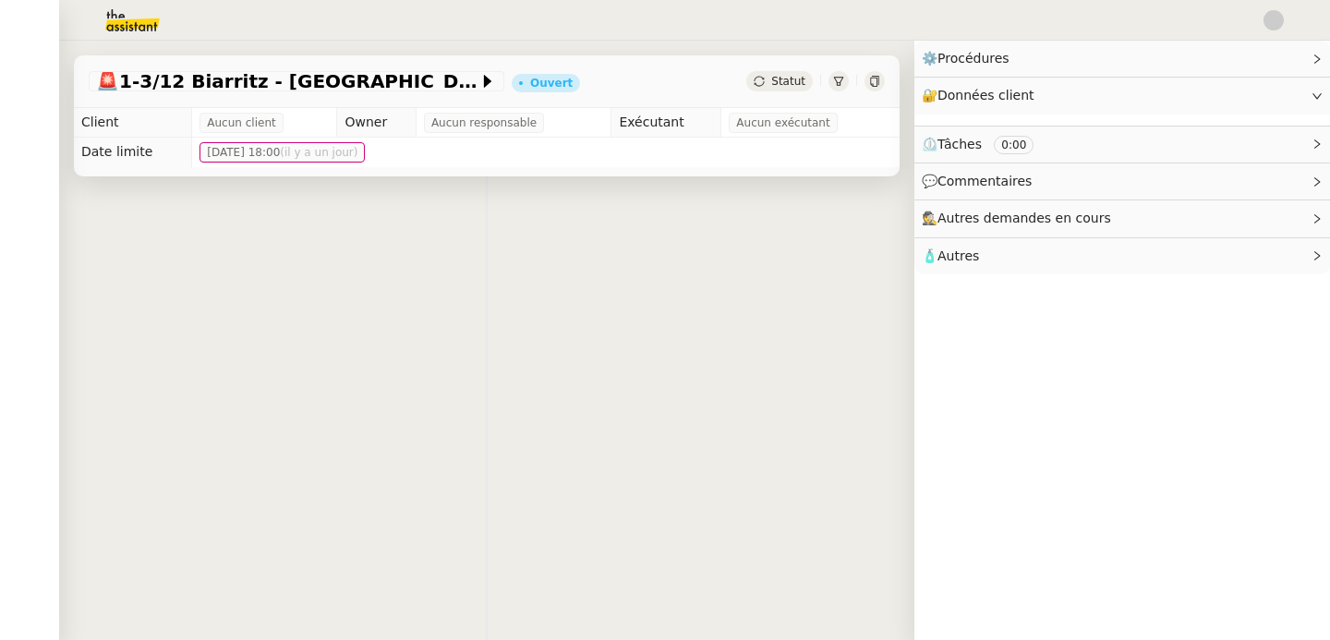
click at [238, 343] on div "👌👌👌 message envoyé ✌️✌️✌️ une erreur s'est produite" at bounding box center [487, 496] width 856 height 640
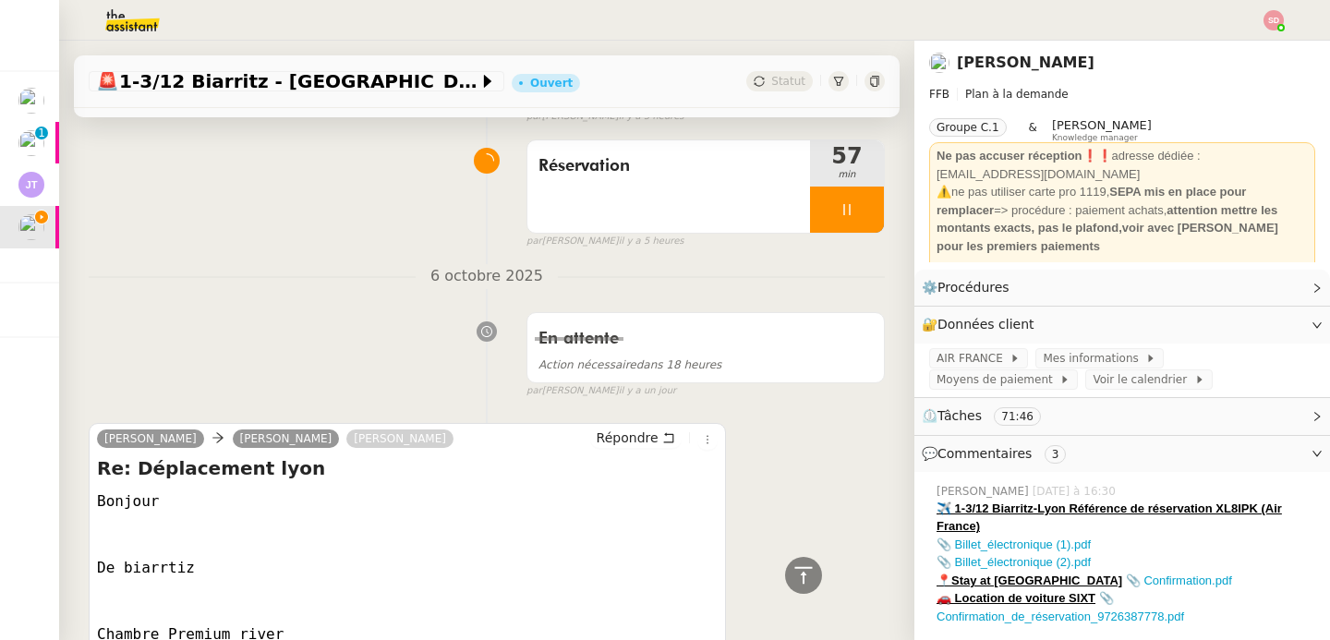
scroll to position [2709, 0]
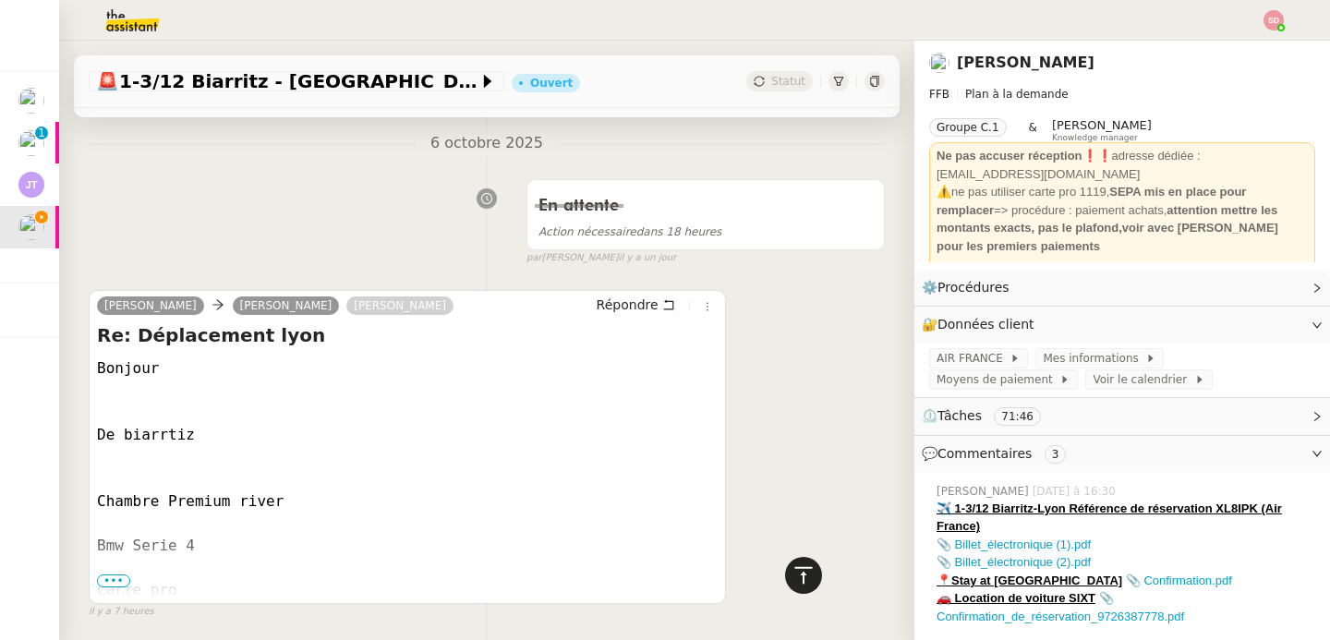
click at [793, 584] on icon at bounding box center [804, 575] width 22 height 22
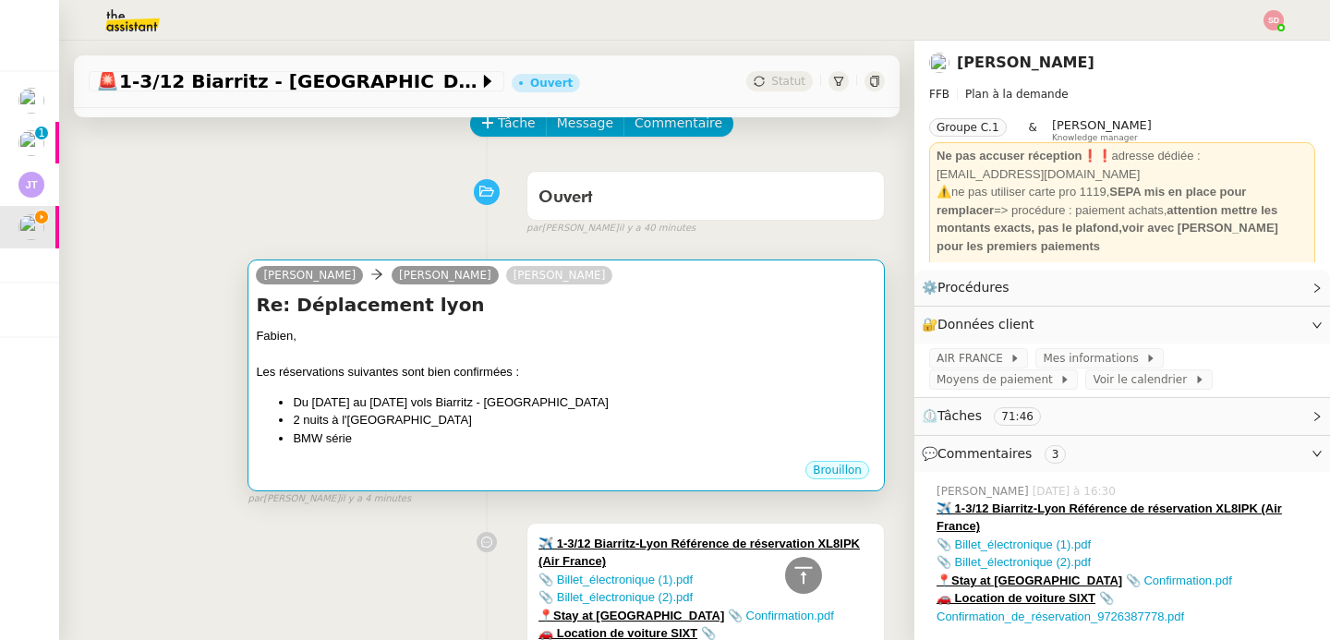
scroll to position [0, 0]
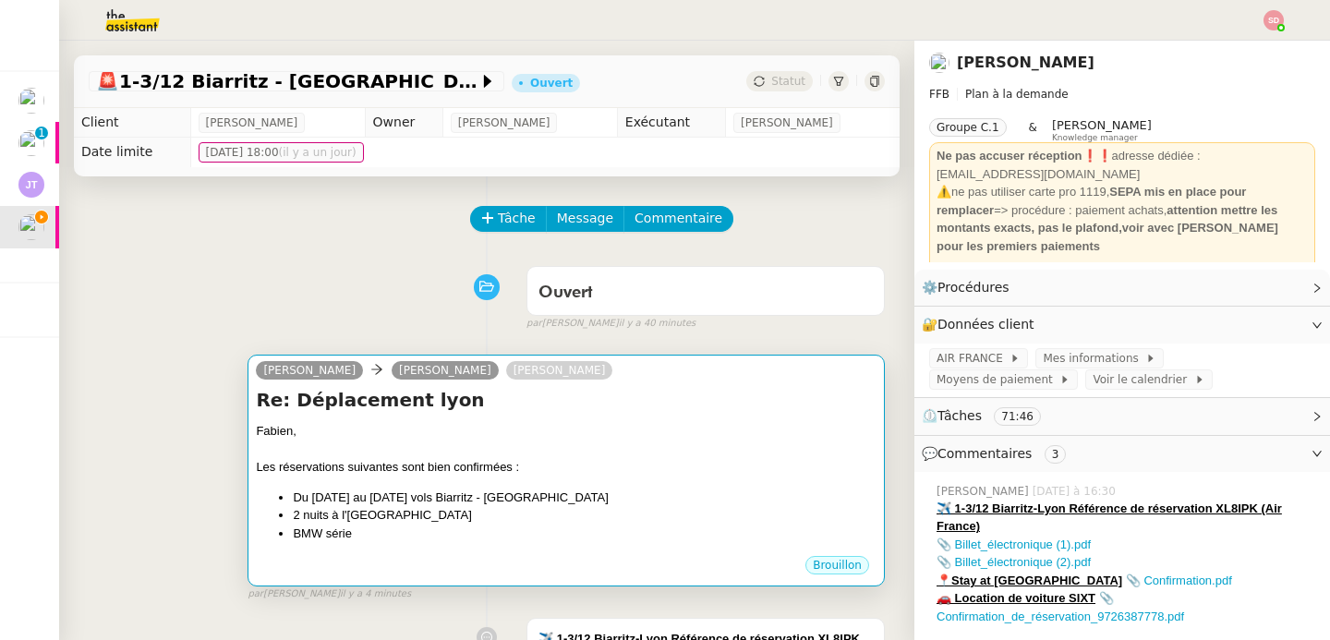
click at [734, 483] on div "[PERSON_NAME], Les réservations suivantes sont bien confirmées : Du [DATE] au […" at bounding box center [566, 482] width 621 height 120
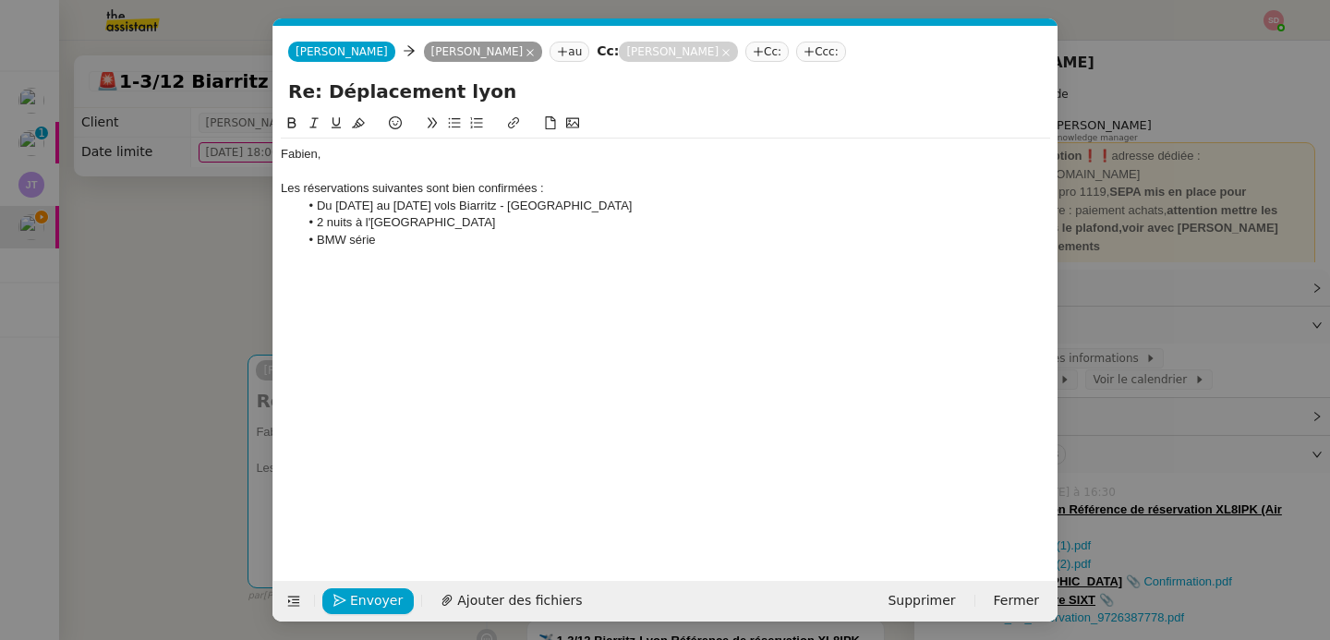
scroll to position [0, 39]
click at [478, 241] on li "BMW série" at bounding box center [675, 240] width 752 height 17
click at [502, 596] on span "Ajouter des fichiers" at bounding box center [519, 600] width 125 height 21
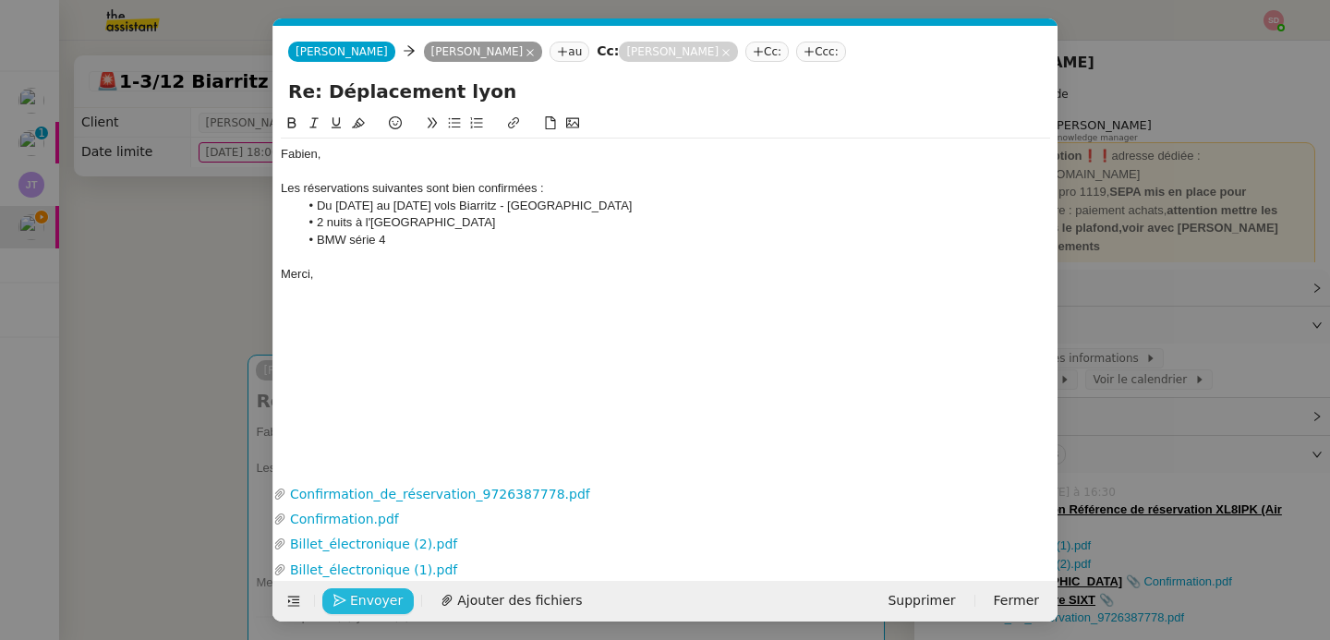
click at [364, 603] on span "Envoyer" at bounding box center [376, 600] width 53 height 21
click at [364, 604] on span "Confirmer l'envoi" at bounding box center [405, 600] width 111 height 21
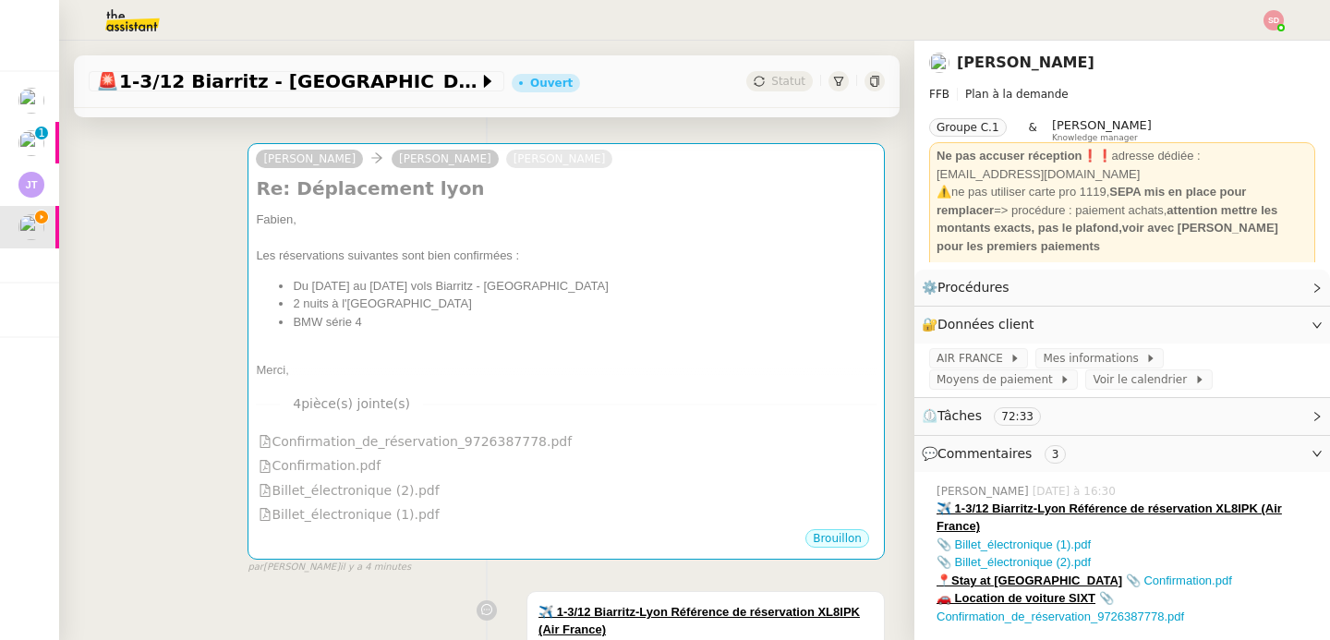
scroll to position [231, 0]
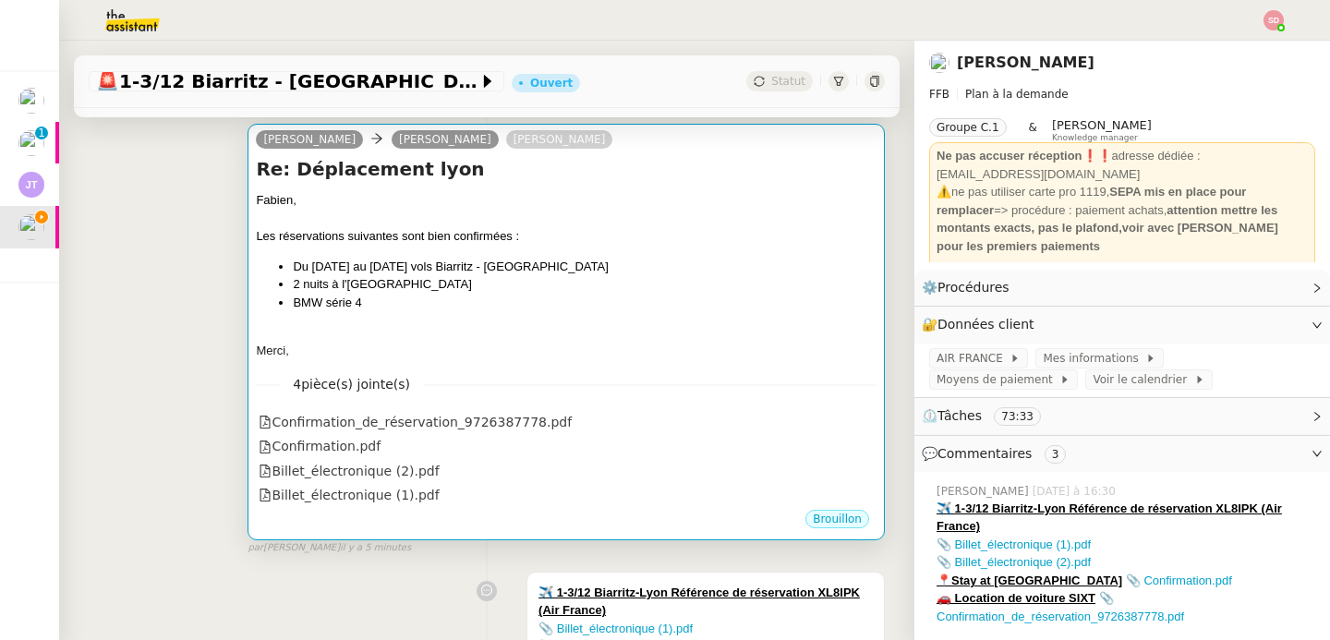
click at [588, 283] on li "2 nuits à l'[GEOGRAPHIC_DATA]" at bounding box center [585, 284] width 584 height 18
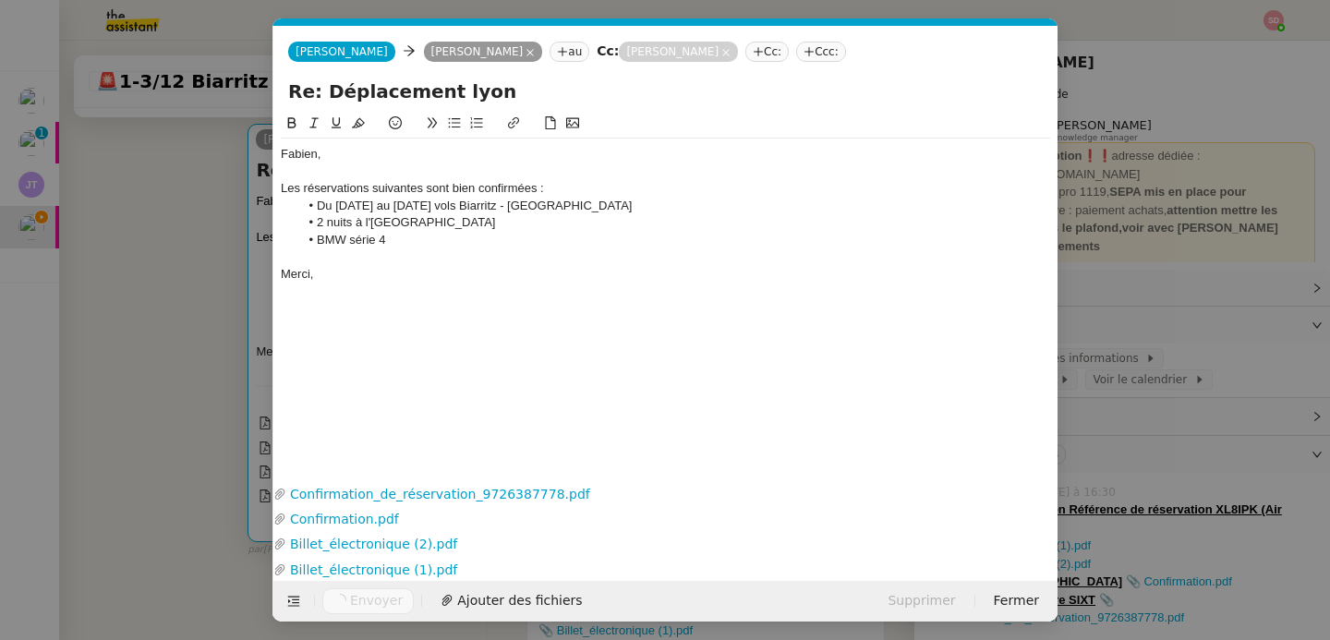
scroll to position [0, 39]
click at [234, 297] on nz-modal-container "Service TA - VOYAGE - PROPOSITION GLOBALE A utiliser dans le cadre de propositi…" at bounding box center [665, 320] width 1330 height 640
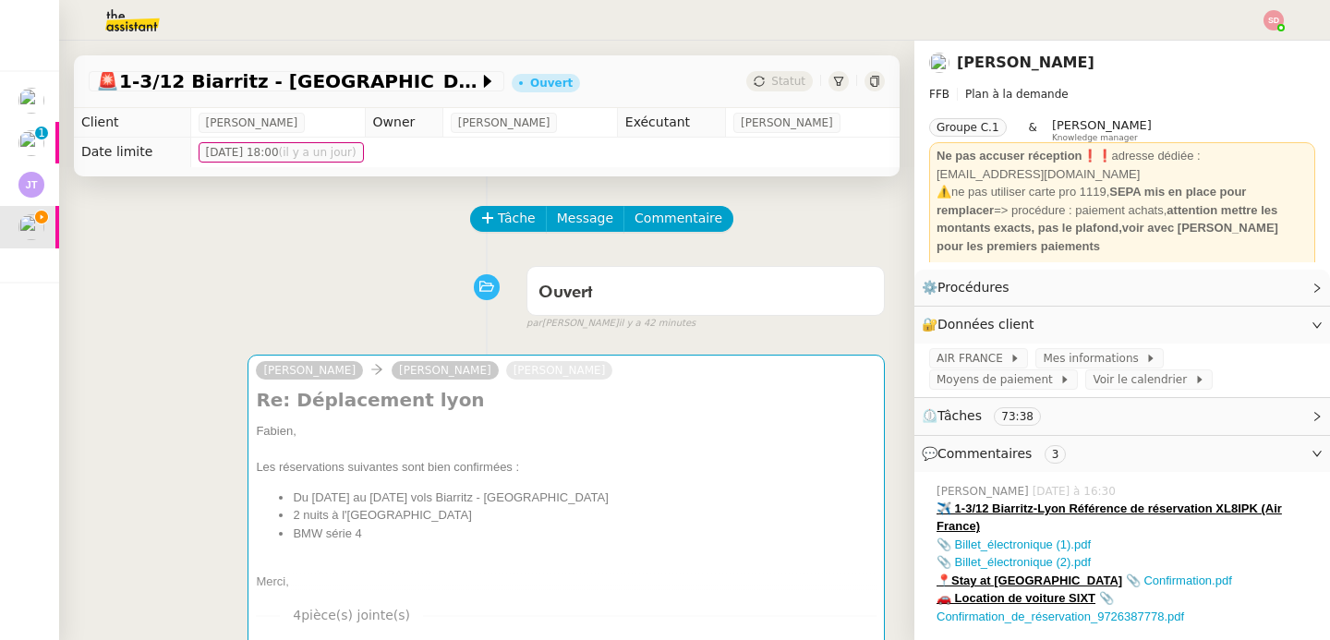
scroll to position [0, 0]
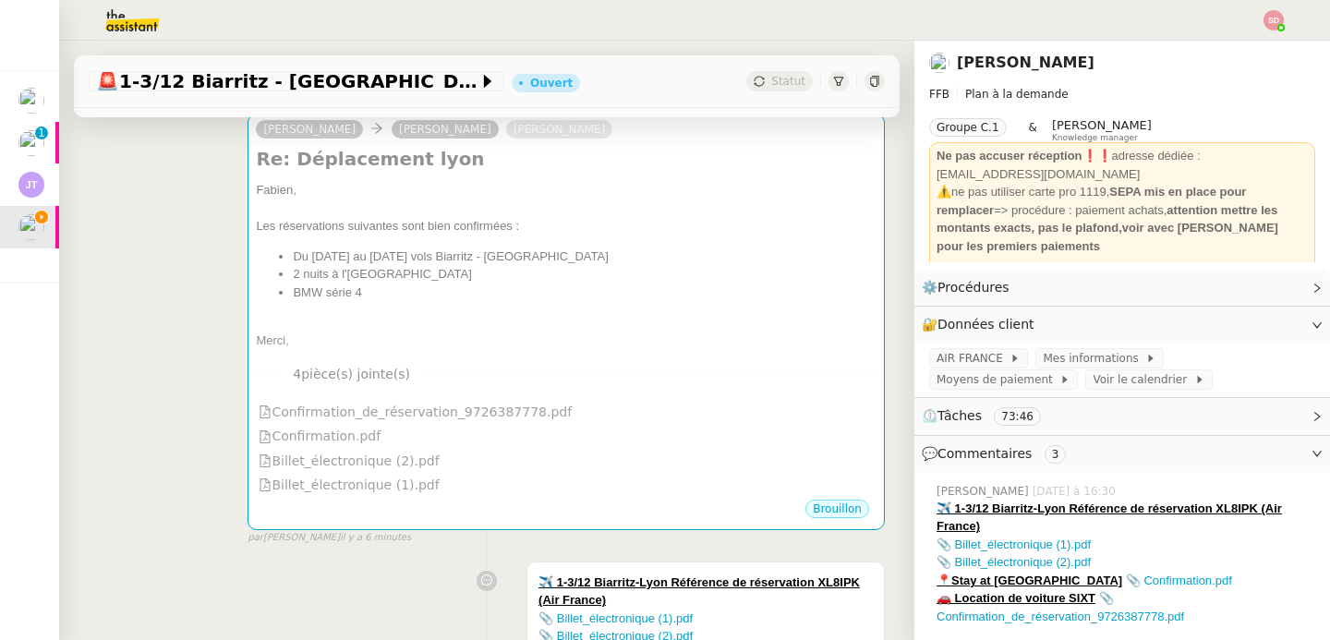
scroll to position [361, 0]
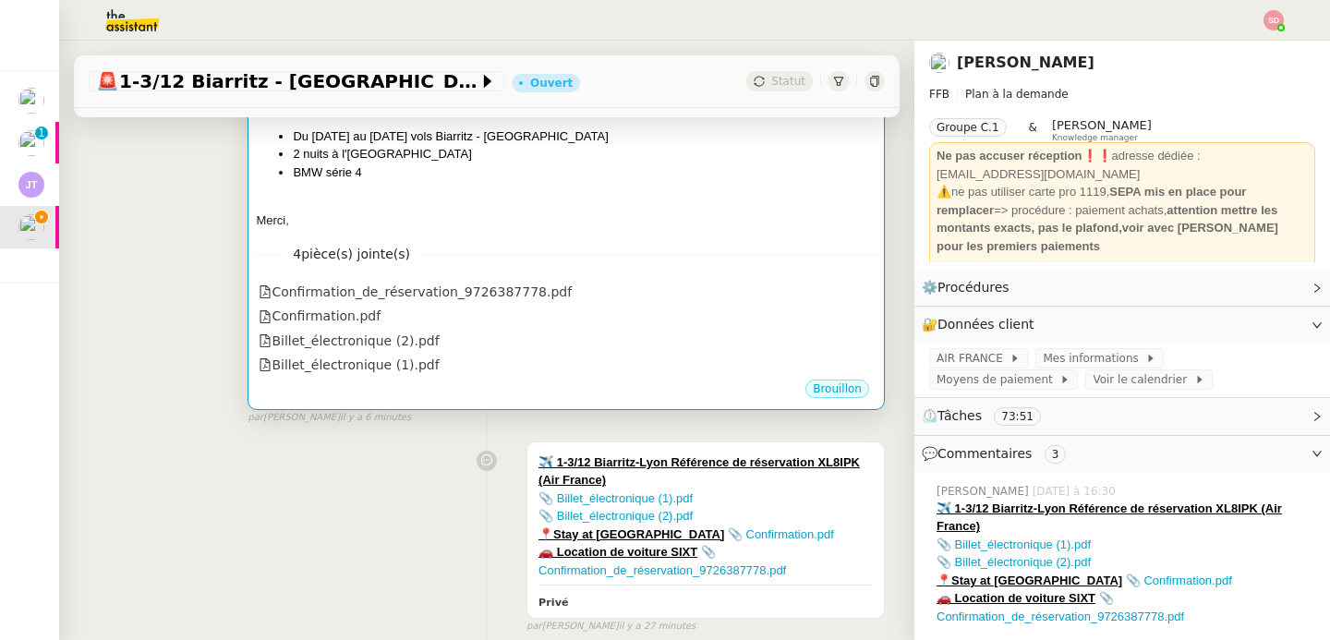
click at [678, 187] on div "[PERSON_NAME], Les réservations suivantes sont bien confirmées : Du [DATE] au […" at bounding box center [566, 145] width 621 height 168
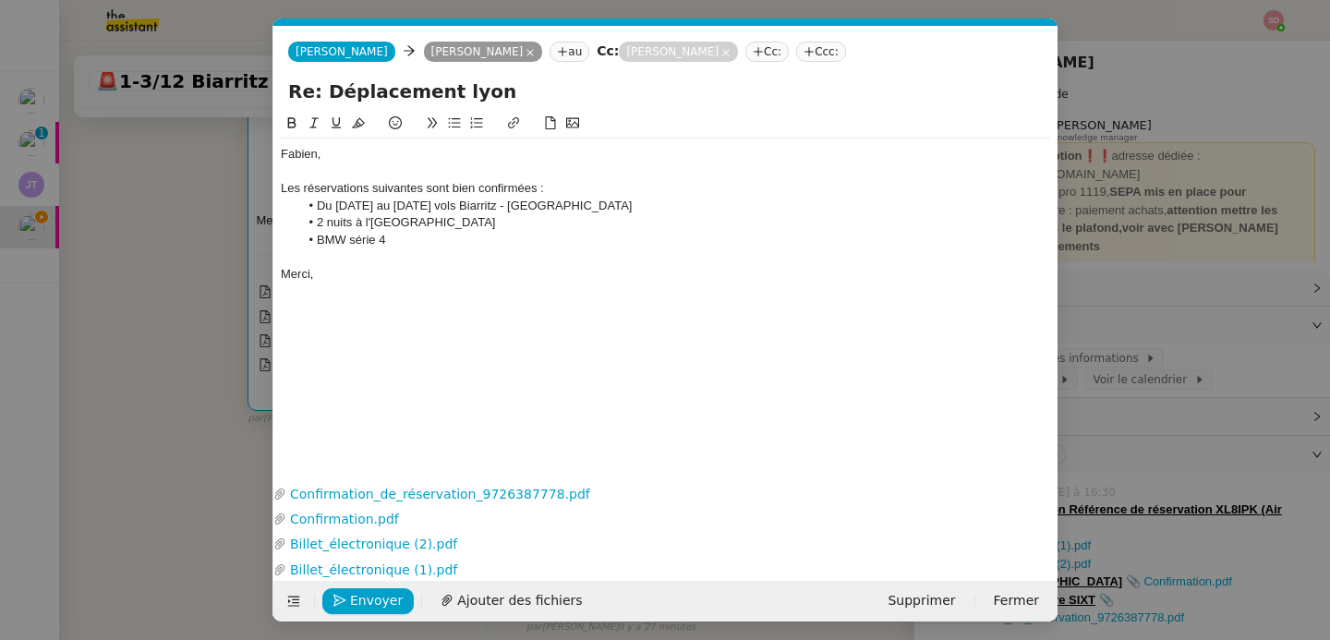
scroll to position [0, 39]
click at [368, 606] on span "Envoyer" at bounding box center [376, 600] width 53 height 21
click at [368, 606] on span "Confirmer l'envoi" at bounding box center [405, 600] width 111 height 21
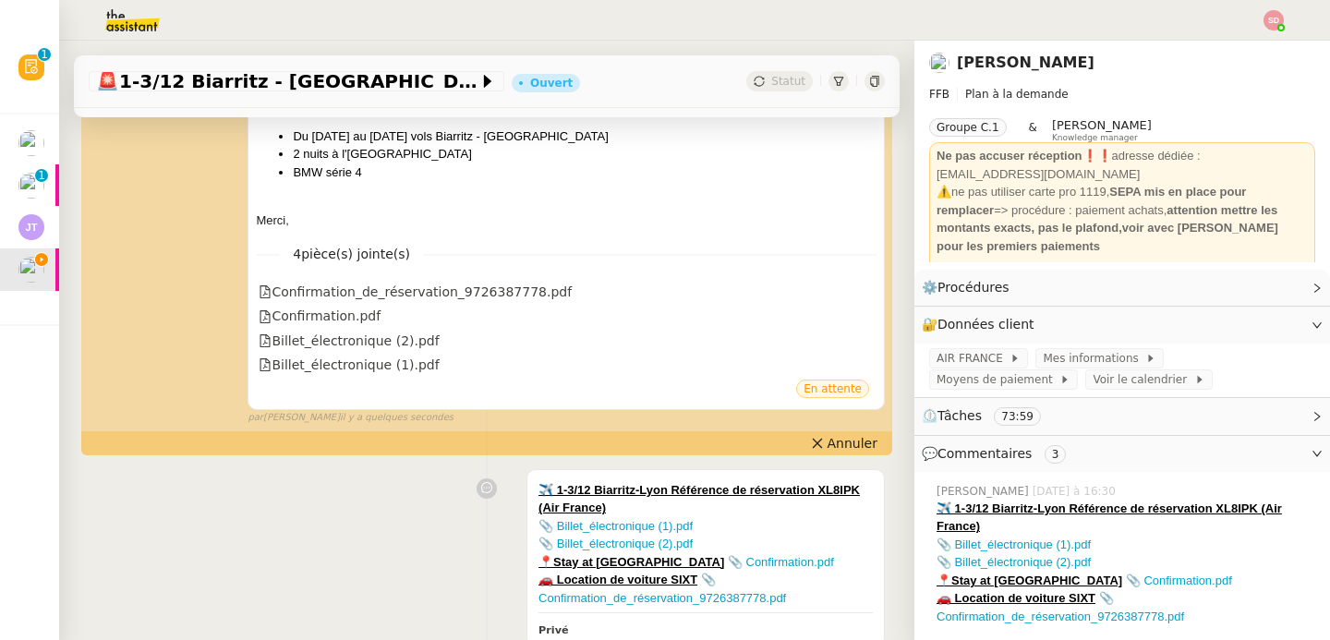
scroll to position [326, 0]
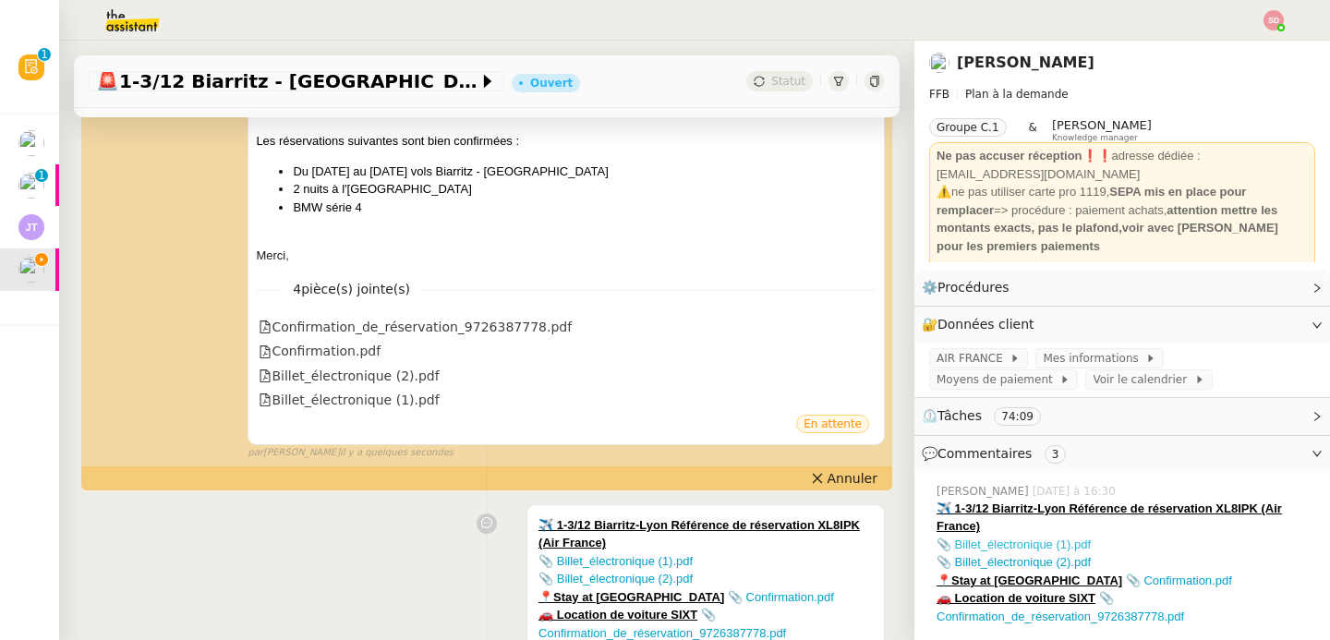
click at [1035, 549] on link "📎 Billet_électronique (1).pdf" at bounding box center [1014, 545] width 154 height 14
click at [1174, 584] on link "📎 Confirmation.pdf" at bounding box center [1179, 581] width 106 height 14
click at [1079, 617] on link "📎 Confirmation_de_réservation_9726387778.pdf" at bounding box center [1061, 607] width 248 height 32
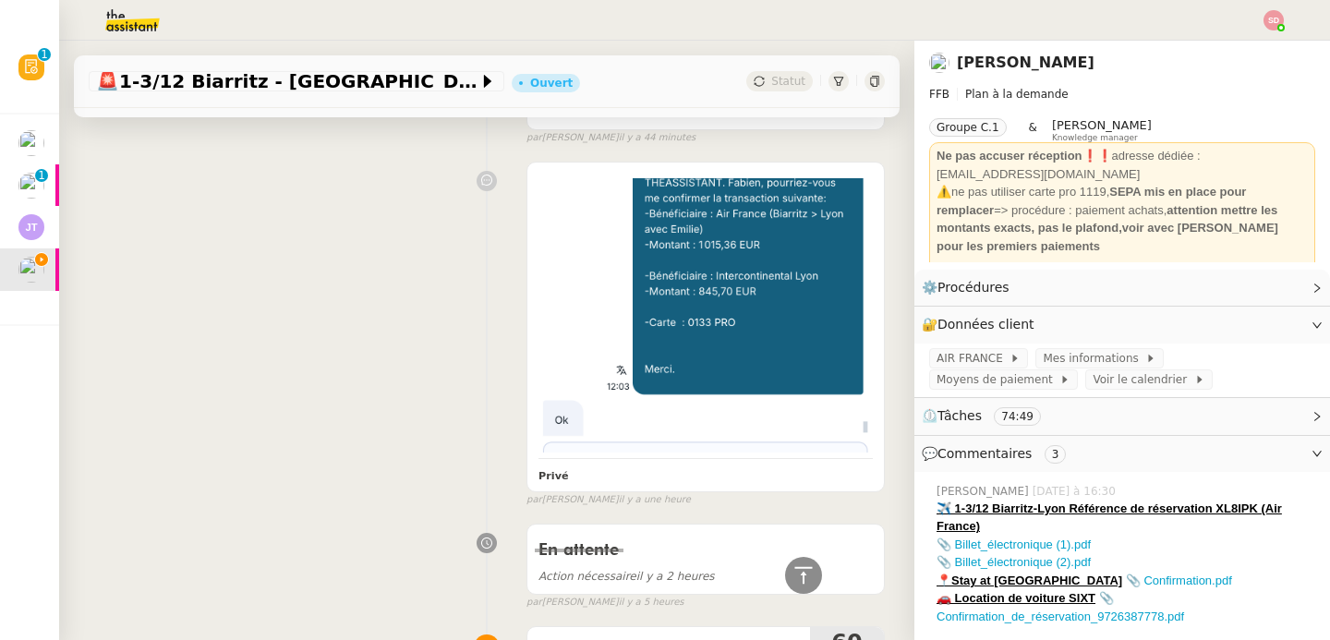
scroll to position [2589, 0]
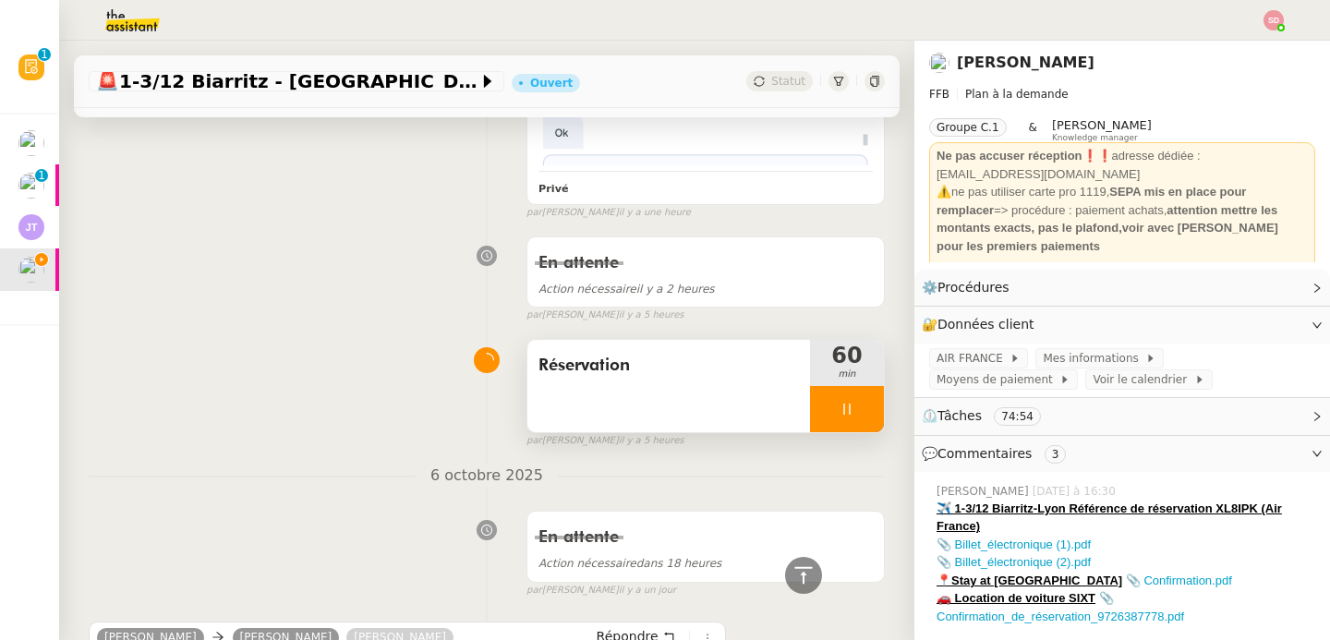
click at [841, 399] on div at bounding box center [847, 409] width 74 height 46
click at [858, 402] on icon at bounding box center [865, 409] width 15 height 15
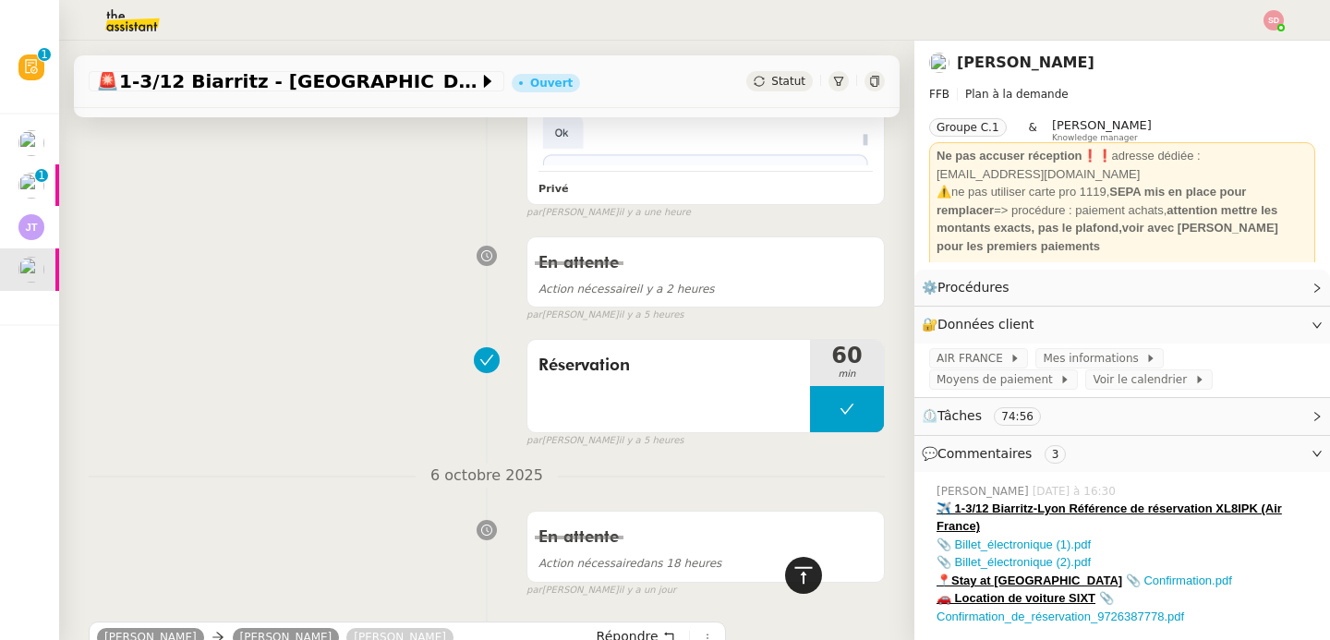
click at [799, 573] on icon at bounding box center [804, 575] width 22 height 22
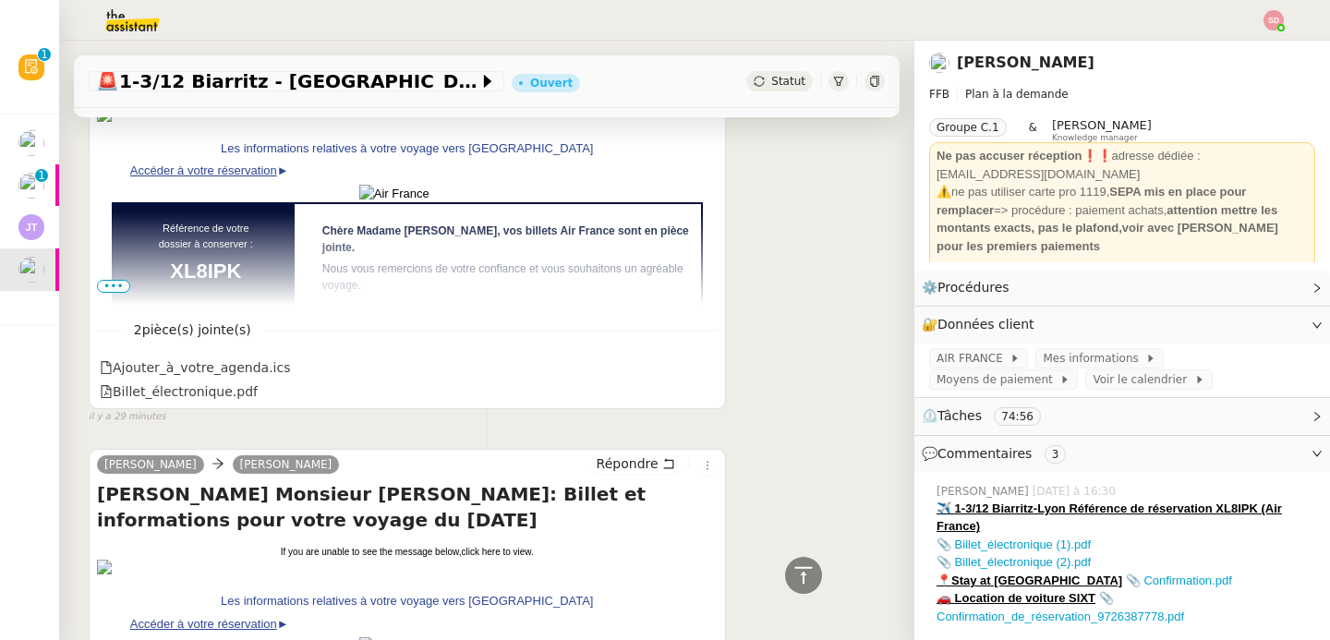
scroll to position [0, 0]
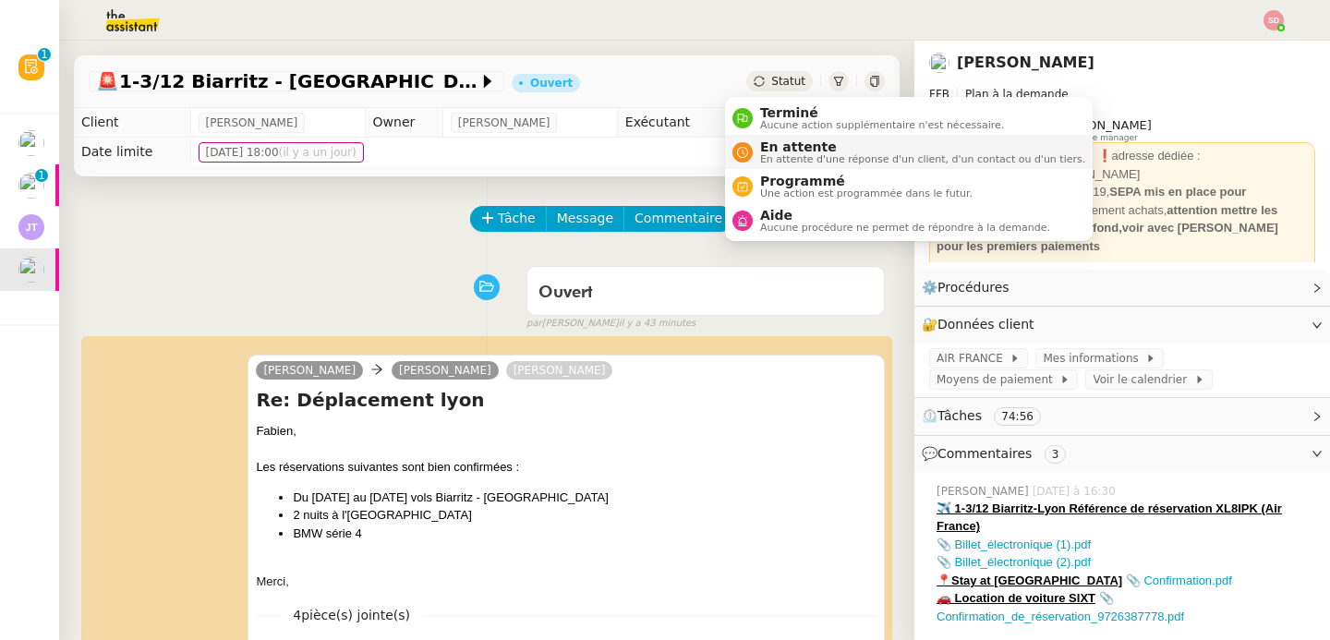
click at [756, 145] on div "En attente En attente d'une réponse d'un client, d'un contact ou d'un tiers." at bounding box center [919, 152] width 333 height 25
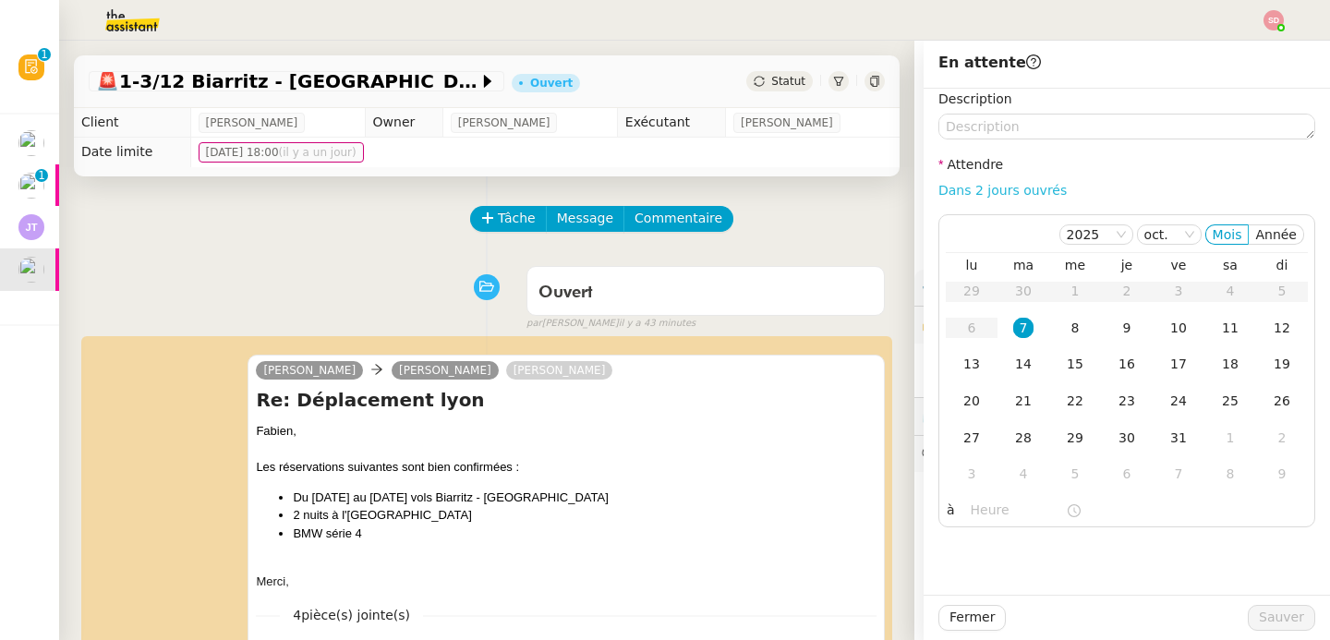
click at [1005, 190] on link "Dans 2 jours ouvrés" at bounding box center [1003, 190] width 128 height 15
click at [1065, 476] on div "5" at bounding box center [1075, 474] width 20 height 20
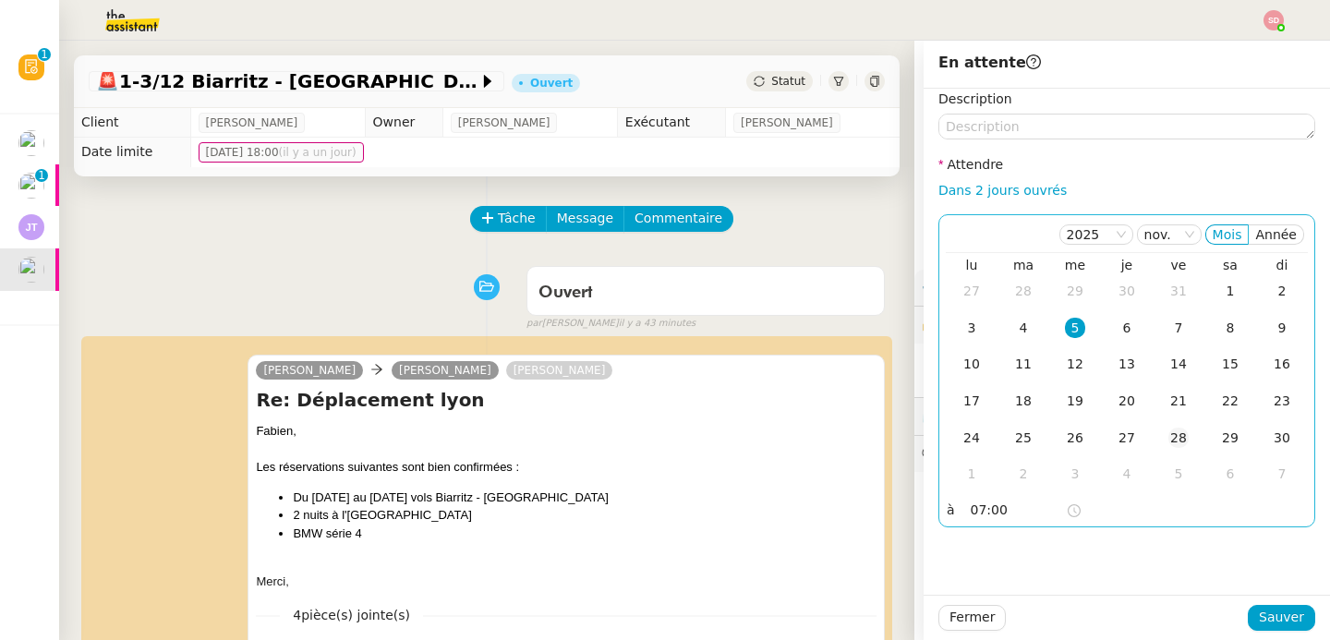
click at [1169, 438] on div "28" at bounding box center [1179, 438] width 20 height 20
click at [971, 505] on input "07:00" at bounding box center [1018, 510] width 95 height 21
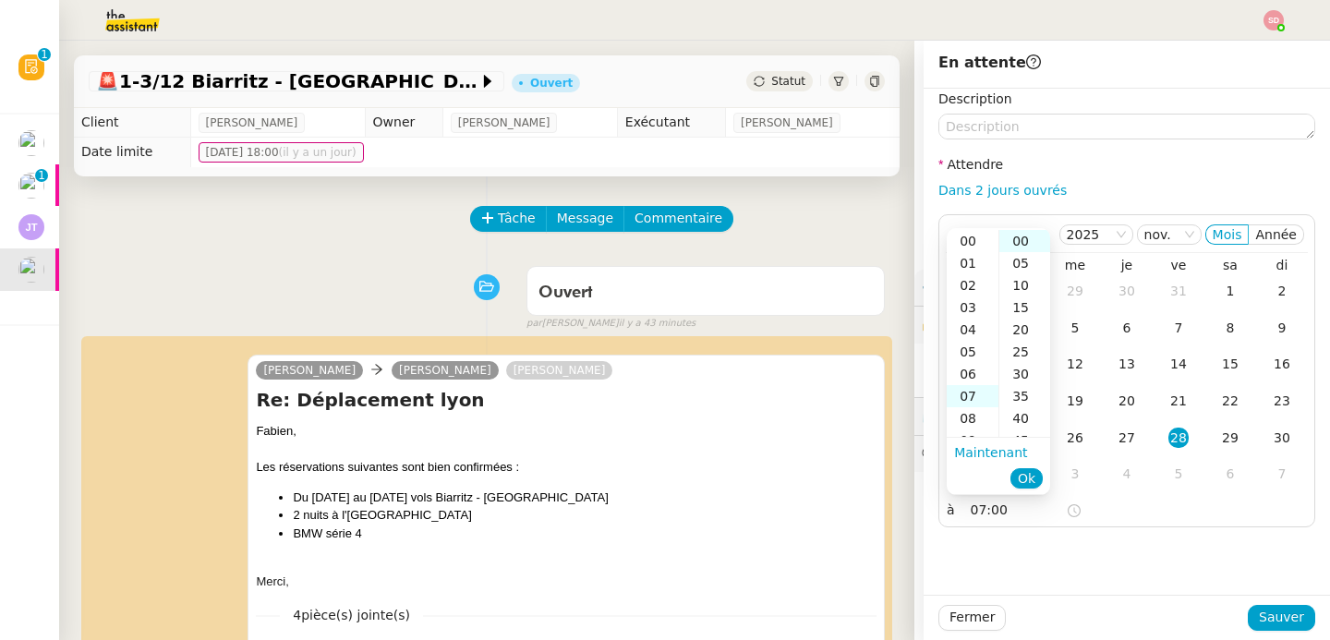
scroll to position [155, 0]
click at [965, 333] on div "11" at bounding box center [973, 330] width 52 height 22
type input "11:00"
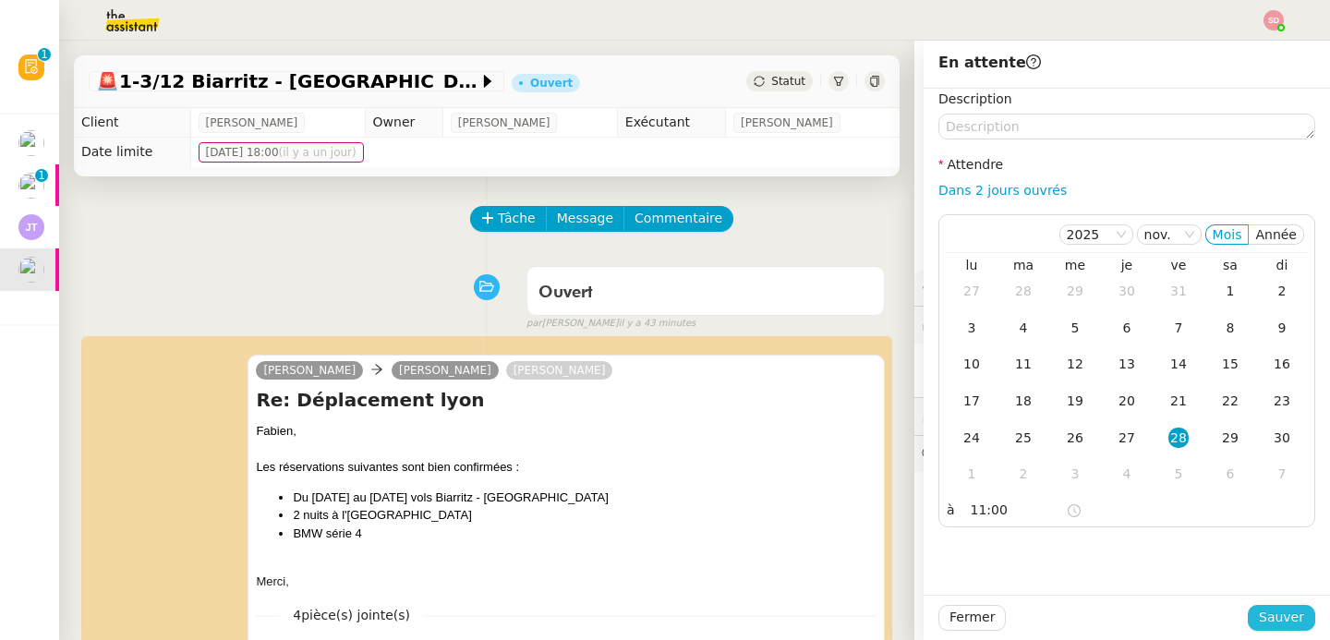
click at [1275, 613] on span "Sauver" at bounding box center [1281, 617] width 45 height 21
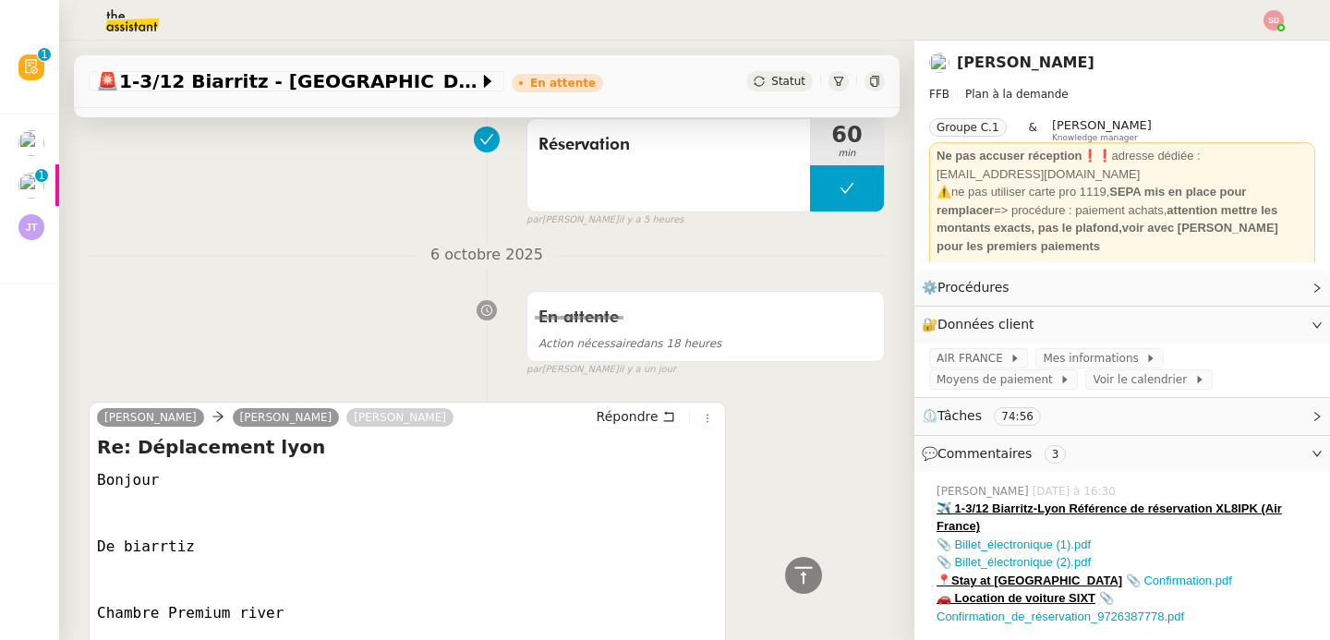
scroll to position [2959, 0]
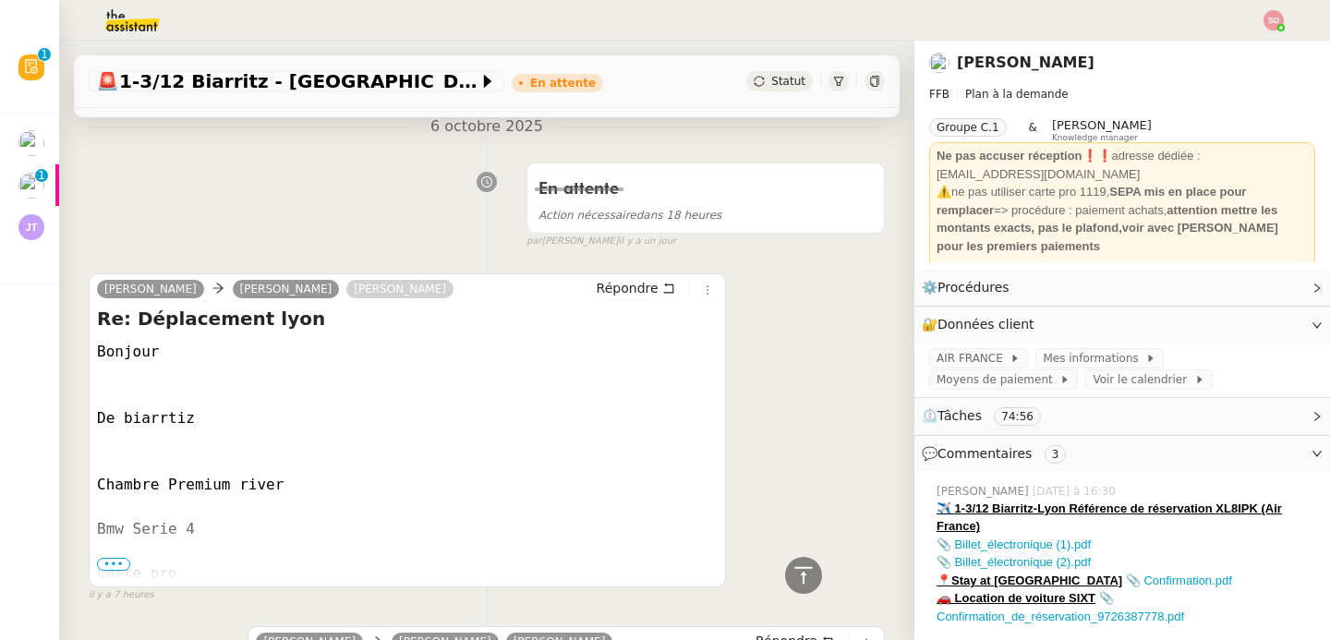
click at [118, 558] on span "•••" at bounding box center [113, 564] width 33 height 13
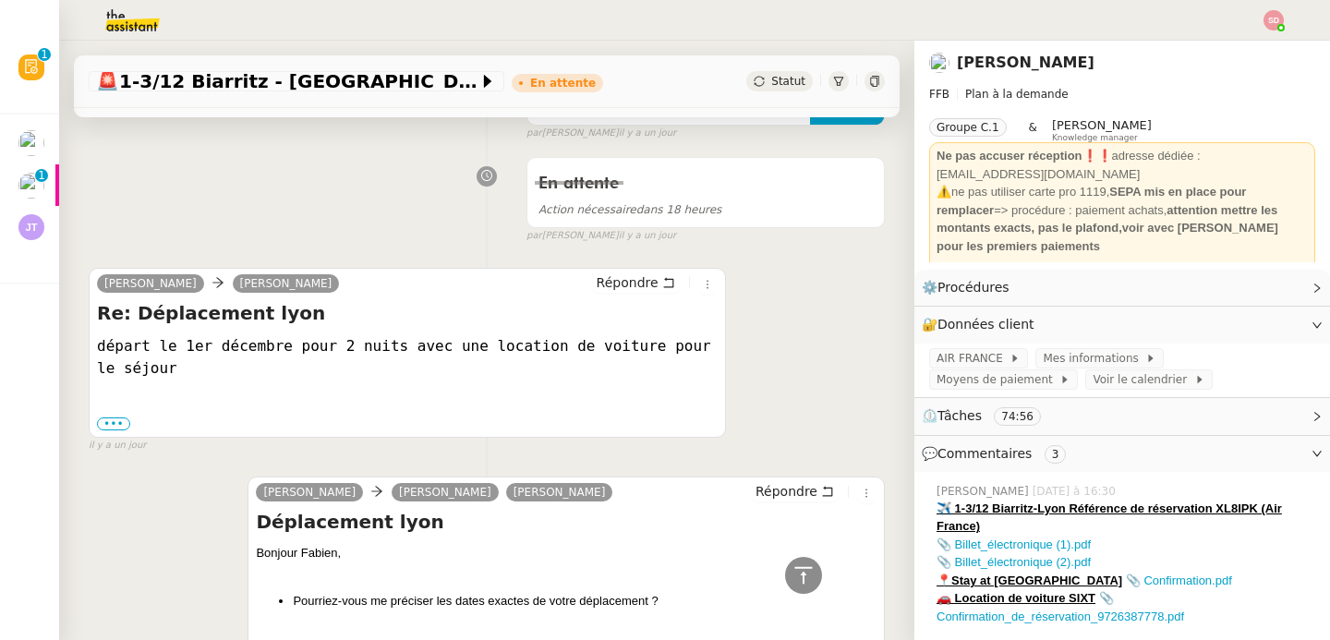
scroll to position [4060, 0]
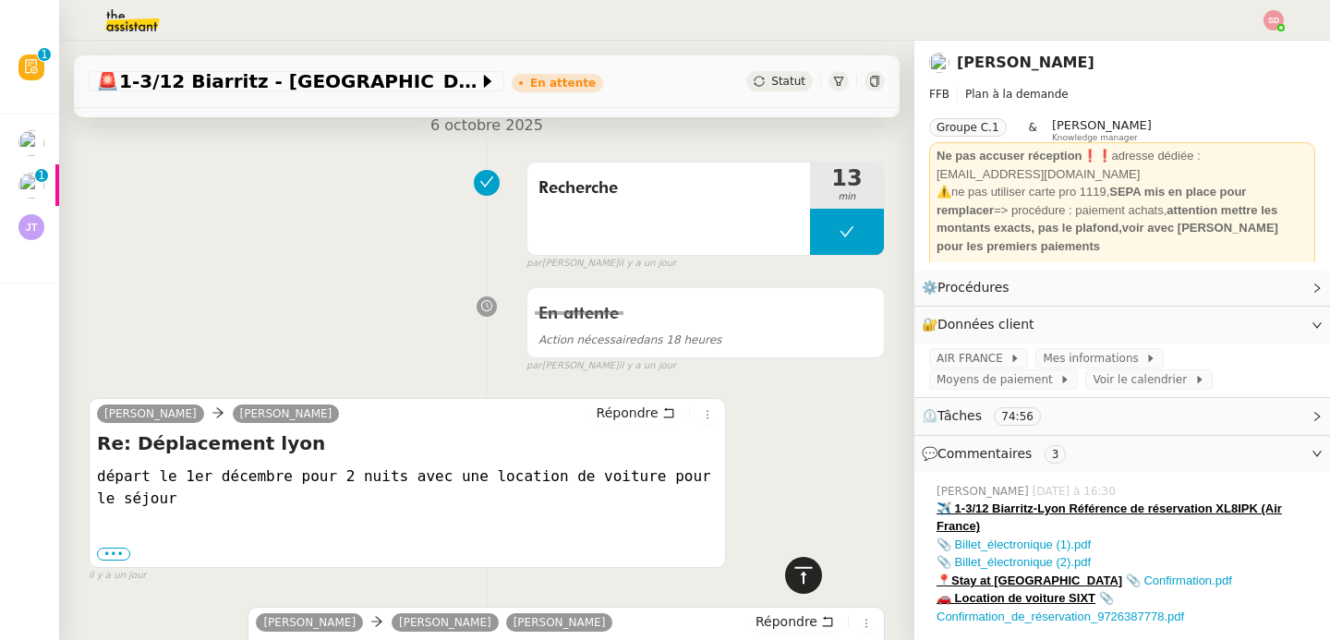
click at [793, 572] on icon at bounding box center [804, 575] width 22 height 22
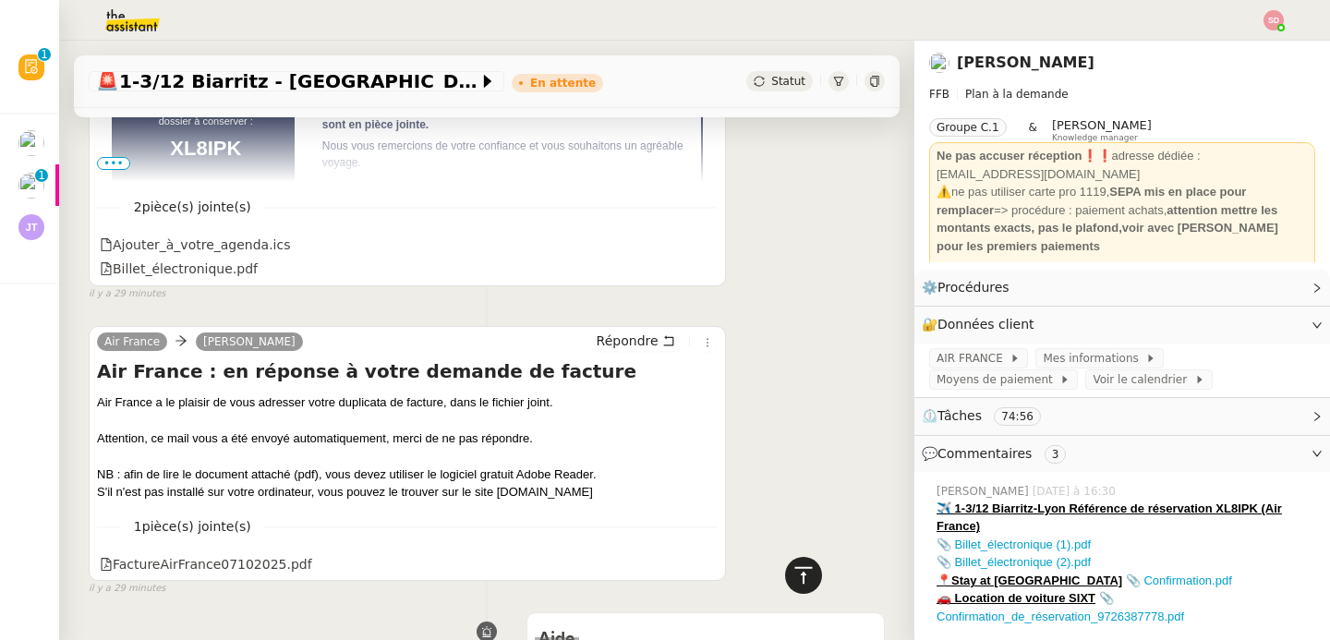
scroll to position [0, 0]
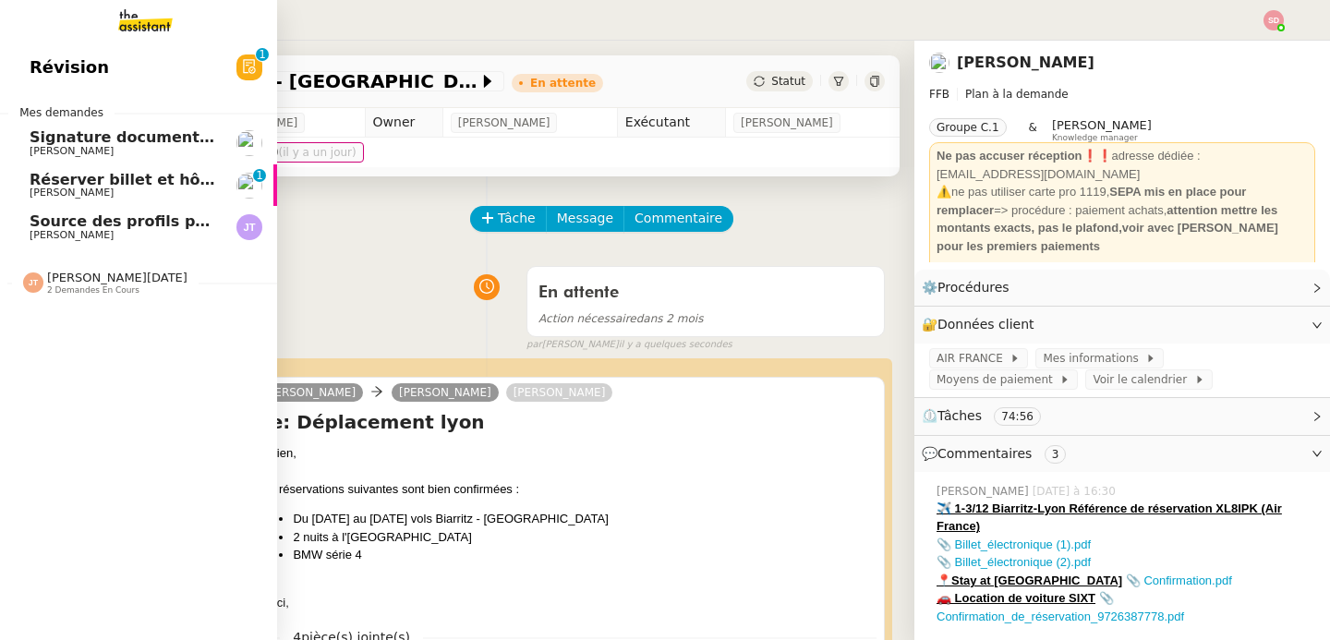
click at [49, 188] on span "Axel BANDIAKY" at bounding box center [72, 193] width 84 height 12
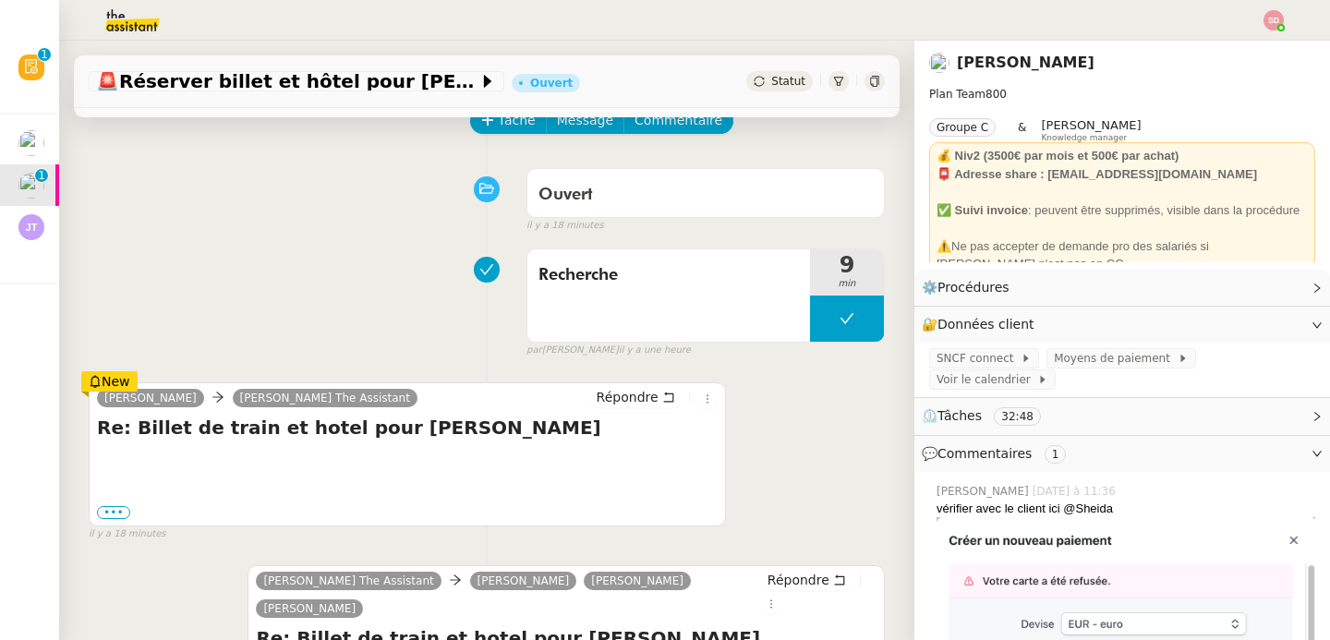
scroll to position [158, 0]
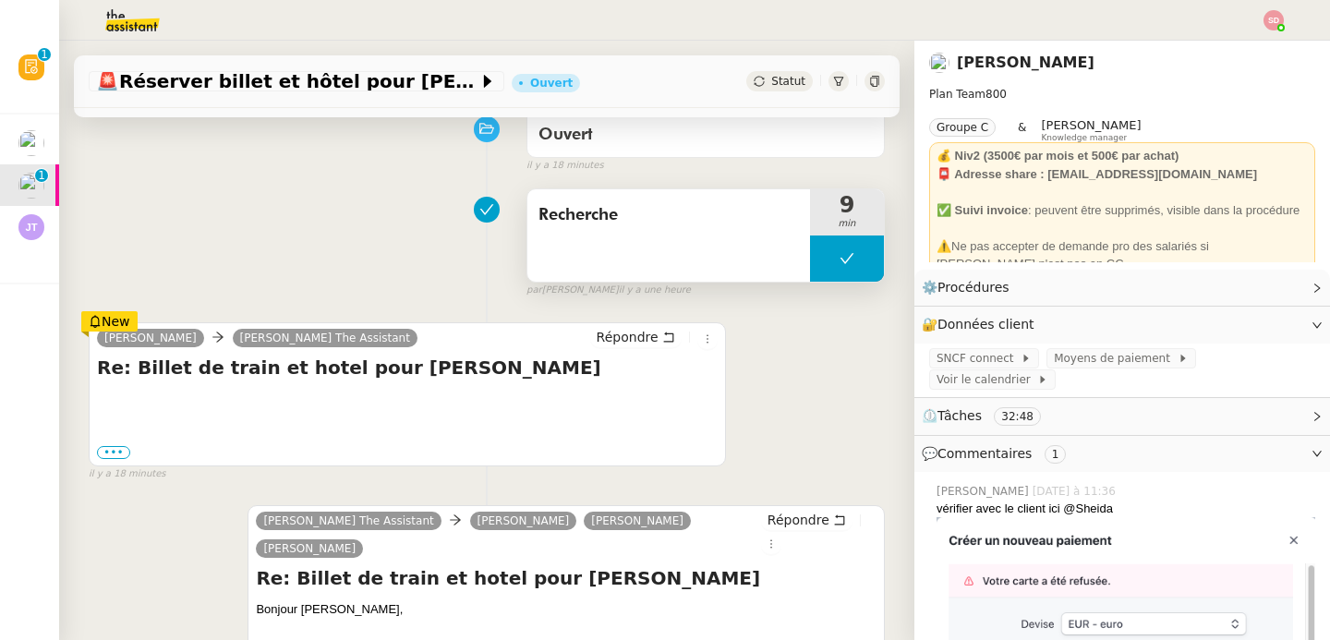
click at [810, 262] on button at bounding box center [847, 259] width 74 height 46
click at [821, 262] on icon at bounding box center [828, 258] width 15 height 15
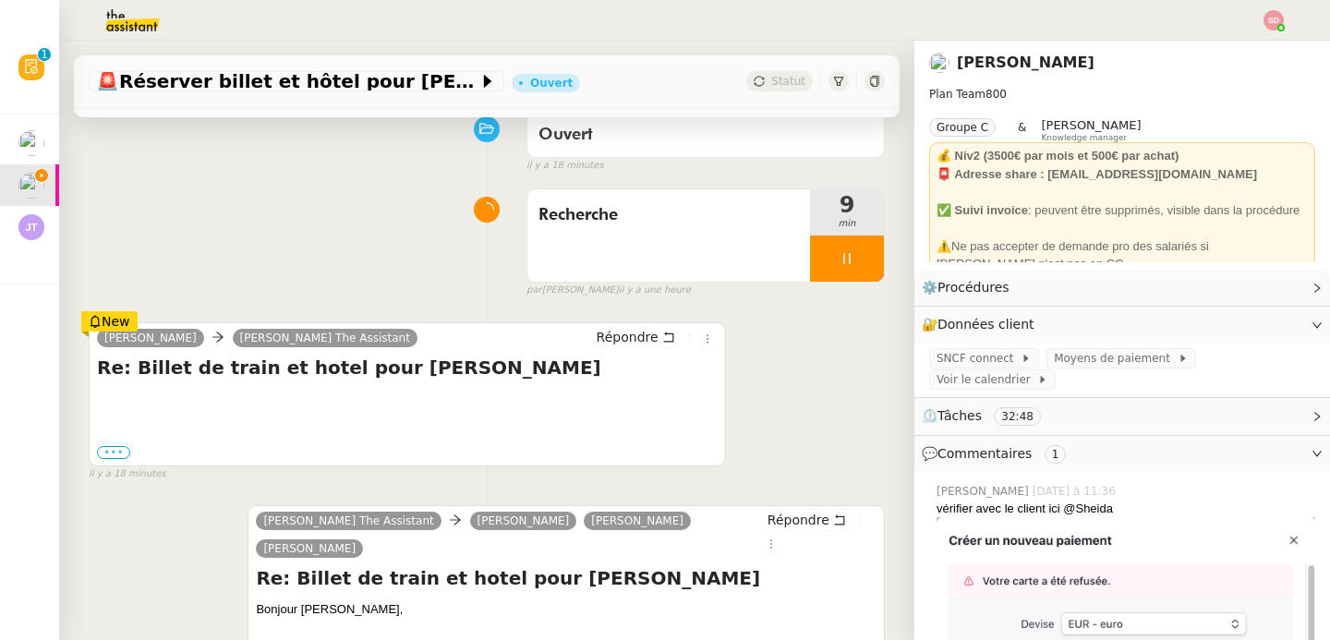
click at [116, 452] on label "•••" at bounding box center [113, 452] width 33 height 13
click at [0, 0] on input "•••" at bounding box center [0, 0] width 0 height 0
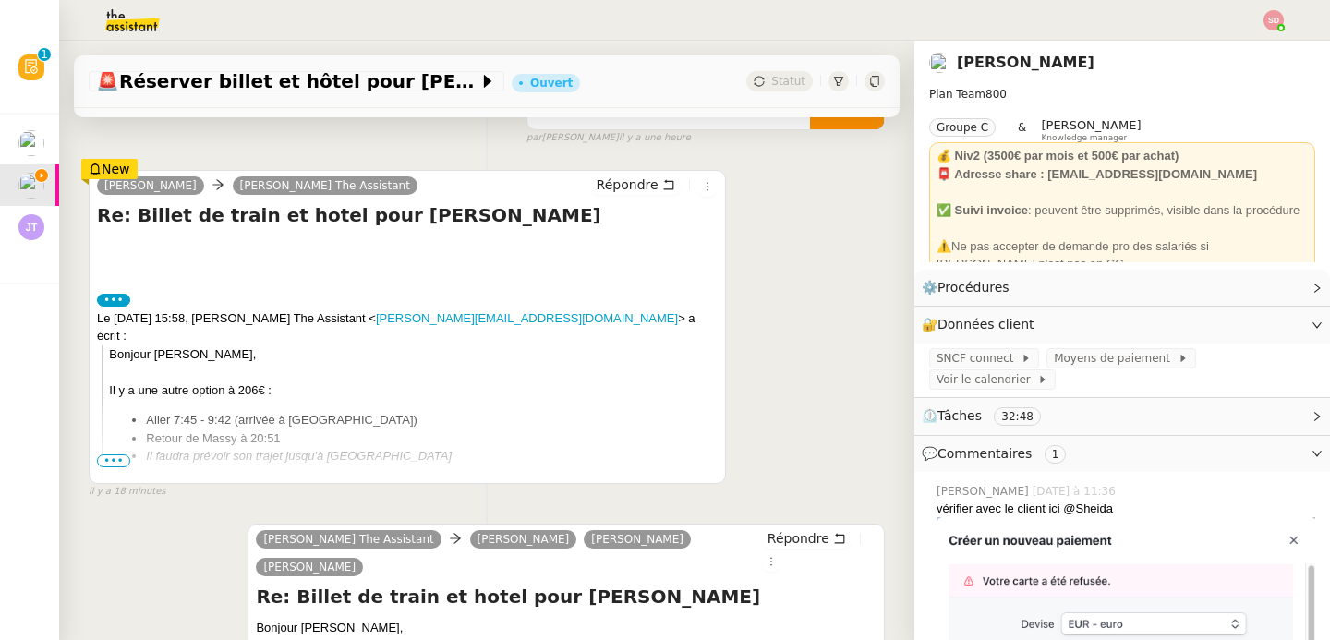
scroll to position [311, 0]
click at [108, 460] on span "•••" at bounding box center [113, 460] width 33 height 13
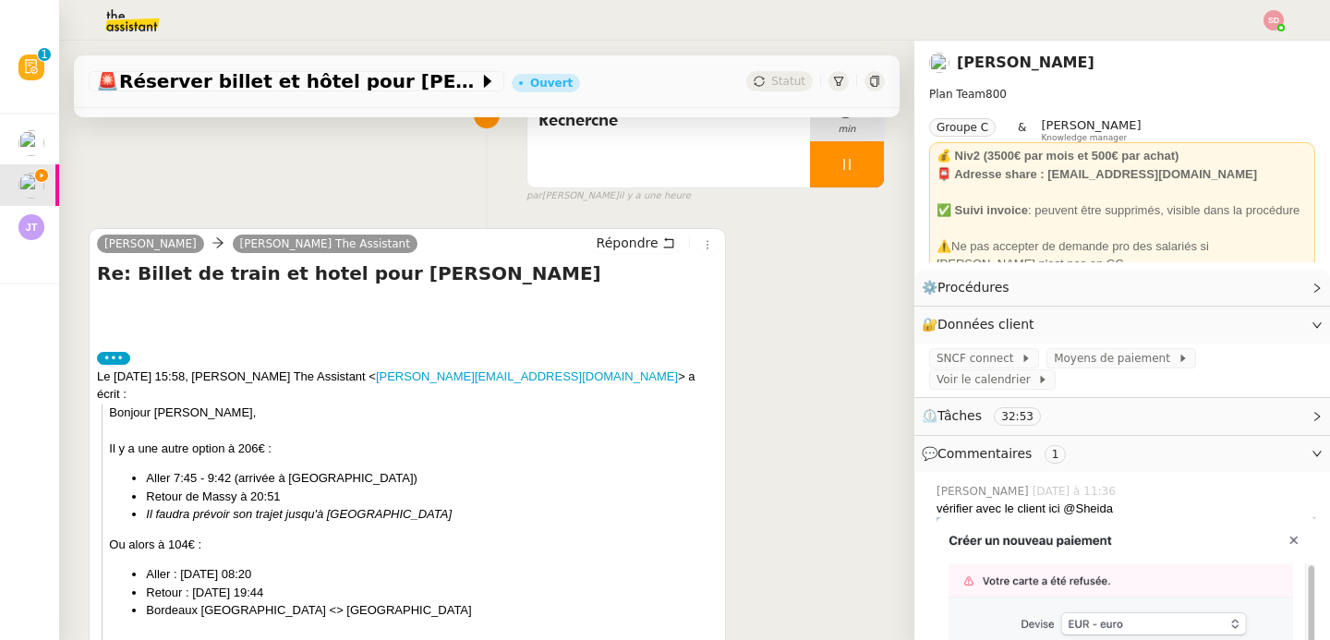
scroll to position [237, 0]
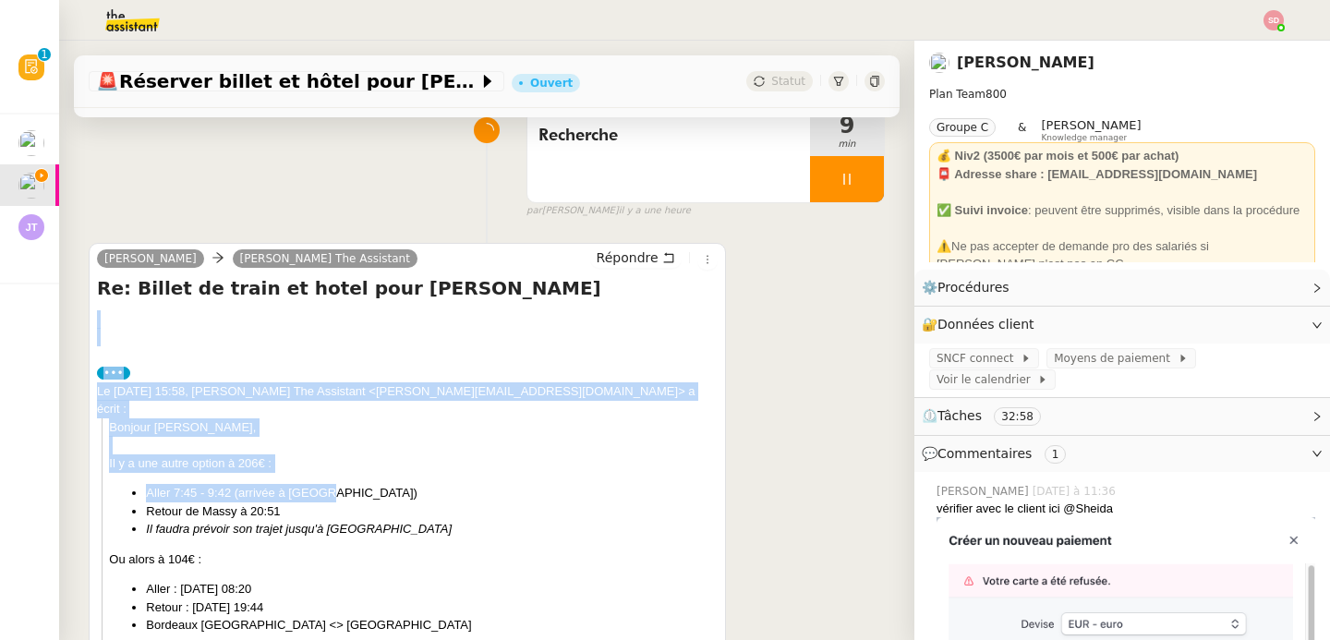
drag, startPoint x: 114, startPoint y: 313, endPoint x: 576, endPoint y: 473, distance: 488.8
click at [576, 484] on li "Aller 7:45 - 9:42 (arrivée à Massy)" at bounding box center [431, 493] width 571 height 18
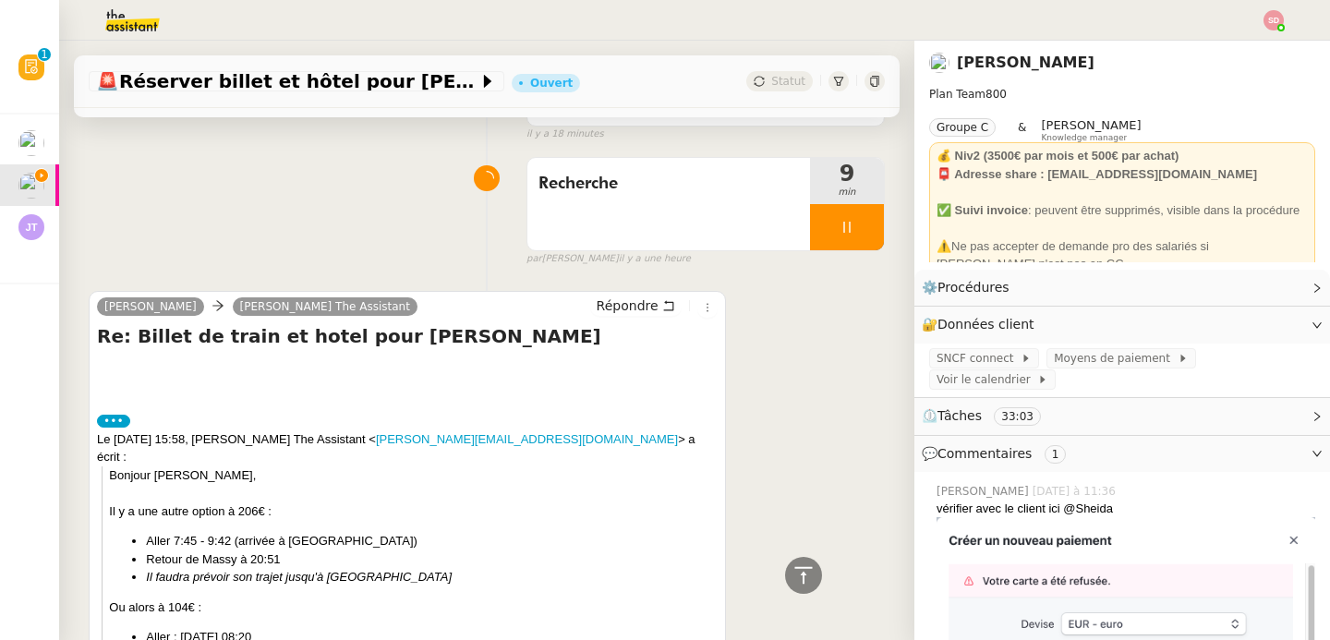
scroll to position [127, 0]
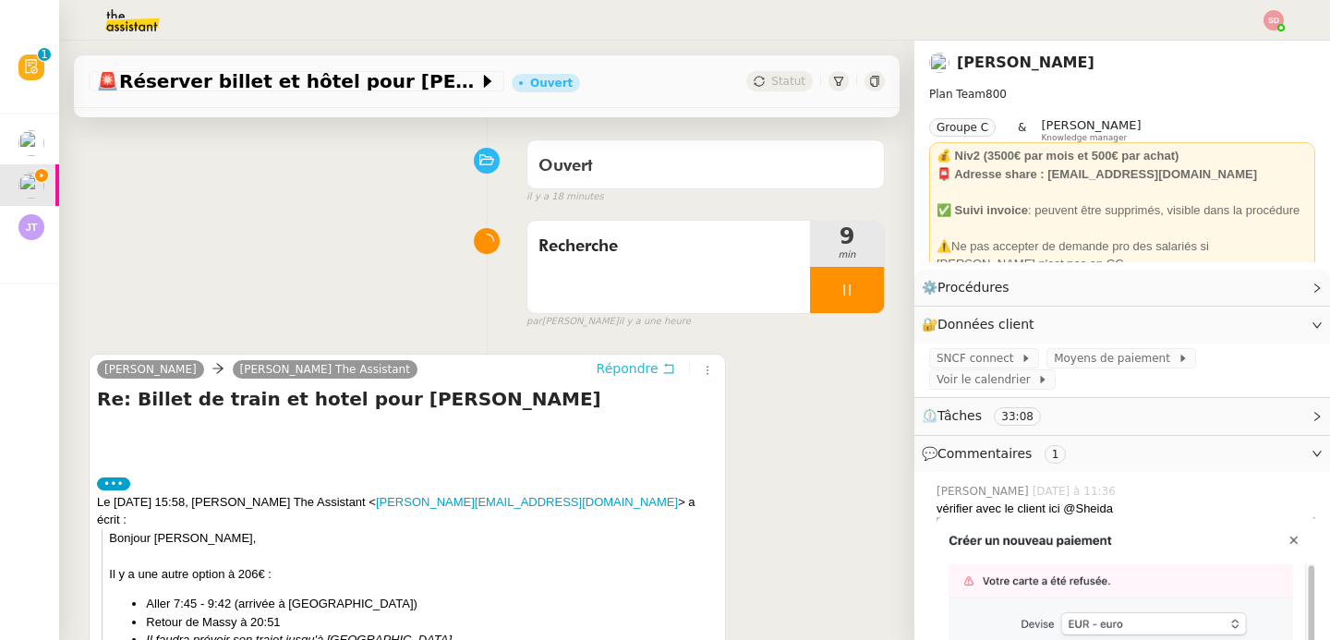
click at [627, 363] on span "Répondre" at bounding box center [628, 368] width 62 height 18
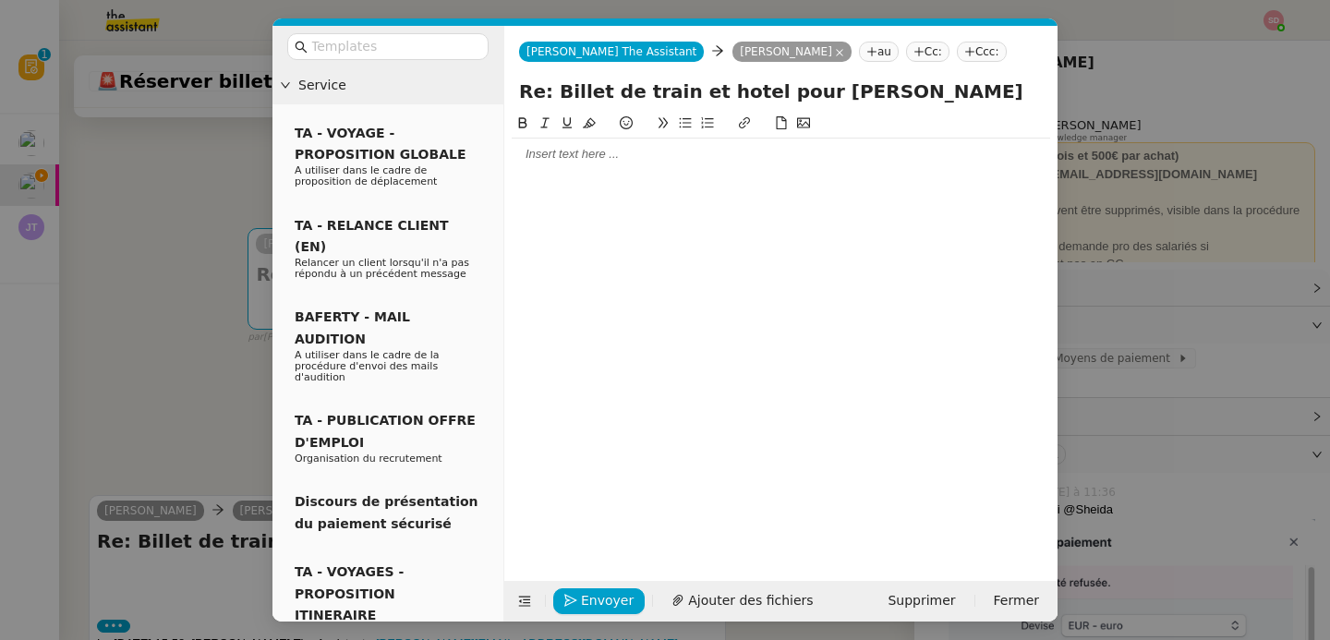
click at [622, 174] on div at bounding box center [781, 333] width 539 height 440
click at [622, 168] on div at bounding box center [781, 154] width 539 height 31
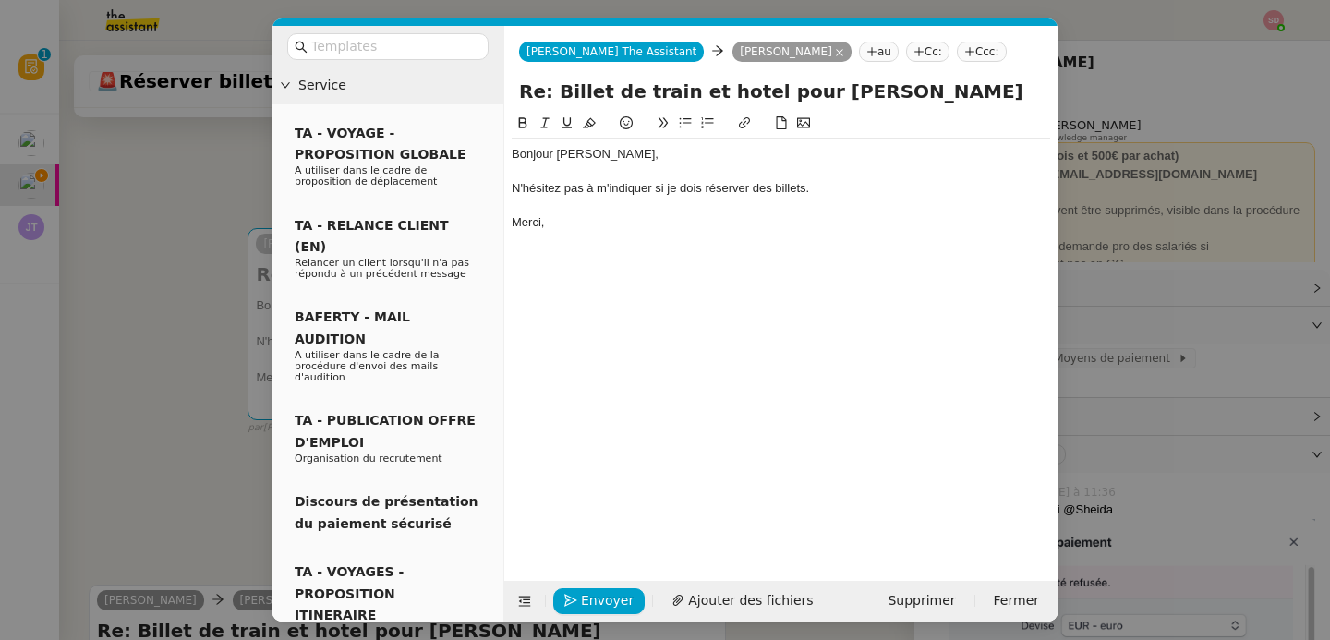
click at [609, 616] on div "Envoyer Ajouter des fichiers Supprimer Fermer" at bounding box center [780, 601] width 553 height 41
click at [623, 608] on span "Envoyer" at bounding box center [607, 600] width 53 height 21
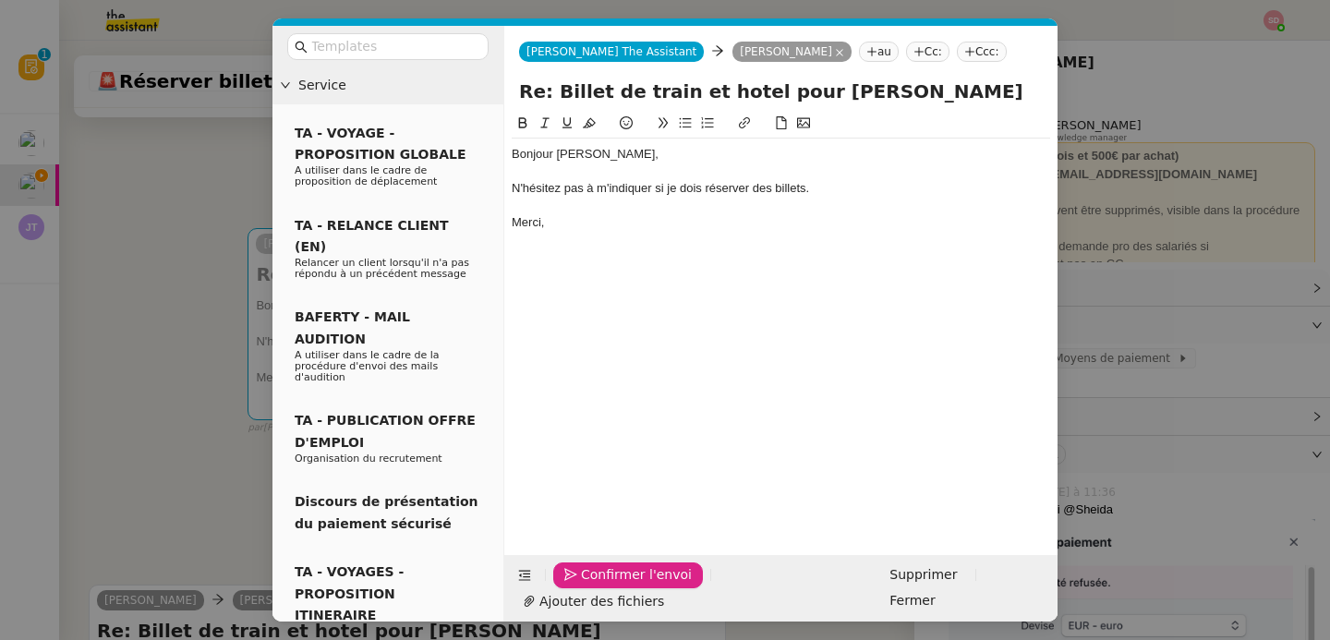
click at [623, 586] on span "Confirmer l'envoi" at bounding box center [636, 574] width 111 height 21
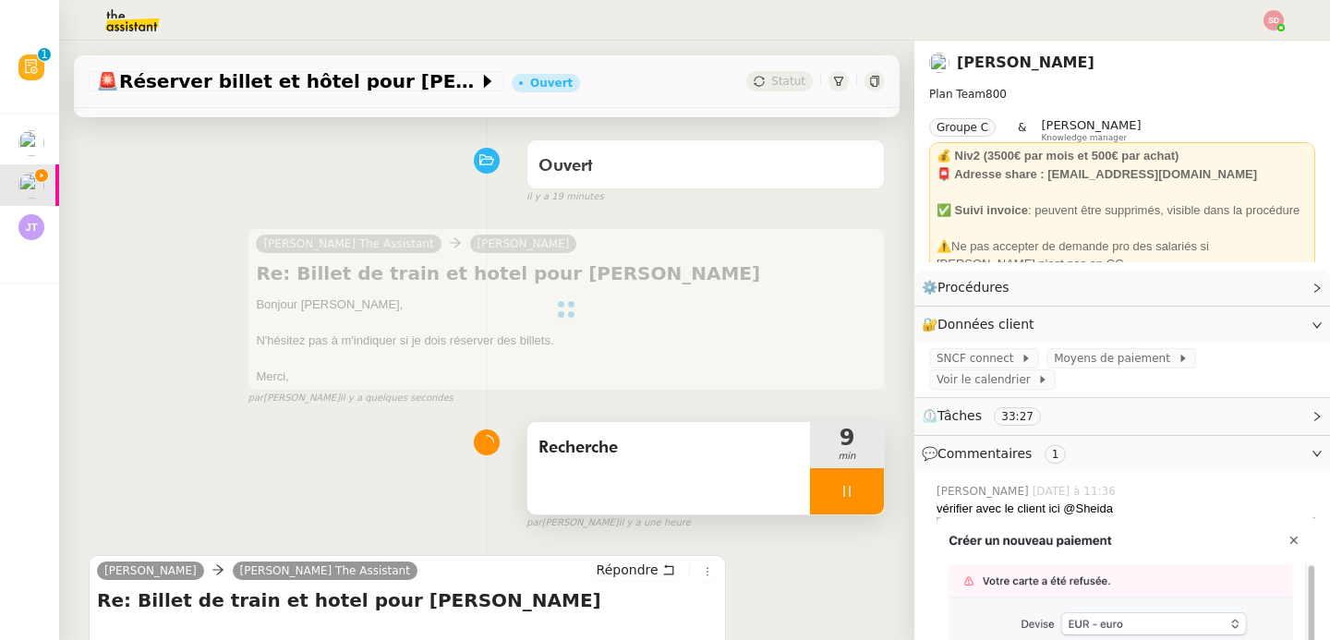
click at [850, 487] on div at bounding box center [847, 491] width 74 height 46
click at [850, 487] on button at bounding box center [865, 491] width 37 height 46
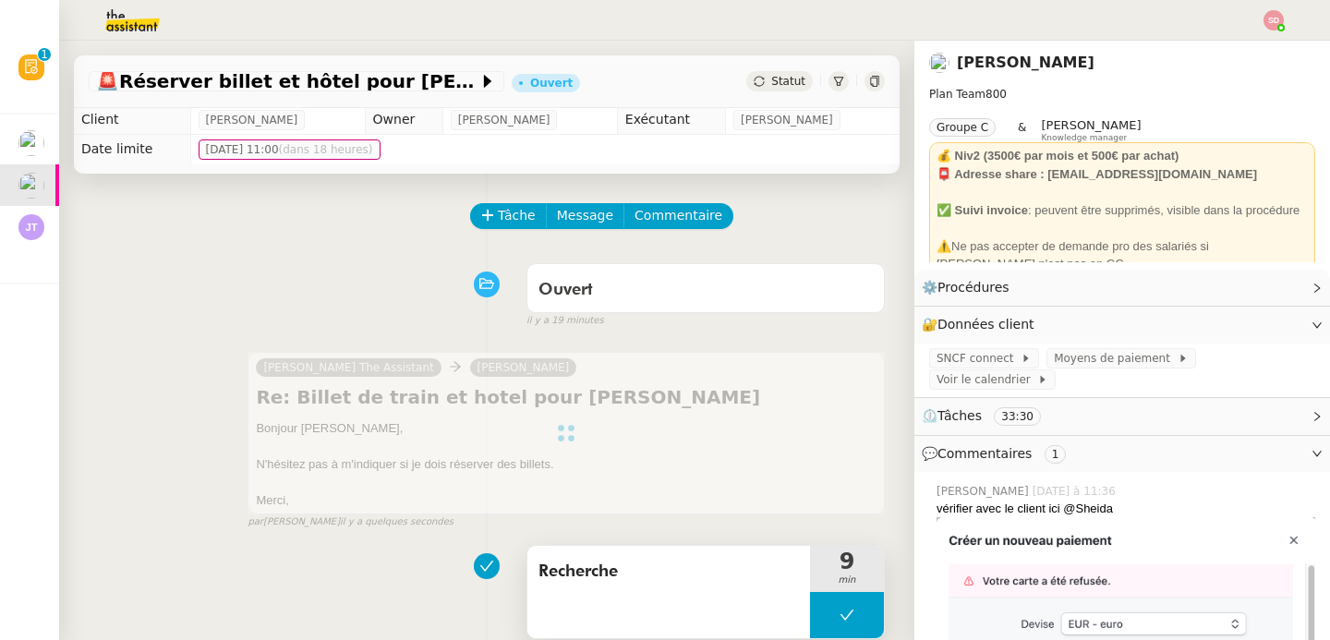
scroll to position [0, 0]
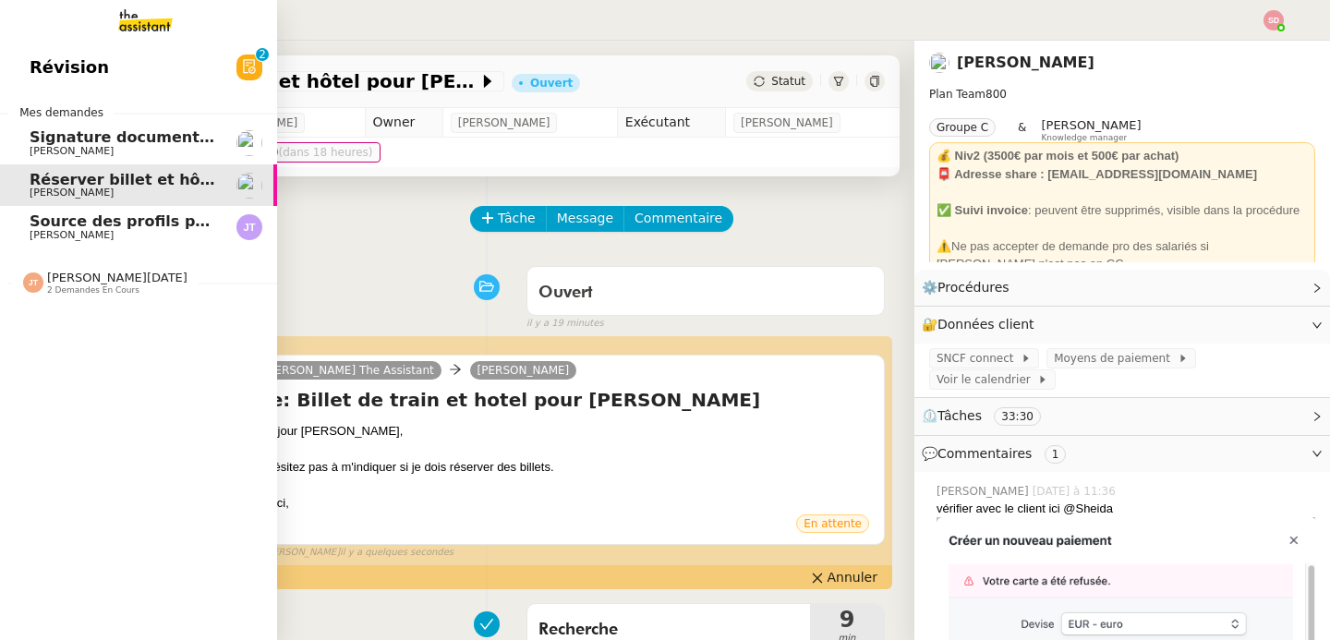
click at [206, 144] on span "Signature document sortie" at bounding box center [142, 137] width 224 height 18
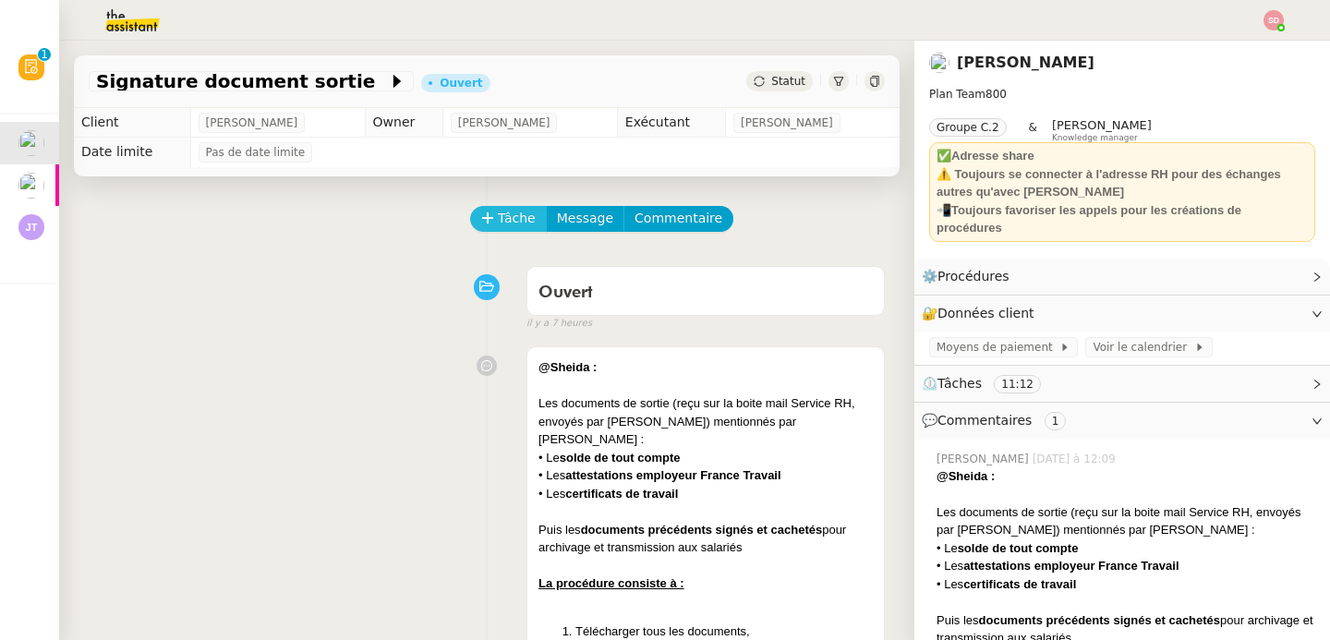
click at [503, 219] on span "Tâche" at bounding box center [517, 218] width 38 height 21
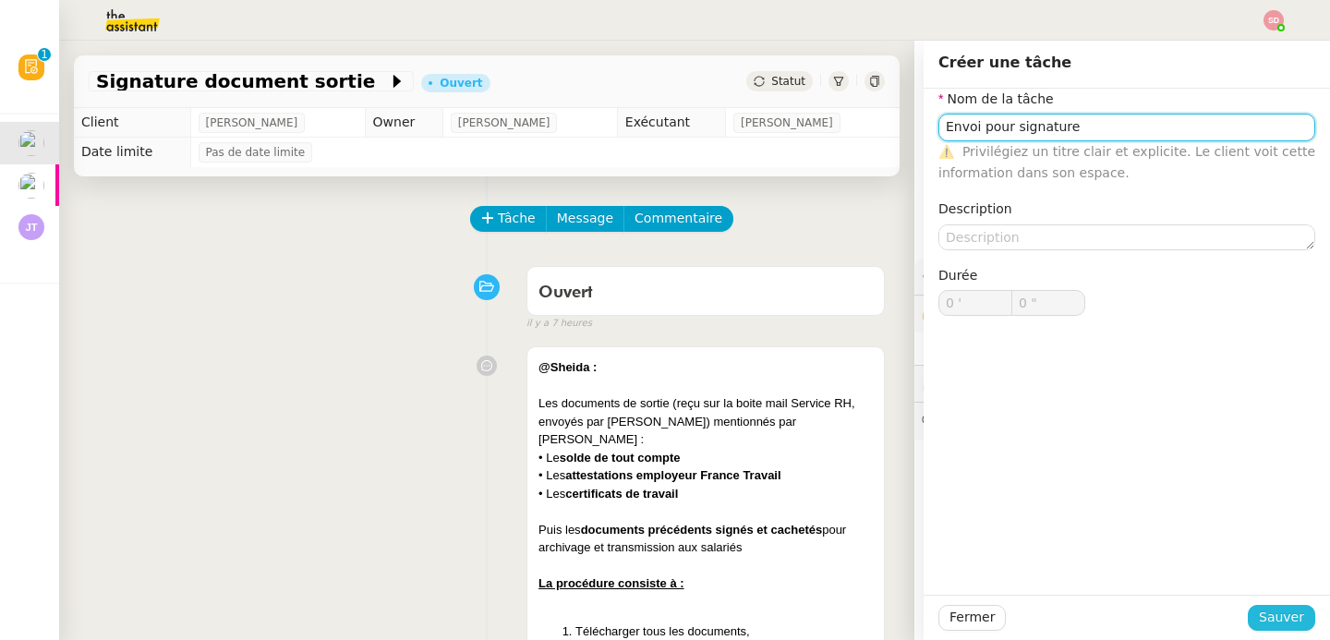
type input "Envoi pour signature"
click at [1279, 614] on span "Sauver" at bounding box center [1281, 617] width 45 height 21
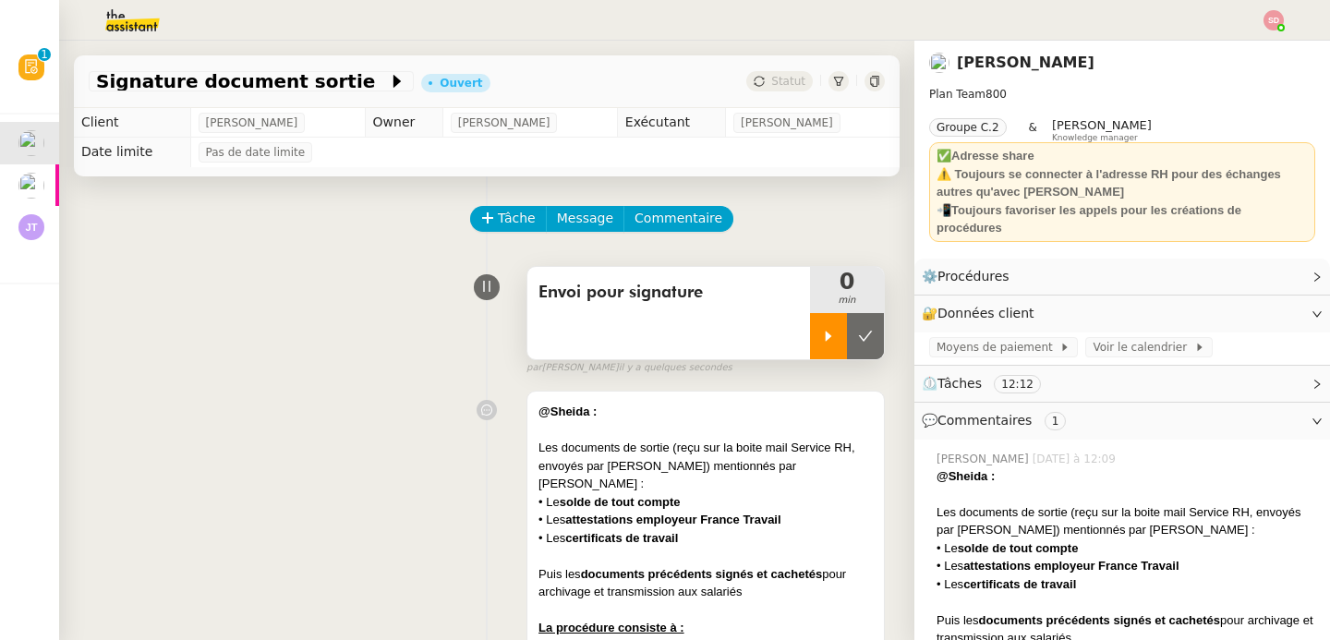
click at [826, 334] on icon at bounding box center [829, 336] width 6 height 10
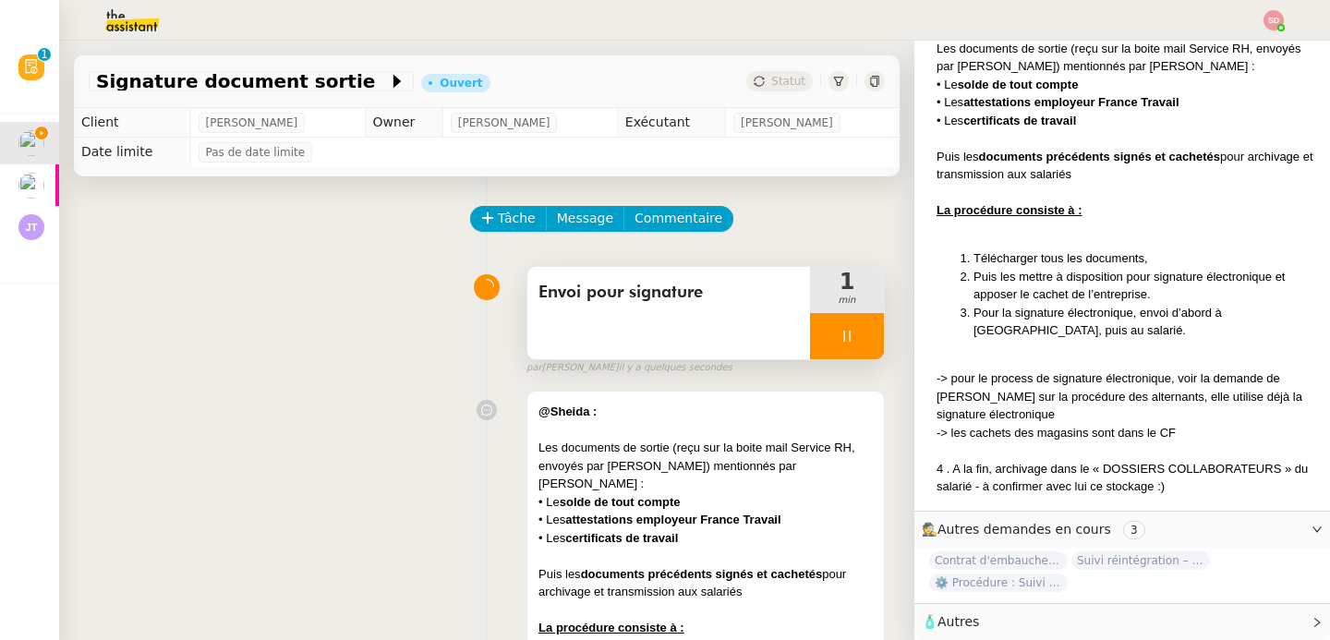
scroll to position [314, 0]
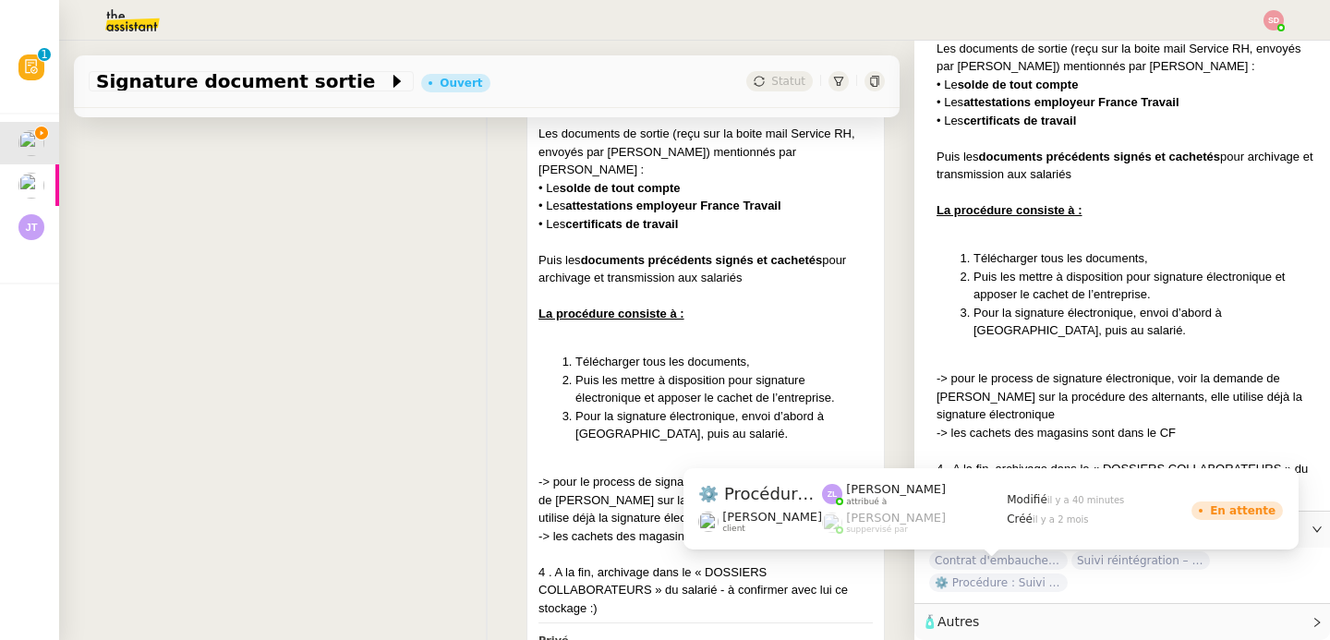
click at [1001, 574] on span "⚙️ Procédure : Suivi des alternants - dynamique" at bounding box center [998, 583] width 139 height 18
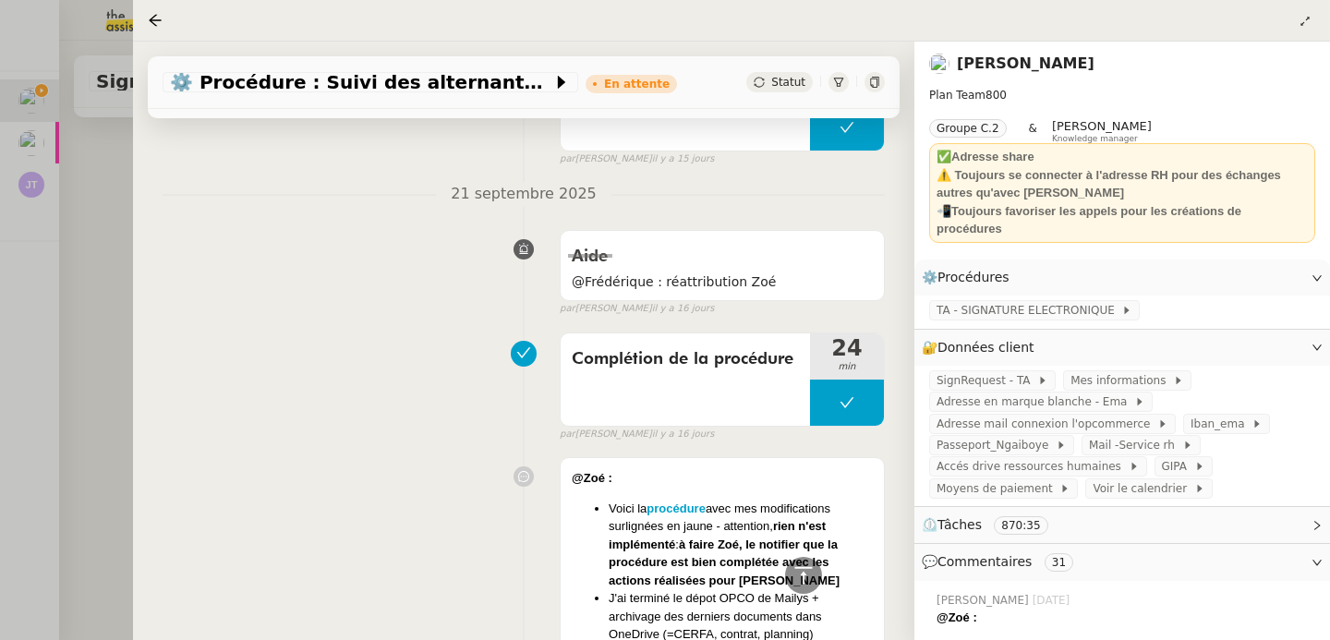
scroll to position [5138, 0]
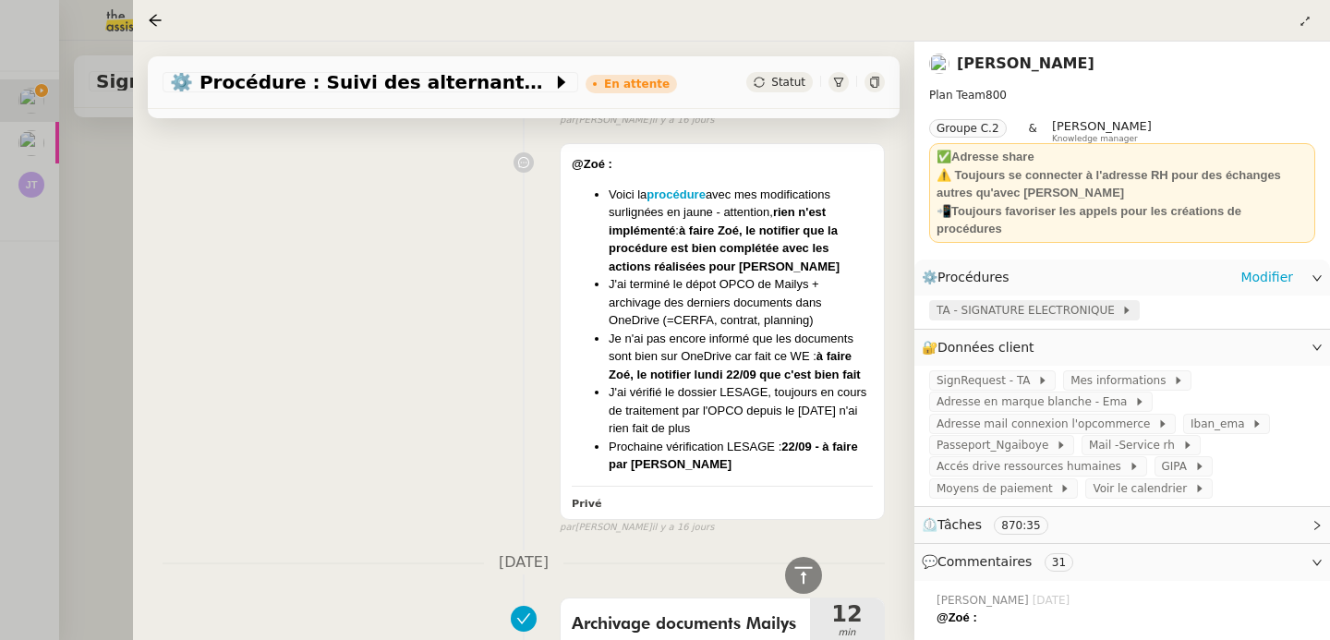
click at [1108, 301] on span "TA - SIGNATURE ELECTRONIQUE" at bounding box center [1029, 310] width 185 height 18
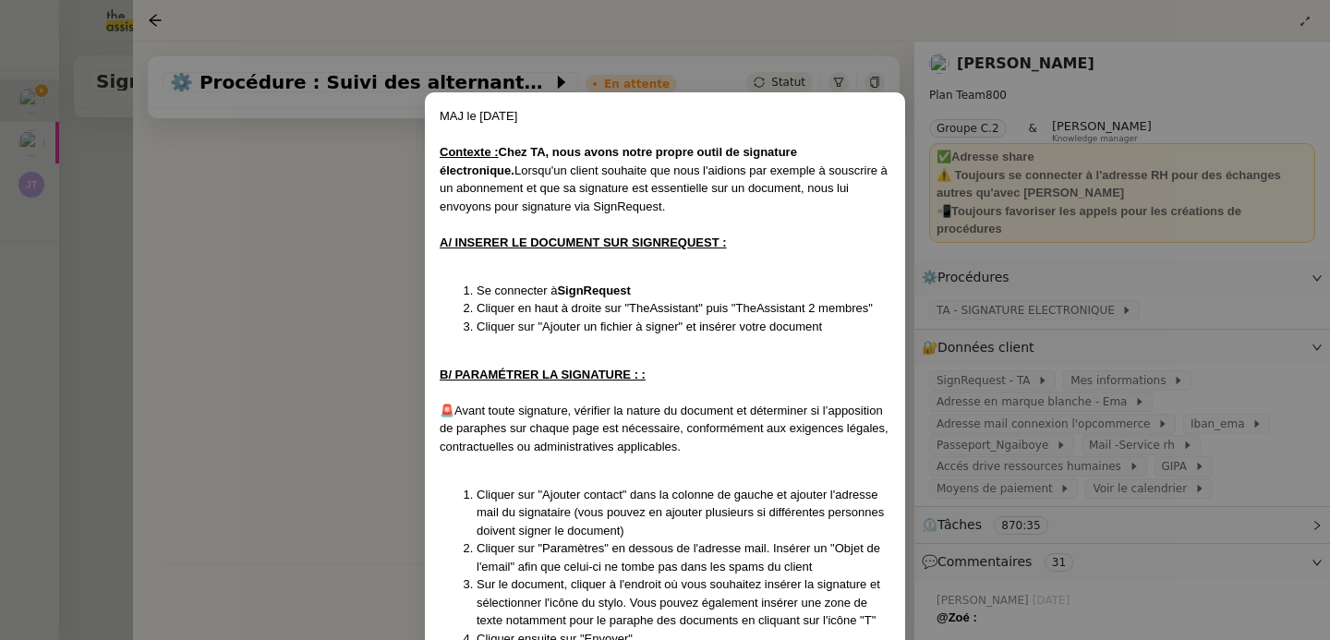
click at [248, 370] on nz-modal-container "MAJ le 6/03/24 Contexte : Chez TA, nous avons notre propre outil de signature é…" at bounding box center [665, 320] width 1330 height 640
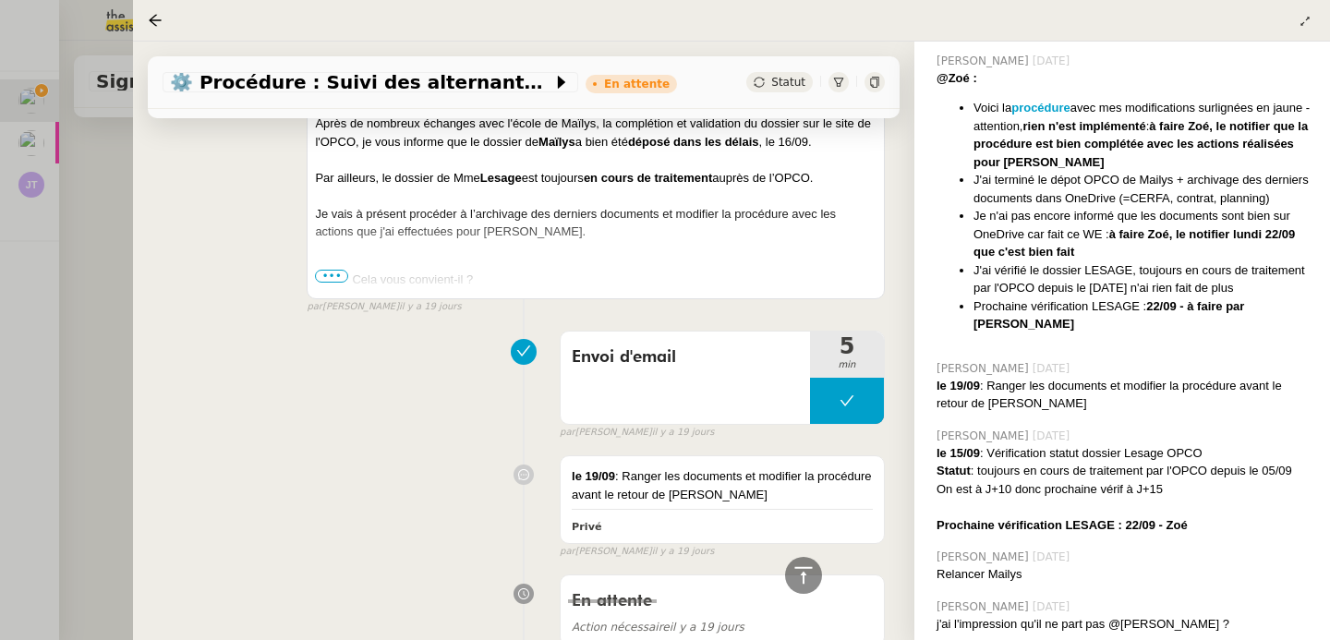
scroll to position [606, 0]
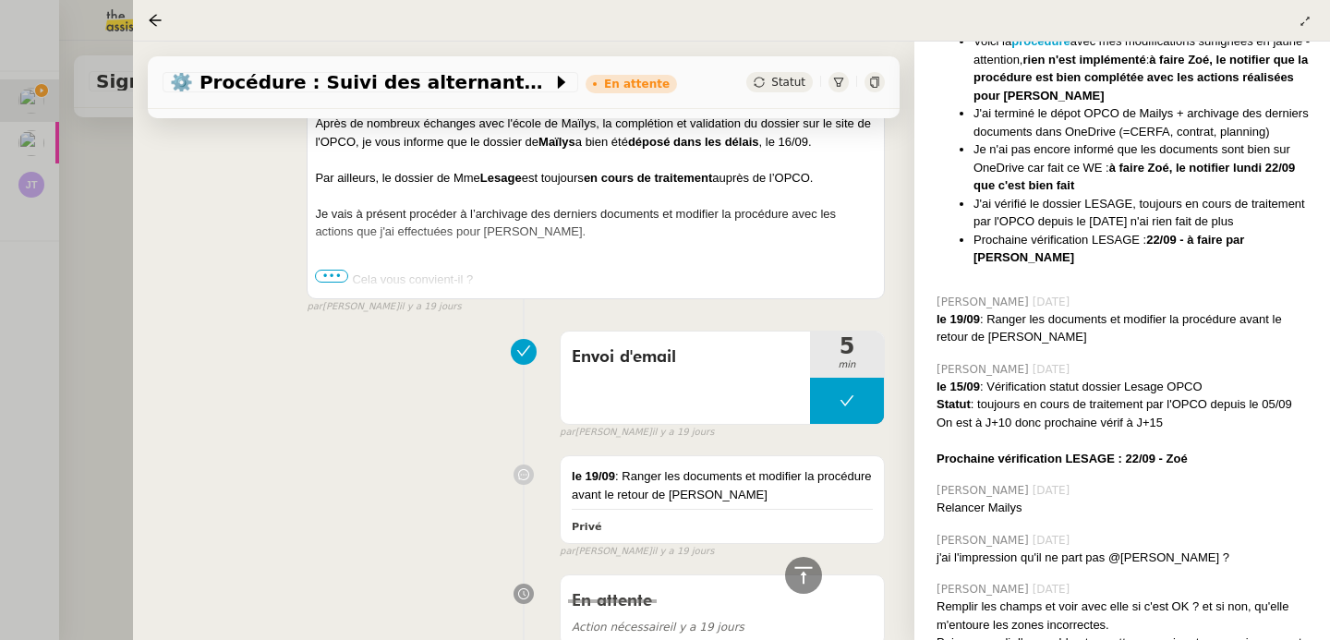
click at [105, 360] on div at bounding box center [665, 320] width 1330 height 640
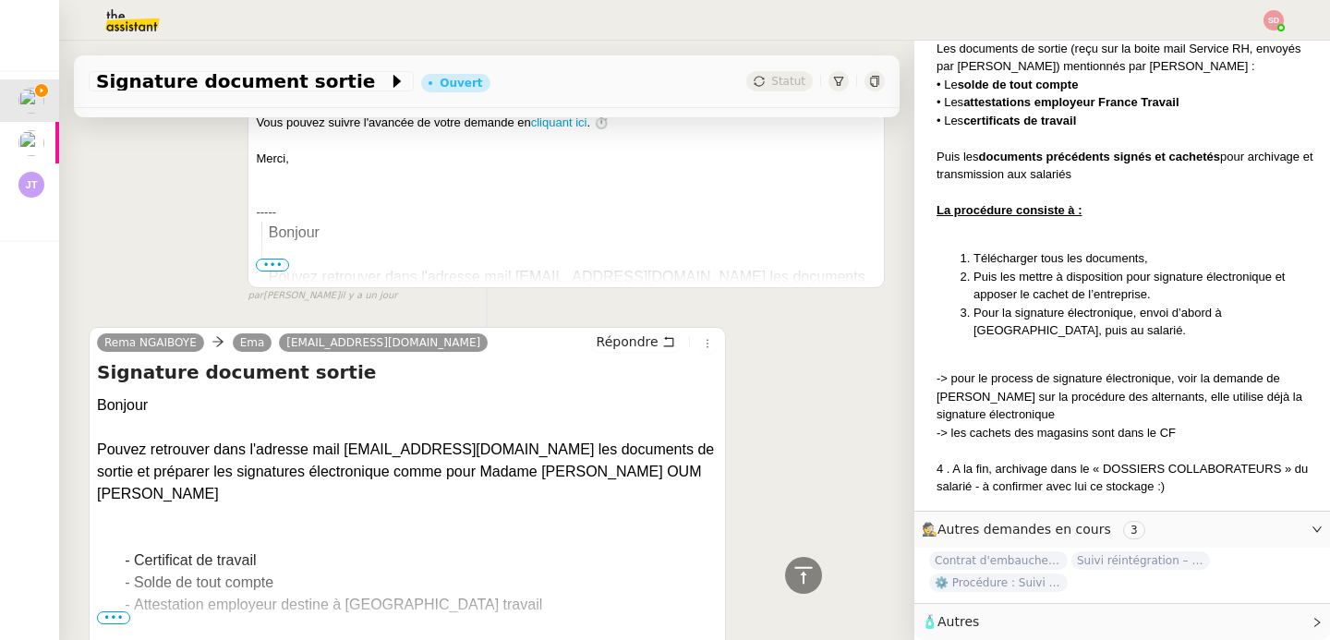
scroll to position [1509, 0]
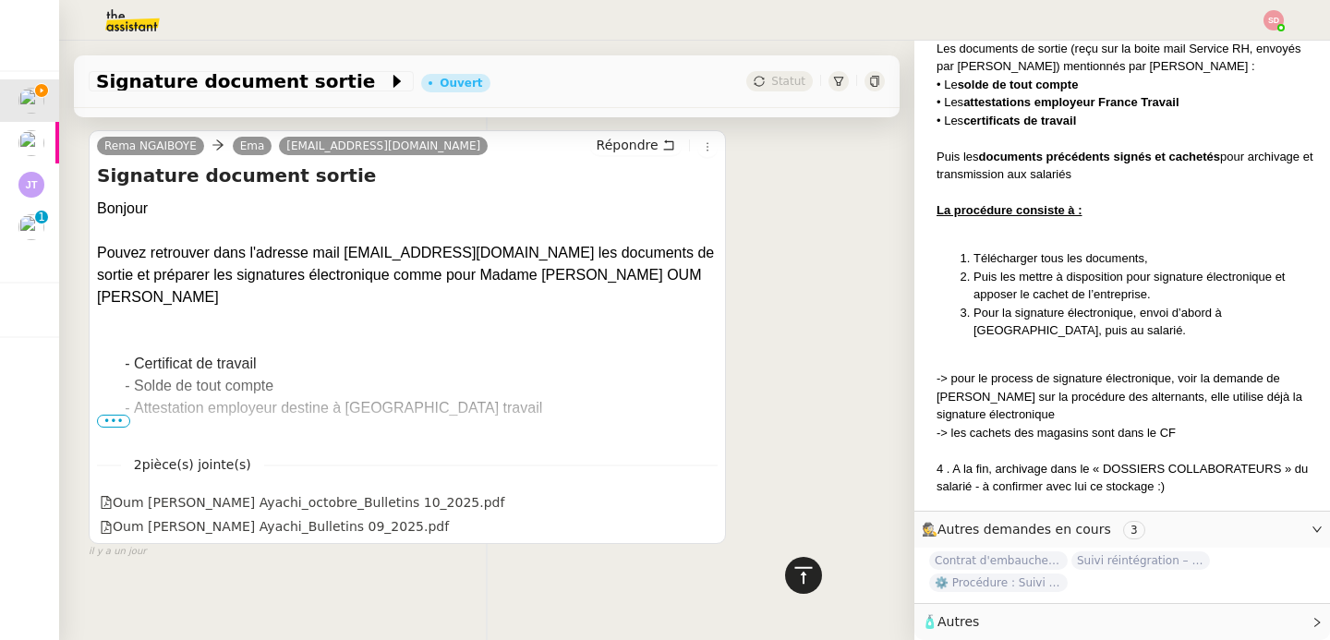
click at [801, 572] on div at bounding box center [803, 575] width 37 height 37
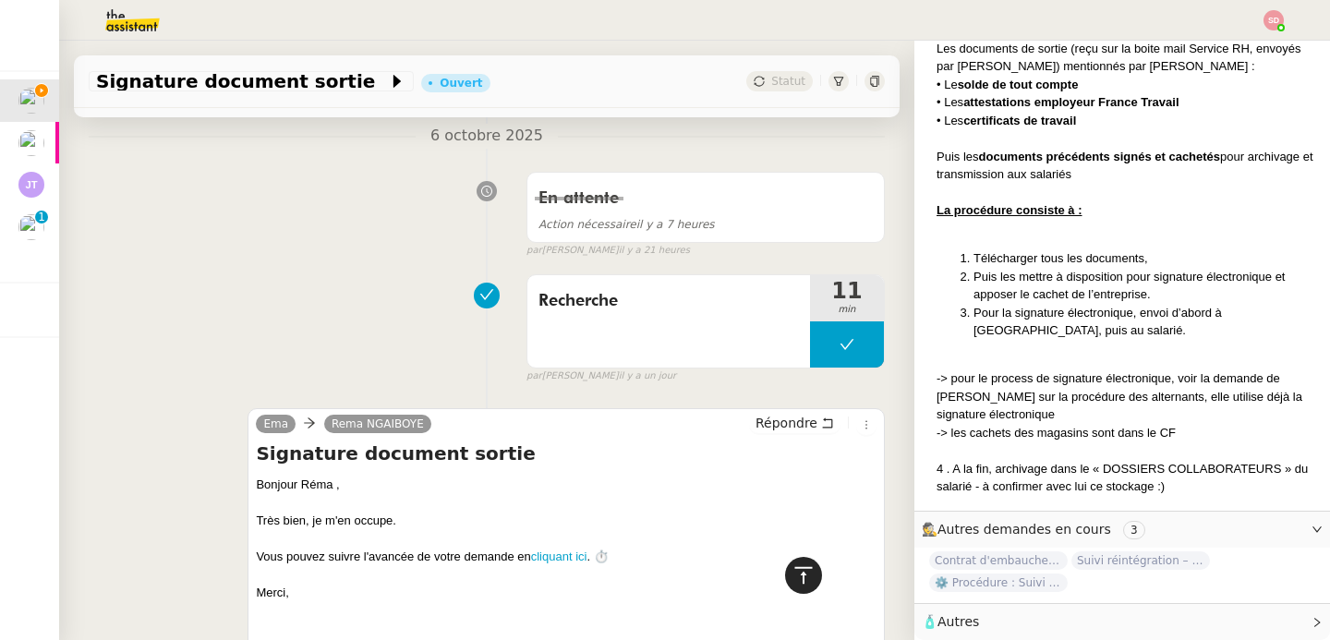
scroll to position [1044, 0]
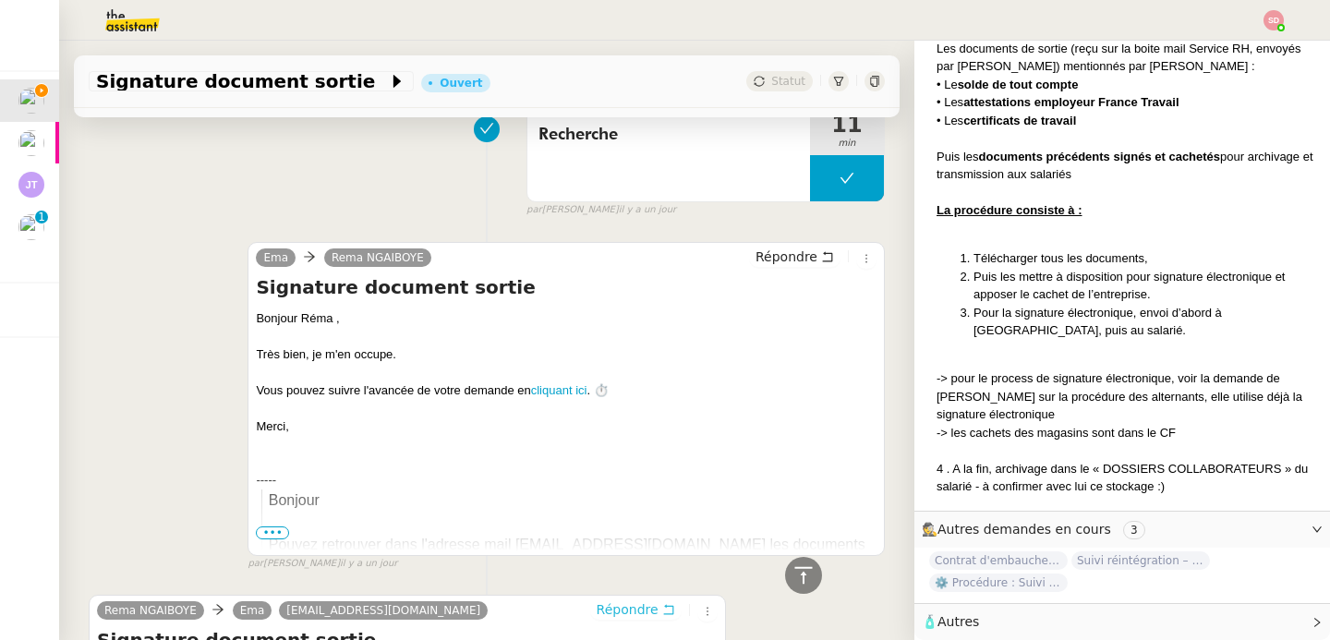
click at [597, 601] on span "Répondre" at bounding box center [628, 610] width 62 height 18
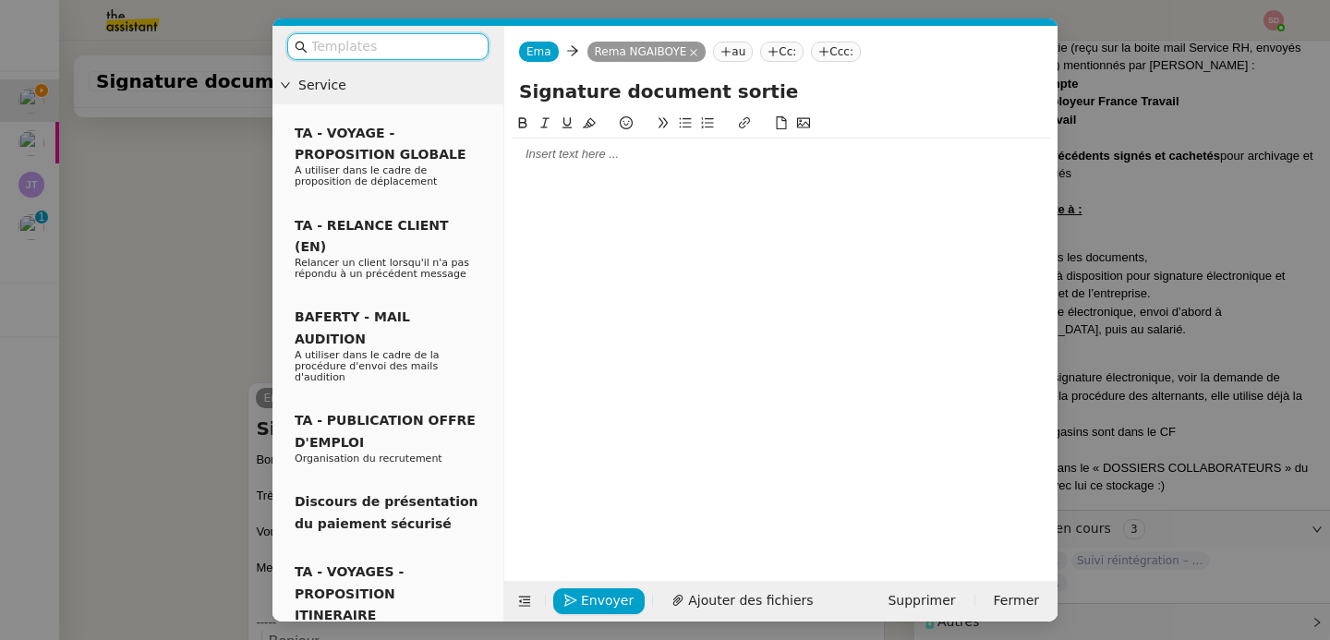
scroll to position [475, 0]
click at [639, 160] on div at bounding box center [781, 154] width 539 height 17
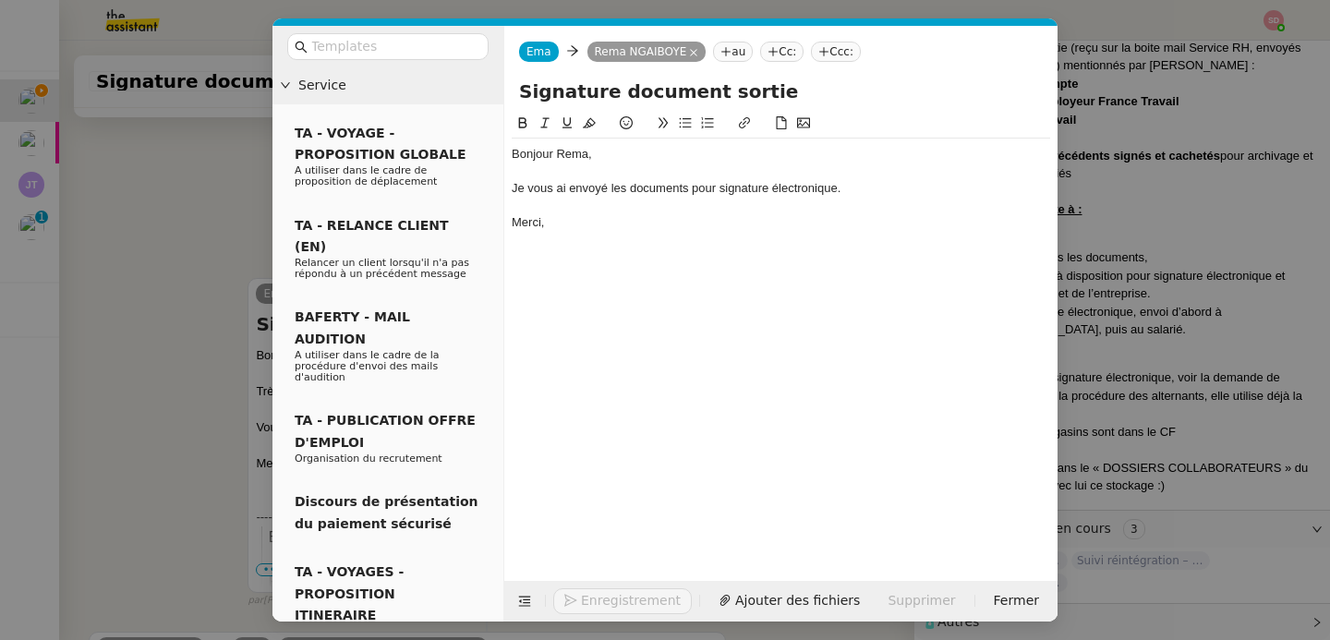
scroll to position [1275, 0]
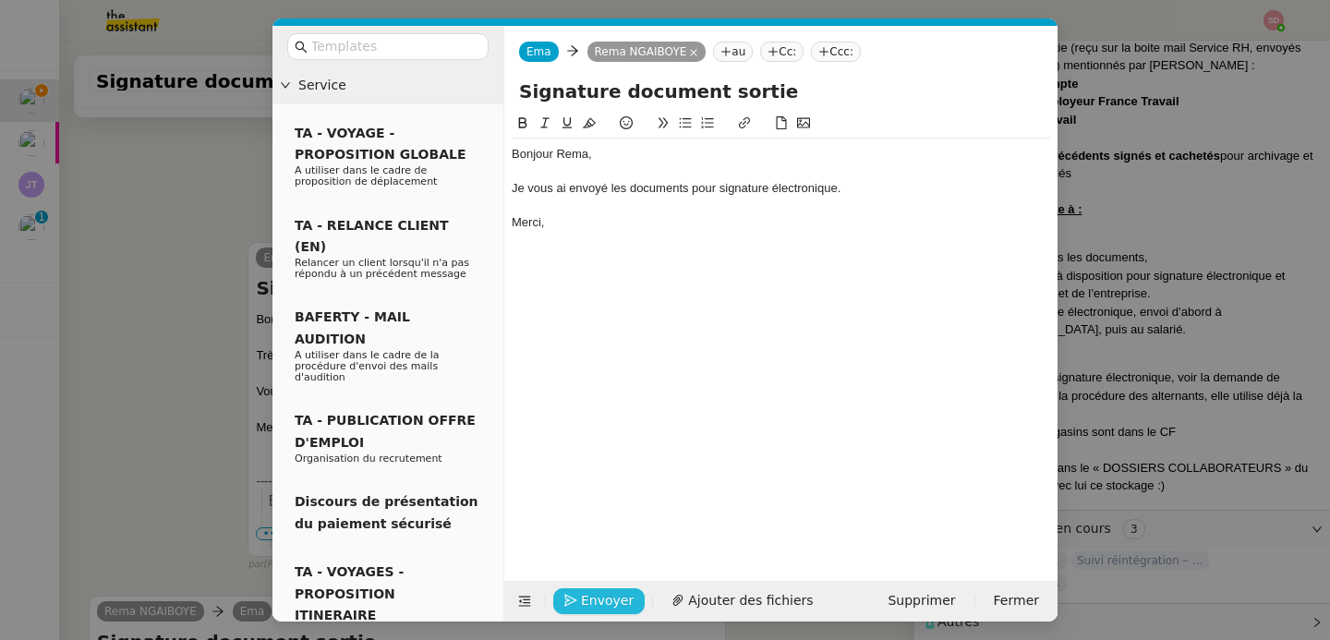
click at [599, 606] on span "Envoyer" at bounding box center [607, 600] width 53 height 21
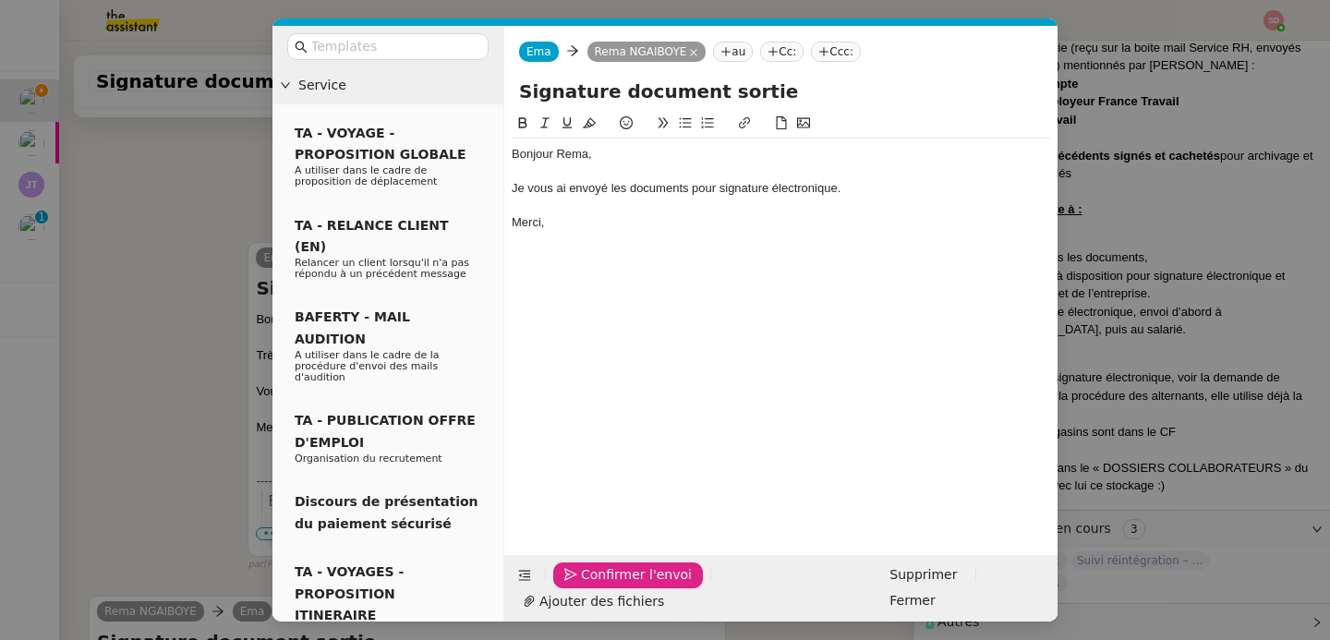
click at [599, 586] on span "Confirmer l'envoi" at bounding box center [636, 574] width 111 height 21
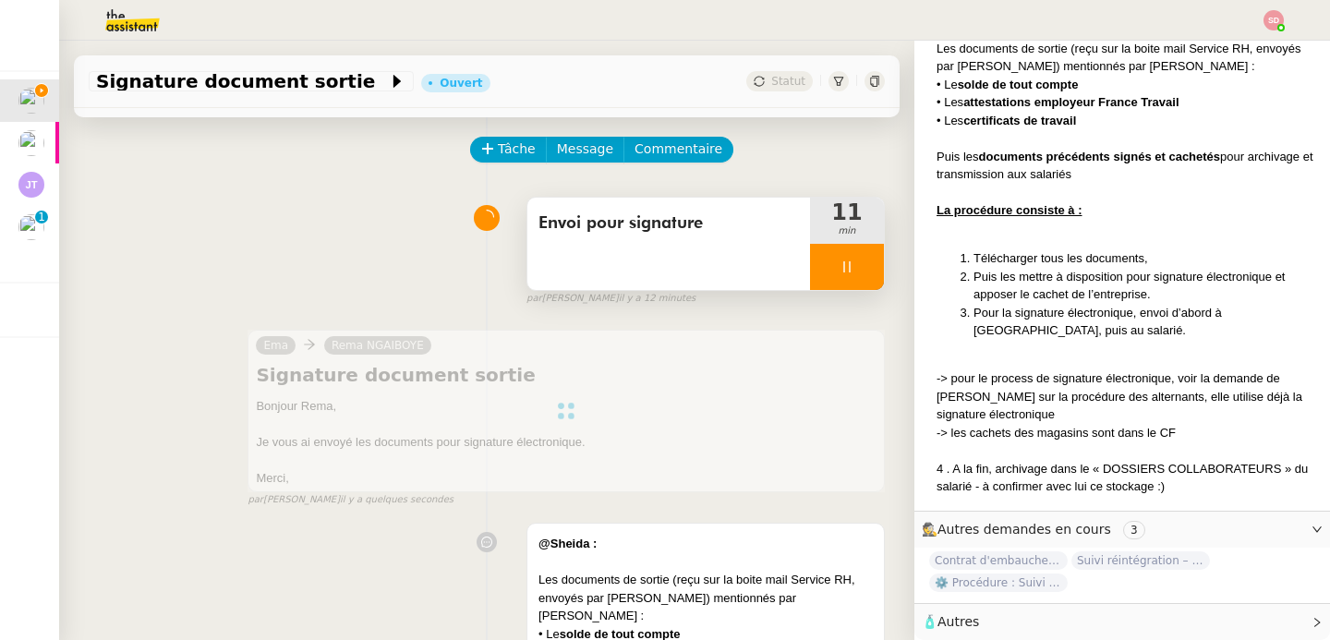
scroll to position [0, 0]
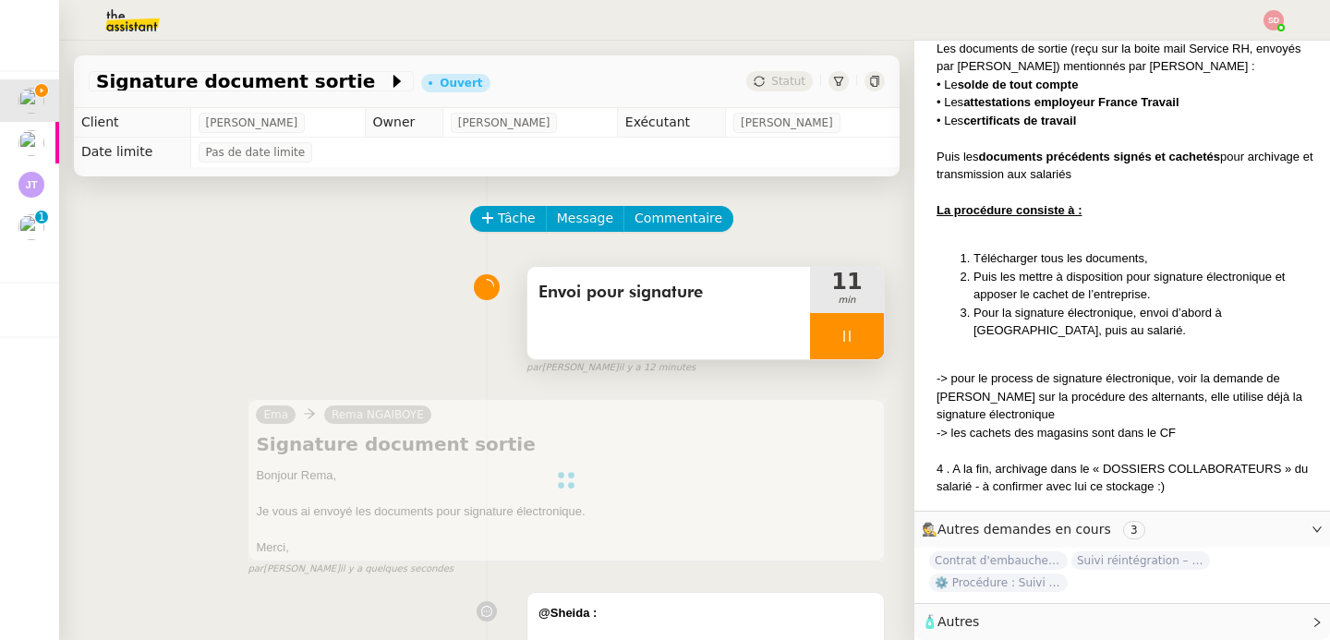
click at [842, 332] on div at bounding box center [847, 336] width 74 height 46
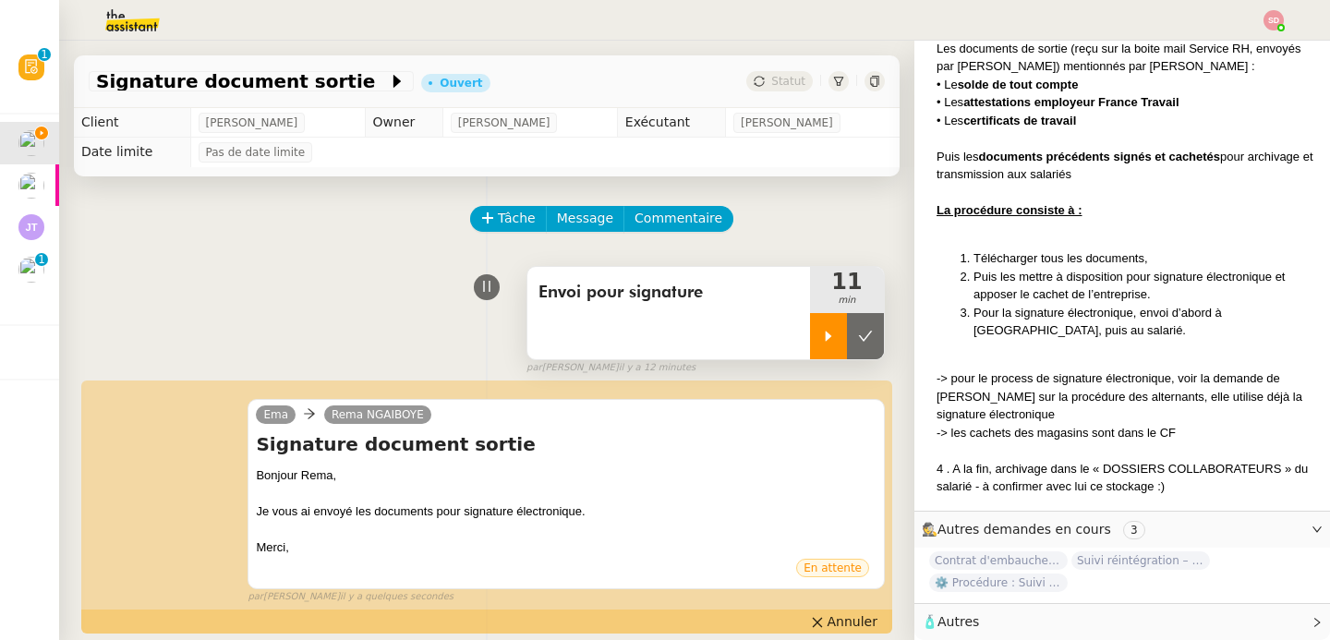
click at [858, 332] on icon at bounding box center [865, 336] width 15 height 15
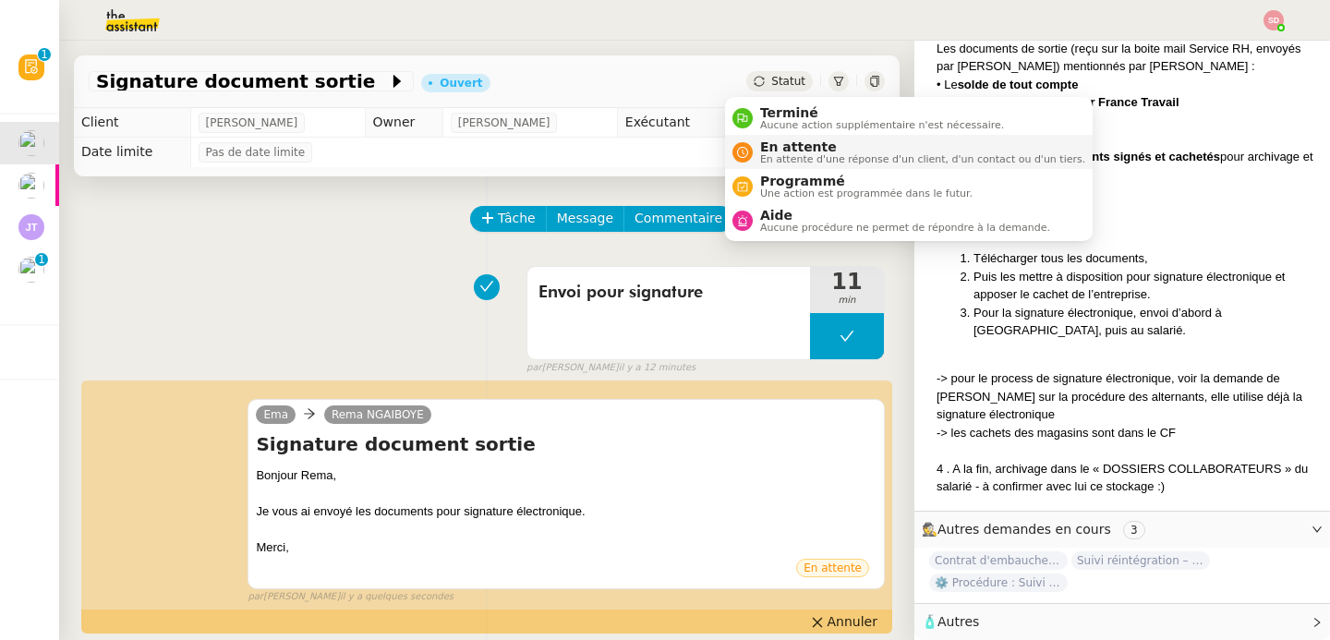
click at [748, 154] on nz-avatar at bounding box center [743, 152] width 20 height 20
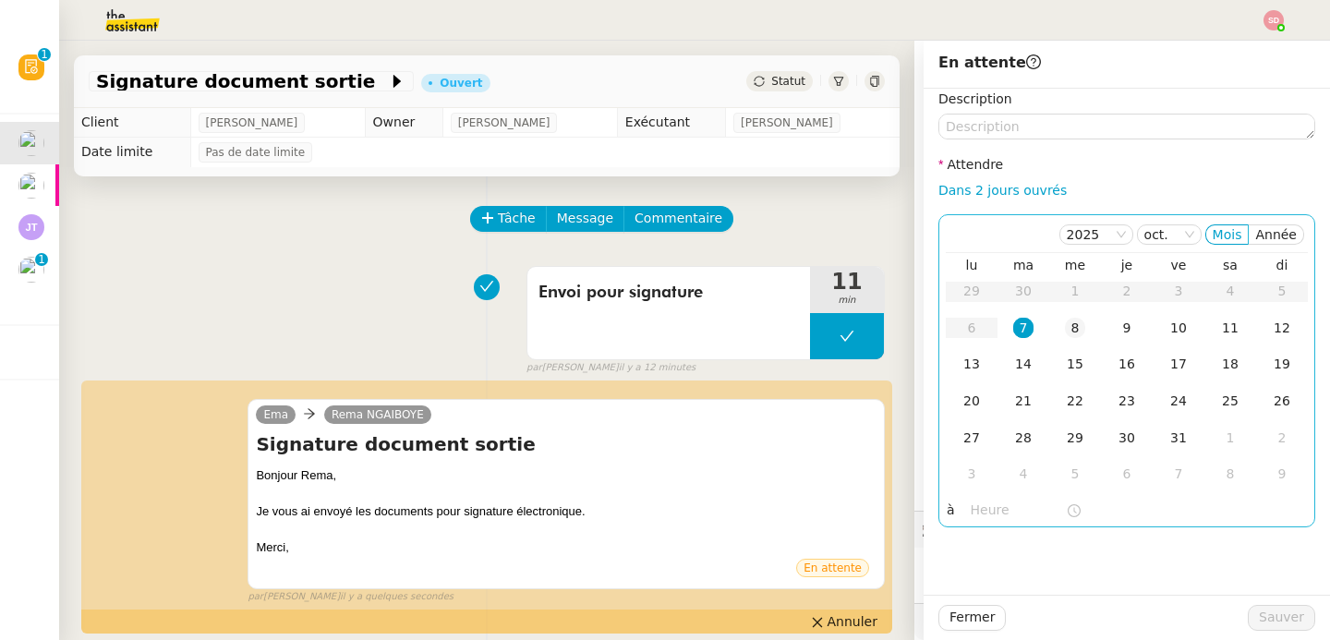
click at [1069, 326] on div "8" at bounding box center [1075, 328] width 20 height 20
click at [979, 509] on input "text" at bounding box center [1018, 510] width 95 height 21
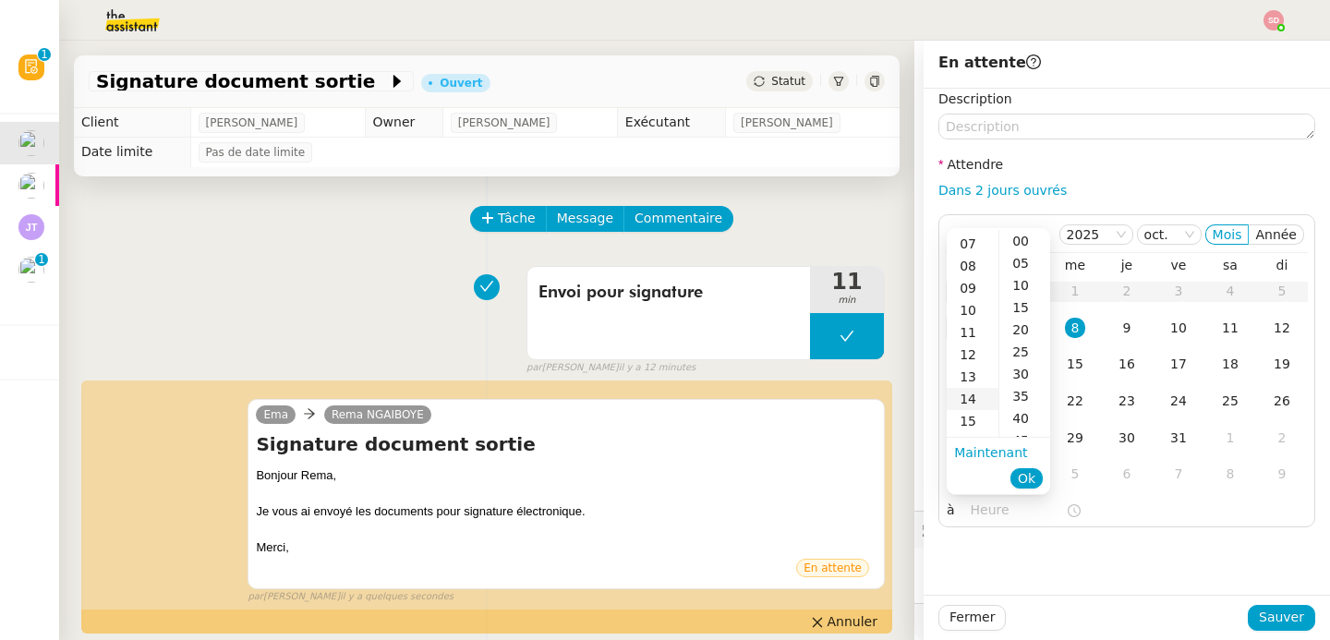
click at [973, 400] on div "14" at bounding box center [973, 399] width 52 height 22
click at [1017, 239] on div "00" at bounding box center [1025, 241] width 51 height 22
type input "14:00"
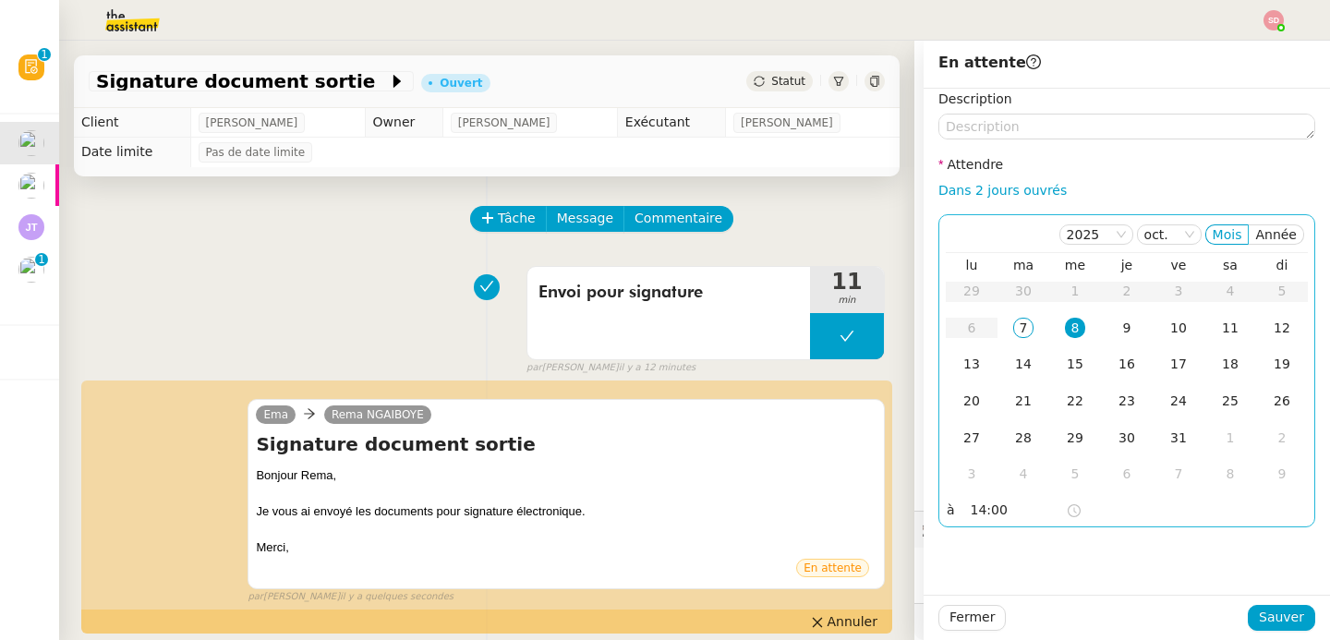
click at [1065, 332] on div "8" at bounding box center [1075, 328] width 20 height 20
click at [1259, 620] on span "Sauver" at bounding box center [1281, 617] width 45 height 21
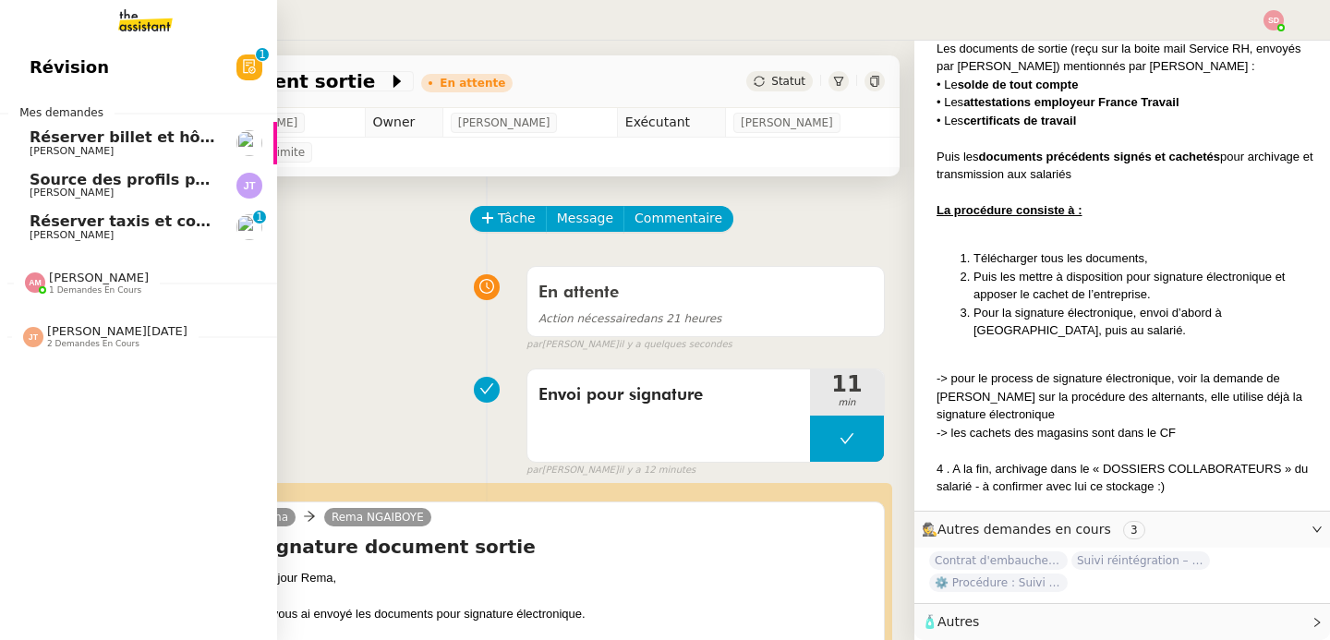
click at [81, 231] on span "Lydie Laulon Perso" at bounding box center [72, 235] width 84 height 12
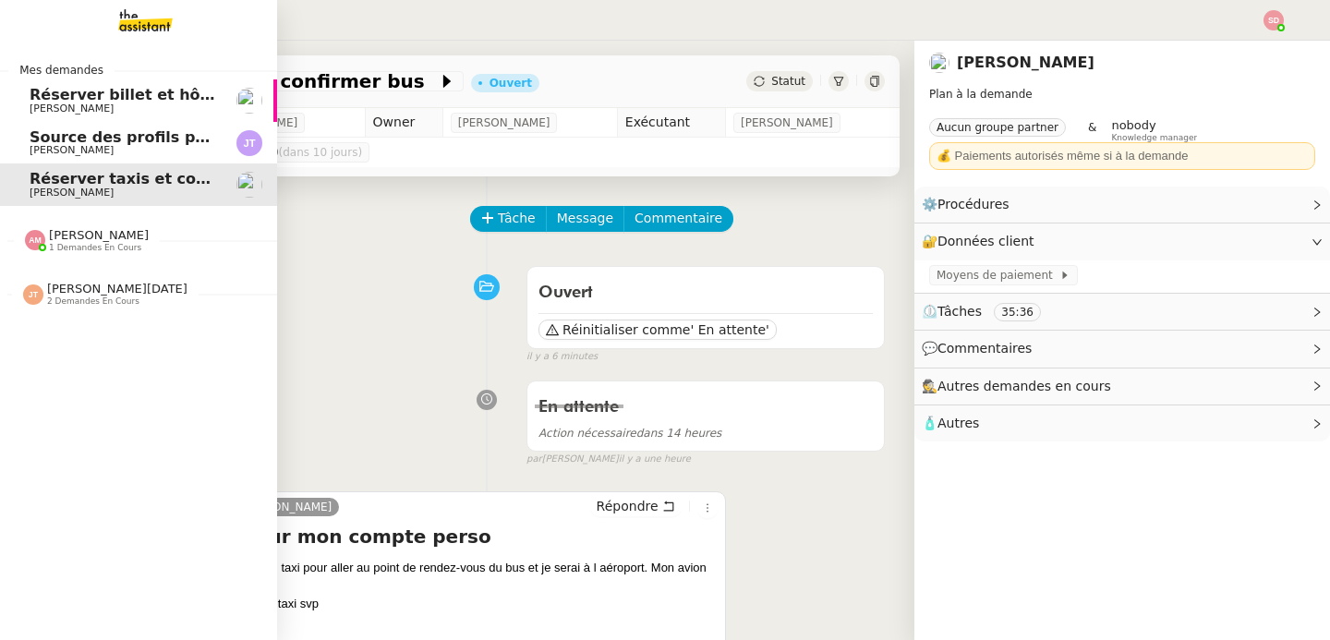
click at [97, 95] on span "Réserver billet et hôtel pour Maxime" at bounding box center [219, 95] width 379 height 18
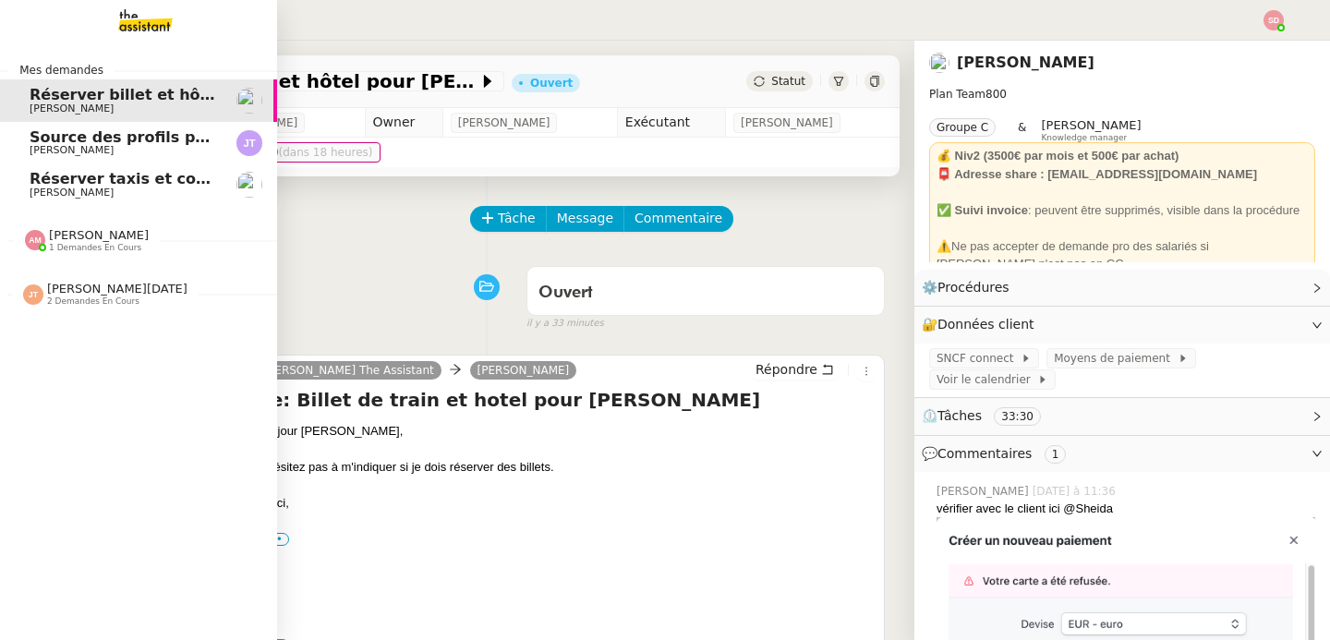
click at [69, 187] on span "Lydie Laulon Perso" at bounding box center [72, 193] width 84 height 12
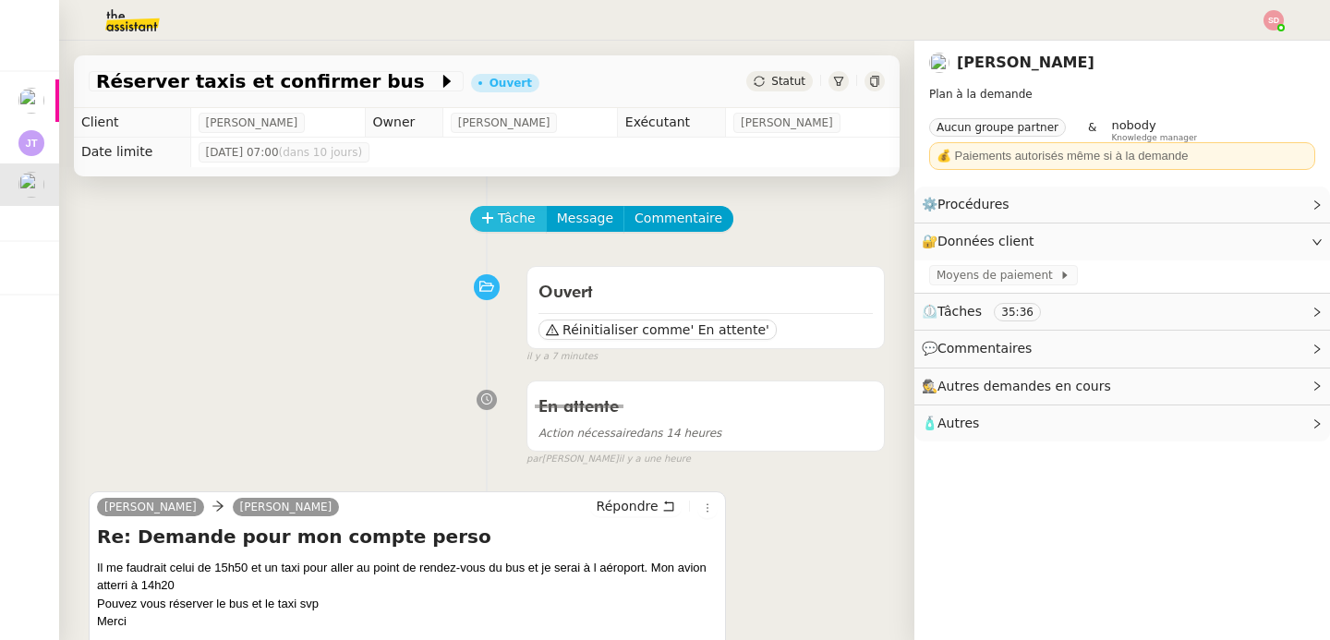
click at [481, 225] on icon at bounding box center [487, 218] width 13 height 13
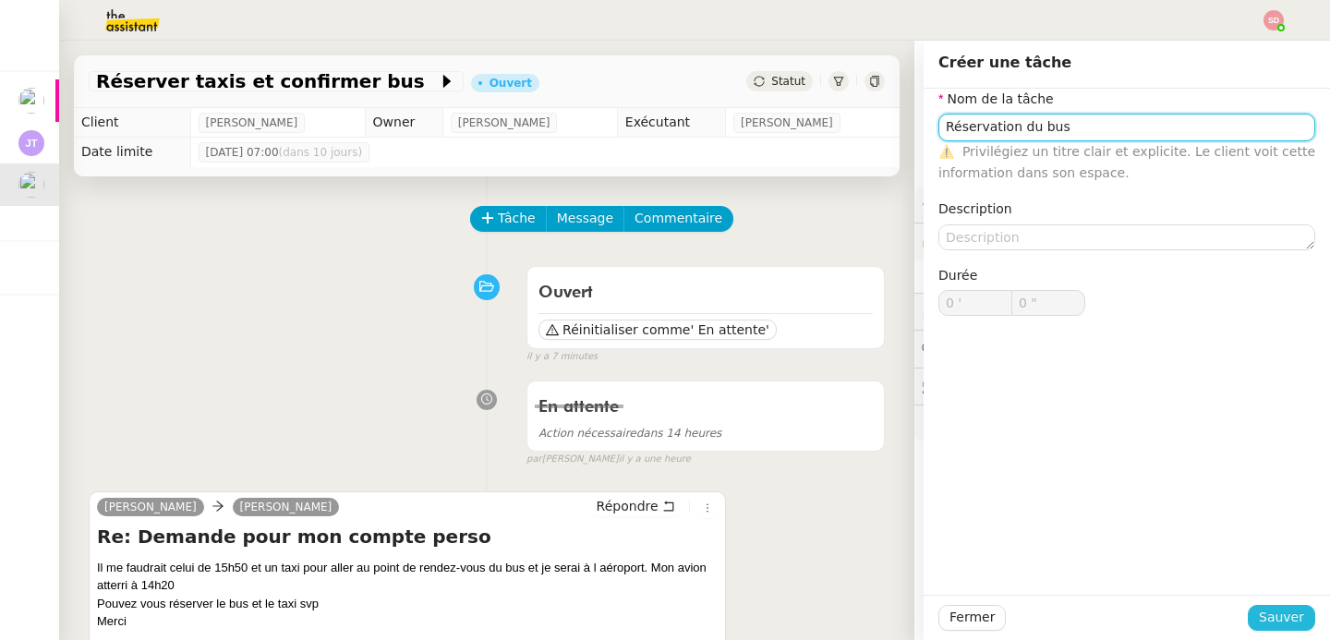
type input "Réservation du bus"
click at [1278, 622] on span "Sauver" at bounding box center [1281, 617] width 45 height 21
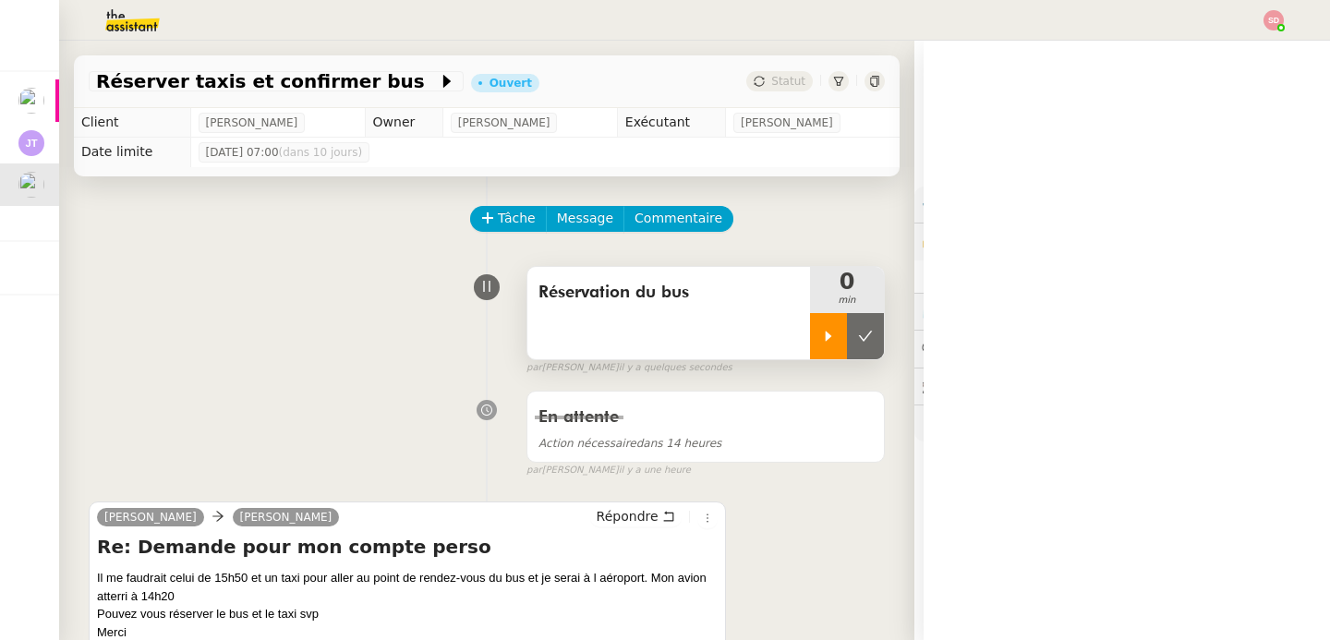
click at [810, 326] on div at bounding box center [828, 336] width 37 height 46
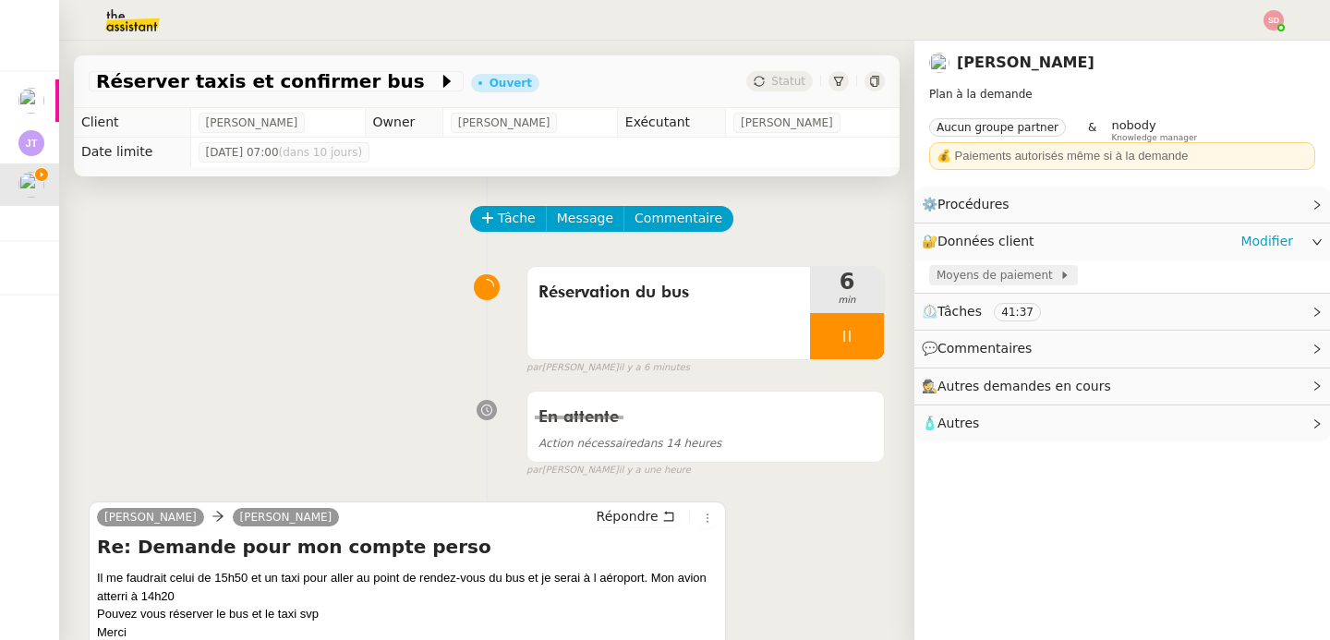
click at [973, 272] on span "Moyens de paiement" at bounding box center [998, 275] width 123 height 18
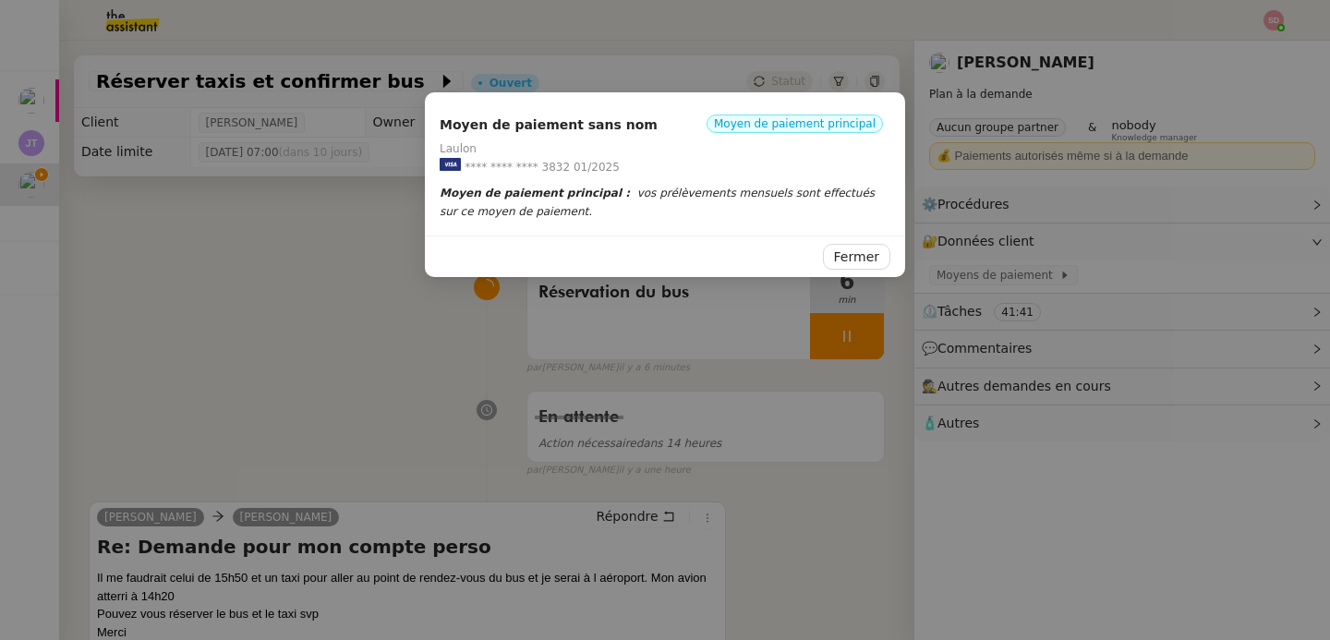
click at [548, 160] on span "**** **** **** 3832" at bounding box center [517, 167] width 105 height 18
click at [548, 161] on span "**** **** **** 3832" at bounding box center [517, 167] width 105 height 18
copy span "3832"
click at [254, 315] on nz-modal-container "Moyen de paiement sans nom Moyen de paiement principal Laulon **** **** **** 38…" at bounding box center [665, 320] width 1330 height 640
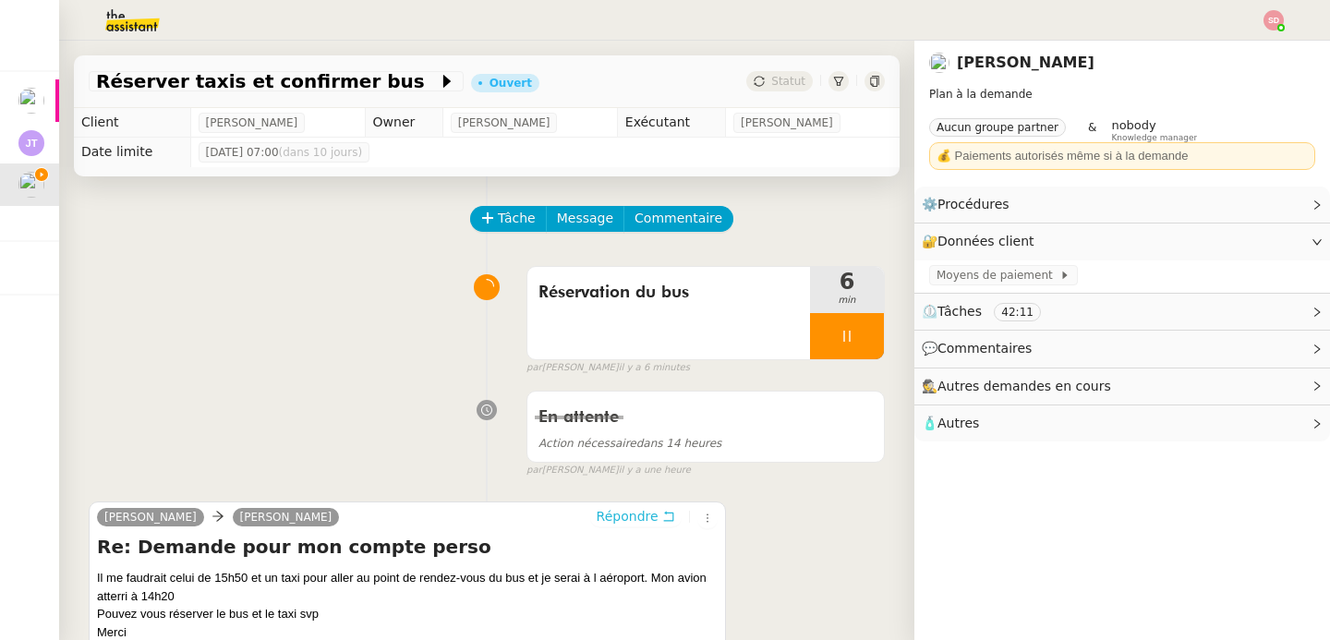
click at [606, 516] on span "Répondre" at bounding box center [628, 516] width 62 height 18
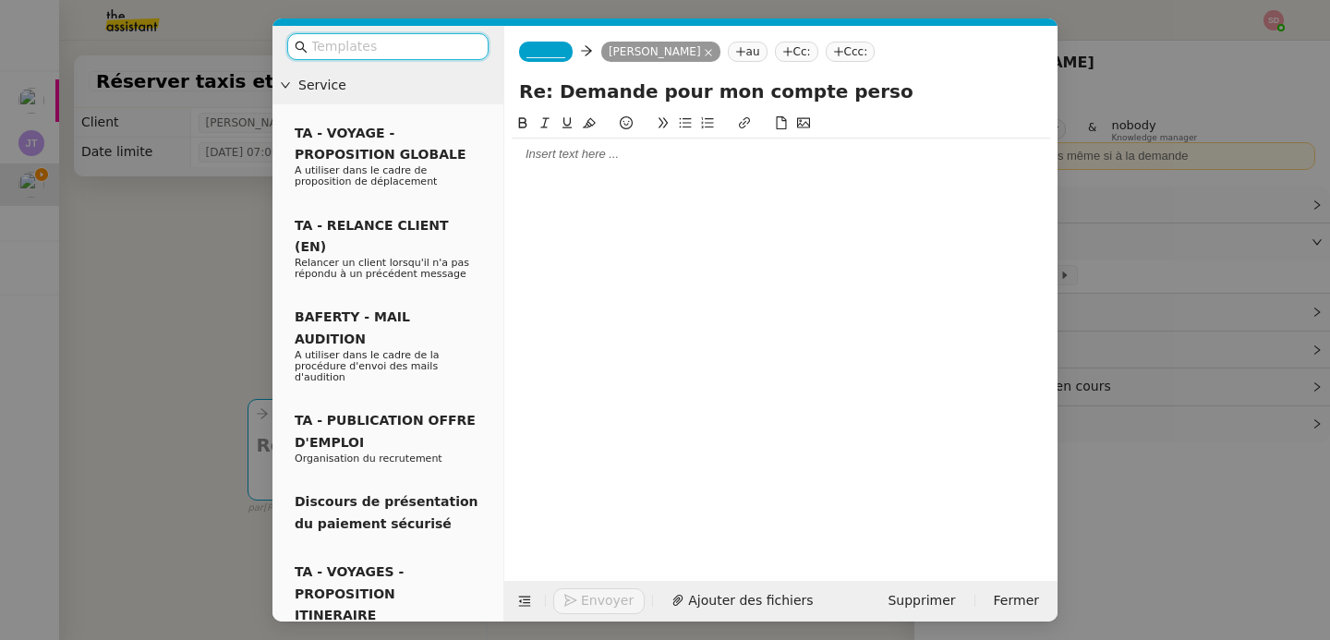
click at [544, 60] on nz-tag "_______" at bounding box center [546, 52] width 54 height 20
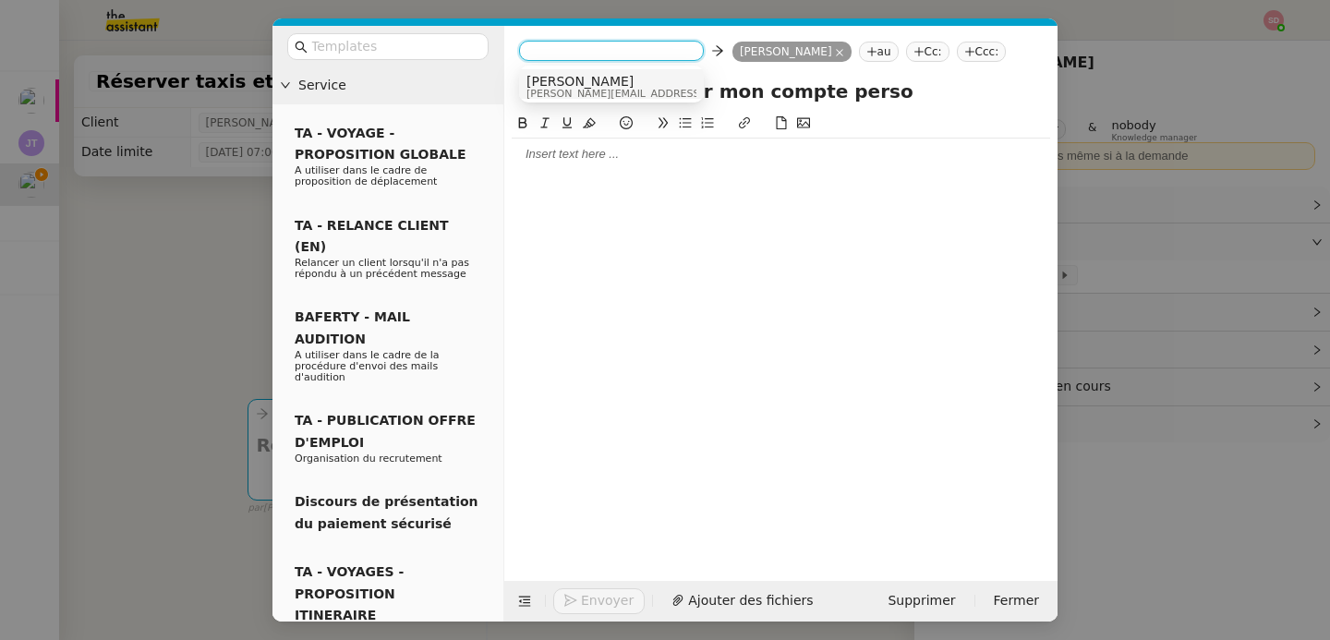
click at [202, 303] on nz-modal-container "Service TA - VOYAGE - PROPOSITION GLOBALE A utiliser dans le cadre de propositi…" at bounding box center [665, 320] width 1330 height 640
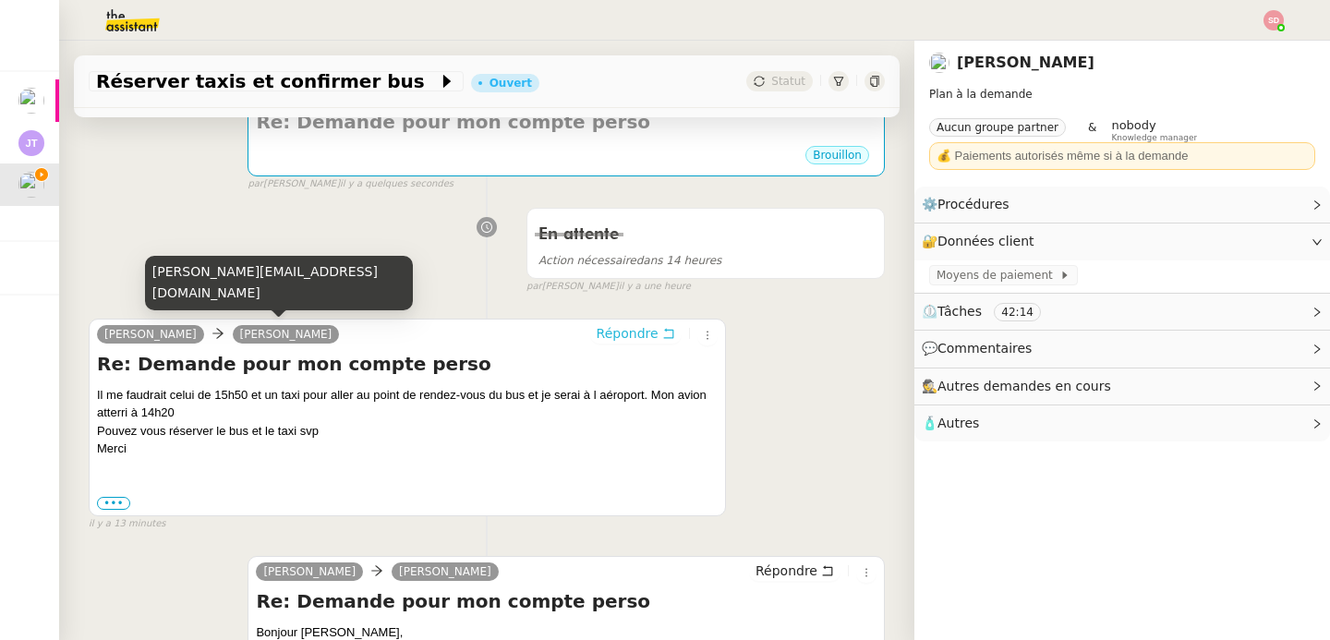
scroll to position [352, 0]
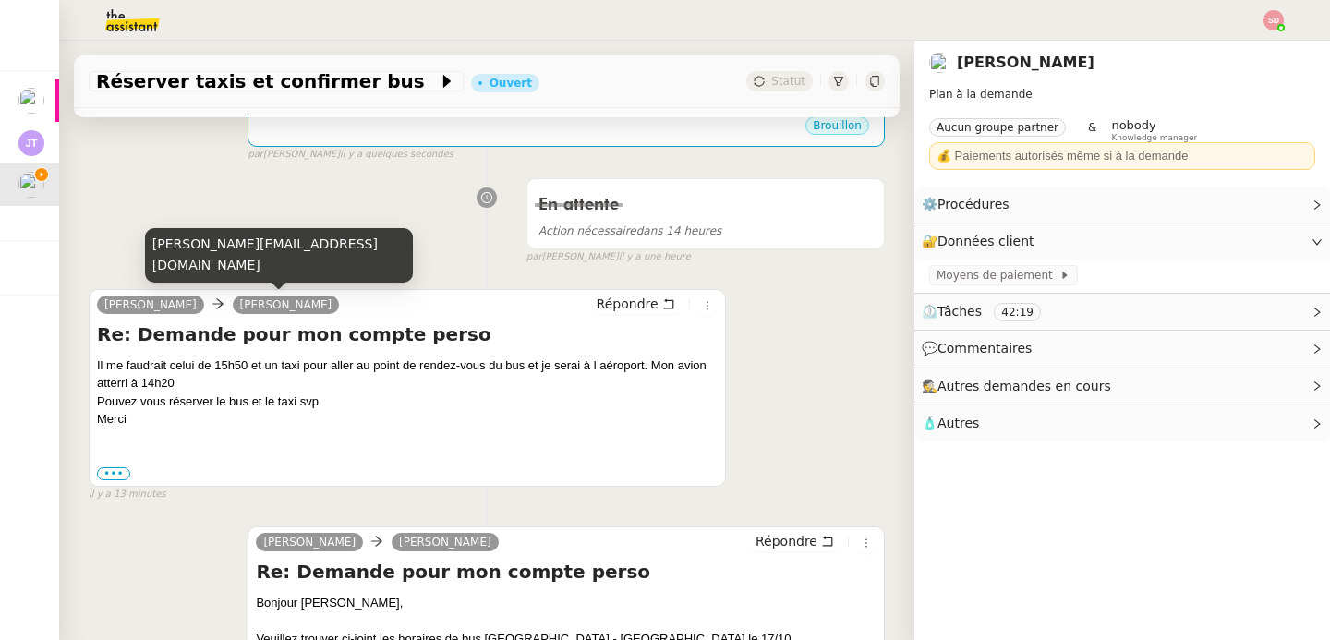
click at [267, 279] on div "camille@theassistant.com" at bounding box center [279, 255] width 268 height 55
copy div "camille@theassistant.com"
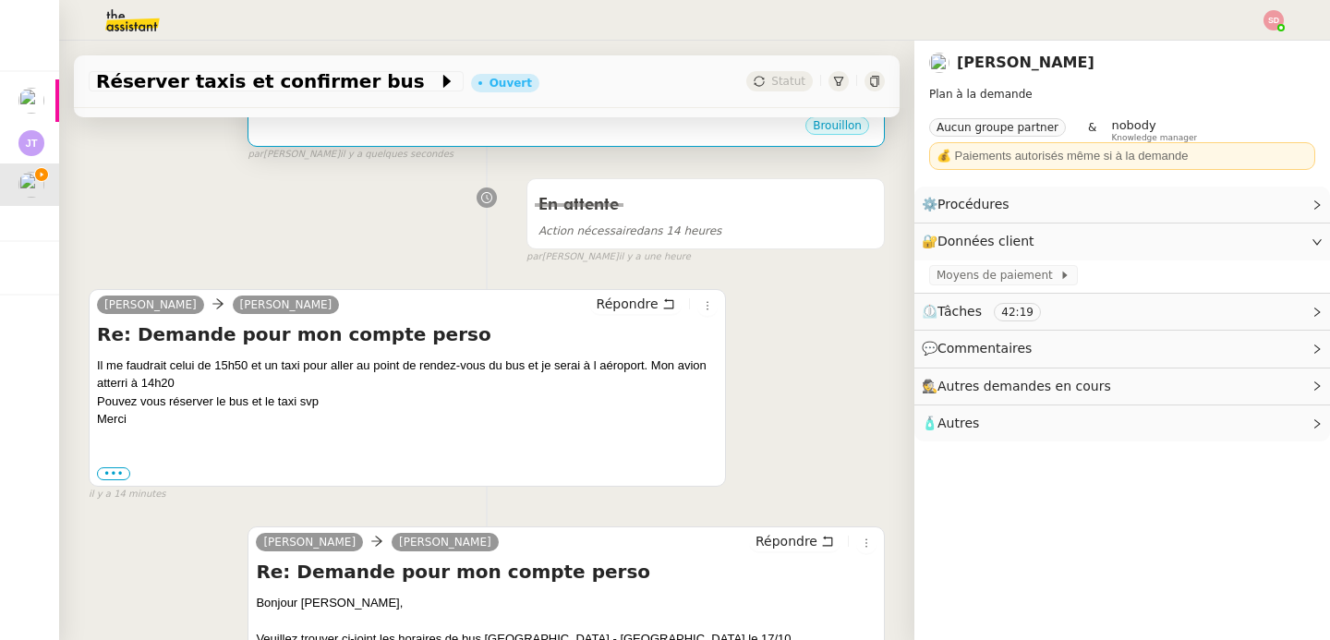
click at [447, 127] on div "Brouillon" at bounding box center [566, 129] width 621 height 28
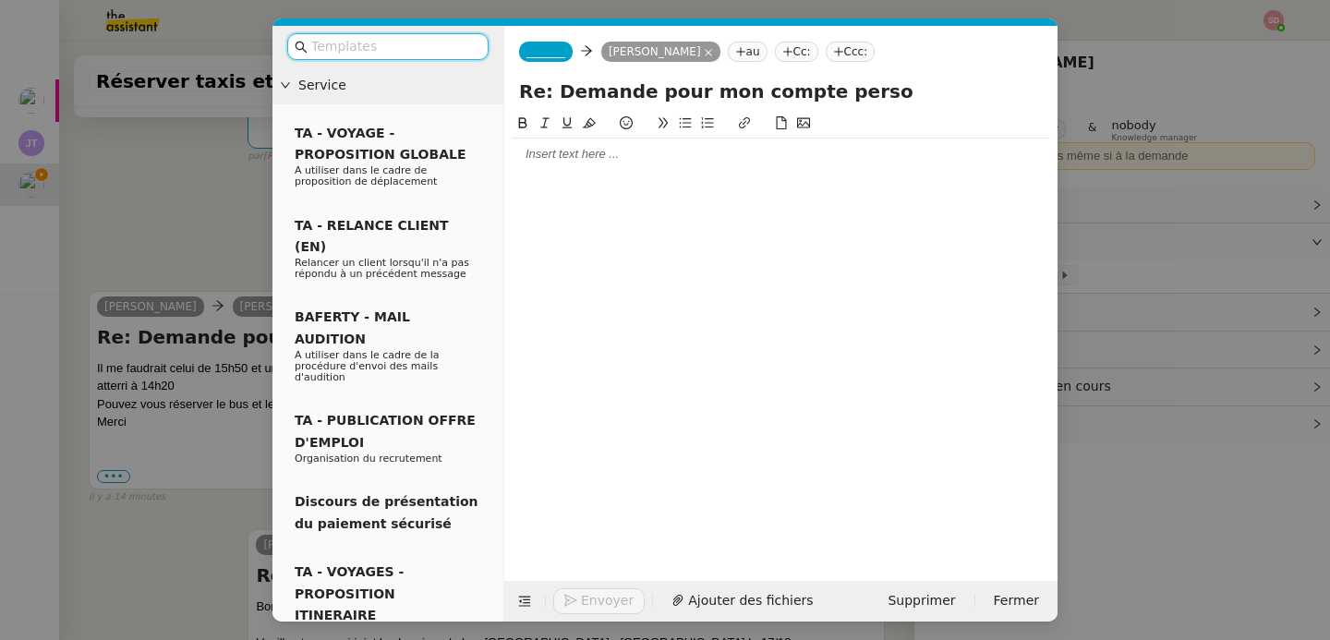
click at [558, 53] on span "_______" at bounding box center [546, 51] width 39 height 13
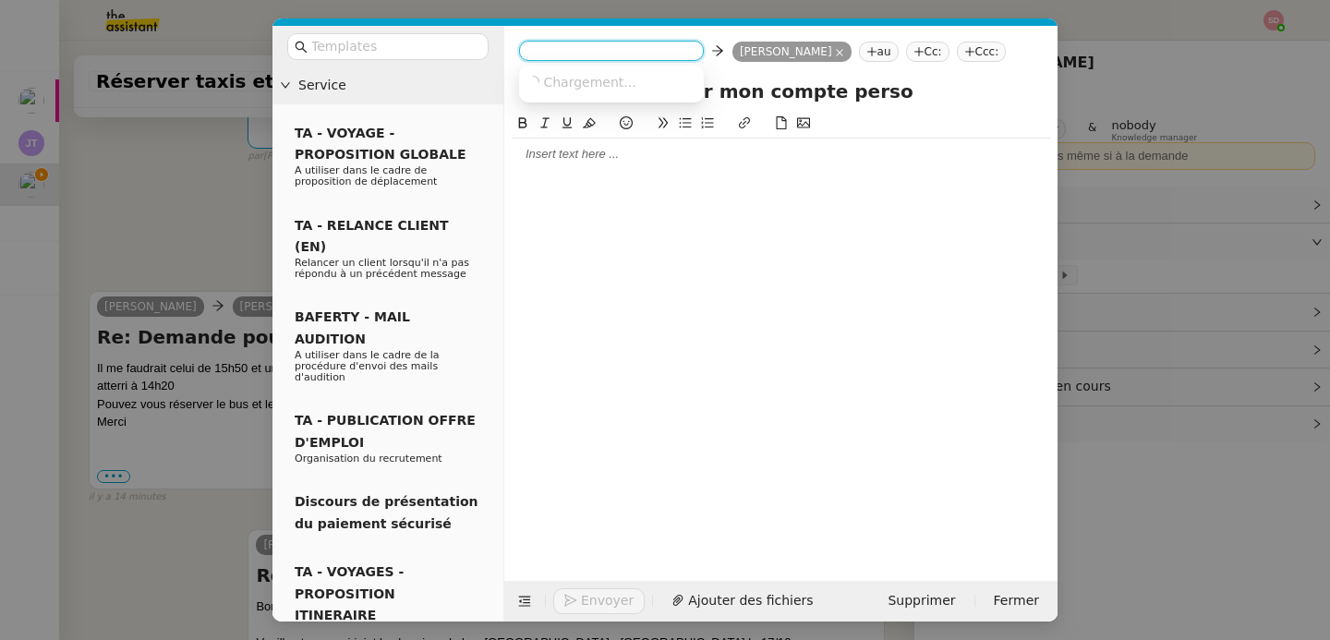
paste input "camille@theassistant.com"
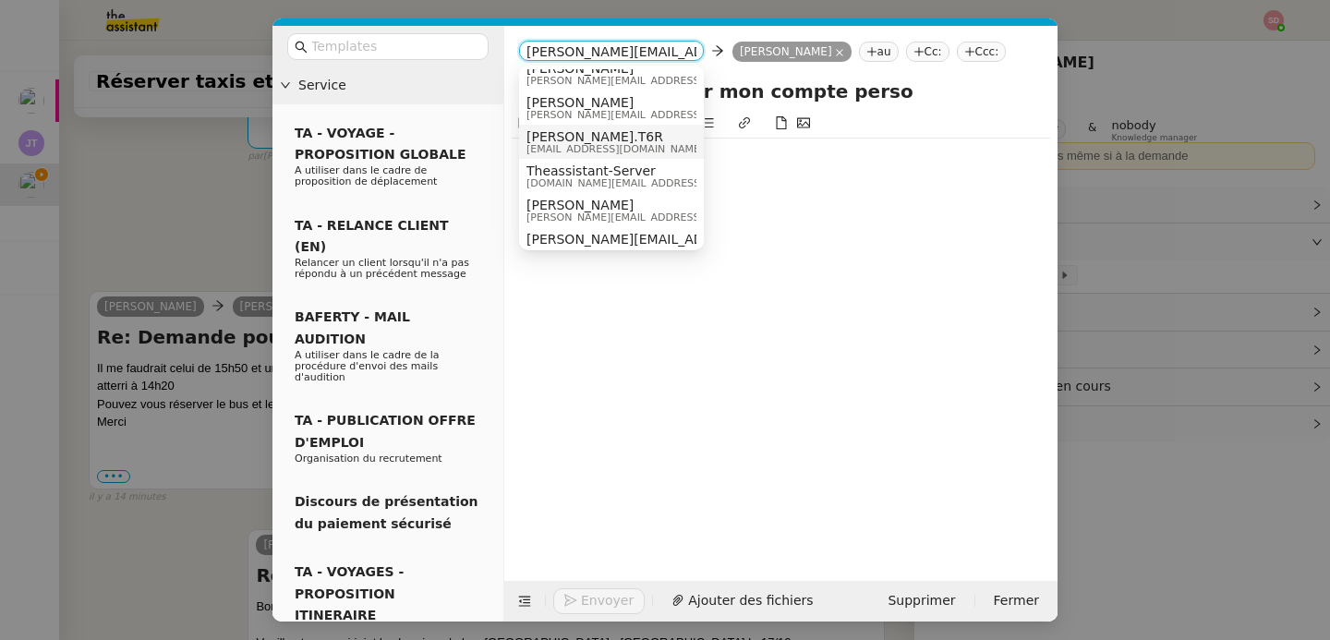
scroll to position [19, 0]
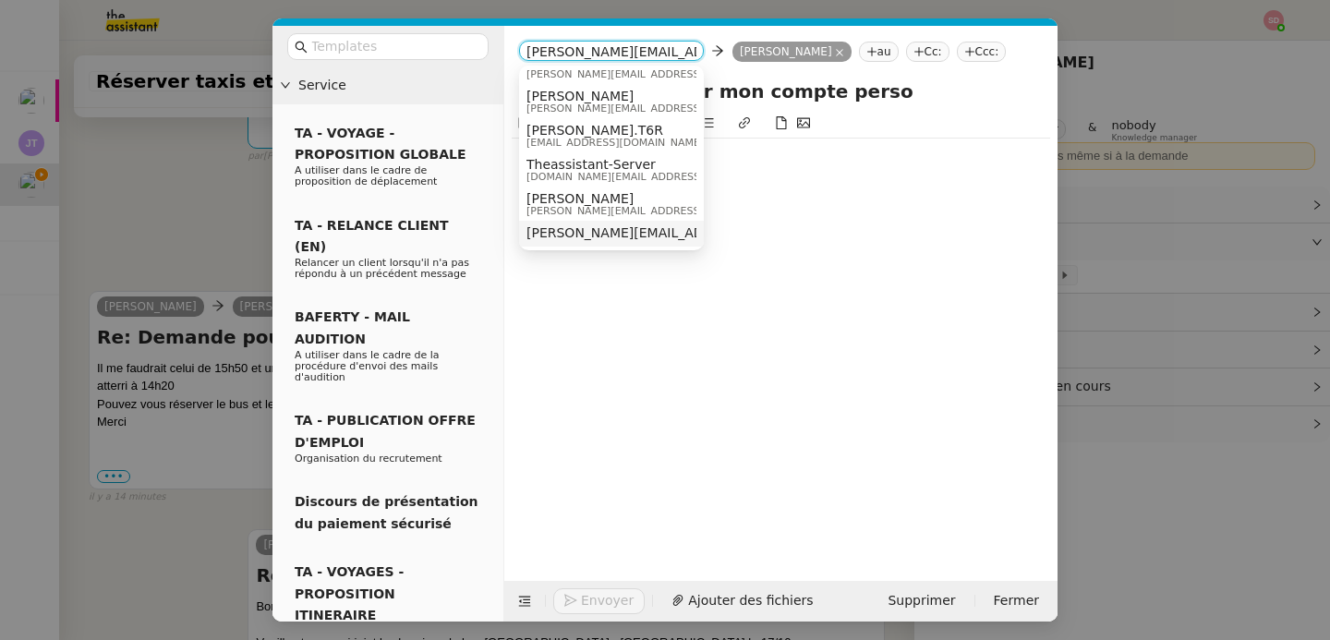
type input "camille@theassistant.com"
click at [640, 235] on span "camille@theassistant.com" at bounding box center [694, 232] width 334 height 15
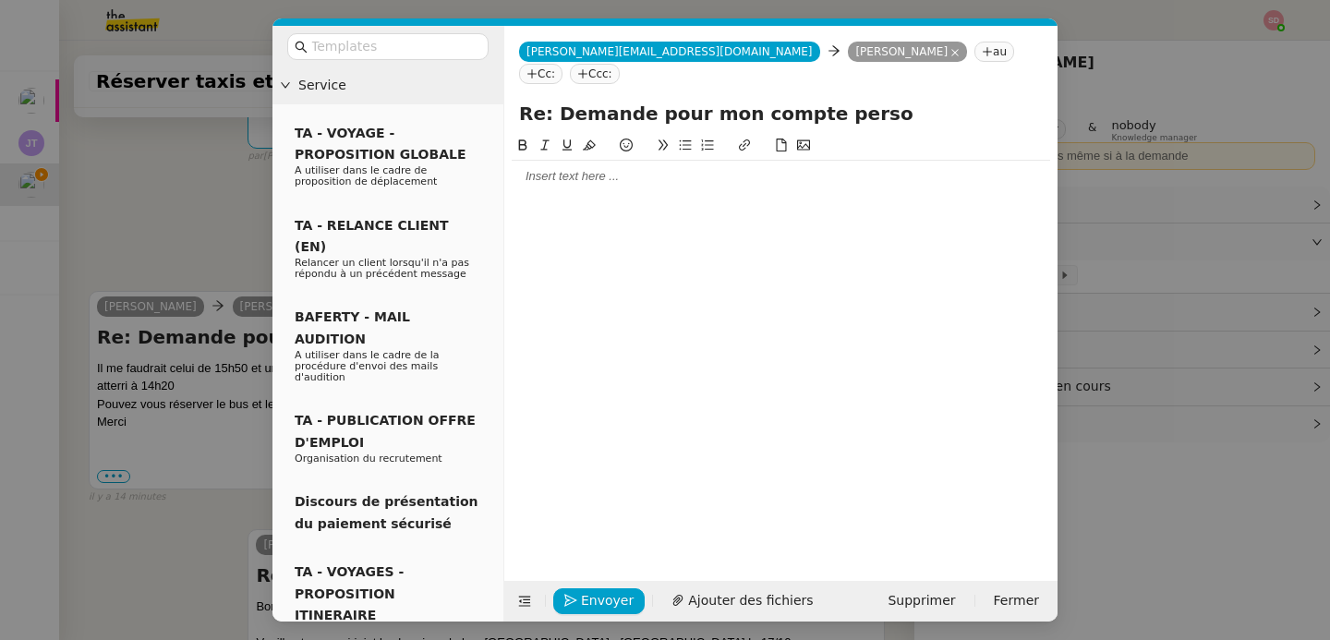
scroll to position [0, 0]
click at [584, 171] on div at bounding box center [781, 344] width 539 height 418
click at [593, 168] on div at bounding box center [781, 176] width 539 height 17
drag, startPoint x: 150, startPoint y: 212, endPoint x: 159, endPoint y: 210, distance: 9.6
click at [150, 212] on nz-modal-container "Service TA - VOYAGE - PROPOSITION GLOBALE A utiliser dans le cadre de propositi…" at bounding box center [665, 320] width 1330 height 640
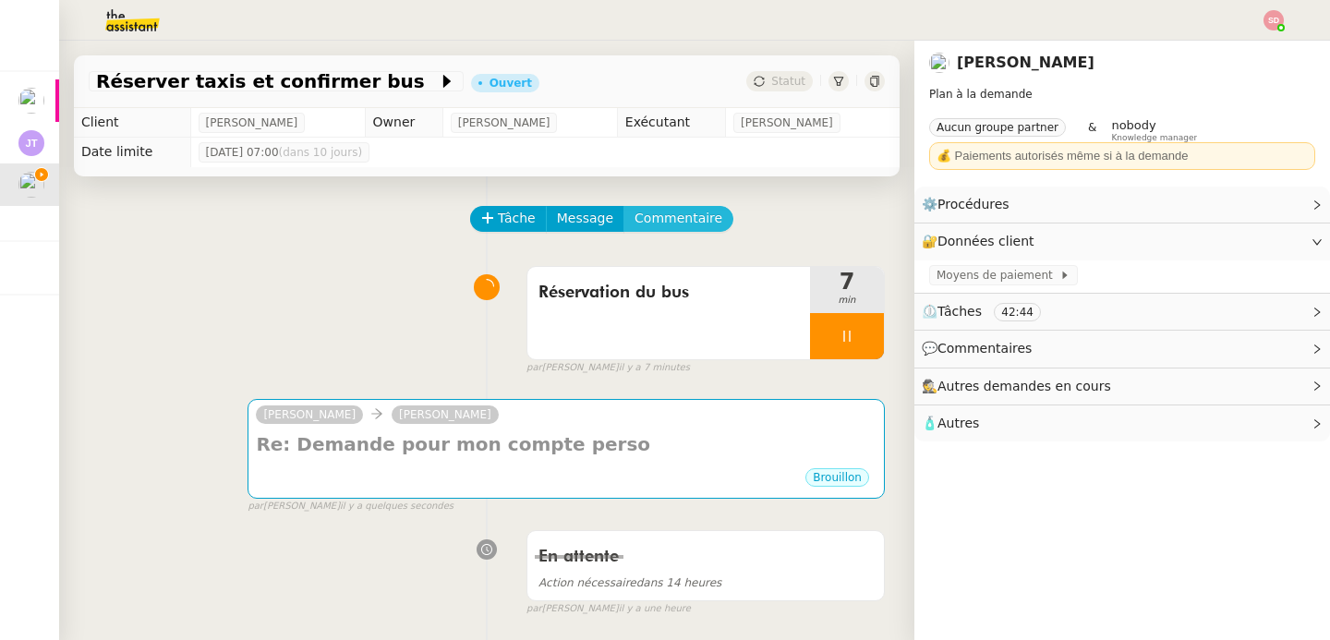
click at [677, 206] on button "Commentaire" at bounding box center [679, 219] width 110 height 26
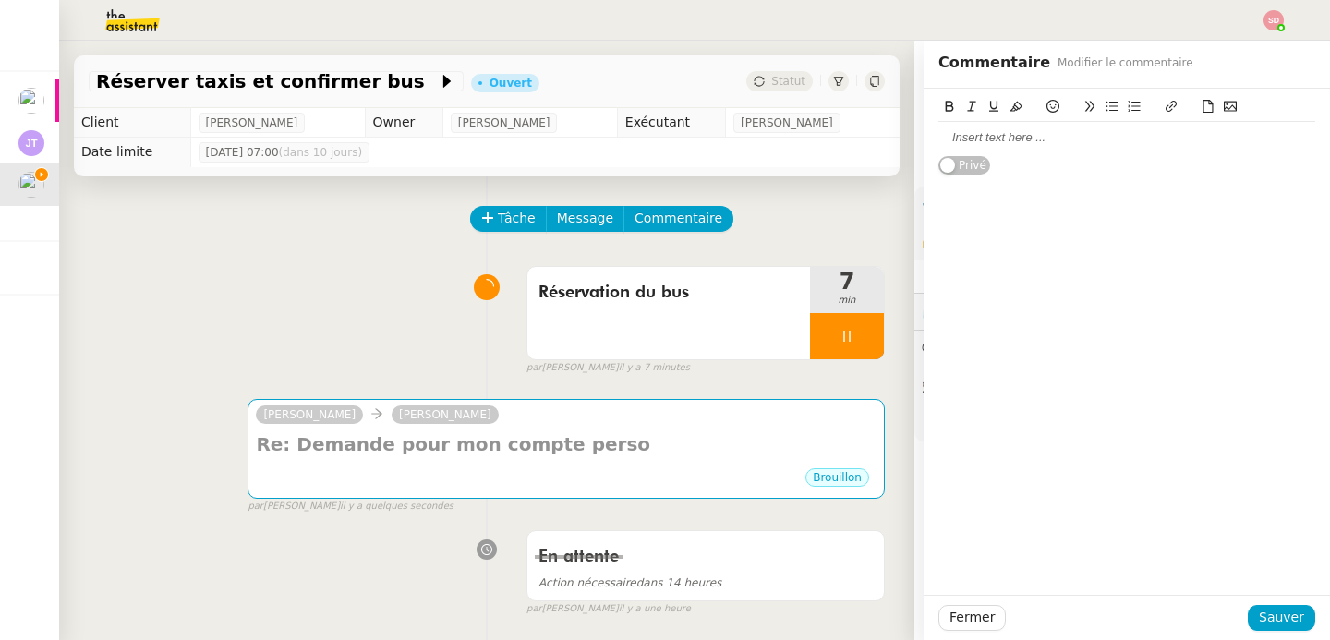
click at [1061, 143] on div at bounding box center [1127, 137] width 377 height 17
click at [1259, 623] on span "Sauver" at bounding box center [1281, 617] width 45 height 21
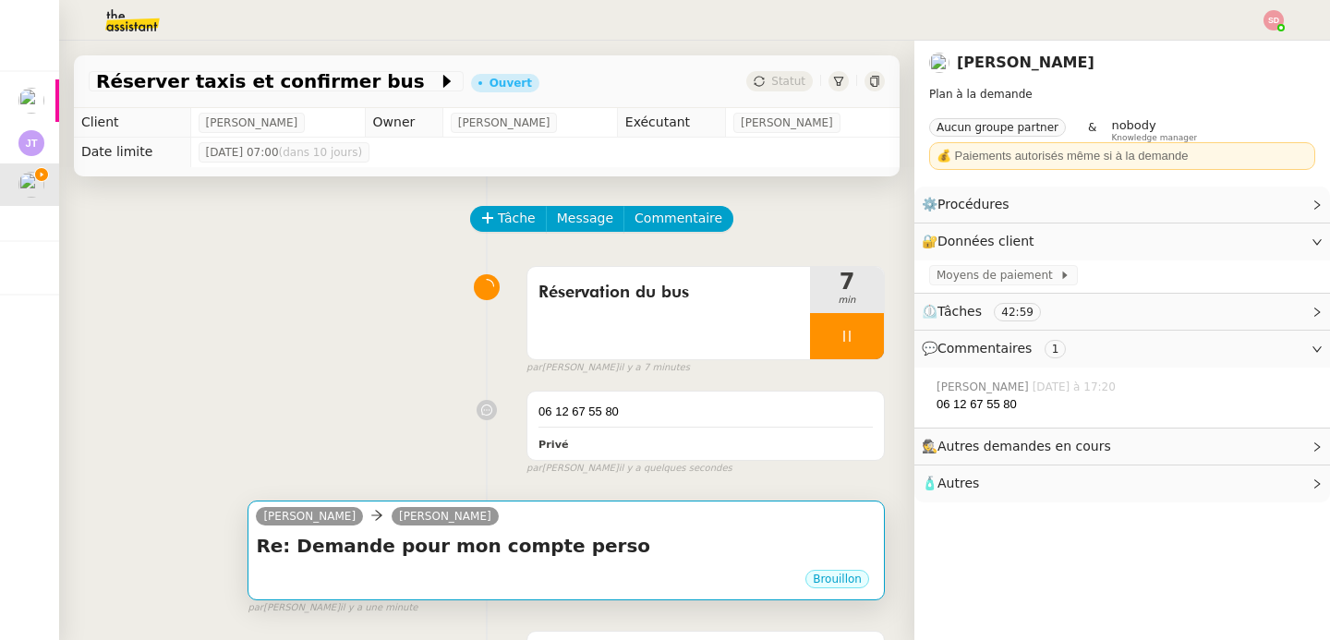
click at [566, 576] on div "Brouillon" at bounding box center [566, 582] width 621 height 28
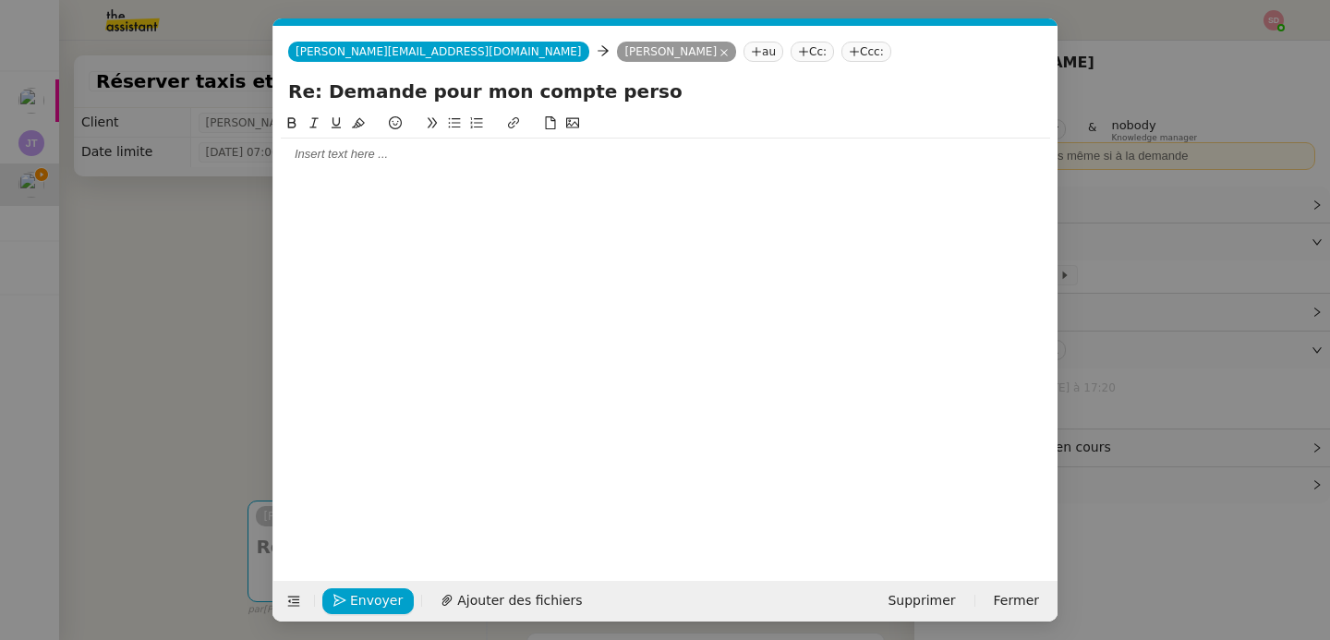
scroll to position [0, 39]
click at [389, 144] on div at bounding box center [666, 154] width 770 height 31
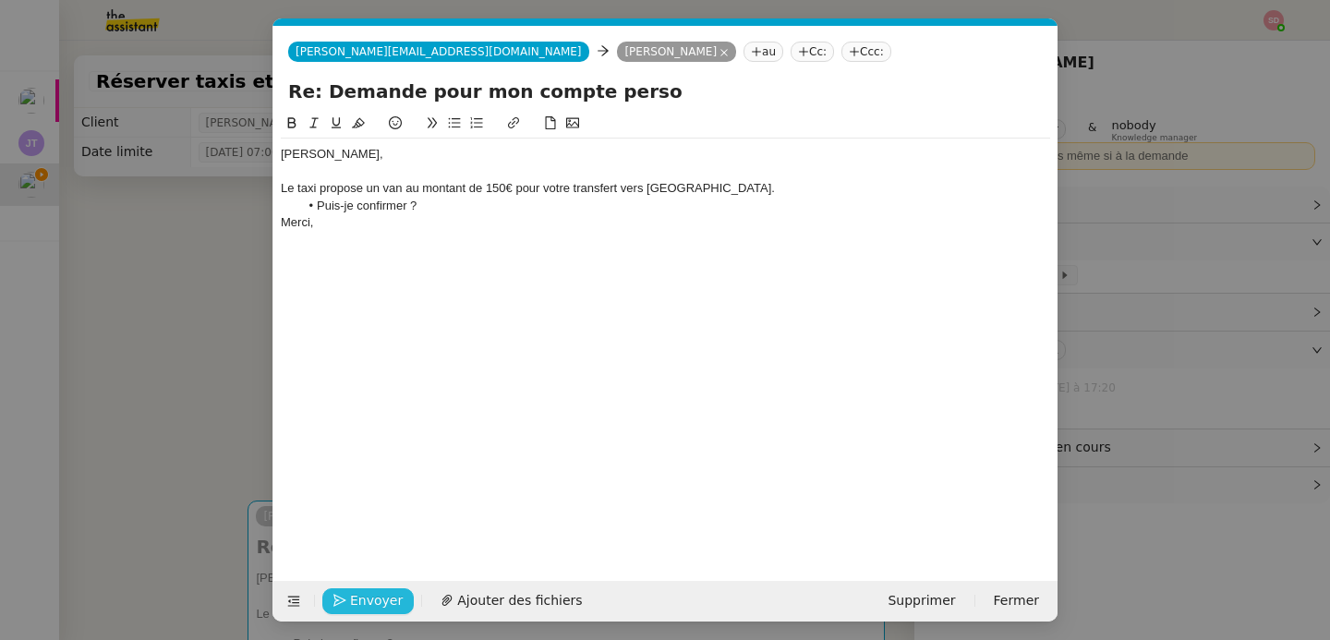
click at [360, 598] on span "Envoyer" at bounding box center [376, 600] width 53 height 21
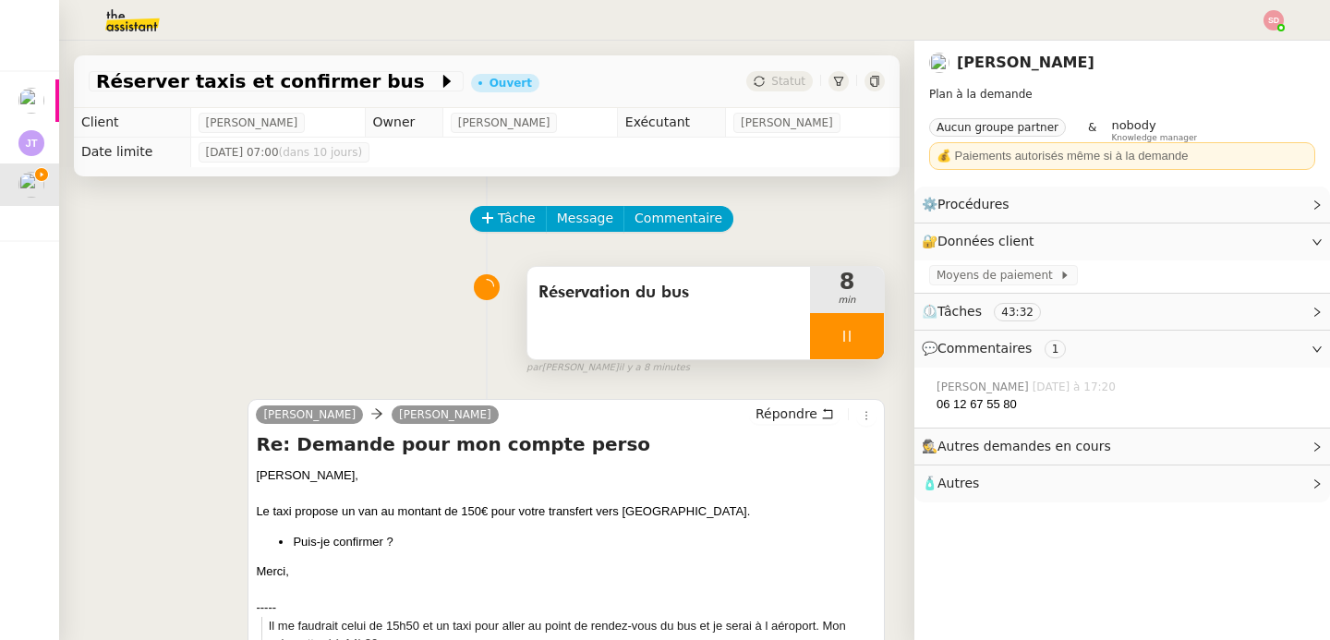
click at [832, 337] on div at bounding box center [847, 336] width 74 height 46
click at [847, 337] on button at bounding box center [865, 336] width 37 height 46
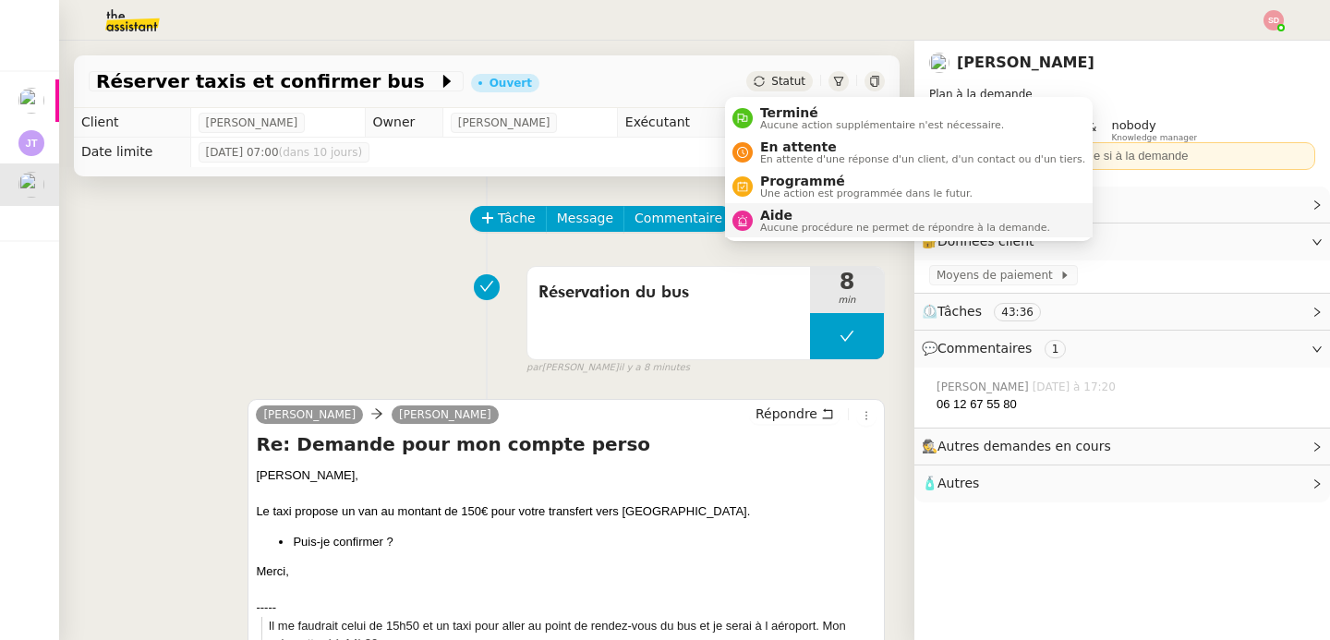
click at [772, 213] on span "Aide" at bounding box center [905, 215] width 290 height 15
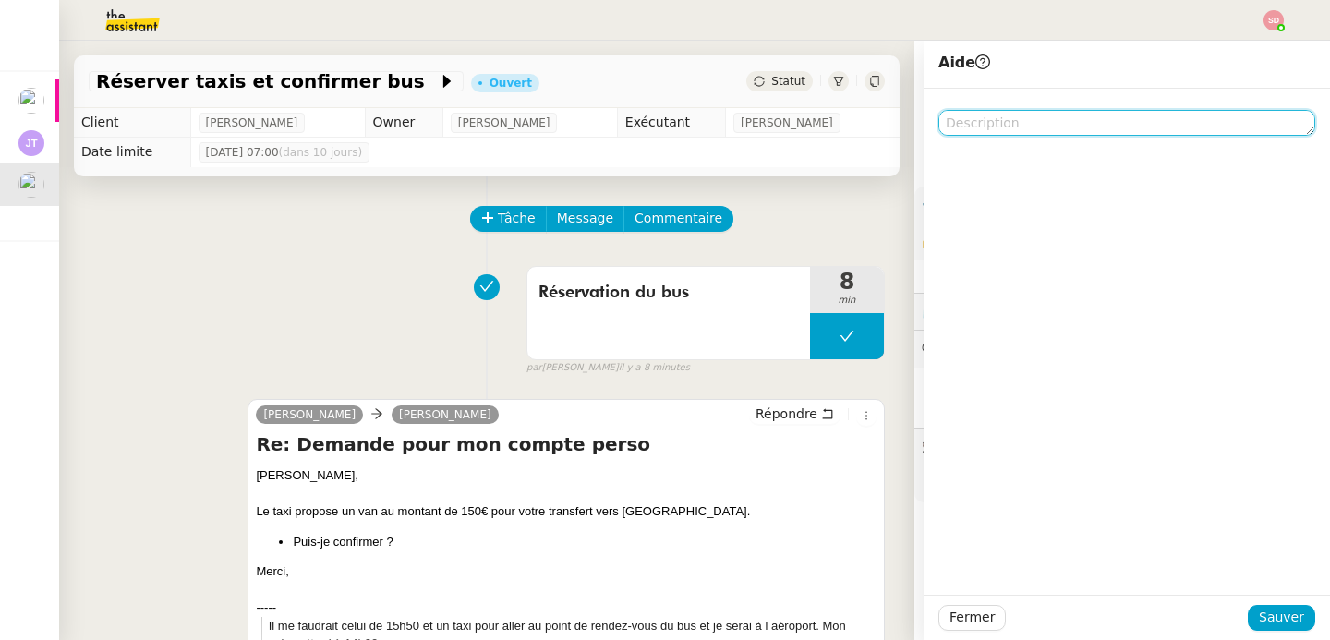
click at [1050, 128] on textarea at bounding box center [1127, 123] width 377 height 26
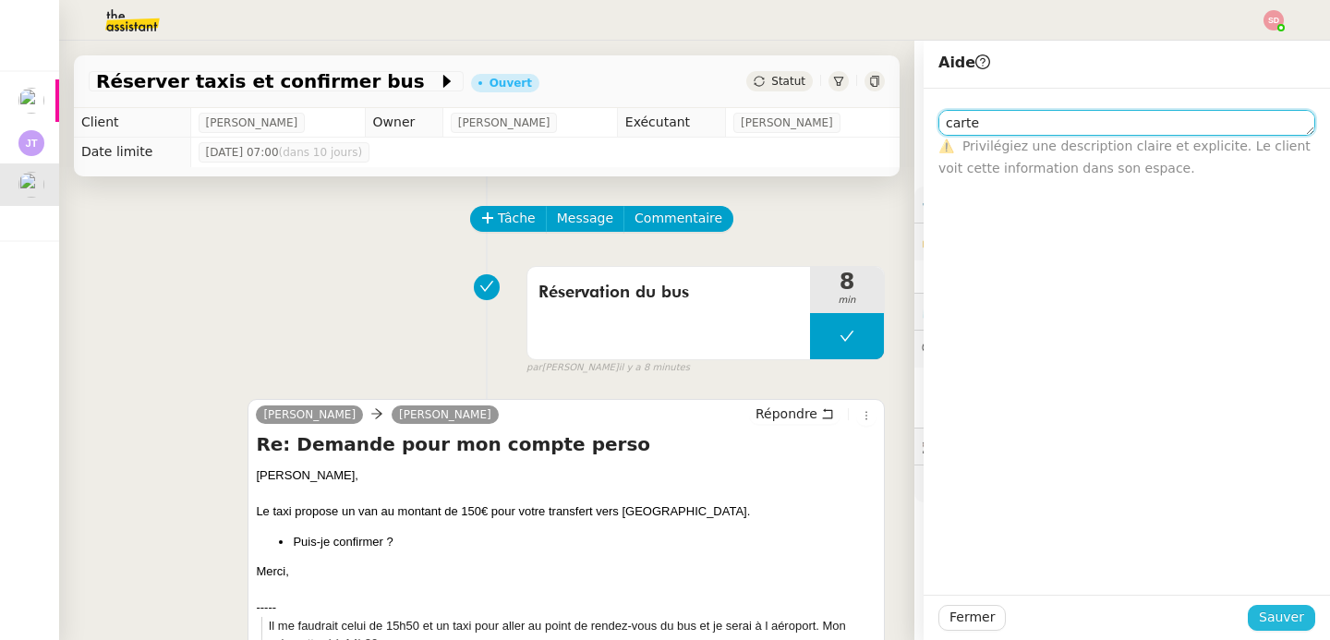
type textarea "carte"
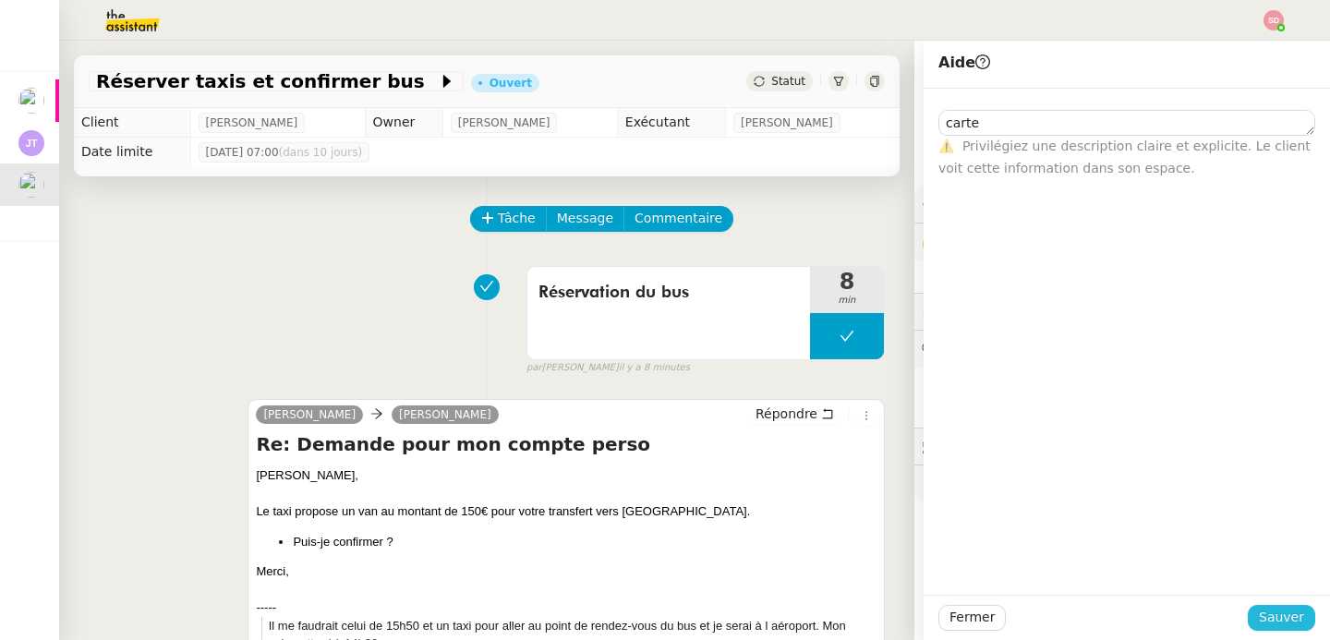
click at [1266, 628] on span "Sauver" at bounding box center [1281, 617] width 45 height 21
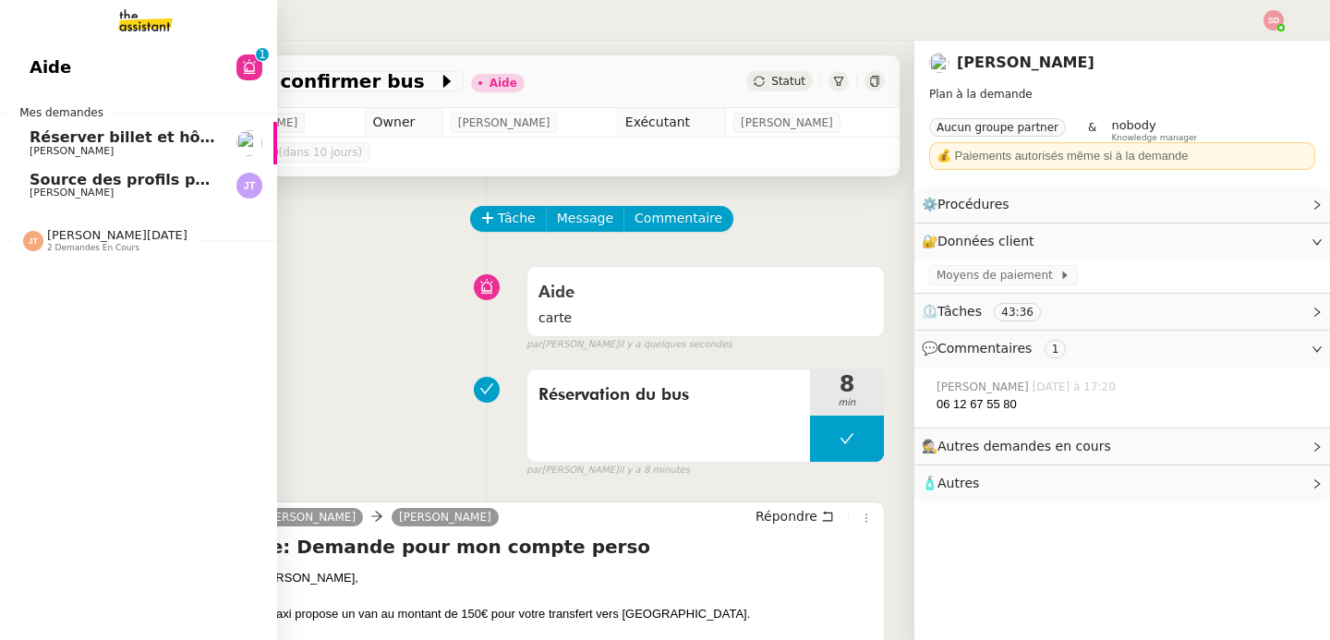
click at [157, 140] on span "Réserver billet et hôtel pour Maxime" at bounding box center [219, 137] width 379 height 18
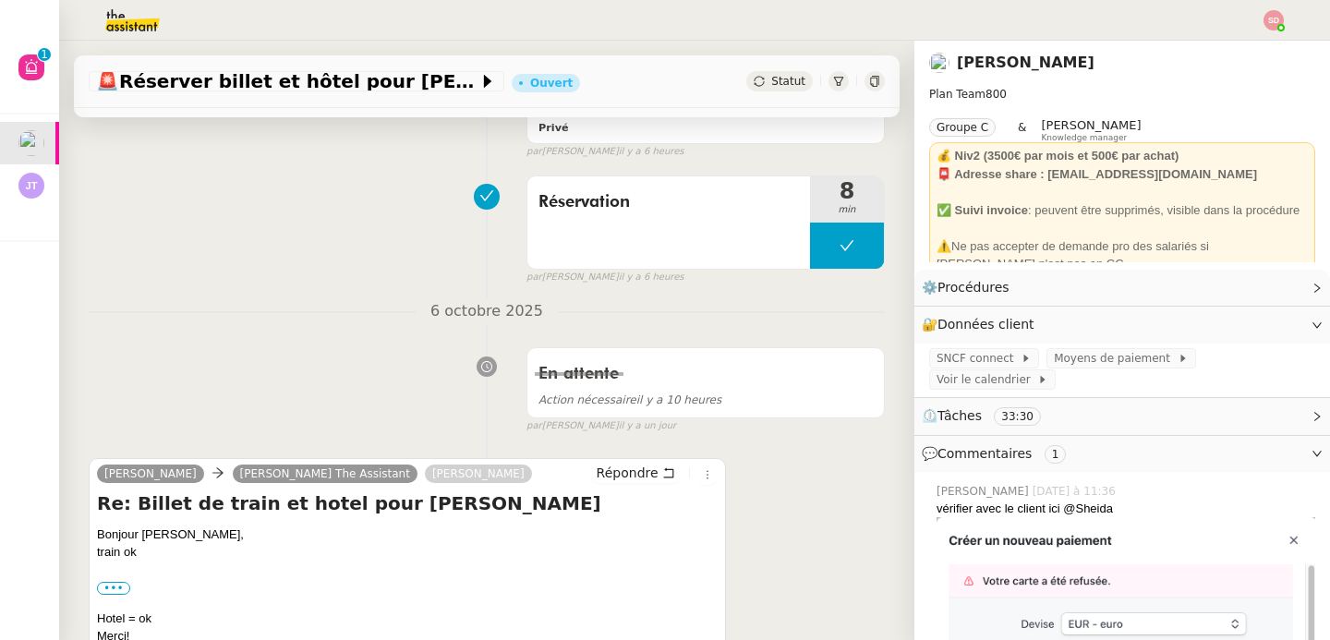
scroll to position [3722, 0]
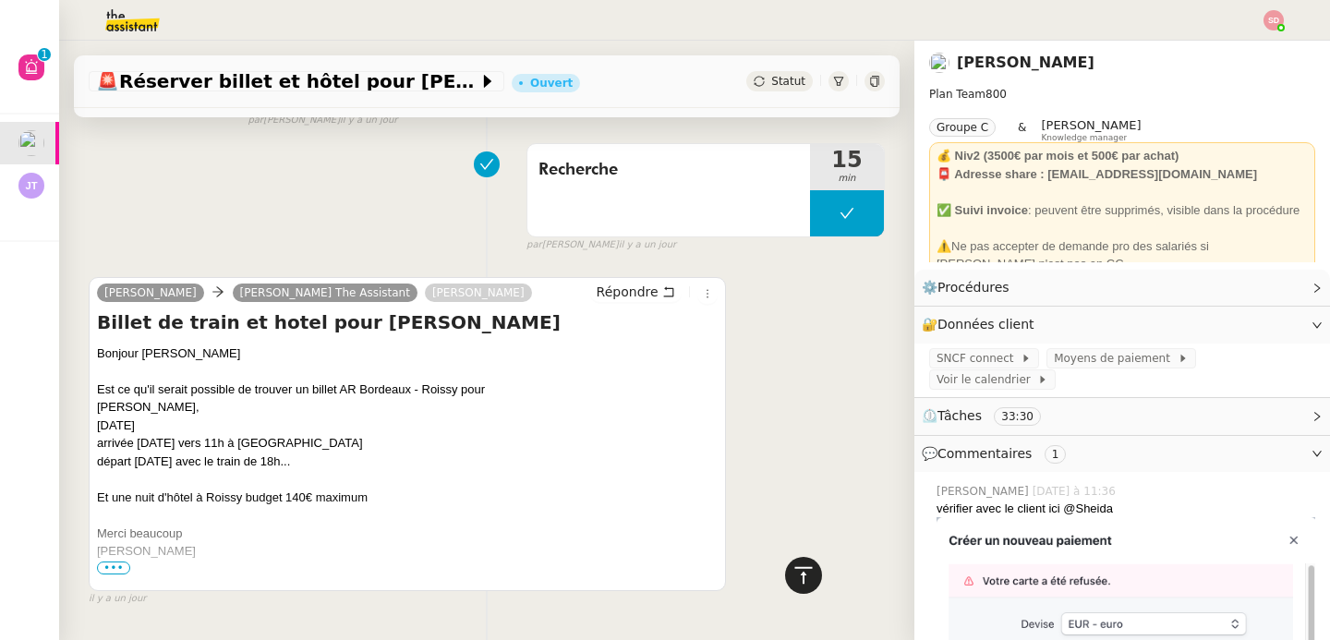
click at [793, 581] on icon at bounding box center [804, 575] width 22 height 22
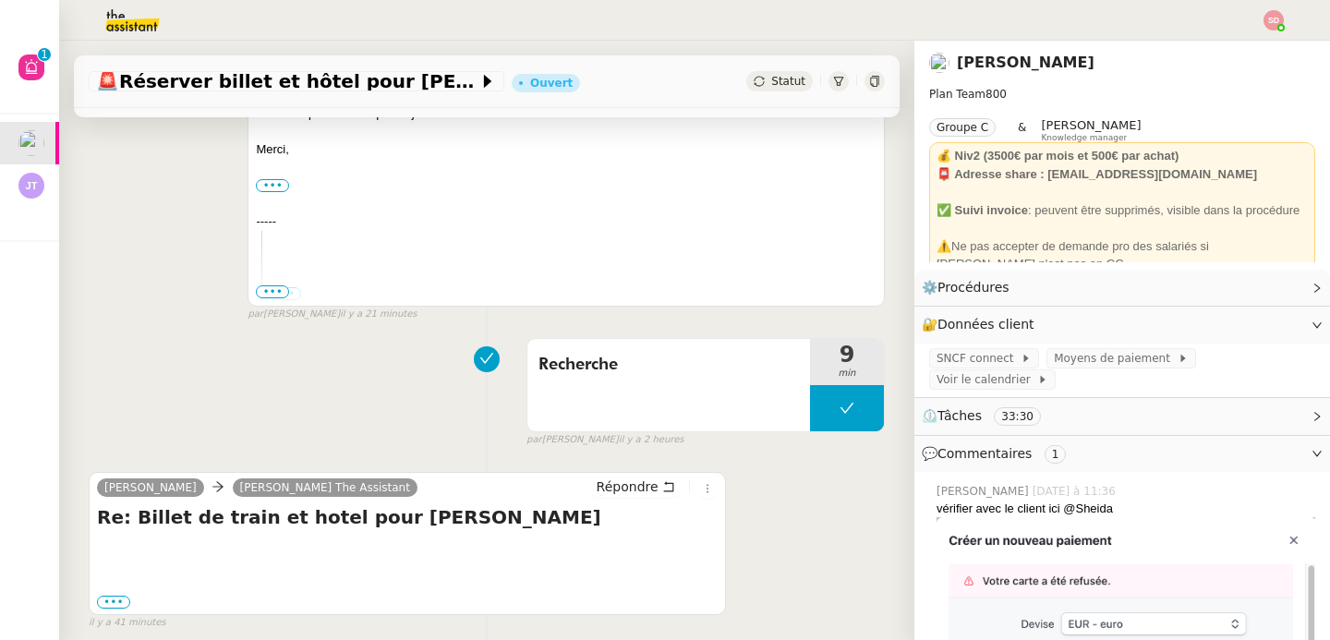
scroll to position [545, 0]
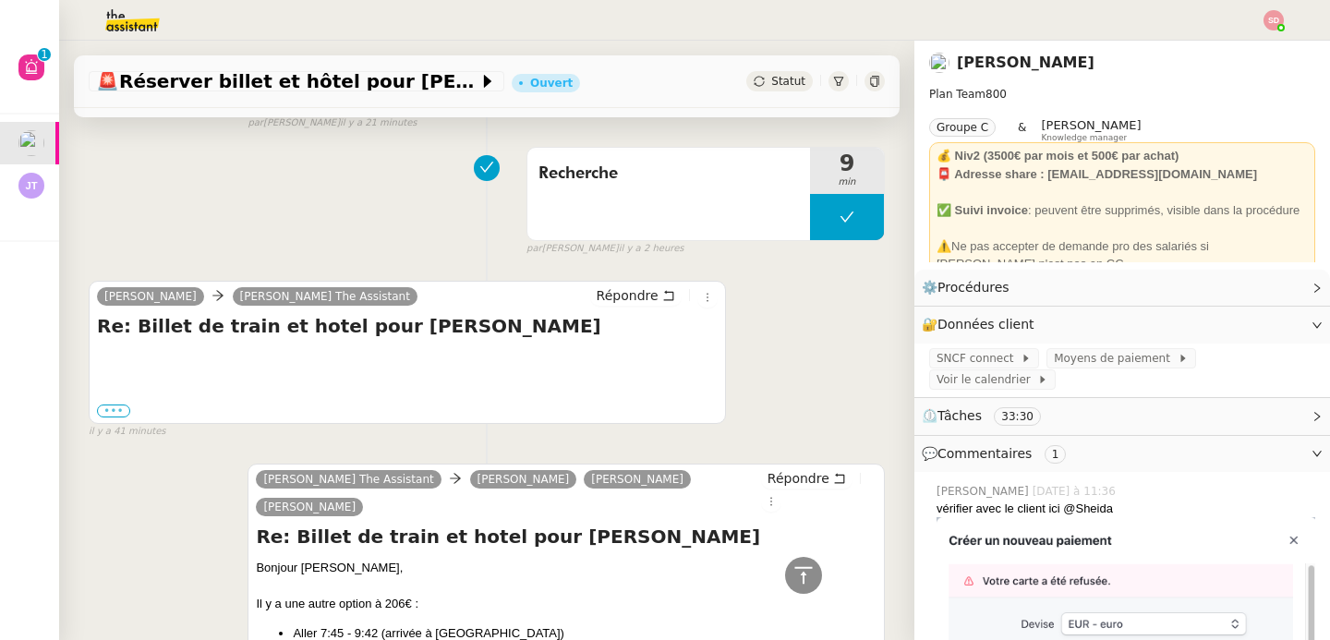
click at [114, 410] on label "•••" at bounding box center [113, 411] width 33 height 13
click at [0, 0] on input "•••" at bounding box center [0, 0] width 0 height 0
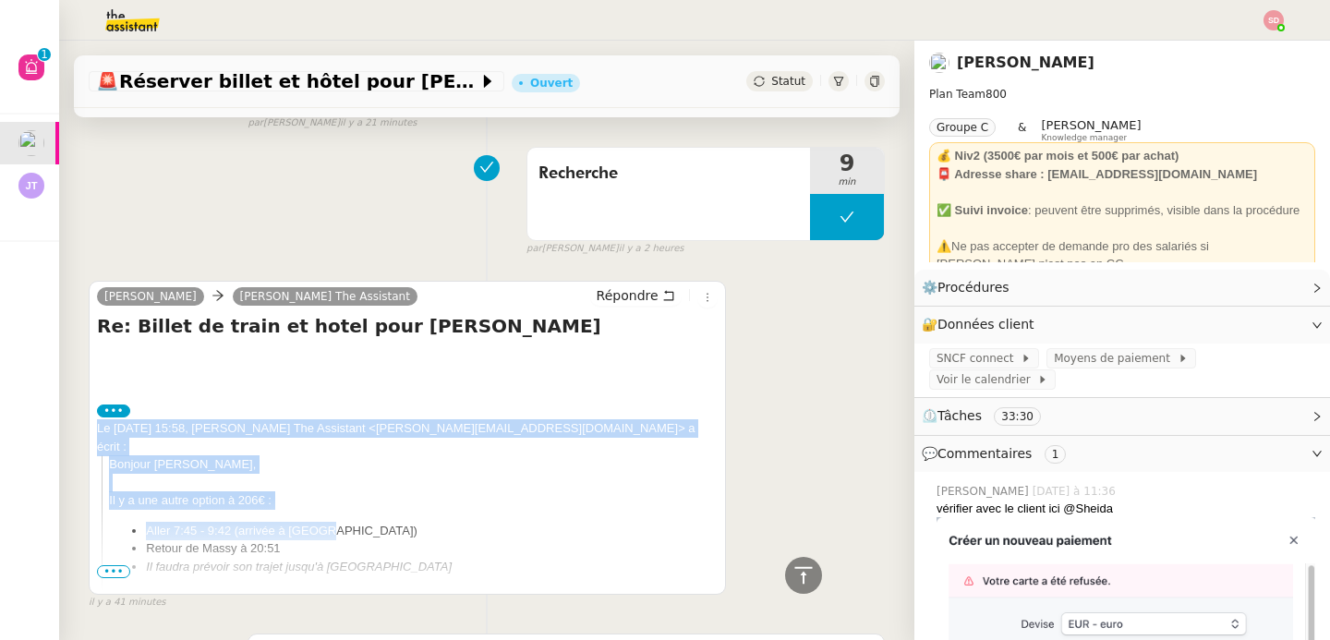
drag, startPoint x: 92, startPoint y: 426, endPoint x: 374, endPoint y: 511, distance: 294.3
click at [374, 511] on div "Barbara Meyer Charlie The Assistant Répondre Re: Billet de train et hotel pour …" at bounding box center [407, 438] width 637 height 314
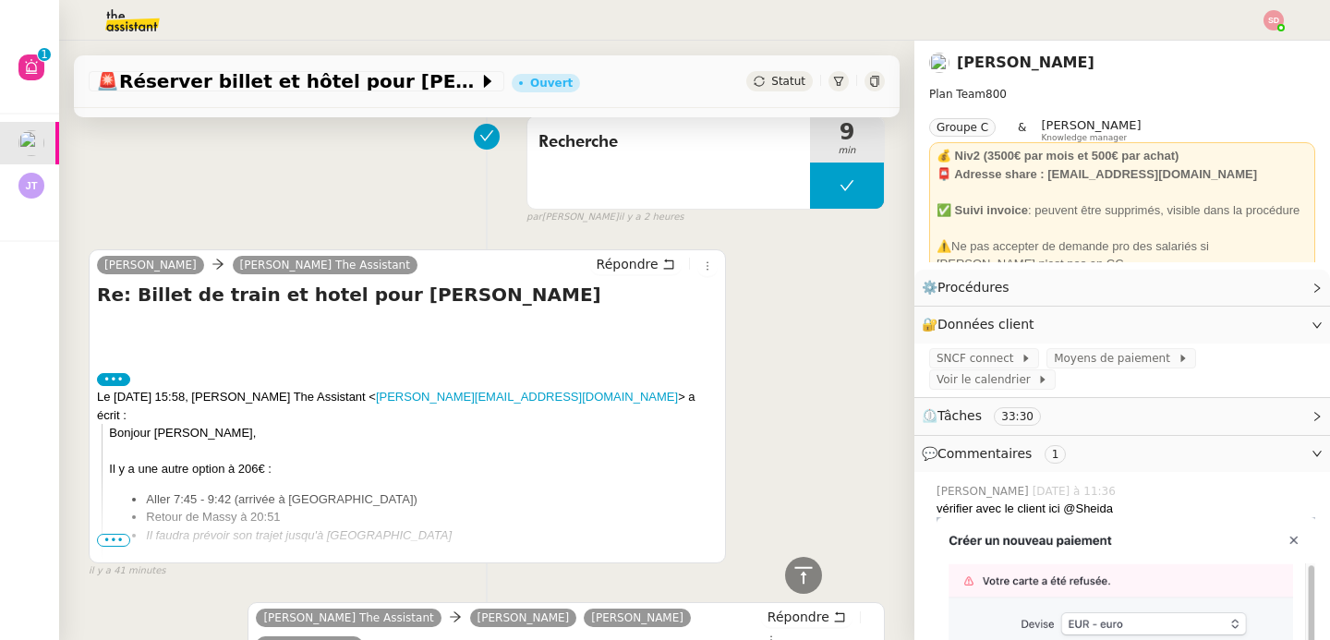
click at [112, 541] on span "•••" at bounding box center [113, 540] width 33 height 13
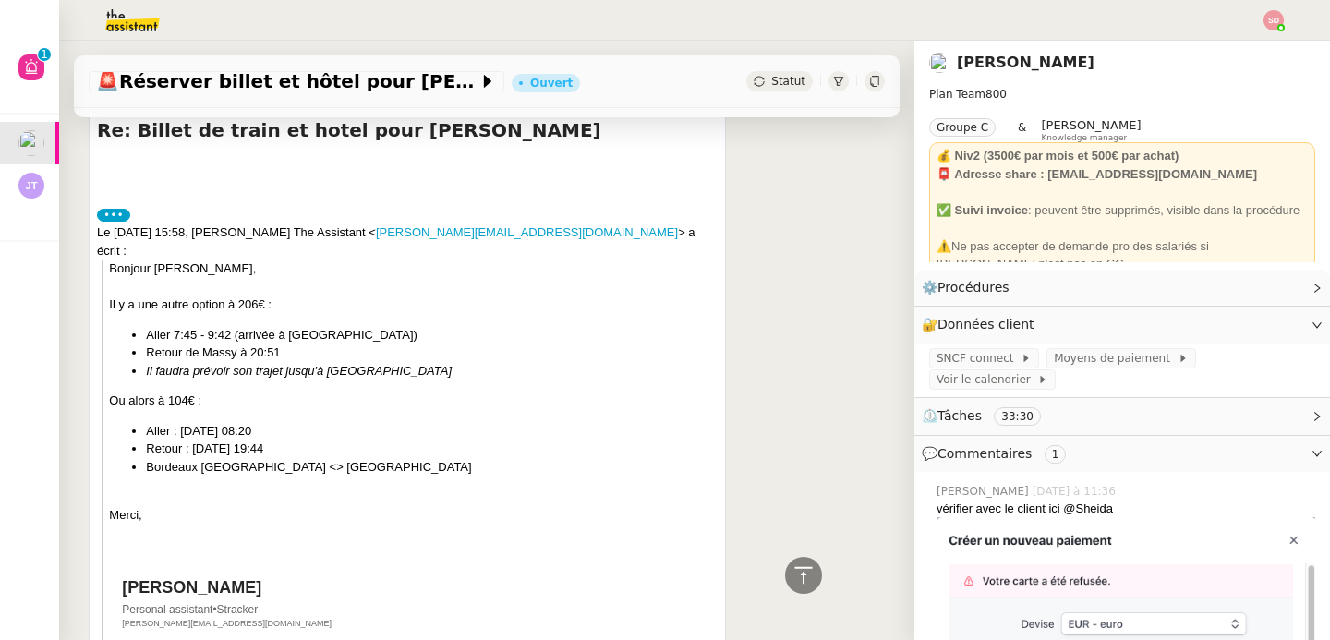
scroll to position [746, 0]
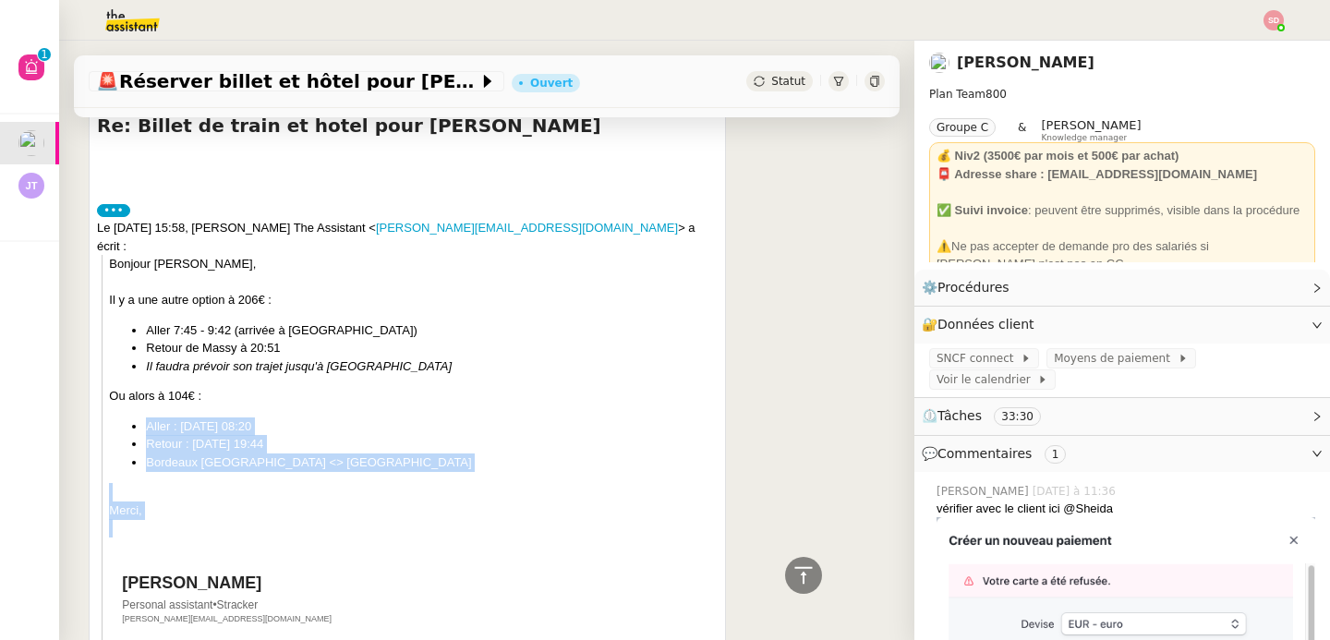
drag, startPoint x: 121, startPoint y: 397, endPoint x: 329, endPoint y: 524, distance: 243.4
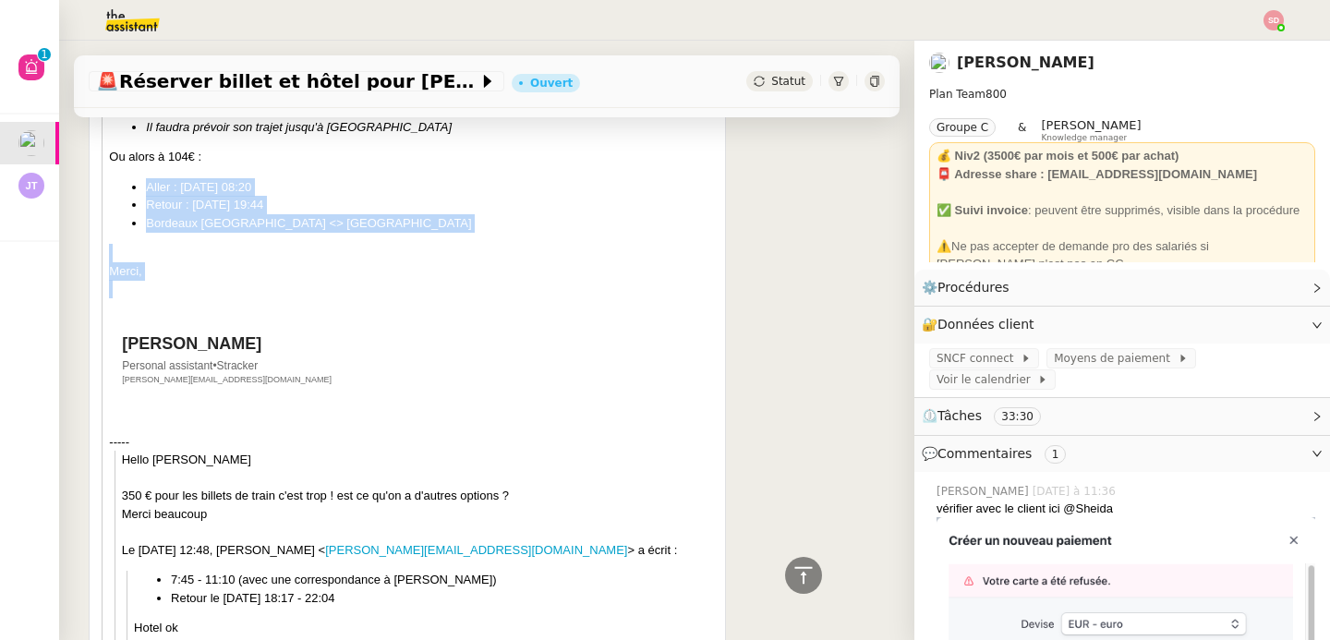
scroll to position [0, 0]
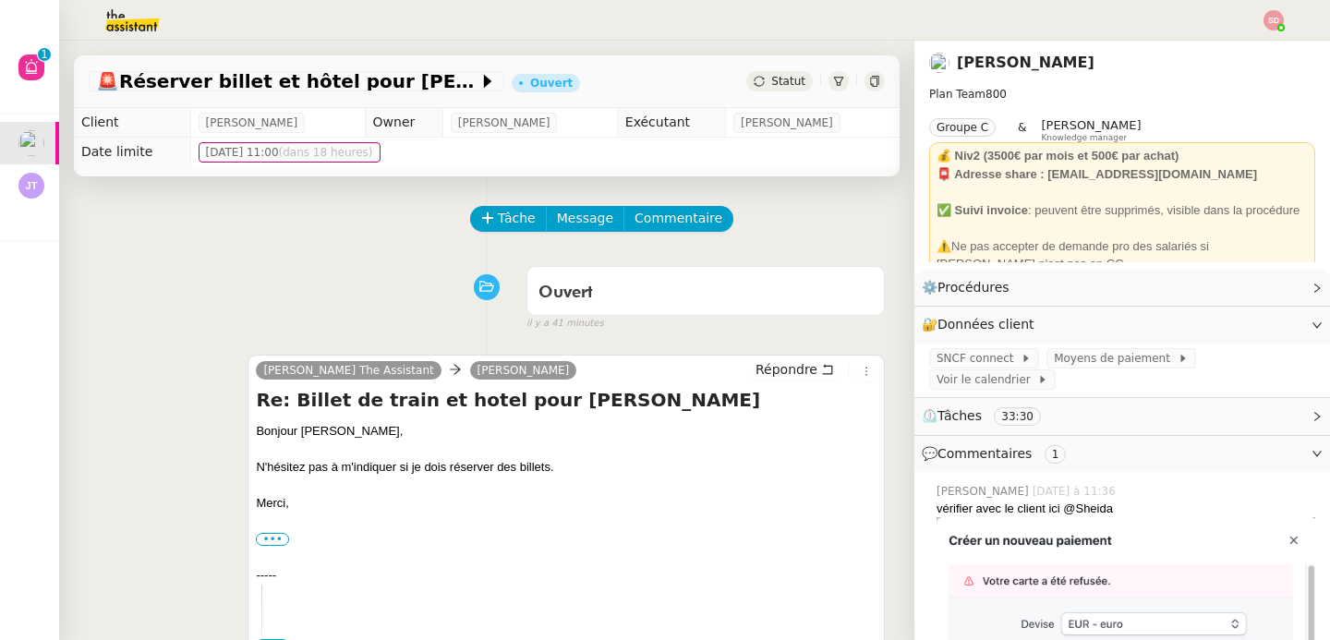
click at [173, 456] on div "Charlie The Assistant Barbara Meyer Répondre Re: Billet de train et hotel pour …" at bounding box center [487, 507] width 796 height 338
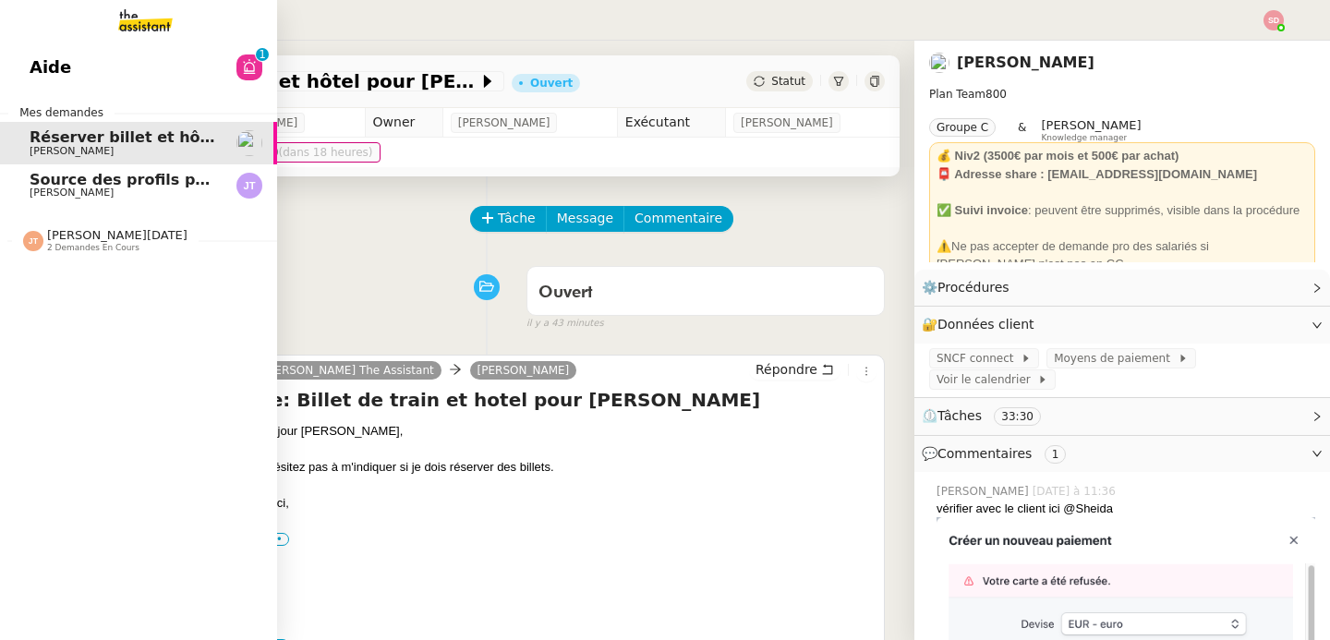
click at [59, 185] on span "Source des profils pour Account Manager" at bounding box center [202, 180] width 345 height 18
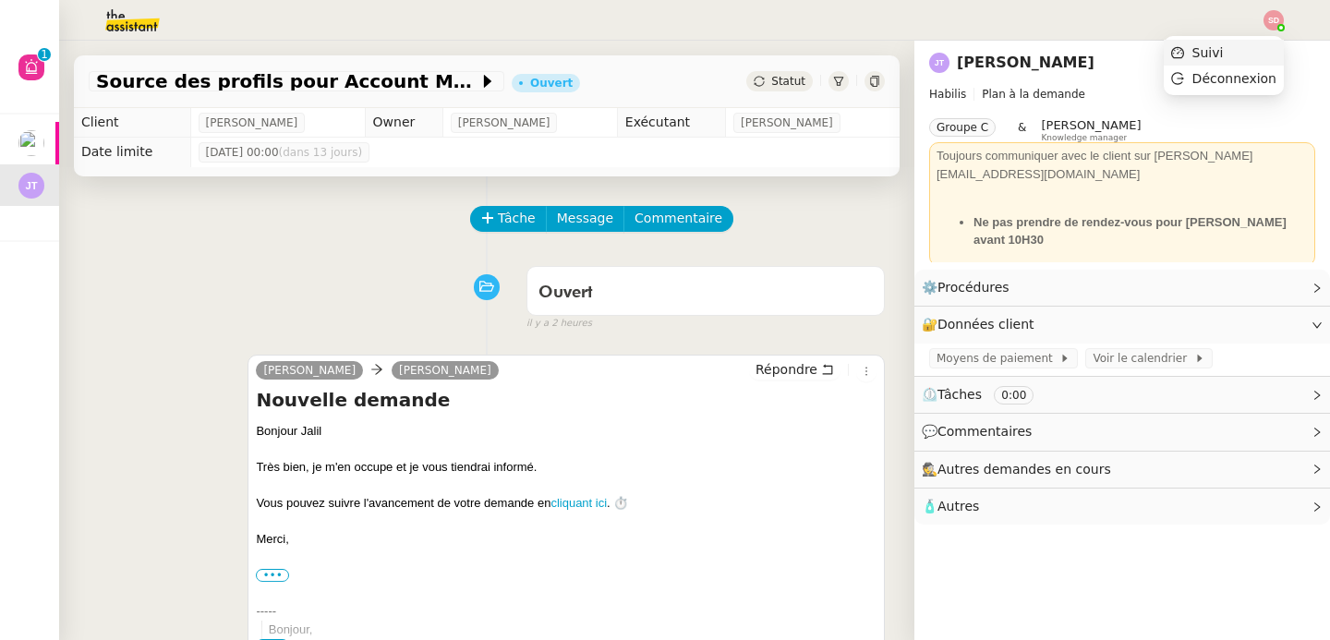
click at [1262, 57] on li "Suivi" at bounding box center [1224, 53] width 120 height 26
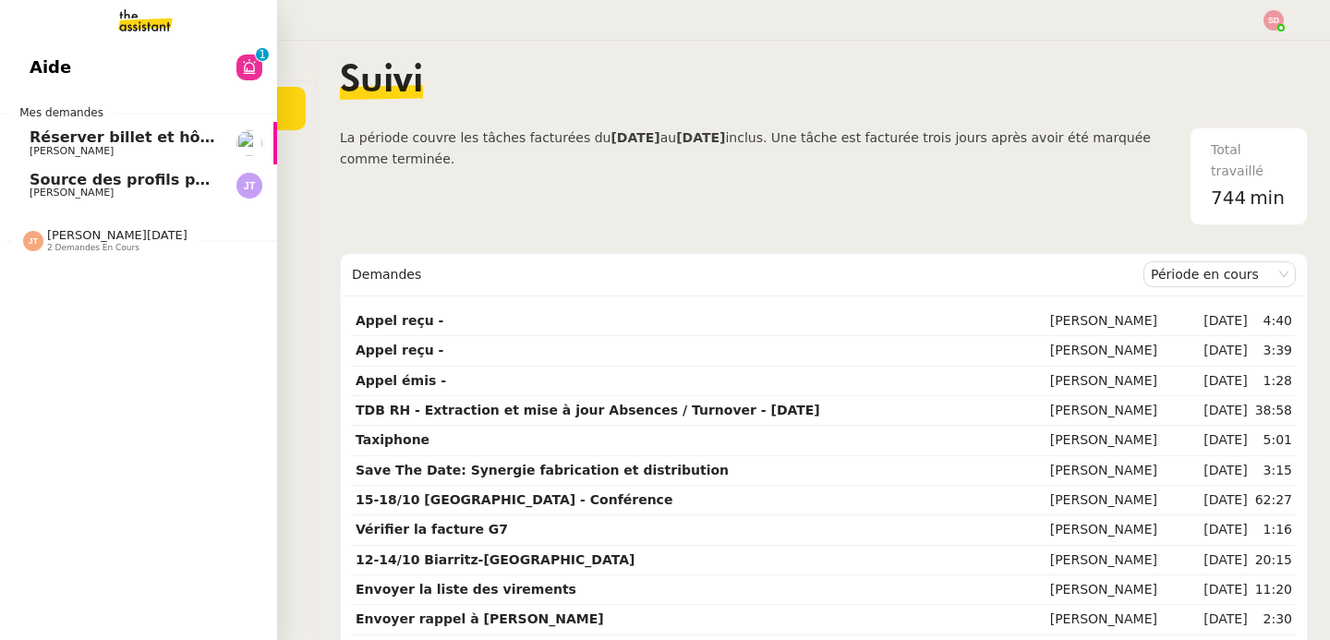
click at [104, 180] on span "Source des profils pour Account Manager" at bounding box center [202, 180] width 345 height 18
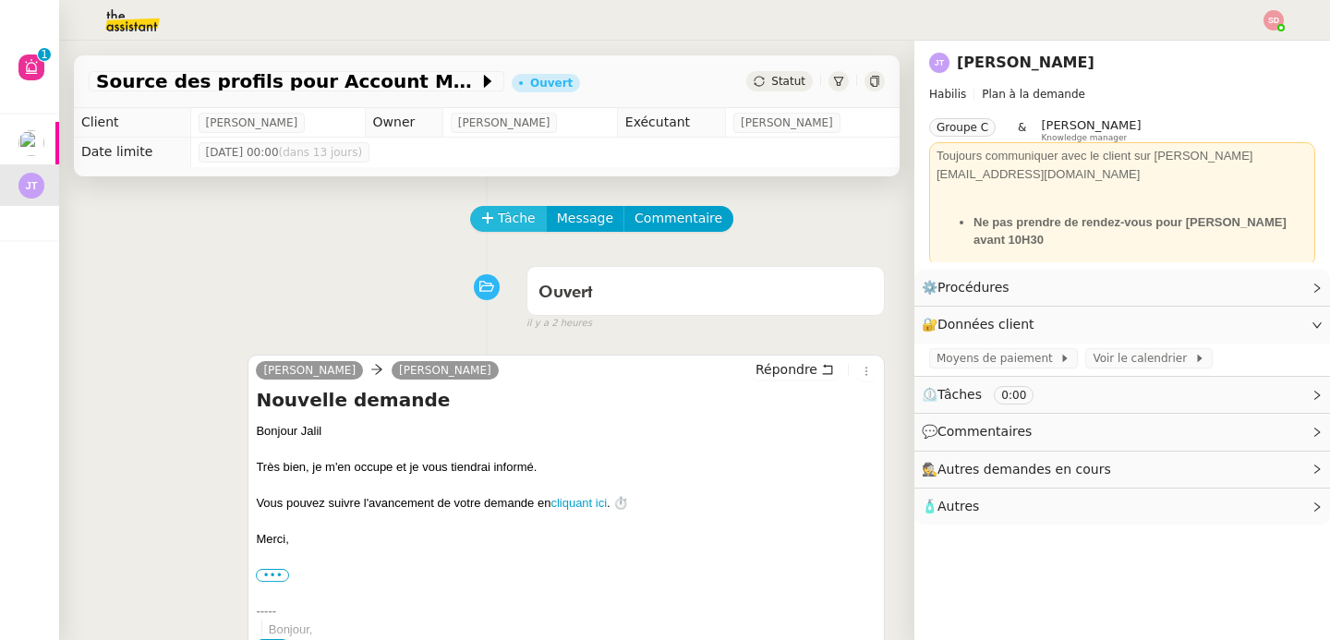
click at [498, 217] on span "Tâche" at bounding box center [517, 218] width 38 height 21
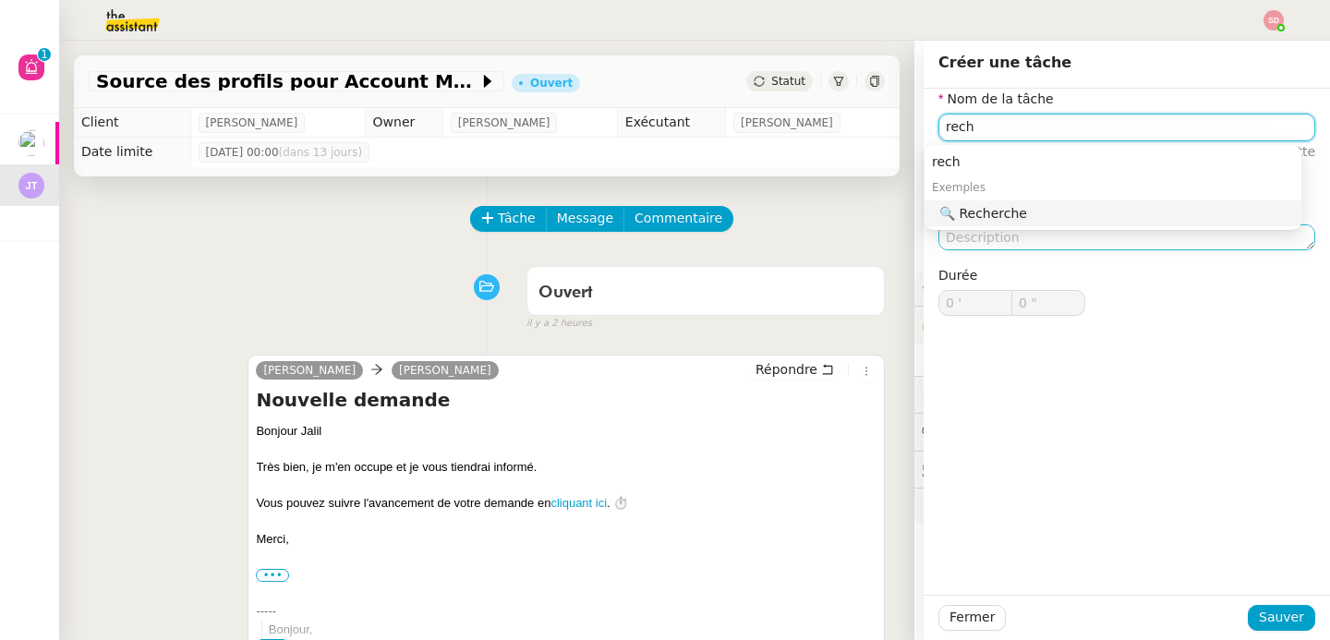
drag, startPoint x: 1063, startPoint y: 213, endPoint x: 1064, endPoint y: 230, distance: 16.7
click at [1063, 213] on div "🔍 Recherche" at bounding box center [1117, 213] width 355 height 17
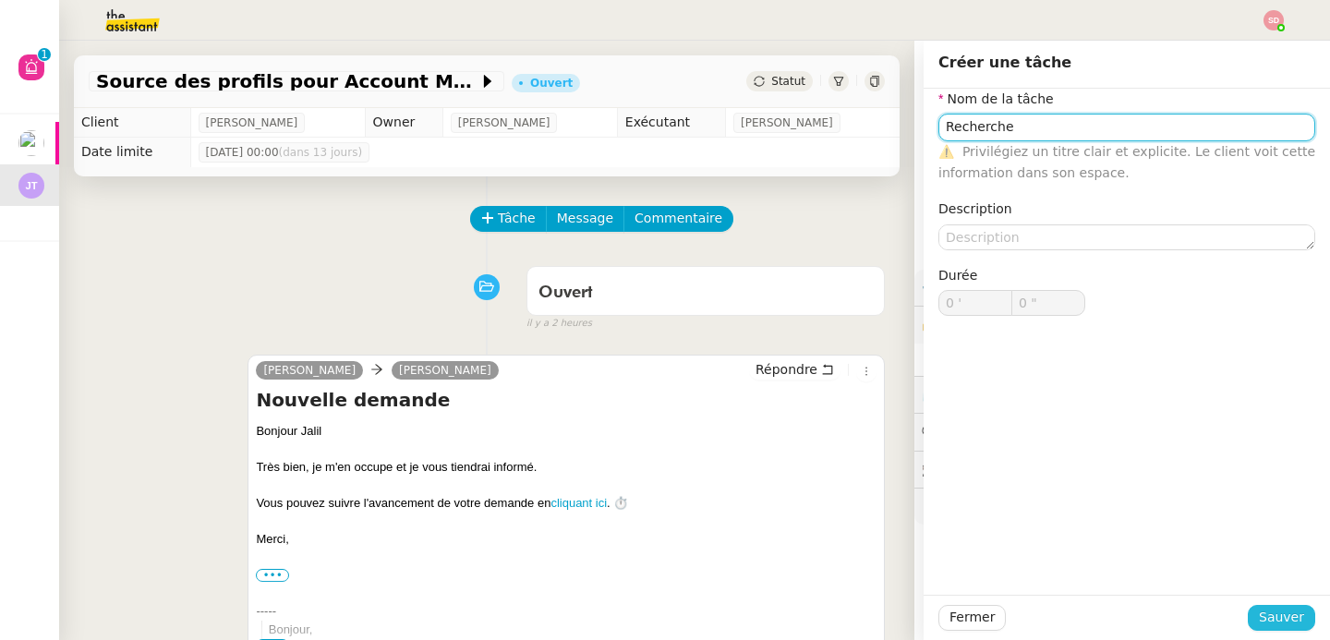
type input "Recherche"
click at [1259, 612] on span "Sauver" at bounding box center [1281, 617] width 45 height 21
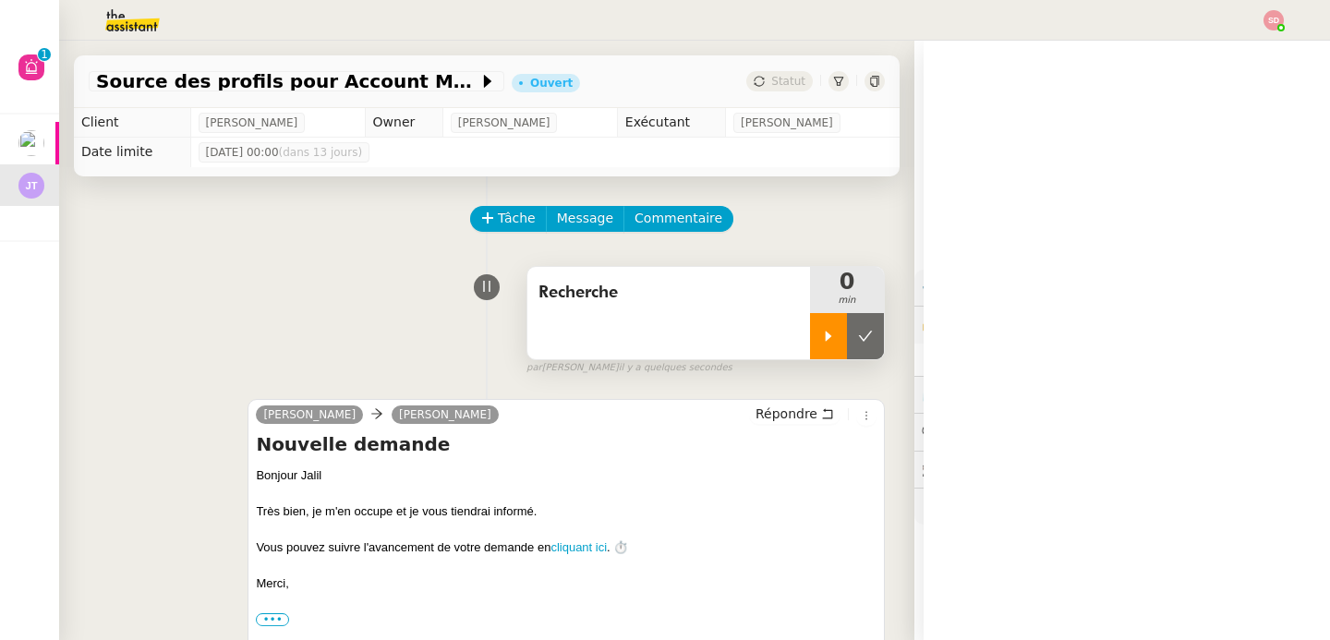
click at [810, 344] on div at bounding box center [828, 336] width 37 height 46
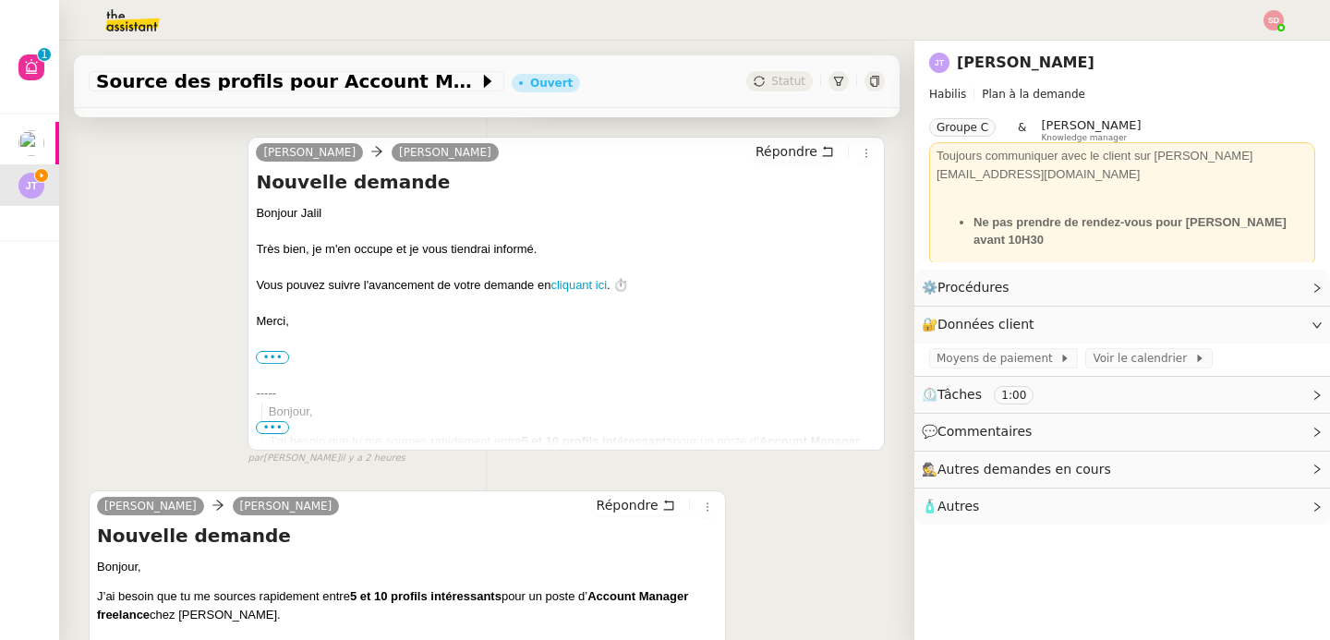
scroll to position [540, 0]
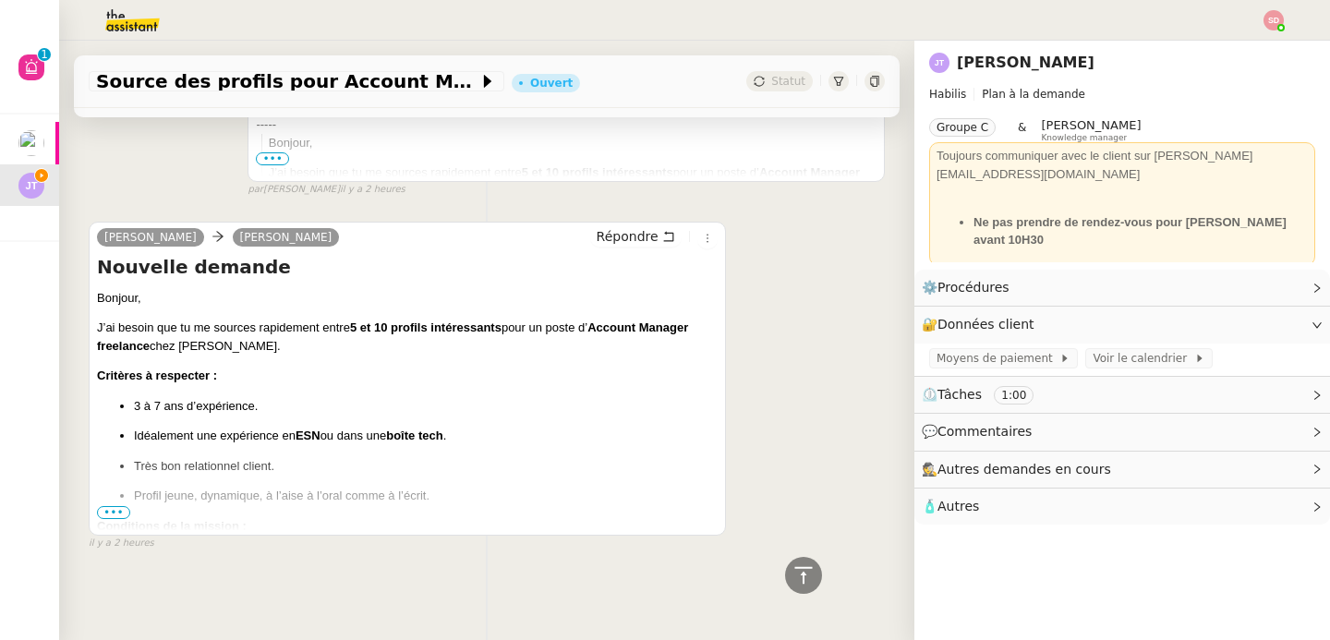
click at [112, 508] on span "•••" at bounding box center [113, 512] width 33 height 13
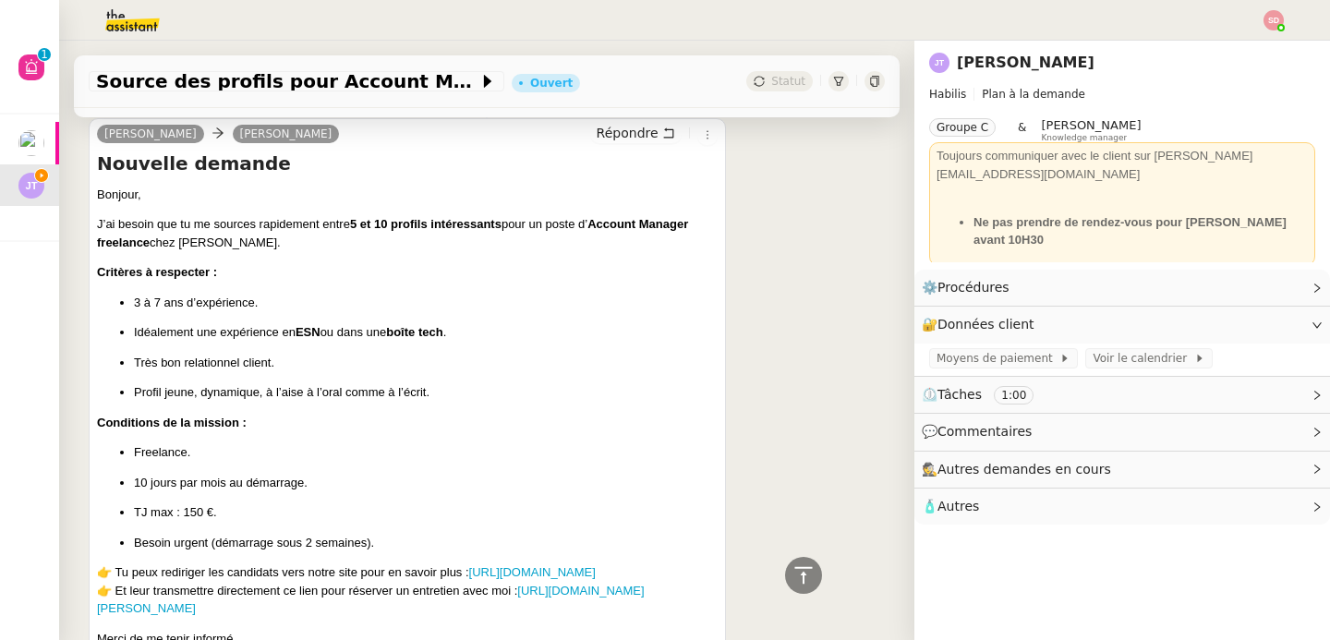
scroll to position [672, 0]
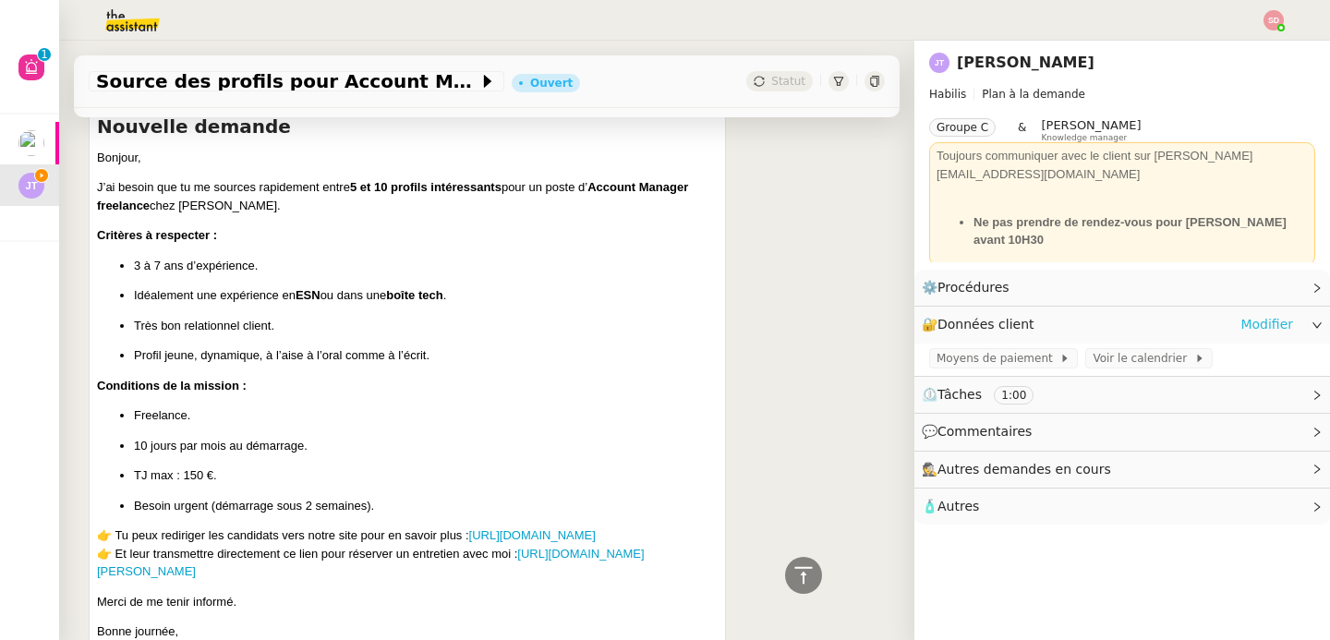
click at [1256, 314] on link "Modifier" at bounding box center [1267, 324] width 53 height 21
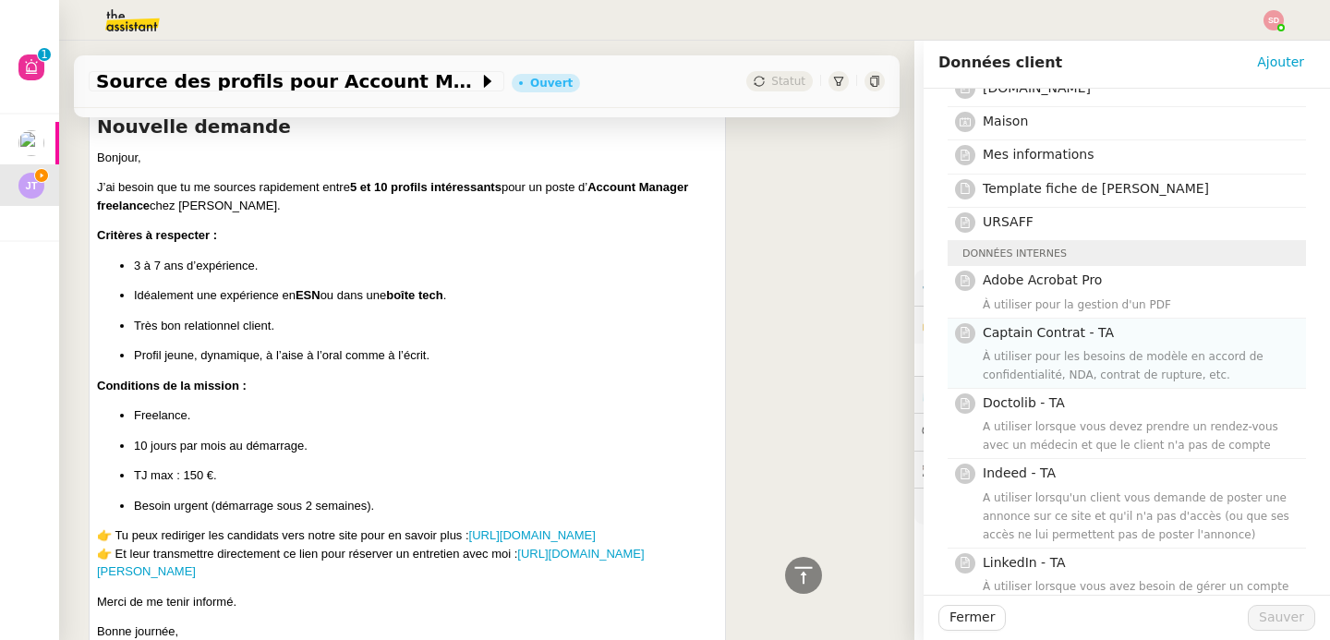
scroll to position [220, 0]
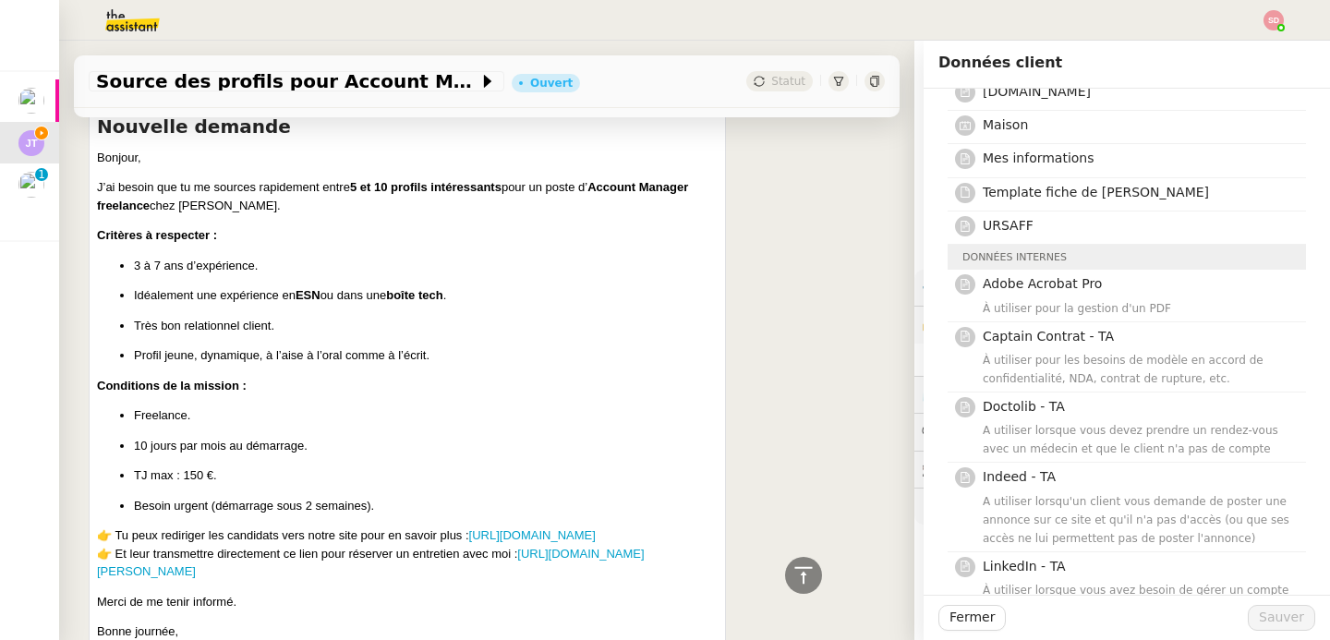
click at [804, 420] on div "Jalil Taibi Noélie Répondre Nouvelle demande Bonjour, J’ai besoin que tu me sou…" at bounding box center [487, 405] width 796 height 680
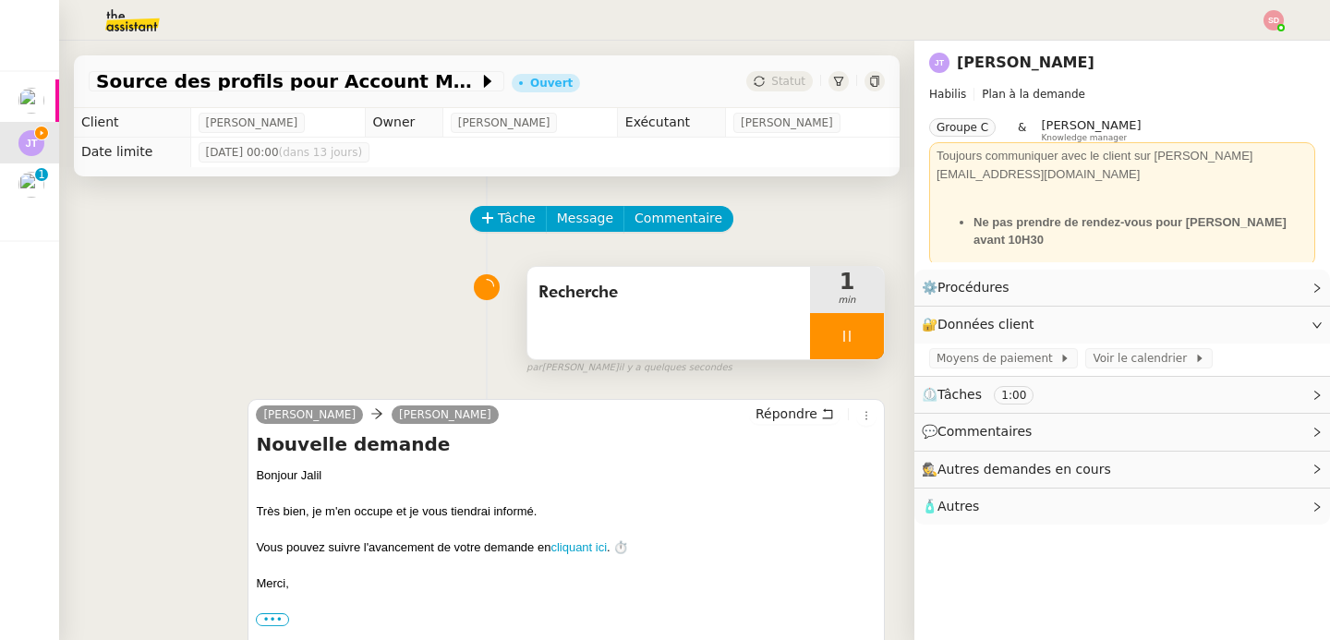
click at [841, 350] on div at bounding box center [847, 336] width 74 height 46
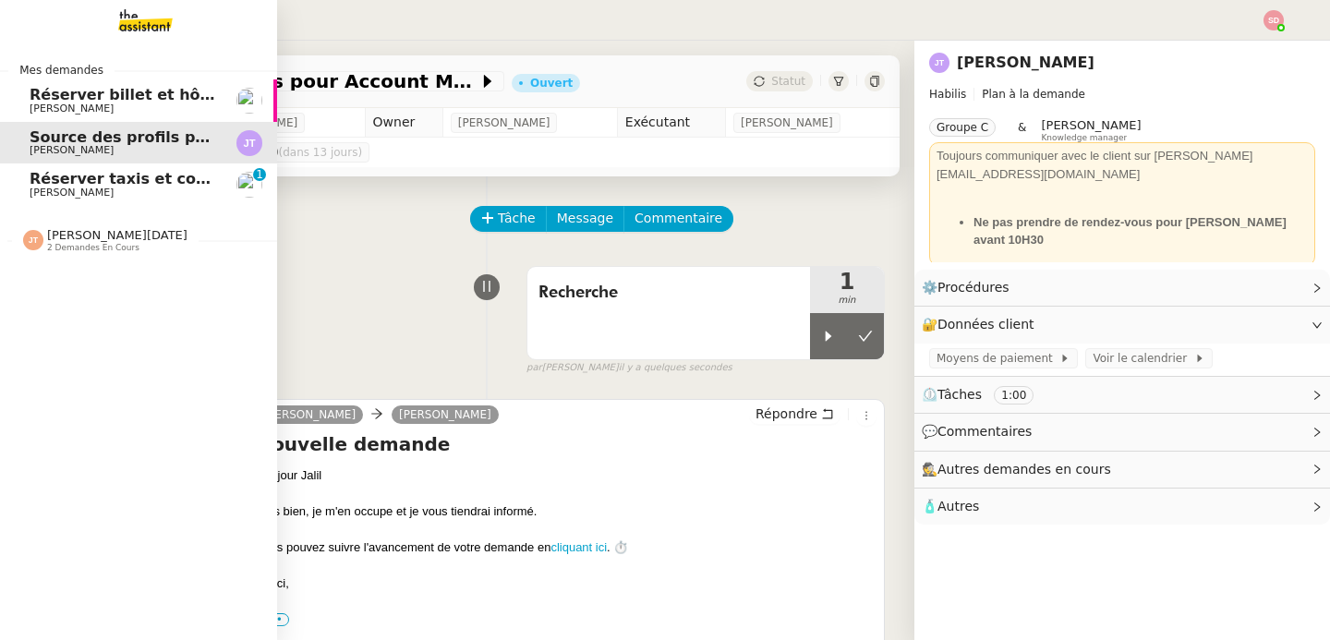
click at [26, 188] on link "Réserver taxis et confirmer bus Lydie Laulon Perso 0 1 2 3 4 5 6 7 8 9" at bounding box center [138, 185] width 277 height 42
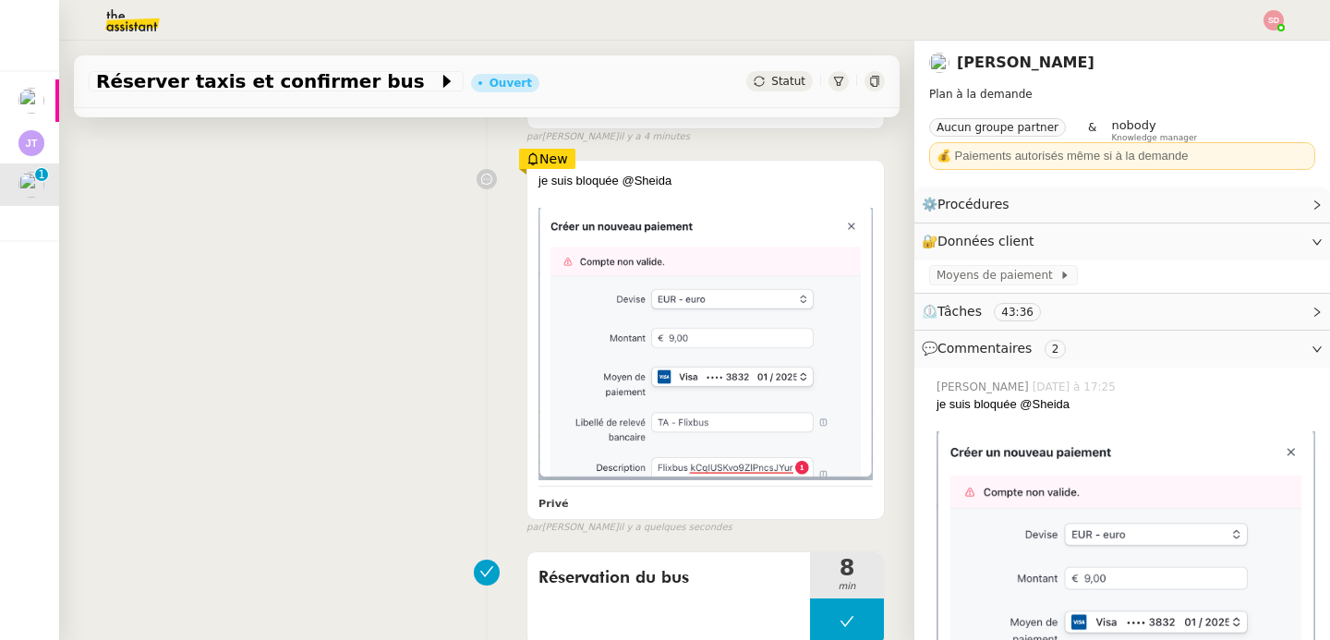
scroll to position [442, 0]
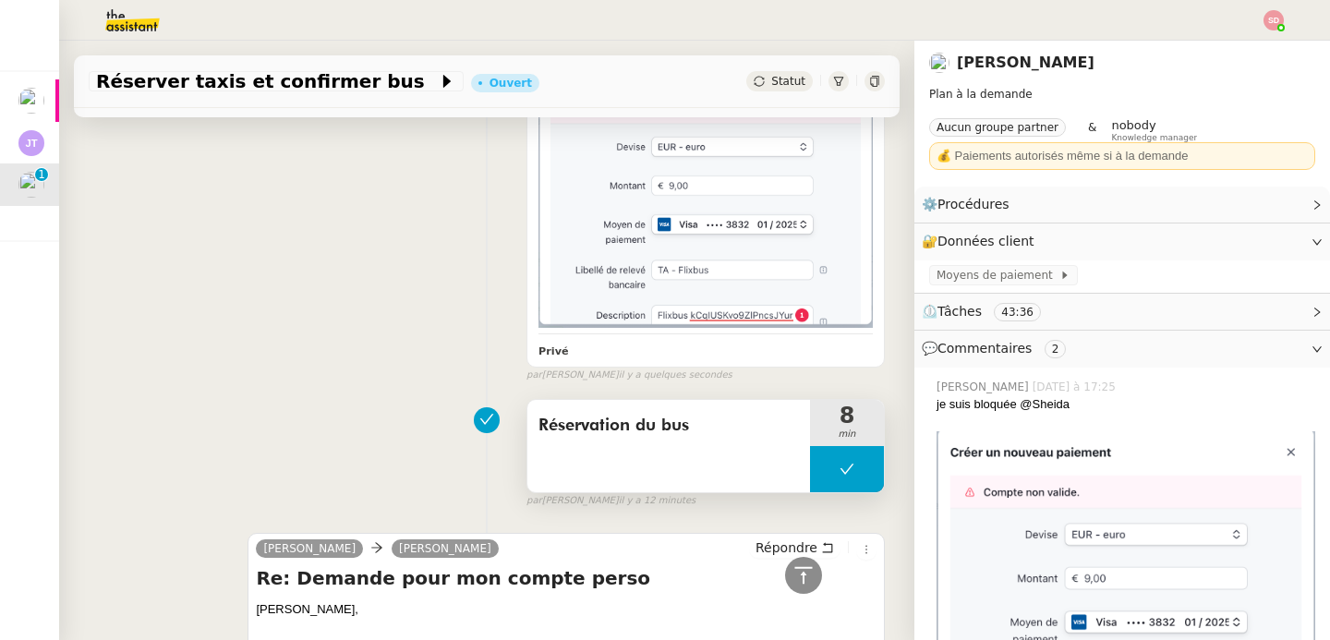
click at [810, 473] on button at bounding box center [847, 469] width 74 height 46
click at [810, 473] on div at bounding box center [828, 469] width 37 height 46
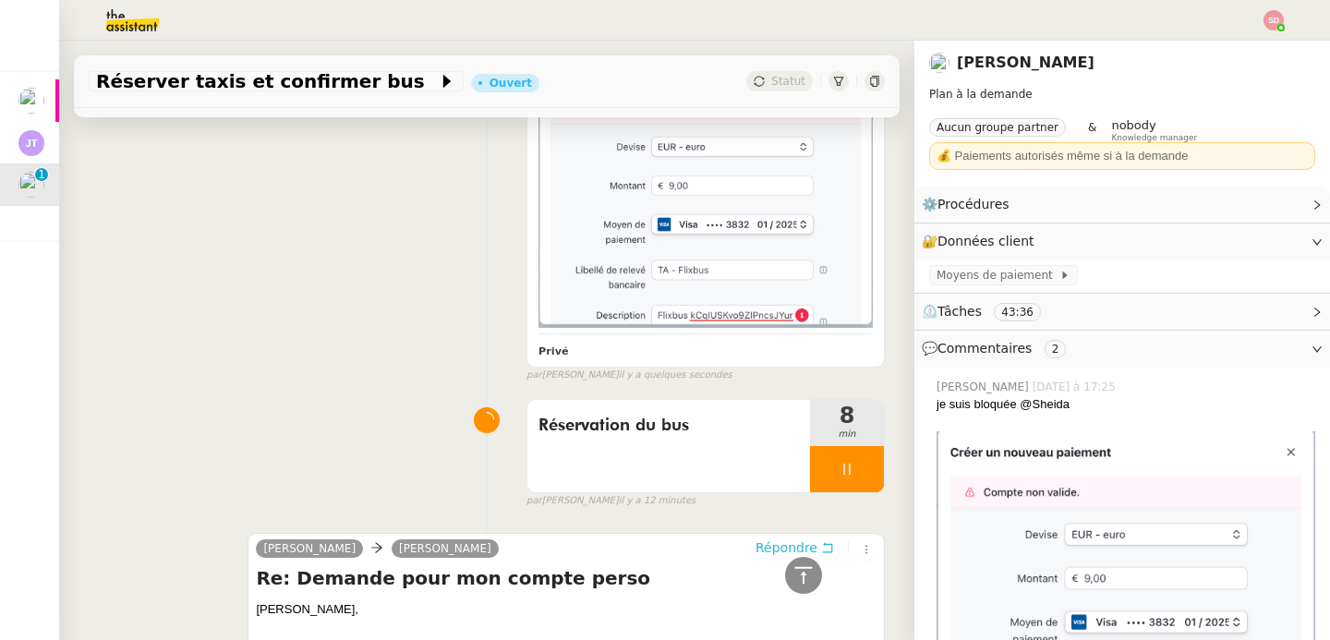
click at [795, 538] on button "Répondre" at bounding box center [794, 548] width 91 height 20
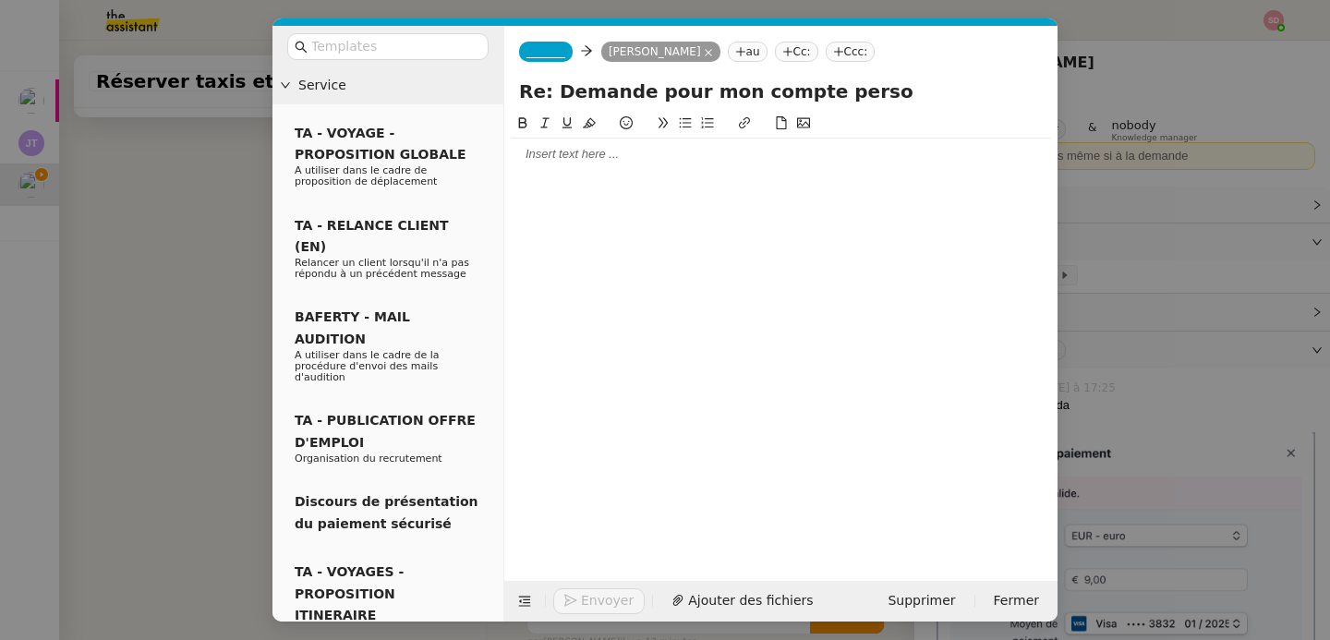
scroll to position [583, 0]
drag, startPoint x: 649, startPoint y: 164, endPoint x: 613, endPoint y: 151, distance: 38.6
click at [648, 164] on div at bounding box center [781, 154] width 539 height 31
click at [538, 55] on span "_______" at bounding box center [546, 51] width 39 height 13
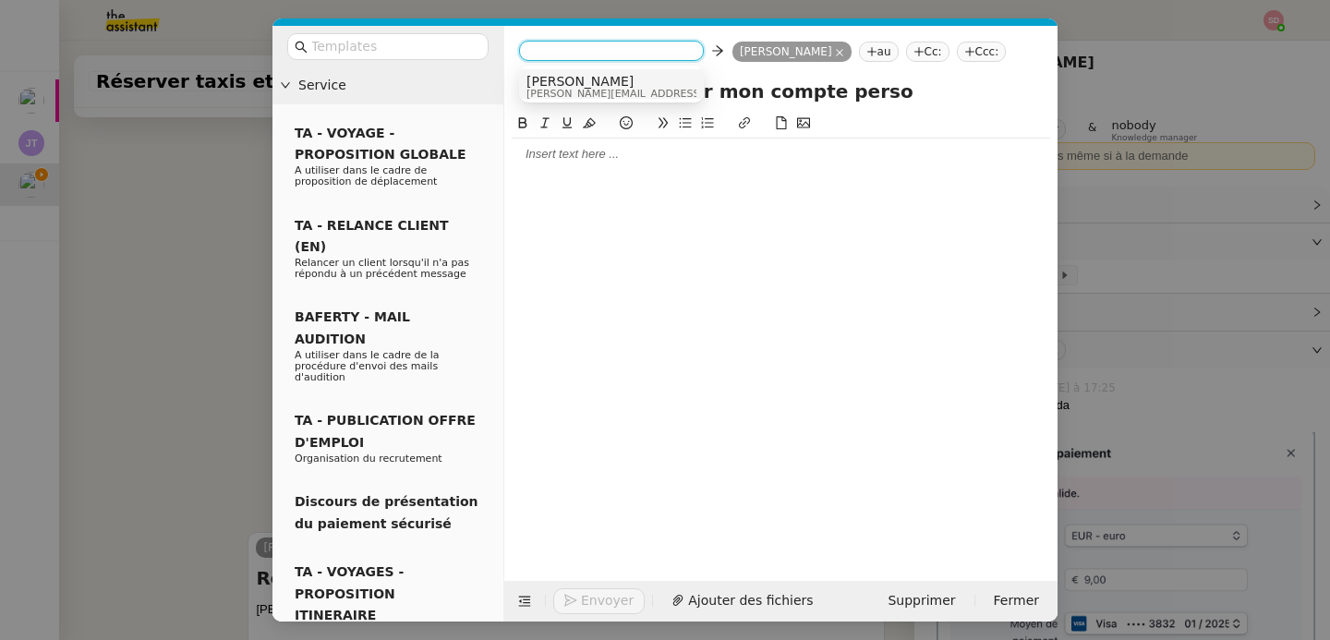
click at [563, 84] on span "Anna" at bounding box center [658, 81] width 262 height 15
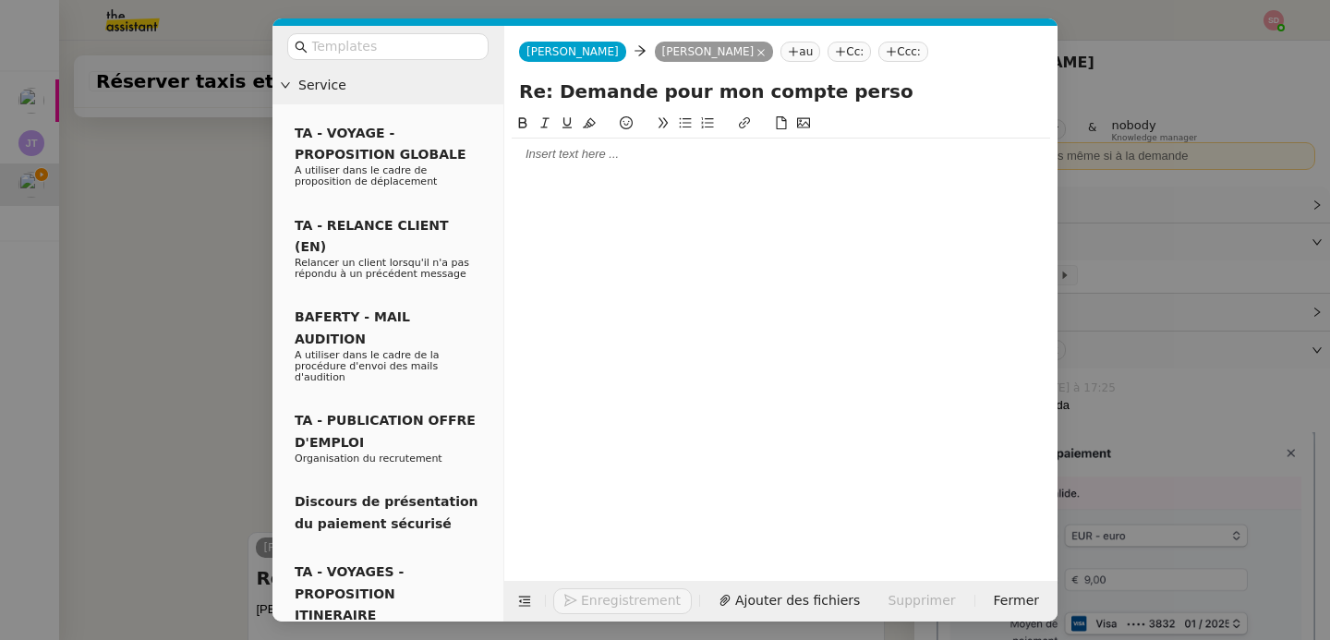
click at [249, 321] on nz-modal-container "Service TA - VOYAGE - PROPOSITION GLOBALE A utiliser dans le cadre de propositi…" at bounding box center [665, 320] width 1330 height 640
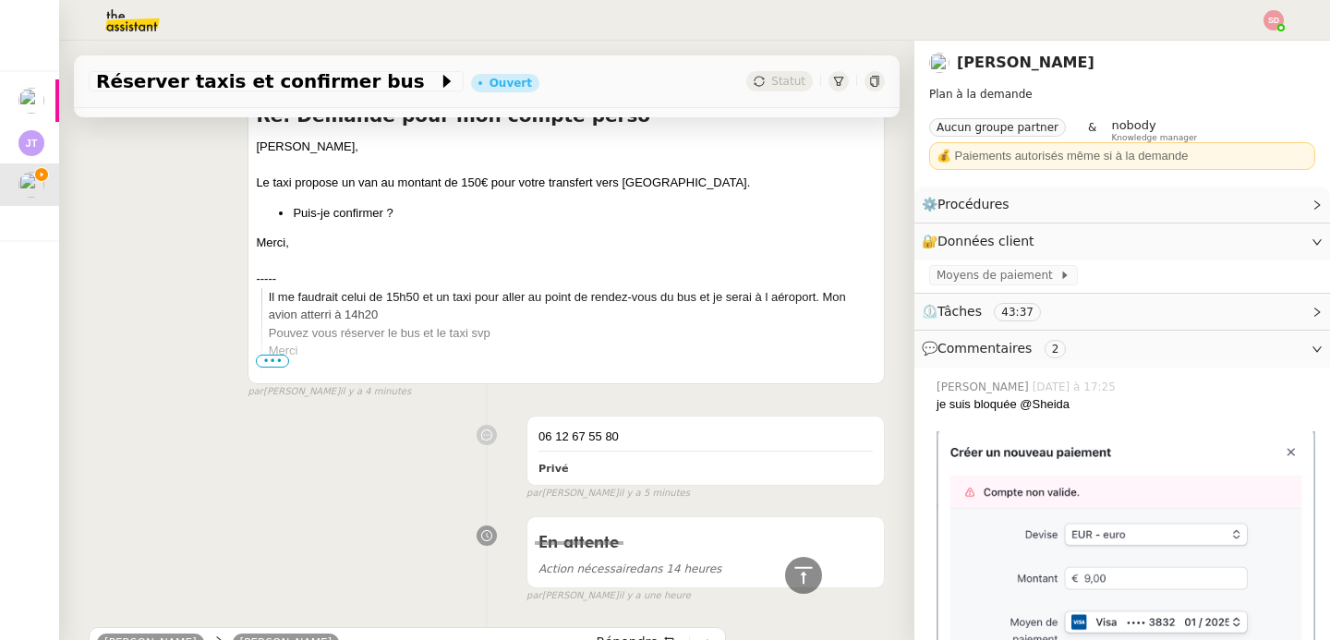
scroll to position [1173, 0]
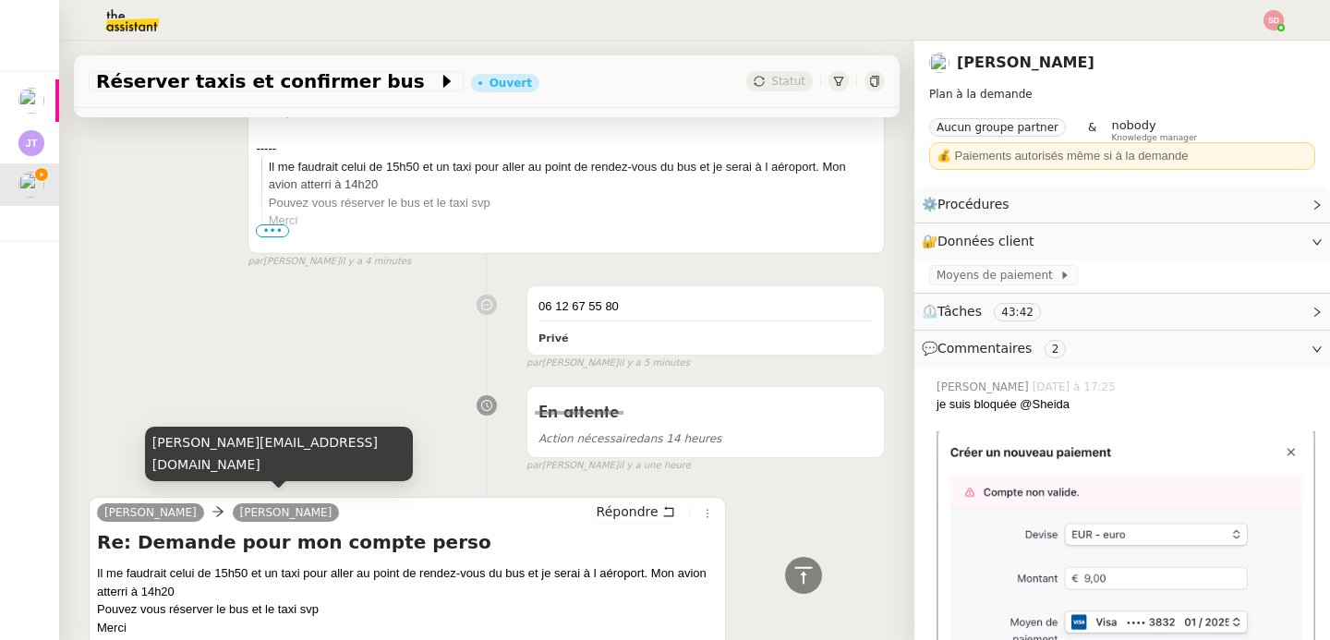
click at [250, 464] on div "camille@theassistant.com" at bounding box center [279, 454] width 268 height 55
copy div "camille@theassistant.com"
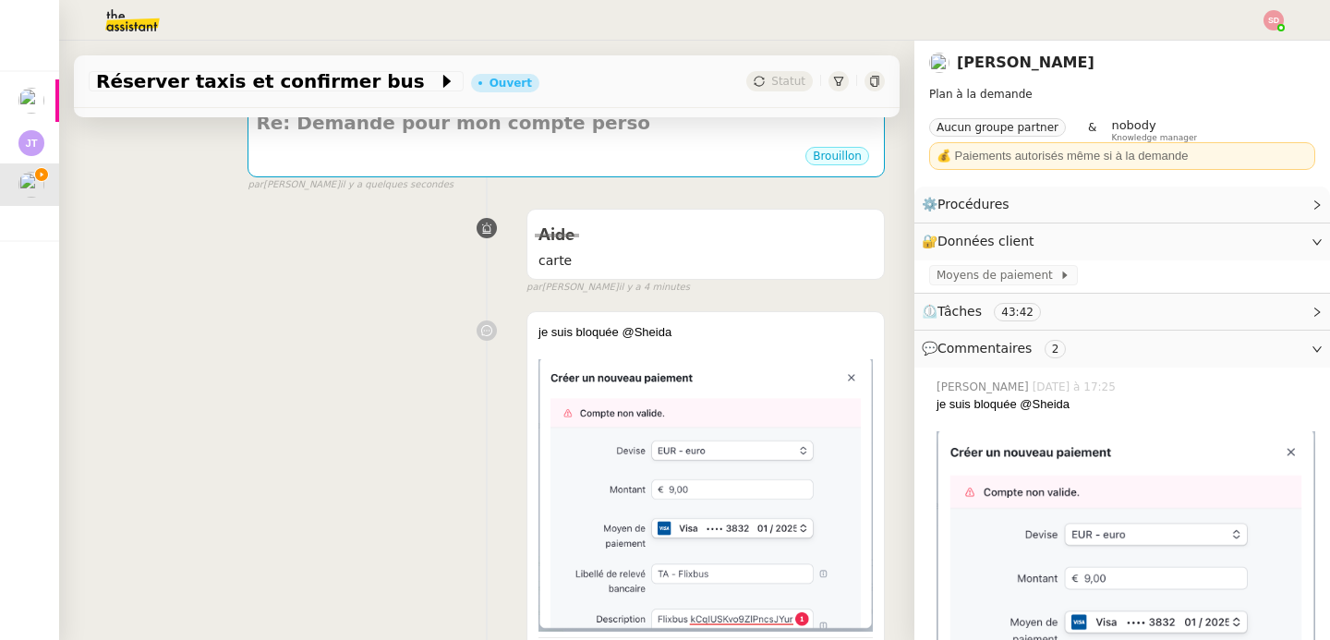
scroll to position [0, 0]
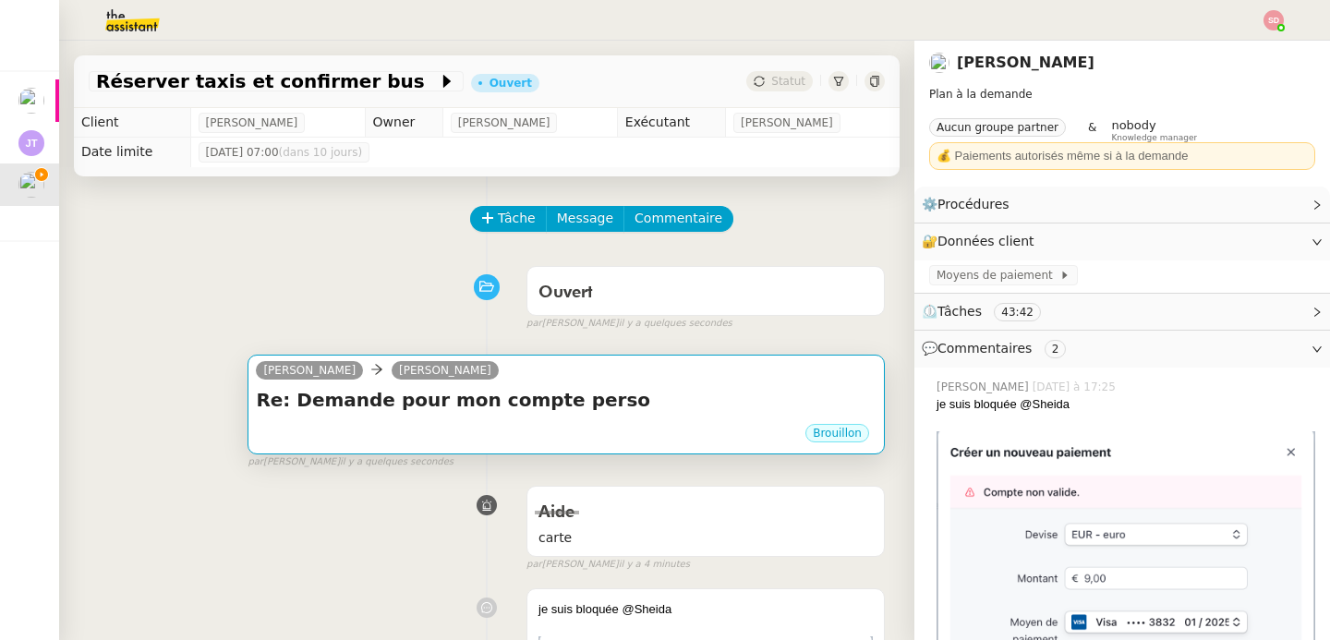
click at [589, 405] on h4 "Re: Demande pour mon compte perso" at bounding box center [566, 400] width 621 height 26
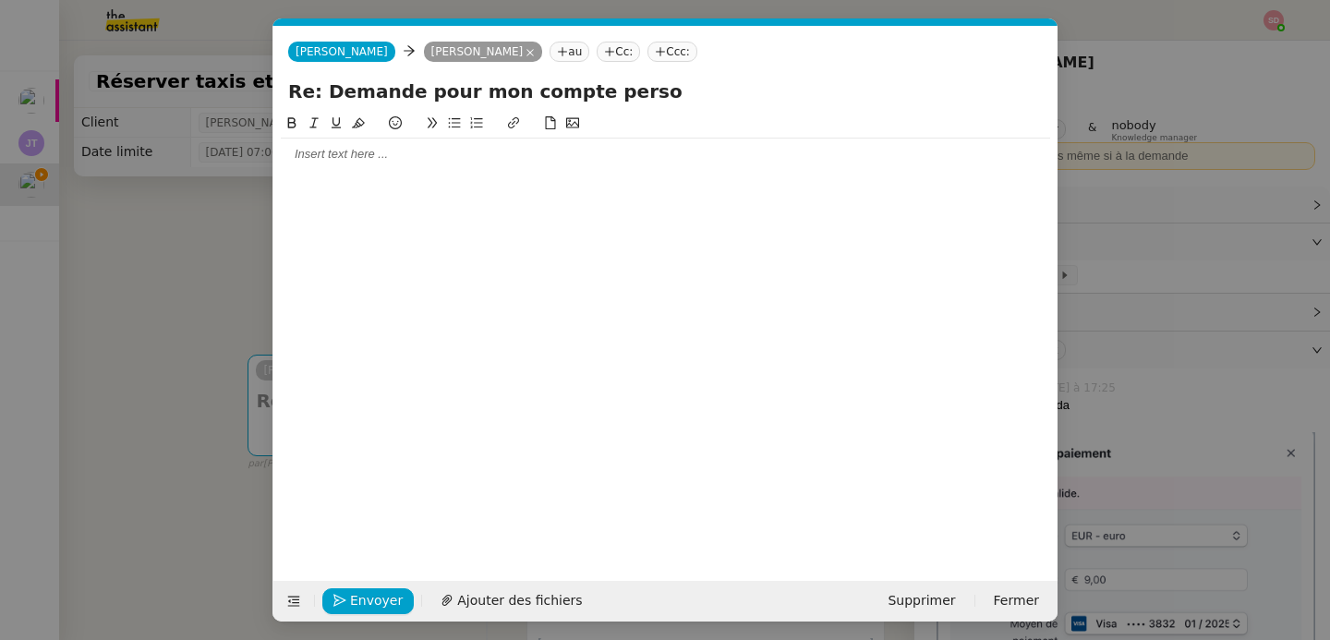
scroll to position [0, 39]
click at [292, 54] on nz-tag "Anna" at bounding box center [341, 52] width 107 height 20
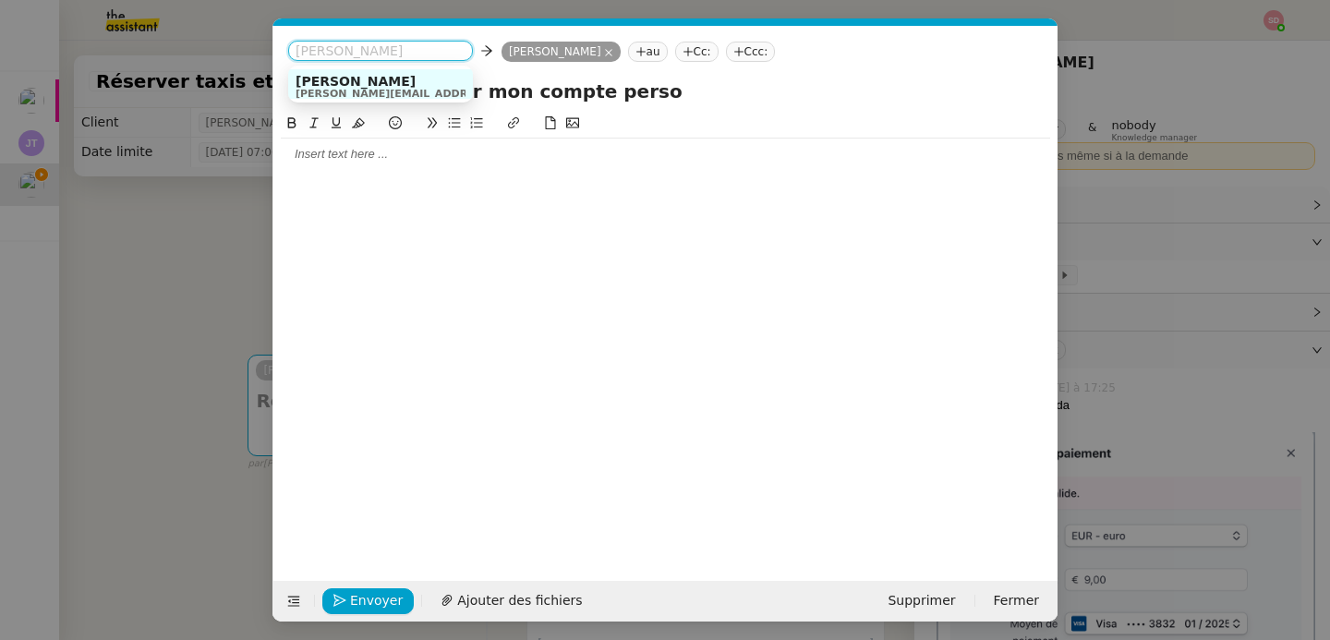
paste input "camille@theassistant.com"
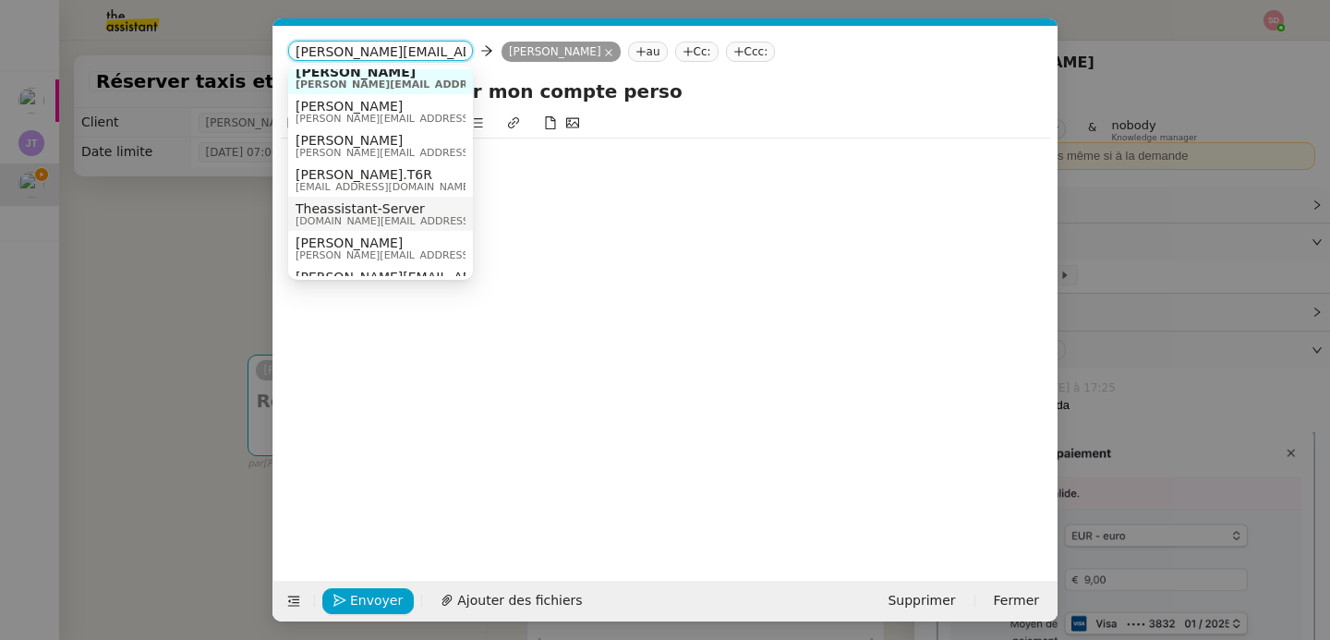
scroll to position [24, 0]
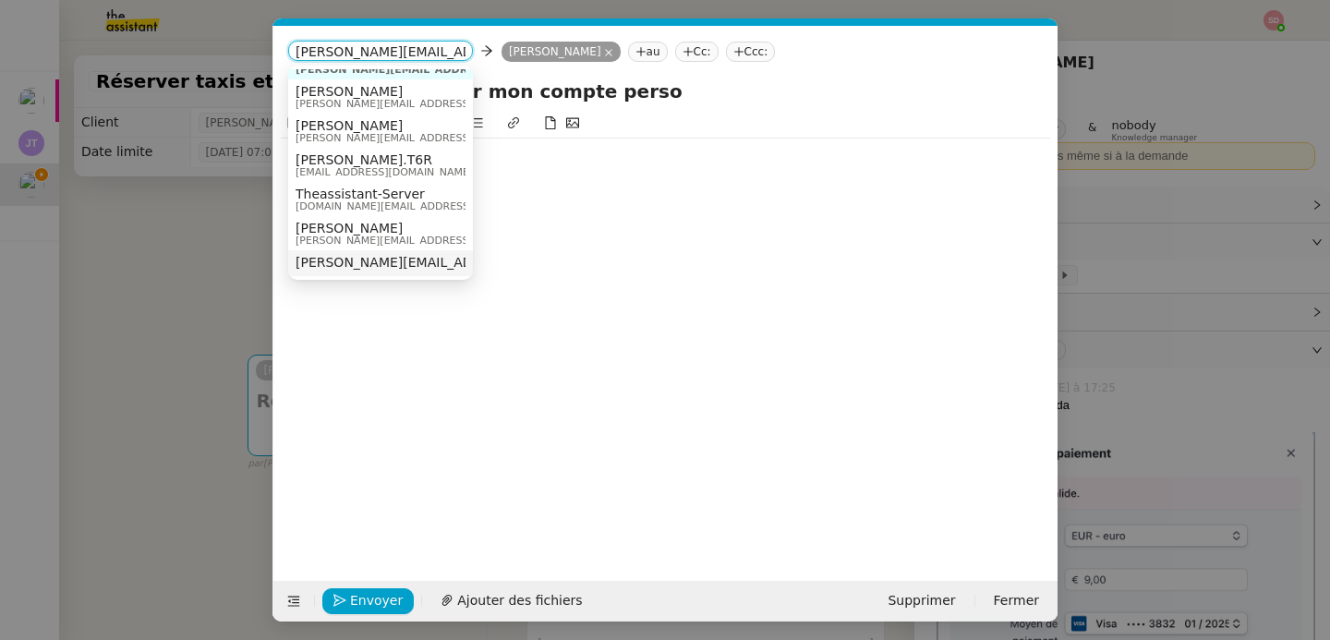
type input "camille@theassistant.com"
click at [401, 261] on span "camille@theassistant.com" at bounding box center [463, 262] width 334 height 15
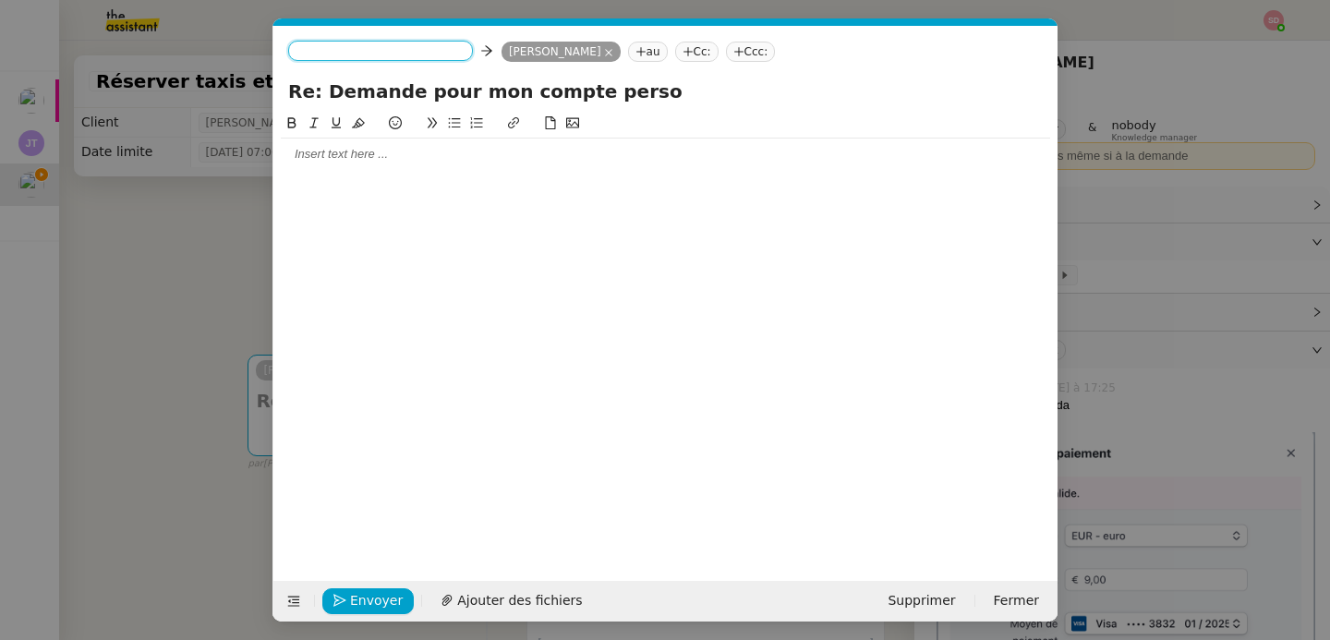
scroll to position [0, 0]
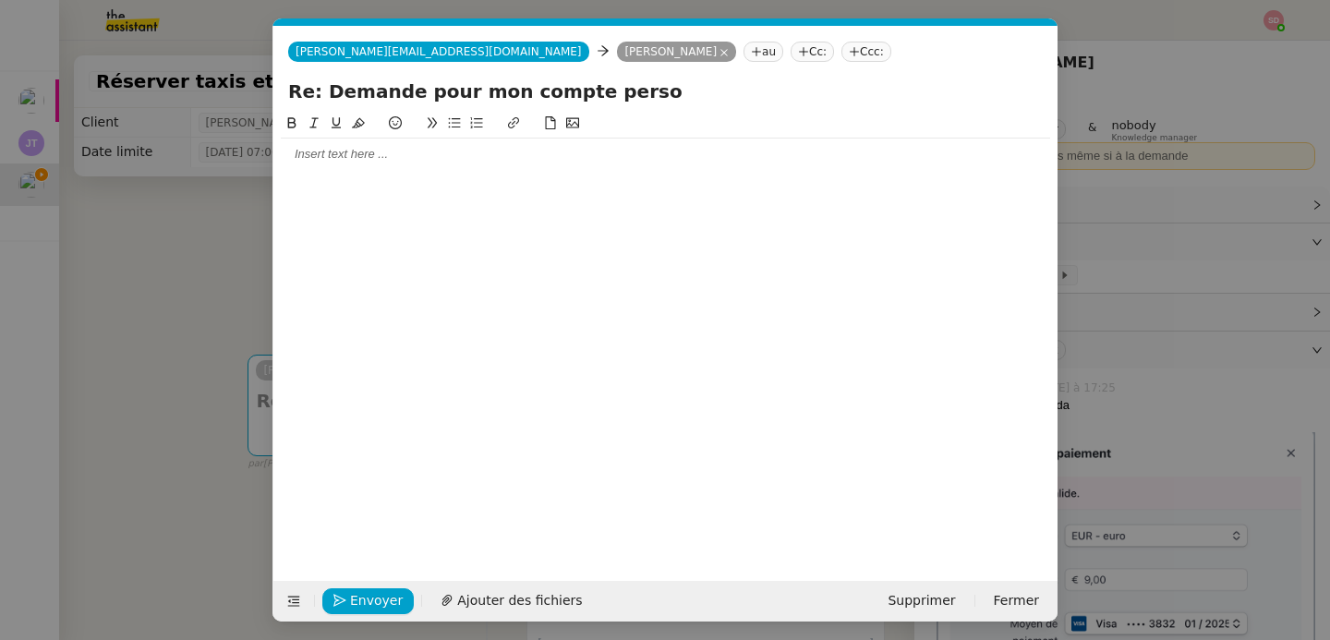
click at [366, 160] on div at bounding box center [666, 154] width 770 height 17
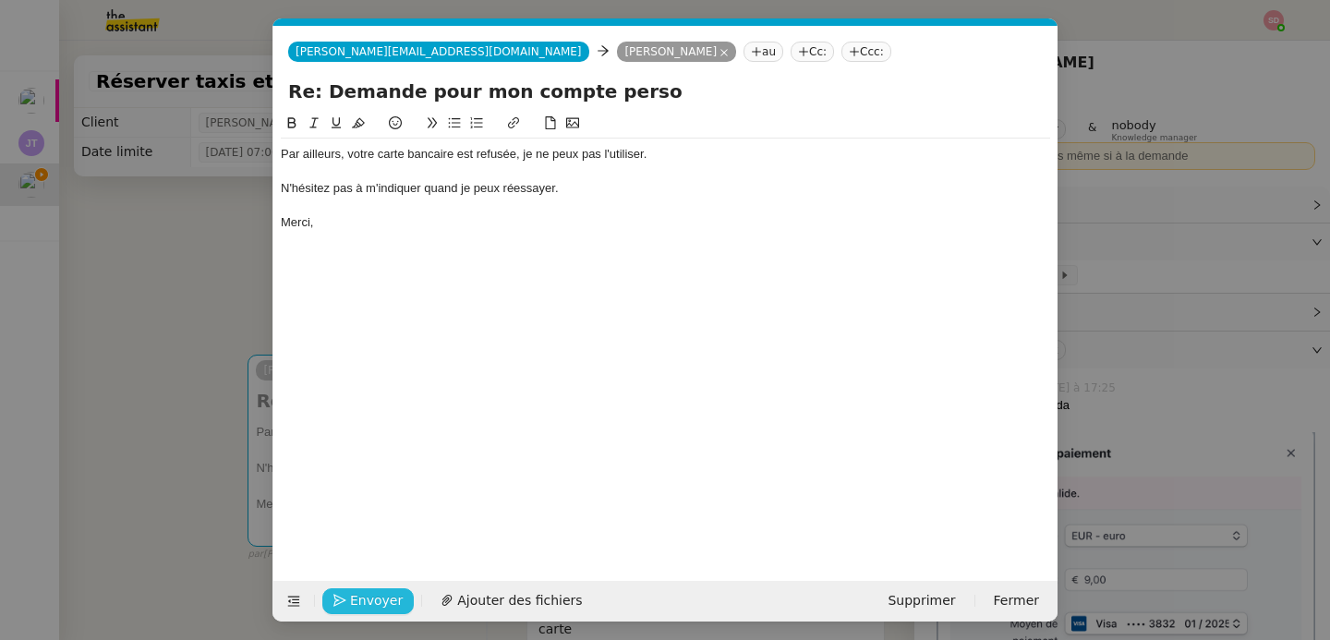
click at [387, 609] on span "Envoyer" at bounding box center [376, 600] width 53 height 21
click at [387, 609] on span "Confirmer l'envoi" at bounding box center [405, 600] width 111 height 21
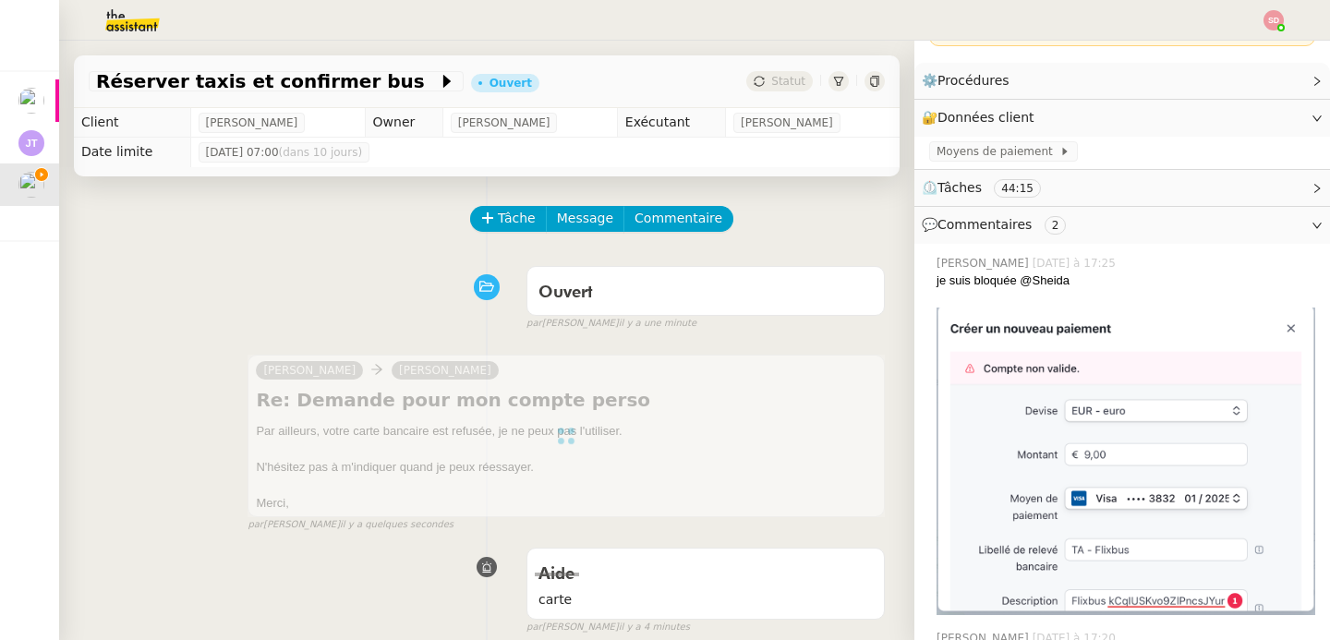
scroll to position [138, 0]
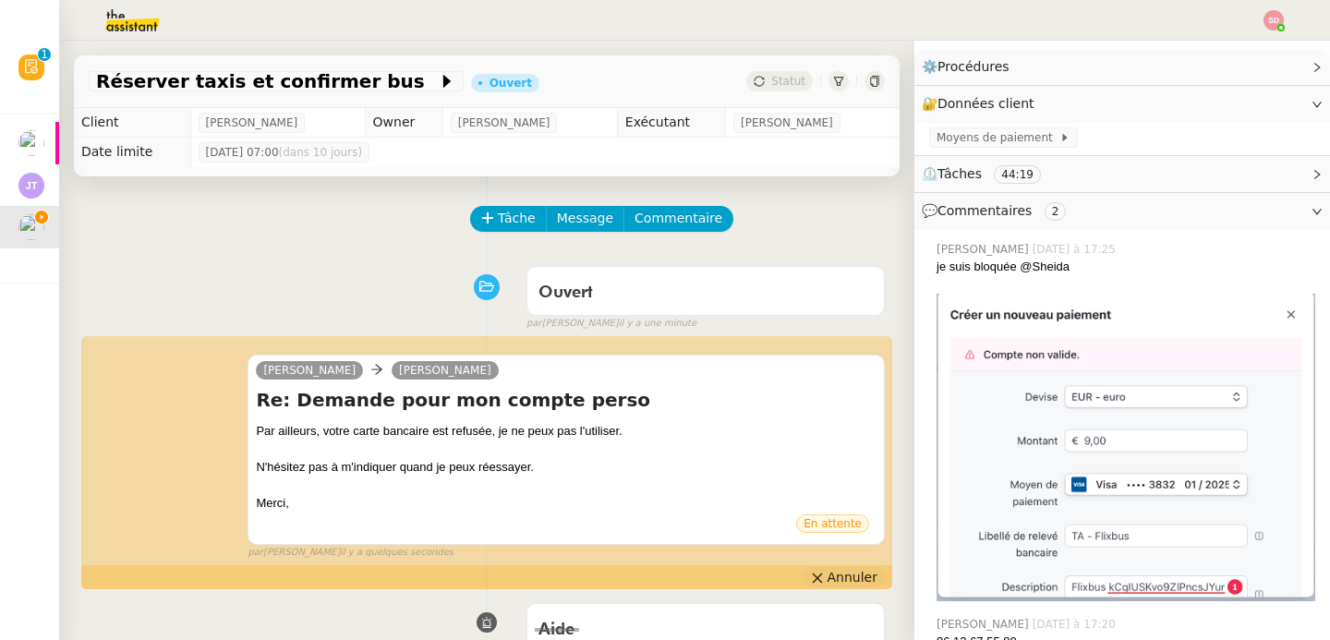
click at [807, 576] on button "Annuler" at bounding box center [844, 577] width 81 height 20
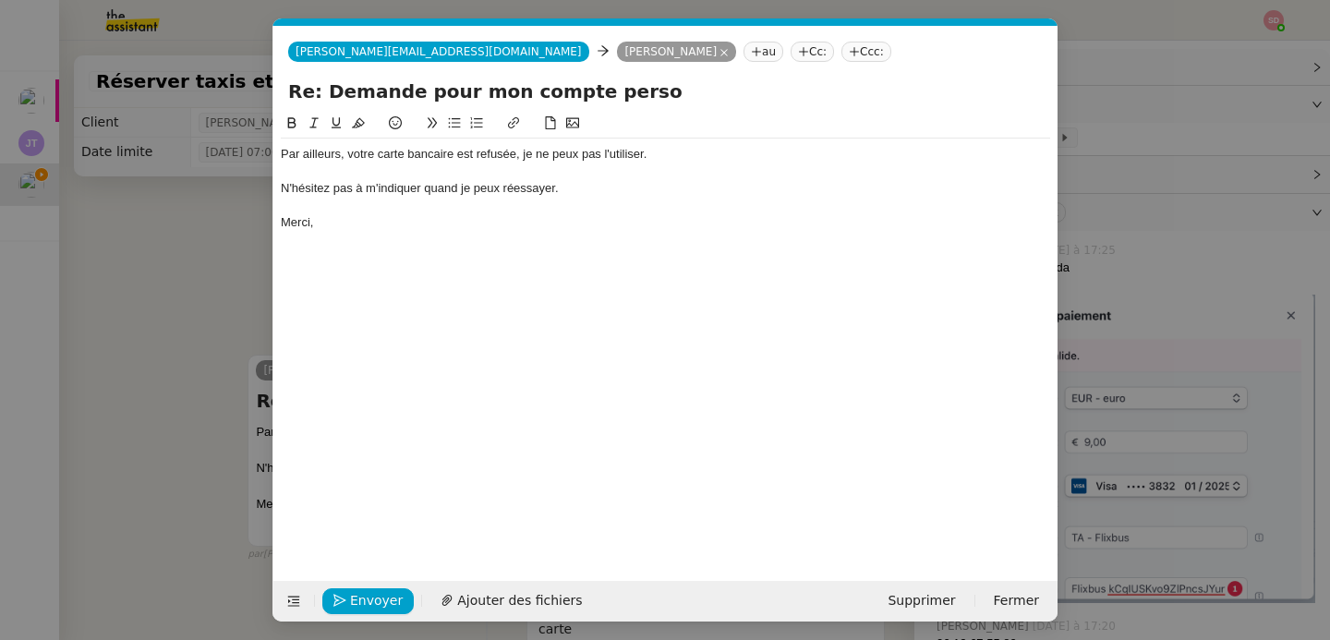
scroll to position [0, 39]
click at [137, 265] on nz-modal-container "Service TA - VOYAGE - PROPOSITION GLOBALE A utiliser dans le cadre de propositi…" at bounding box center [665, 320] width 1330 height 640
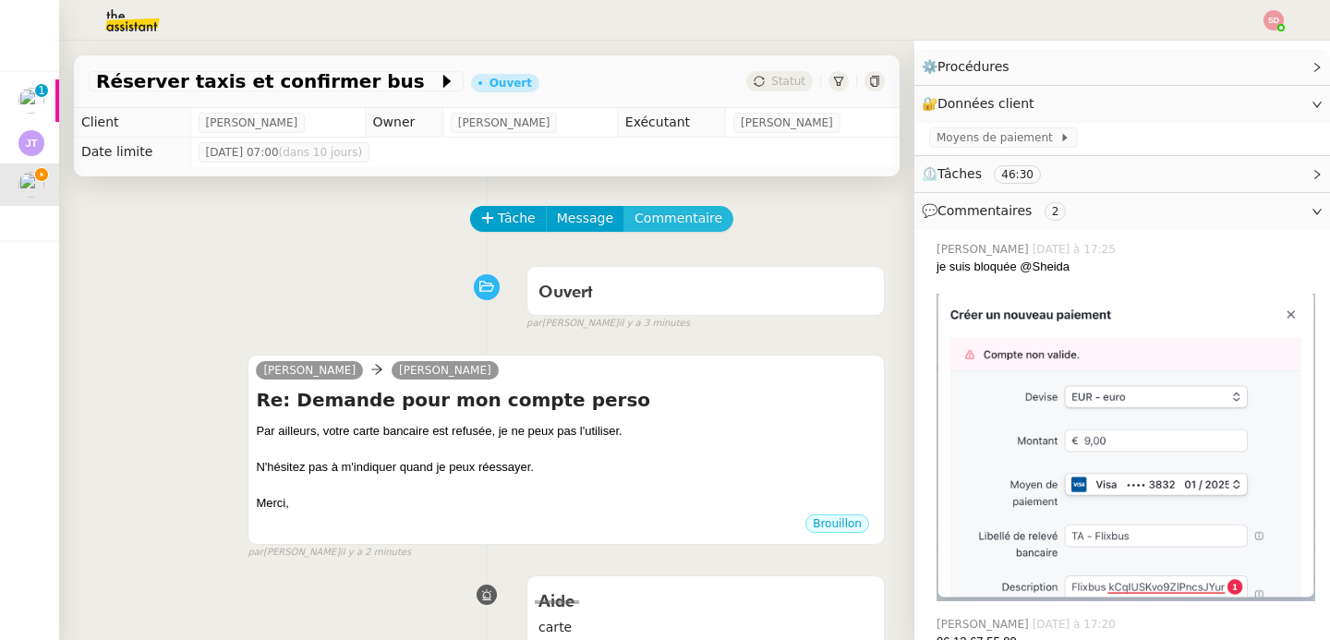
click at [656, 219] on span "Commentaire" at bounding box center [679, 218] width 88 height 21
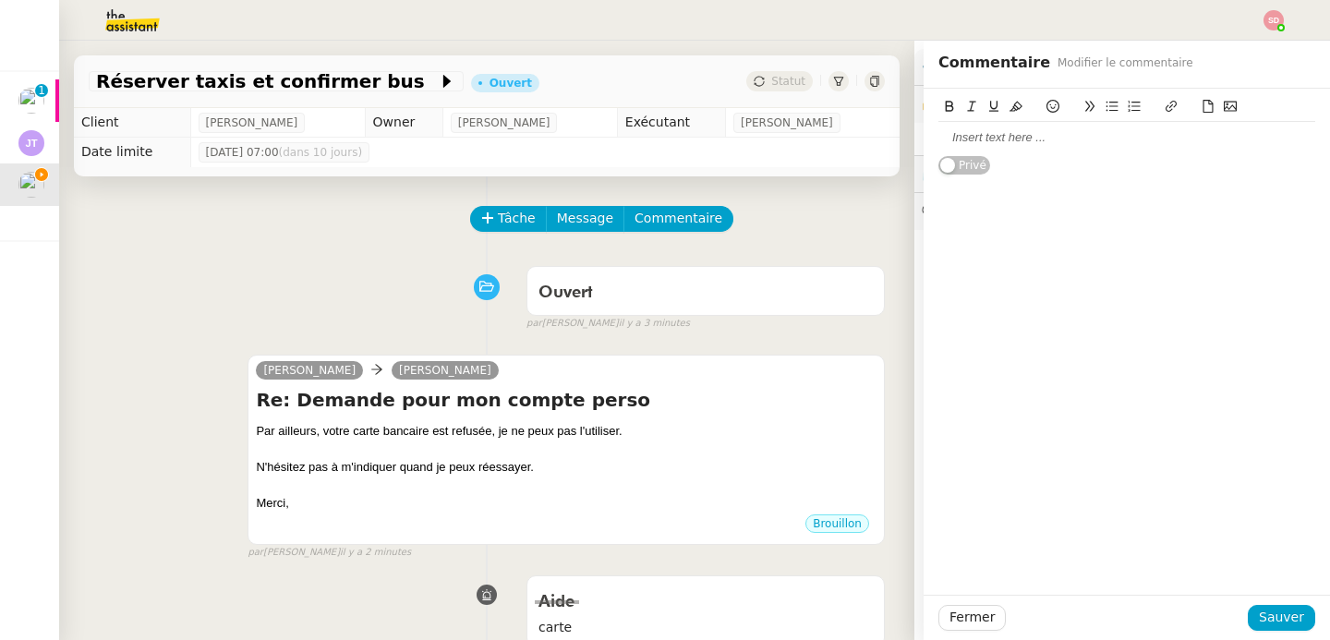
click at [1081, 133] on div at bounding box center [1127, 137] width 377 height 17
click at [1286, 613] on span "Sauver" at bounding box center [1281, 617] width 45 height 21
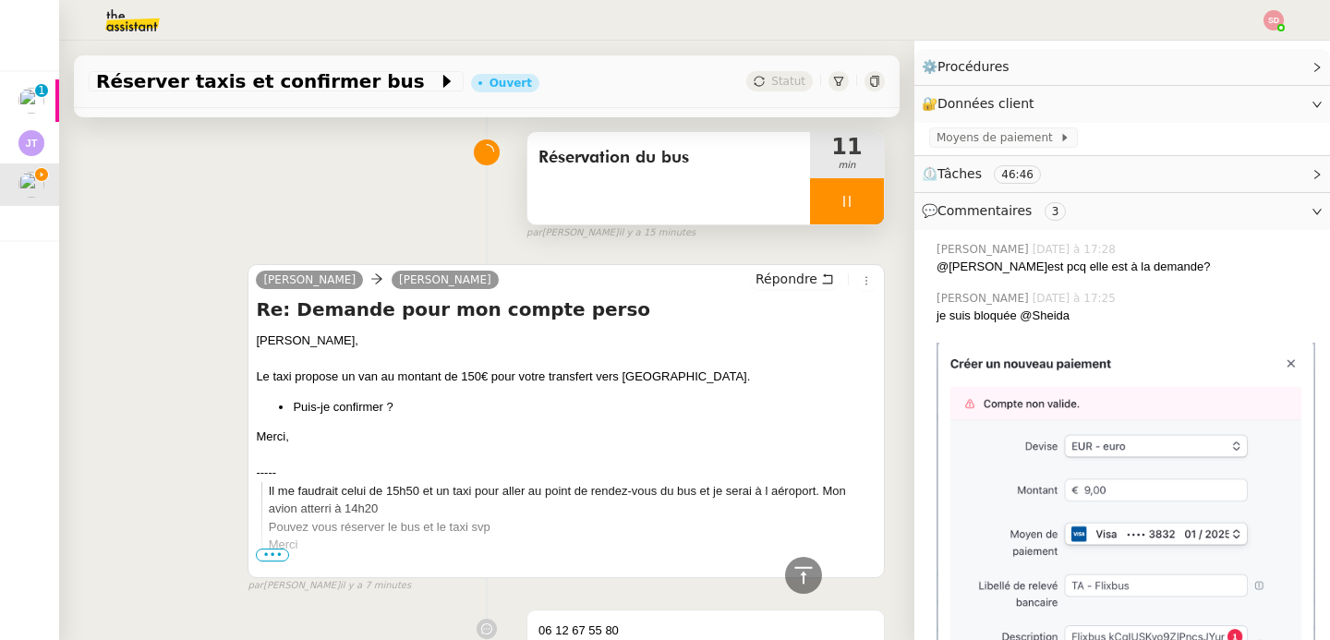
scroll to position [1029, 0]
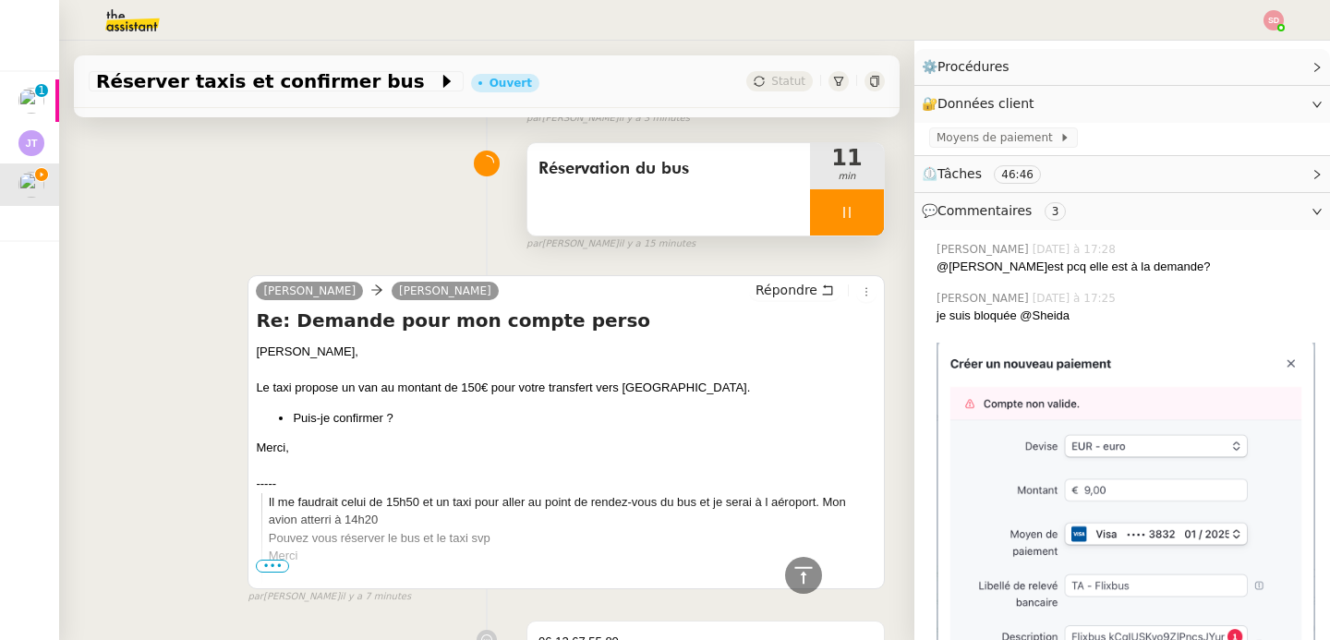
click at [832, 197] on div at bounding box center [847, 212] width 74 height 46
click at [847, 197] on button at bounding box center [865, 212] width 37 height 46
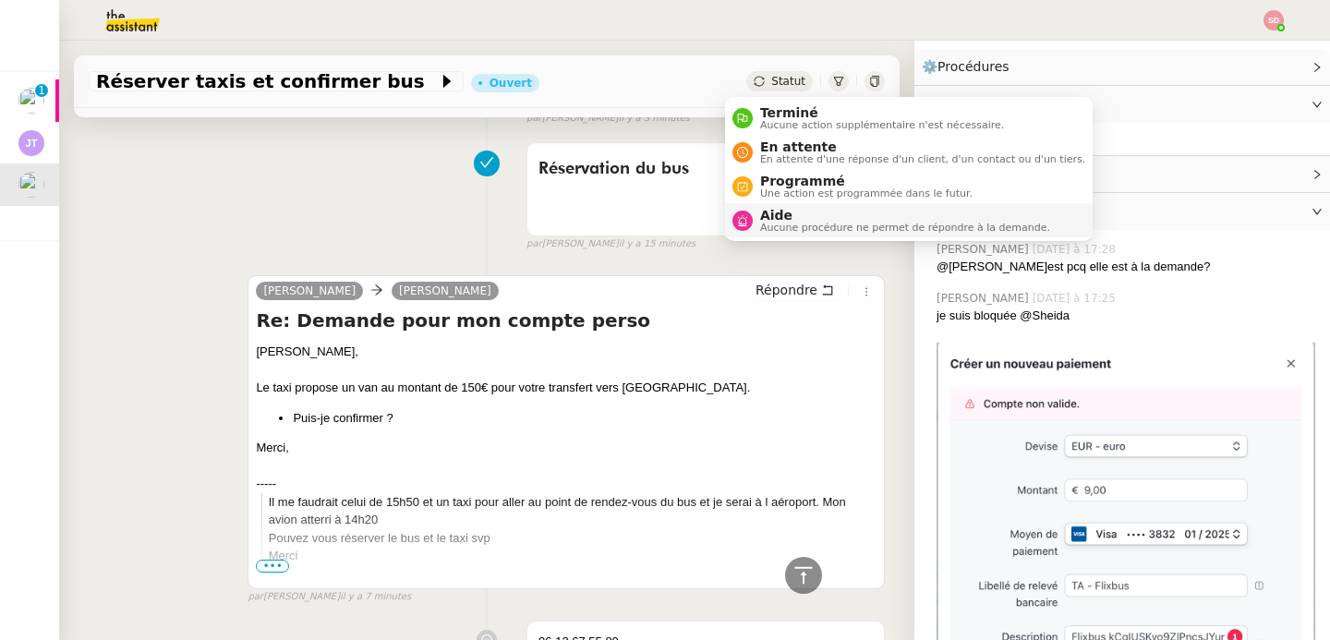
click at [758, 214] on div "Aide Aucune procédure ne permet de répondre à la demande." at bounding box center [901, 220] width 297 height 25
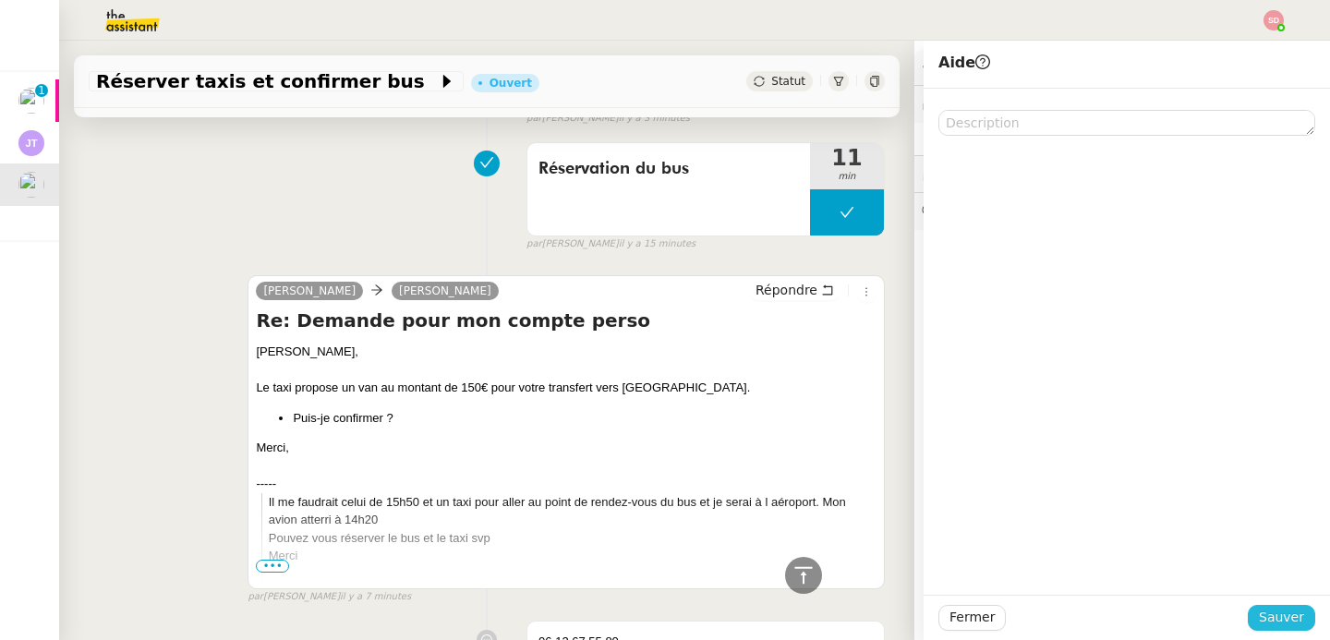
click at [1268, 613] on span "Sauver" at bounding box center [1281, 617] width 45 height 21
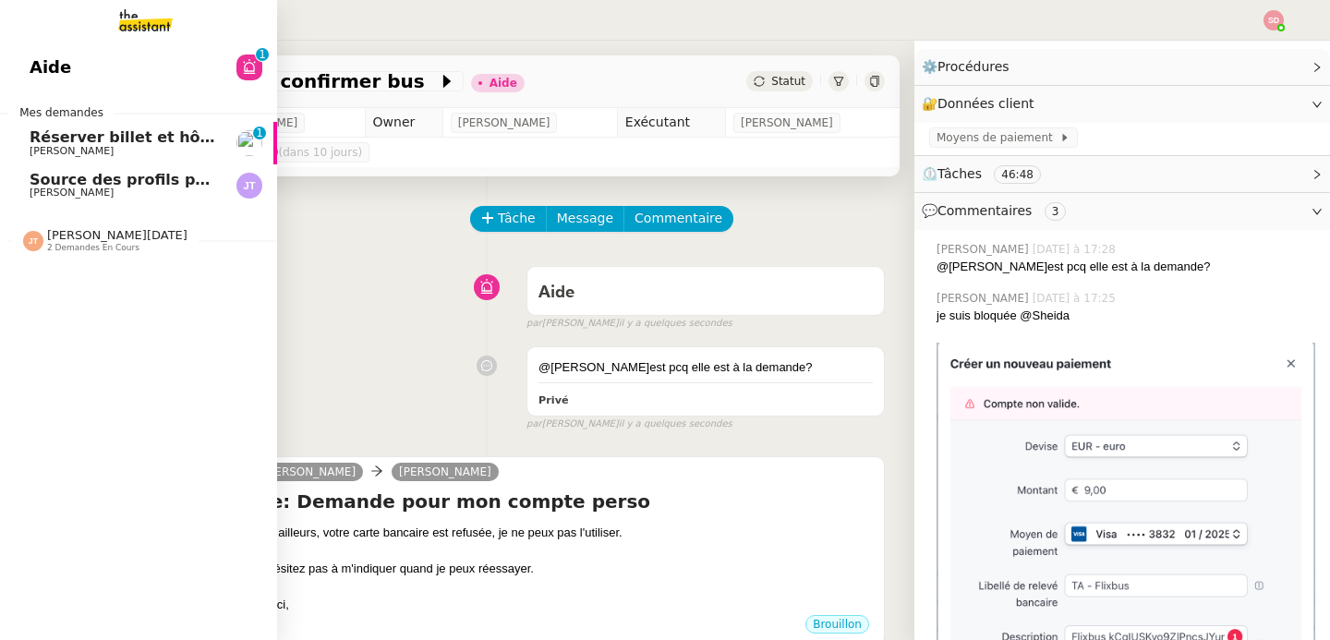
click at [64, 135] on span "Réserver billet et hôtel pour Maxime" at bounding box center [219, 137] width 379 height 18
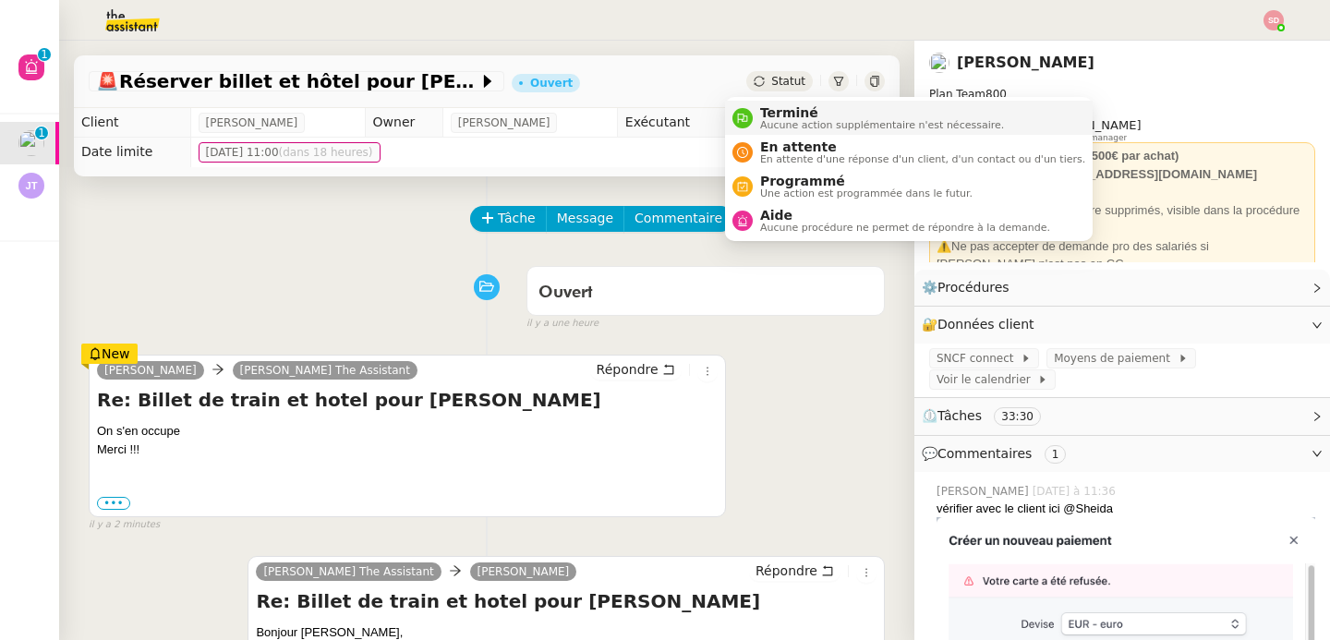
click at [742, 113] on icon at bounding box center [742, 118] width 11 height 11
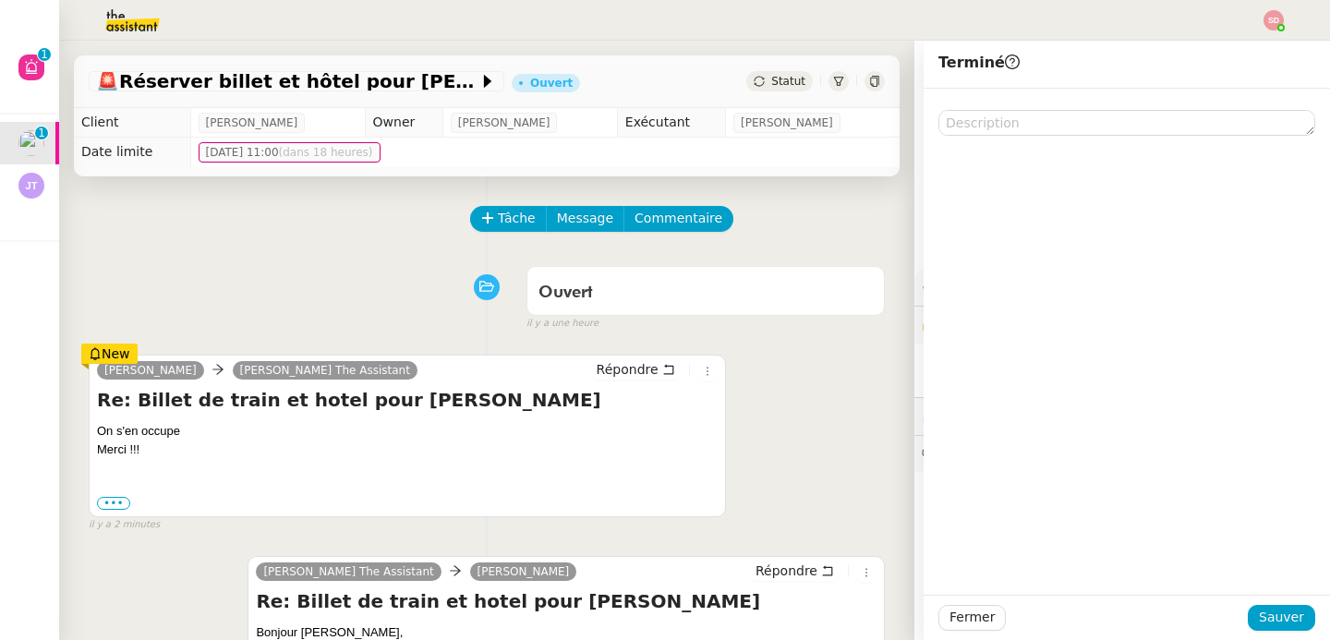
click at [784, 440] on div "Barbara Meyer Charlie The Assistant Répondre Re: Billet de train et hotel pour …" at bounding box center [487, 435] width 796 height 194
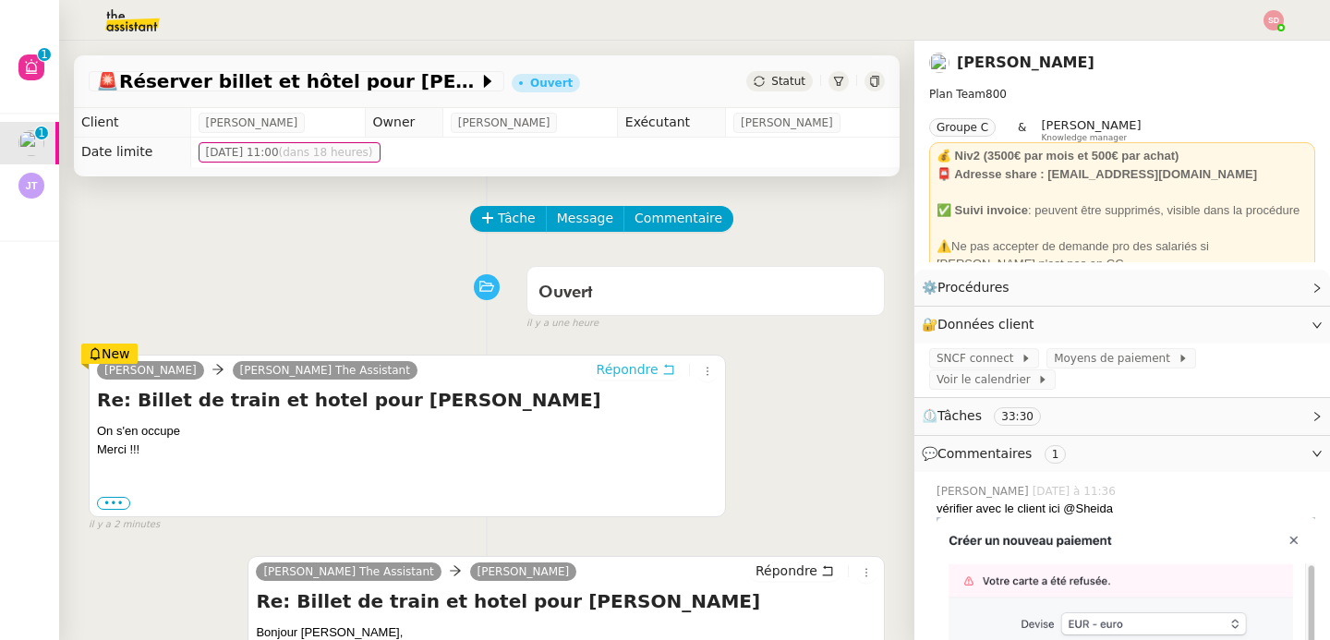
click at [622, 369] on span "Répondre" at bounding box center [628, 369] width 62 height 18
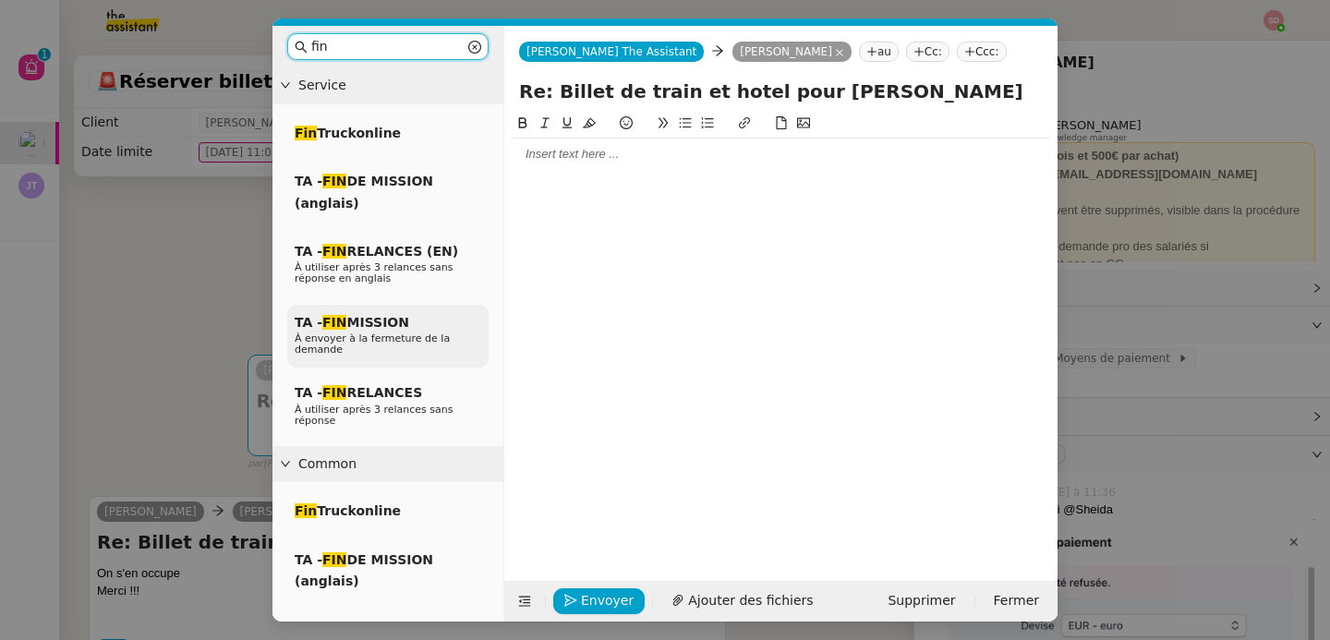
type input "fin"
click at [326, 331] on div "TA - FIN MISSION À envoyer à la fermeture de la demande" at bounding box center [387, 337] width 201 height 64
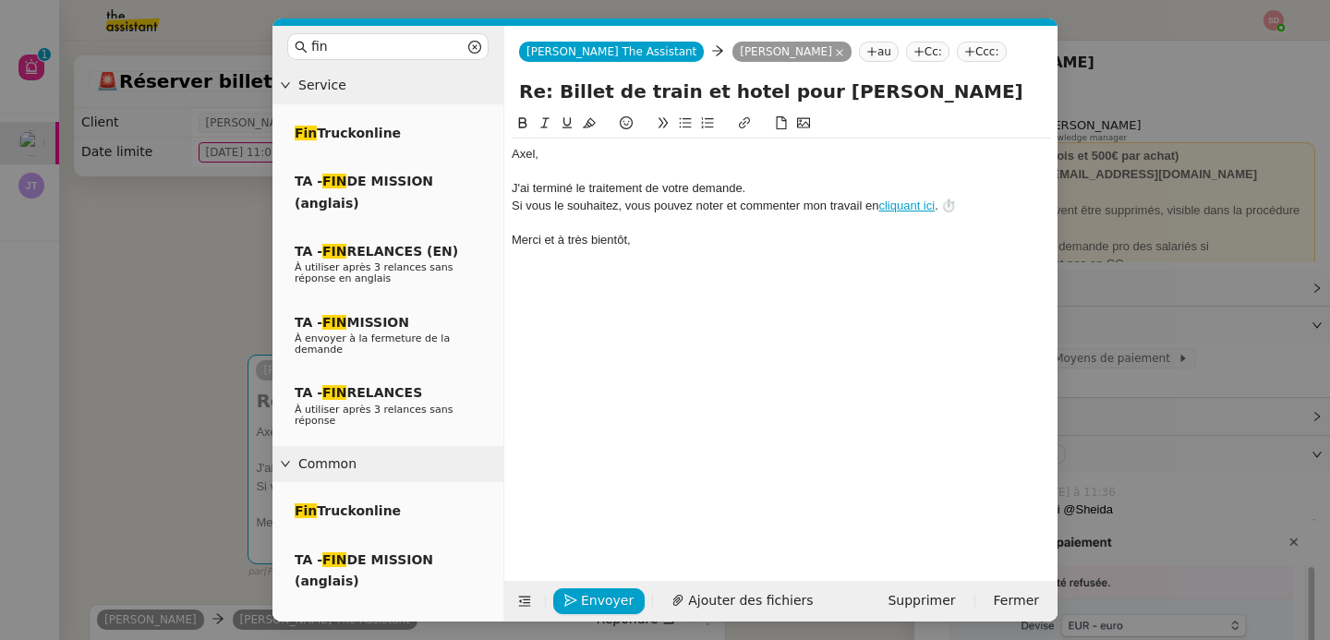
click at [513, 149] on div "﻿Axel﻿," at bounding box center [781, 154] width 539 height 17
click at [607, 601] on span "Envoyer" at bounding box center [607, 600] width 53 height 21
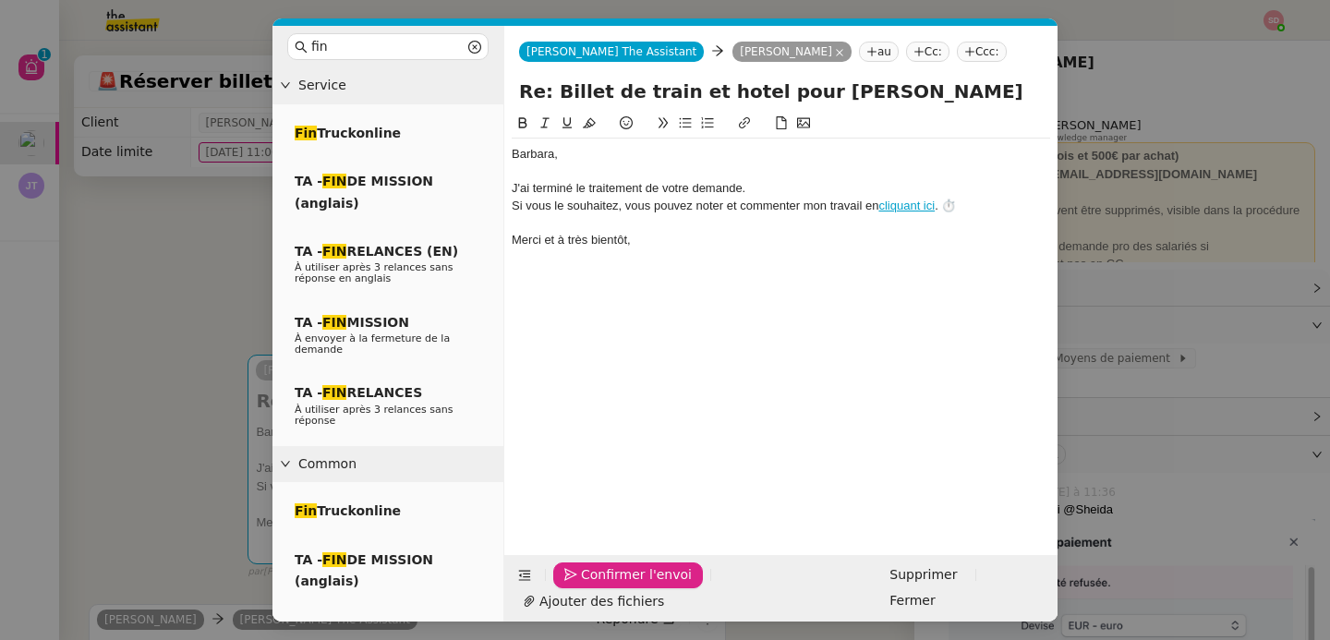
click at [607, 586] on span "Confirmer l'envoi" at bounding box center [636, 574] width 111 height 21
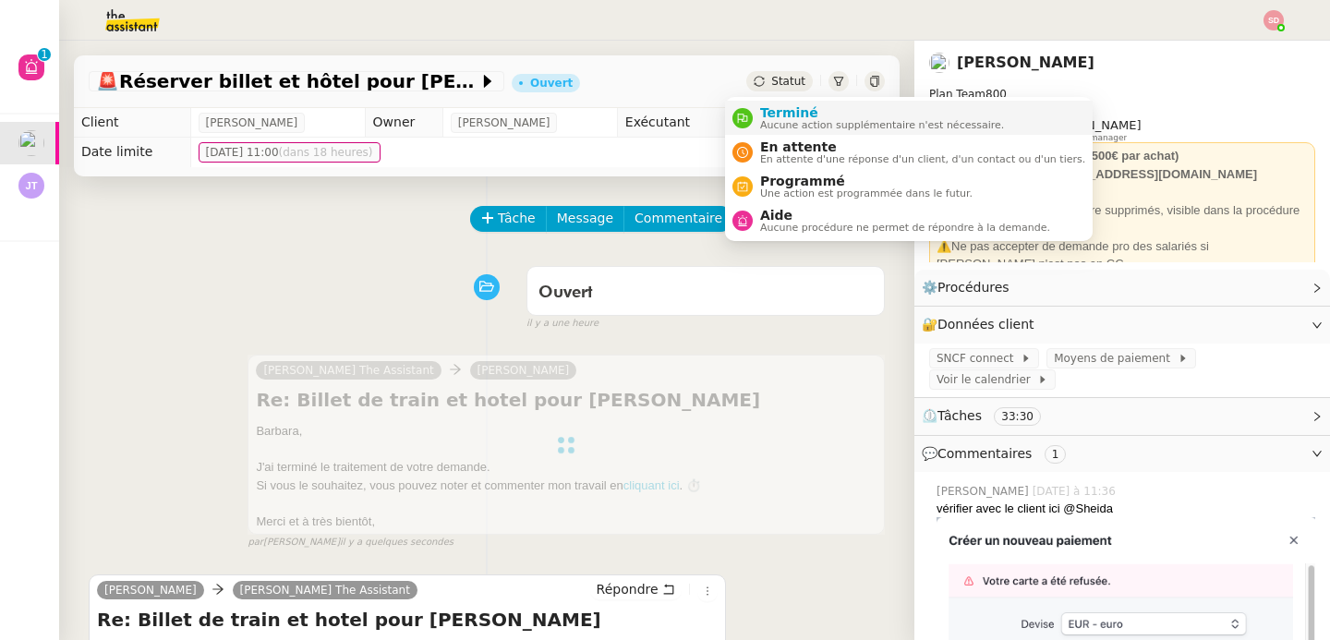
click at [746, 107] on div "Terminé Aucune action supplémentaire n'est nécessaire." at bounding box center [869, 117] width 272 height 25
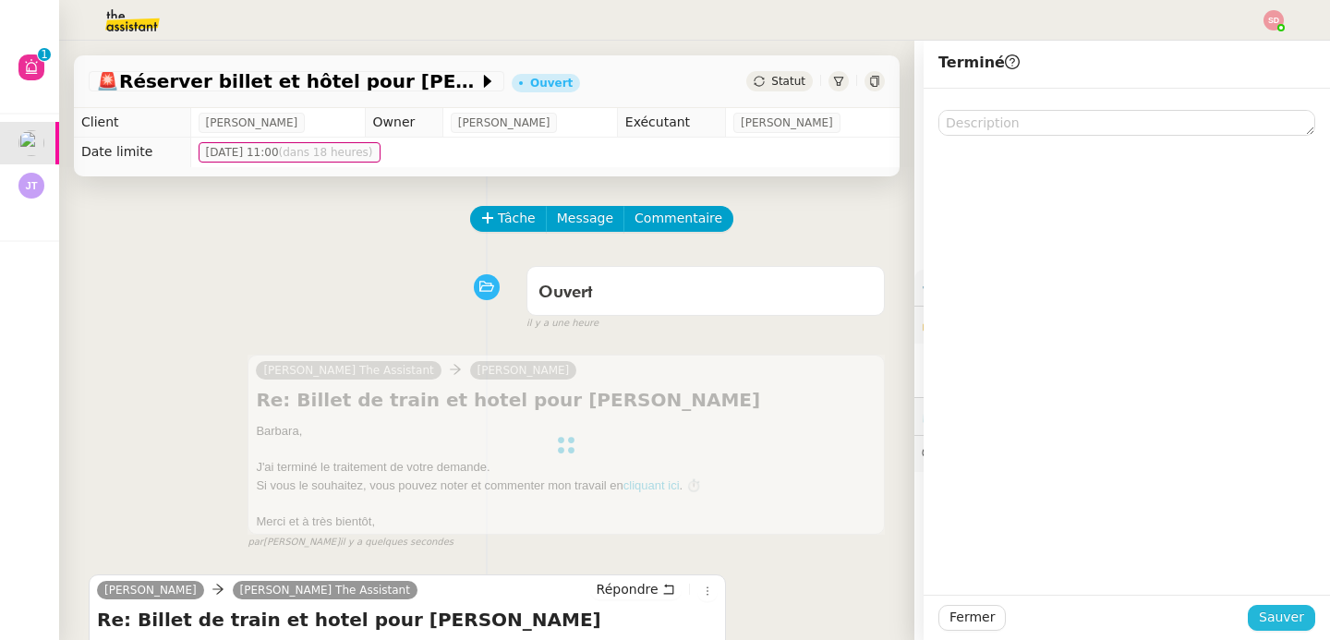
click at [1248, 613] on button "Sauver" at bounding box center [1281, 618] width 67 height 26
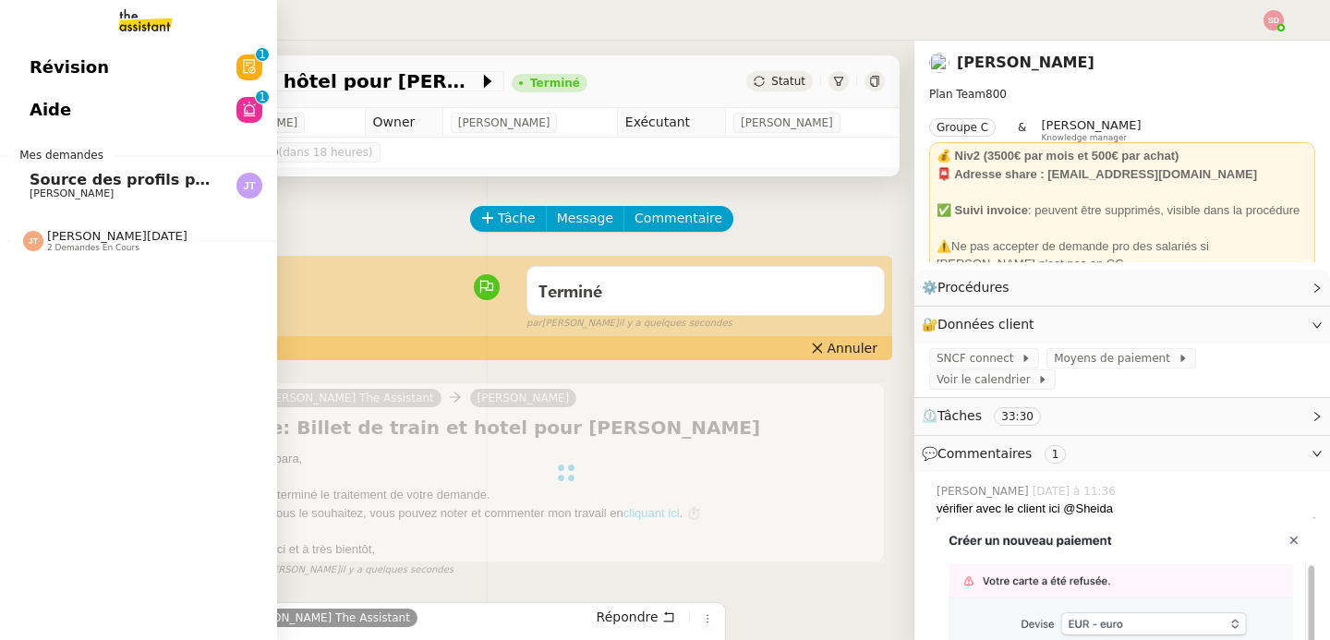
click at [123, 110] on link "Aide 0 1 2 3 4 5 6 7 8 9" at bounding box center [138, 110] width 277 height 42
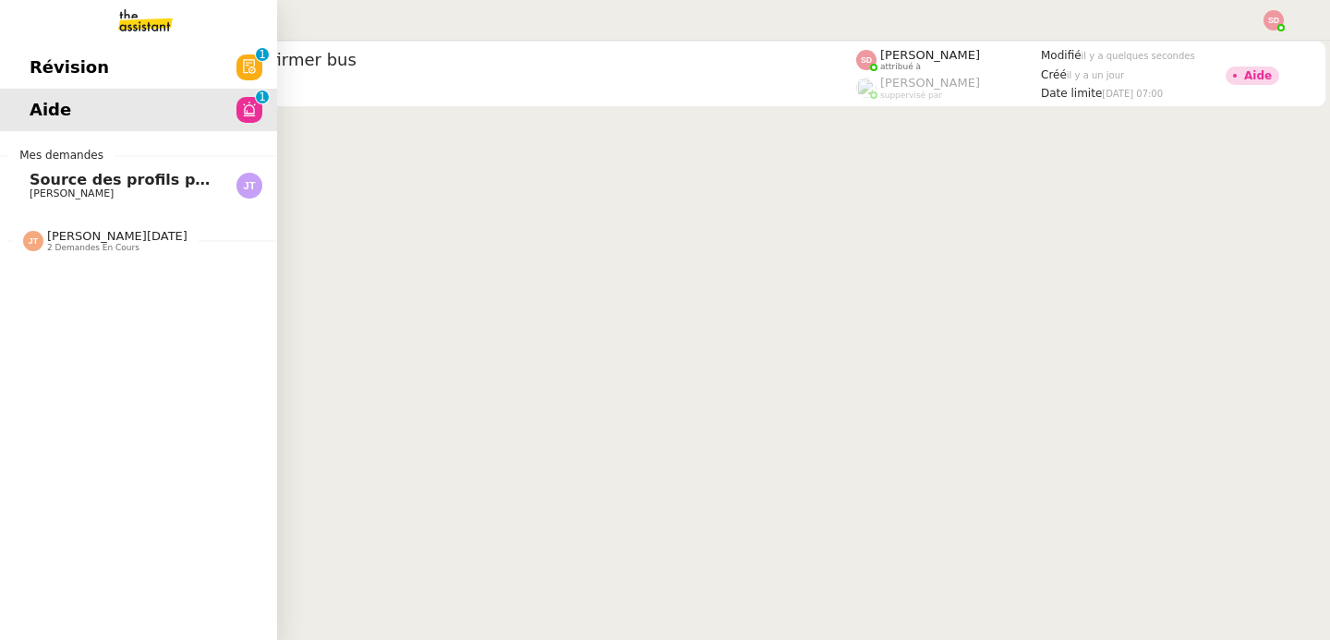
click at [55, 187] on span "Source des profils pour Account Manager" at bounding box center [202, 180] width 345 height 18
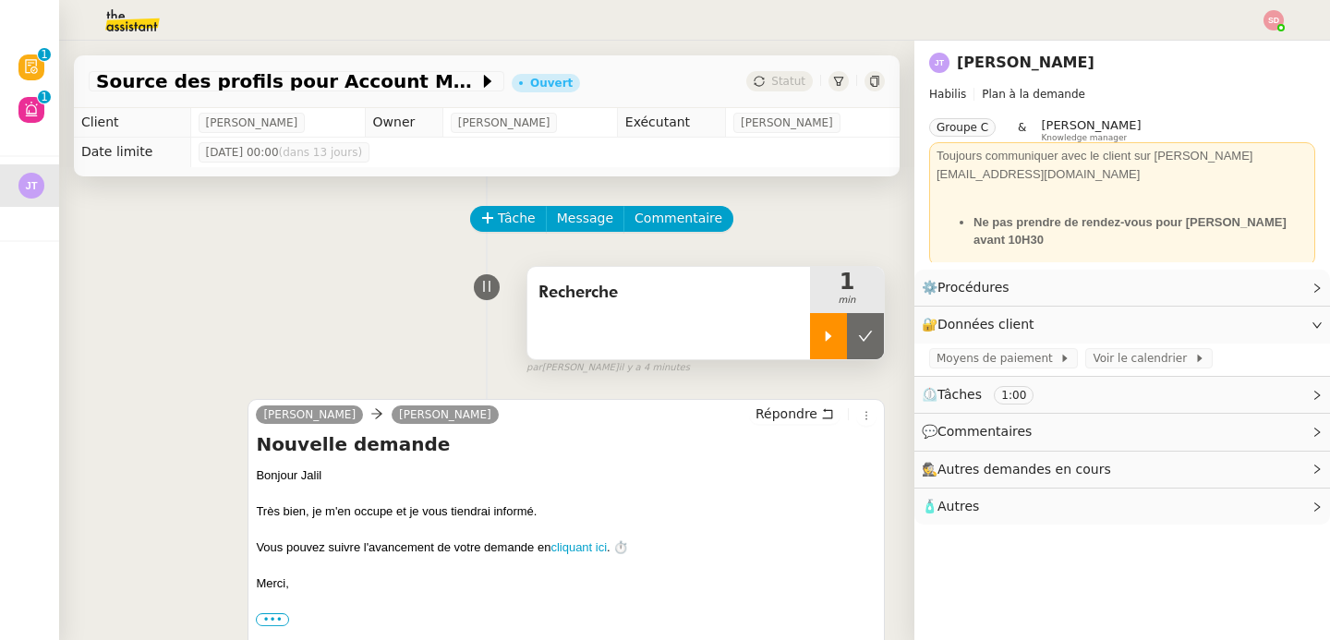
click at [811, 315] on div at bounding box center [828, 336] width 37 height 46
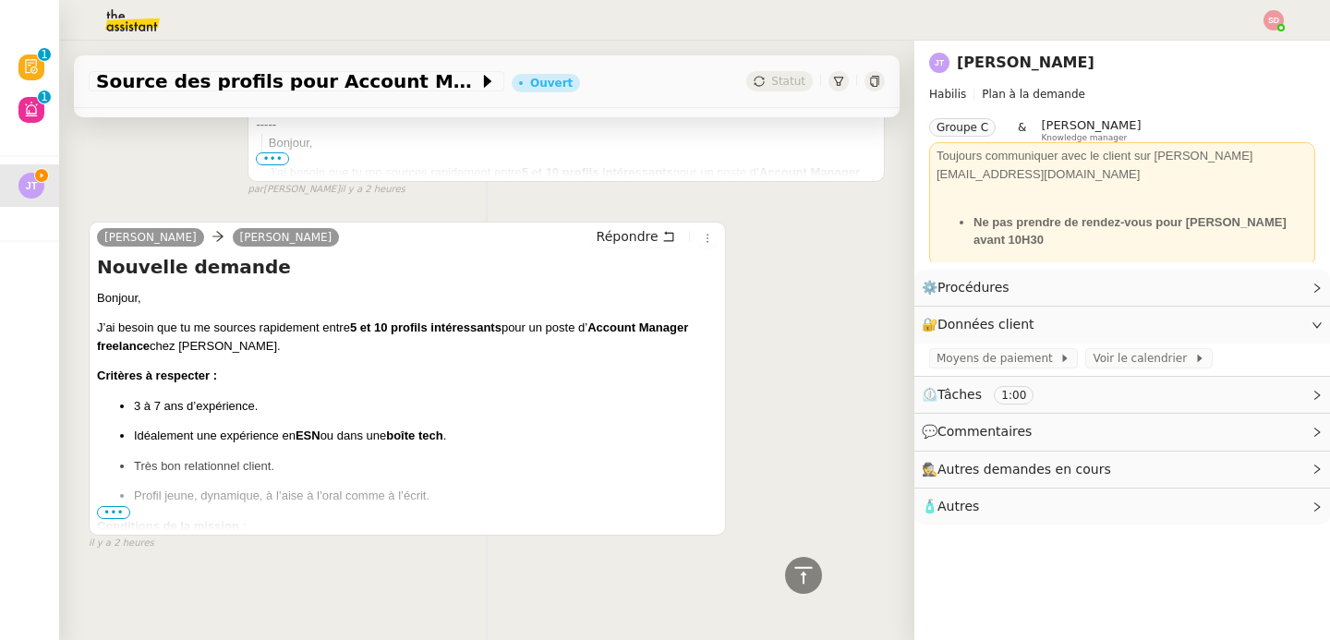
scroll to position [540, 0]
click at [116, 506] on span "•••" at bounding box center [113, 512] width 33 height 13
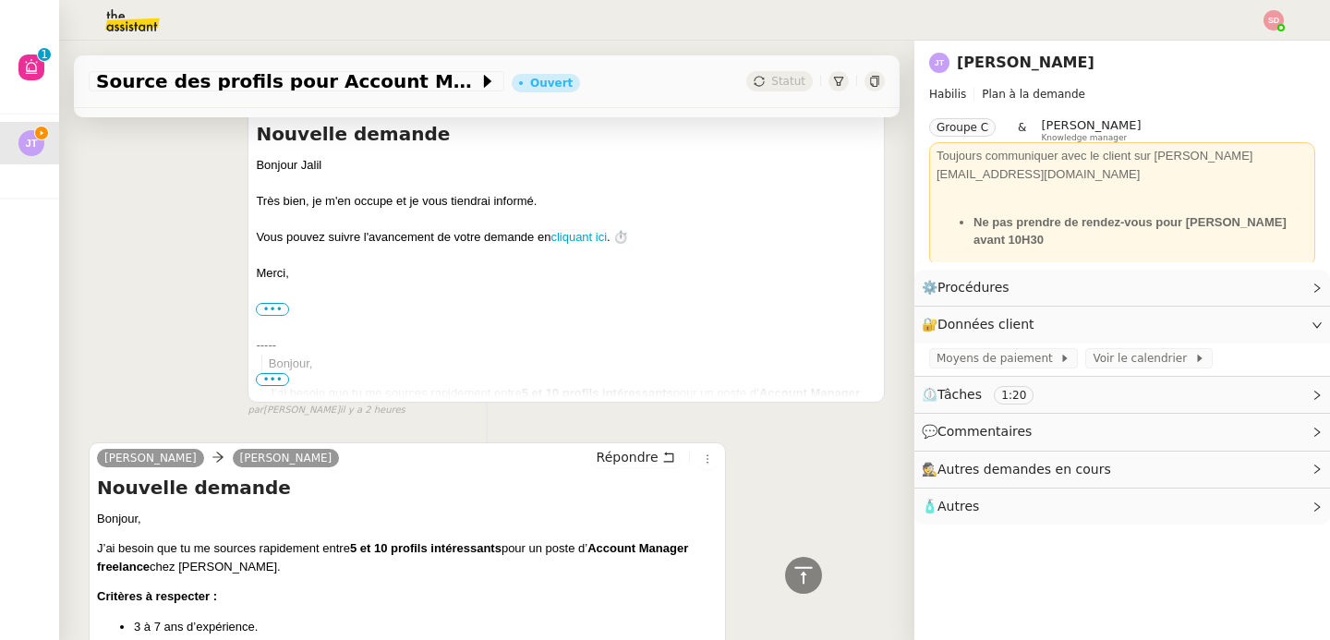
scroll to position [0, 0]
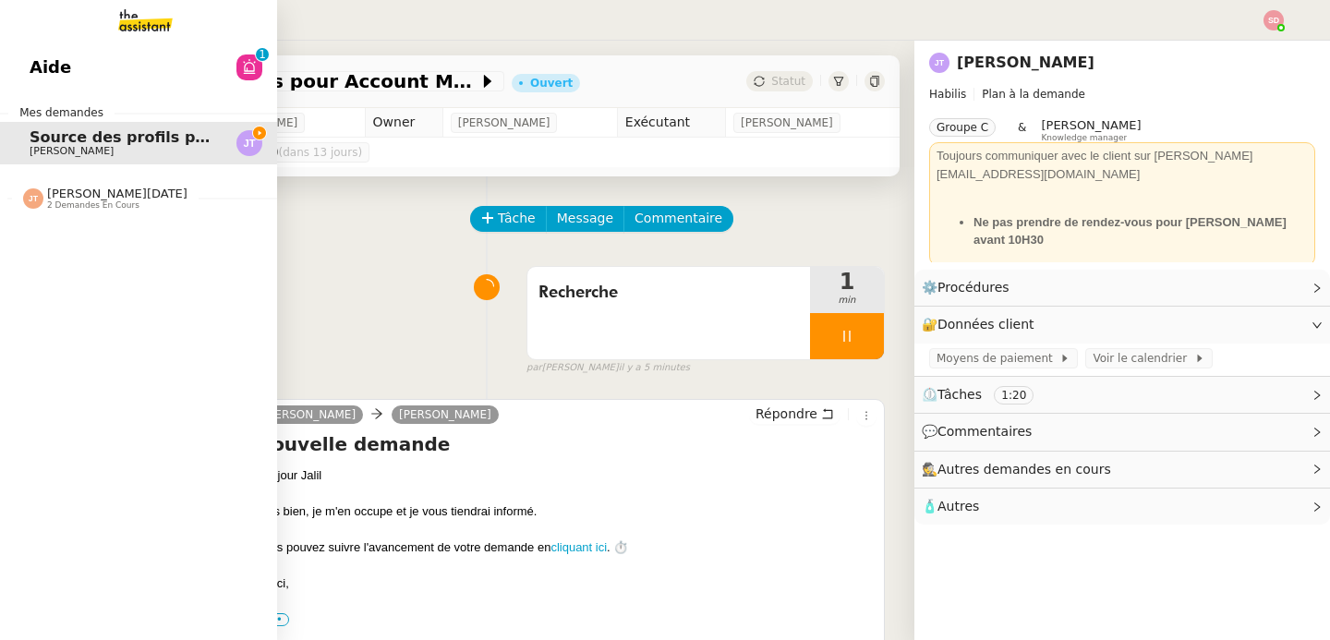
click at [8, 199] on nz-divider "Jean-Noël De Tinguy 2 demandes en cours" at bounding box center [145, 199] width 277 height 24
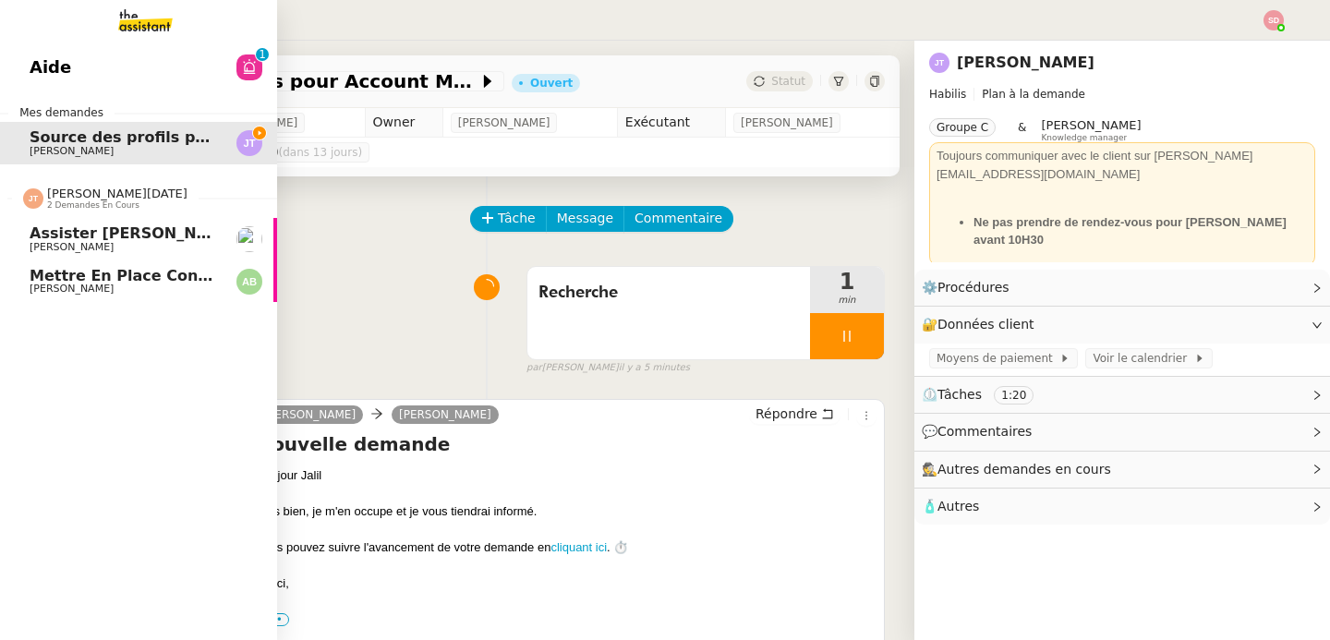
click at [8, 199] on nz-divider "Jean-Noël De Tinguy 2 demandes en cours" at bounding box center [145, 199] width 277 height 24
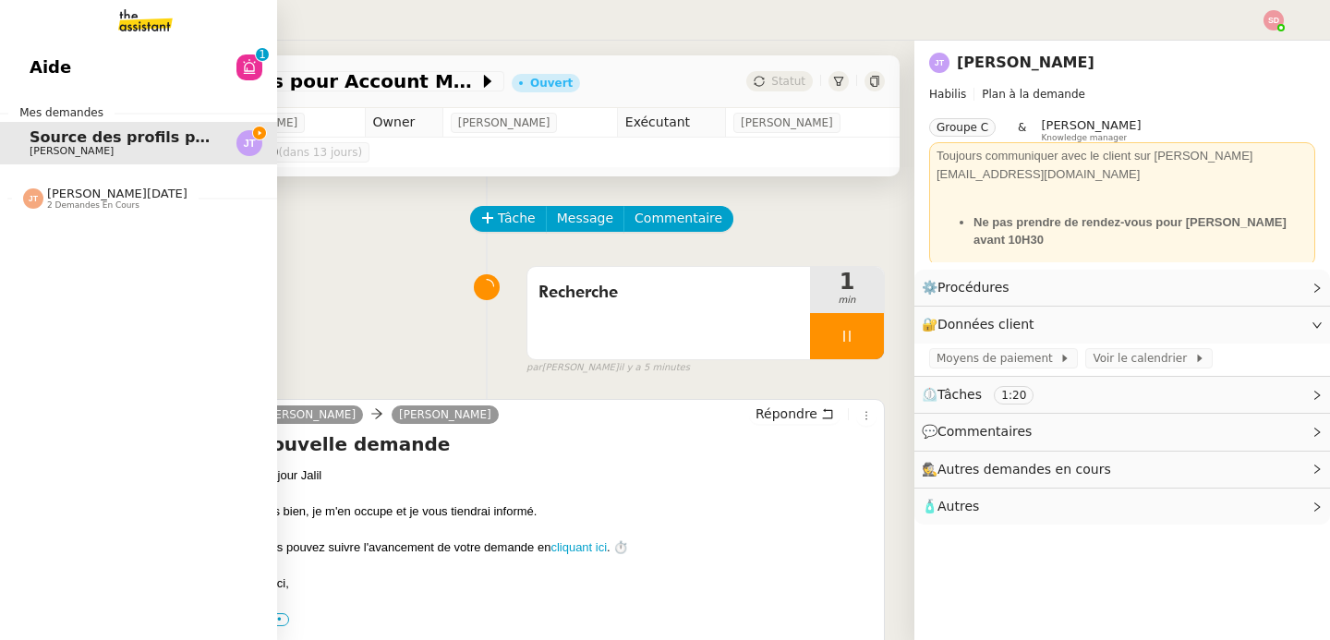
click at [8, 199] on nz-divider "Jean-Noël De Tinguy 2 demandes en cours" at bounding box center [145, 199] width 277 height 24
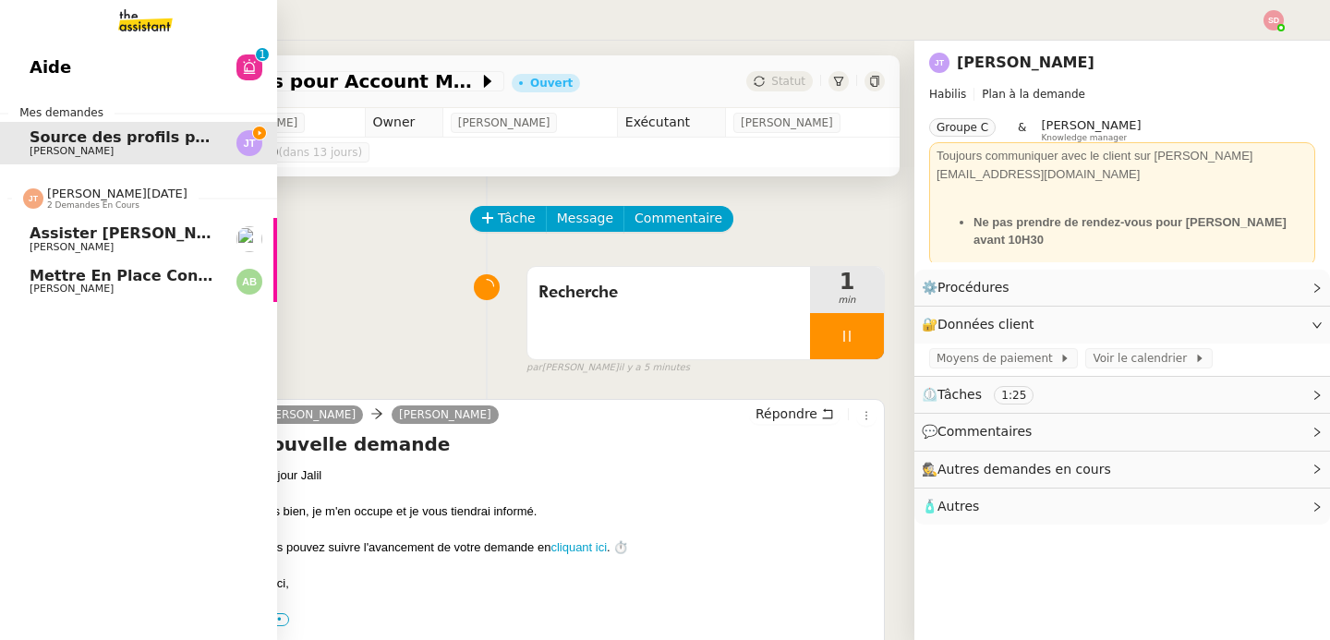
click at [8, 199] on nz-divider "Jean-Noël De Tinguy 2 demandes en cours" at bounding box center [145, 199] width 277 height 24
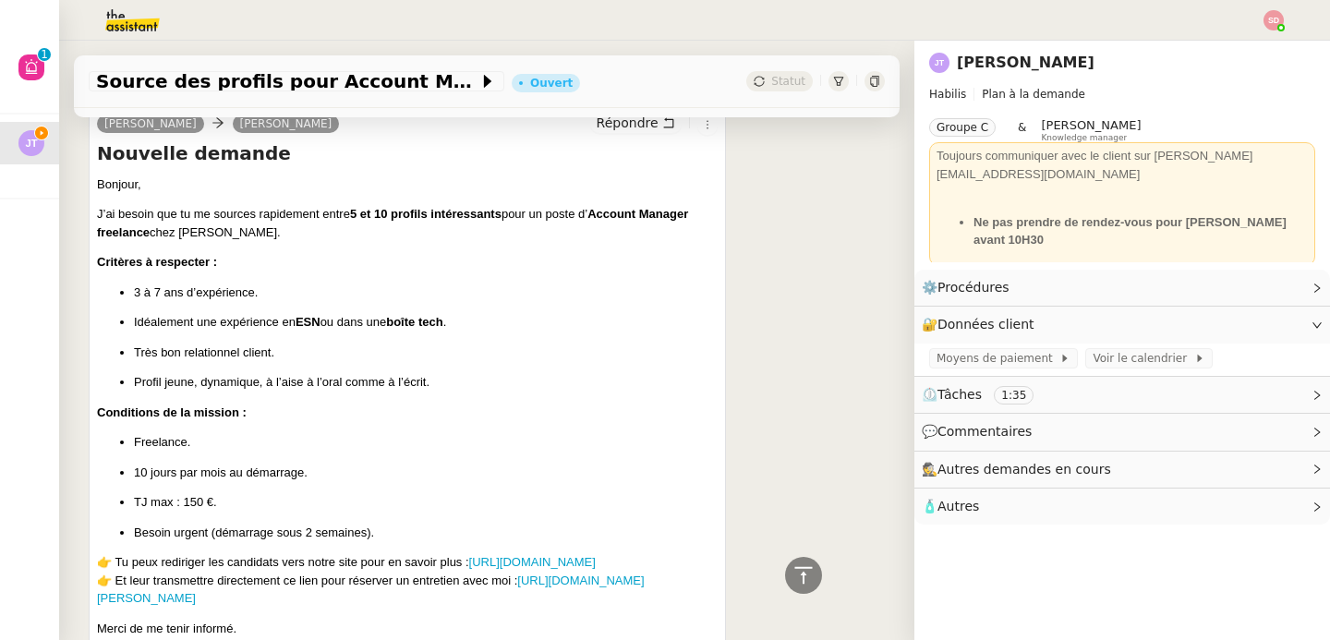
scroll to position [599, 0]
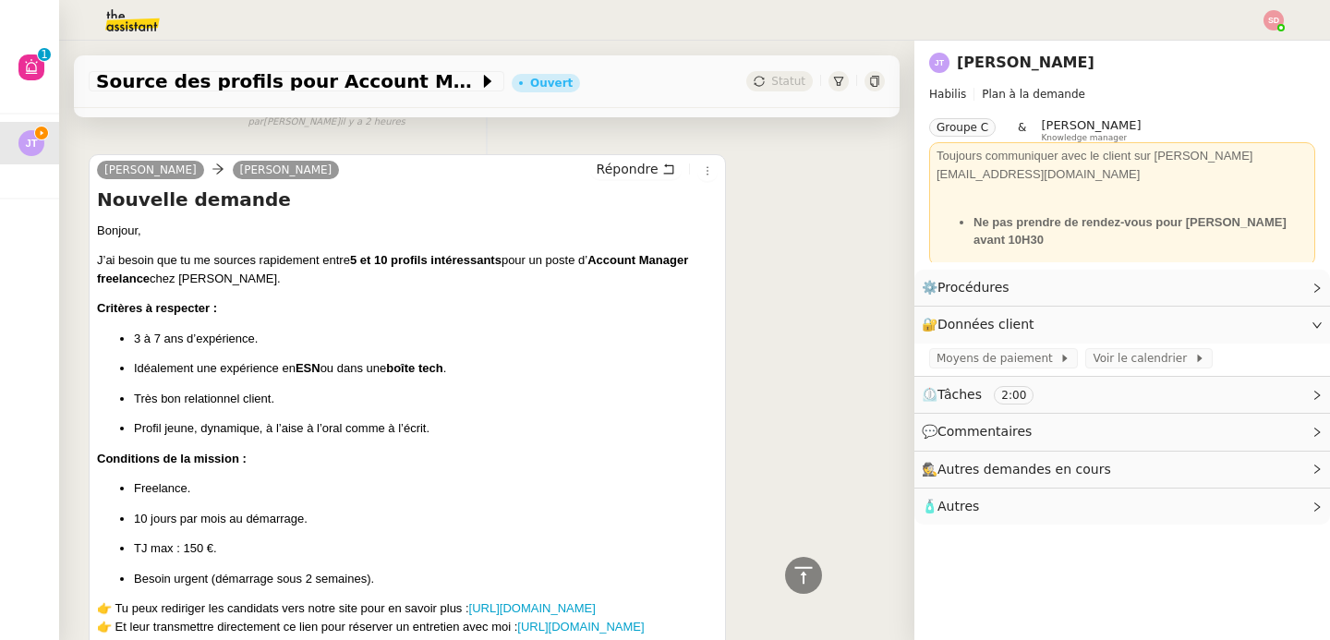
click at [314, 366] on strong "ESN" at bounding box center [308, 368] width 25 height 14
copy strong "ESN"
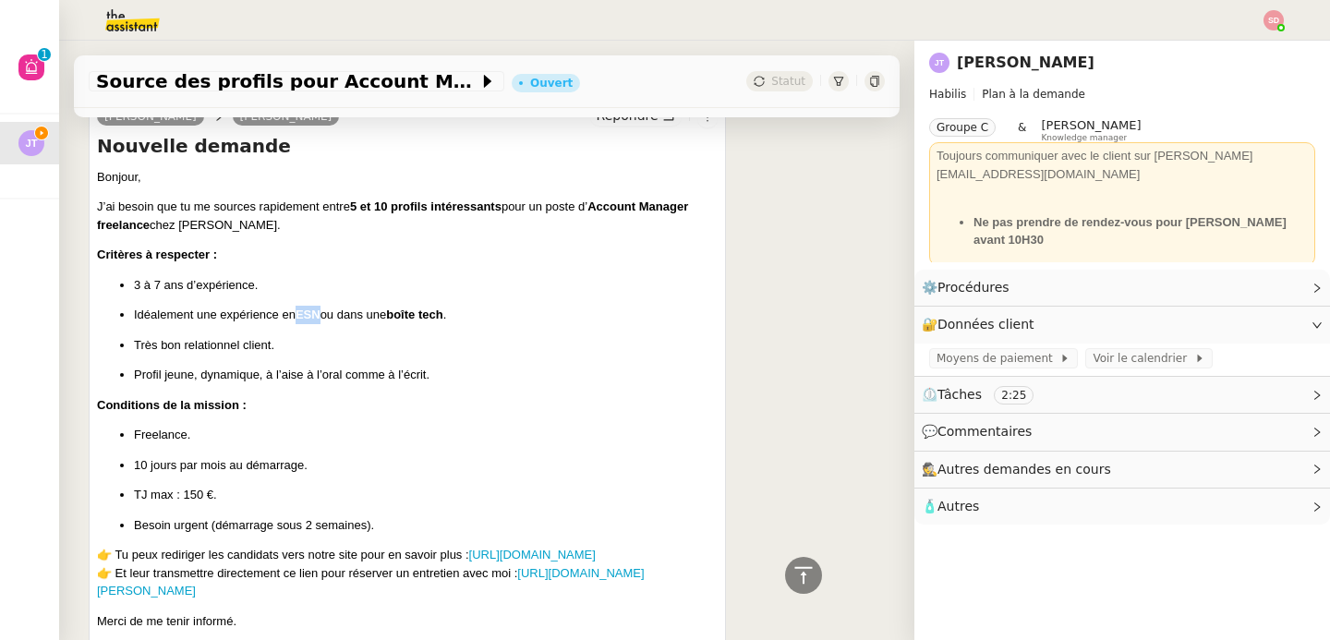
scroll to position [758, 0]
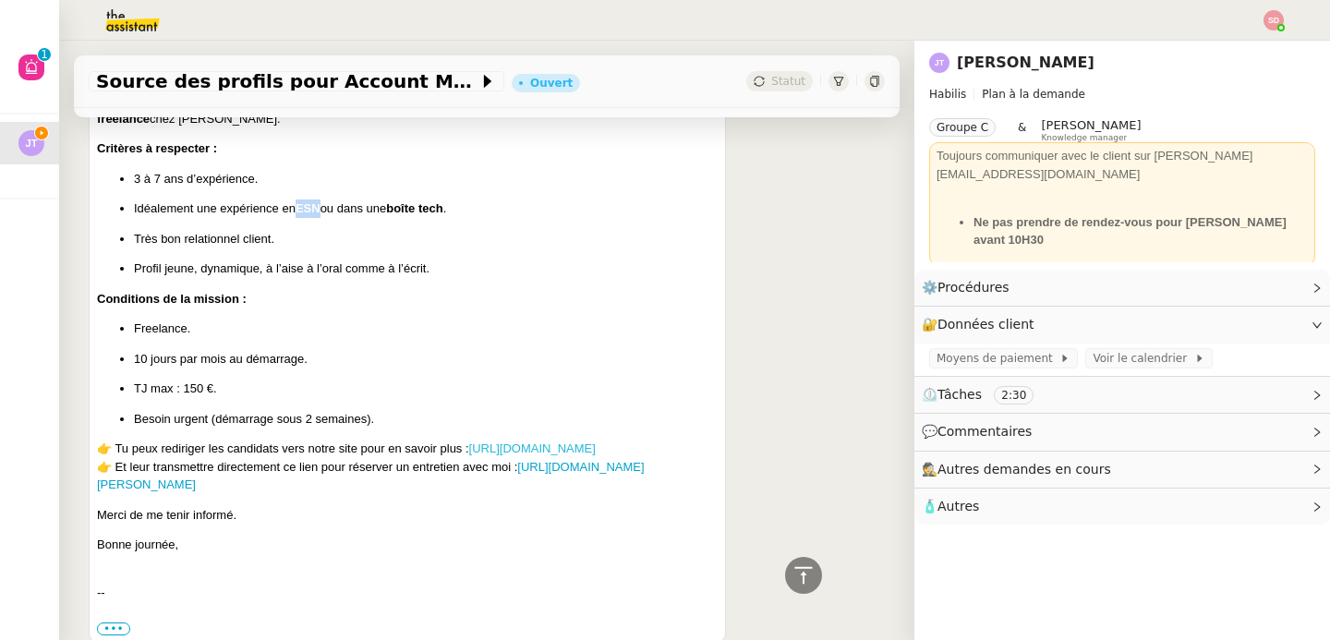
click at [596, 455] on link "https://www.weareweaver.com" at bounding box center [532, 449] width 127 height 14
click at [1014, 496] on span "🧴 Autres" at bounding box center [1107, 506] width 371 height 21
click at [993, 533] on span "Créer un email dédié" at bounding box center [995, 539] width 116 height 13
click at [976, 534] on icon "button" at bounding box center [980, 539] width 8 height 11
click at [1089, 534] on icon "button" at bounding box center [1094, 539] width 11 height 11
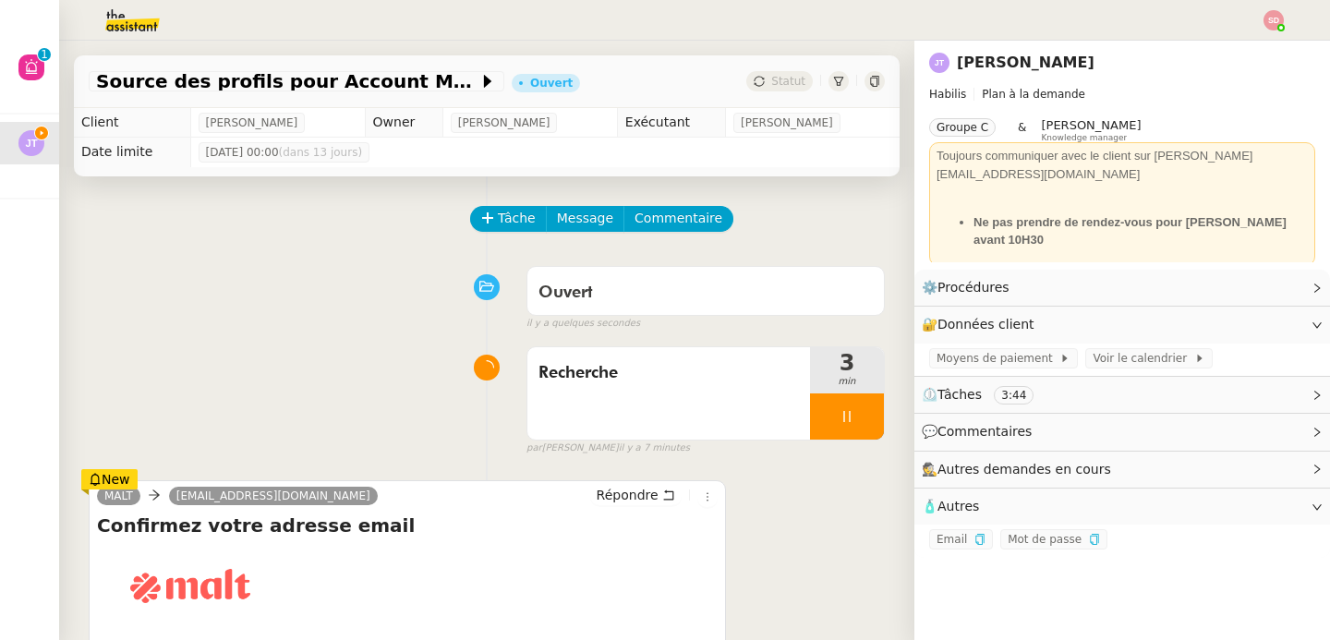
scroll to position [341, 0]
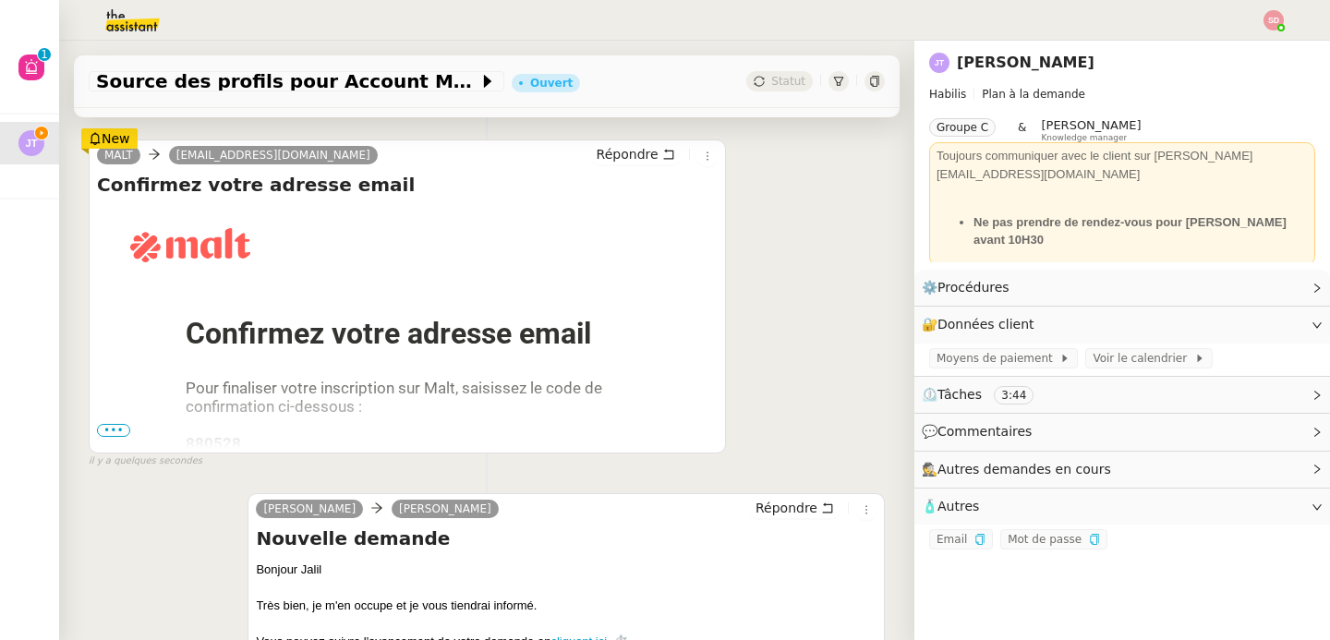
click at [126, 425] on span "•••" at bounding box center [113, 430] width 33 height 13
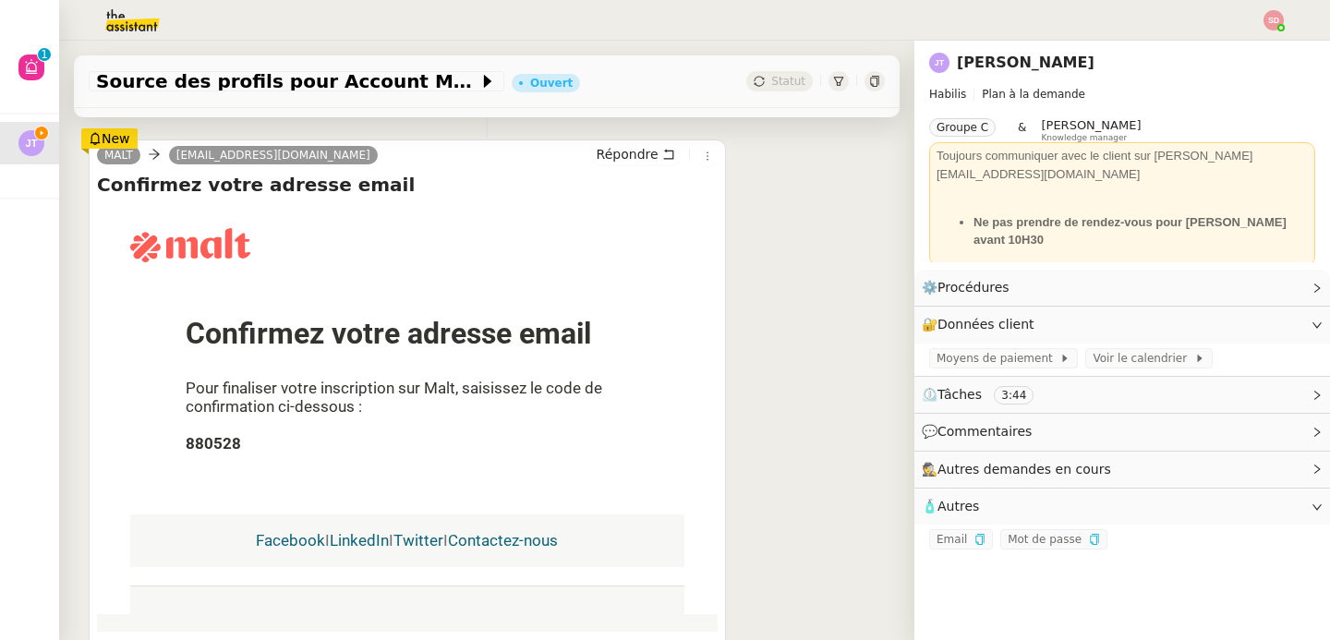
click at [205, 444] on strong "880528" at bounding box center [213, 443] width 55 height 18
copy strong "880528"
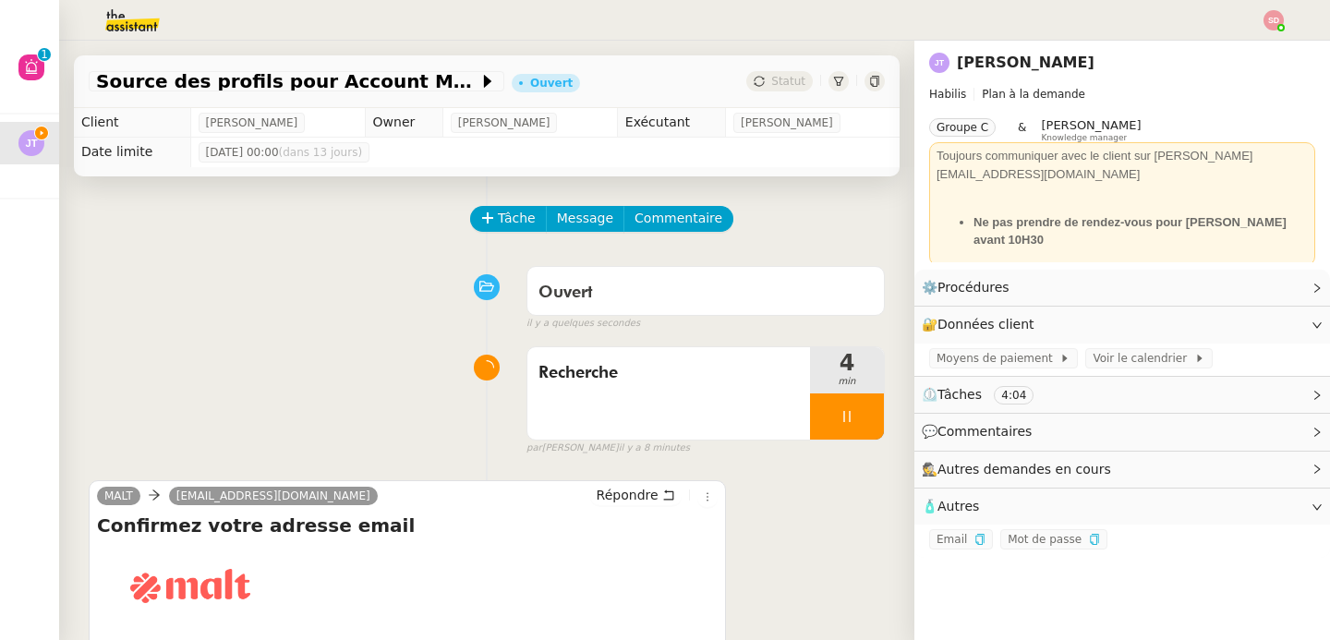
click at [242, 115] on span "Jalil Taibi" at bounding box center [252, 123] width 92 height 18
copy span "Jalil Taibi"
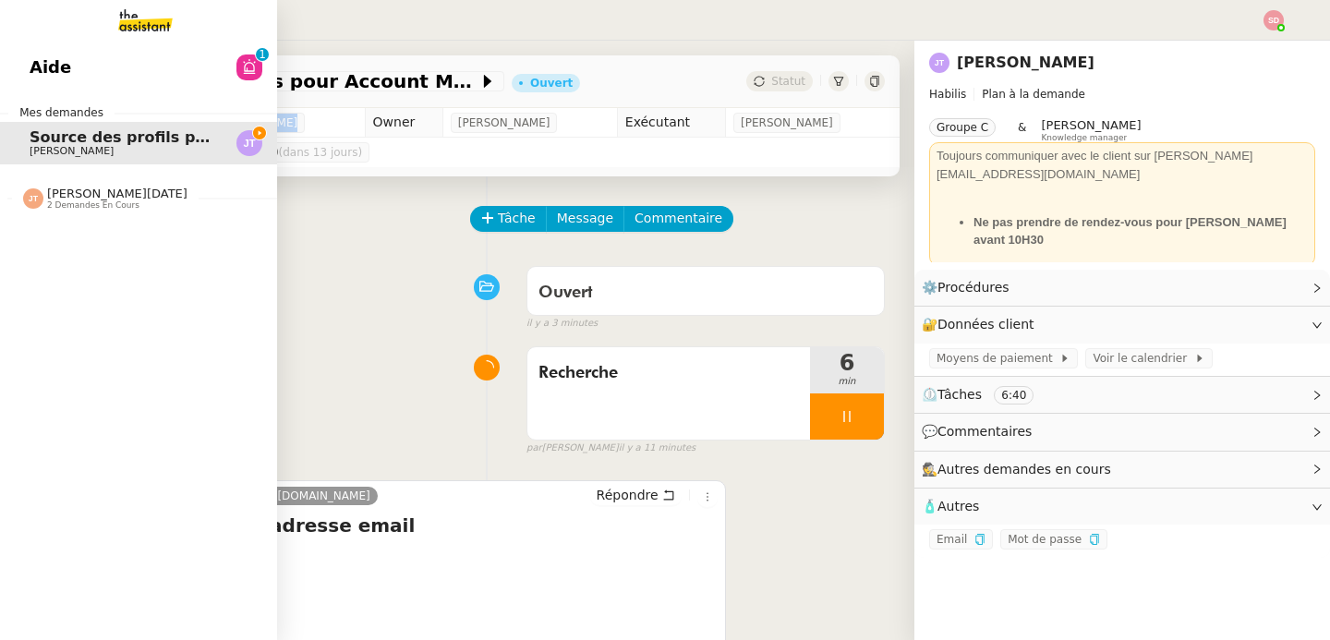
click at [47, 68] on span "Aide" at bounding box center [51, 68] width 42 height 28
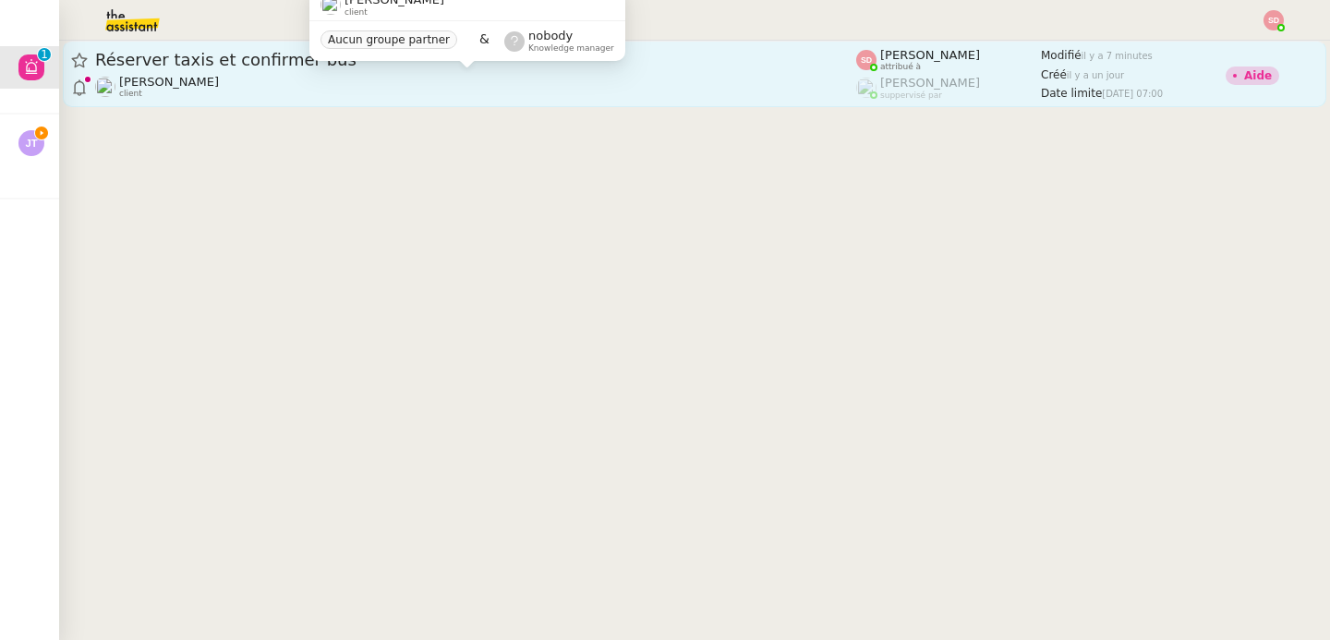
click at [461, 84] on div "Lydie Laulon Perso client" at bounding box center [475, 87] width 761 height 24
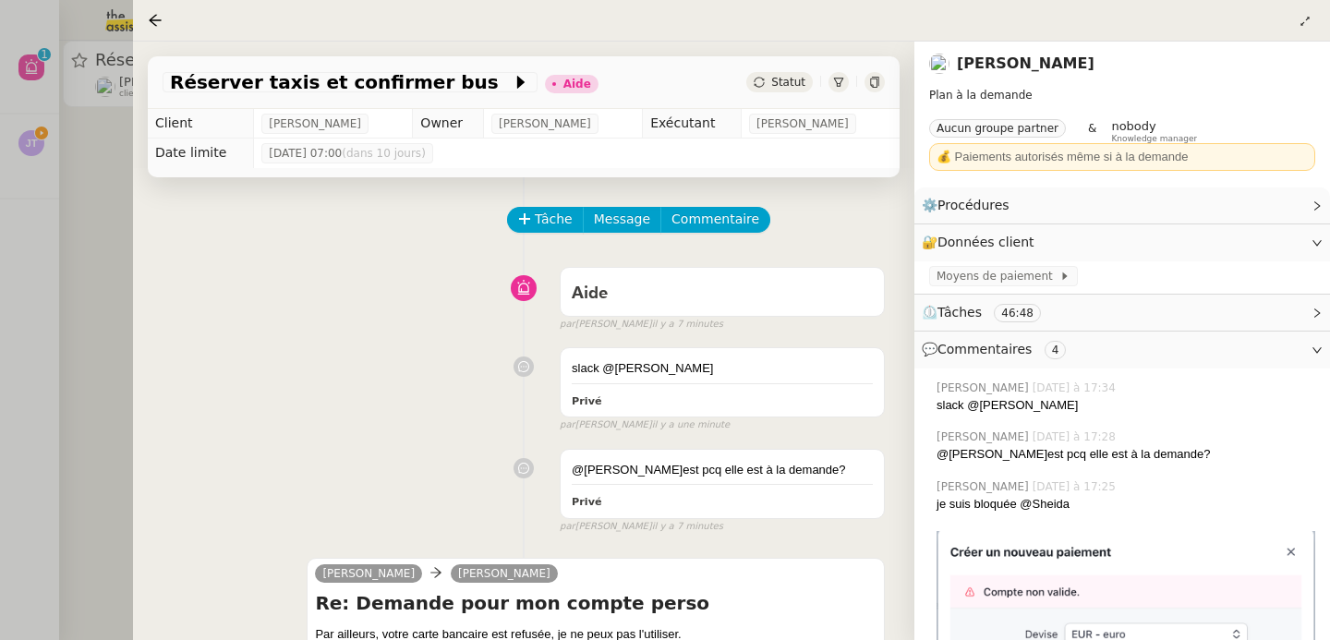
click at [76, 282] on div at bounding box center [665, 320] width 1330 height 640
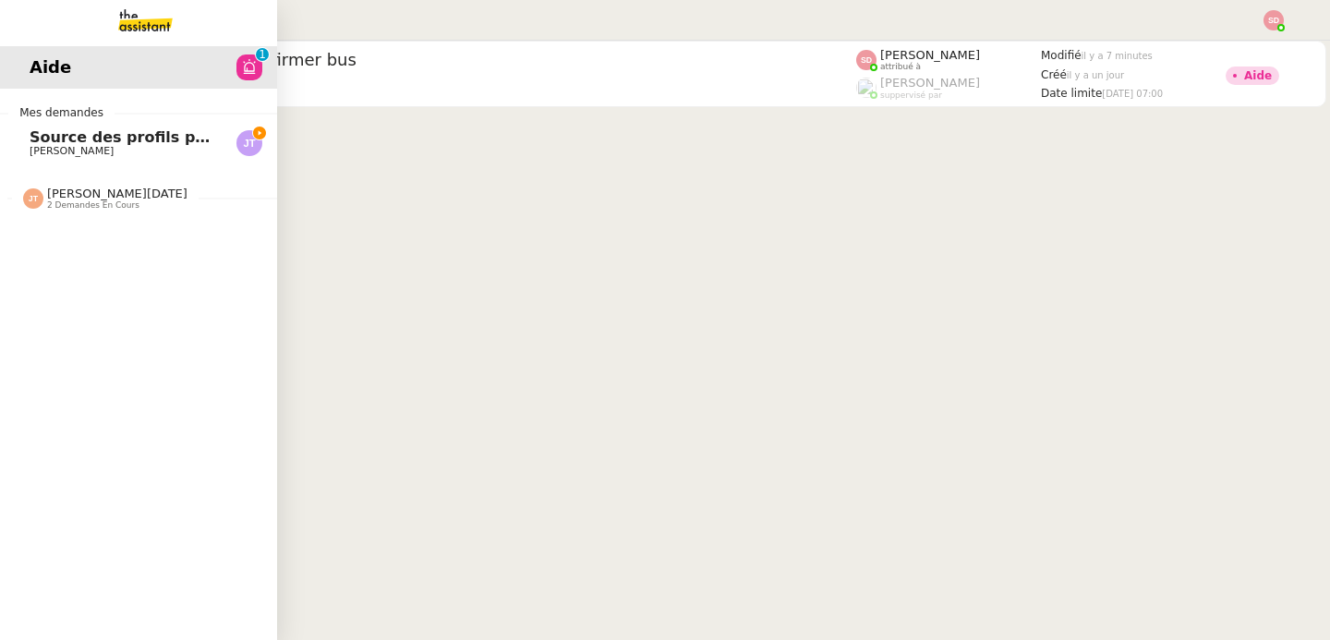
click at [43, 213] on div "Jean-Noël De Tinguy 2 demandes en cours" at bounding box center [138, 191] width 277 height 54
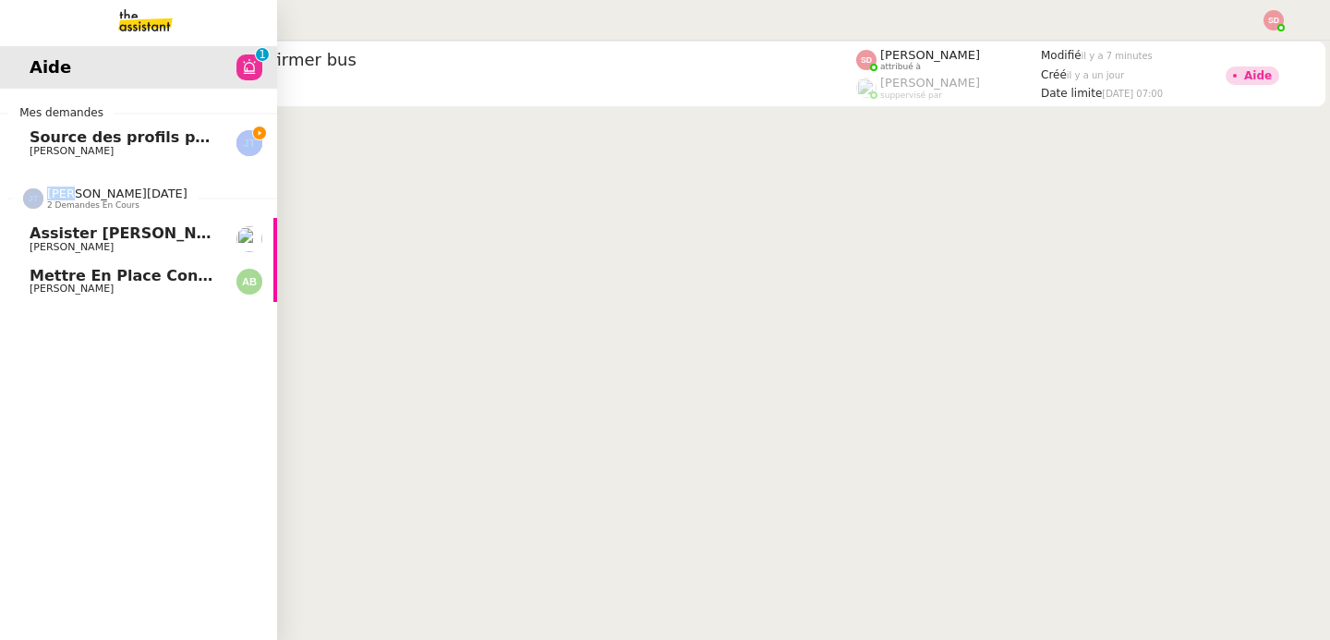
click at [43, 213] on div "Jean-Noël De Tinguy 2 demandes en cours" at bounding box center [138, 191] width 277 height 54
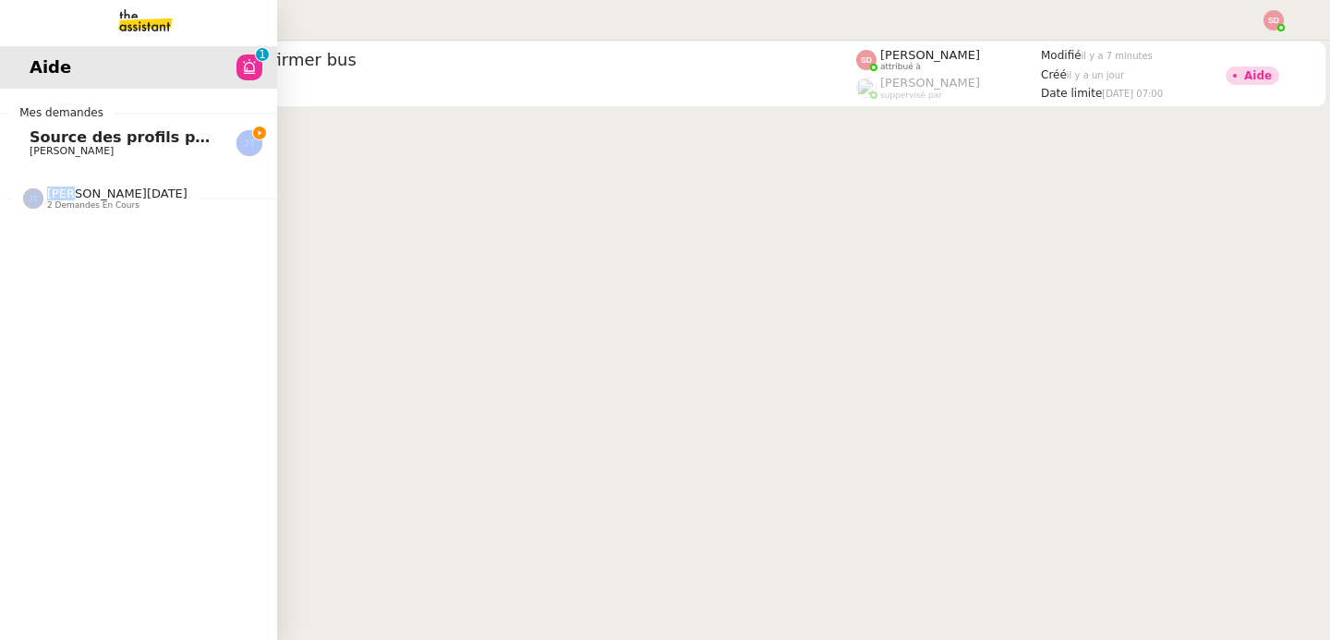
click at [119, 138] on span "Source des profils pour Account Manager" at bounding box center [202, 137] width 345 height 18
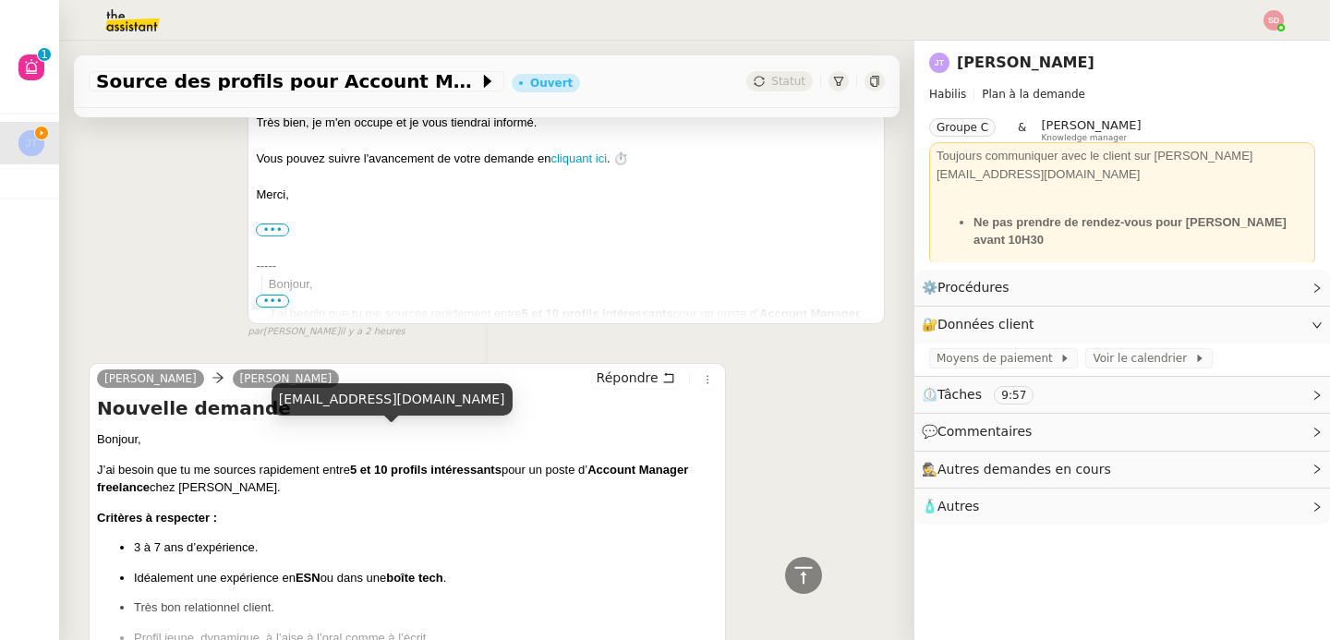
scroll to position [976, 0]
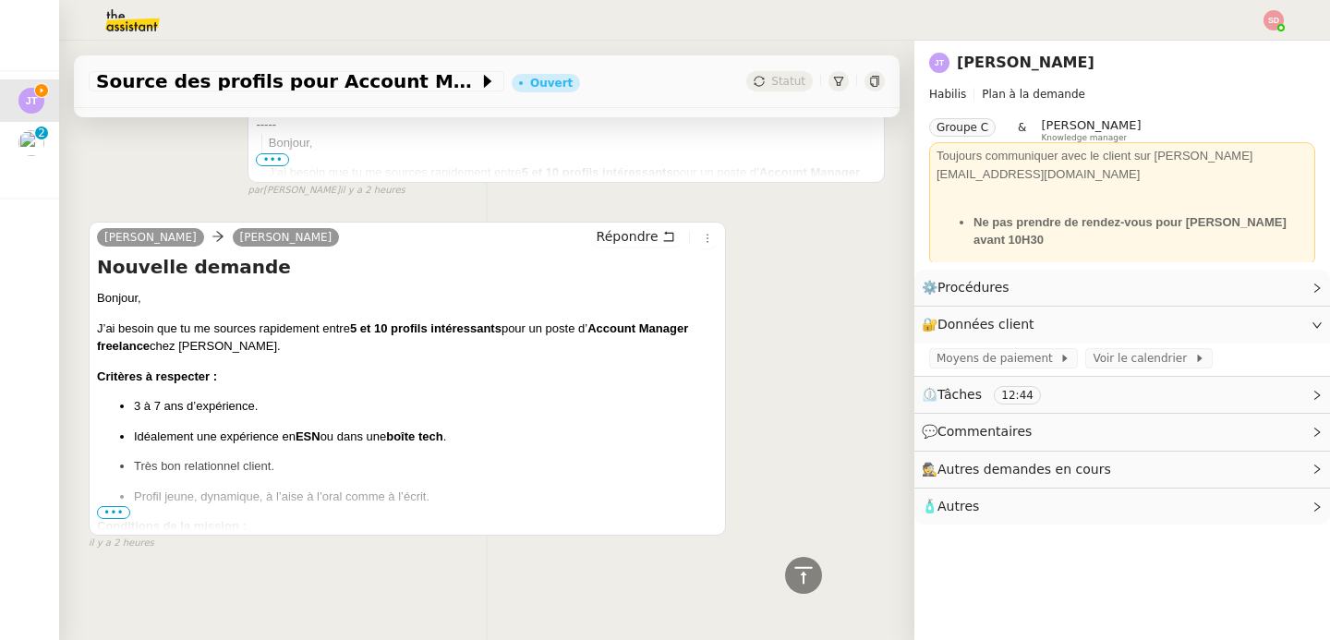
click at [126, 506] on span "•••" at bounding box center [113, 512] width 33 height 13
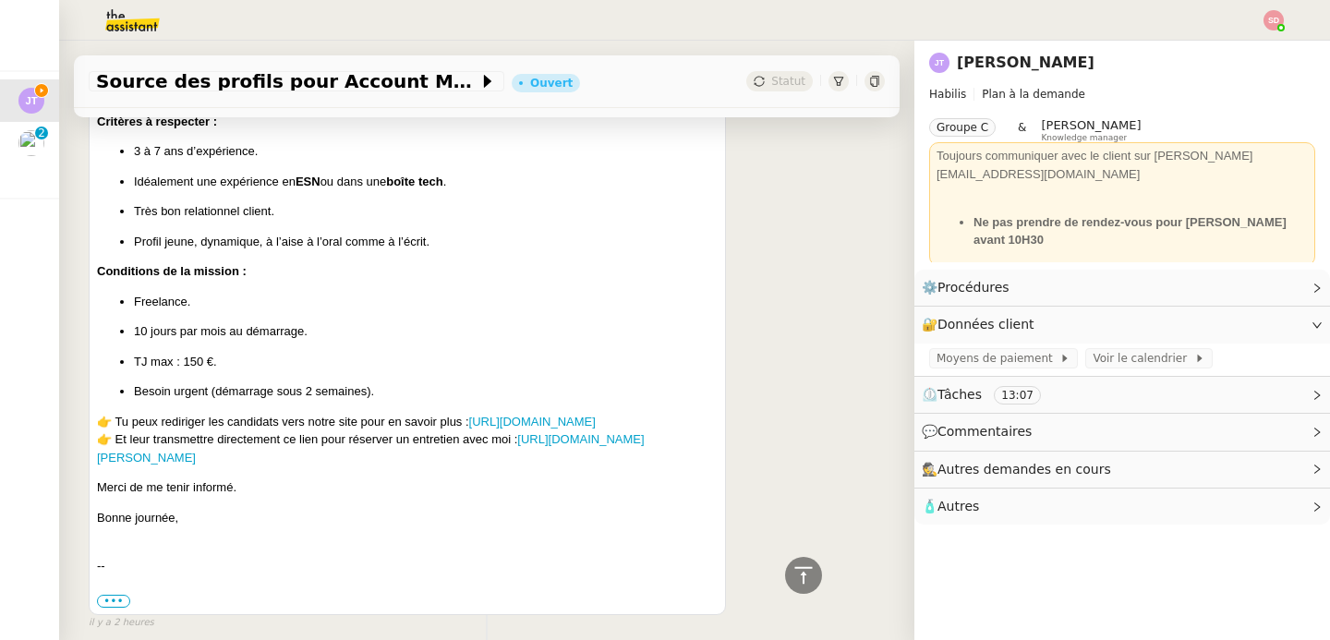
scroll to position [1281, 0]
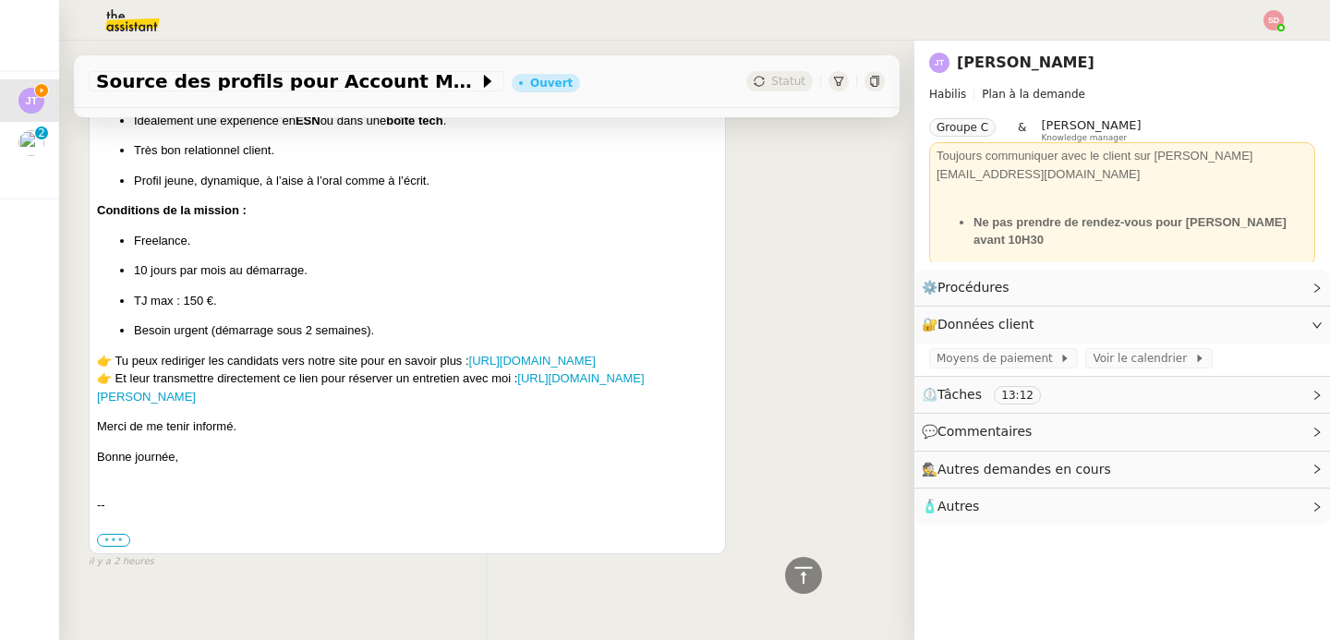
click at [112, 534] on label "•••" at bounding box center [113, 540] width 33 height 13
click at [0, 0] on input "•••" at bounding box center [0, 0] width 0 height 0
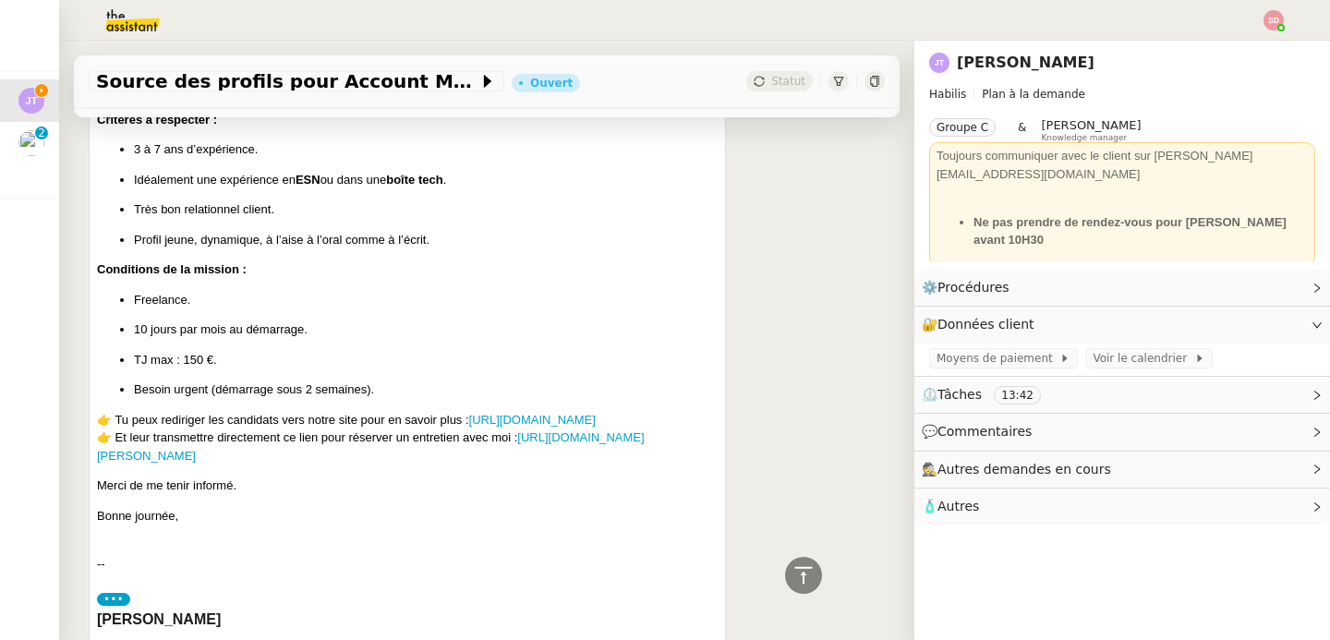
scroll to position [1116, 0]
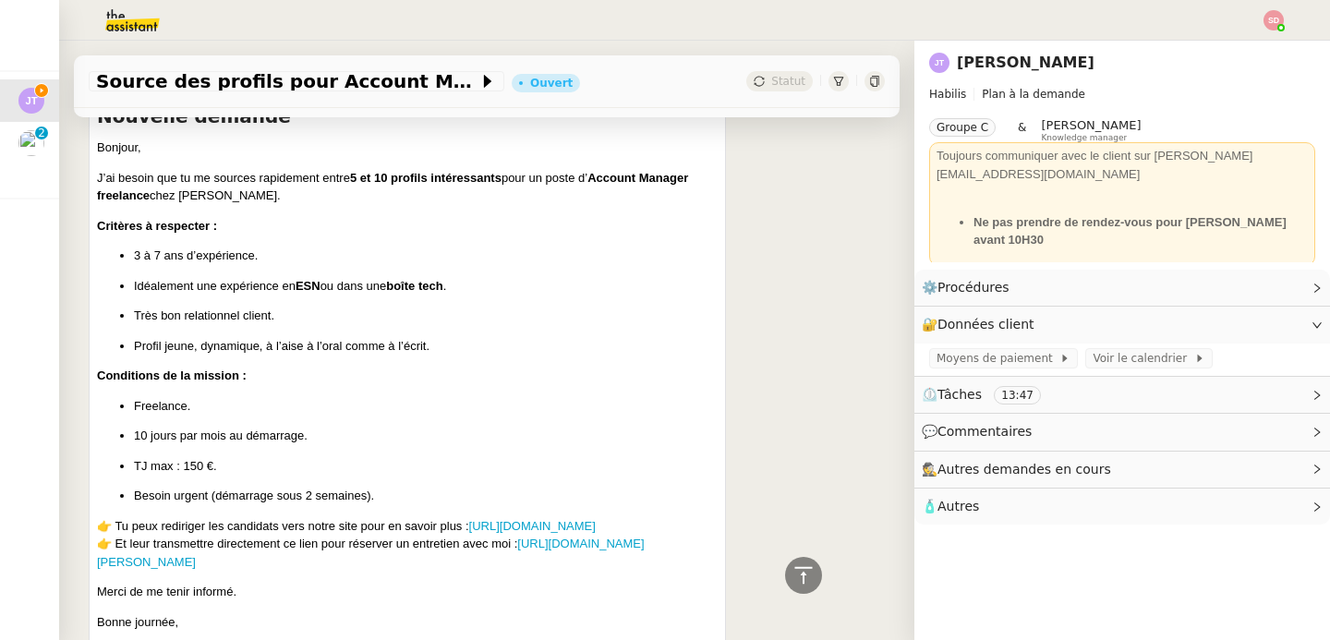
drag, startPoint x: 593, startPoint y: 183, endPoint x: 571, endPoint y: 566, distance: 384.0
click at [571, 566] on div "Bonjour, J’ai besoin que tu me sources rapidement entre 5 et 10 profils intéres…" at bounding box center [407, 394] width 621 height 511
copy div "Account Manager freelance chez Weaver. Critères à respecter : 3 à 7 ans d’expér…"
click at [469, 328] on ul "3 à 7 ans d’expérience. Idéalement une expérience en ESN ou dans une boîte tech…" at bounding box center [407, 301] width 621 height 108
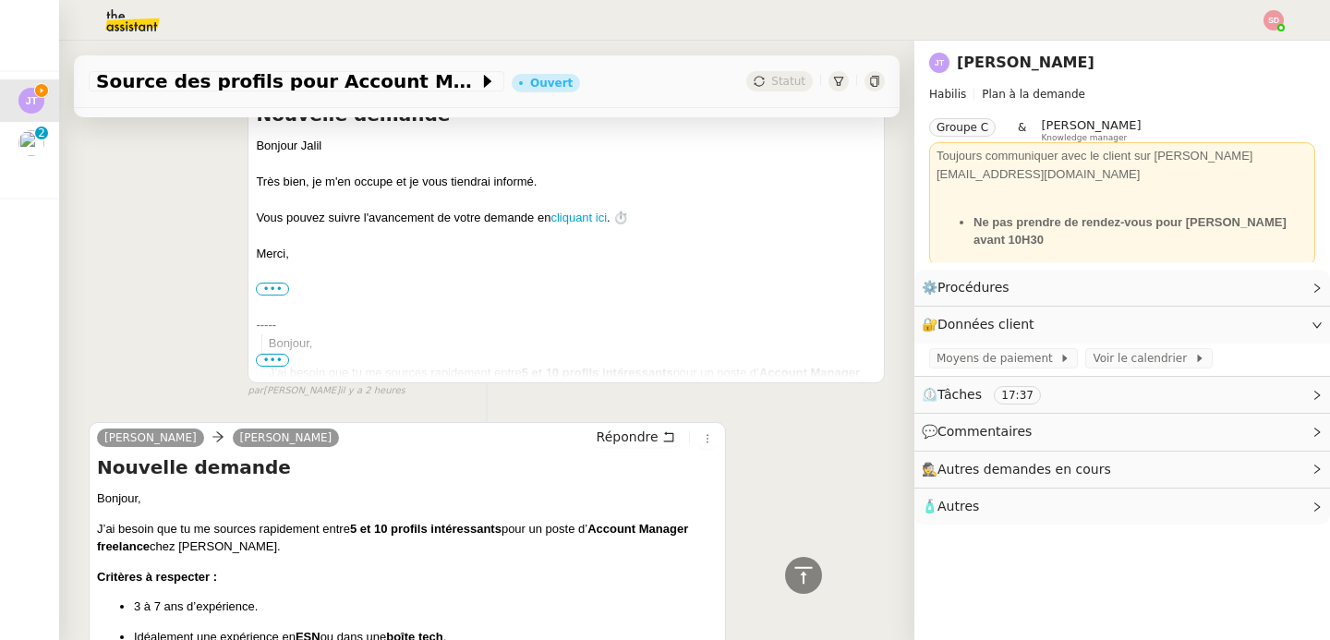
scroll to position [912, 0]
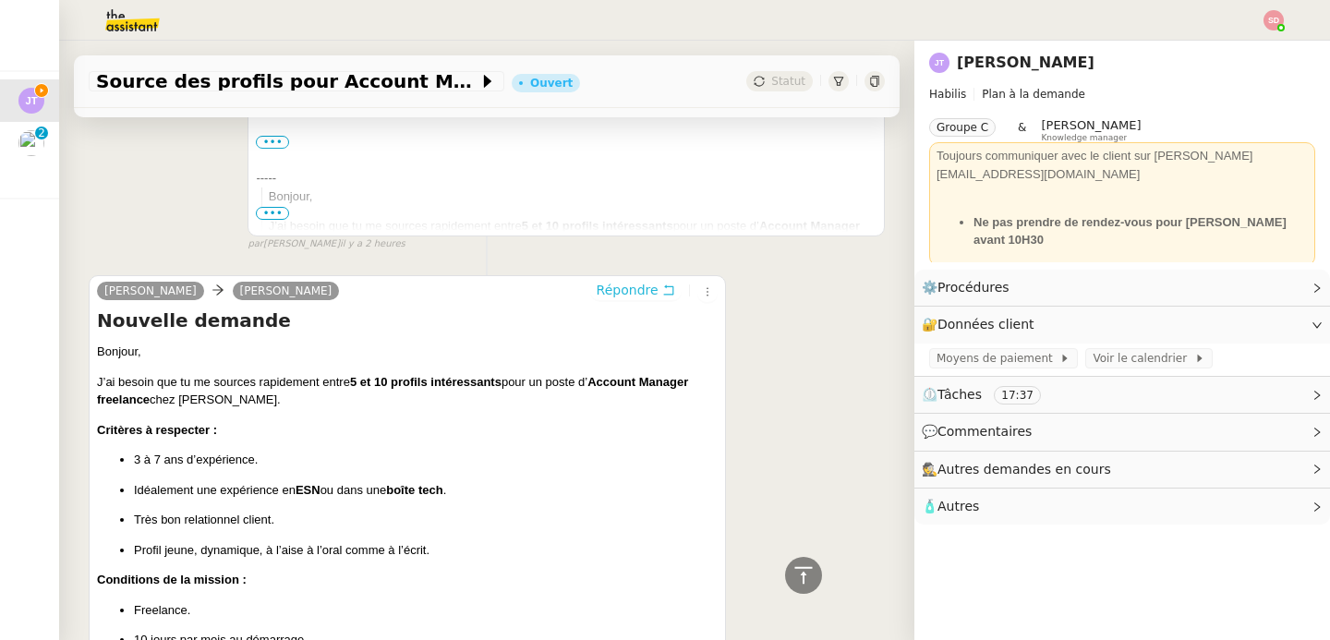
click at [621, 282] on span "Répondre" at bounding box center [628, 290] width 62 height 18
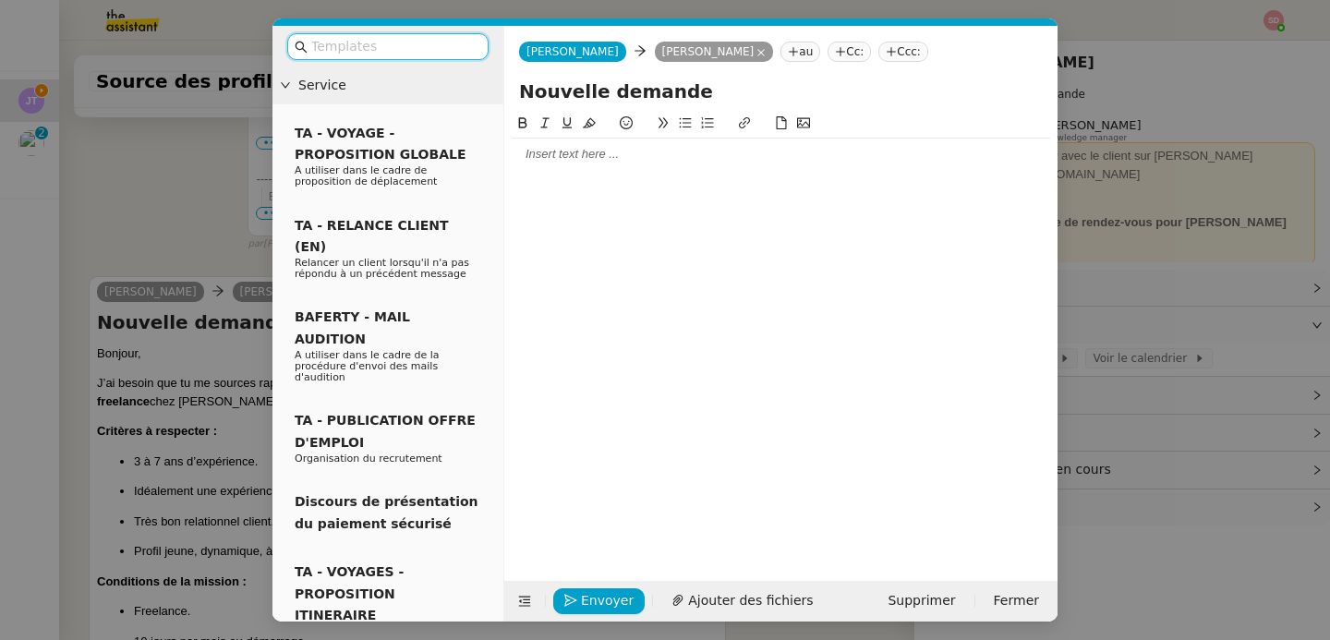
scroll to position [1055, 0]
click at [549, 156] on div at bounding box center [781, 154] width 539 height 17
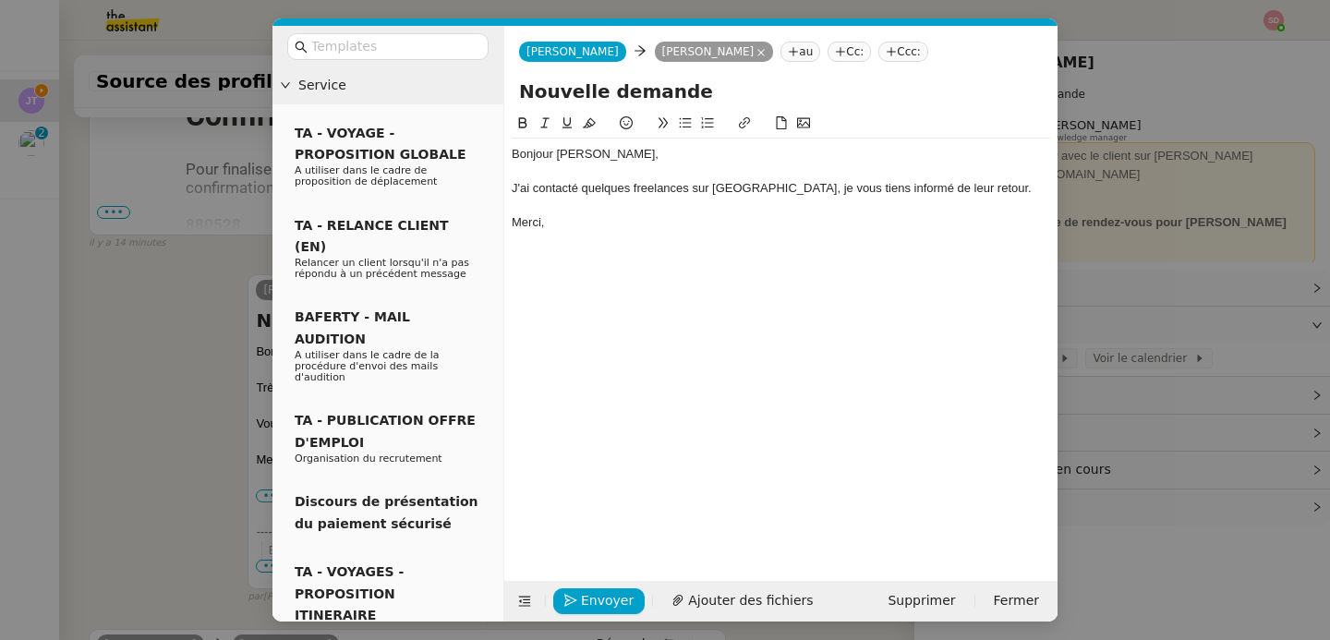
scroll to position [2524, 0]
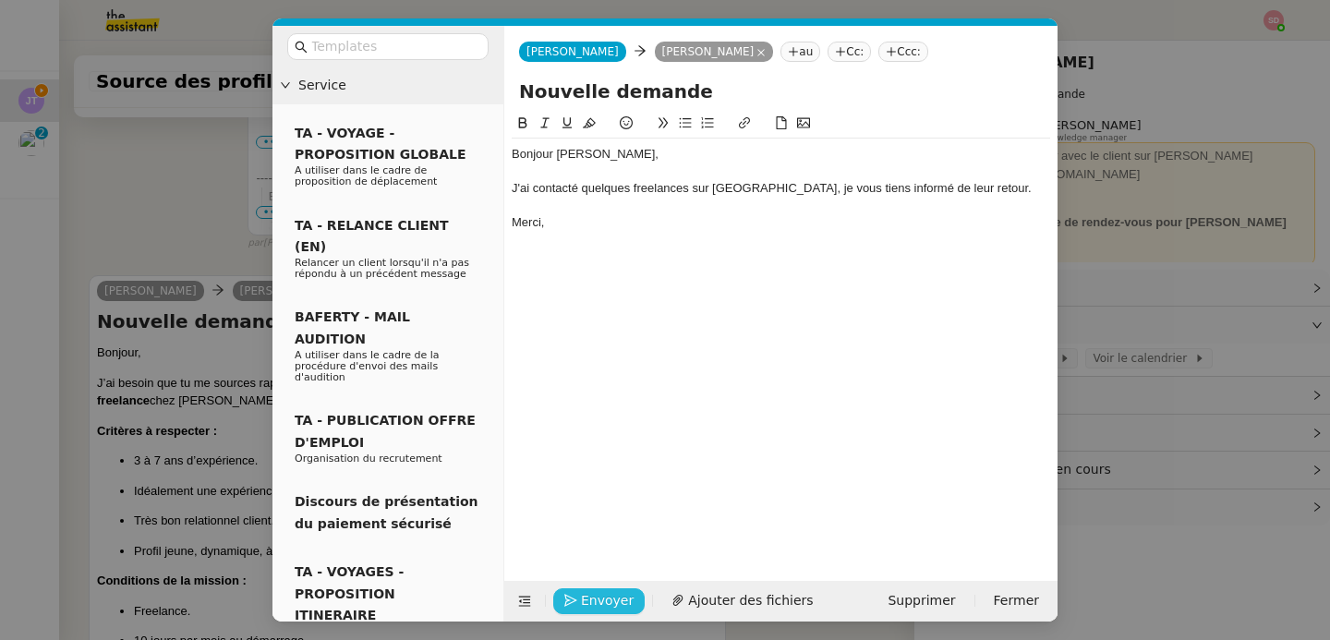
click at [619, 589] on button "Envoyer" at bounding box center [598, 602] width 91 height 26
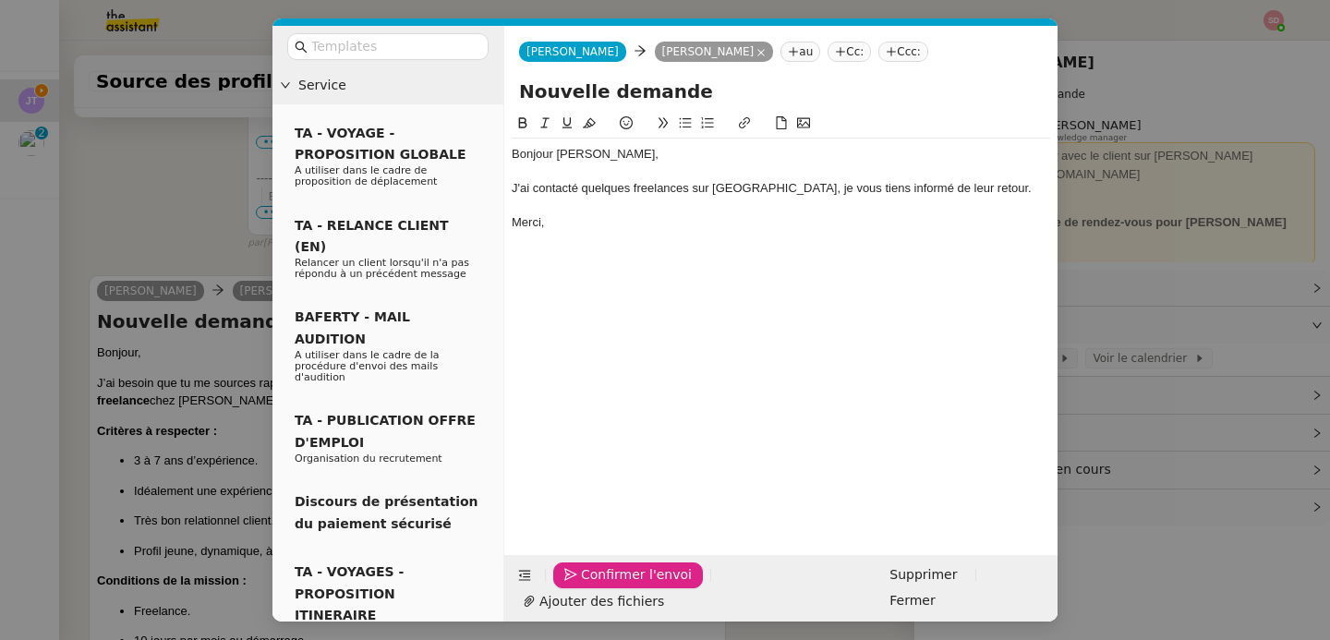
click at [619, 588] on button "Confirmer l'envoi" at bounding box center [628, 576] width 150 height 26
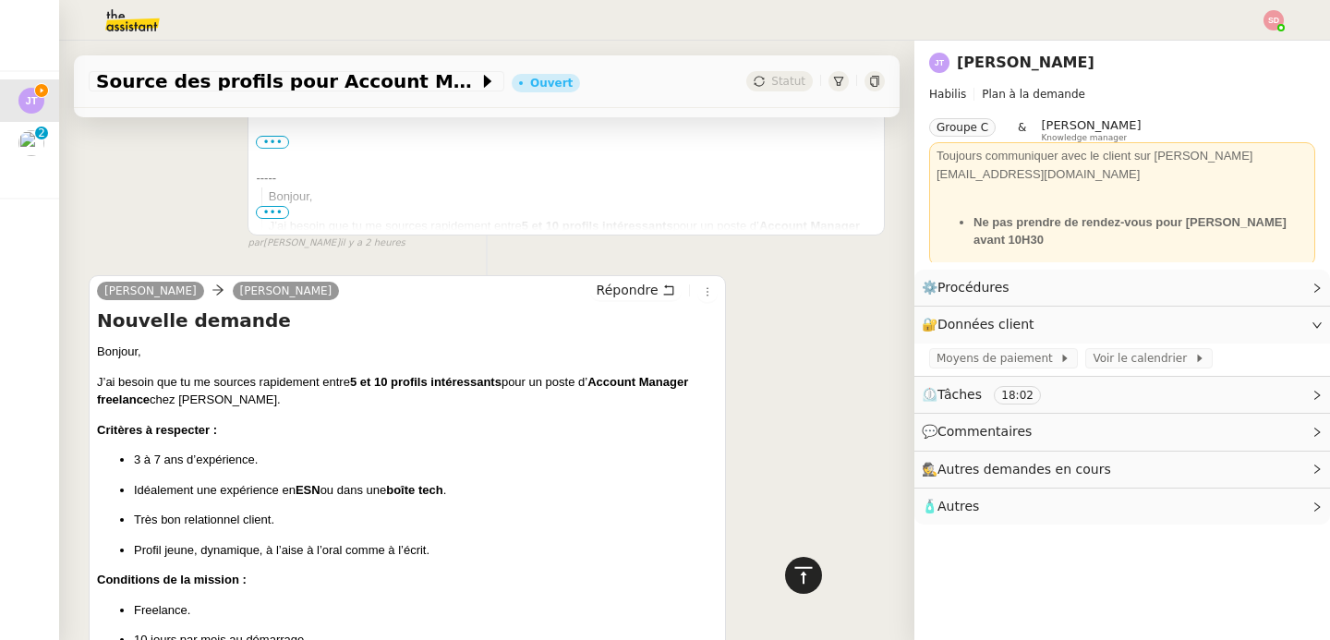
click at [796, 565] on icon at bounding box center [804, 575] width 22 height 22
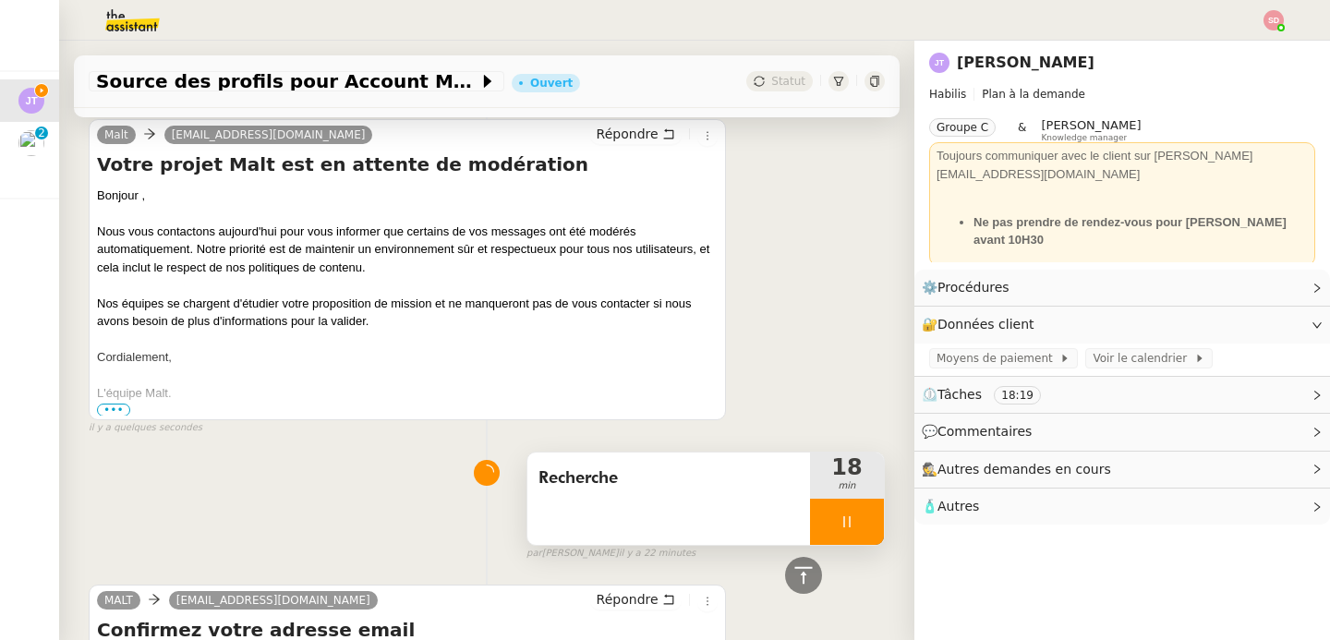
scroll to position [1664, 0]
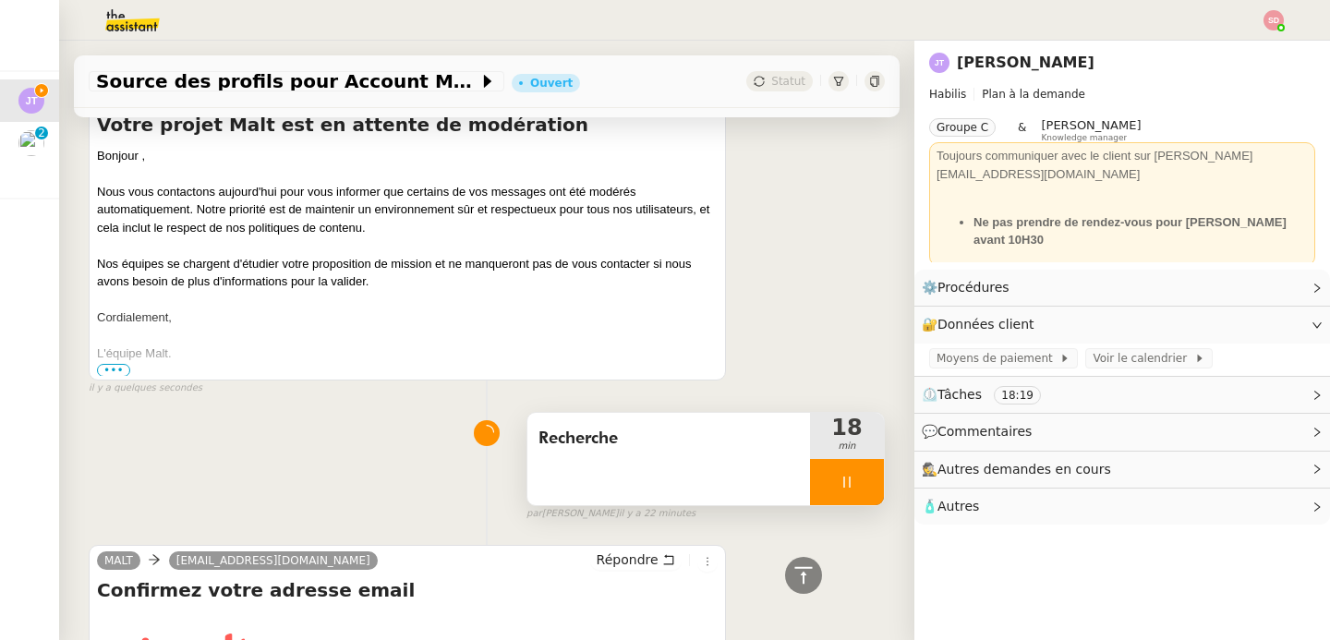
click at [838, 488] on div at bounding box center [847, 482] width 74 height 46
click at [858, 488] on icon at bounding box center [865, 482] width 15 height 15
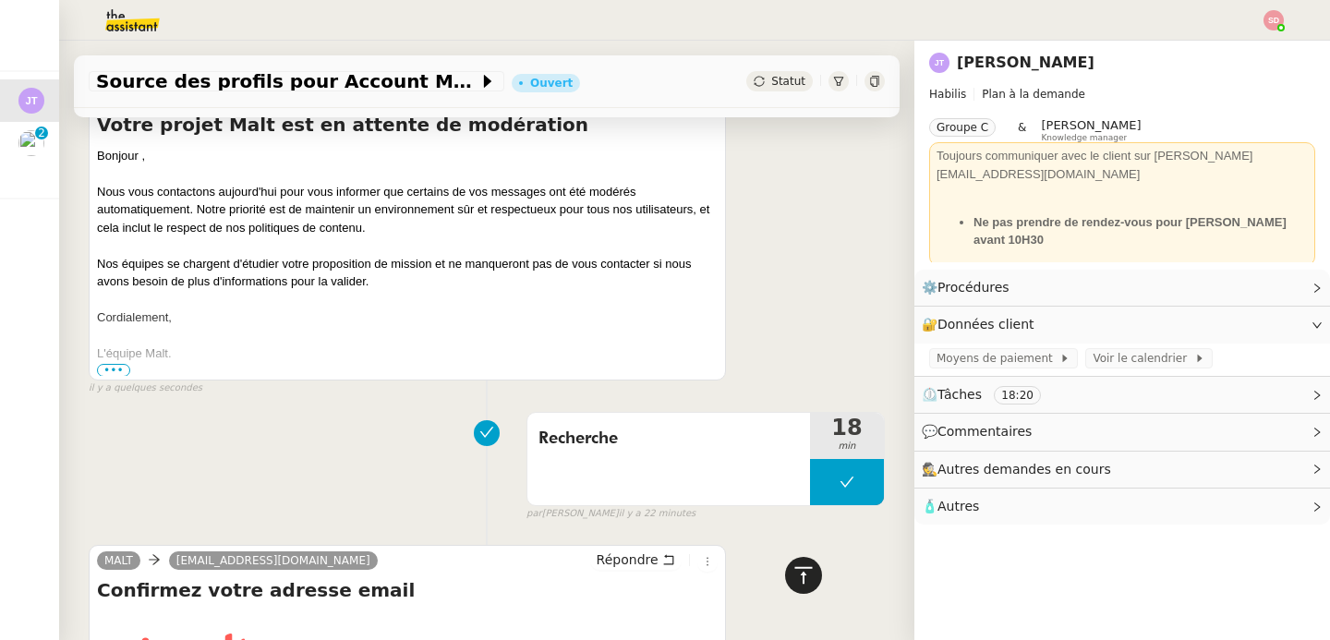
click at [795, 577] on icon at bounding box center [804, 574] width 18 height 17
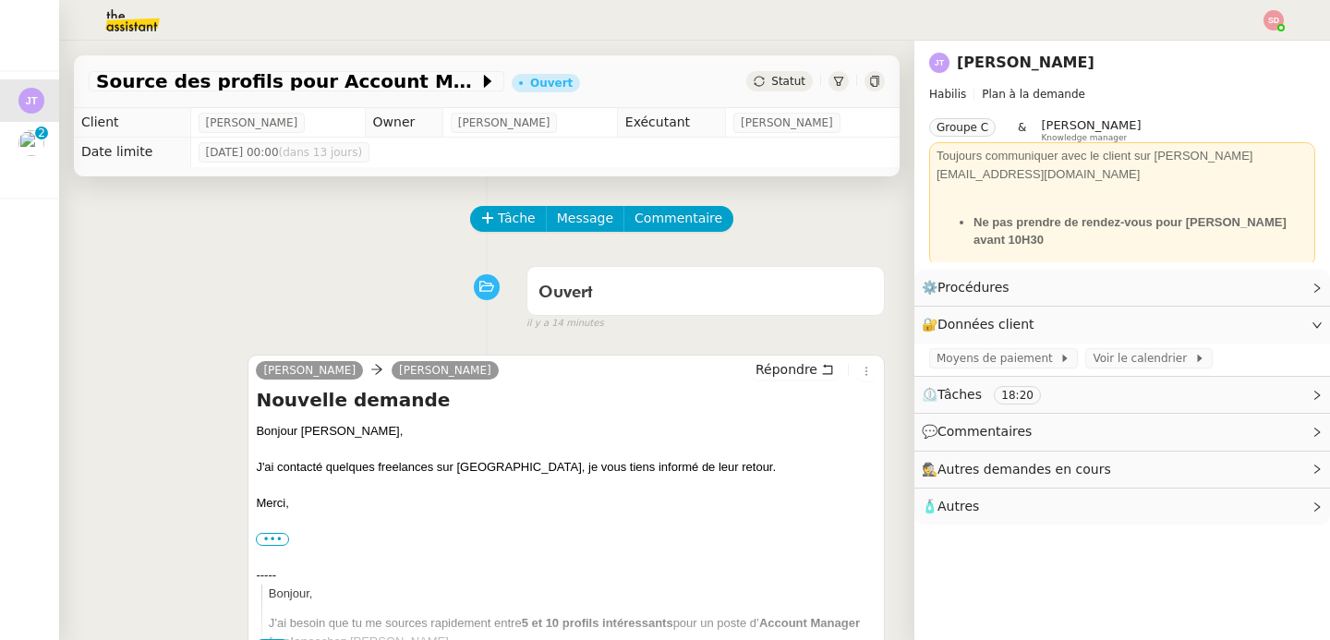
scroll to position [0, 0]
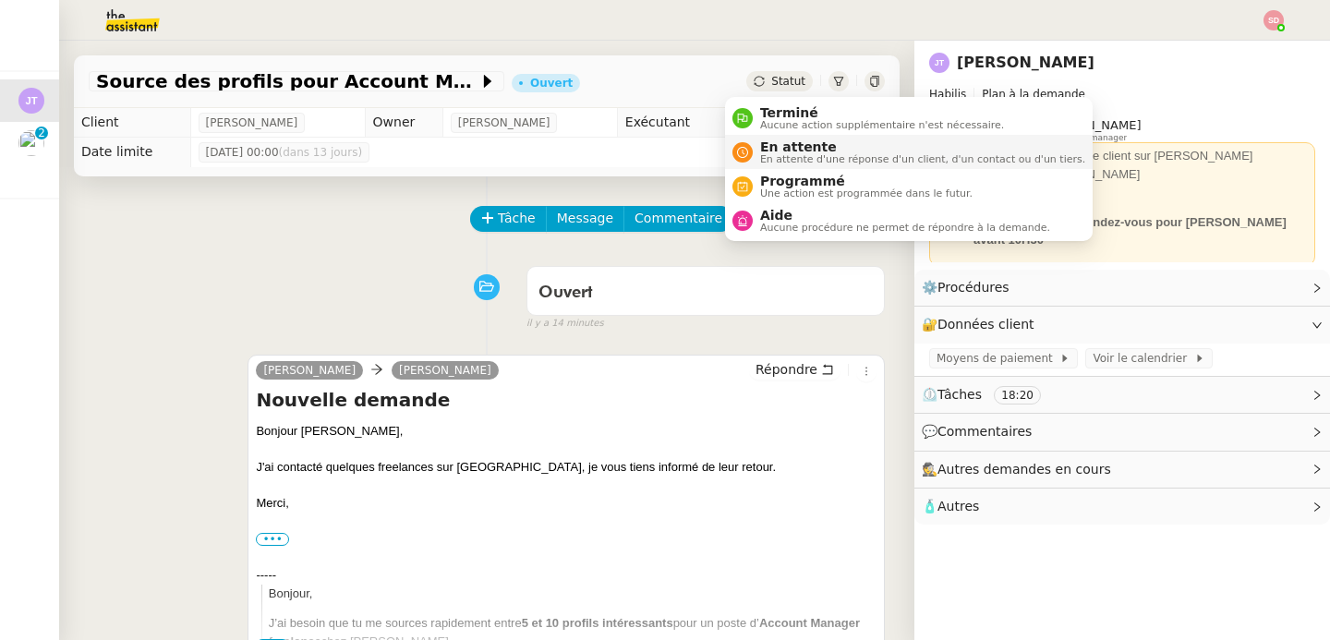
click at [780, 159] on span "En attente d'une réponse d'un client, d'un contact ou d'un tiers." at bounding box center [922, 159] width 325 height 10
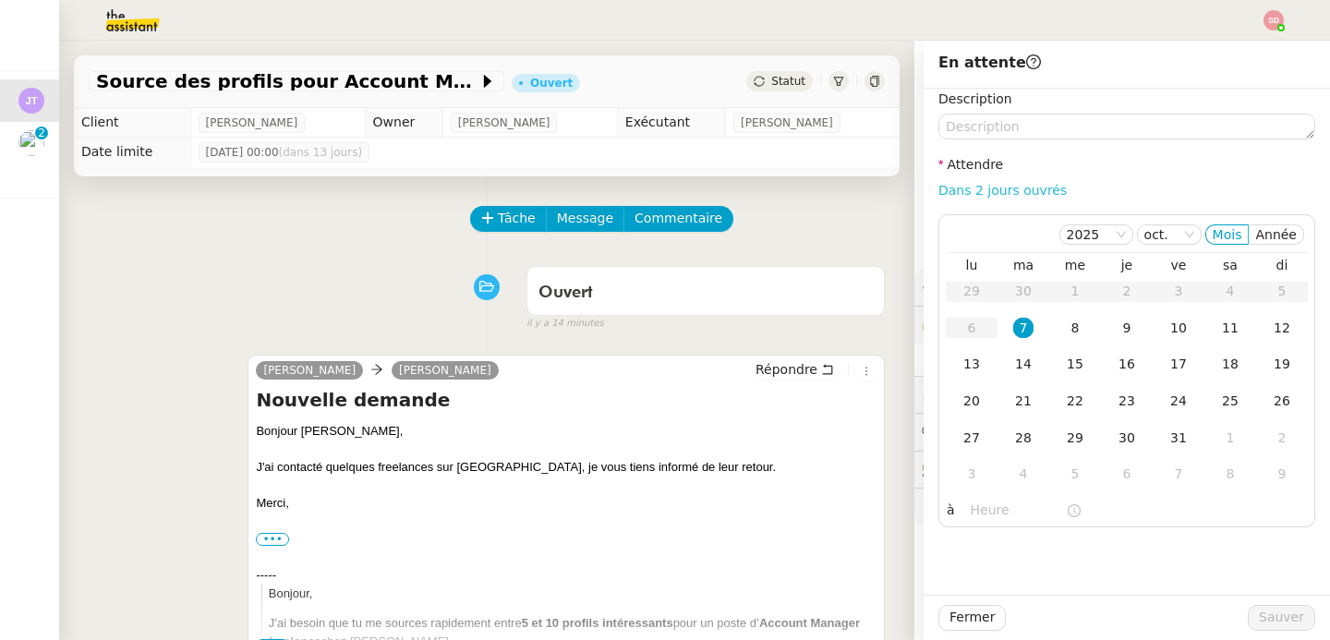
click at [989, 189] on link "Dans 2 jours ouvrés" at bounding box center [1003, 190] width 128 height 15
click at [1070, 328] on div "8" at bounding box center [1075, 328] width 20 height 20
click at [973, 510] on input "07:00" at bounding box center [1018, 510] width 95 height 21
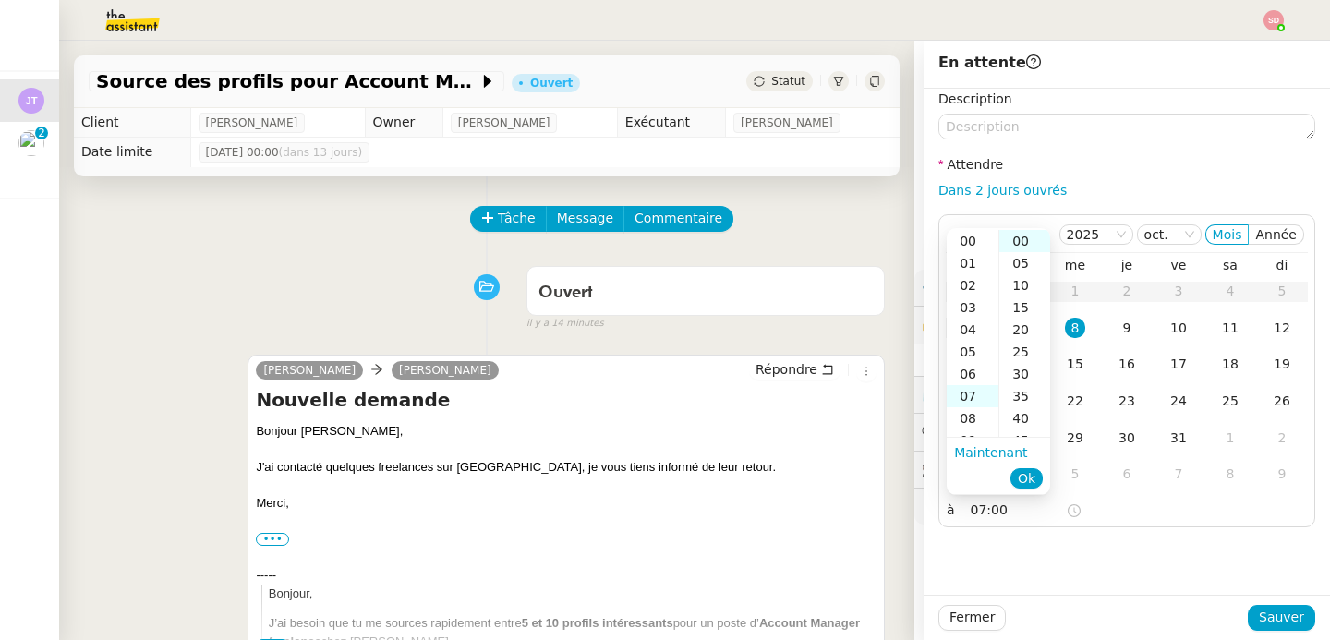
scroll to position [155, 0]
click at [976, 390] on div "14" at bounding box center [973, 396] width 52 height 22
type input "14:00"
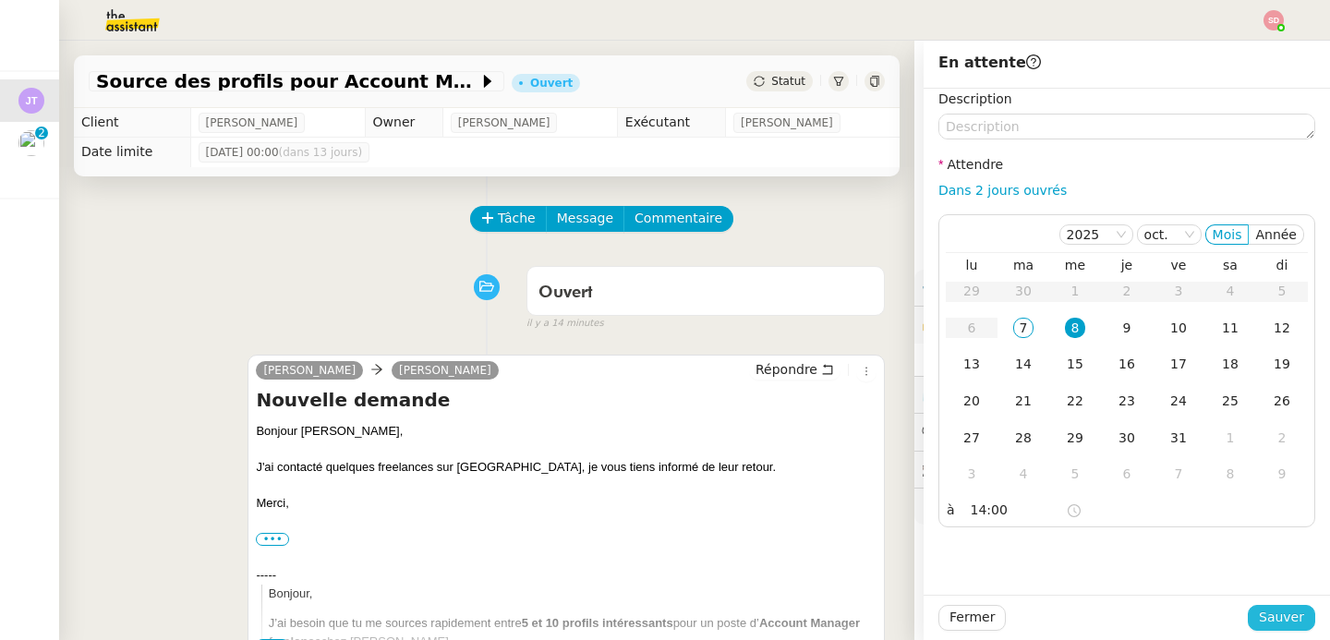
click at [1275, 624] on span "Sauver" at bounding box center [1281, 617] width 45 height 21
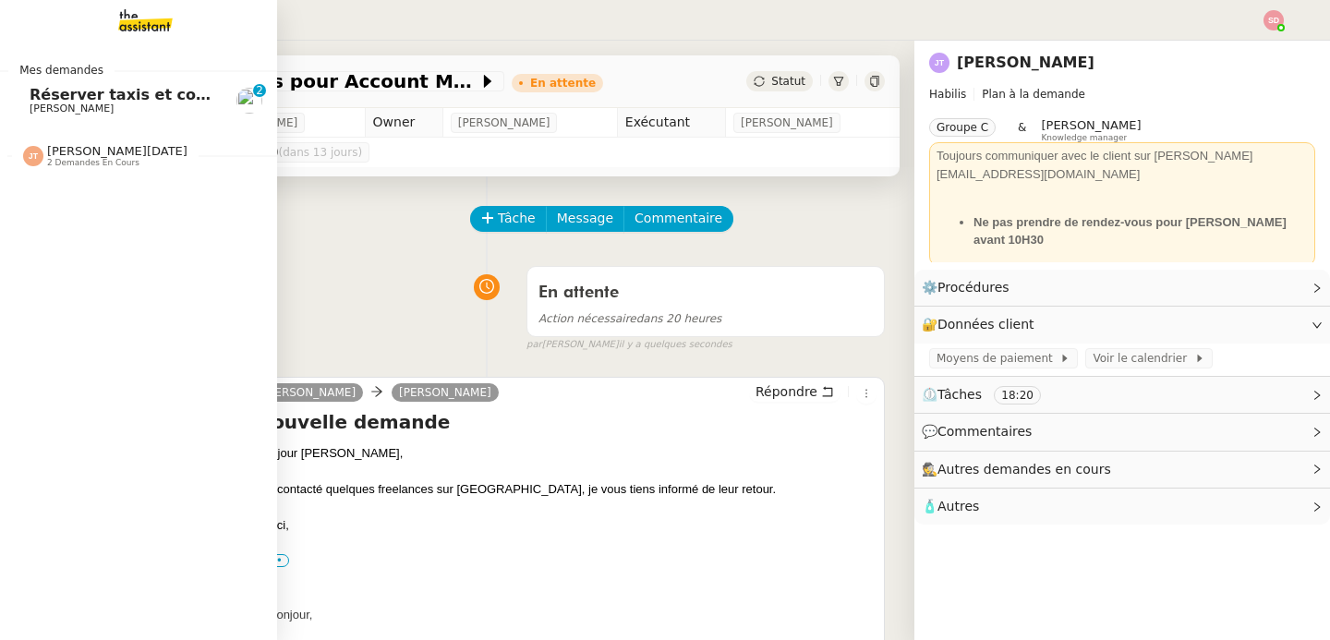
click at [31, 86] on link "Réserver taxis et confirmer bus Lydie Laulon Perso 0 1 2 3 4 5 6 7 8 9" at bounding box center [138, 100] width 277 height 42
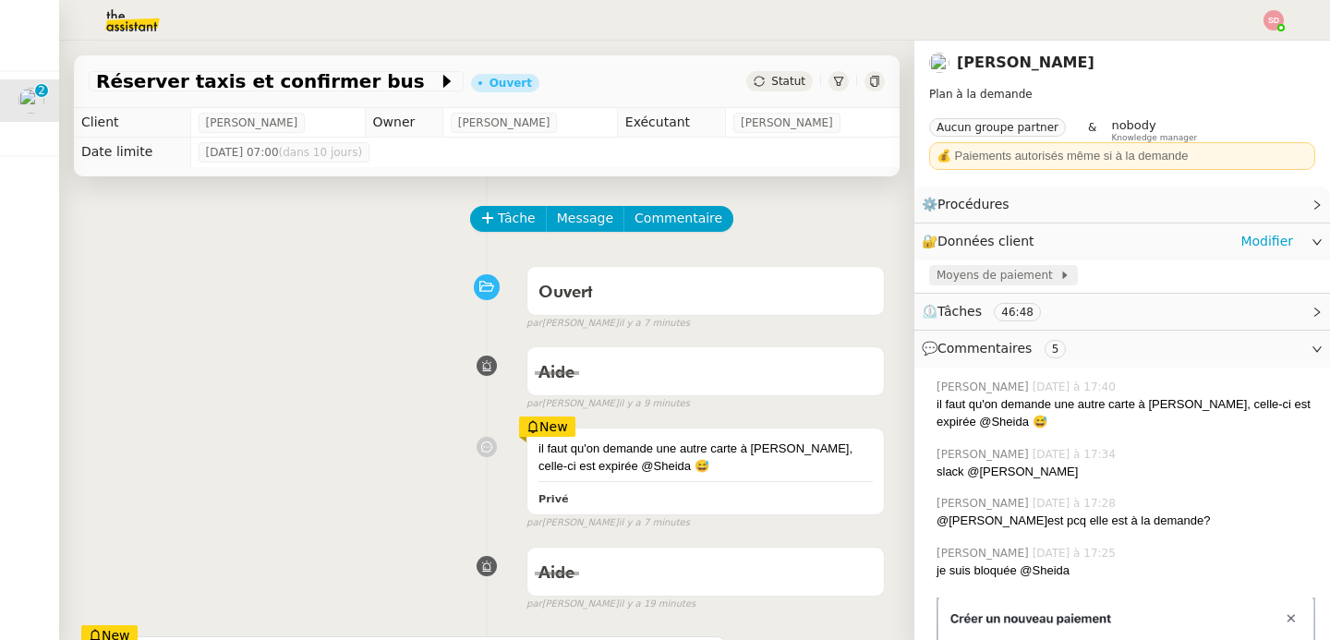
click at [982, 273] on span "Moyens de paiement" at bounding box center [998, 275] width 123 height 18
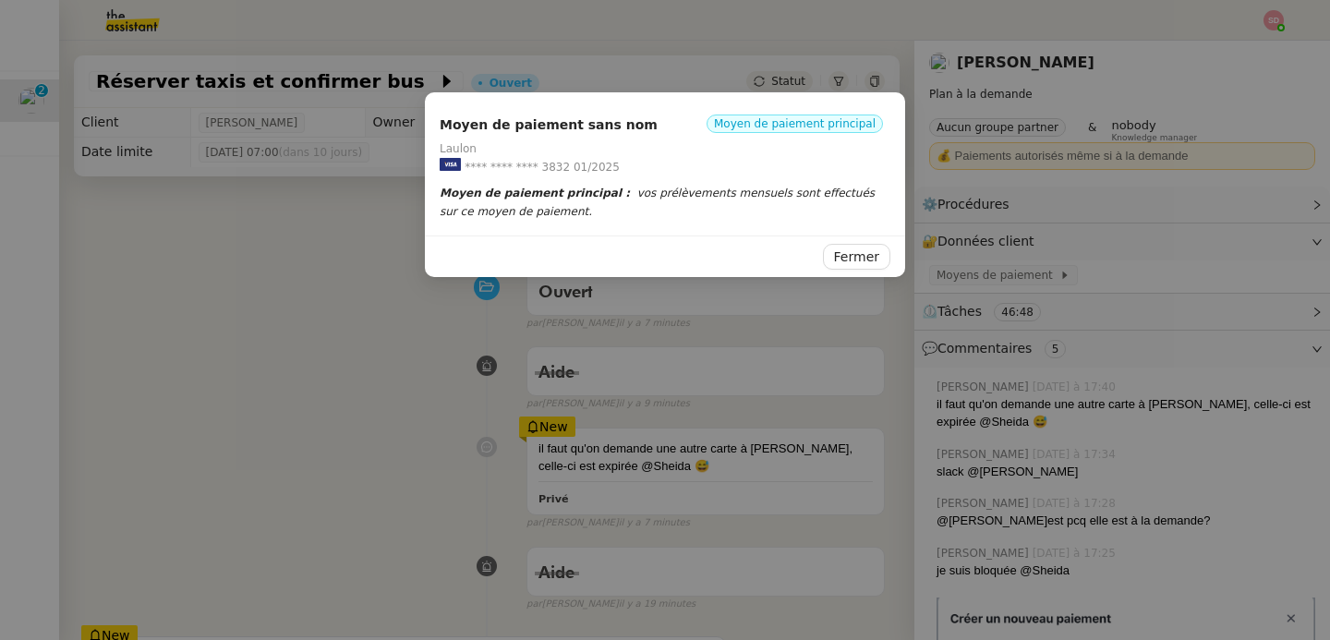
click at [273, 393] on nz-modal-container "Moyen de paiement sans nom Moyen de paiement principal Laulon **** **** **** 38…" at bounding box center [665, 320] width 1330 height 640
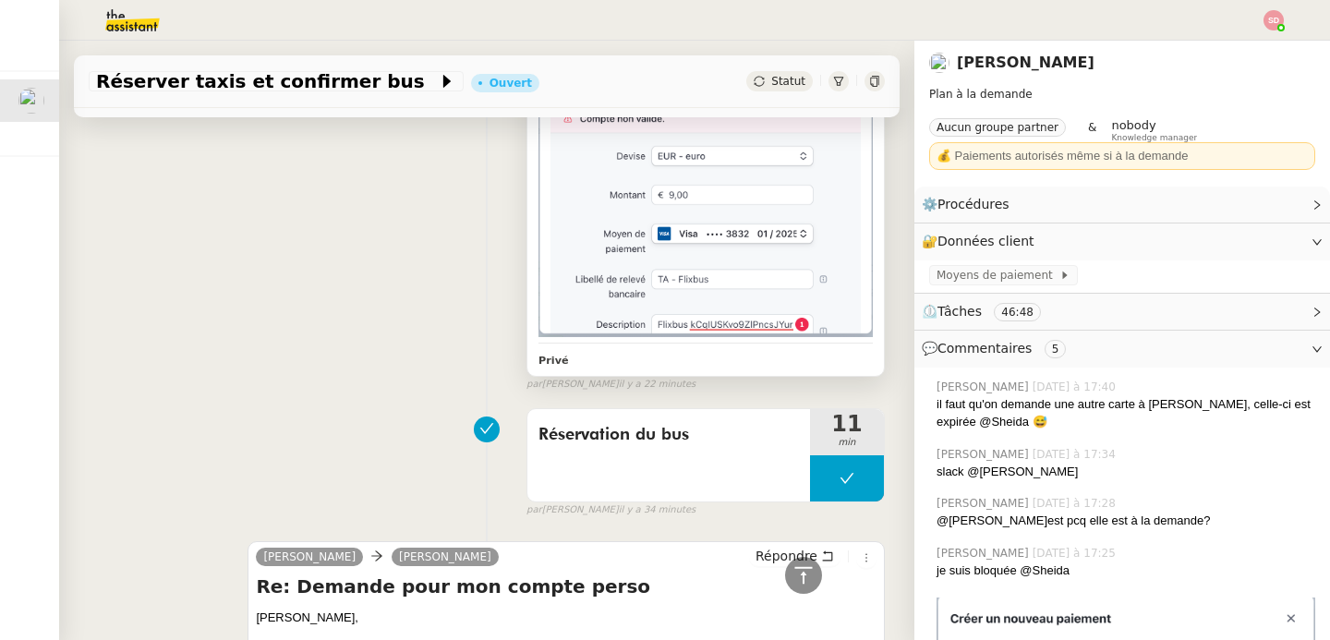
scroll to position [1332, 0]
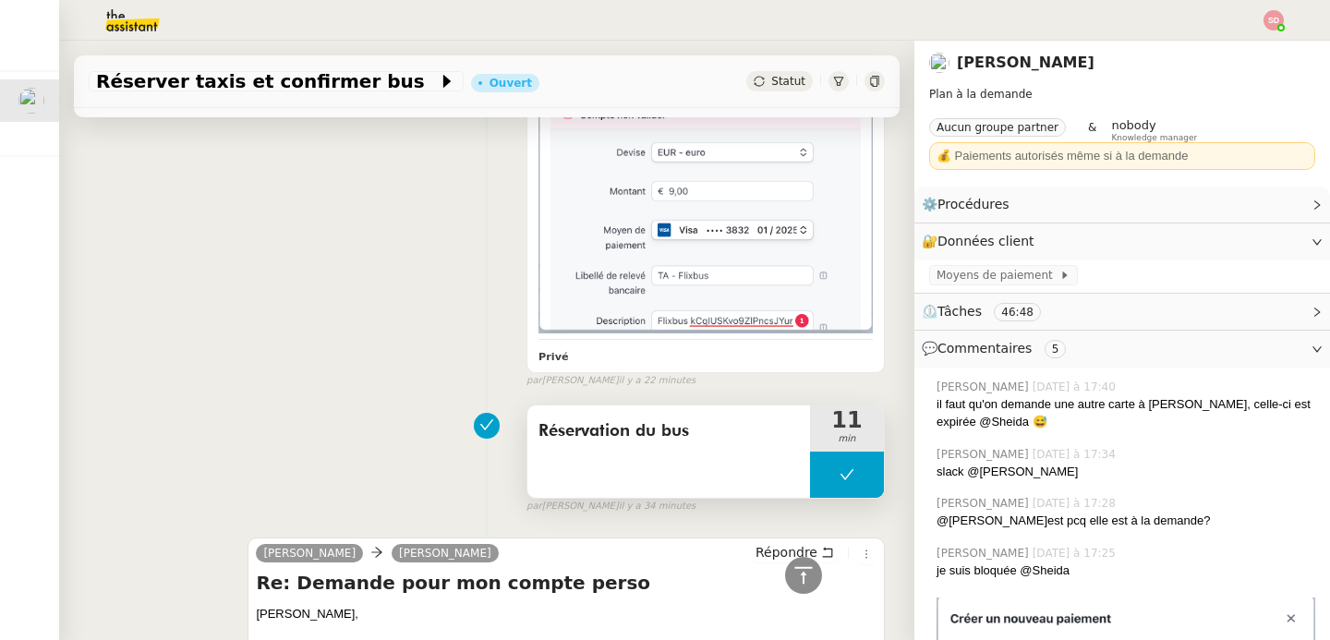
click at [810, 477] on button at bounding box center [847, 475] width 74 height 46
click at [810, 477] on div at bounding box center [828, 475] width 37 height 46
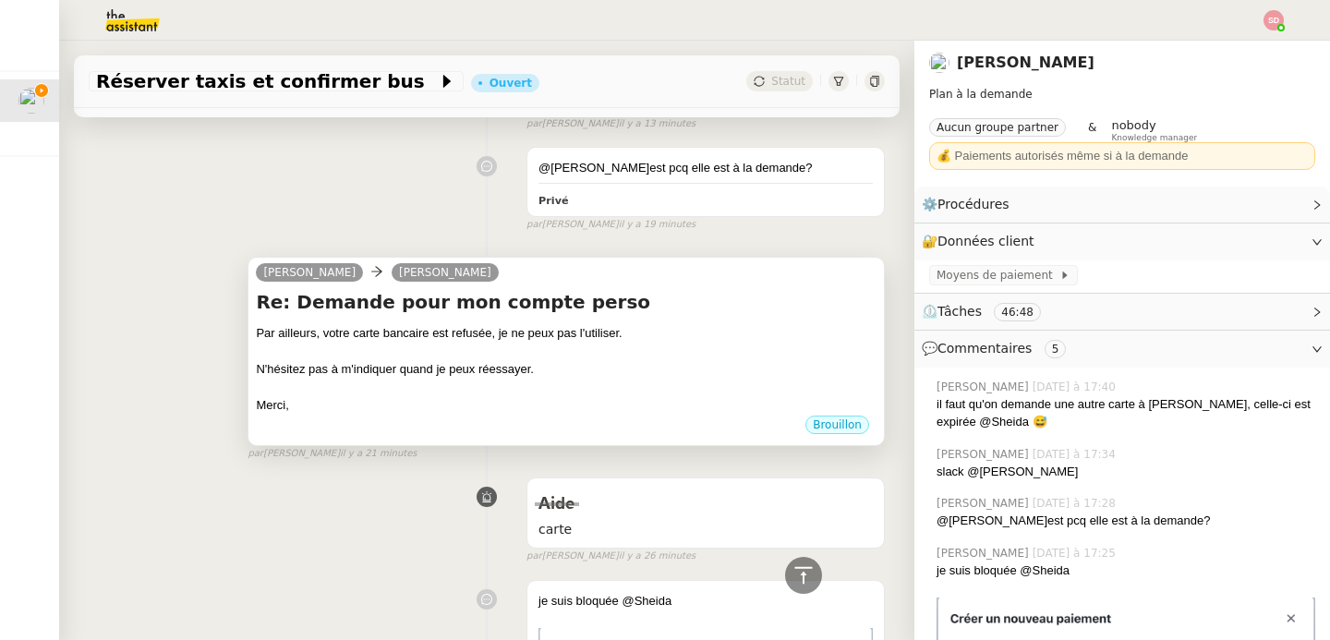
click at [606, 375] on div "N'hésitez pas à m'indiquer quand je peux réessayer." at bounding box center [566, 369] width 621 height 18
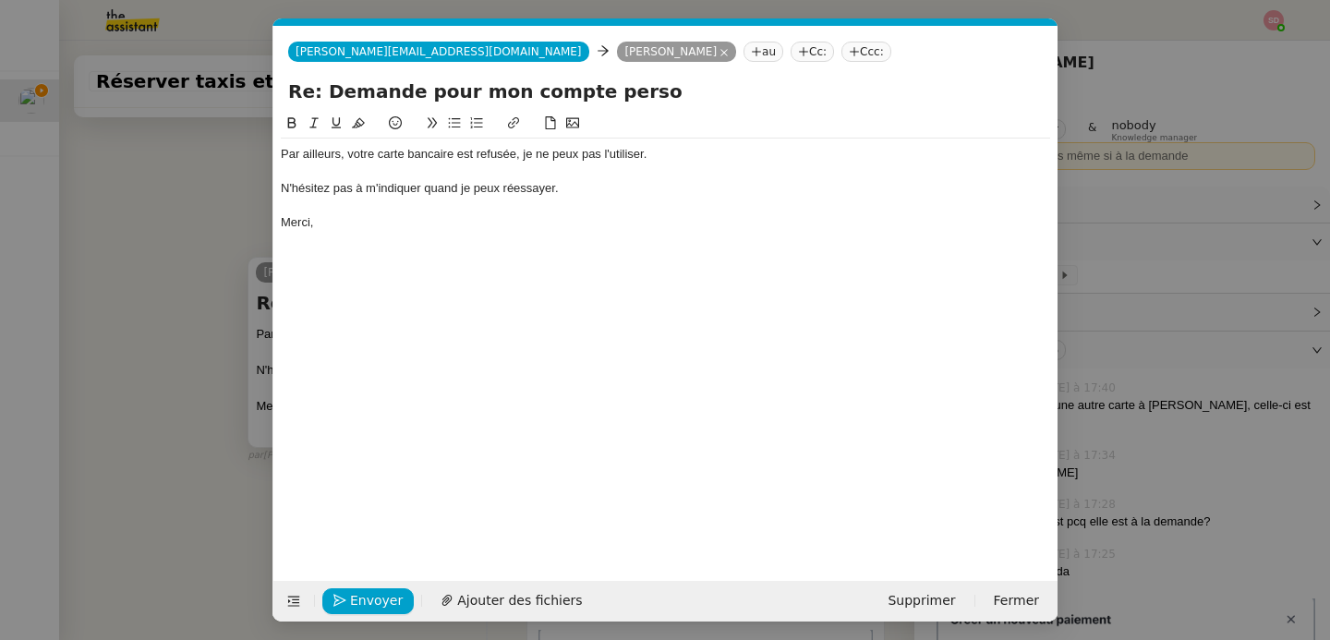
scroll to position [0, 39]
click at [938, 606] on span "Supprimer" at bounding box center [921, 600] width 67 height 21
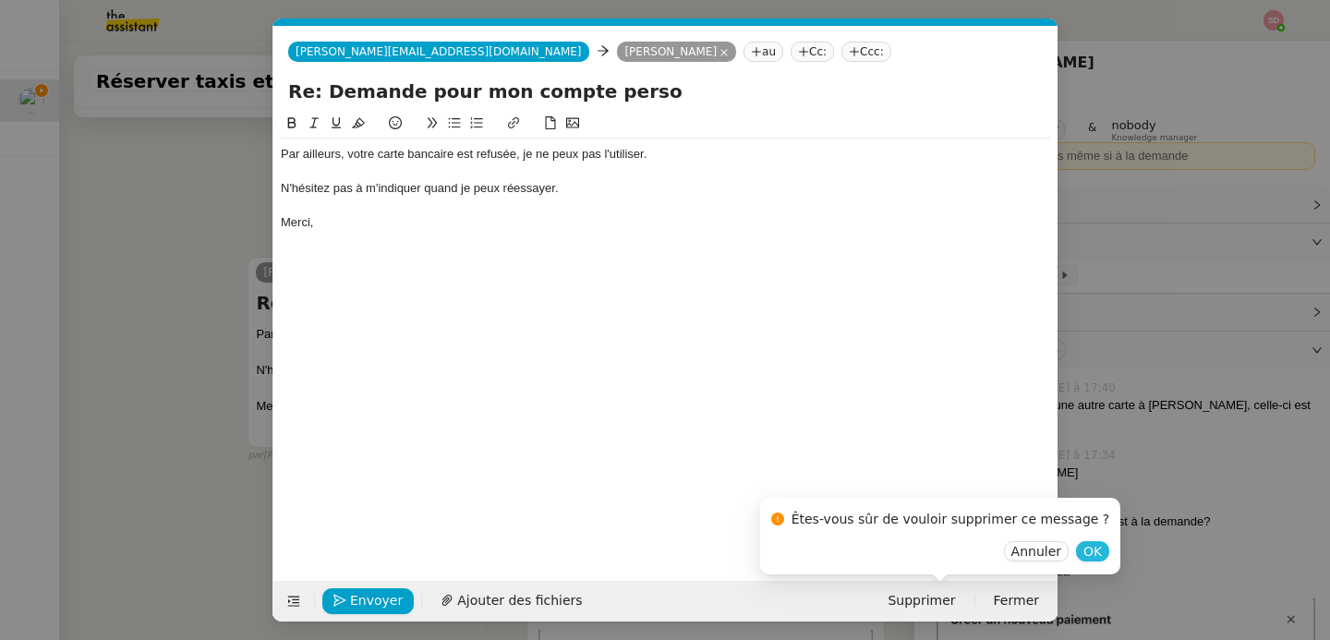
click at [1084, 553] on span "OK" at bounding box center [1093, 551] width 18 height 18
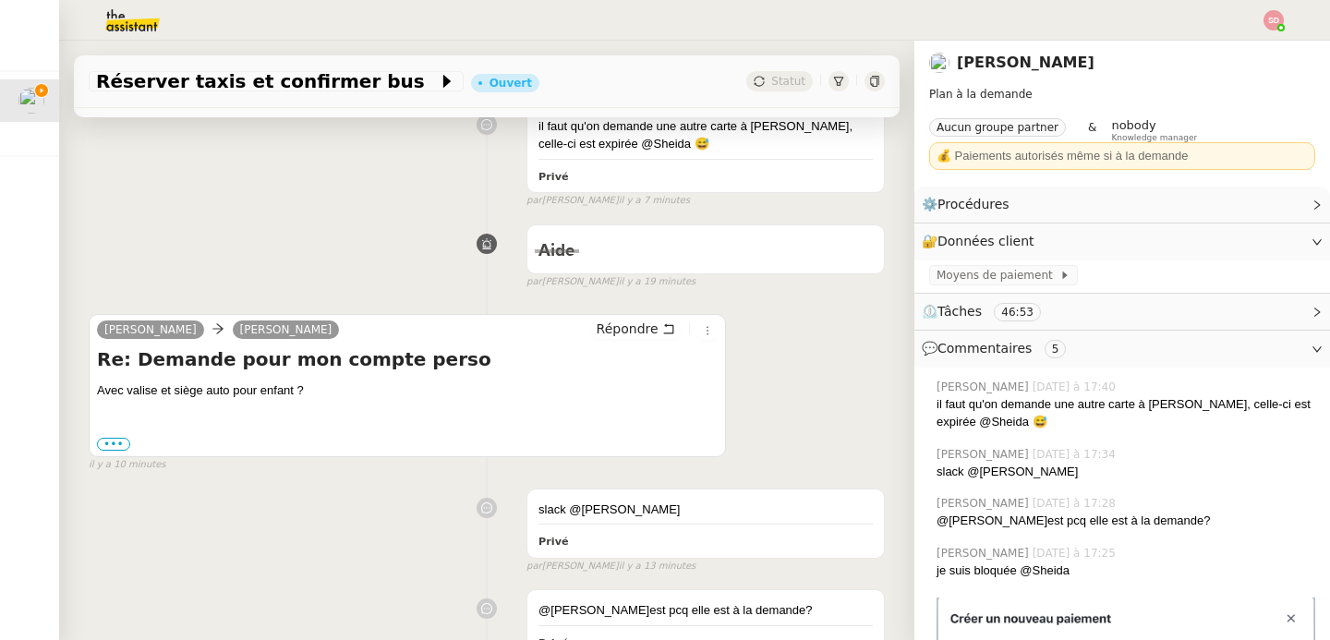
scroll to position [296, 0]
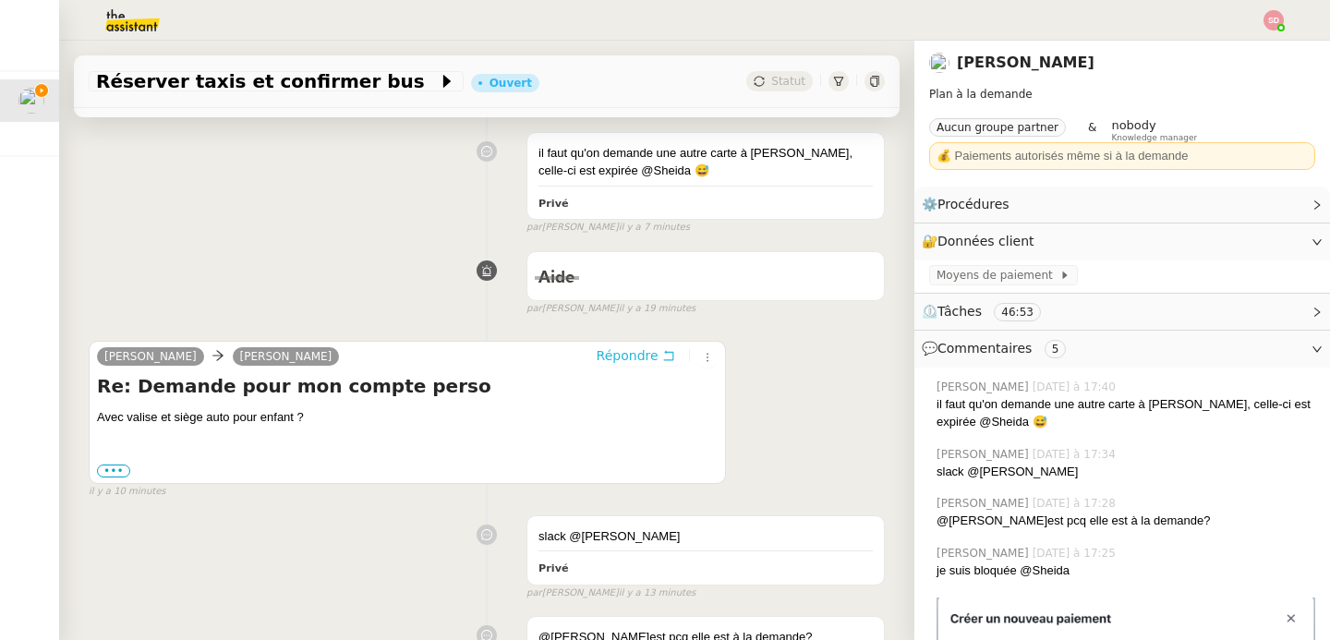
click at [631, 360] on span "Répondre" at bounding box center [628, 355] width 62 height 18
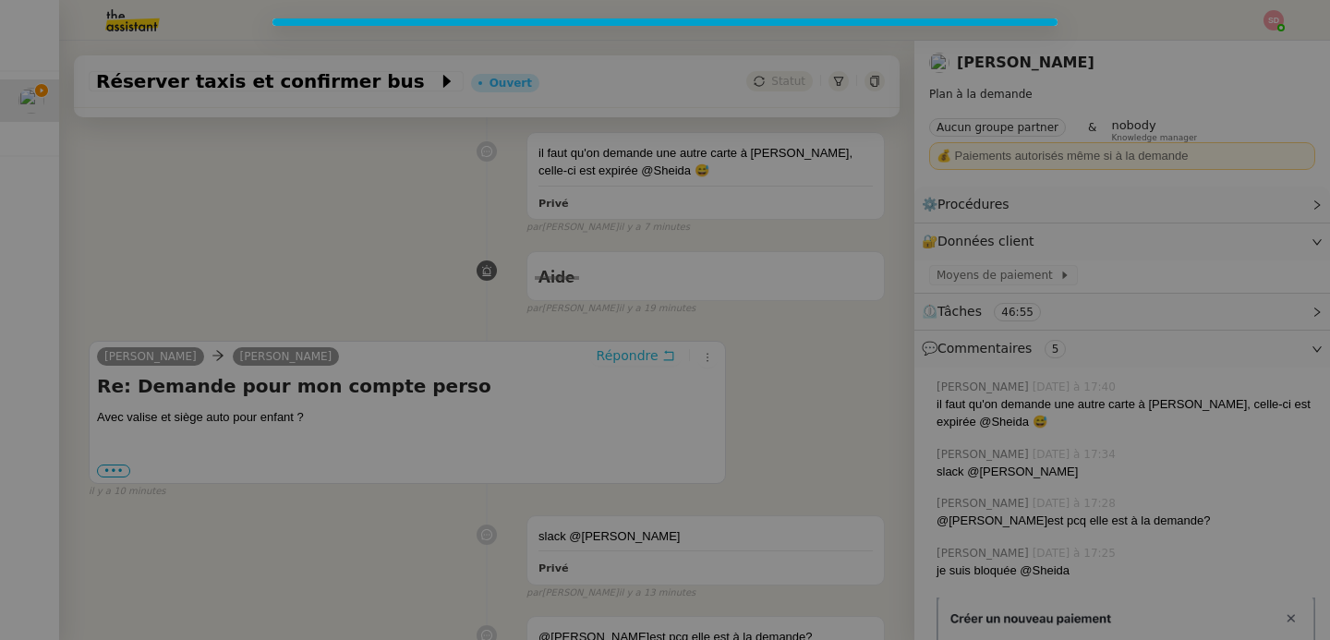
scroll to position [437, 0]
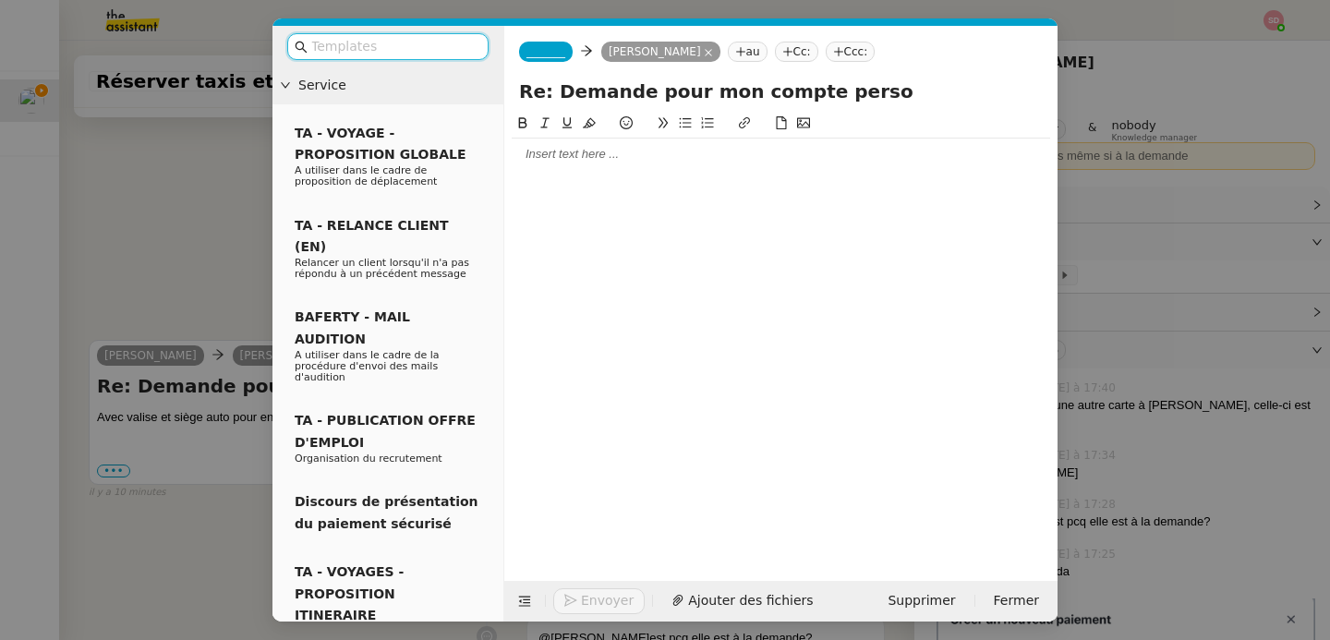
click at [559, 62] on div "_______ Lydie LAULON au Cc: Ccc:" at bounding box center [780, 52] width 553 height 52
click at [564, 50] on span "_______" at bounding box center [546, 51] width 39 height 13
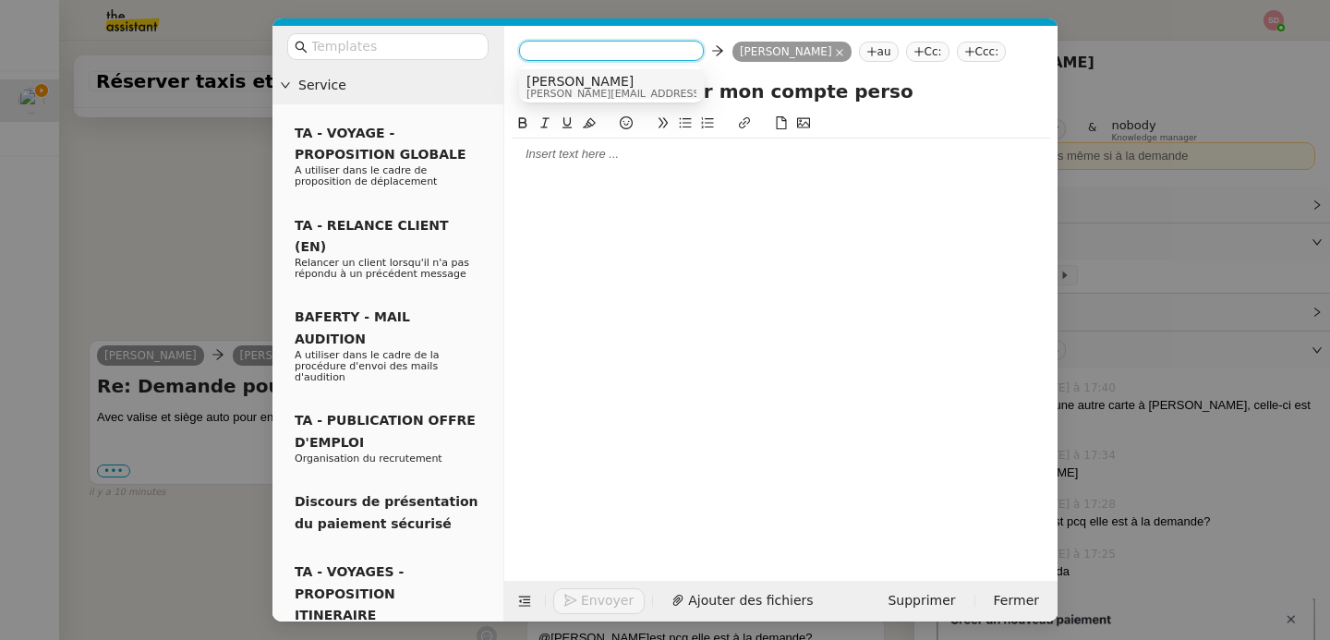
click at [145, 253] on nz-modal-container "Service TA - VOYAGE - PROPOSITION GLOBALE A utiliser dans le cadre de propositi…" at bounding box center [665, 320] width 1330 height 640
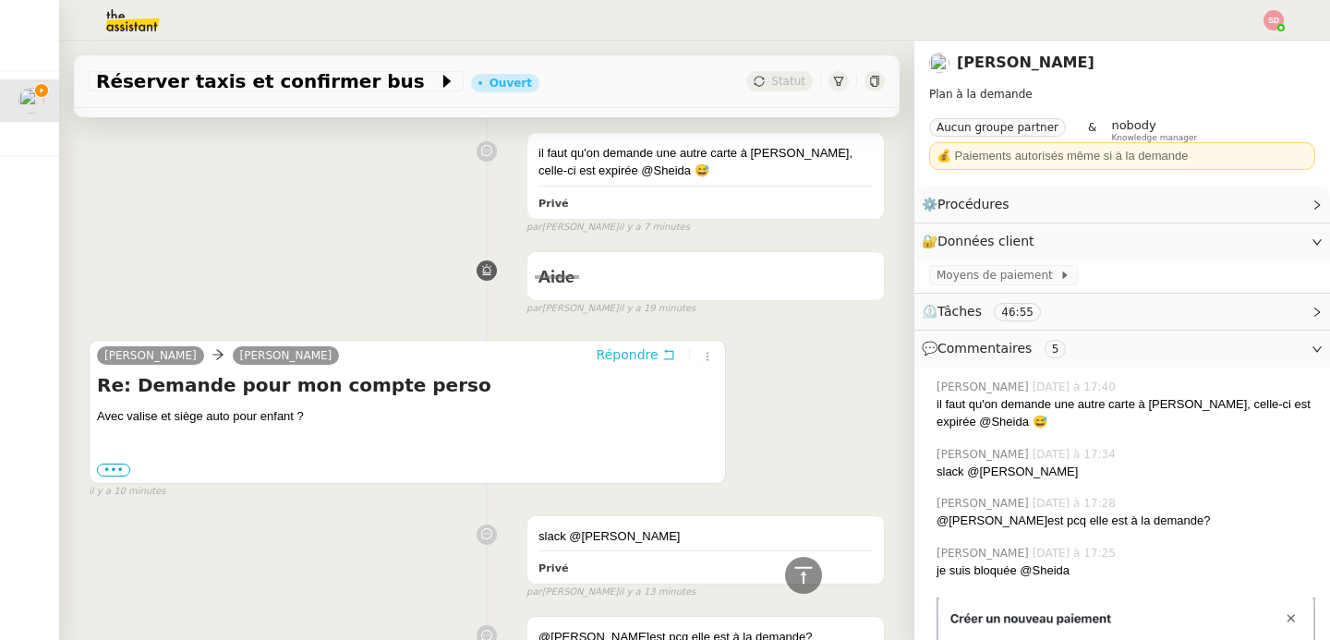
scroll to position [435, 0]
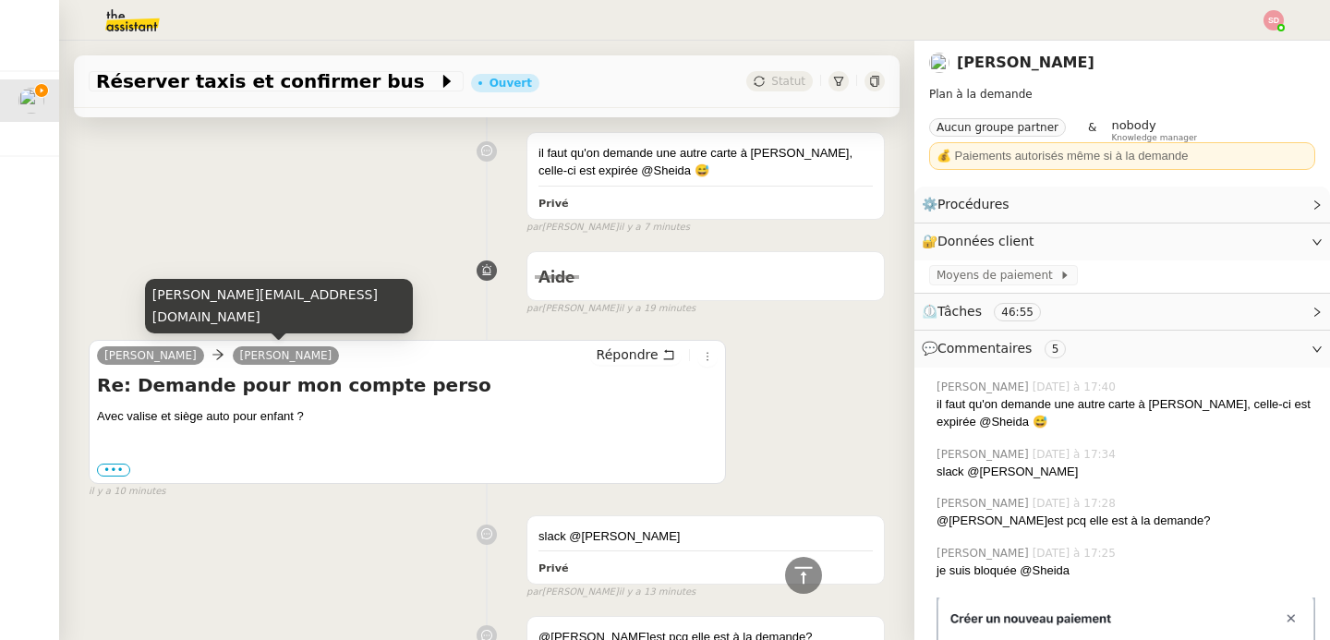
click at [237, 334] on div "camille@theassistant.com" at bounding box center [279, 312] width 268 height 67
click at [237, 335] on div "camille@theassistant.com" at bounding box center [279, 312] width 268 height 67
copy div "camille@theassistant.com"
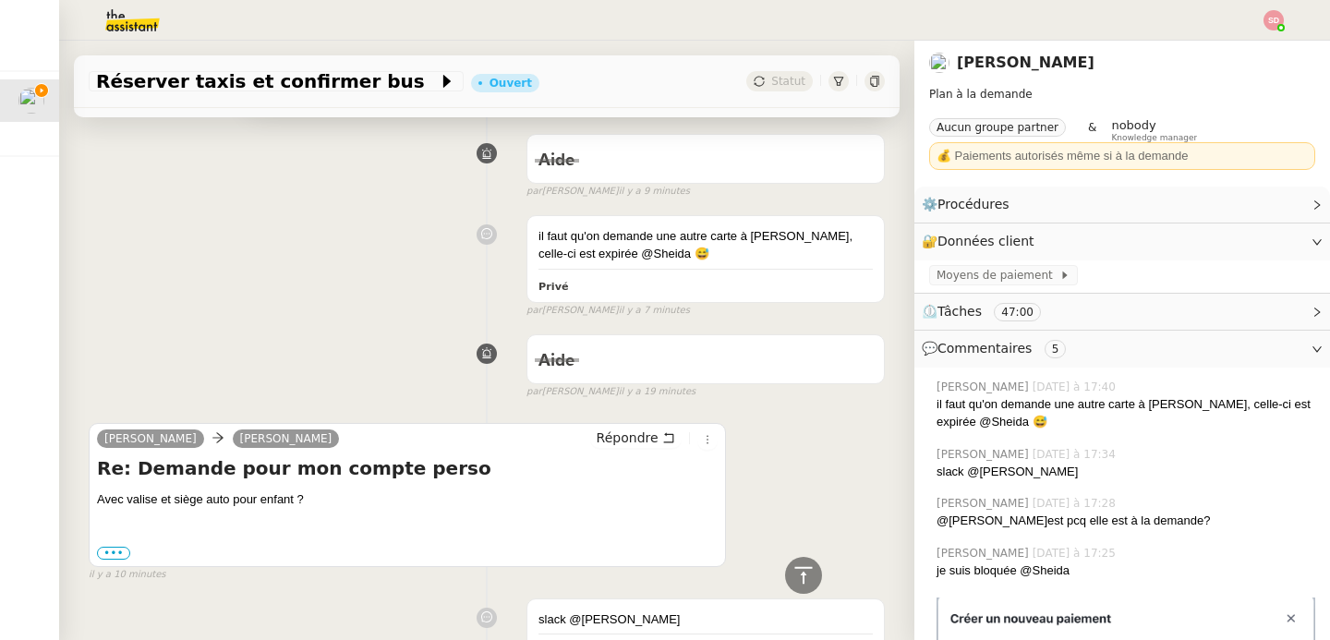
scroll to position [0, 0]
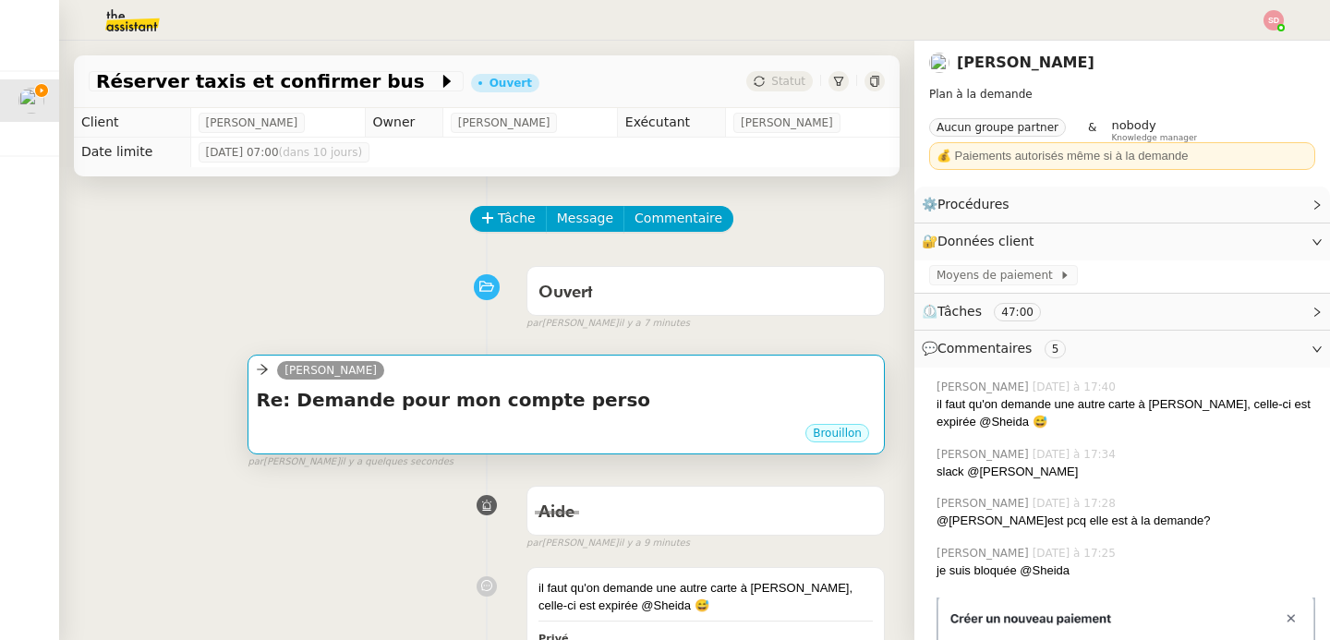
click at [542, 389] on h4 "Re: Demande pour mon compte perso" at bounding box center [566, 400] width 621 height 26
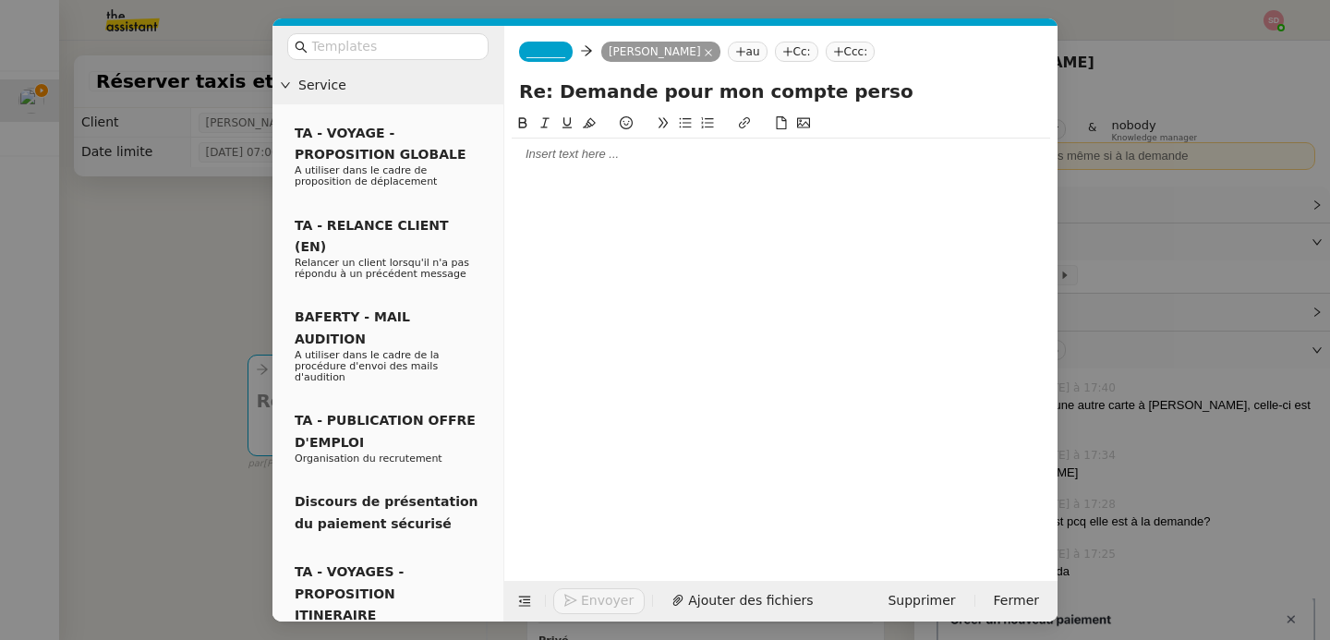
click at [564, 58] on nz-tag "_______" at bounding box center [546, 52] width 54 height 20
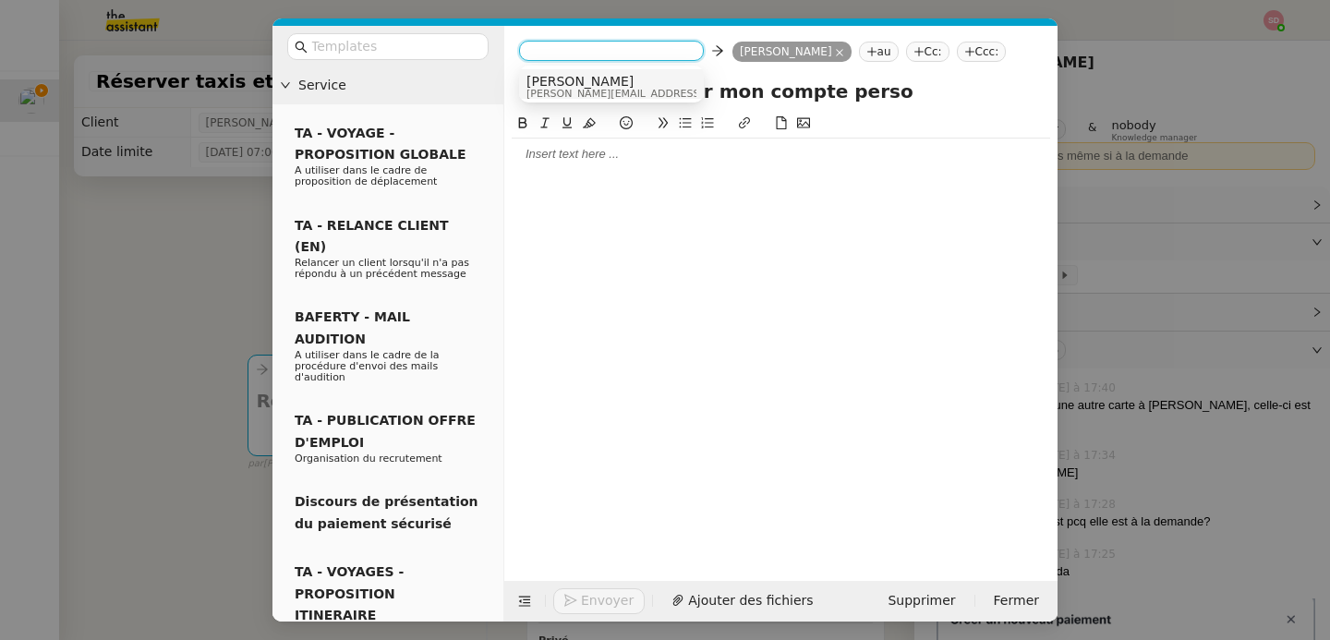
paste input "camille@theassistant.com"
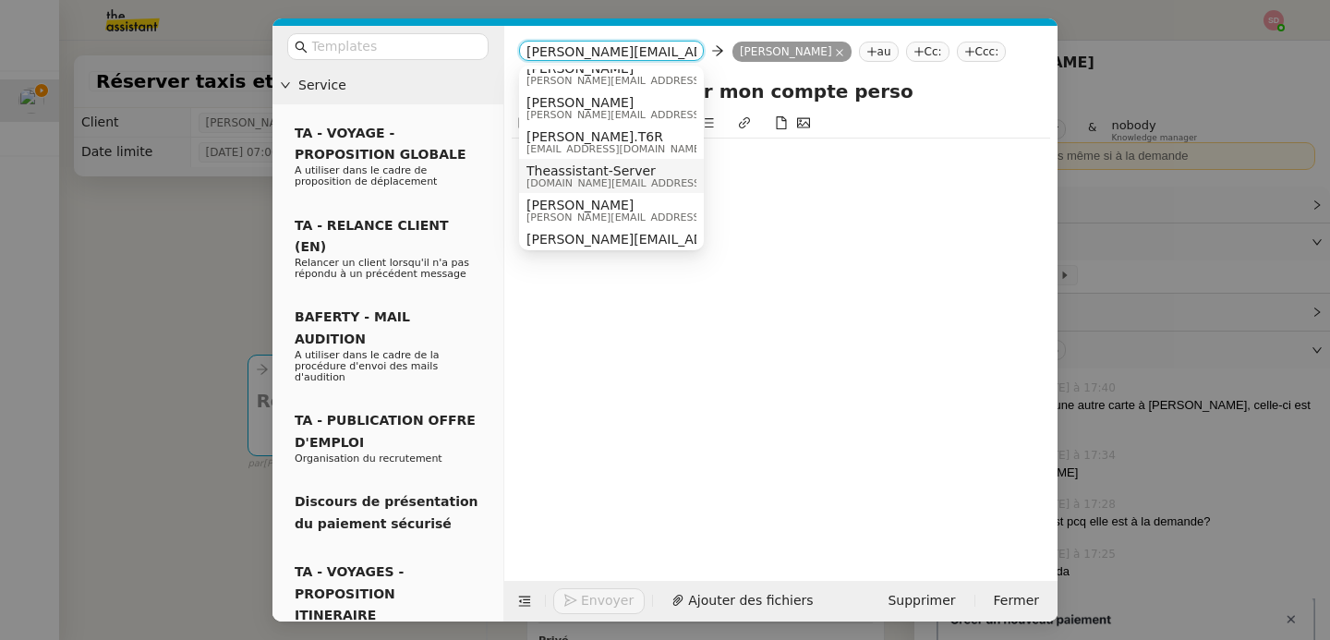
scroll to position [19, 0]
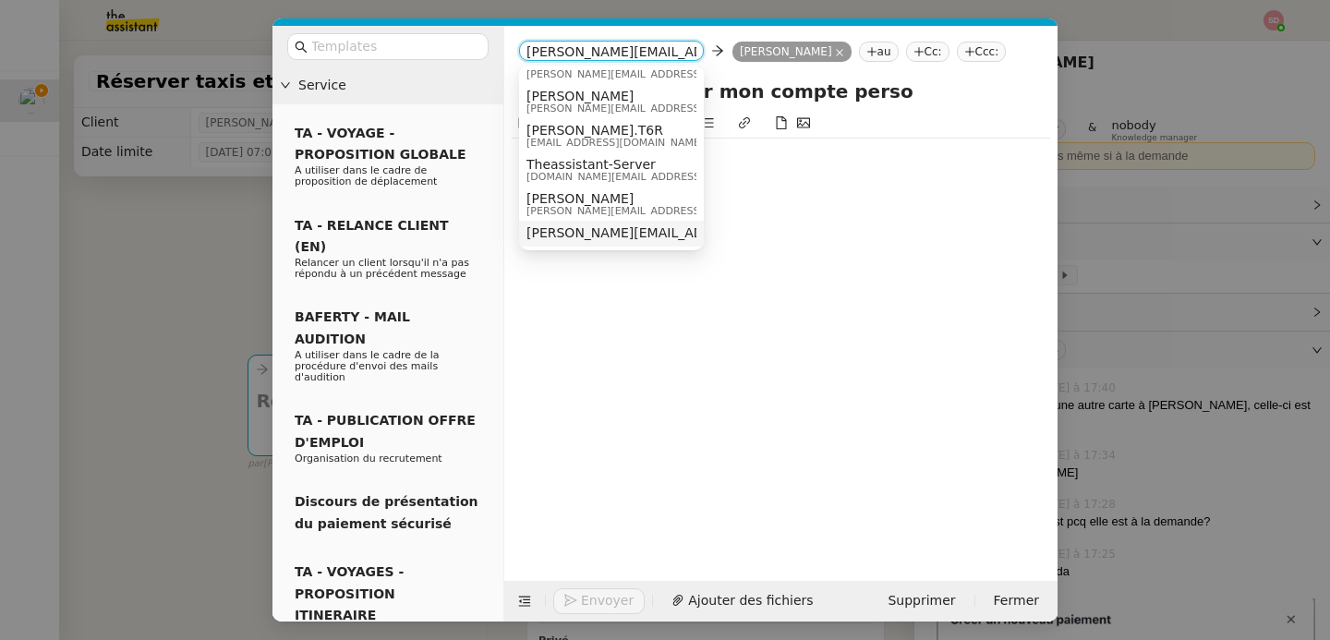
type input "camille@theassistant.com"
click at [625, 236] on span "camille@theassistant.com" at bounding box center [694, 232] width 334 height 15
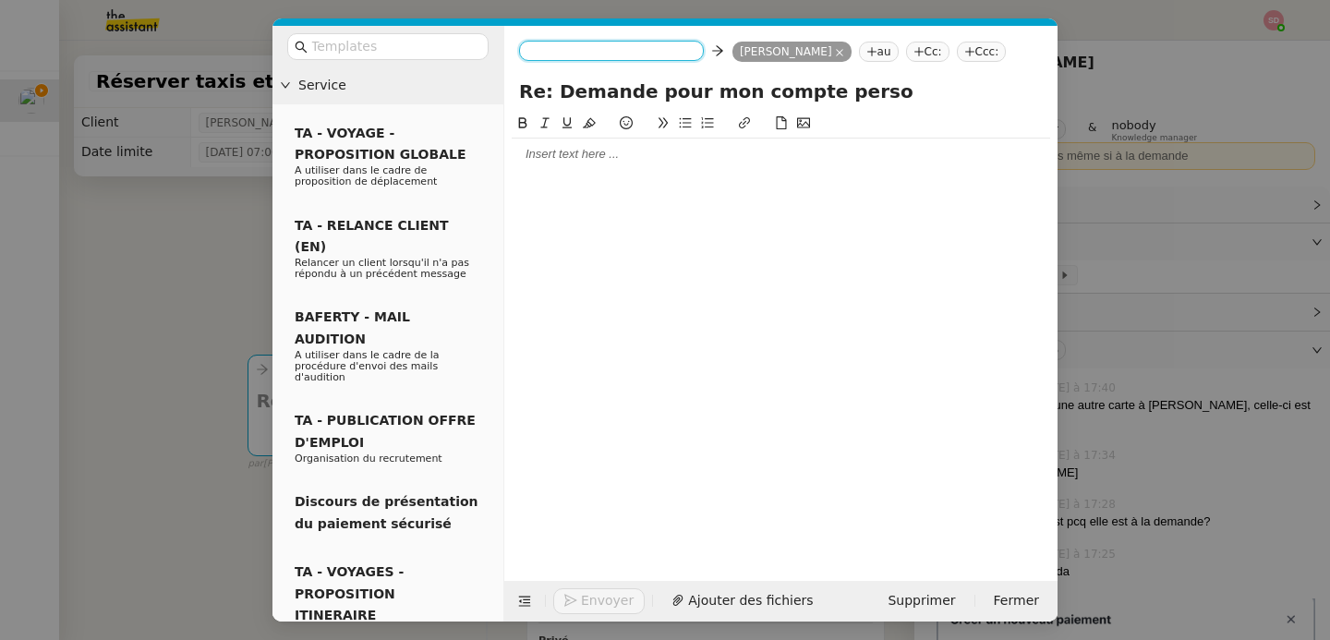
scroll to position [0, 0]
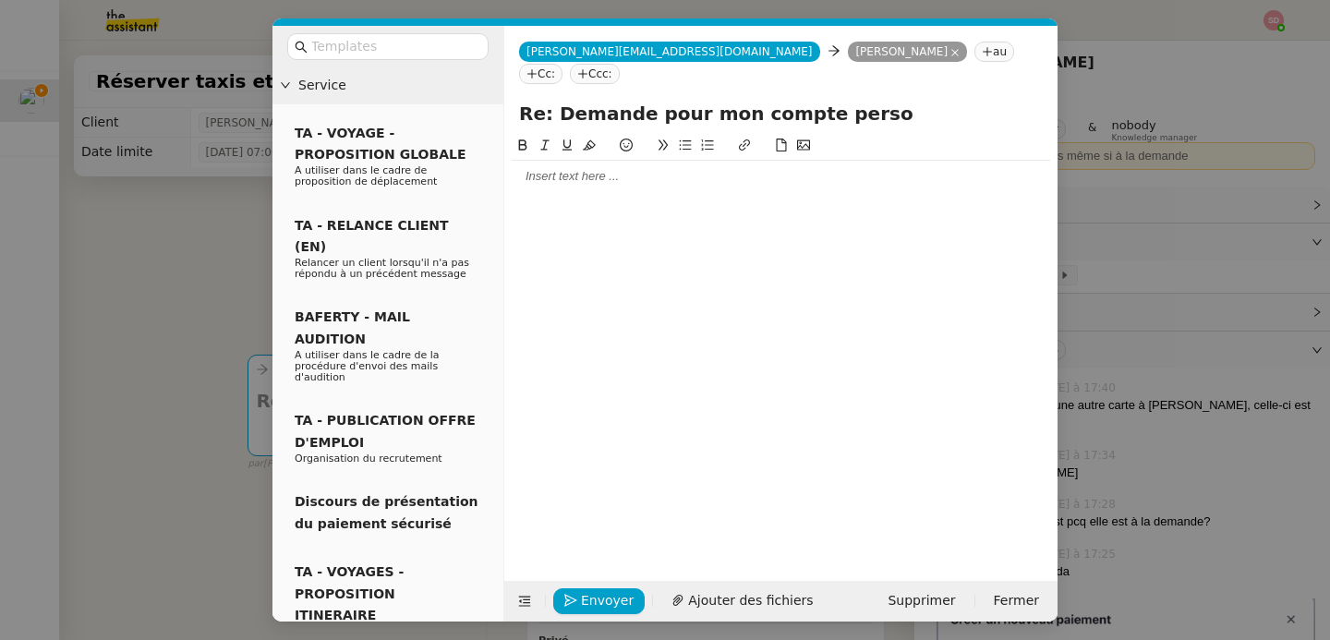
click at [601, 167] on div at bounding box center [781, 176] width 539 height 31
click at [531, 202] on div "Oui, avec siège auto et bagages." at bounding box center [781, 210] width 539 height 17
click at [378, 50] on input "text" at bounding box center [394, 46] width 166 height 21
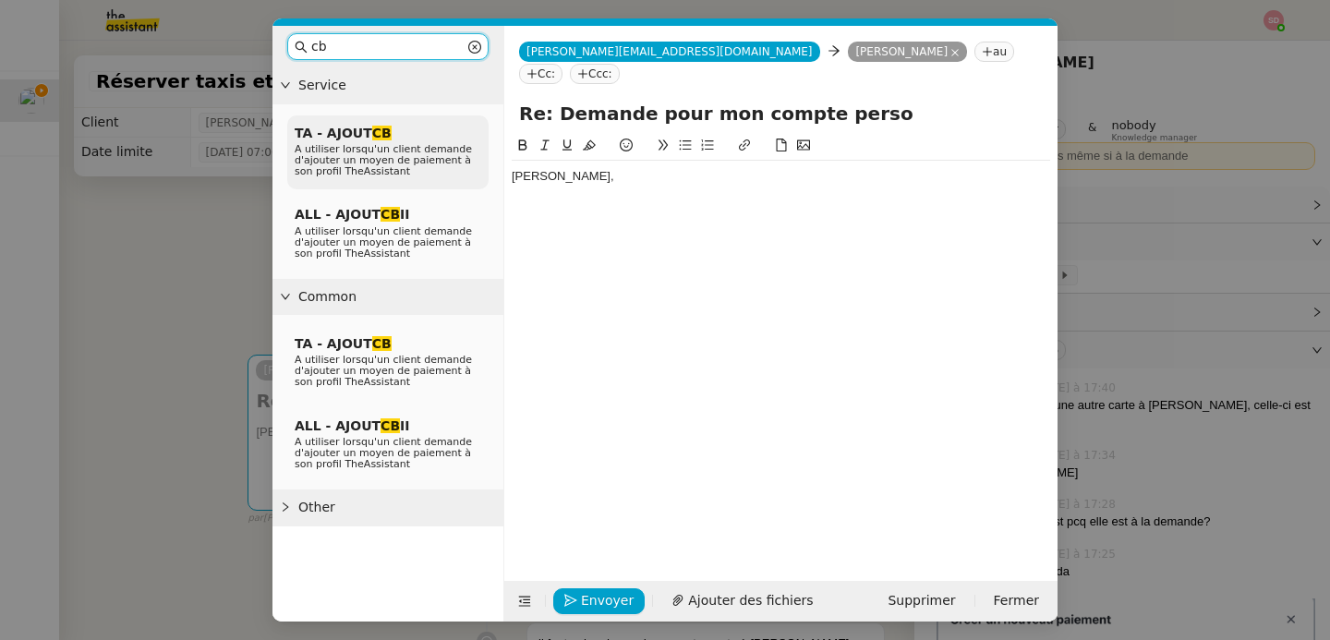
type input "cb"
click at [405, 148] on span "A utiliser lorsqu'un client demande d'ajouter un moyen de paiement à son profil…" at bounding box center [383, 160] width 177 height 34
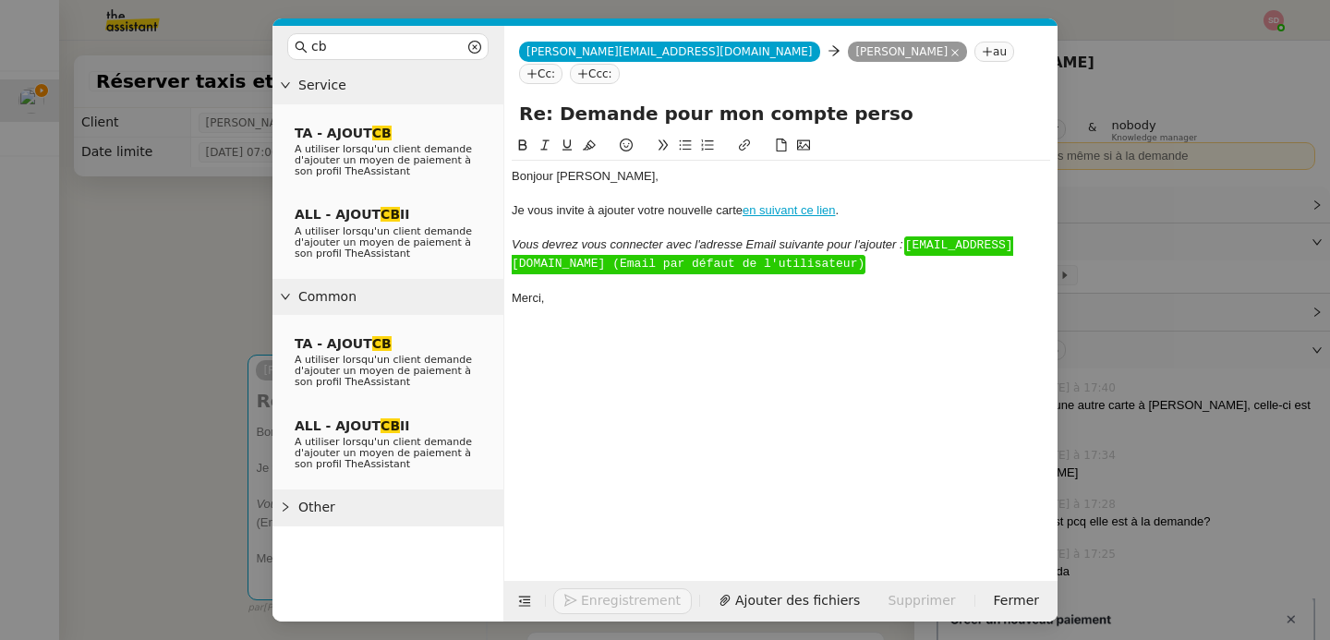
click at [532, 168] on div "Bonjour ﻿Lydie﻿," at bounding box center [781, 176] width 539 height 17
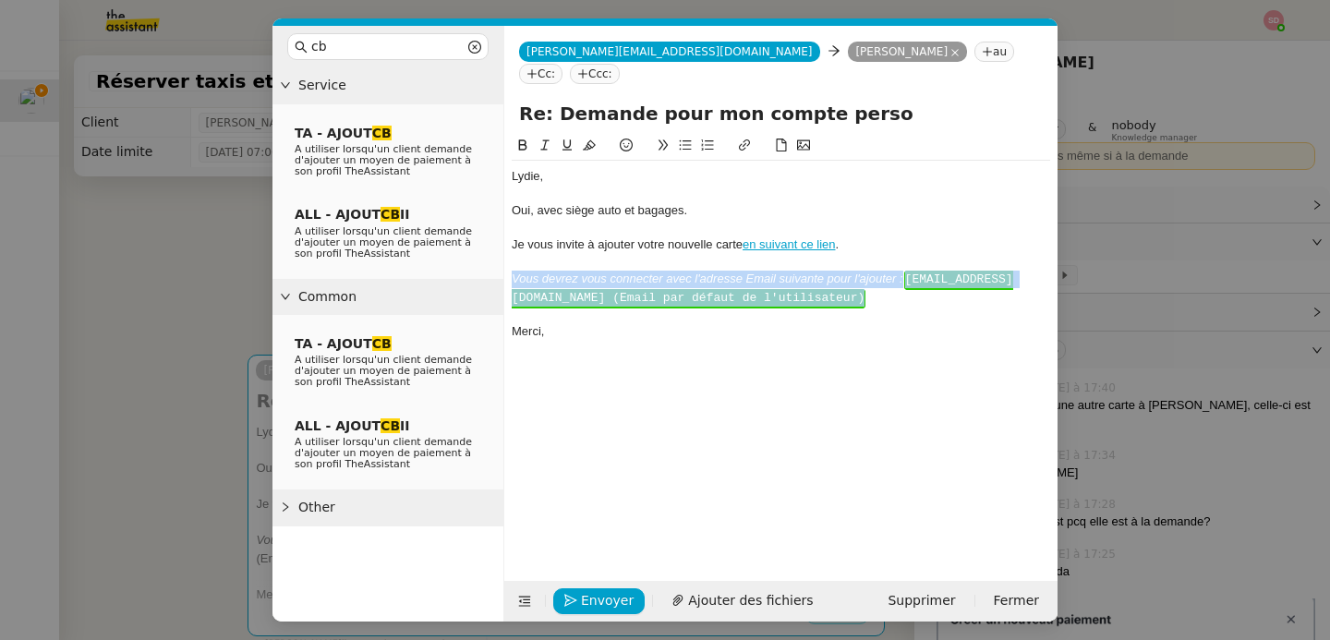
drag, startPoint x: 513, startPoint y: 256, endPoint x: 843, endPoint y: 282, distance: 331.8
click at [843, 282] on div "Vous devrez vous connecter avec l'adresse Email suivante pour l'ajouter : ﻿ xxx…" at bounding box center [781, 289] width 539 height 36
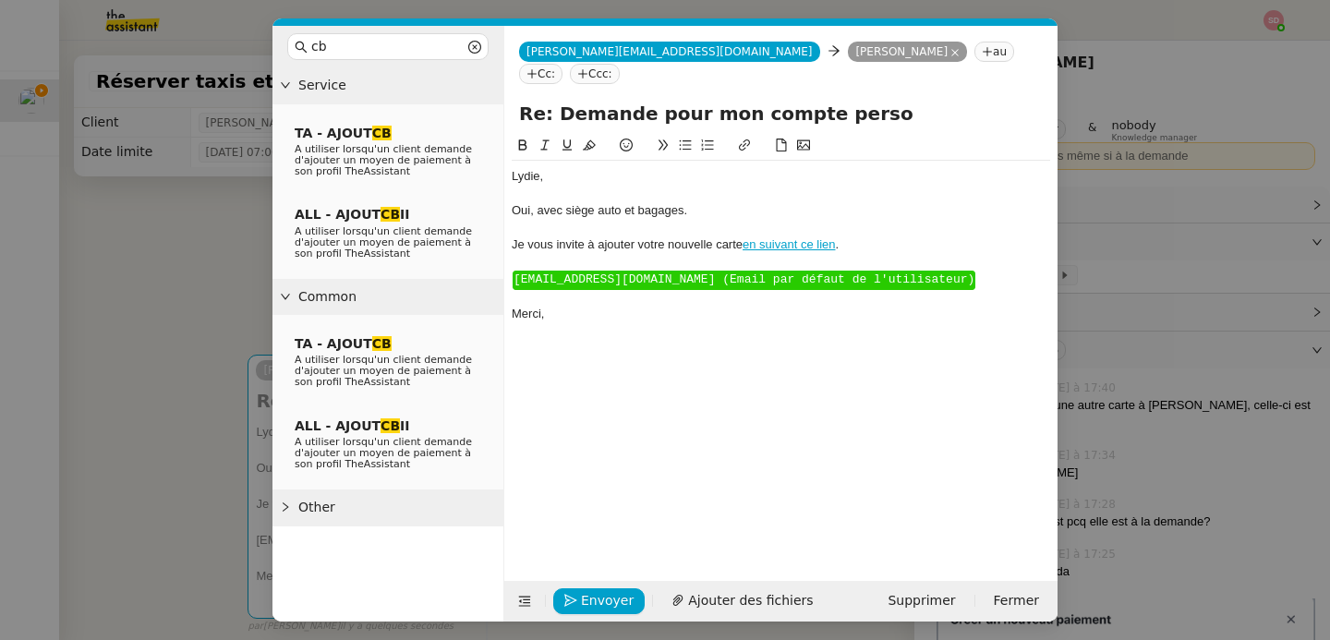
click at [849, 289] on div at bounding box center [781, 297] width 539 height 17
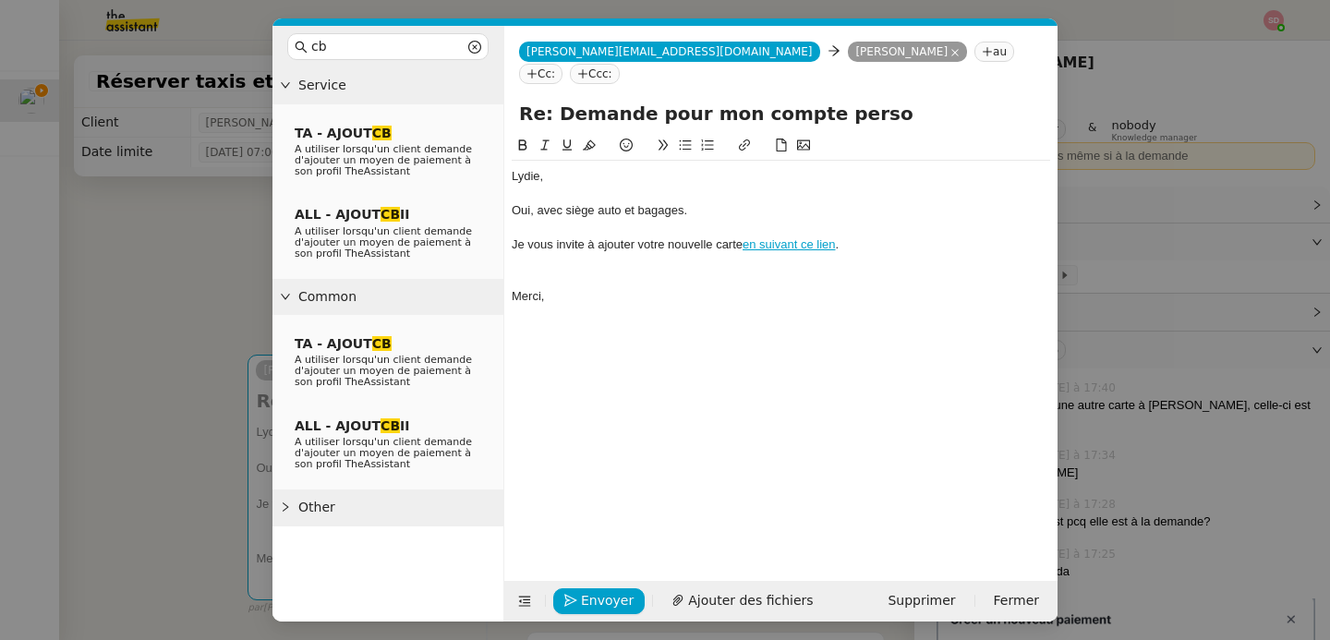
click at [624, 220] on div at bounding box center [781, 228] width 539 height 17
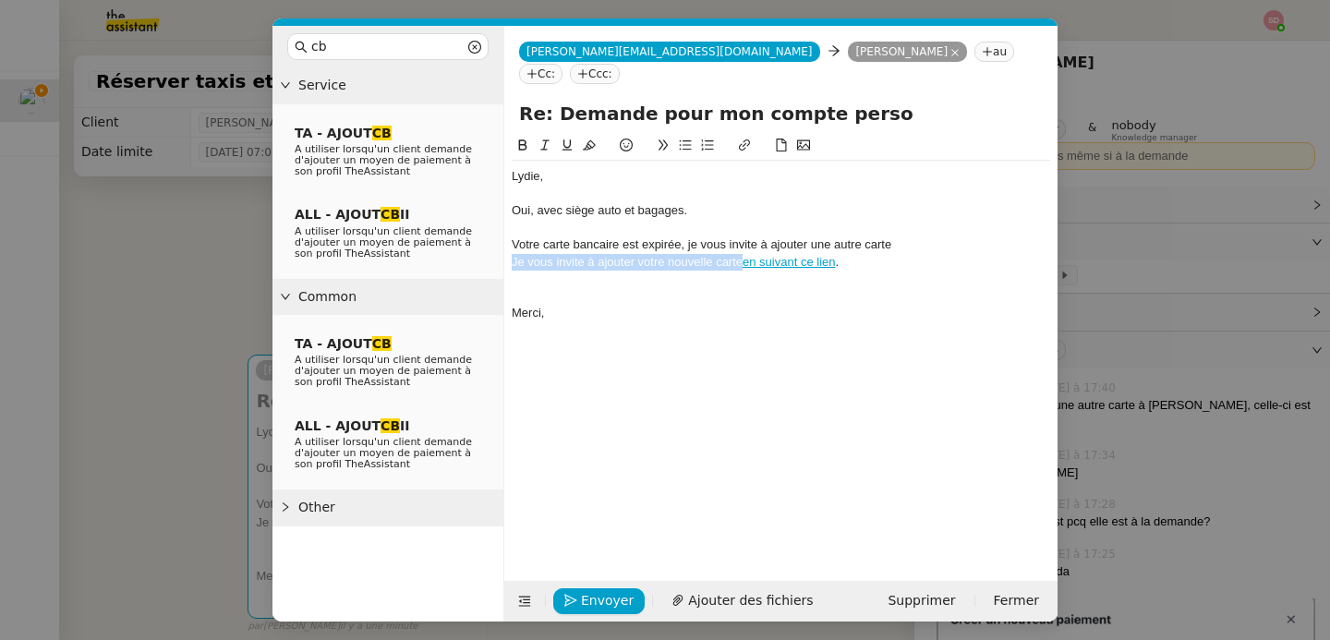
drag, startPoint x: 741, startPoint y: 241, endPoint x: 509, endPoint y: 238, distance: 231.9
click at [509, 238] on nz-spin "﻿Lydie﻿, Oui, avec siège auto et bagages. Votre carte bancaire est expirée, je …" at bounding box center [780, 347] width 553 height 425
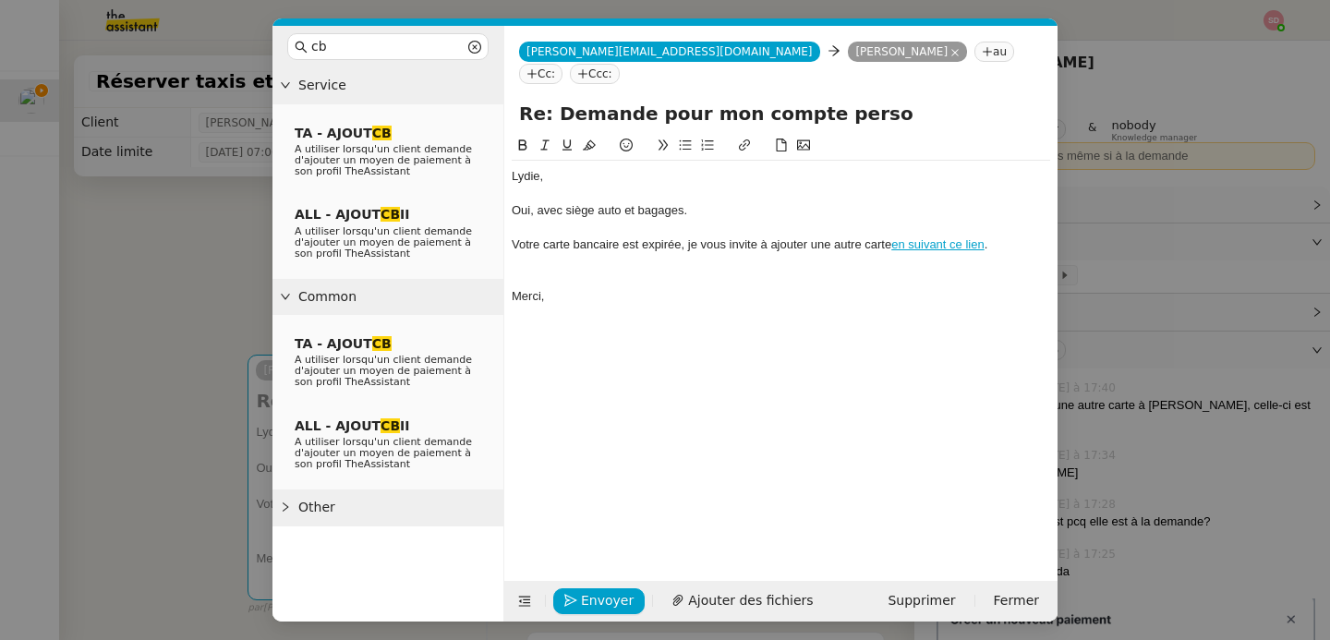
click at [529, 271] on div at bounding box center [781, 279] width 539 height 17
click at [718, 202] on div "Oui, avec siège auto et bagages." at bounding box center [781, 210] width 539 height 17
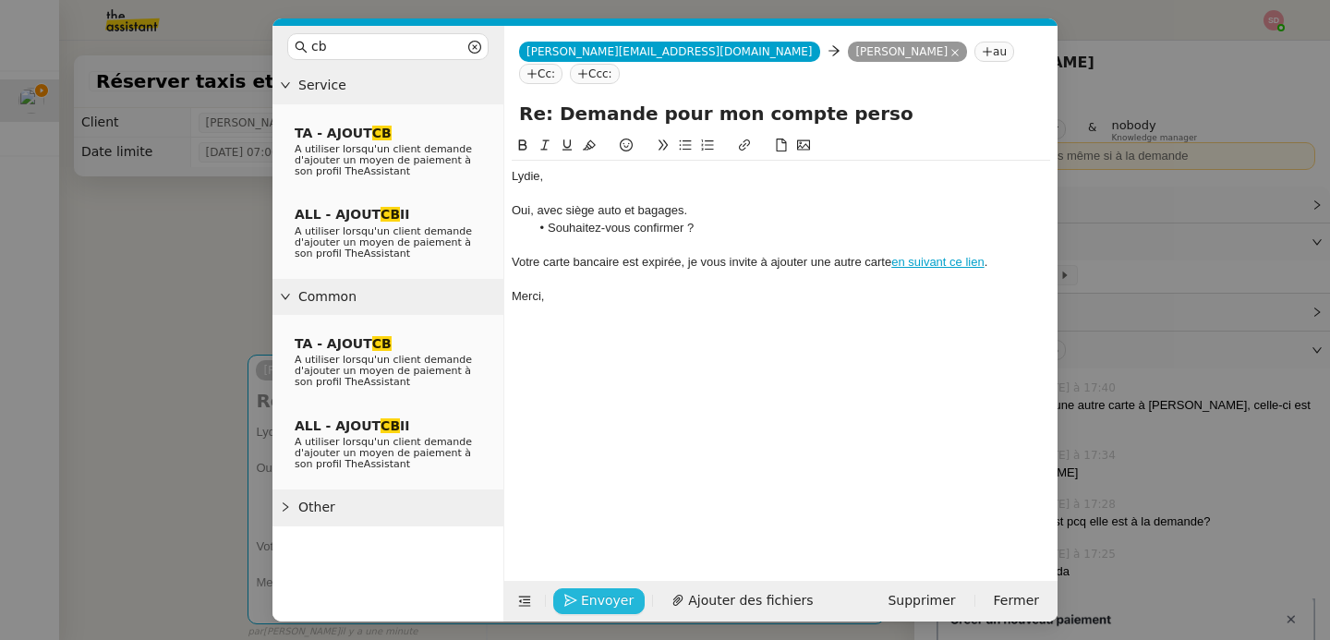
click at [601, 598] on span "Envoyer" at bounding box center [607, 600] width 53 height 21
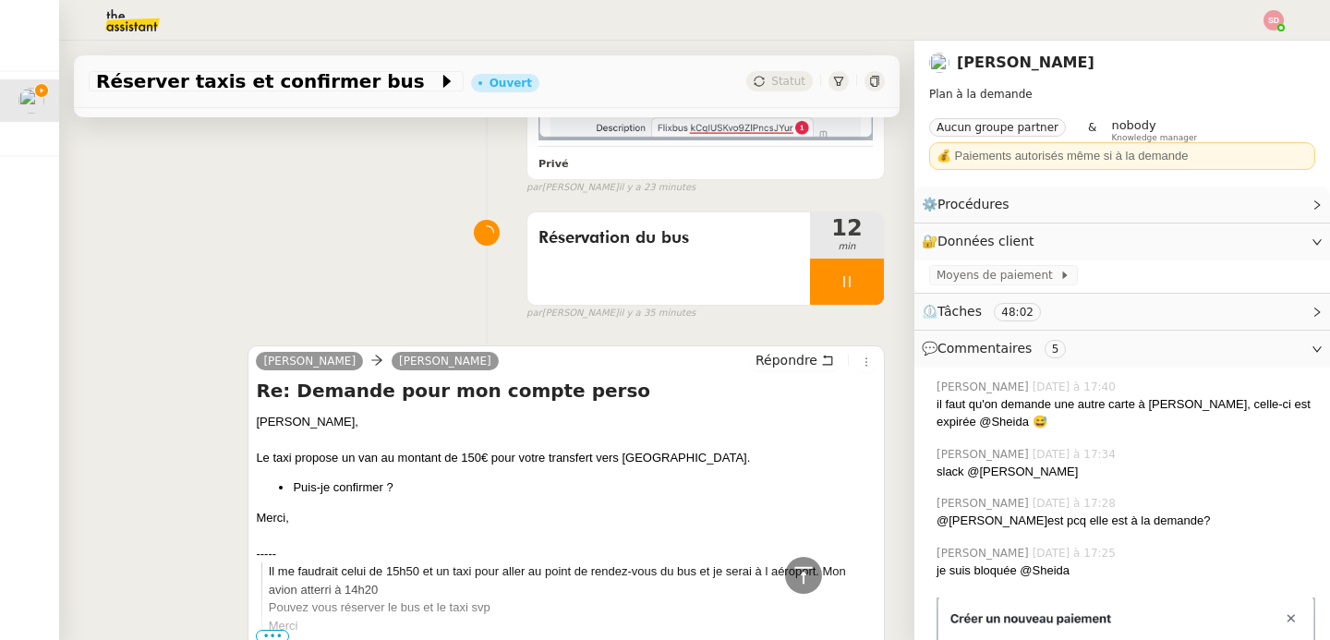
scroll to position [1320, 0]
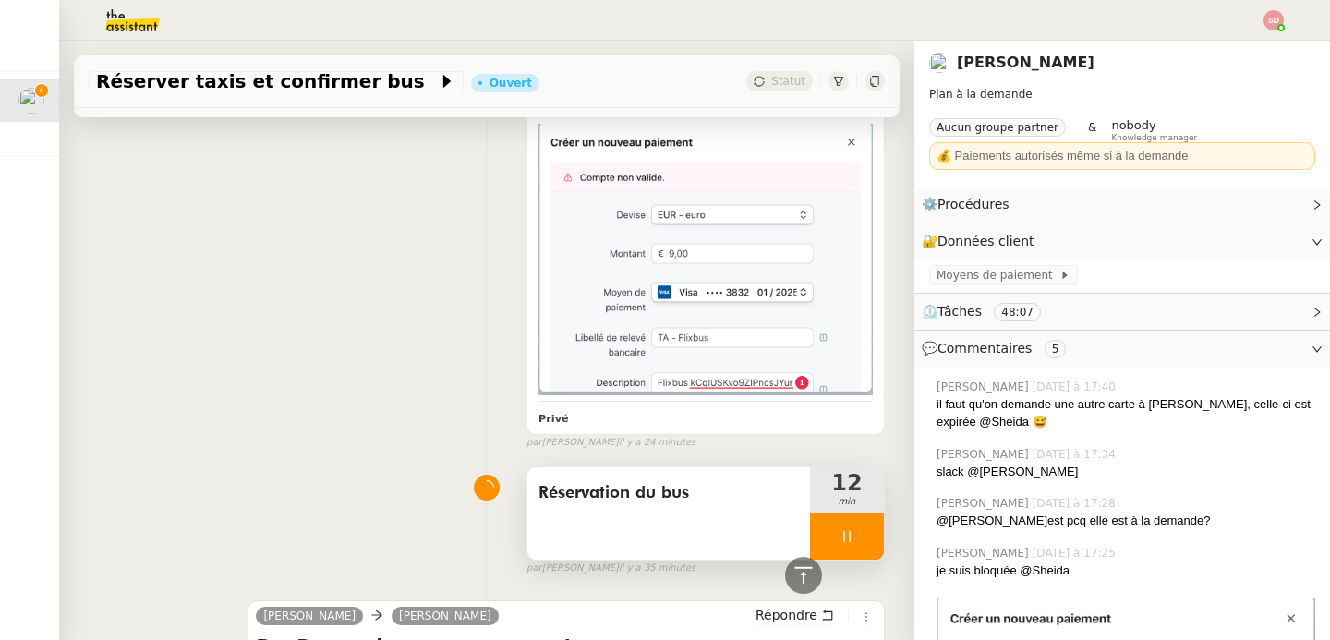
click at [850, 537] on div at bounding box center [847, 537] width 74 height 46
click at [884, 537] on button at bounding box center [884, 537] width 0 height 46
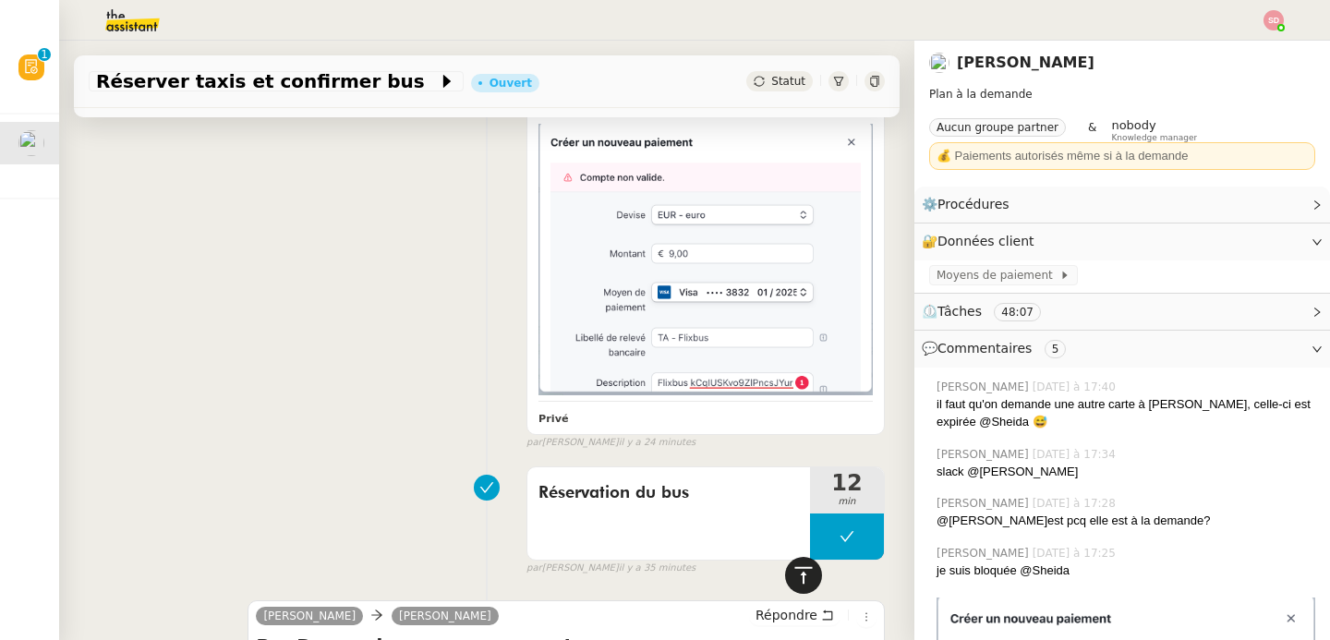
click at [793, 580] on icon at bounding box center [804, 575] width 22 height 22
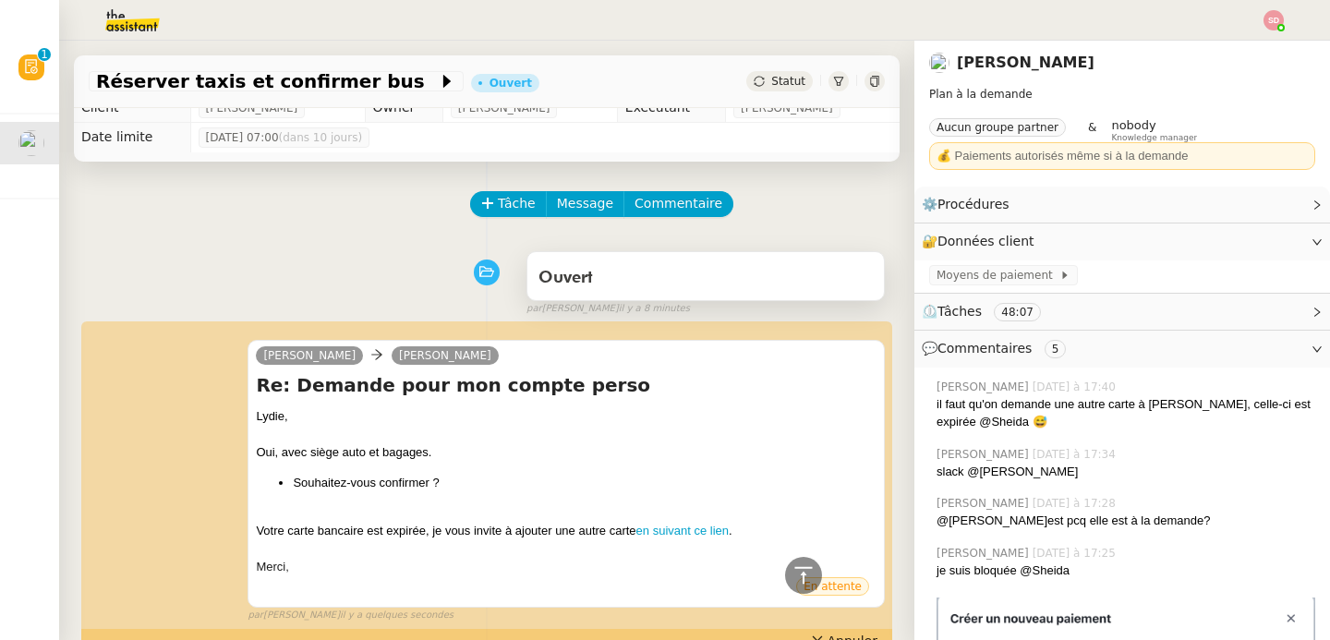
scroll to position [0, 0]
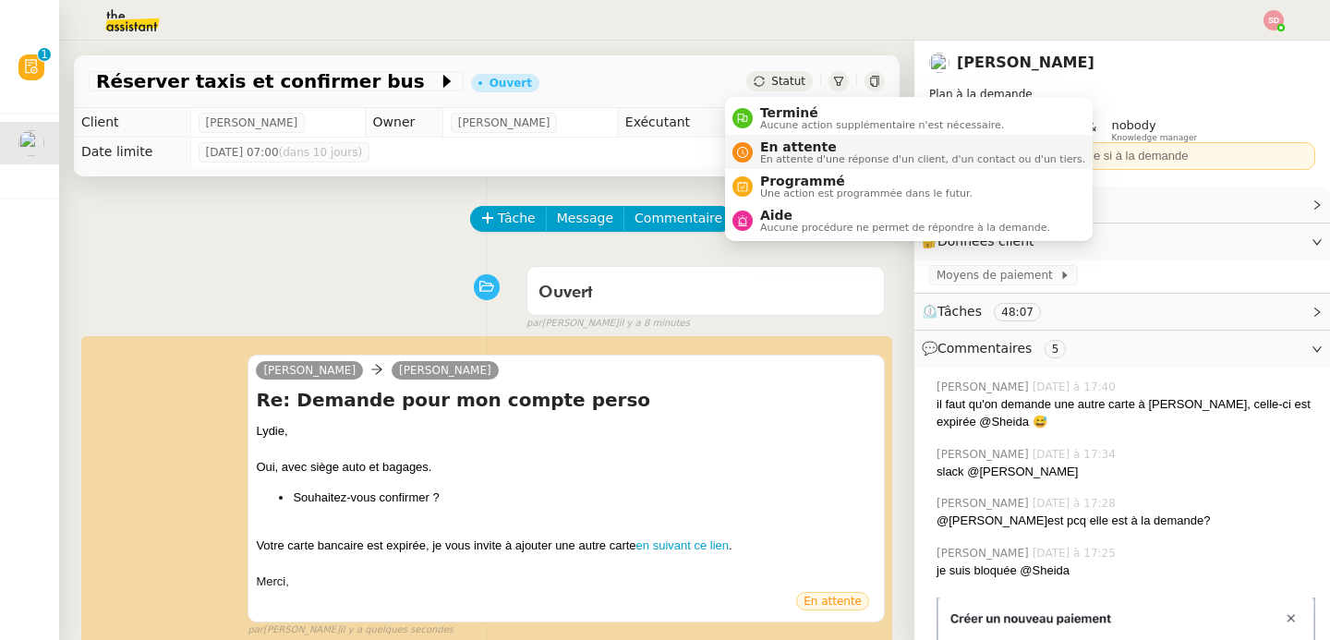
click at [746, 141] on div "En attente En attente d'une réponse d'un client, d'un contact ou d'un tiers." at bounding box center [909, 152] width 353 height 25
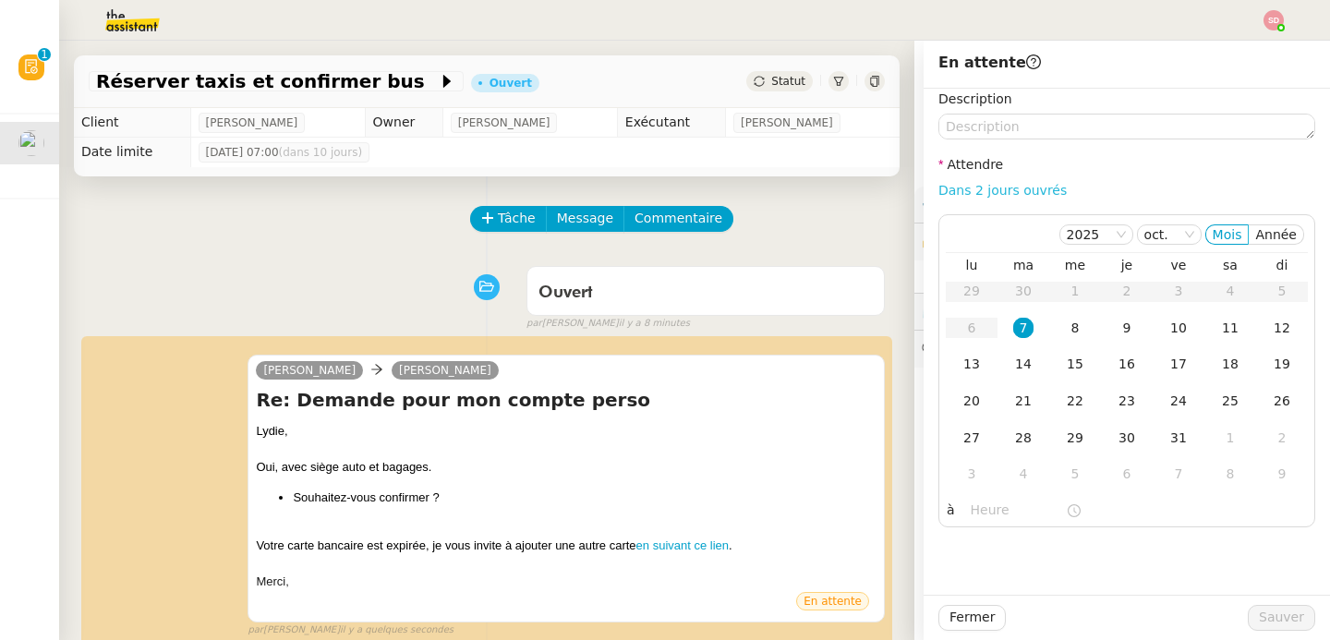
click at [1016, 194] on link "Dans 2 jours ouvrés" at bounding box center [1003, 190] width 128 height 15
click at [1065, 324] on div "8" at bounding box center [1075, 328] width 20 height 20
click at [988, 517] on input "07:00" at bounding box center [1018, 510] width 95 height 21
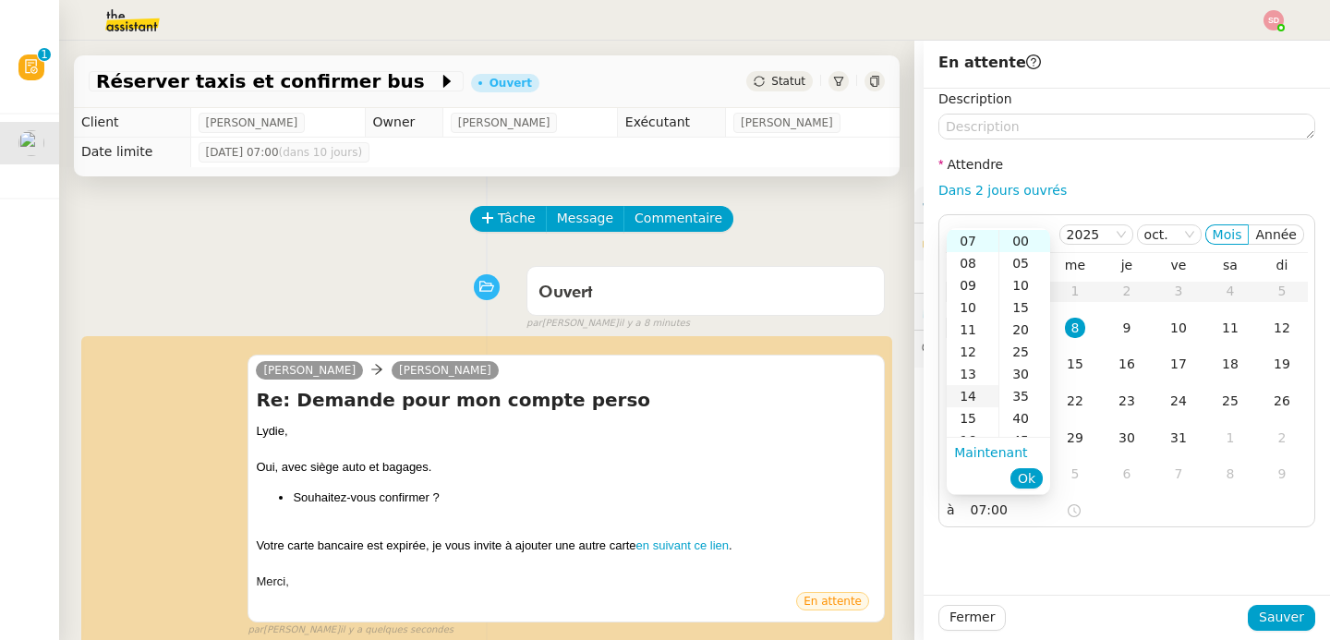
click at [965, 388] on div "14" at bounding box center [973, 396] width 52 height 22
type input "14:00"
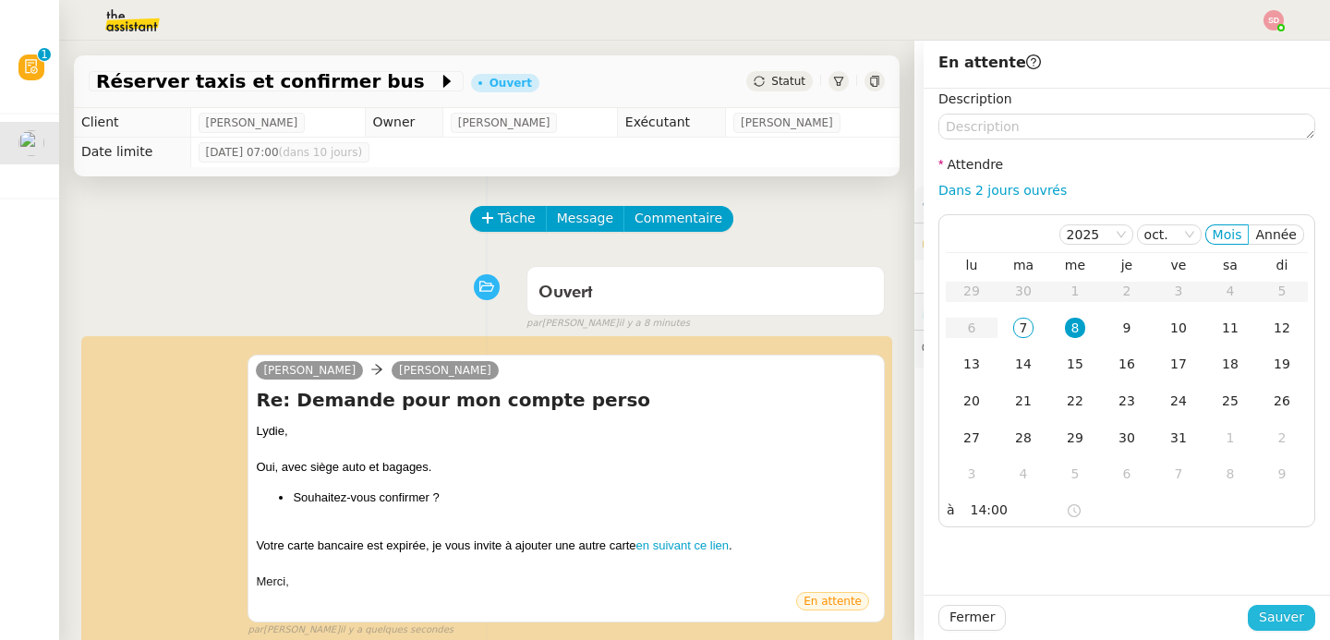
click at [1269, 618] on span "Sauver" at bounding box center [1281, 617] width 45 height 21
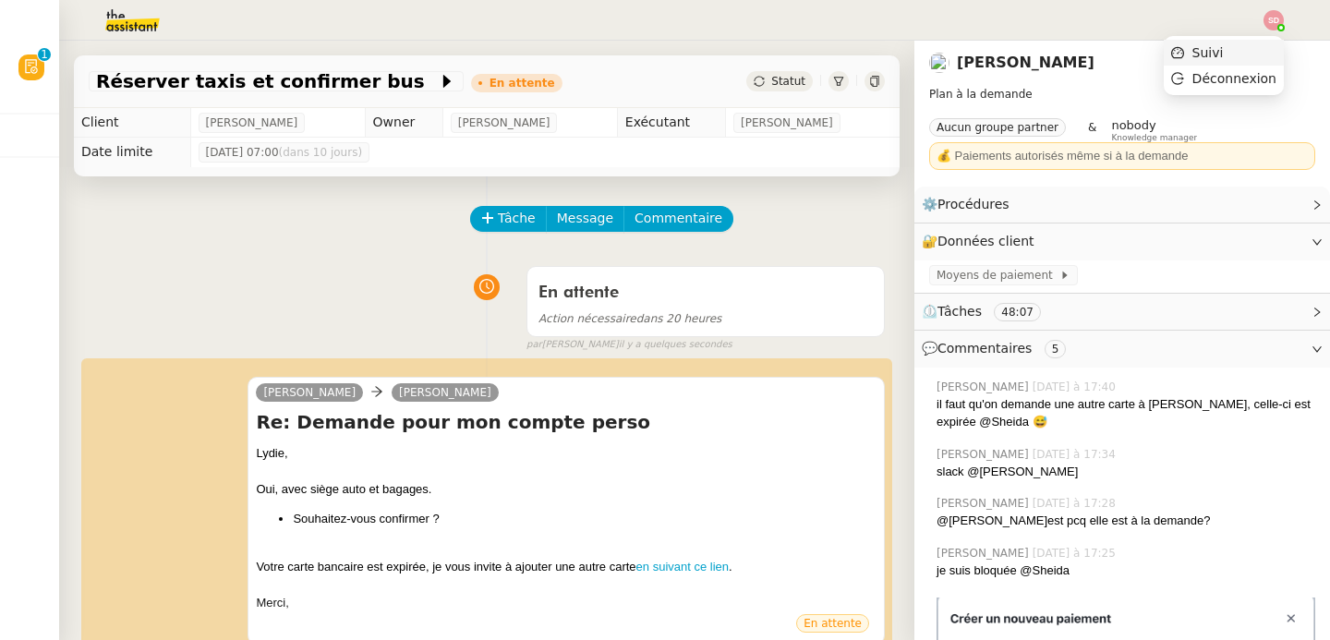
click at [1257, 50] on li "Suivi" at bounding box center [1224, 53] width 120 height 26
